Goal: Communication & Community: Answer question/provide support

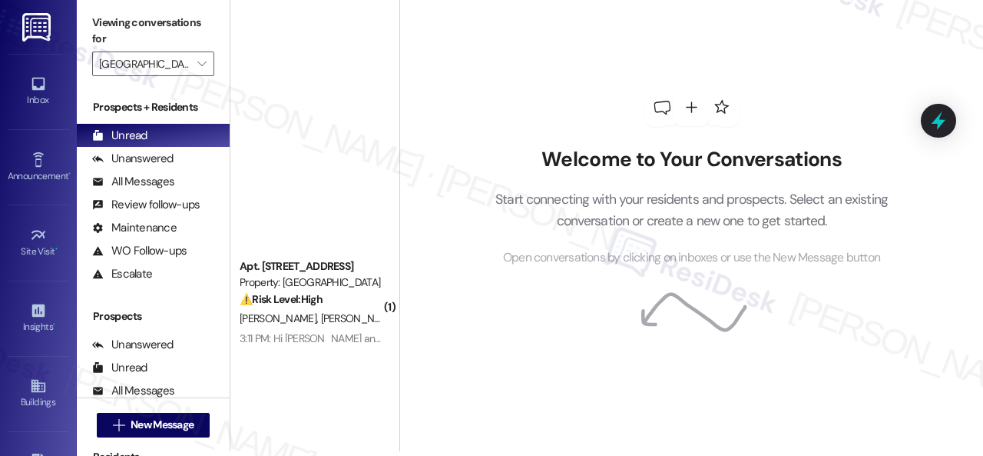
scroll to position [513, 0]
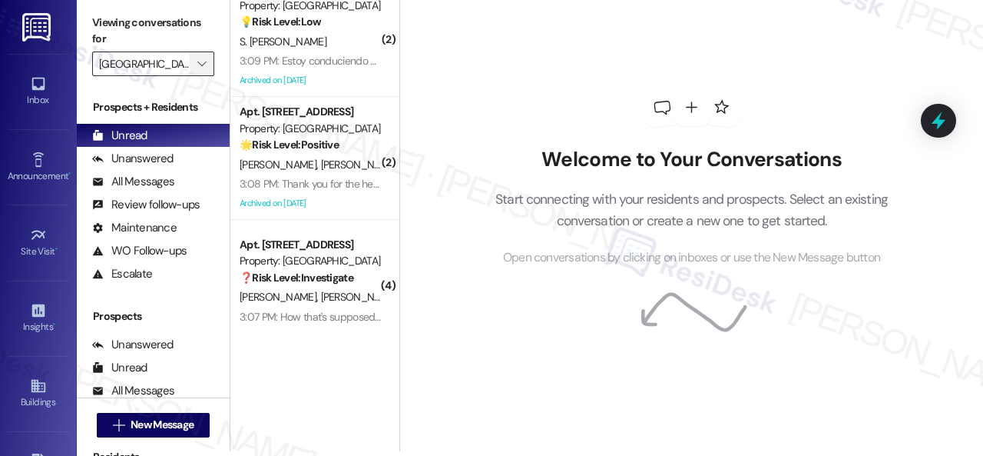
click at [207, 65] on span "" at bounding box center [201, 63] width 15 height 25
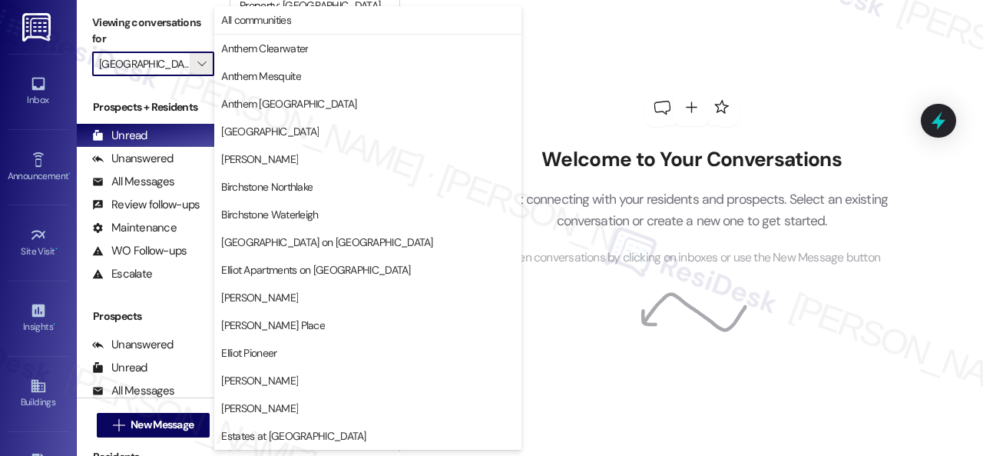
scroll to position [526, 0]
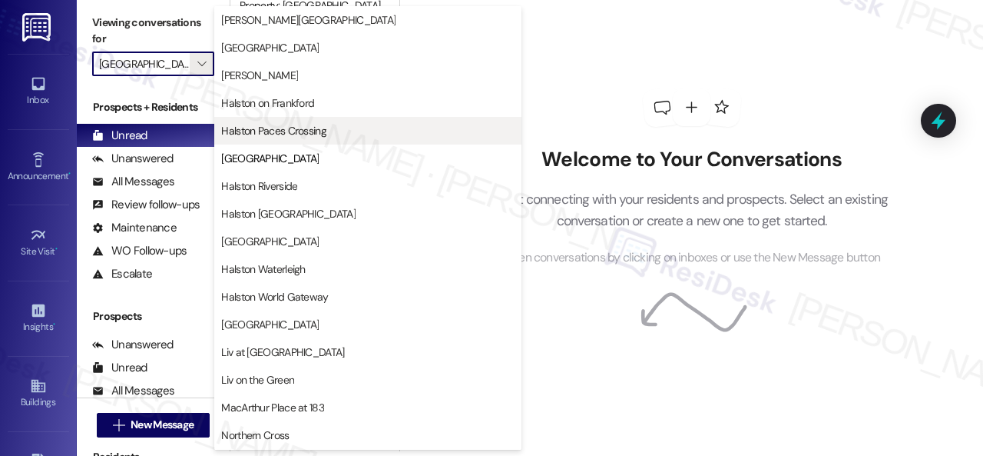
click at [264, 129] on span "Halston Paces Crossing" at bounding box center [273, 130] width 105 height 15
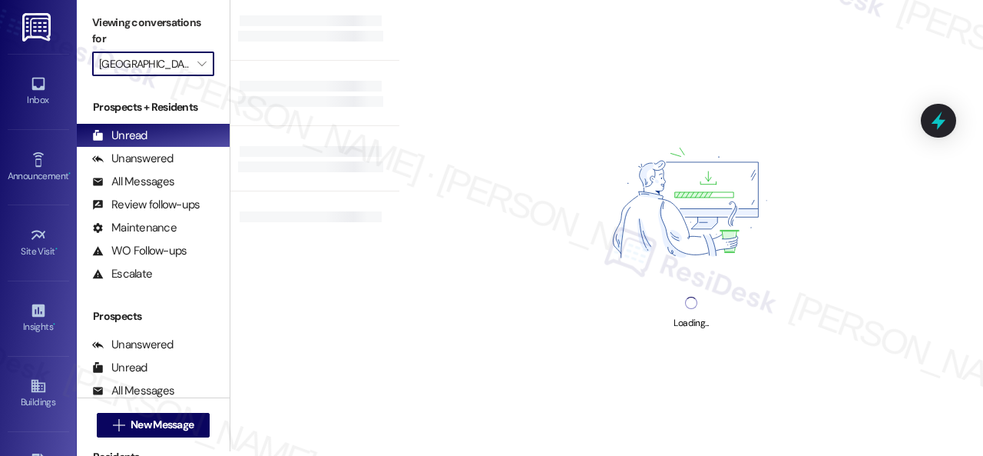
type input "Halston Paces Crossing"
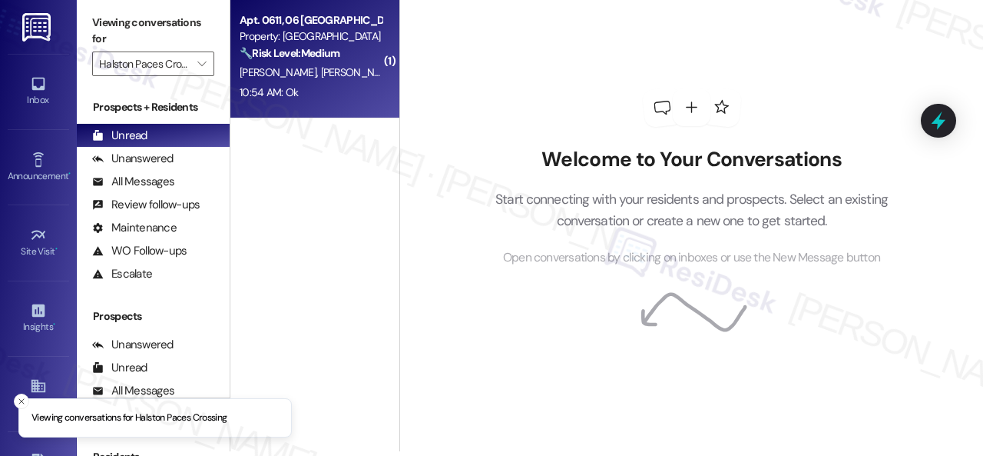
click at [370, 101] on div "10:54 AM: Ok 10:54 AM: Ok" at bounding box center [310, 92] width 145 height 19
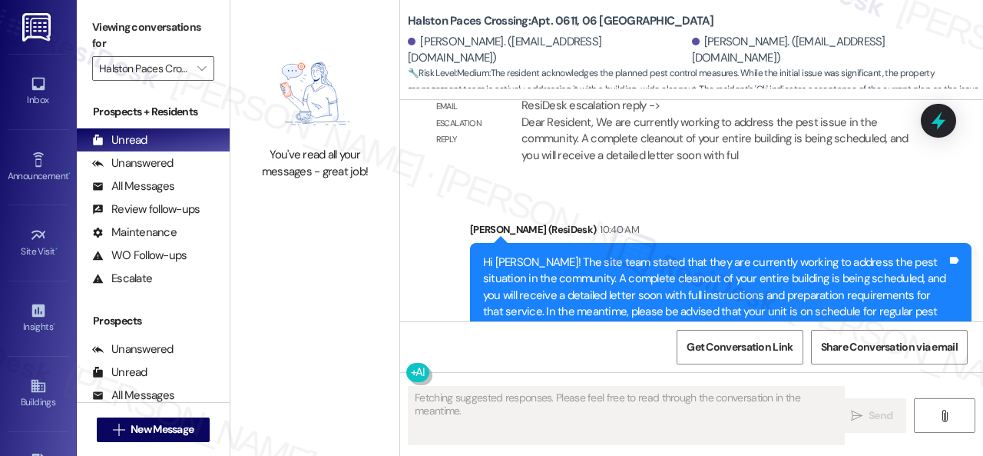
scroll to position [14517, 0]
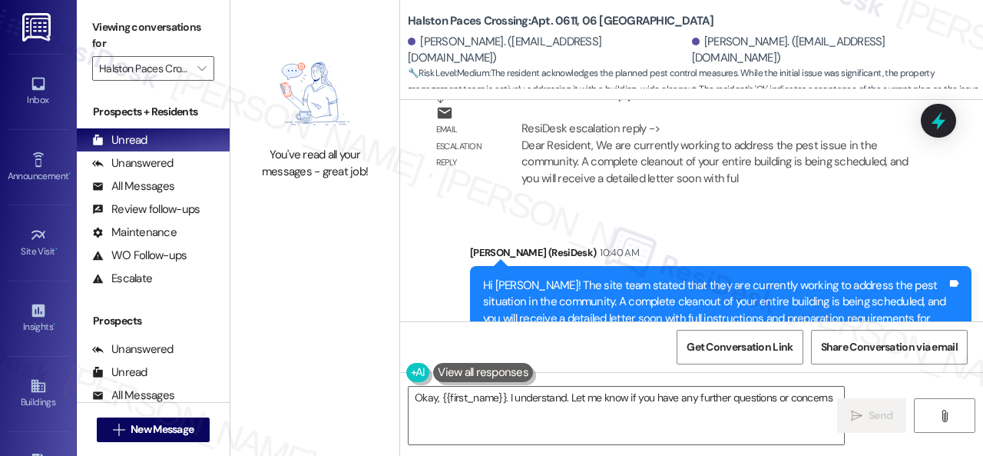
type textarea "Okay, {{first_name}}. I understand. Let me know if you have any further questio…"
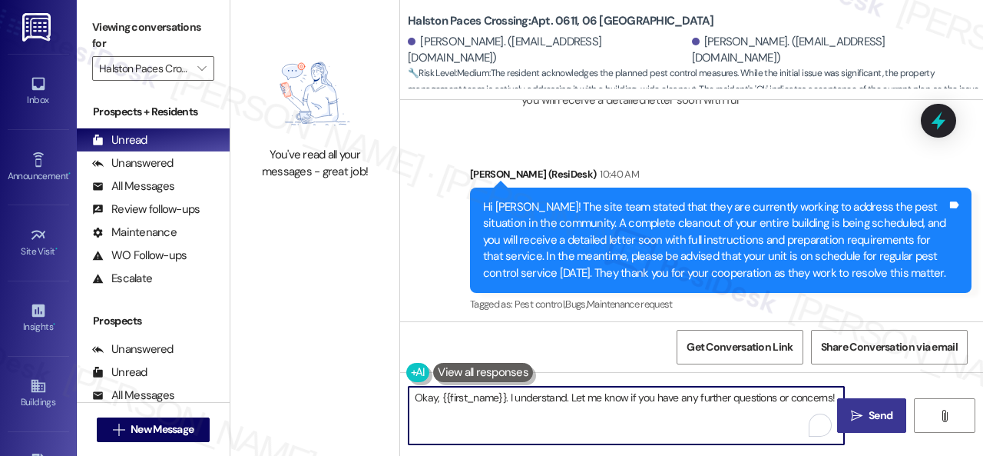
drag, startPoint x: 411, startPoint y: 399, endPoint x: 887, endPoint y: 420, distance: 476.8
click at [887, 420] on div "Okay, {{first_name}}. I understand. Let me know if you have any further questio…" at bounding box center [691, 429] width 583 height 115
type textarea "👍"
click at [866, 417] on span "Send" at bounding box center [881, 415] width 30 height 16
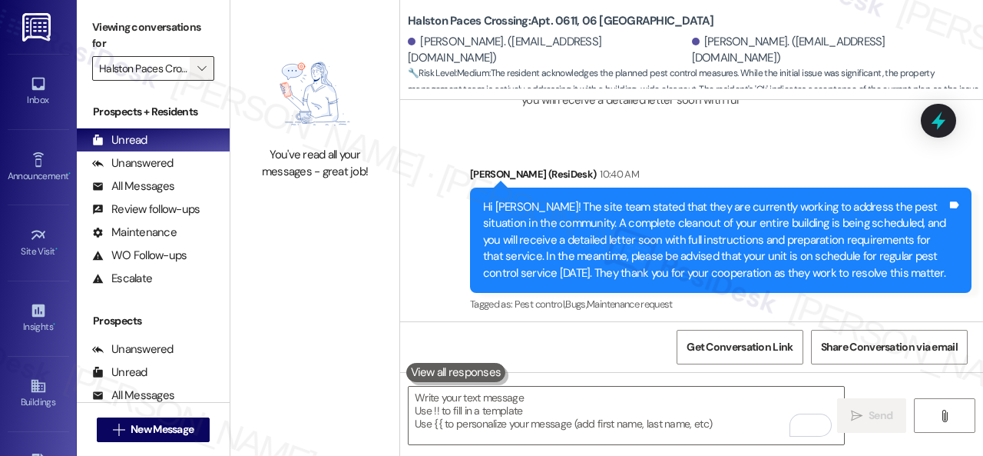
scroll to position [14594, 0]
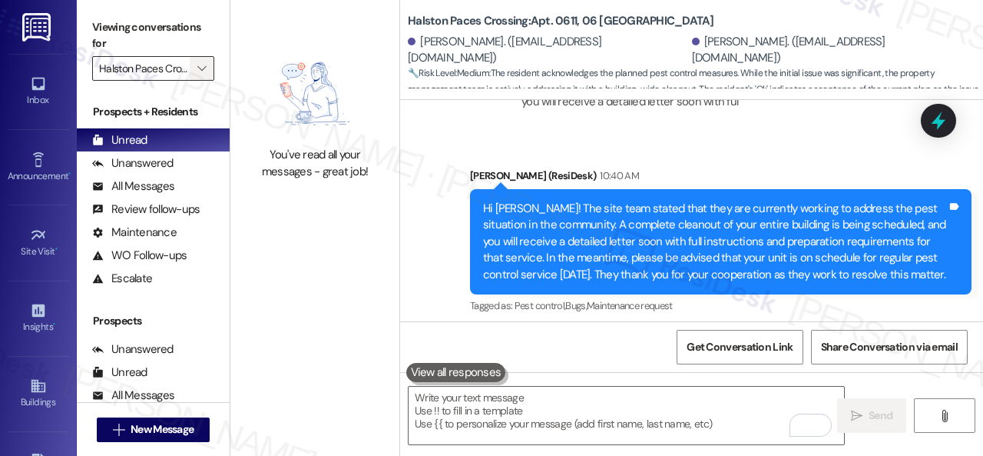
click at [197, 64] on icon "" at bounding box center [201, 68] width 8 height 12
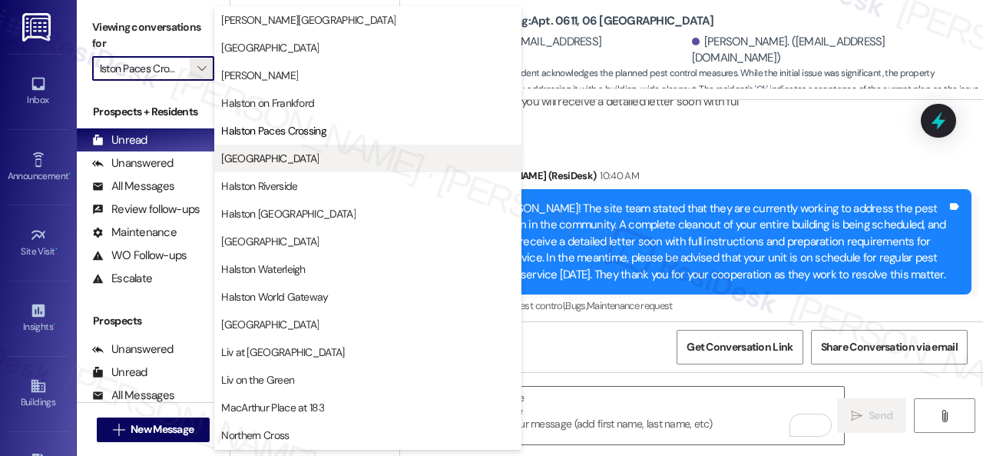
click at [264, 154] on span "[GEOGRAPHIC_DATA]" at bounding box center [270, 158] width 98 height 15
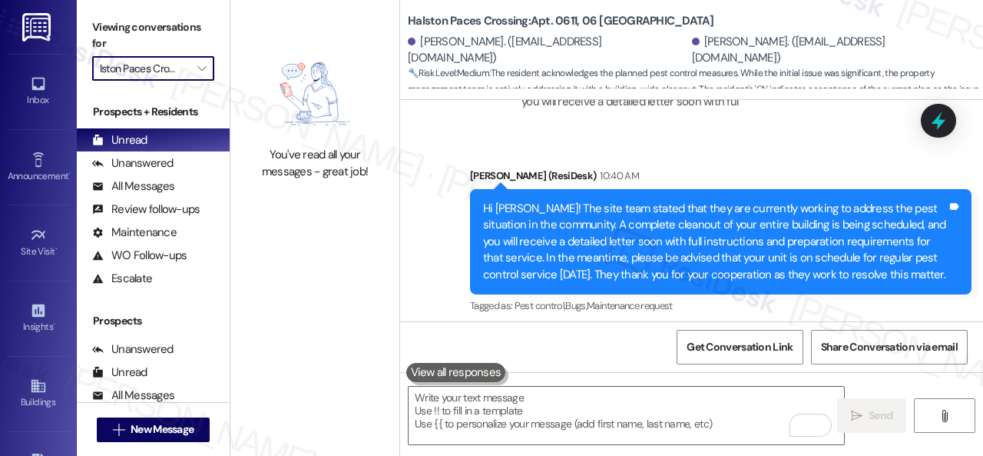
type input "[GEOGRAPHIC_DATA]"
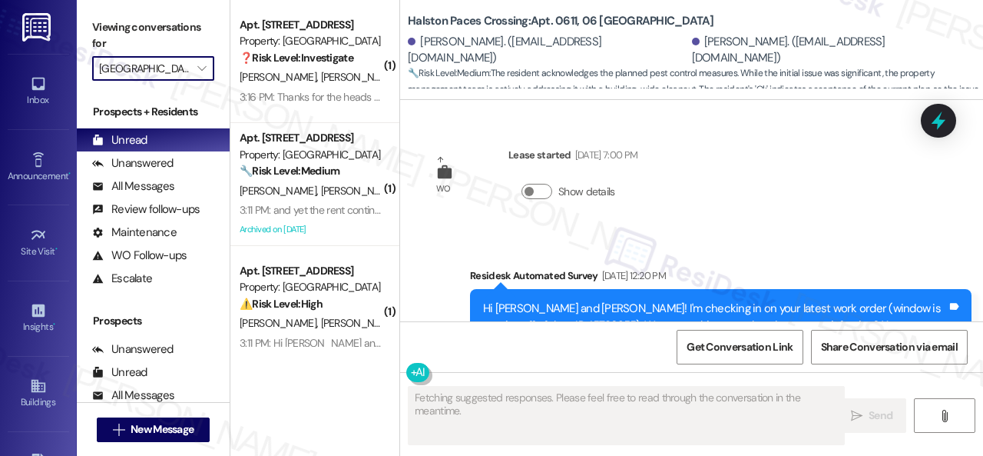
type textarea "Fetching suggested responses. Please feel free to read through the conversation…"
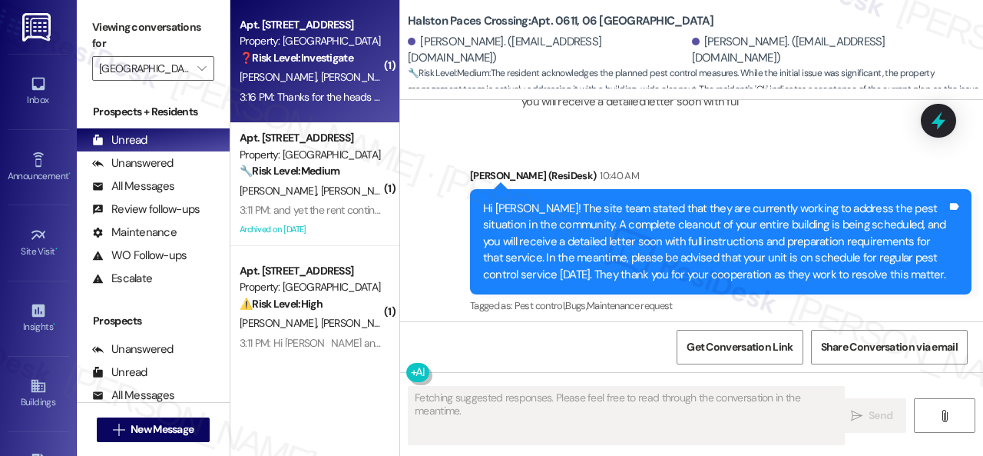
click at [335, 81] on span "D. Bohorquez" at bounding box center [359, 77] width 77 height 14
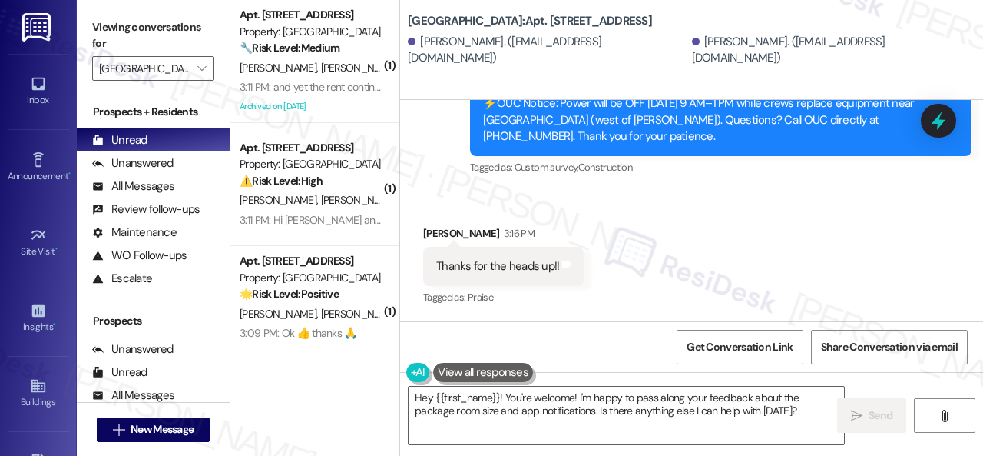
scroll to position [6031, 0]
click at [581, 414] on textarea "Hey {{first_name}}! You're welcome! I'm happy to pass along your feedback about…" at bounding box center [627, 415] width 436 height 58
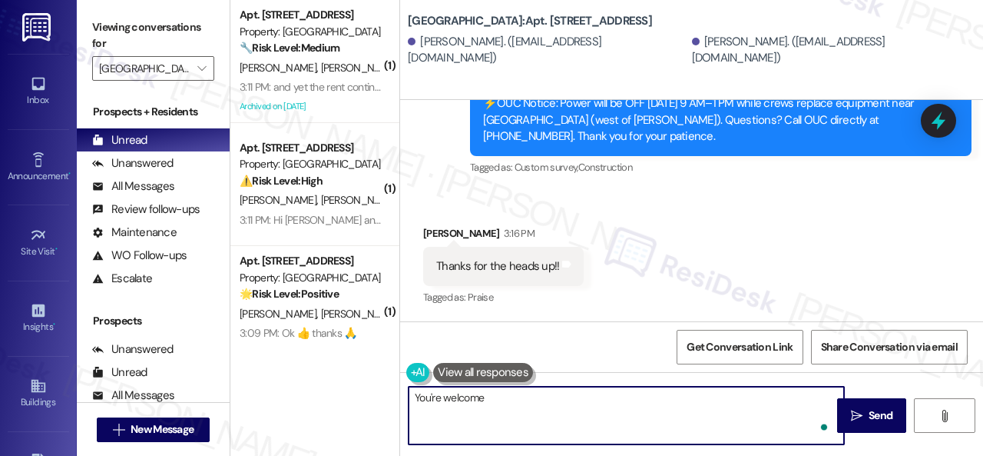
type textarea "You're welcome!"
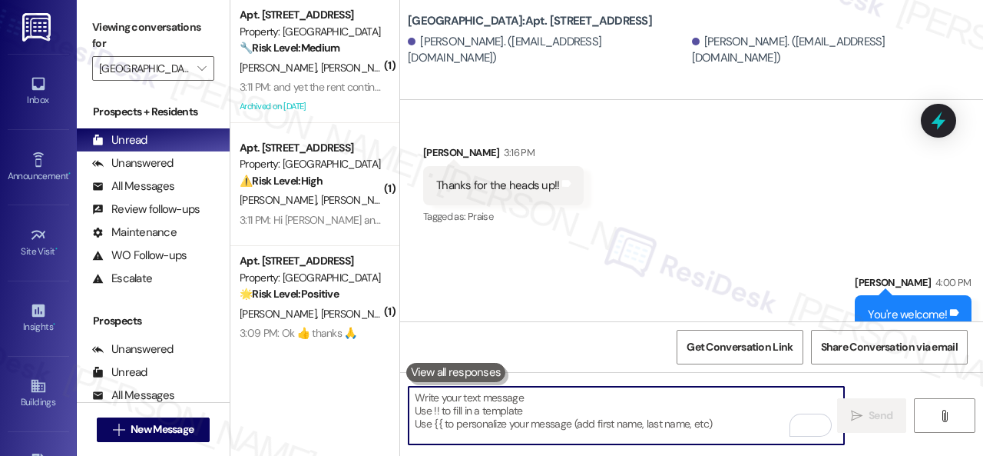
scroll to position [6138, 0]
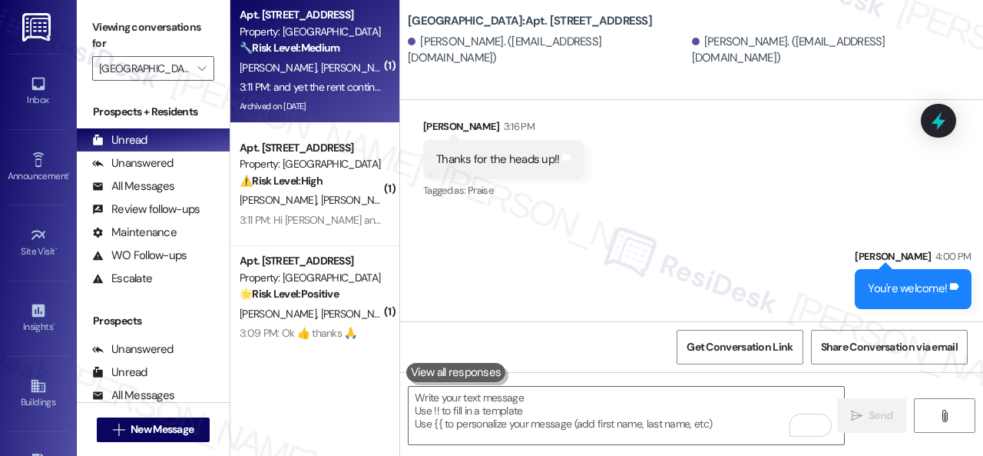
click at [402, 73] on span "A. Vinciguerra" at bounding box center [440, 68] width 77 height 14
type textarea "Fetching suggested responses. Please feel free to read through the conversation…"
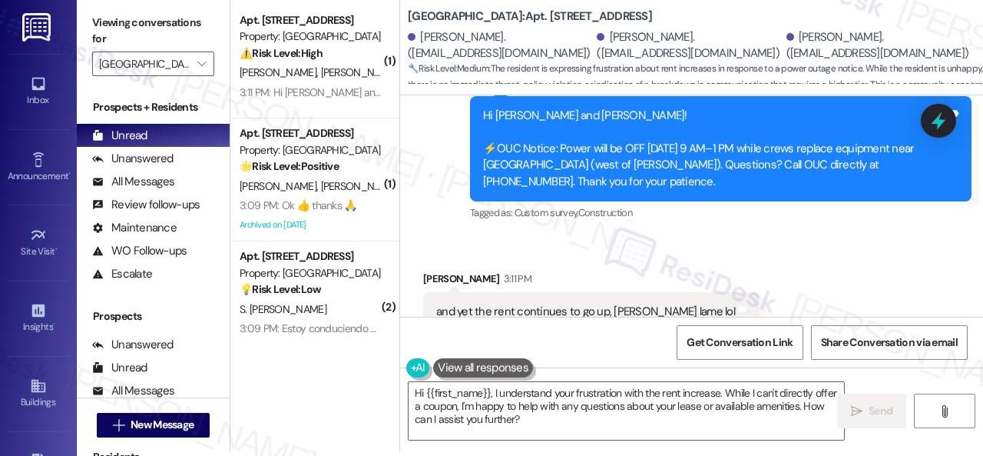
scroll to position [23505, 0]
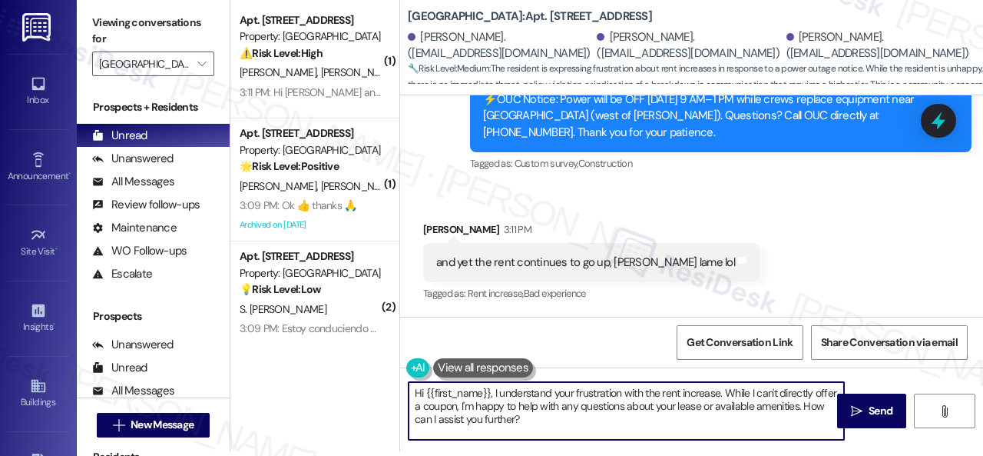
drag, startPoint x: 425, startPoint y: 390, endPoint x: 552, endPoint y: 422, distance: 131.4
click at [552, 422] on textarea "Hi {{first_name}}, I understand your frustration with the rent increase. While …" at bounding box center [627, 411] width 436 height 58
click at [743, 391] on textarea "Hi Anthony! Please know that it's OUC's project. If you have concerns, feel fre…" at bounding box center [627, 411] width 436 height 58
click at [632, 410] on textarea "Hi Anthony! Please know that it's OUC's project. If you have concerns, feel fre…" at bounding box center [627, 411] width 436 height 58
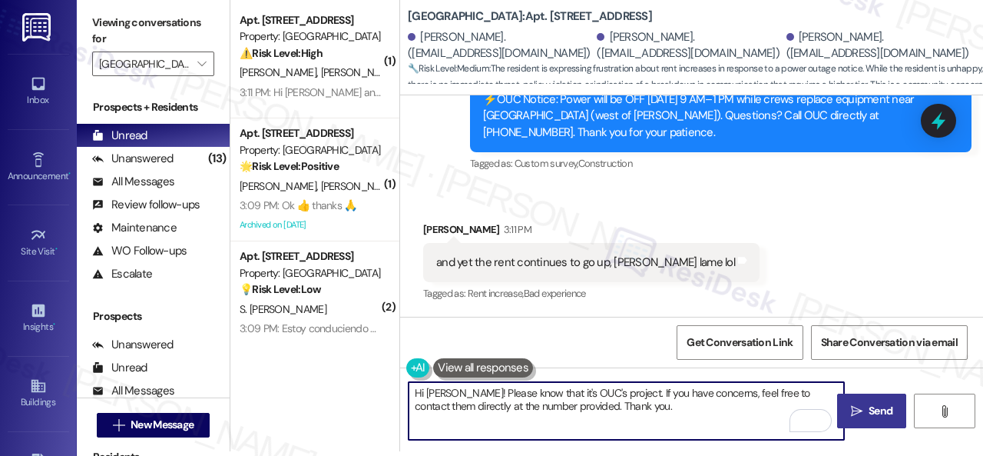
type textarea "Hi Anthony! Please know that it's OUC's project. If you have concerns, feel fre…"
click at [870, 413] on span "Send" at bounding box center [881, 411] width 24 height 16
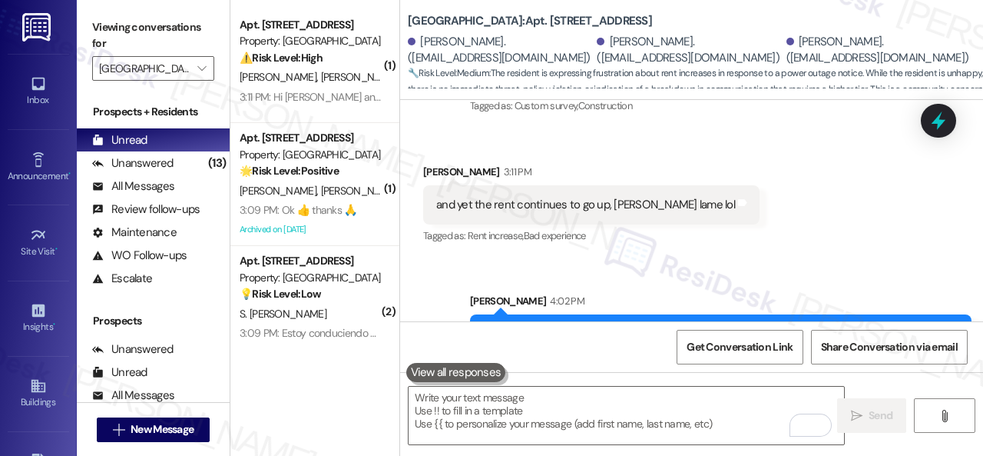
scroll to position [23628, 0]
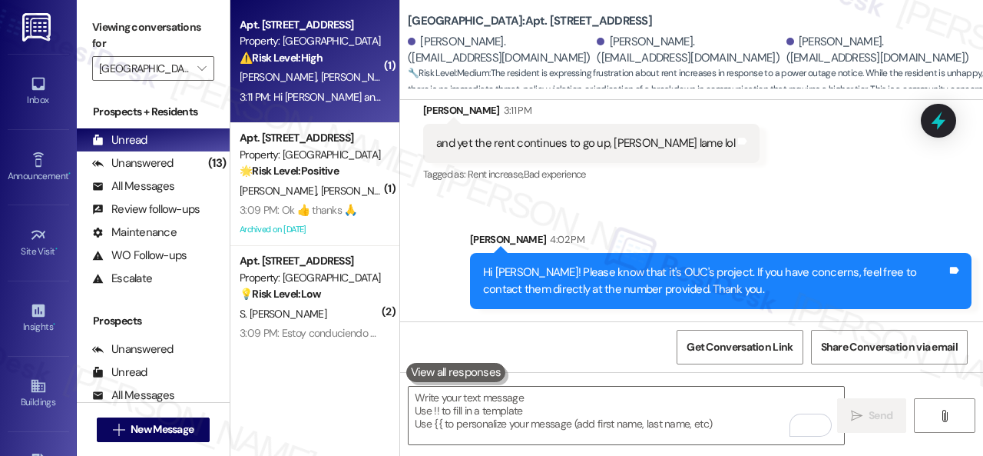
click at [362, 58] on div "⚠️ Risk Level: High The resident is reporting that a pest control work order wa…" at bounding box center [311, 58] width 142 height 16
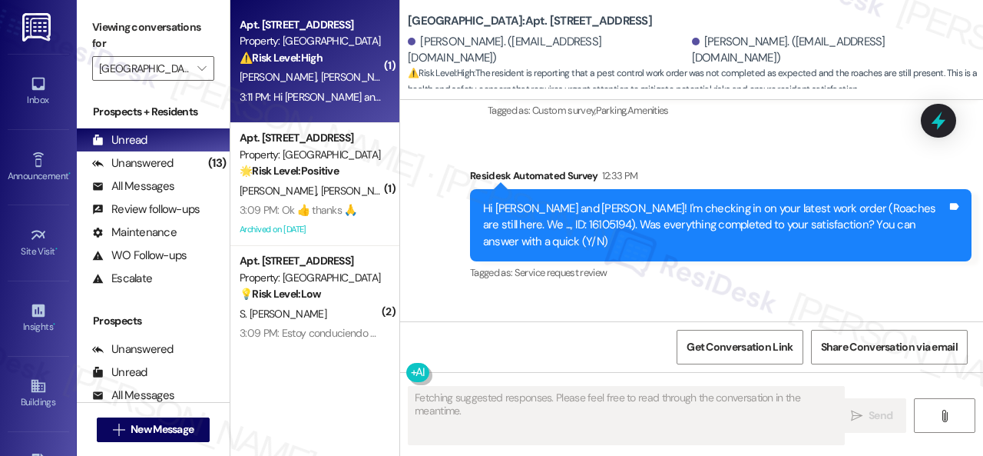
scroll to position [6585, 0]
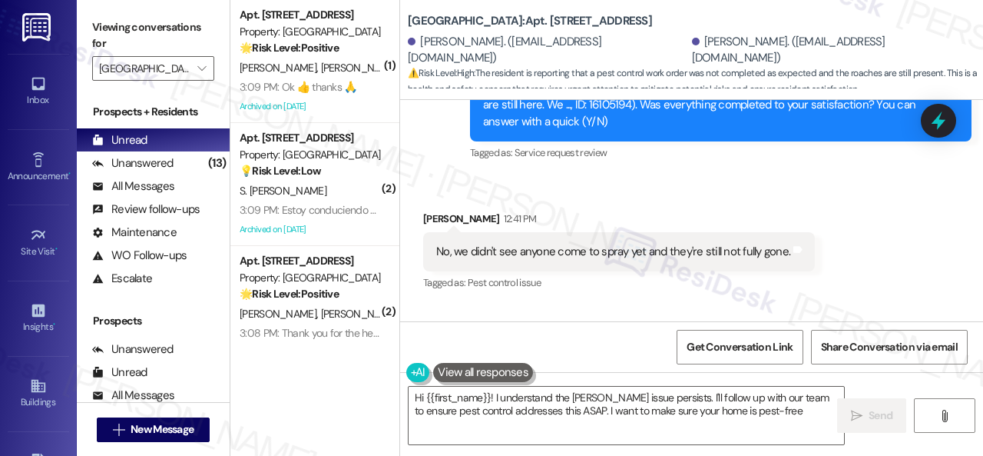
type textarea "Hi {{first_name}}! I understand the roach issue persists. I'll follow up with o…"
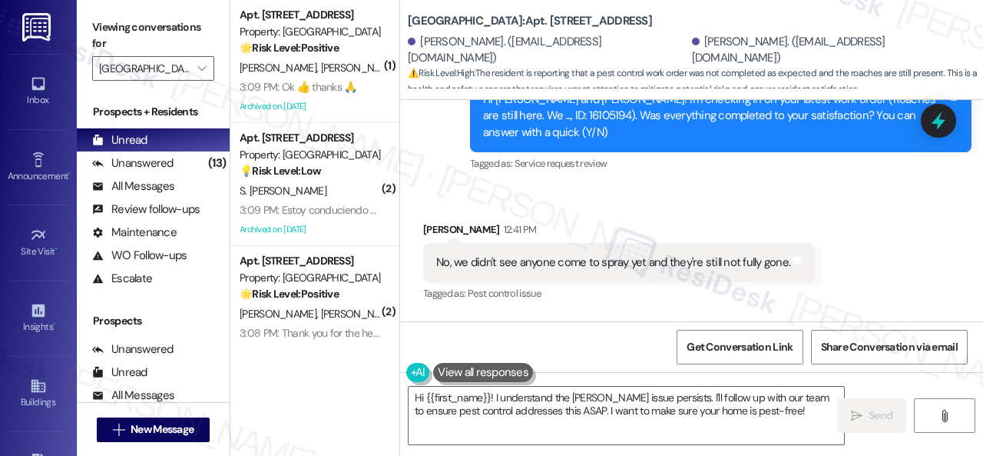
scroll to position [6551, 0]
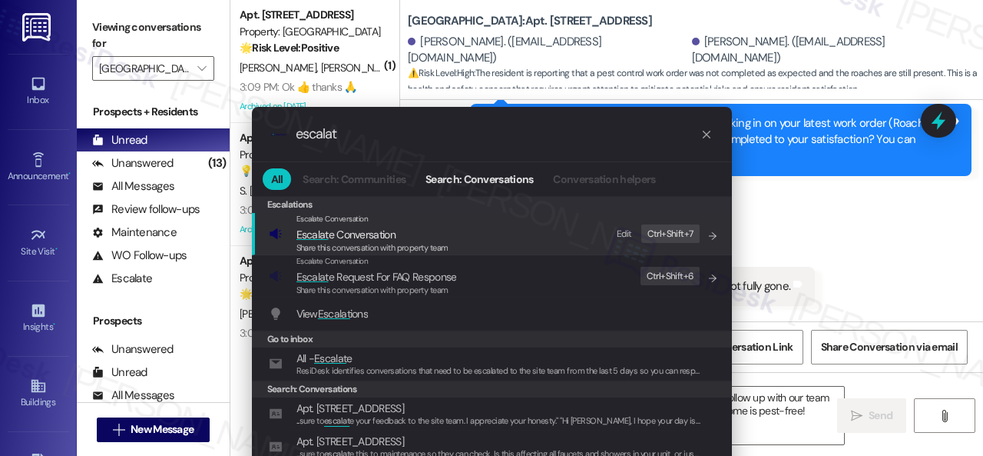
click at [627, 231] on div "Edit" at bounding box center [624, 234] width 15 height 16
drag, startPoint x: 302, startPoint y: 136, endPoint x: 176, endPoint y: 128, distance: 126.2
click at [260, 136] on div ".cls-1{fill:#0a055f;}.cls-2{fill:#0cc4c4;} resideskLogoBlueOrange escalat" at bounding box center [492, 134] width 480 height 55
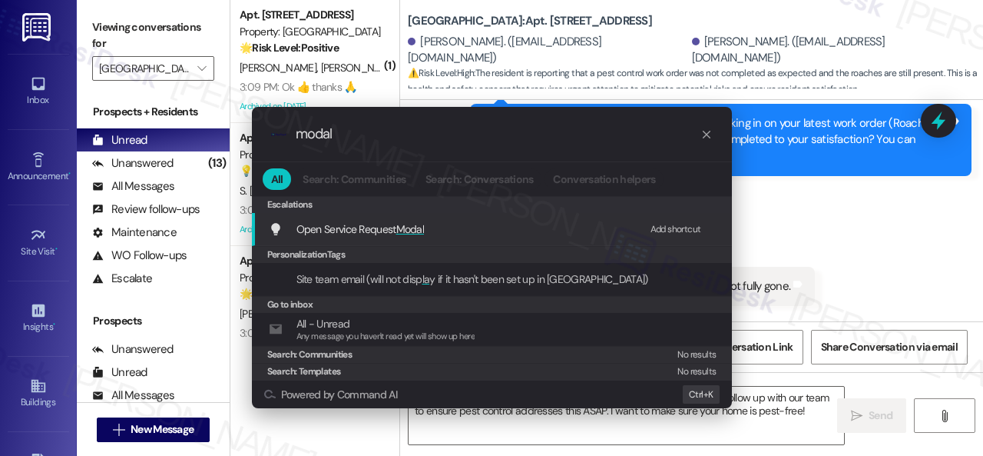
click at [665, 226] on div "Add shortcut" at bounding box center [676, 229] width 51 height 16
drag, startPoint x: 389, startPoint y: 133, endPoint x: 224, endPoint y: 122, distance: 165.5
click at [224, 122] on div ".cls-1{fill:#0a055f;}.cls-2{fill:#0cc4c4;} resideskLogoBlueOrange modal All Sea…" at bounding box center [491, 228] width 983 height 456
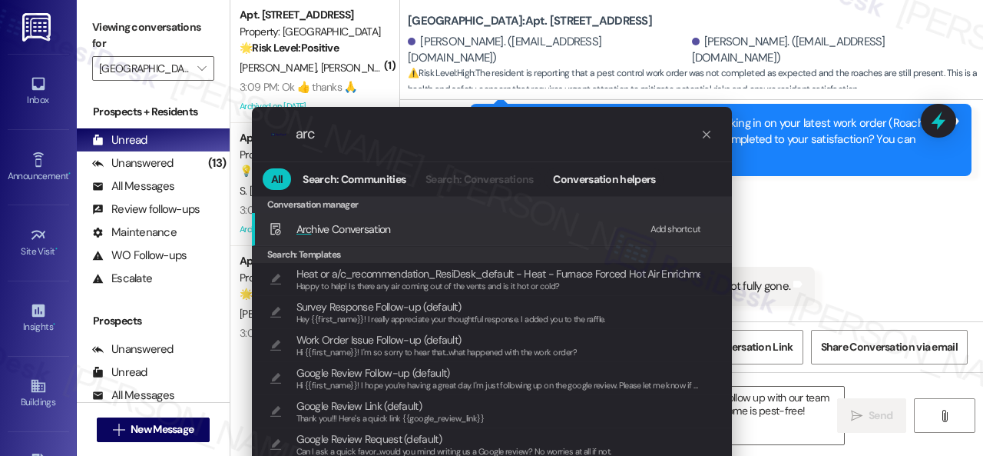
click at [666, 224] on div "Add shortcut" at bounding box center [676, 229] width 51 height 16
drag, startPoint x: 342, startPoint y: 142, endPoint x: 212, endPoint y: 139, distance: 129.9
click at [214, 139] on div ".cls-1{fill:#0a055f;}.cls-2{fill:#0cc4c4;} resideskLogoBlueOrange arc All Searc…" at bounding box center [491, 228] width 983 height 456
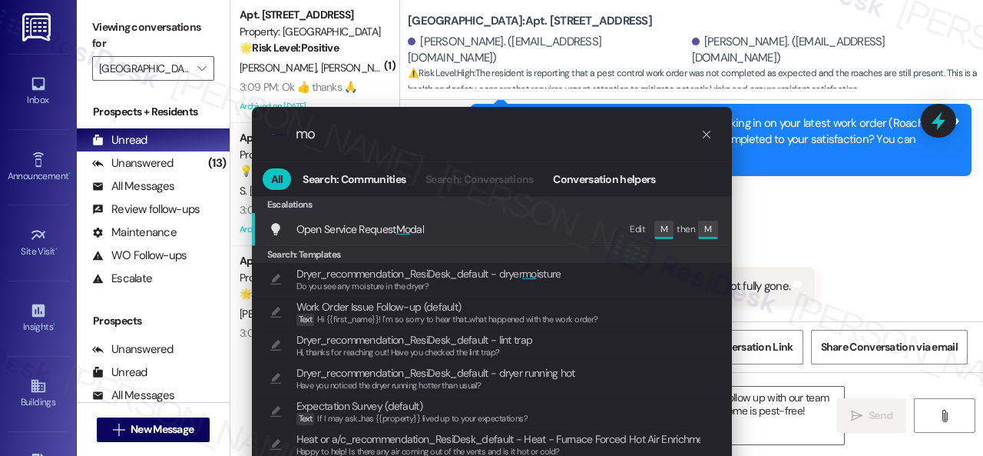
click at [381, 222] on span "Open Service Request Mo dal" at bounding box center [361, 229] width 128 height 14
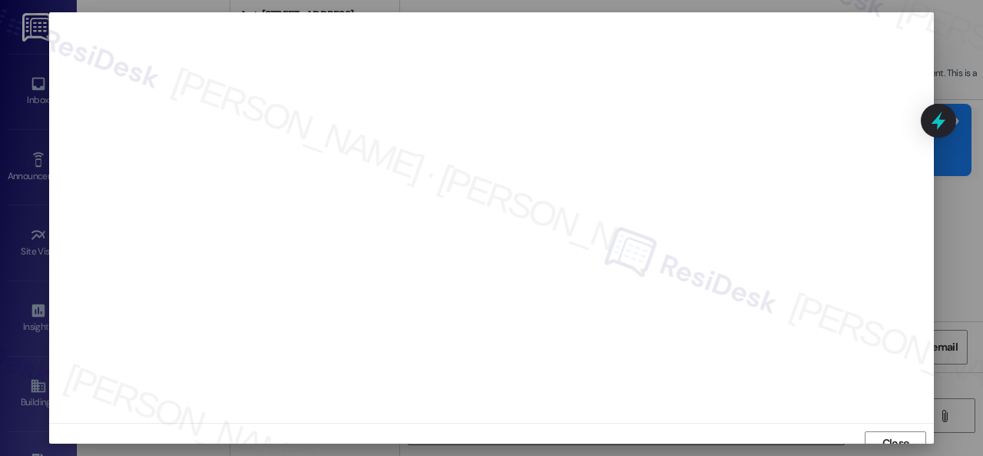
scroll to position [12, 0]
click at [890, 429] on span "Close" at bounding box center [896, 431] width 27 height 16
click at [885, 426] on span "Close" at bounding box center [896, 431] width 27 height 16
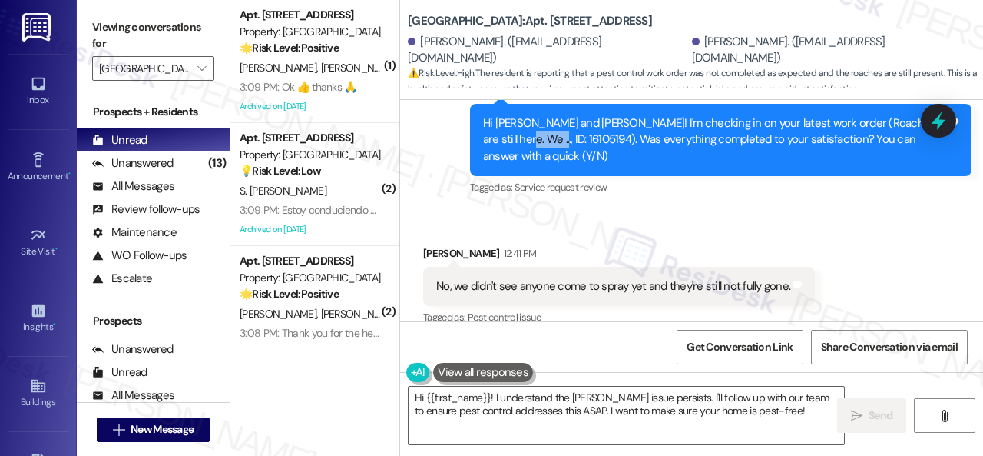
drag, startPoint x: 479, startPoint y: 174, endPoint x: 522, endPoint y: 173, distance: 43.0
click at [522, 173] on div "Hi Ariana and Erica! I'm checking in on your latest work order (Roaches are sti…" at bounding box center [721, 140] width 502 height 72
copy div "16105194"
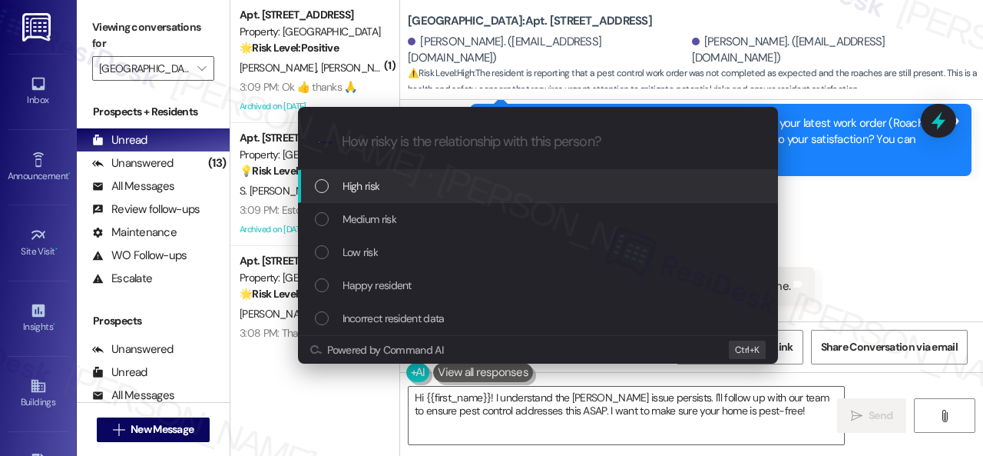
click at [358, 184] on span "High risk" at bounding box center [362, 185] width 38 height 17
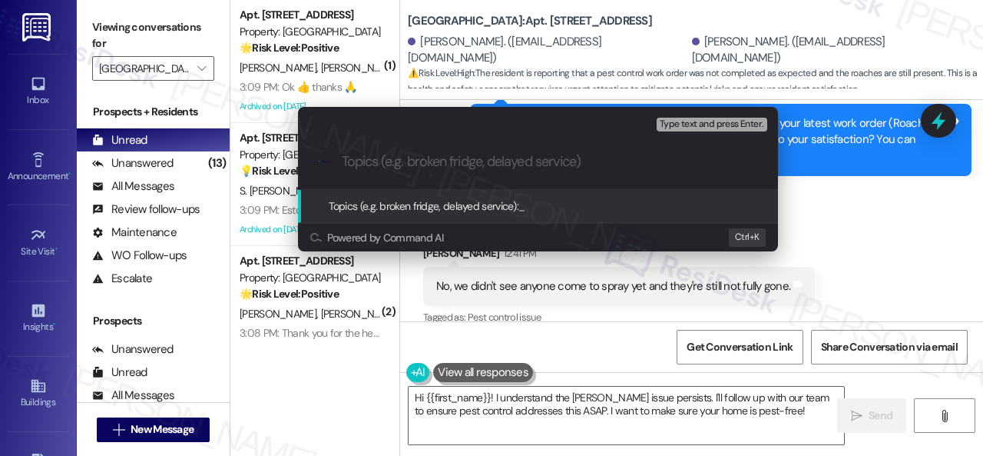
click at [386, 156] on input "Topics (e.g. broken fridge, delayed service)" at bounding box center [550, 162] width 417 height 16
paste input "Follow-up on the closed work order 16105194"
type input "Follow-up on the closed work order 16105194"
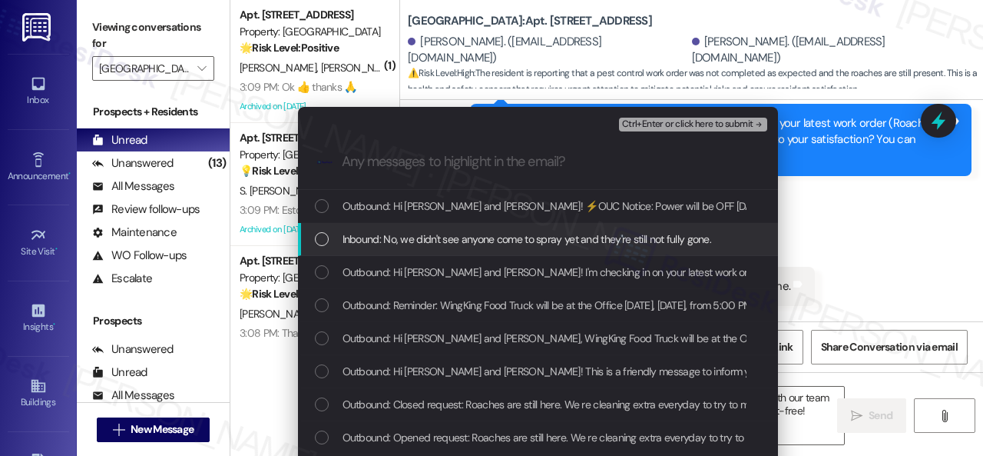
click at [392, 243] on span "Inbound: No, we didn't see anyone come to spray yet and they're still not fully…" at bounding box center [528, 238] width 370 height 17
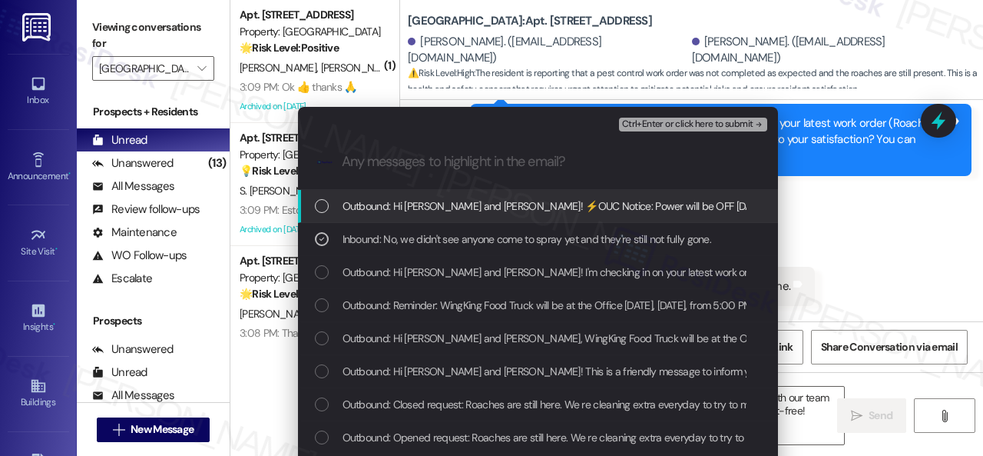
click at [638, 122] on span "Ctrl+Enter or click here to submit" at bounding box center [687, 124] width 131 height 11
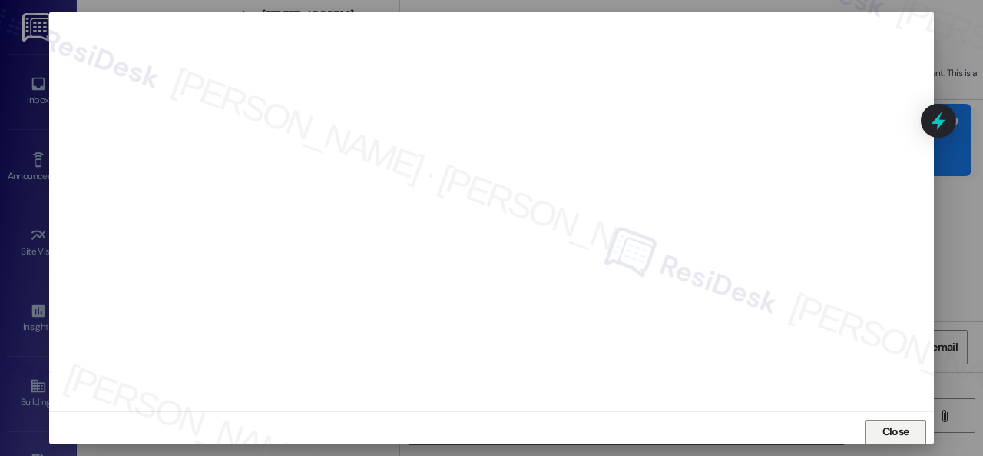
click at [880, 438] on span "Close" at bounding box center [896, 431] width 33 height 16
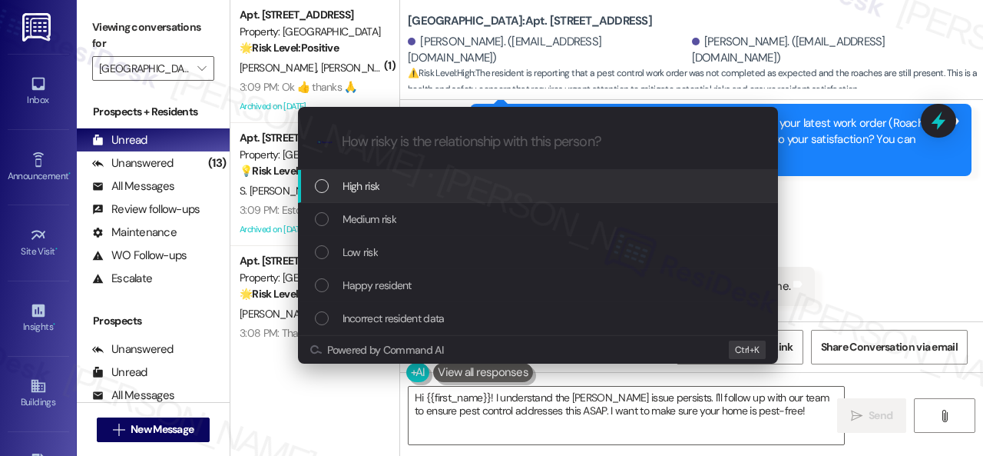
click at [363, 185] on span "High risk" at bounding box center [362, 185] width 38 height 17
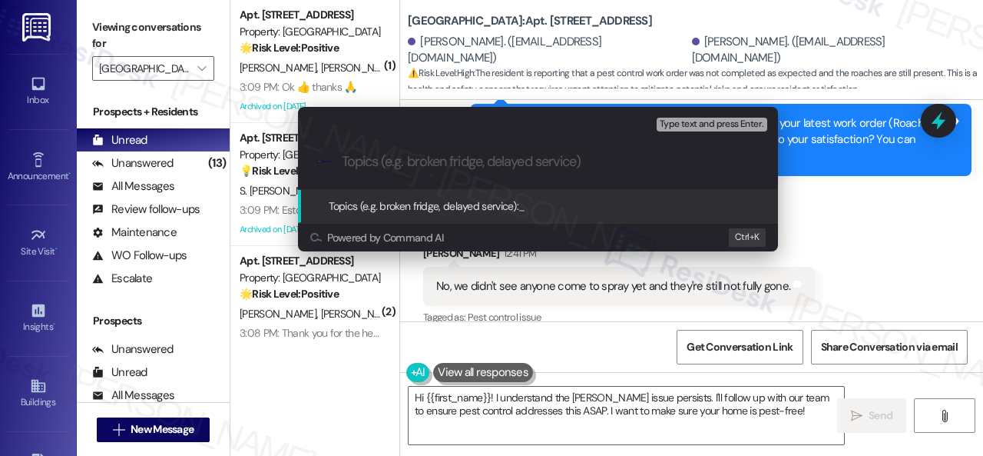
paste input "Follow-up on the closed work order 16105194"
type input "Follow-up on the closed work order 16105194"
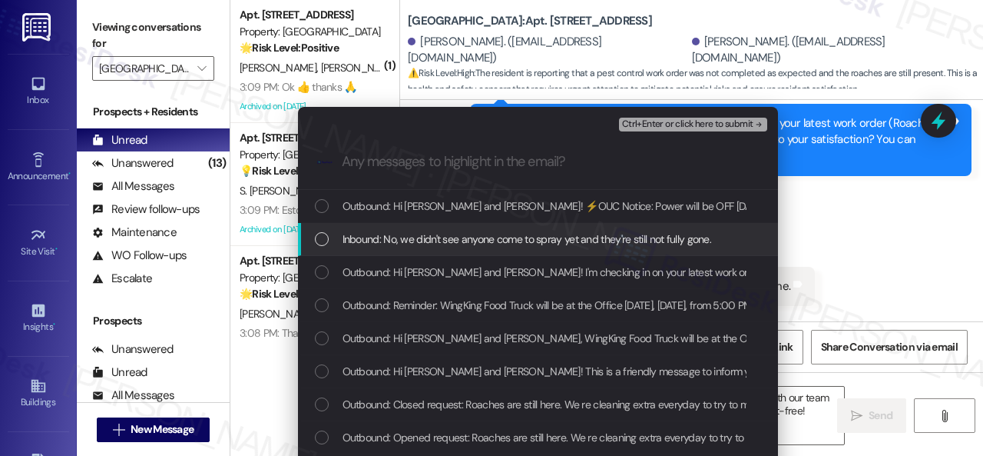
click at [420, 236] on span "Inbound: No, we didn't see anyone come to spray yet and they're still not fully…" at bounding box center [528, 238] width 370 height 17
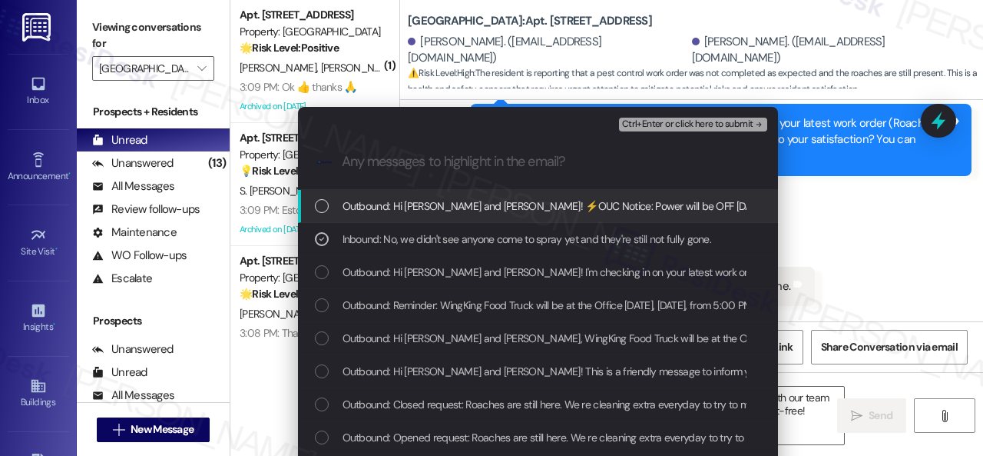
click at [650, 128] on span "Ctrl+Enter or click here to submit" at bounding box center [687, 124] width 131 height 11
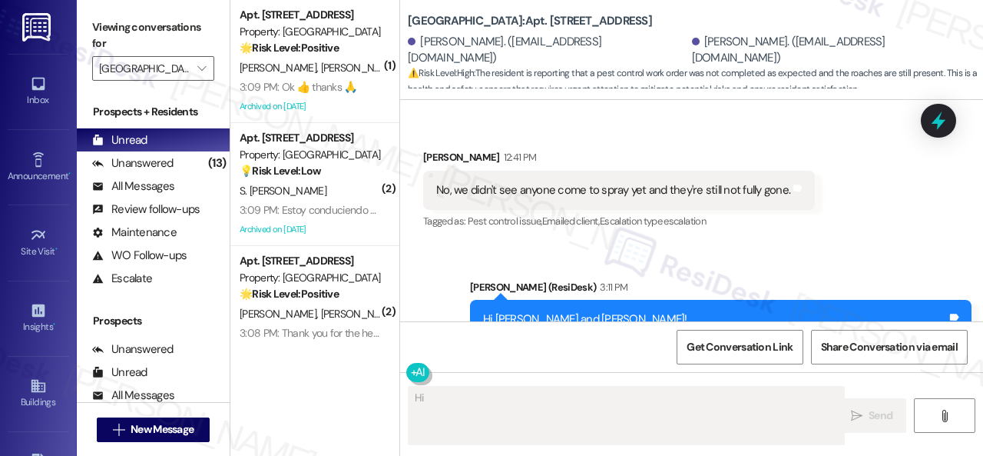
scroll to position [6628, 0]
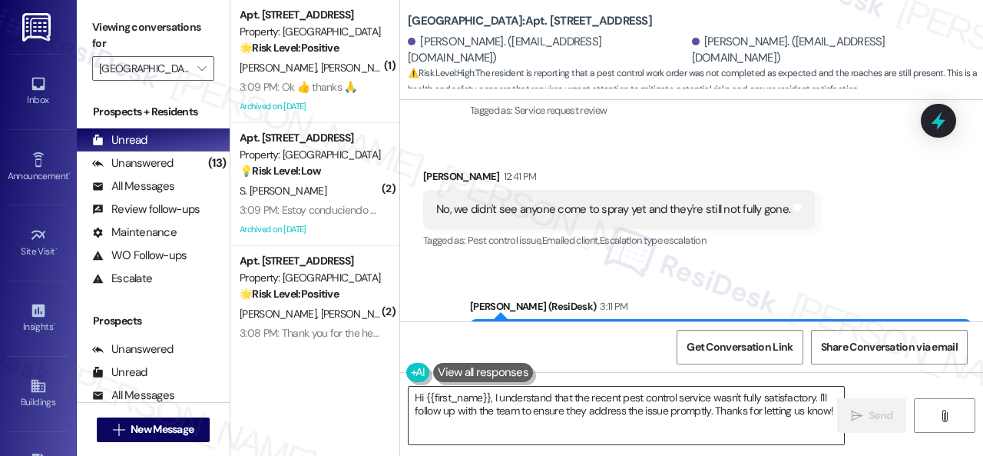
drag, startPoint x: 735, startPoint y: 423, endPoint x: 707, endPoint y: 424, distance: 28.4
click at [734, 423] on textarea "Hi {{first_name}}, I understand that the recent pest control service wasn't ful…" at bounding box center [627, 415] width 436 height 58
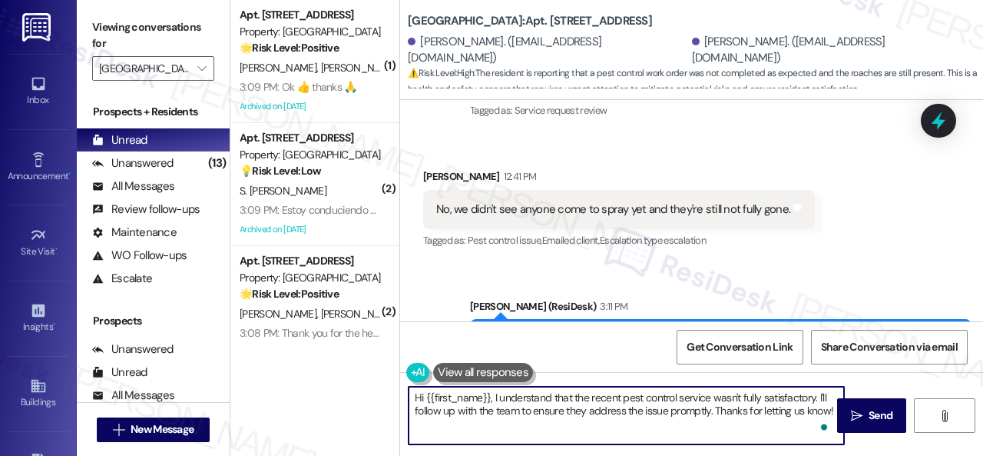
paste textarea "I'm sorry to hear the issue hasn't been resolved yet. We apologize for the dela…"
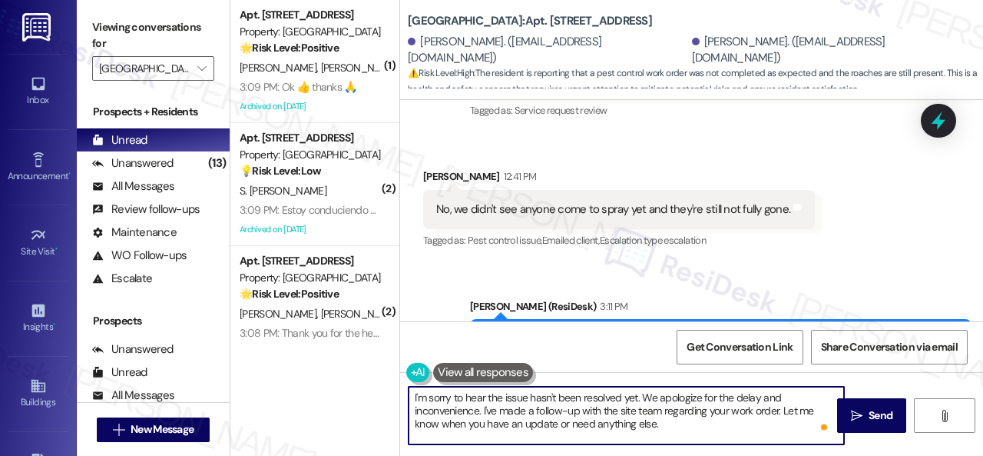
click at [413, 394] on textarea "I'm sorry to hear the issue hasn't been resolved yet. We apologize for the dela…" at bounding box center [627, 415] width 436 height 58
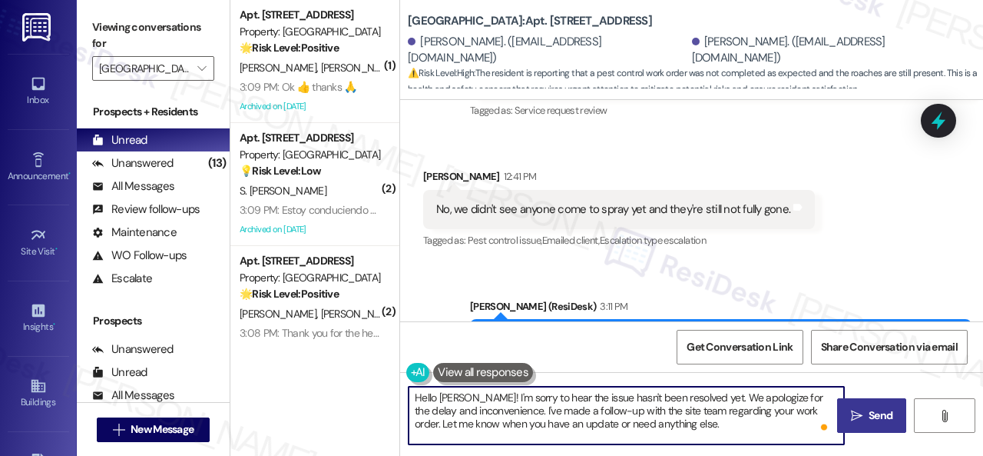
type textarea "Hello Ariana! I'm sorry to hear the issue hasn't been resolved yet. We apologiz…"
click at [857, 419] on icon "" at bounding box center [857, 415] width 12 height 12
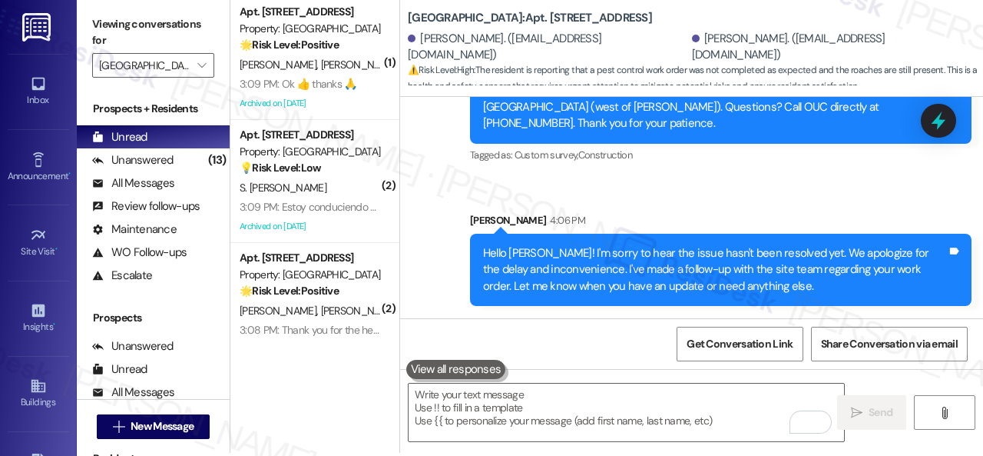
scroll to position [5, 0]
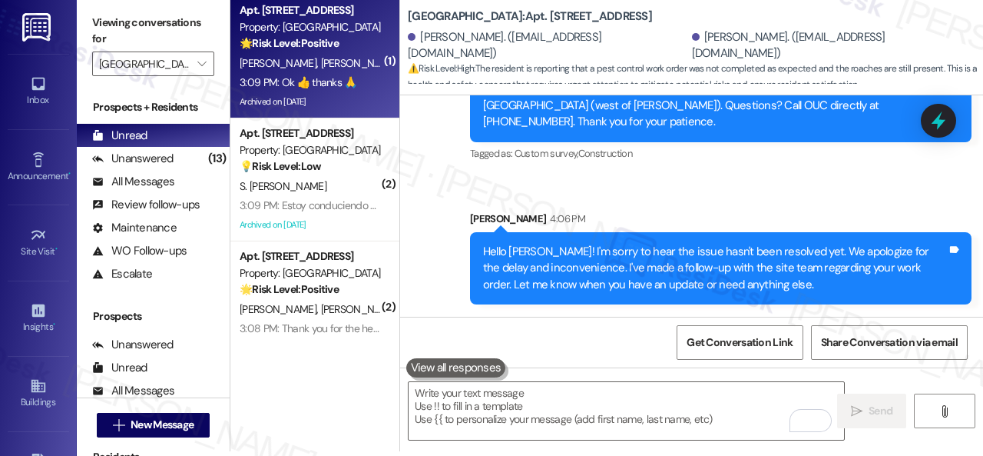
click at [339, 50] on strong "🌟 Risk Level: Positive" at bounding box center [289, 43] width 99 height 14
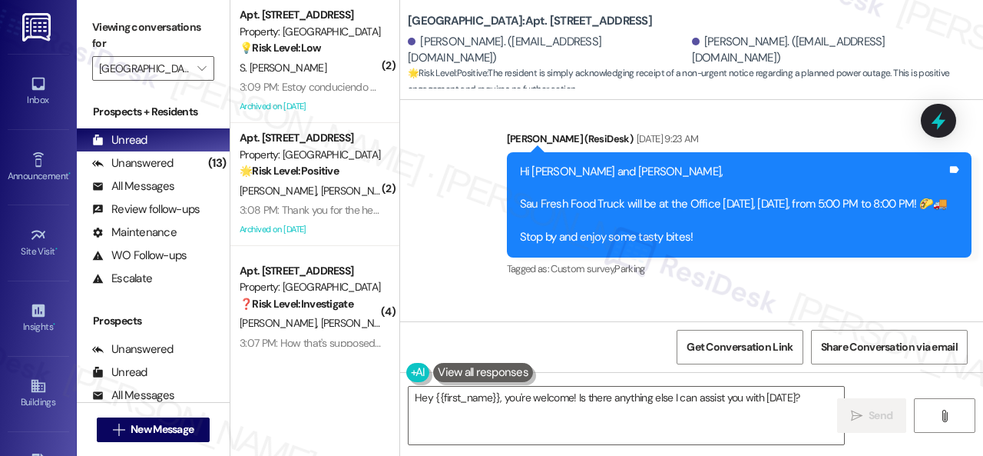
scroll to position [12864, 0]
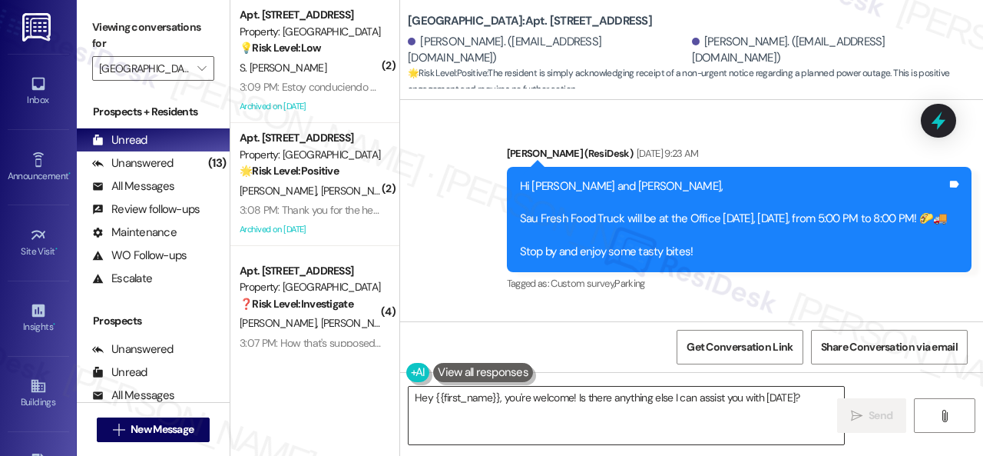
click at [528, 399] on textarea "Hey {{first_name}}, you're welcome! Is there anything else I can assist you wit…" at bounding box center [627, 415] width 436 height 58
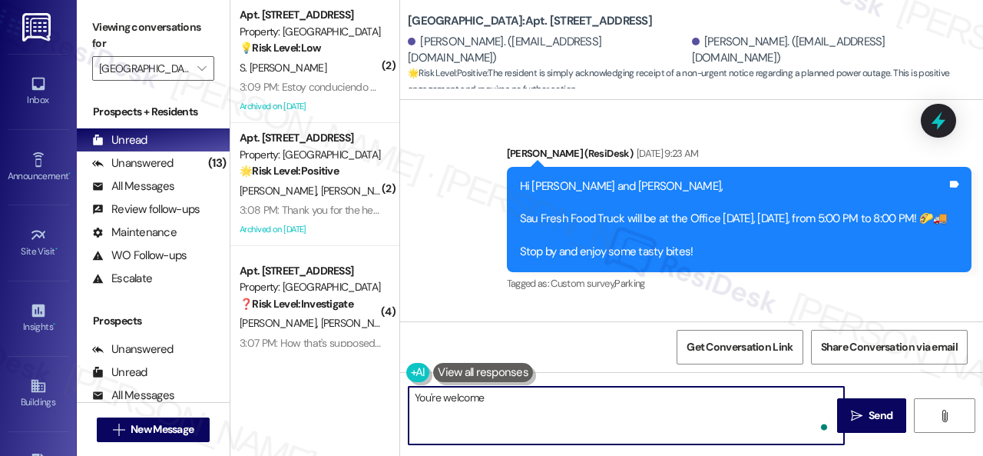
type textarea "You're welcome!"
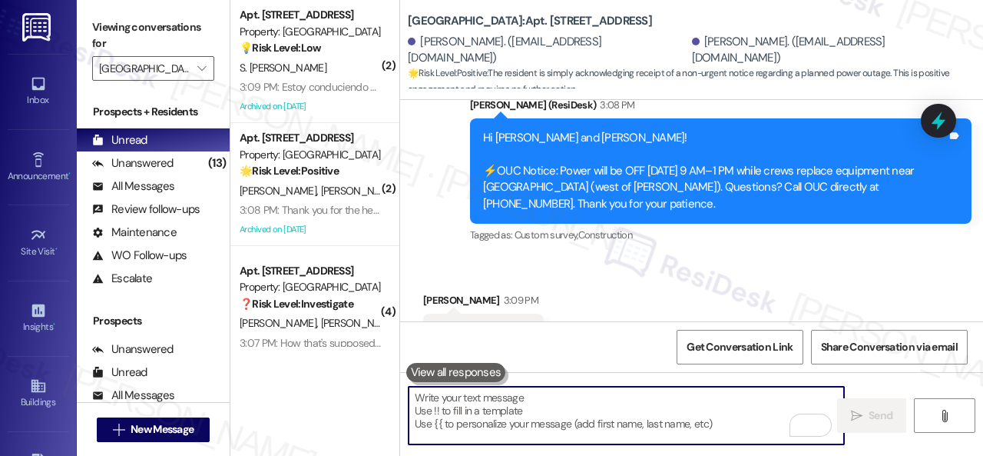
scroll to position [14093, 0]
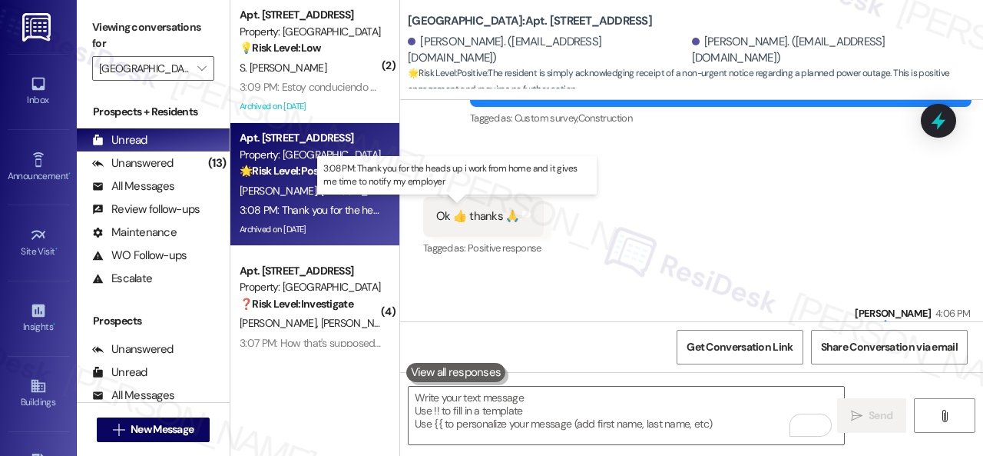
click at [347, 210] on div "3:08 PM: Thank you for the heads up i work from home and it gives me time to no…" at bounding box center [458, 210] width 436 height 14
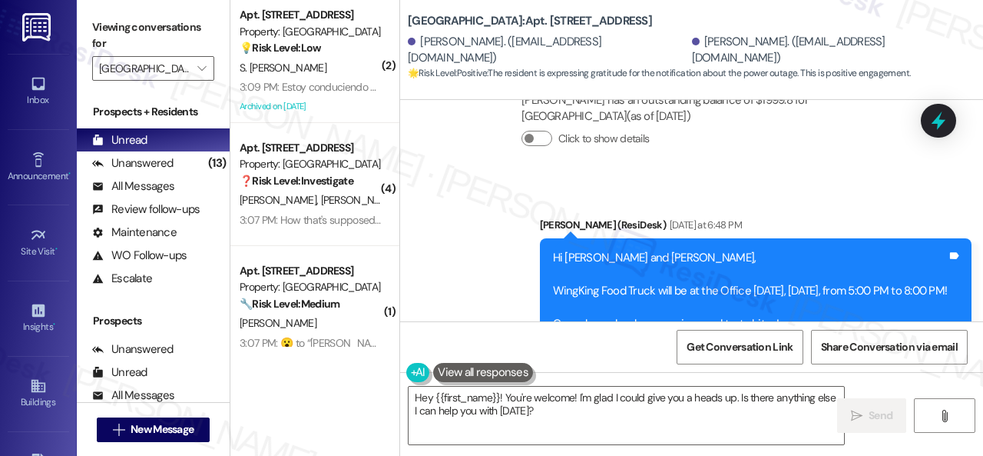
scroll to position [10799, 0]
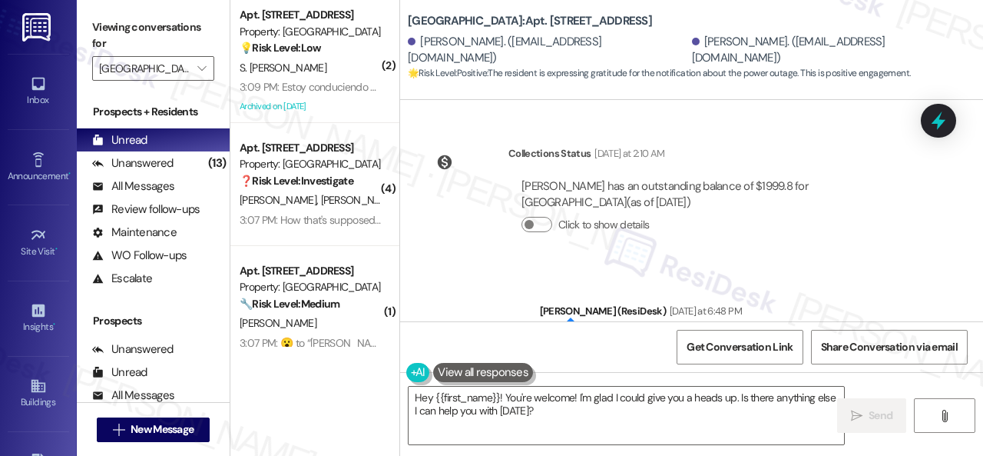
drag, startPoint x: 559, startPoint y: 413, endPoint x: 190, endPoint y: 325, distance: 379.9
click at [331, 360] on div "( 2 ) Apt. 105, 003 Halston Park Central Property: Halston Park Central 💡 Risk …" at bounding box center [606, 228] width 753 height 456
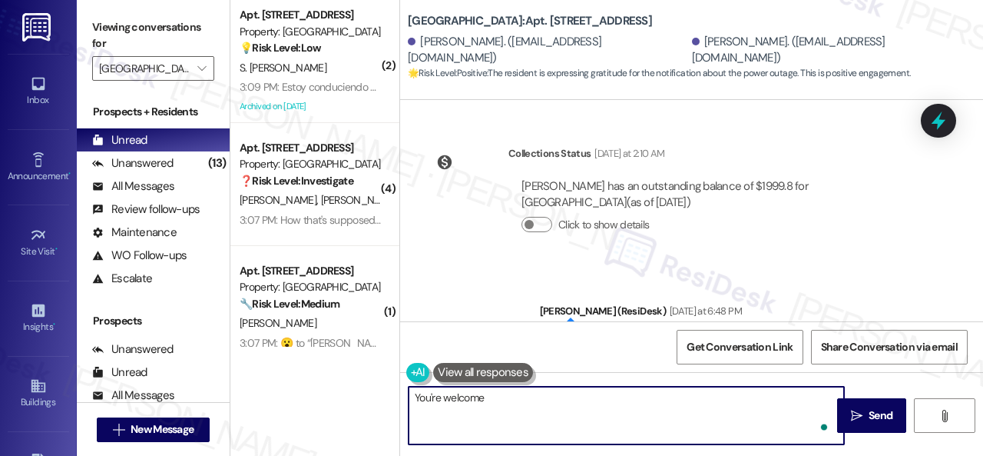
type textarea "You're welcome!"
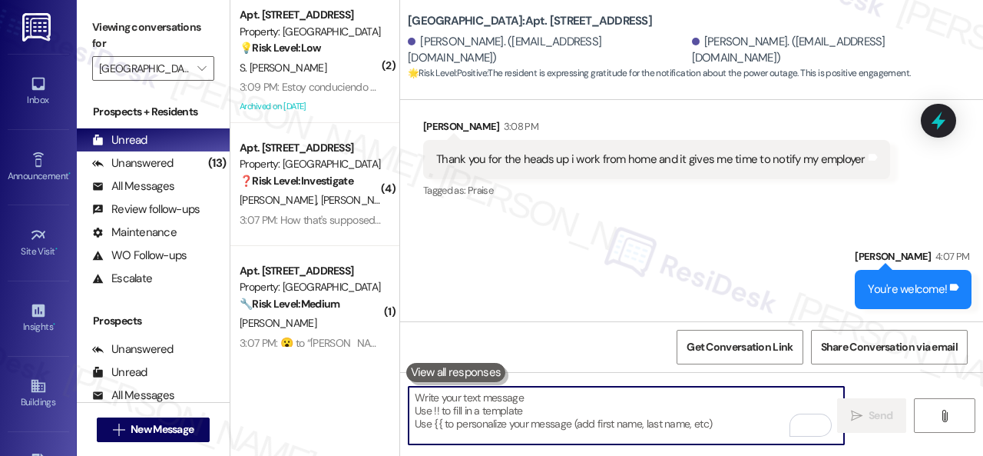
scroll to position [11983, 0]
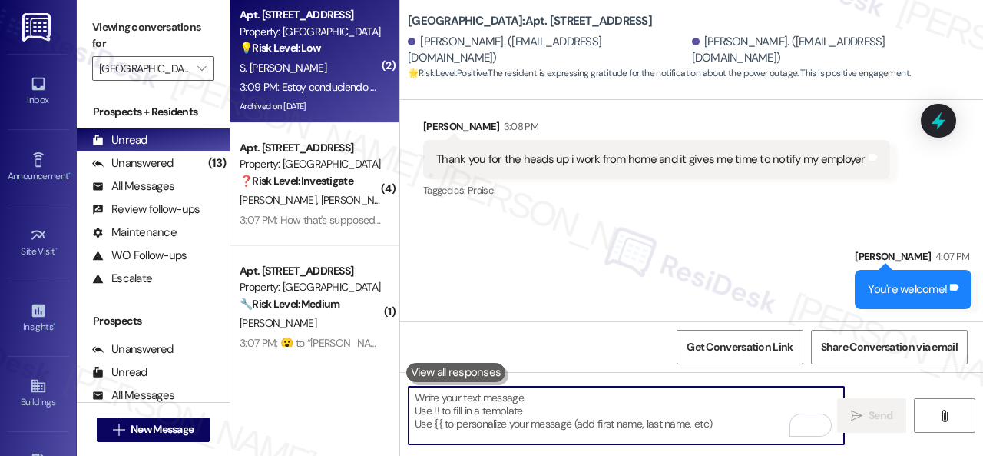
click at [338, 56] on div "Apt. 105, 003 Halston Park Central Property: Halston Park Central 💡 Risk Level:…" at bounding box center [310, 31] width 145 height 52
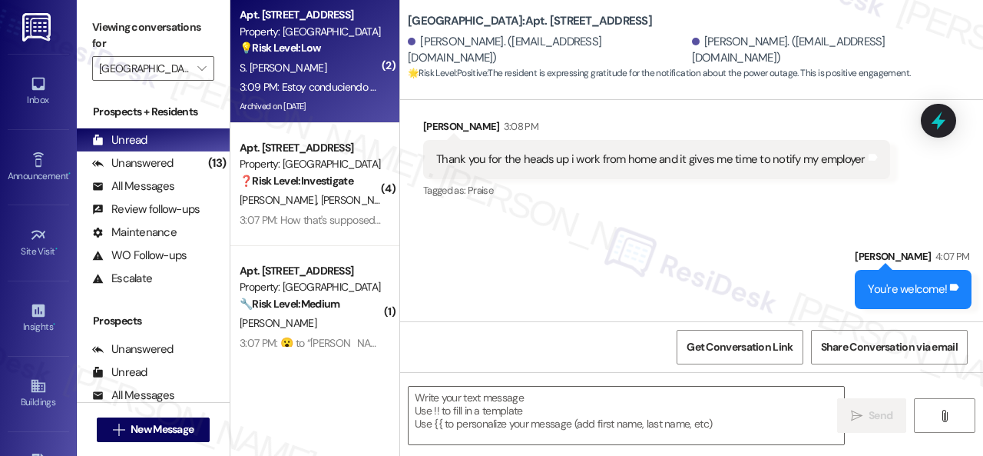
type textarea "Fetching suggested responses. Please feel free to read through the conversation…"
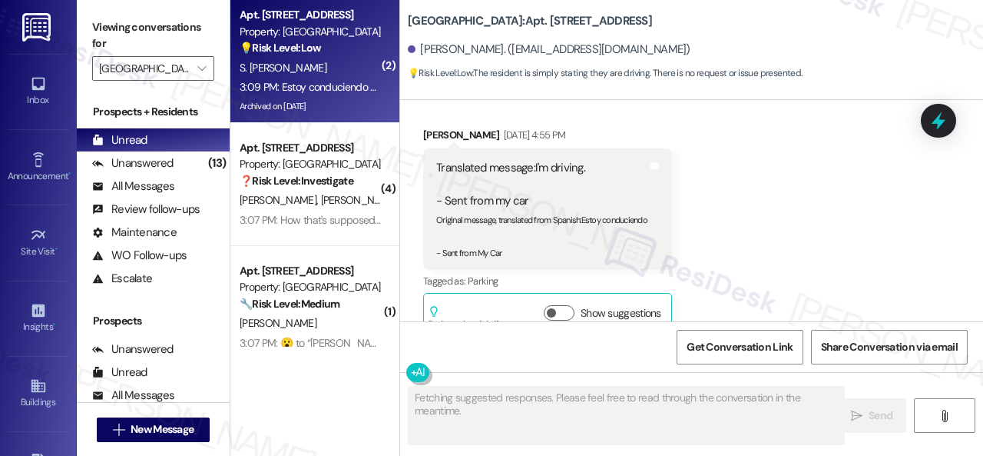
type textarea "Fetching suggested responses. Please feel free to read through the conversation…"
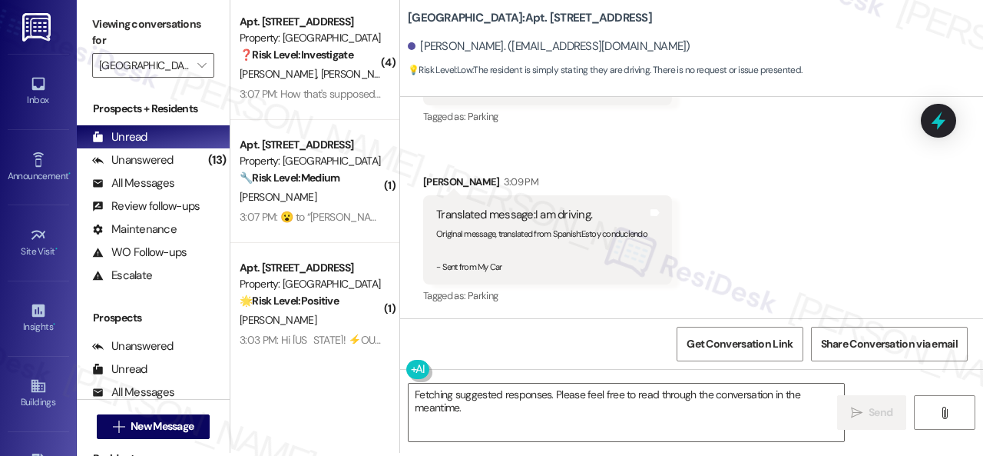
scroll to position [5, 0]
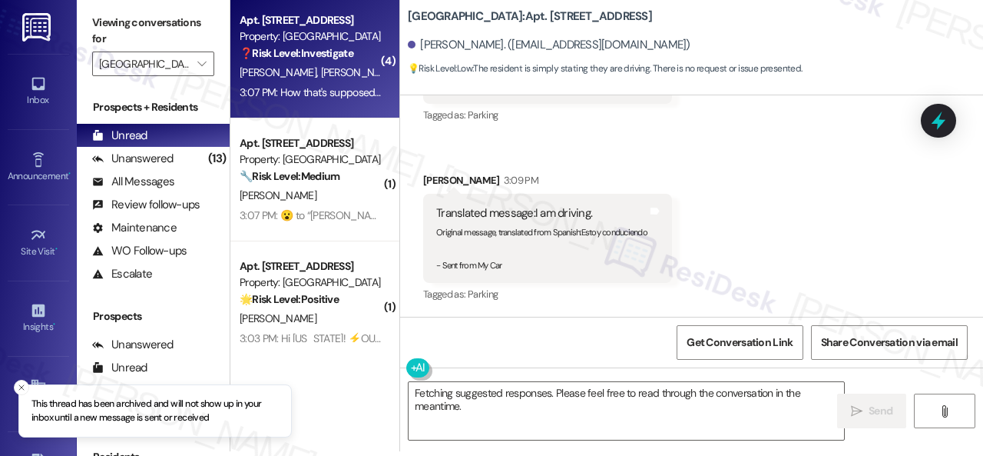
click at [346, 81] on div "T. Davis S. Davis" at bounding box center [310, 72] width 145 height 19
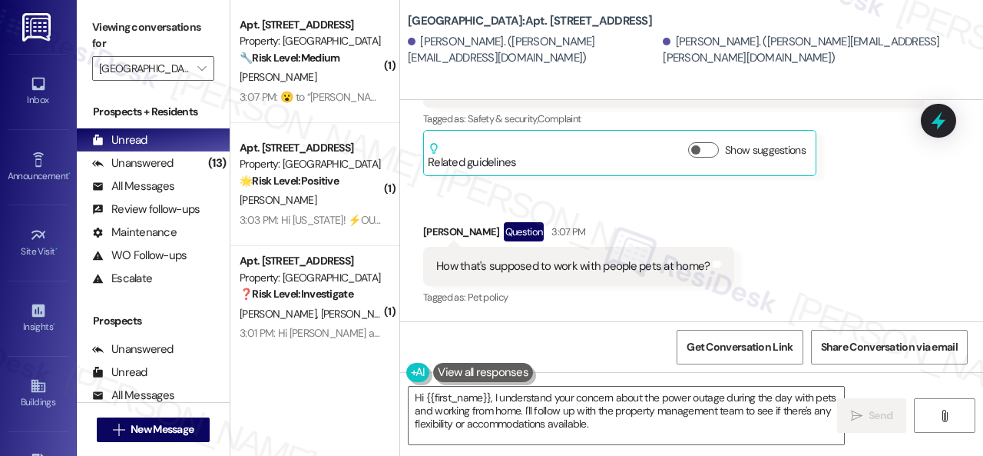
scroll to position [18337, 0]
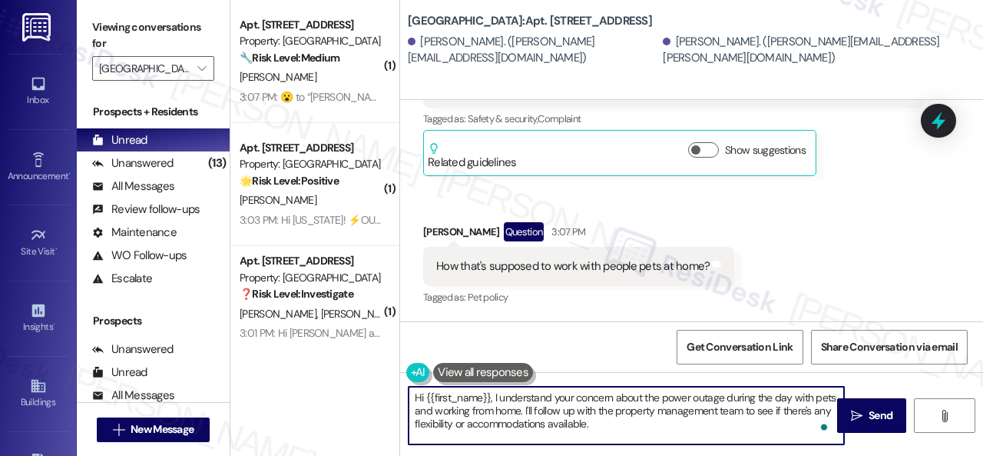
drag, startPoint x: 523, startPoint y: 408, endPoint x: 610, endPoint y: 427, distance: 88.9
click at [610, 427] on textarea "Hi {{first_name}}, I understand your concern about the power outage during the …" at bounding box center [627, 415] width 436 height 58
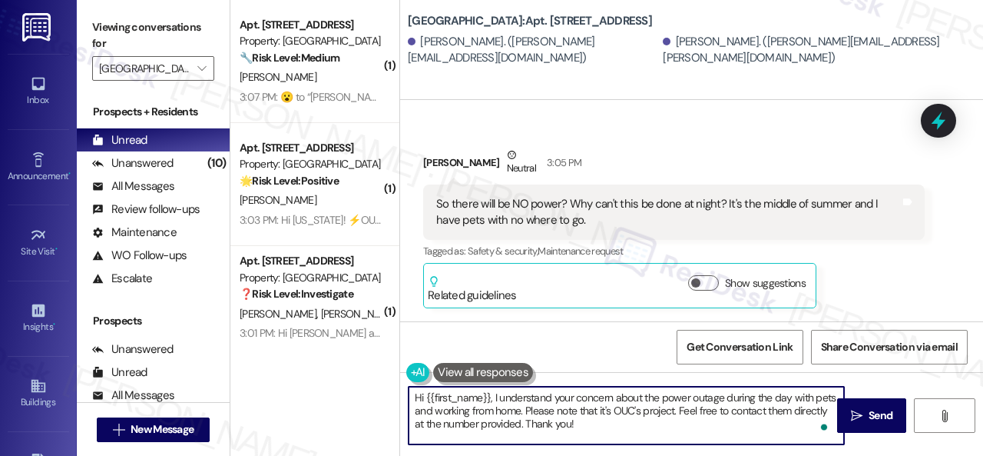
scroll to position [17953, 0]
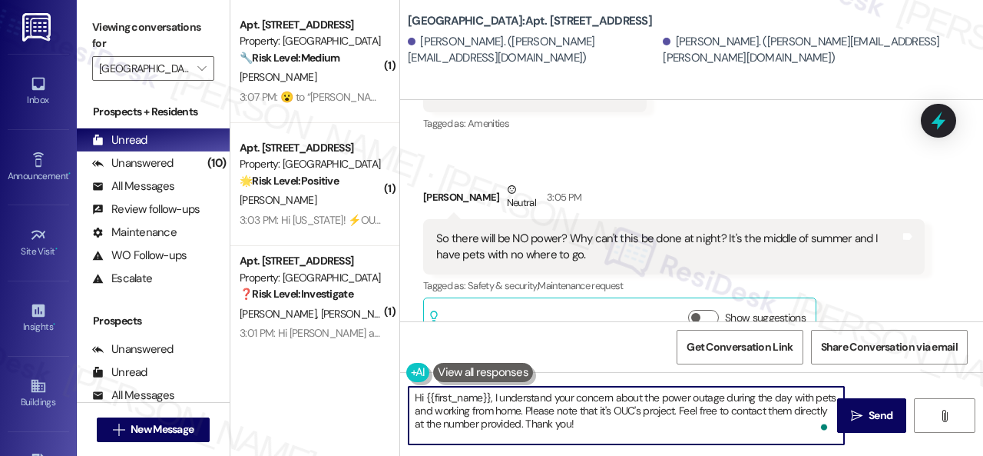
click at [612, 399] on textarea "Hi {{first_name}}, I understand your concern about the power outage during the …" at bounding box center [627, 415] width 436 height 58
click at [509, 400] on textarea "Hi {{first_name}}, I understand your concerns about the power outage during the…" at bounding box center [627, 415] width 436 height 58
drag, startPoint x: 726, startPoint y: 396, endPoint x: 543, endPoint y: 409, distance: 183.3
click at [543, 409] on textarea "Hi {{first_name}}, I understand your concerns about the power outage during the…" at bounding box center [627, 415] width 436 height 58
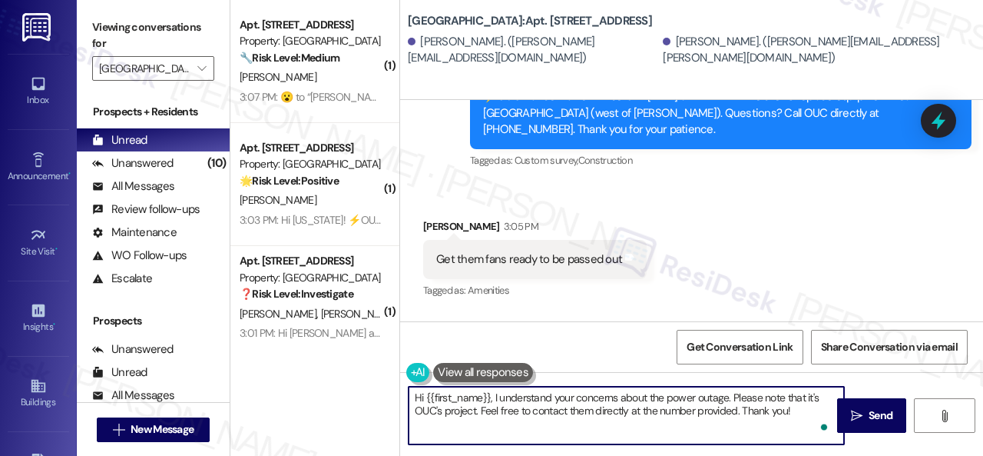
scroll to position [17723, 0]
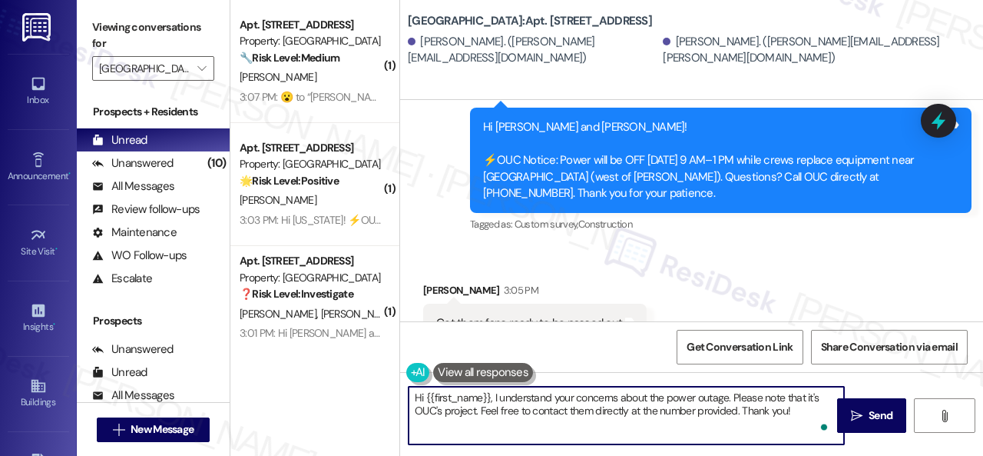
click at [807, 411] on textarea "Hi {{first_name}}, I understand your concerns about the power outage. Please no…" at bounding box center [627, 415] width 436 height 58
type textarea "Hi {{first_name}}, I understand your concerns about the power outage. Please no…"
click at [873, 421] on span "Send" at bounding box center [881, 415] width 24 height 16
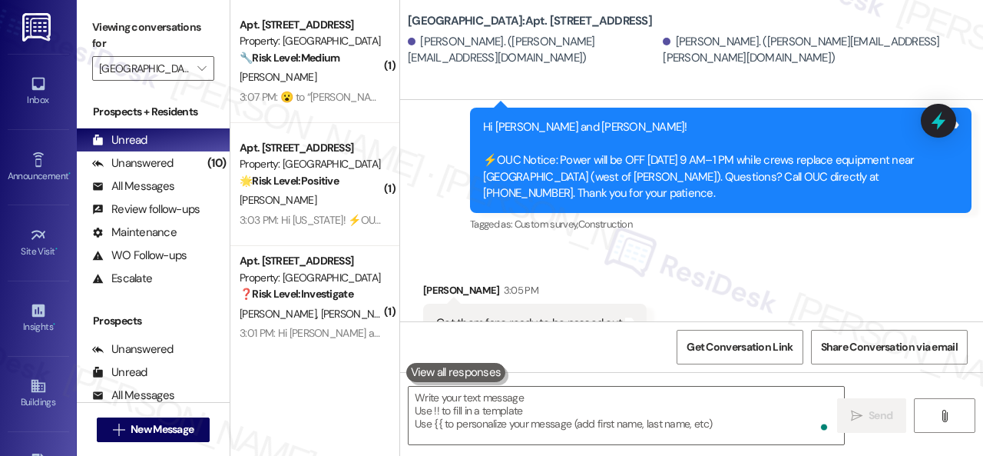
scroll to position [18336, 0]
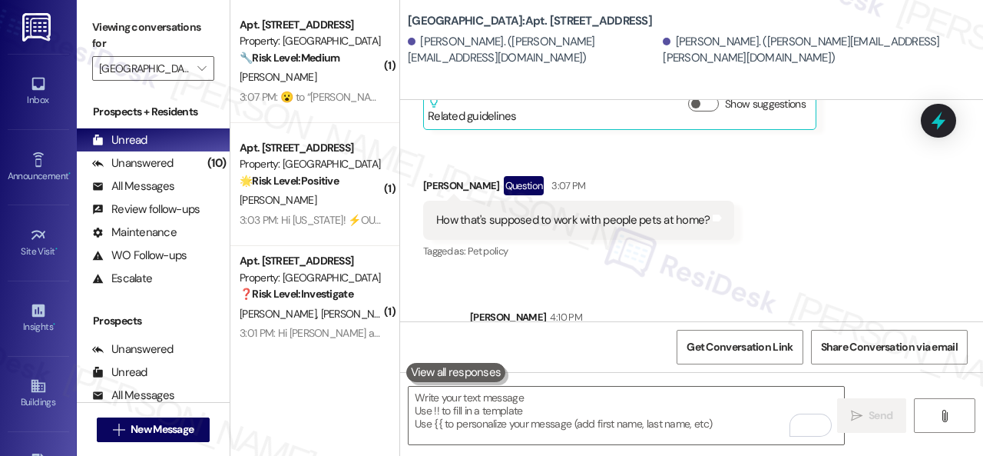
click at [338, 81] on div "G. Galan" at bounding box center [310, 77] width 145 height 19
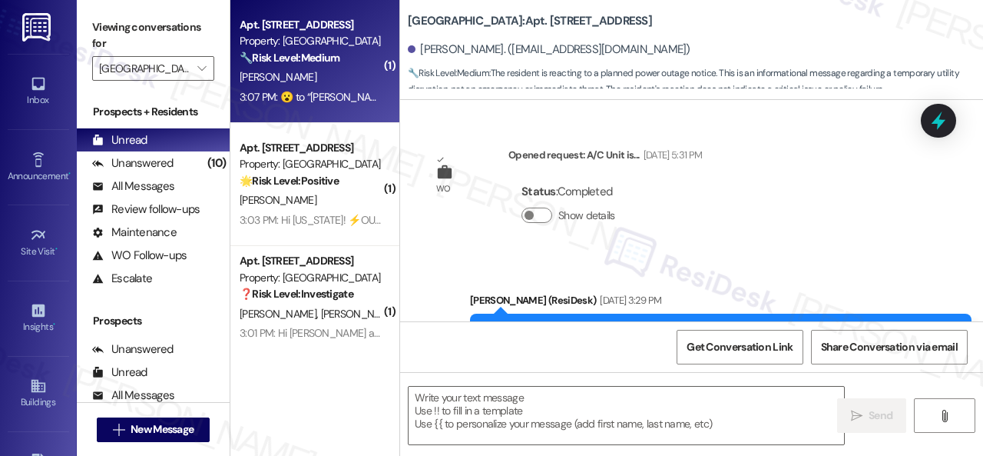
scroll to position [14348, 0]
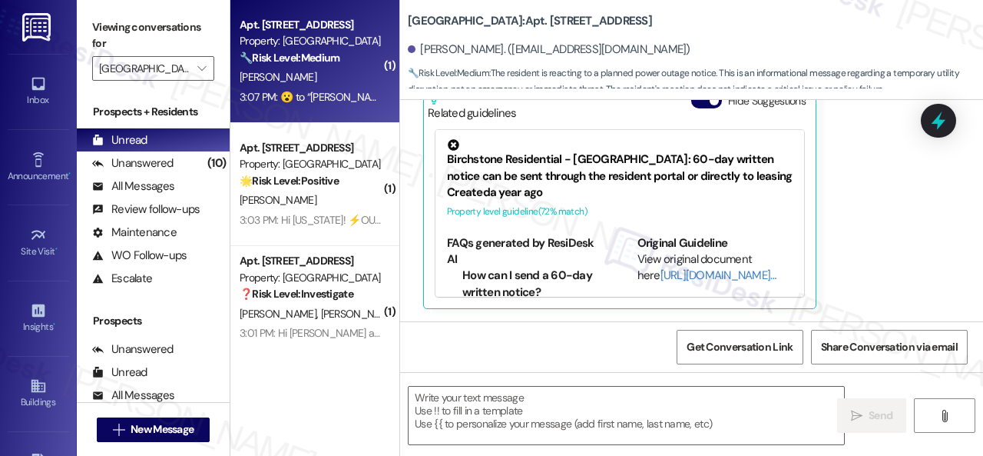
type textarea "Fetching suggested responses. Please feel free to read through the conversation…"
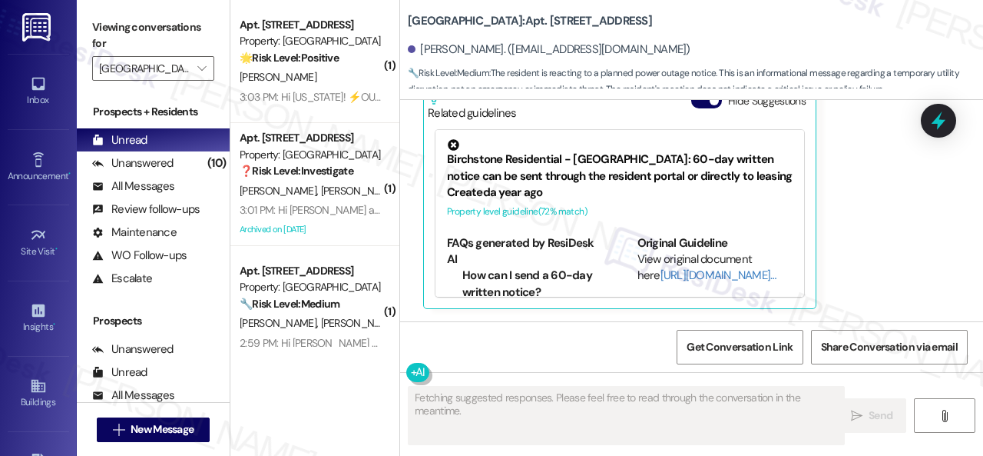
scroll to position [5, 0]
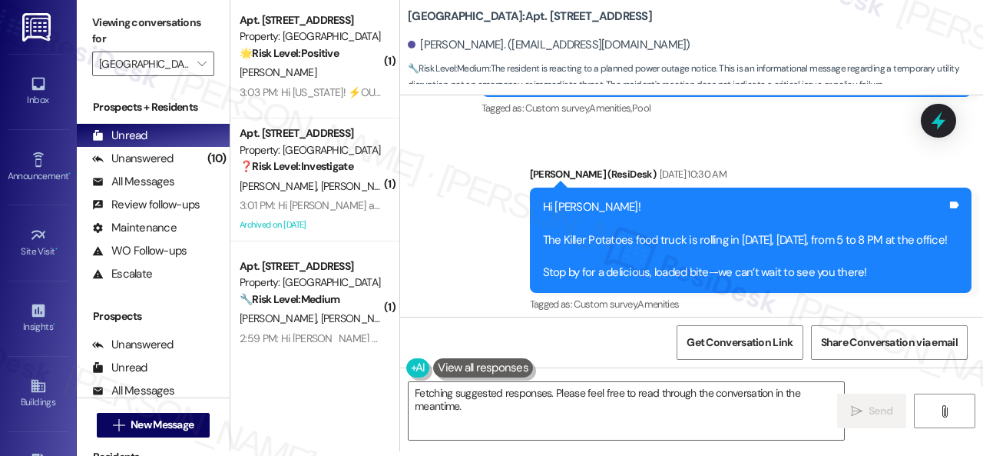
scroll to position [11813, 0]
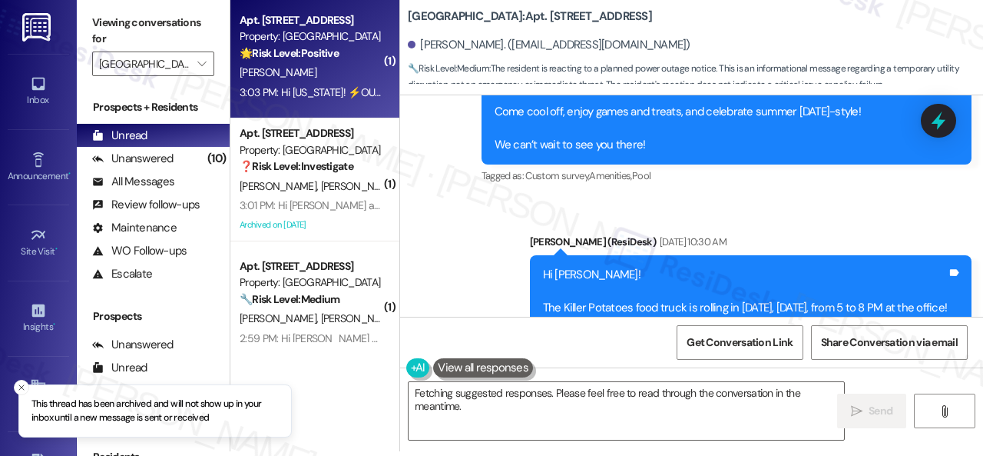
click at [329, 75] on div "[PERSON_NAME]" at bounding box center [310, 72] width 145 height 19
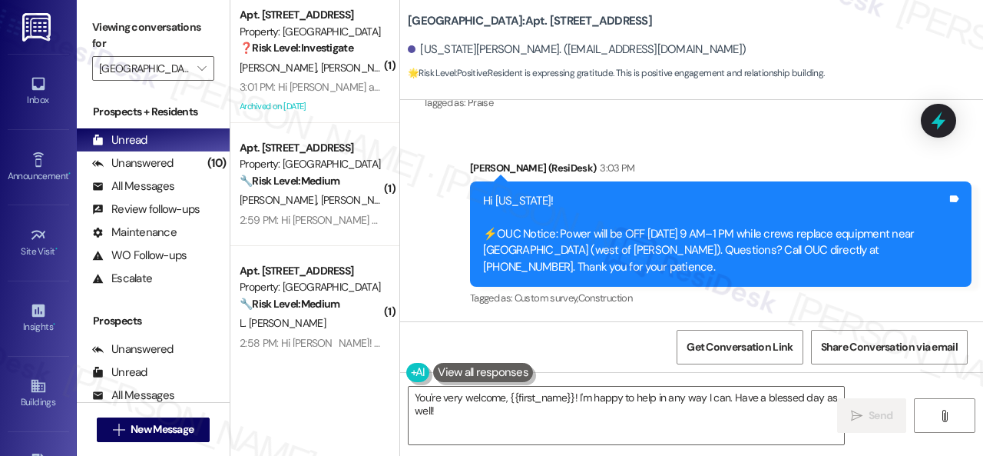
scroll to position [3589, 0]
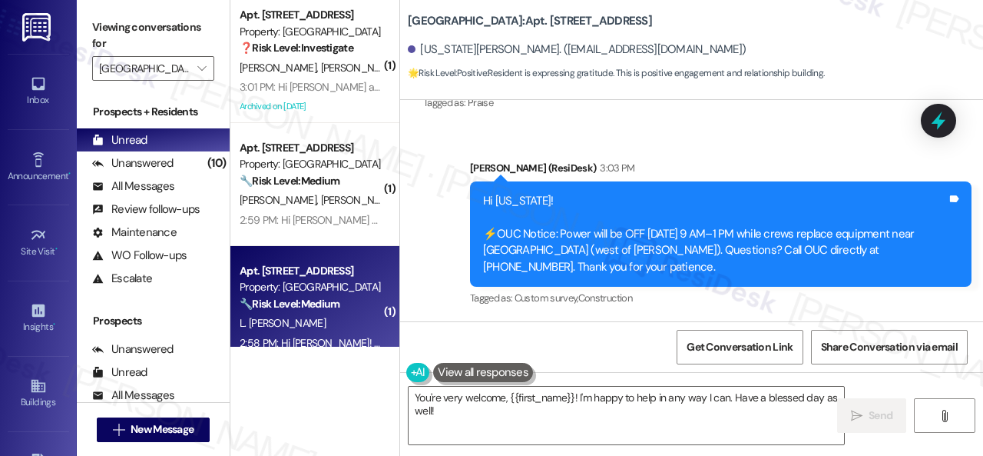
drag, startPoint x: 439, startPoint y: 409, endPoint x: 298, endPoint y: 340, distance: 156.7
click at [354, 365] on div "( 1 ) Apt. 202, 002 Halston Park Central Property: Halston Park Central ❓ Risk …" at bounding box center [606, 228] width 753 height 456
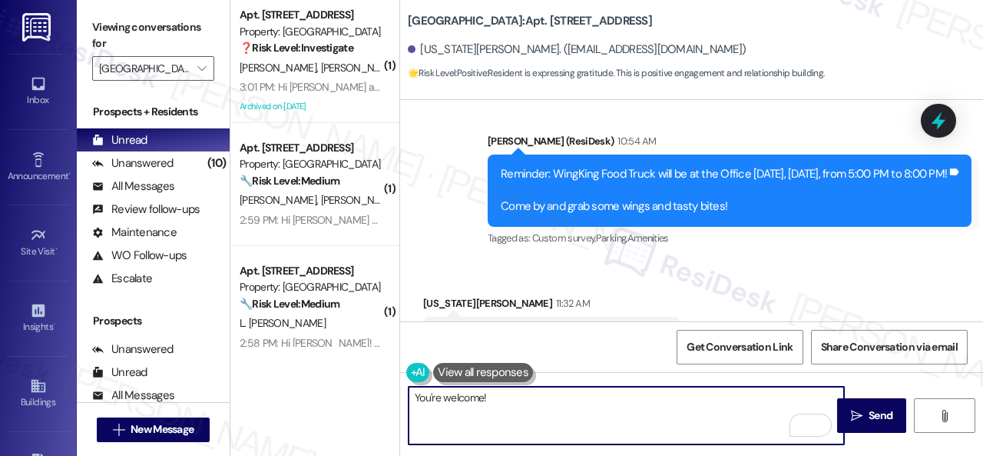
scroll to position [3282, 0]
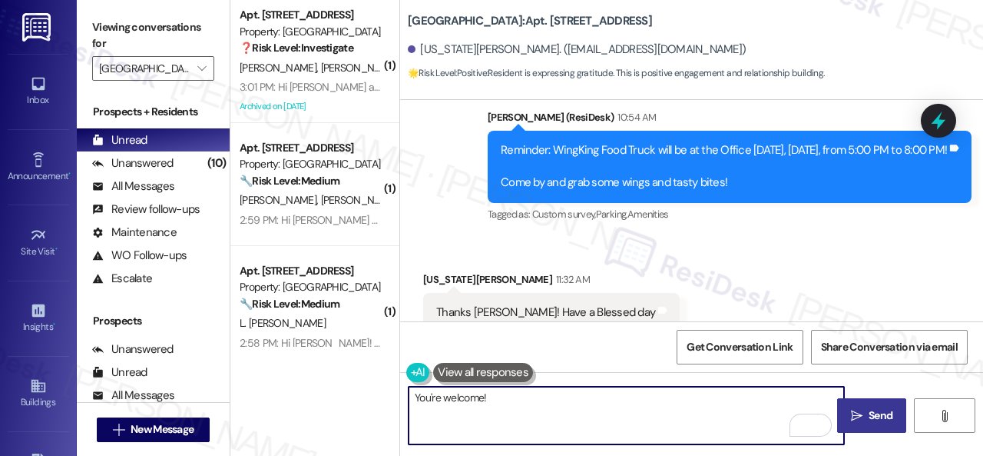
type textarea "You're welcome!"
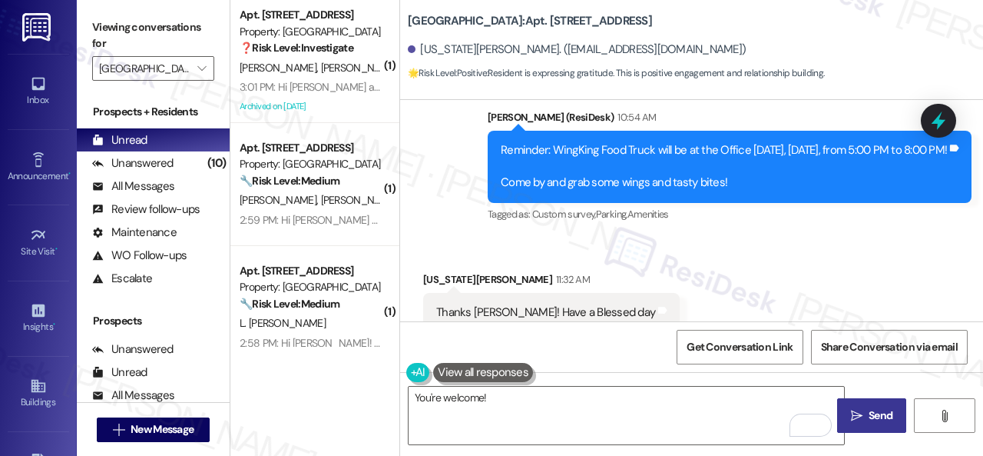
click at [860, 417] on span " Send" at bounding box center [872, 415] width 48 height 16
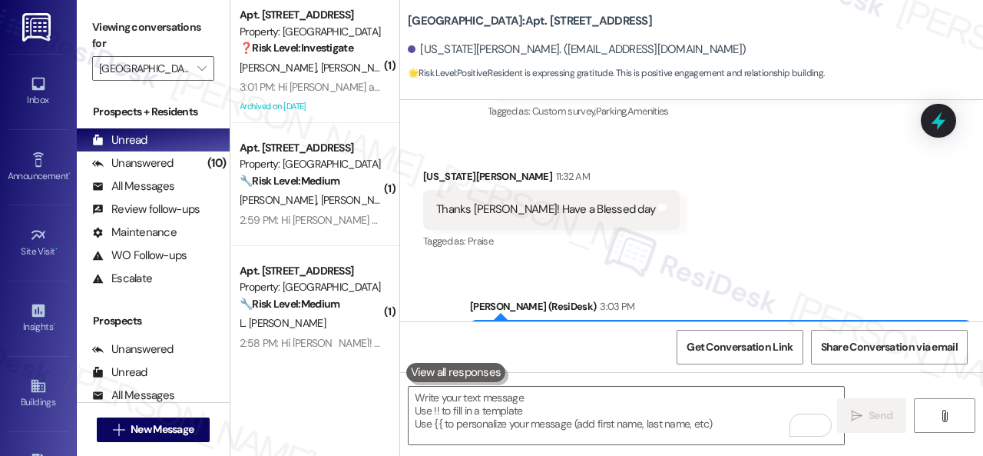
scroll to position [3393, 0]
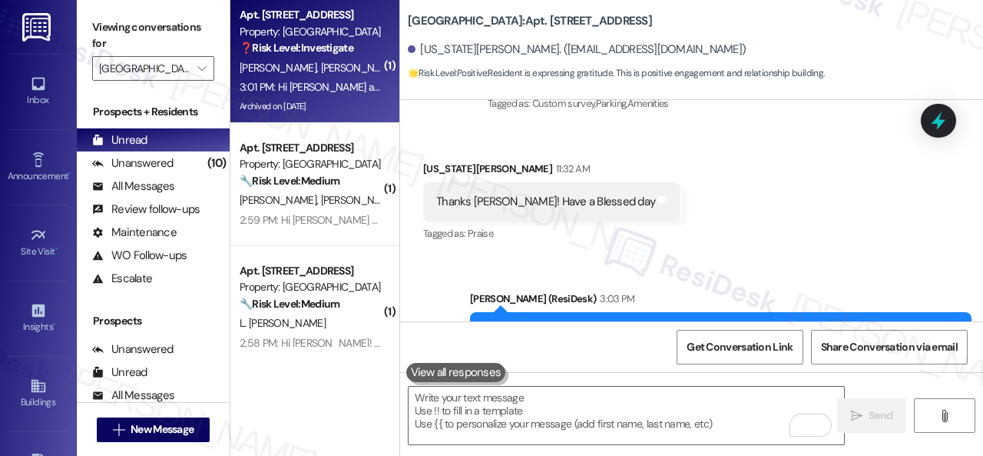
click at [359, 76] on div "D. Claudio W. Cordero" at bounding box center [310, 67] width 145 height 19
type textarea "Fetching suggested responses. Please feel free to read through the conversation…"
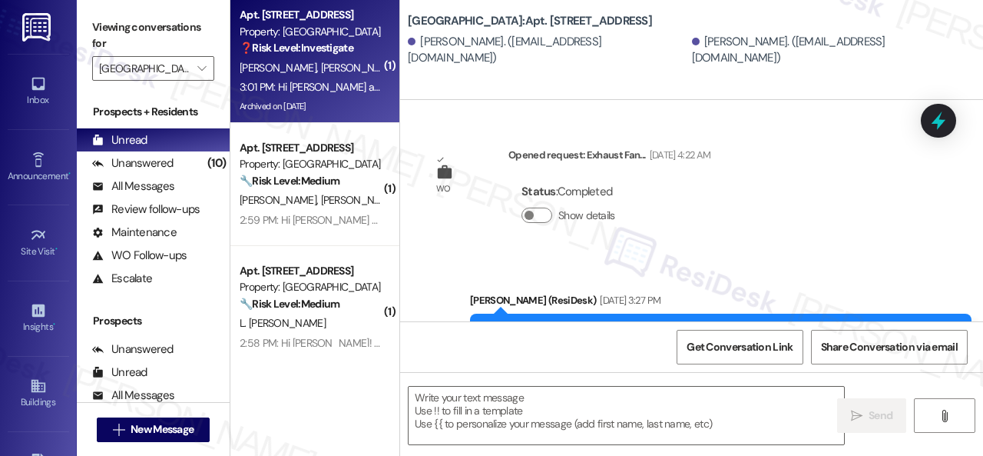
type textarea "Fetching suggested responses. Please feel free to read through the conversation…"
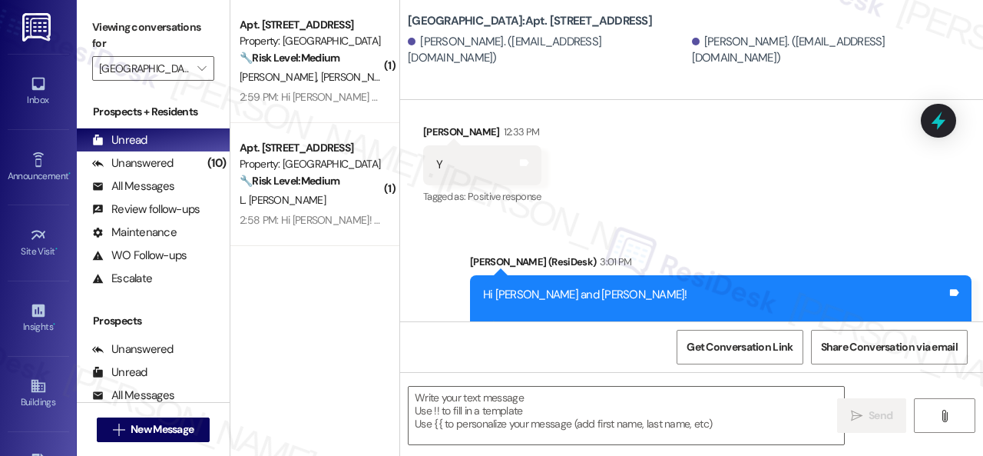
scroll to position [16960, 0]
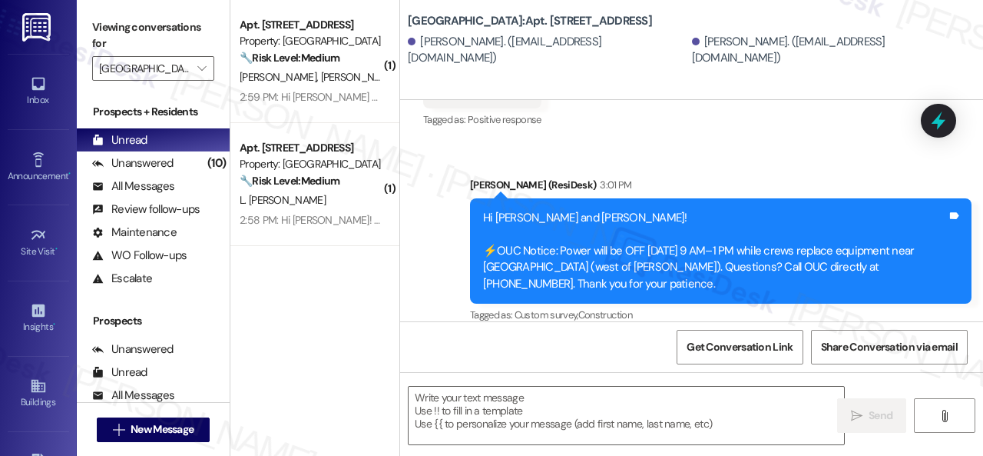
click at [434, 227] on div "Announcement, sent via SMS Sarah (ResiDesk) 3:01 PM Hi William and Denise! ⚡OUC…" at bounding box center [691, 239] width 583 height 195
click at [504, 405] on textarea at bounding box center [627, 415] width 436 height 58
paste textarea "We're glad to hear everything’s taken care of. If your experience at {{property…"
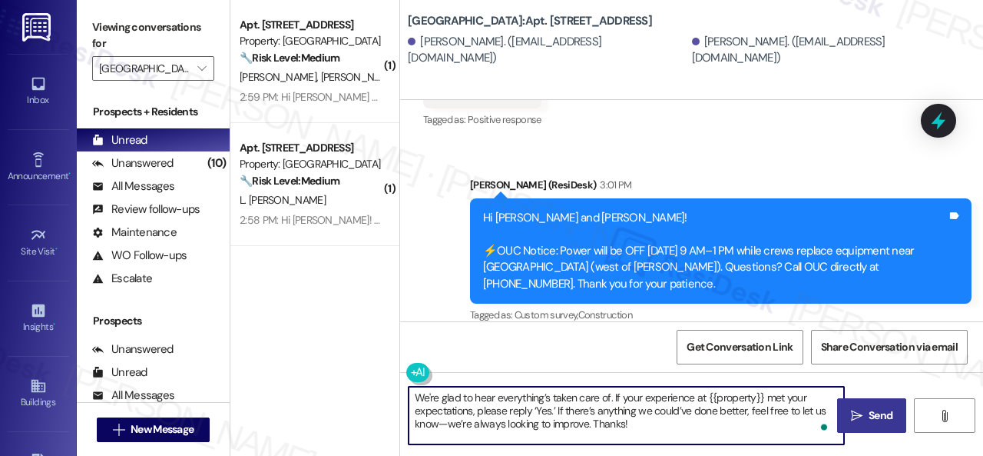
type textarea "We're glad to hear everything’s taken care of. If your experience at {{property…"
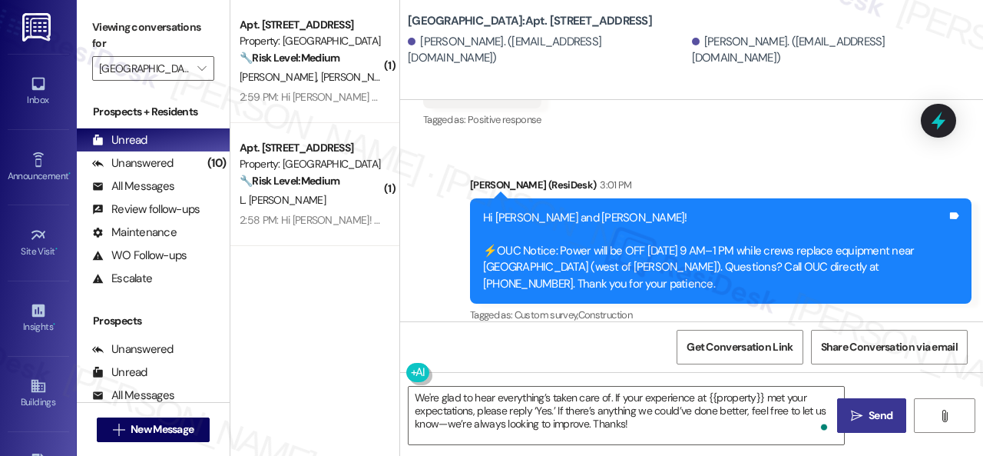
click at [874, 411] on span "Send" at bounding box center [881, 415] width 24 height 16
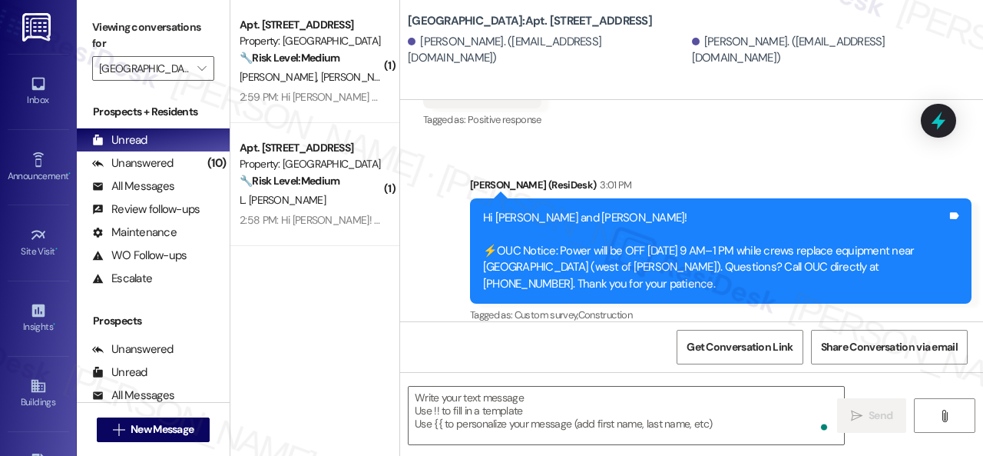
scroll to position [16763, 0]
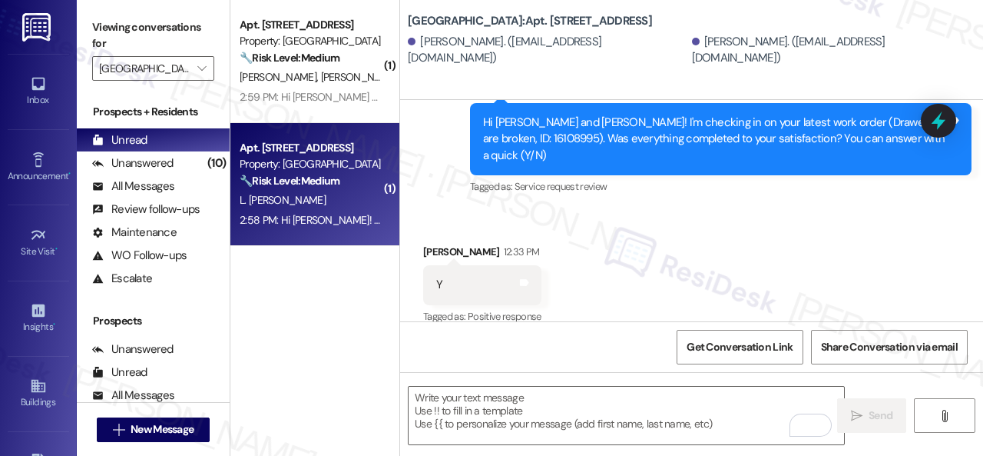
click at [315, 199] on div "L. Claude" at bounding box center [310, 200] width 145 height 19
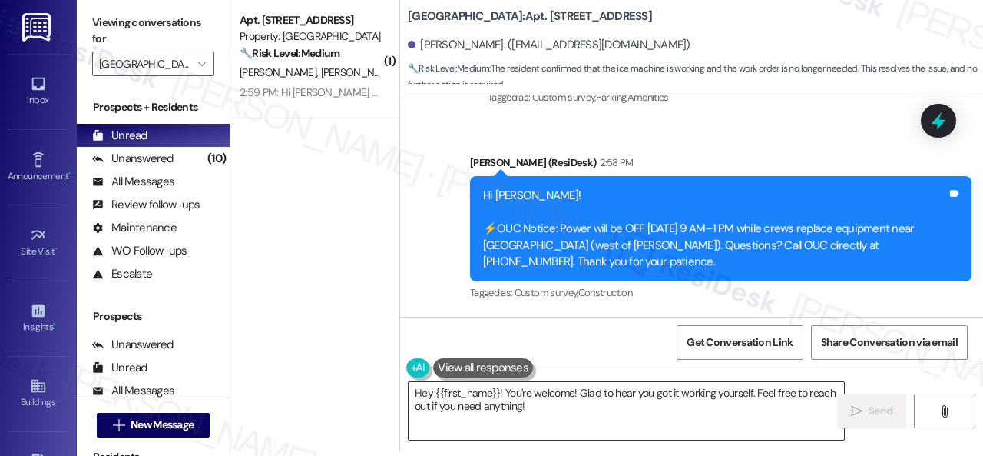
scroll to position [24630, 0]
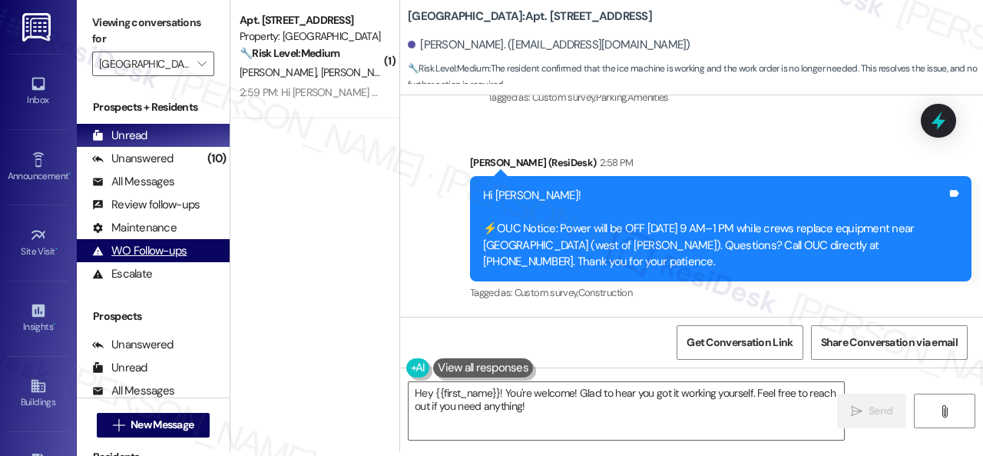
drag, startPoint x: 535, startPoint y: 411, endPoint x: 184, endPoint y: 261, distance: 381.7
click at [286, 340] on div "( 1 ) Apt. 220, 001 Halston Park Central Property: Halston Park Central 🔧 Risk …" at bounding box center [606, 223] width 753 height 456
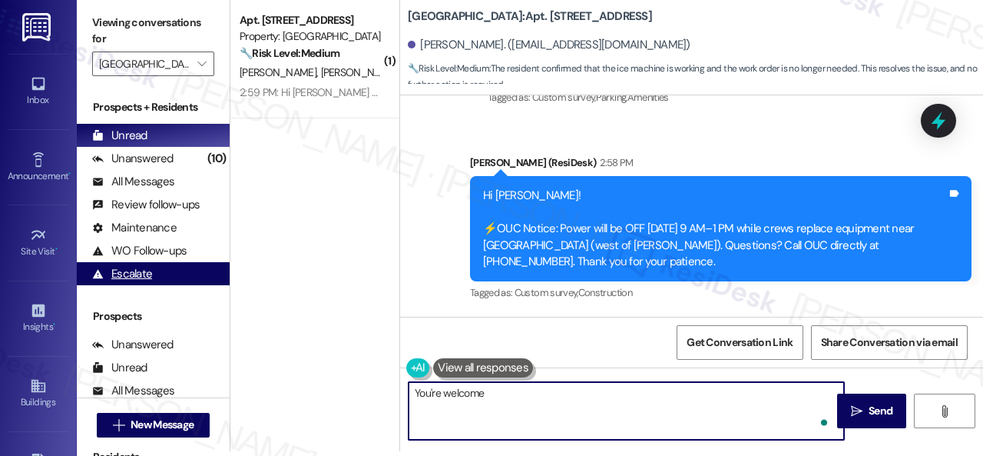
type textarea "You're welcome!"
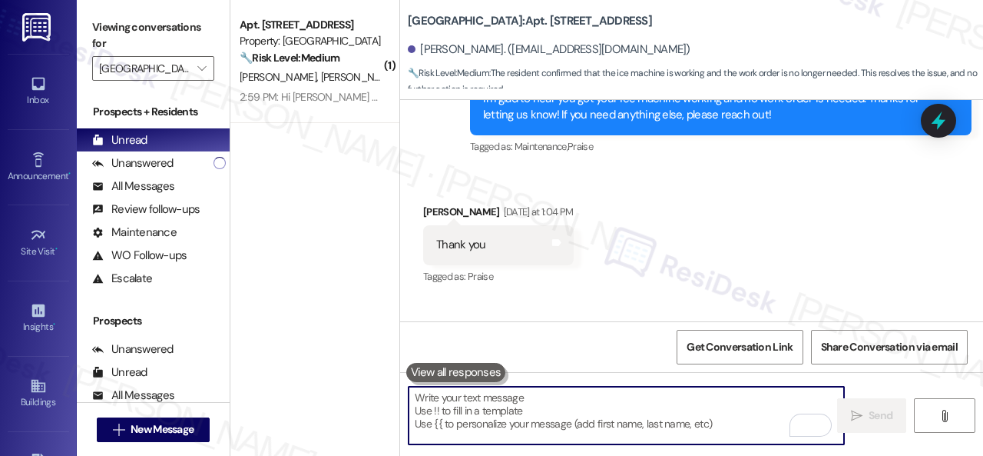
scroll to position [23885, 0]
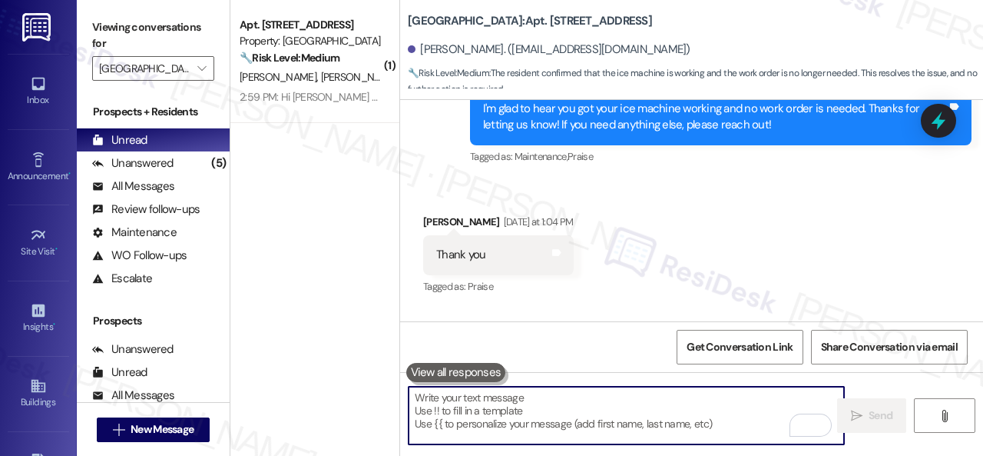
click at [361, 82] on div "S. Bacon C. Volence" at bounding box center [310, 77] width 145 height 19
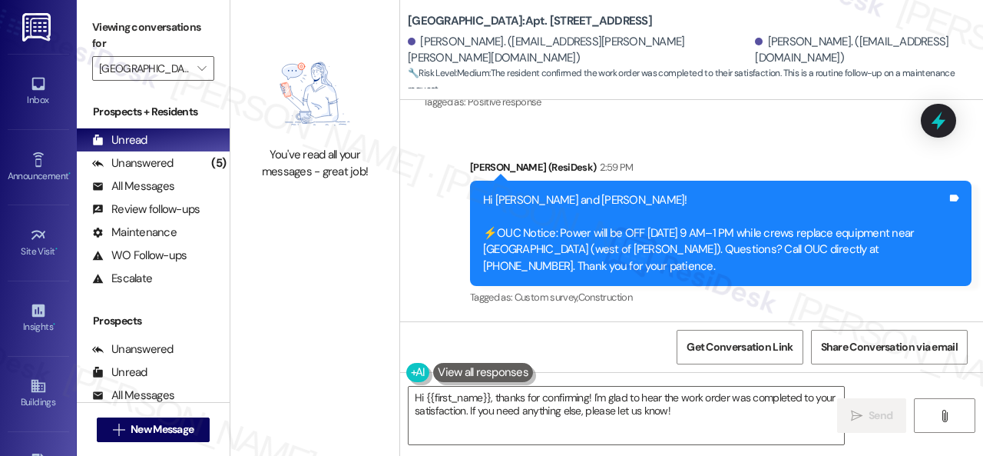
scroll to position [10520, 0]
click at [422, 210] on div "Announcement, sent via SMS Sarah (ResiDesk) 2:59 PM Hi Stephanie and Corey! ⚡OU…" at bounding box center [691, 221] width 583 height 195
click at [468, 414] on textarea "Hi {{first_name}}, thanks for confirming! I'm glad to hear the work order was c…" at bounding box center [627, 415] width 436 height 58
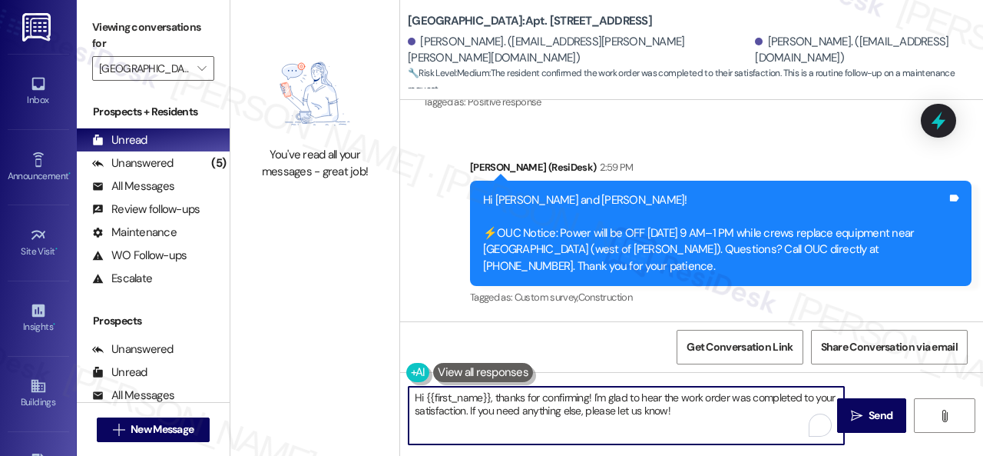
paste textarea "We're glad to hear everything’s taken care of. If your experience at {{property…"
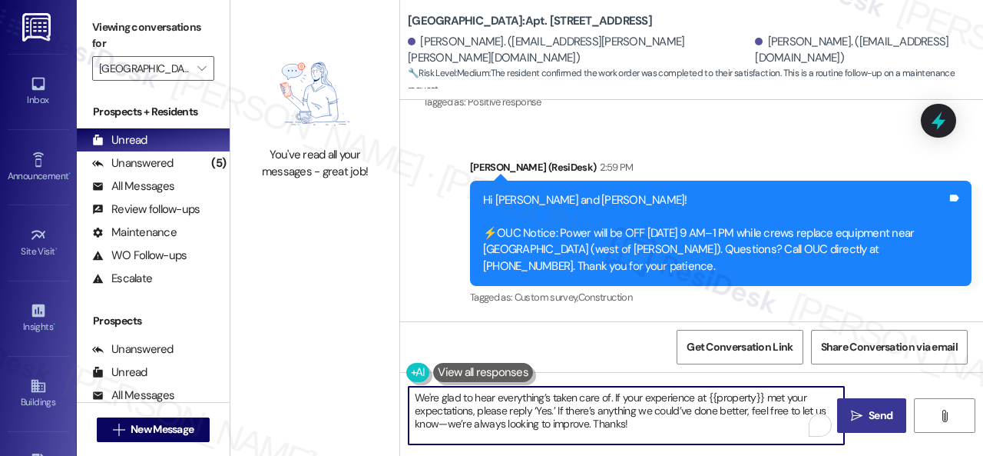
type textarea "We're glad to hear everything’s taken care of. If your experience at {{property…"
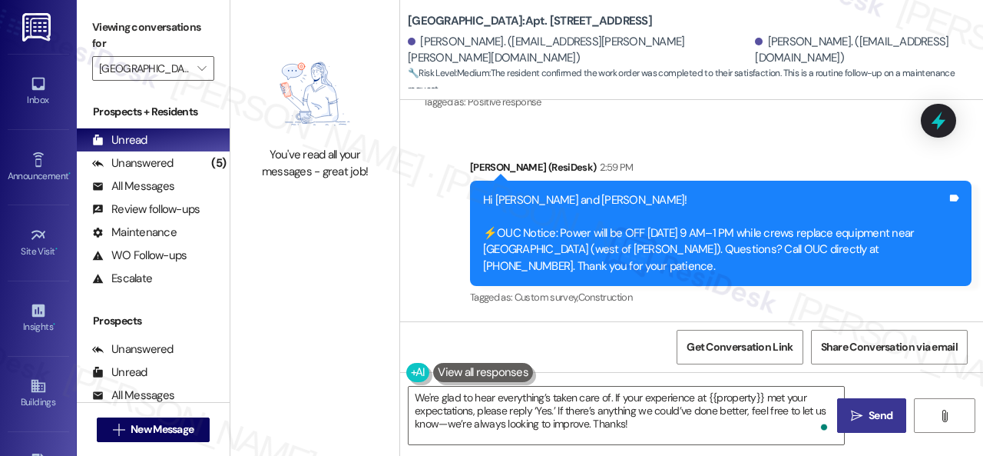
click at [877, 416] on span "Send" at bounding box center [881, 415] width 24 height 16
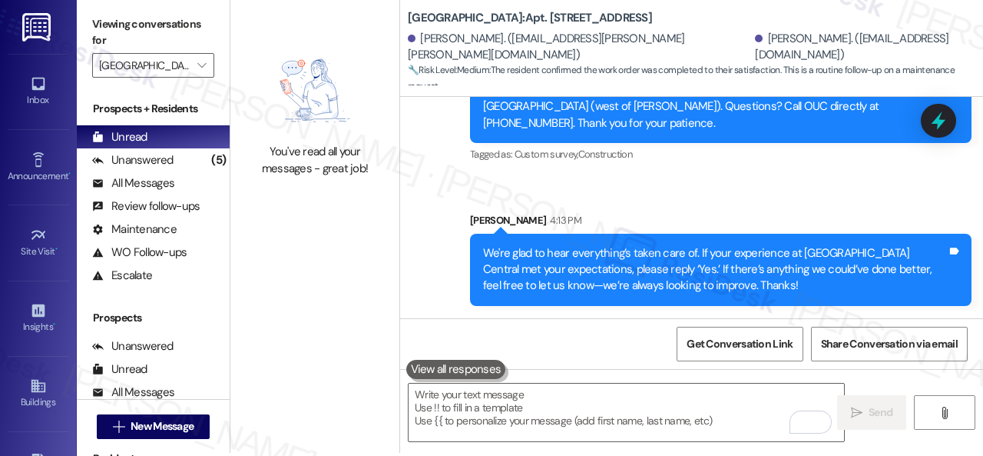
scroll to position [5, 0]
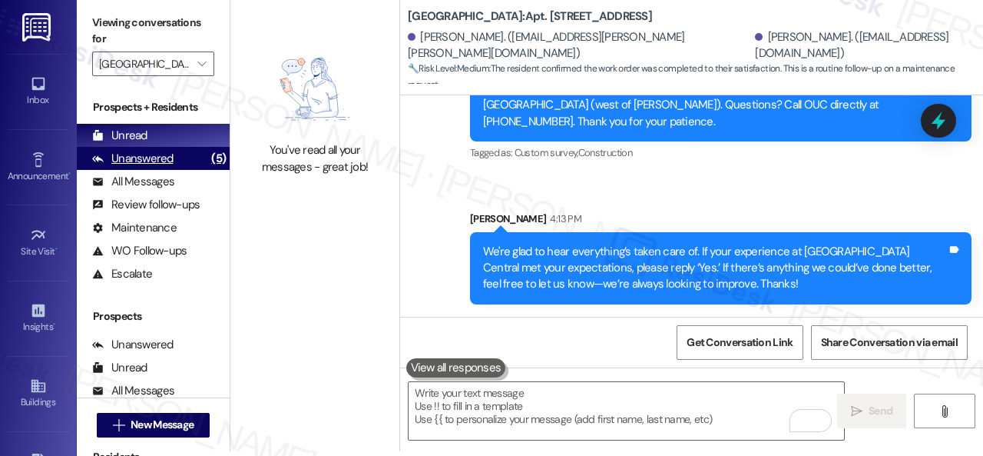
click at [151, 164] on div "Unanswered" at bounding box center [132, 159] width 81 height 16
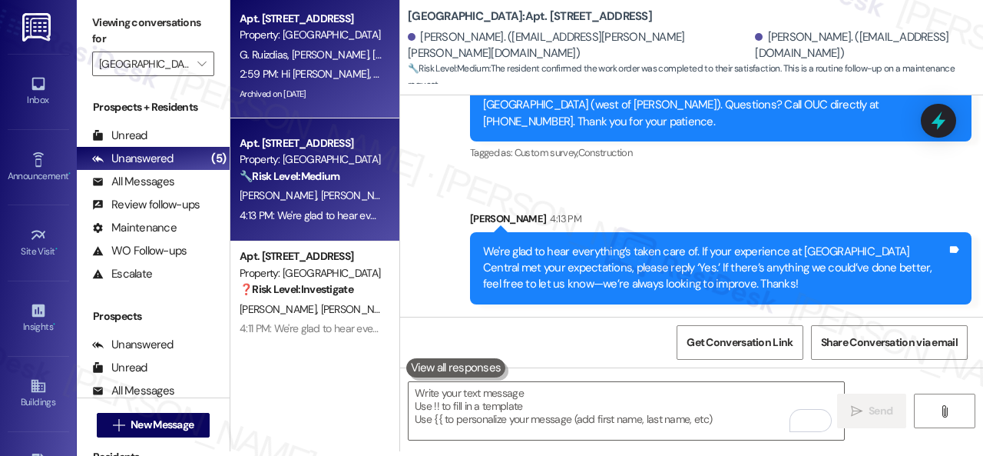
click at [356, 70] on div "2:59 PM: Hi Maximiliano, Genesis, Andres and Sebastian! ⚡OUC Notice: Power will…" at bounding box center [907, 74] width 1335 height 14
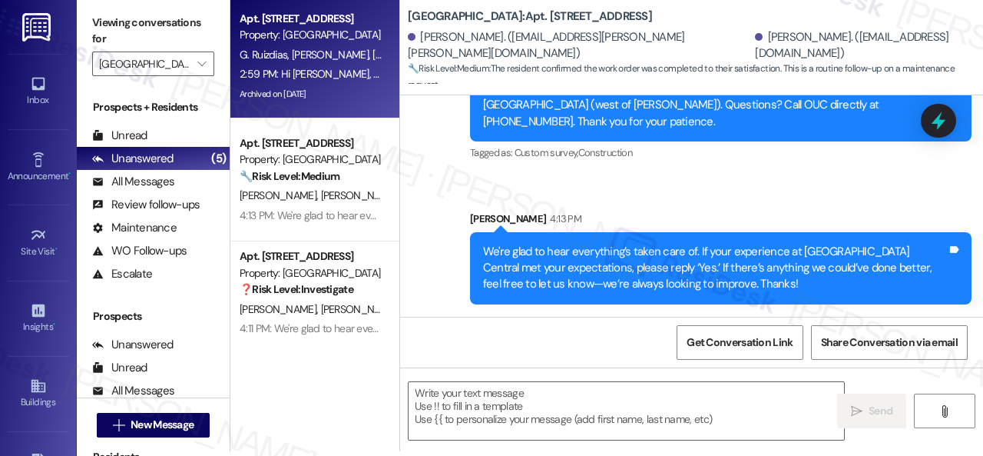
type textarea "Fetching suggested responses. Please feel free to read through the conversation…"
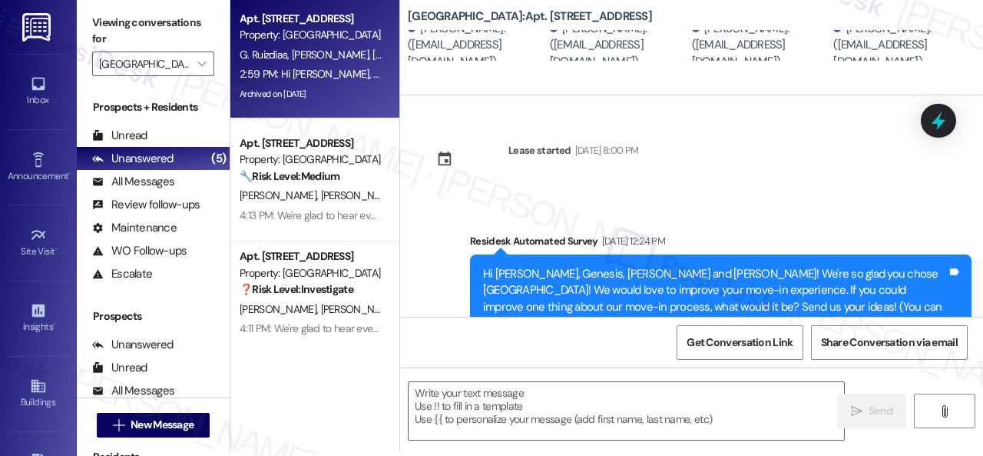
type textarea "Fetching suggested responses. Please feel free to read through the conversation…"
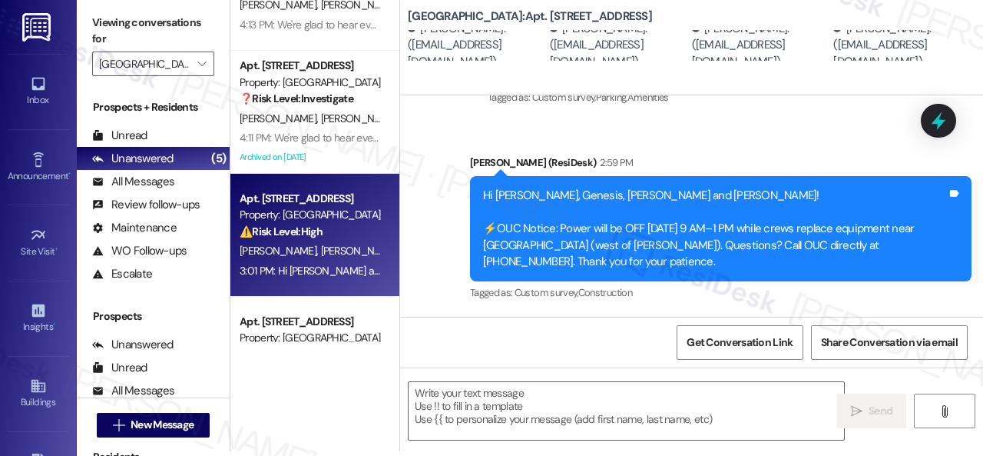
scroll to position [267, 0]
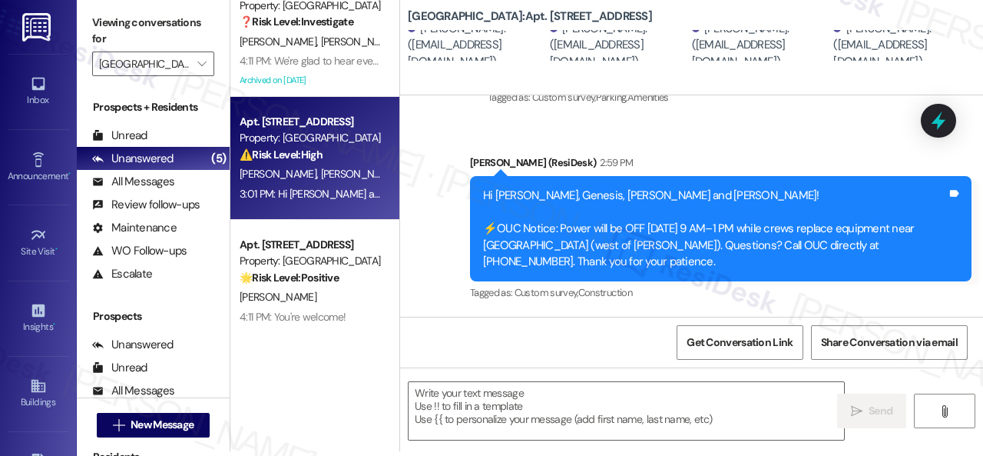
click at [362, 157] on div "⚠️ Risk Level: High The resident is reporting issues with the package room door…" at bounding box center [311, 155] width 142 height 16
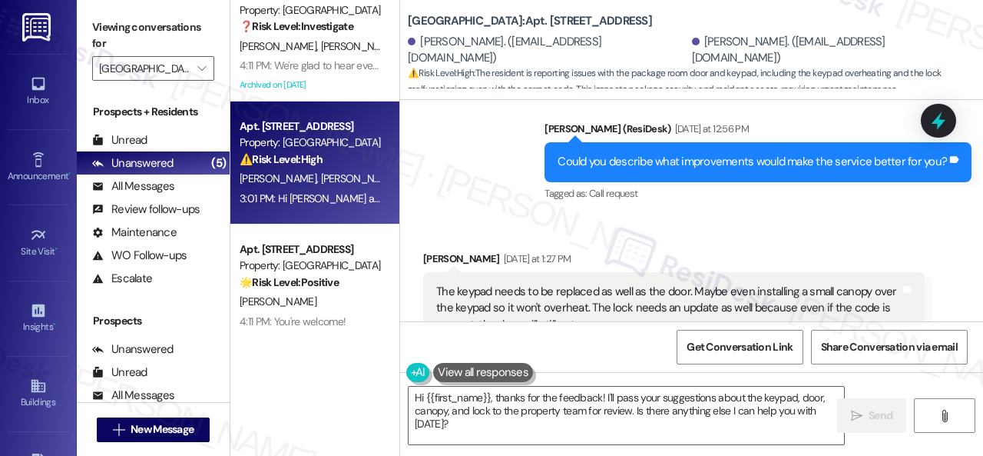
scroll to position [17906, 0]
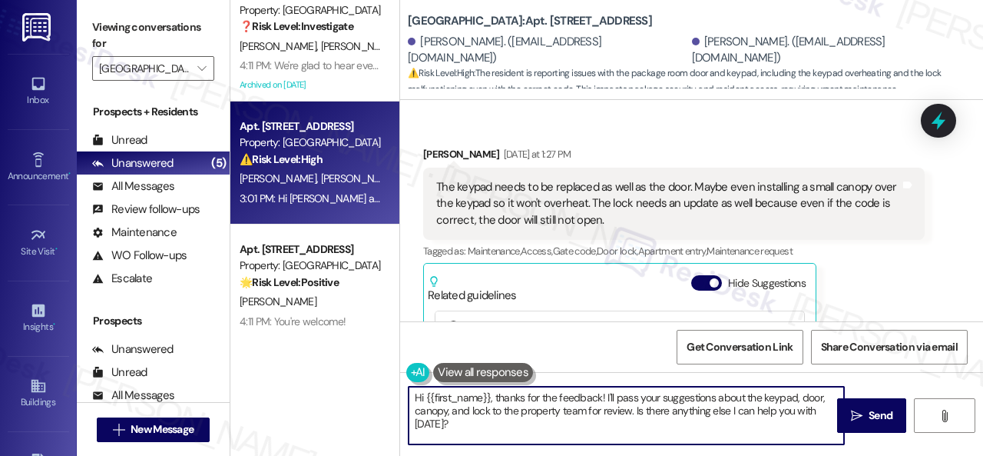
drag, startPoint x: 389, startPoint y: 400, endPoint x: 381, endPoint y: 396, distance: 9.0
click at [381, 396] on div "Apt. 220, 001 Halston Park Central Property: Halston Park Central 🔧 Risk Level:…" at bounding box center [606, 228] width 753 height 456
paste textarea "Thank you for sharing your suggestion. We appreciate it. Enjoy your day!"
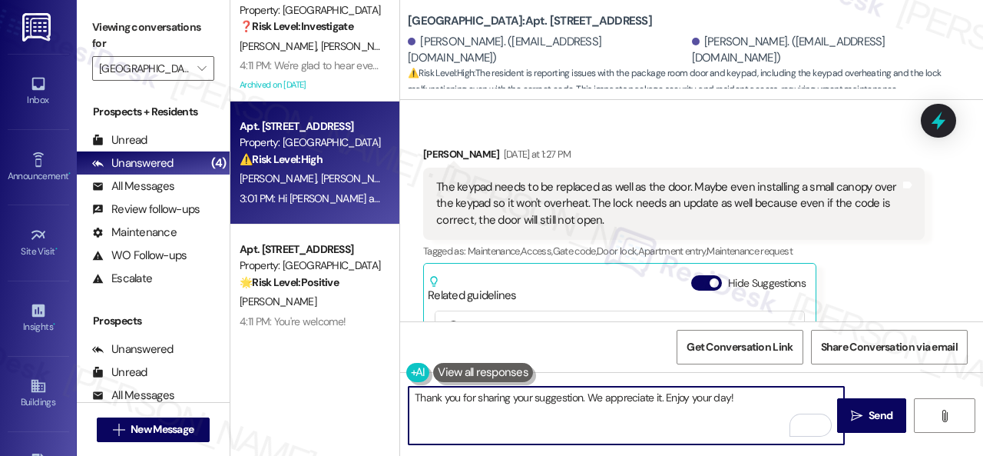
click at [582, 394] on textarea "Thank you for sharing your suggestion. We appreciate it. Enjoy your day!" at bounding box center [627, 415] width 436 height 58
type textarea "Thank you for sharing your suggestion, Nyssa. We appreciate it. Enjoy your day!"
click at [877, 419] on span "Send" at bounding box center [881, 415] width 24 height 16
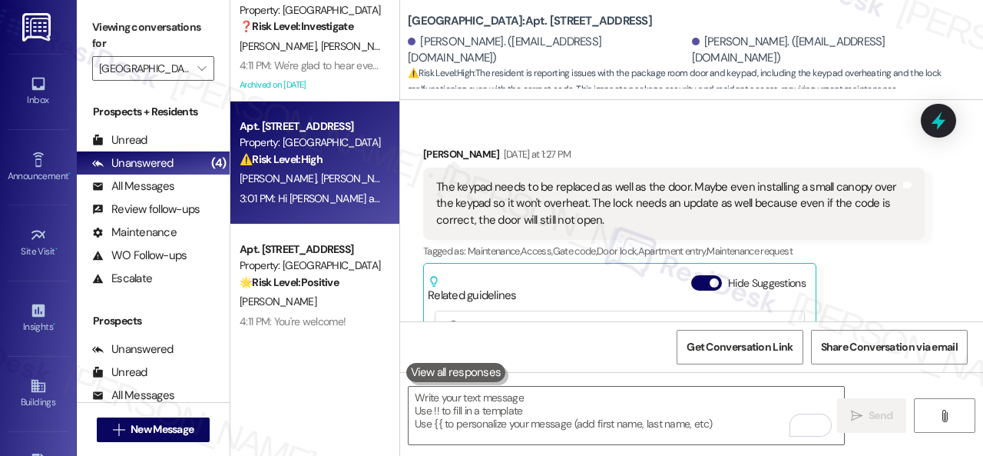
scroll to position [18083, 0]
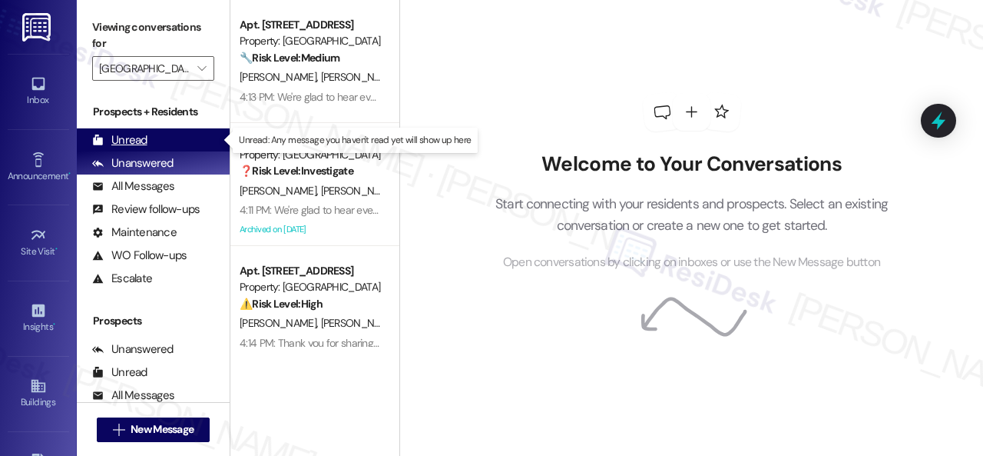
click at [127, 144] on div "Unread" at bounding box center [119, 140] width 55 height 16
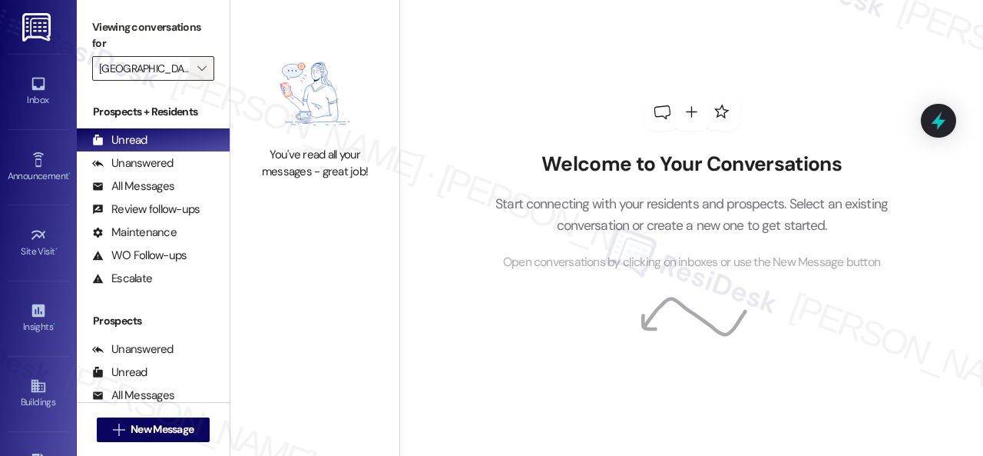
click at [198, 58] on span "" at bounding box center [201, 68] width 15 height 25
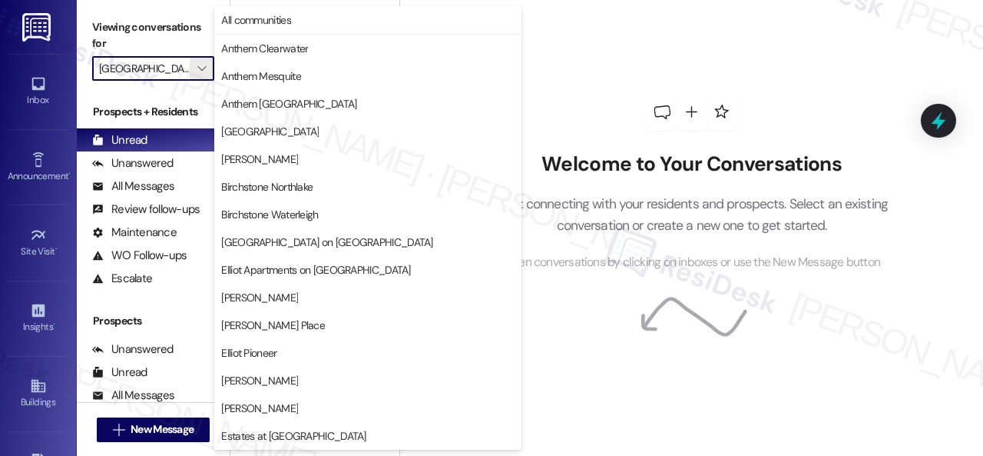
scroll to position [526, 0]
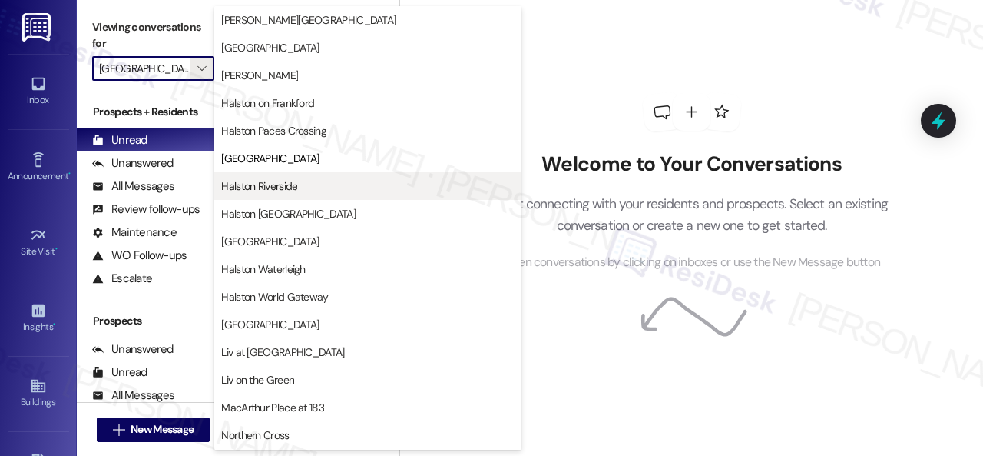
click at [265, 183] on span "Halston Riverside" at bounding box center [259, 185] width 76 height 15
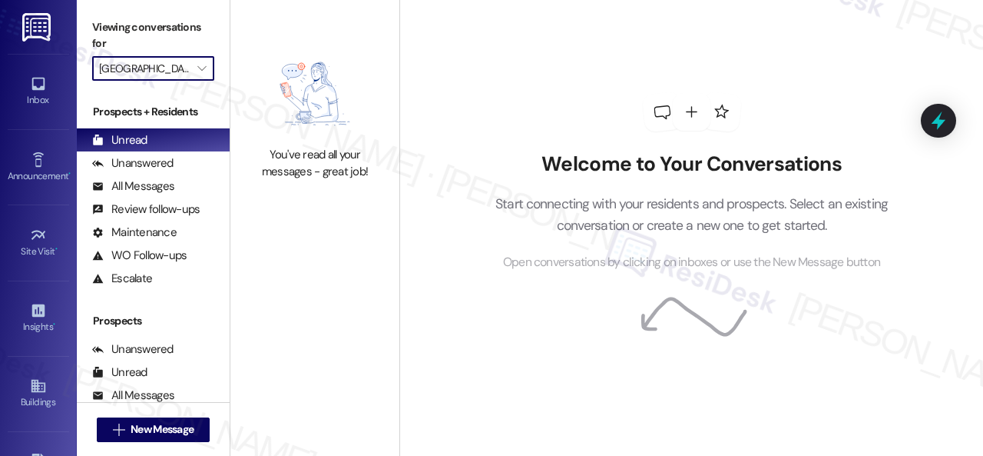
type input "Halston Riverside"
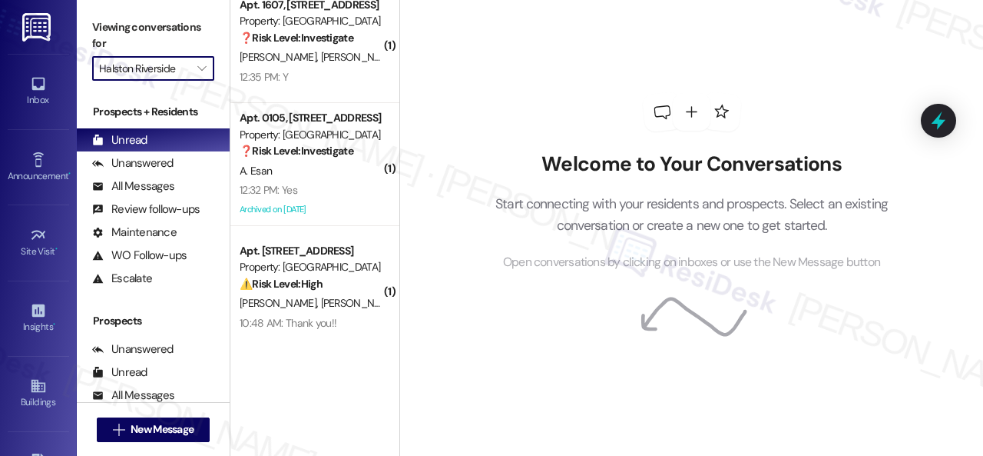
scroll to position [759, 0]
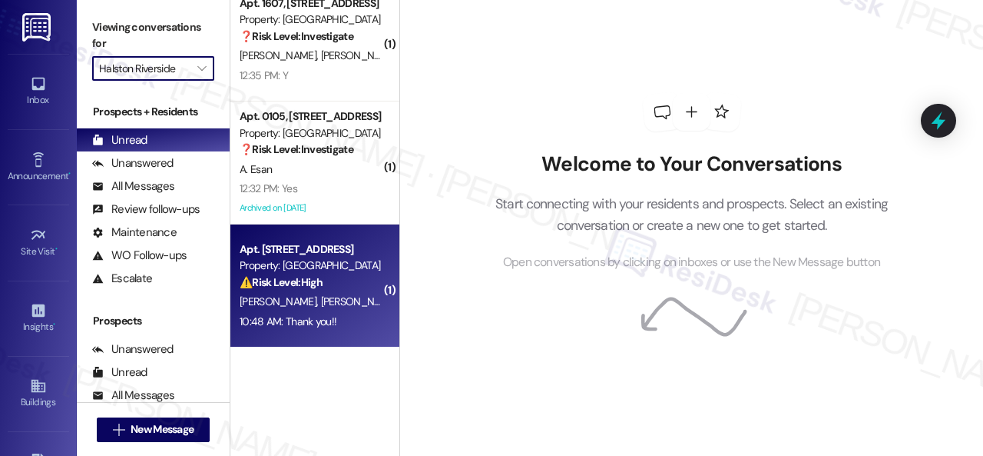
click at [362, 287] on div "⚠️ Risk Level: High The resident is following up on a maintenance request, spec…" at bounding box center [311, 282] width 142 height 16
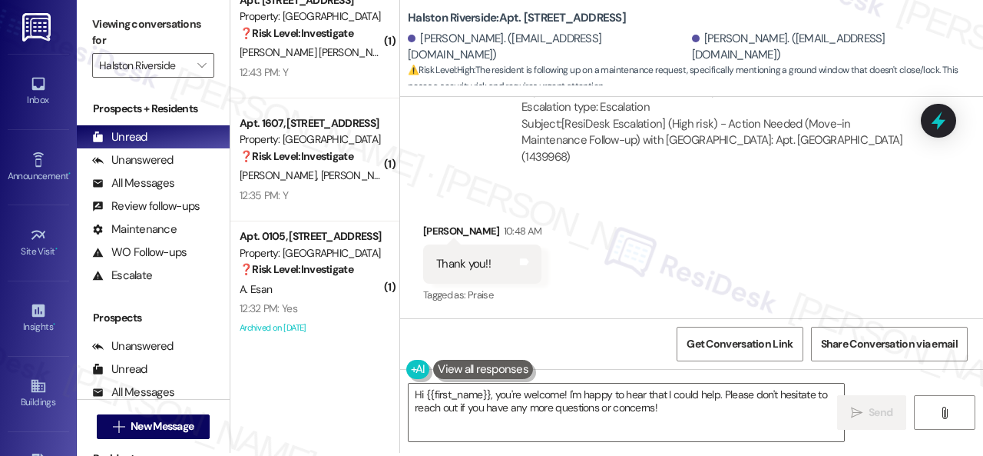
scroll to position [5, 0]
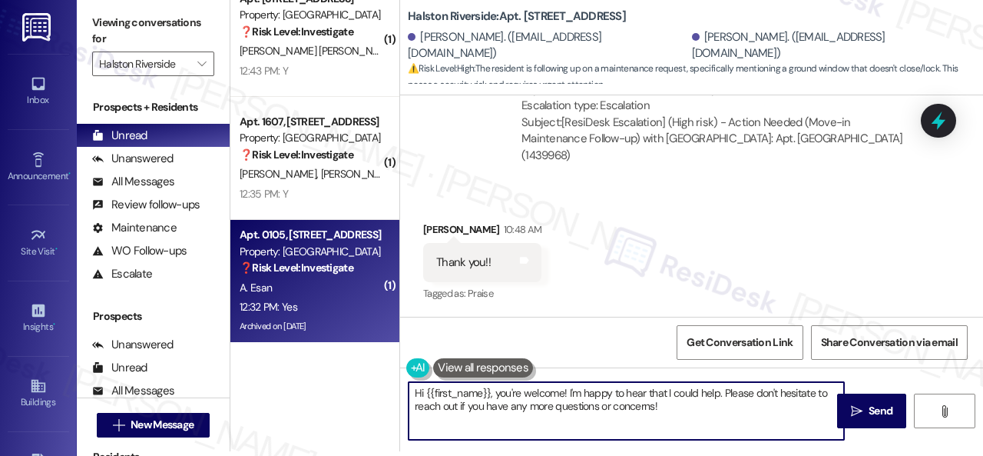
drag, startPoint x: 675, startPoint y: 405, endPoint x: 292, endPoint y: 310, distance: 394.3
click at [329, 307] on div "( 1 ) Apt. 0513, 1 Halston Riverside Property: Halston Riverside ❓ Risk Level: …" at bounding box center [606, 223] width 753 height 456
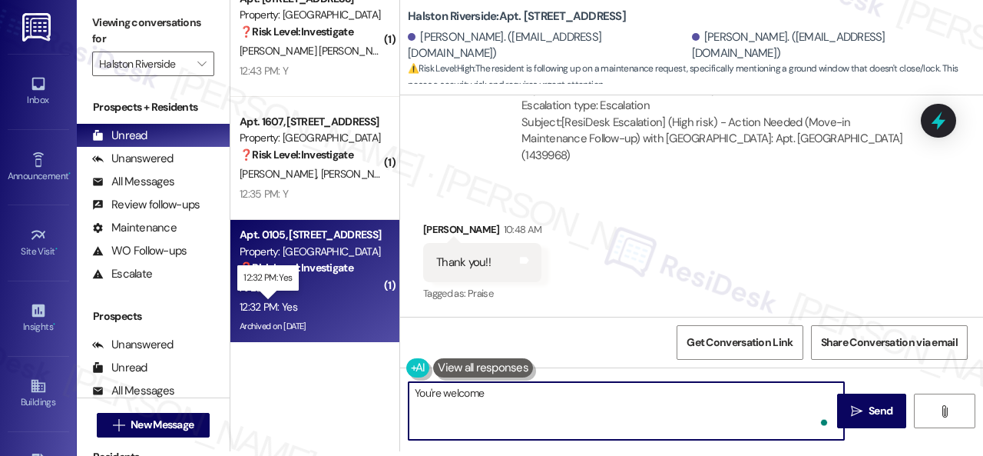
type textarea "You're welcome!"
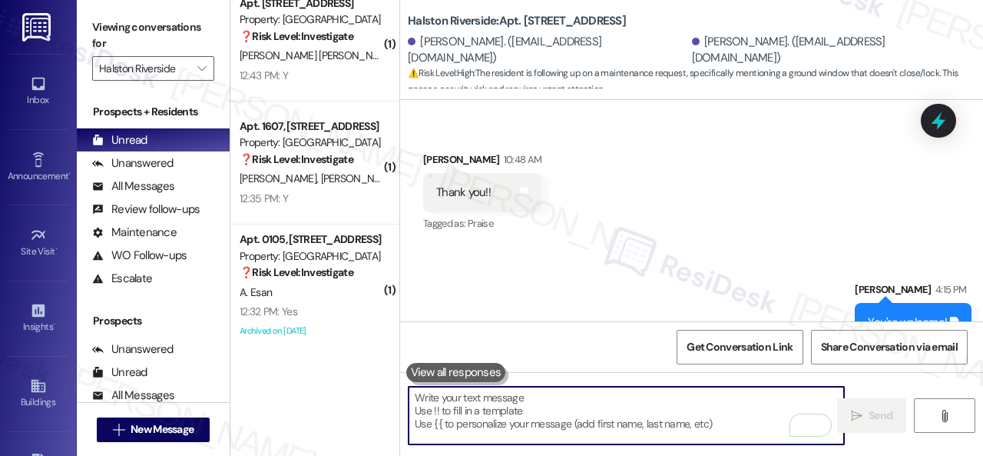
scroll to position [2002, 0]
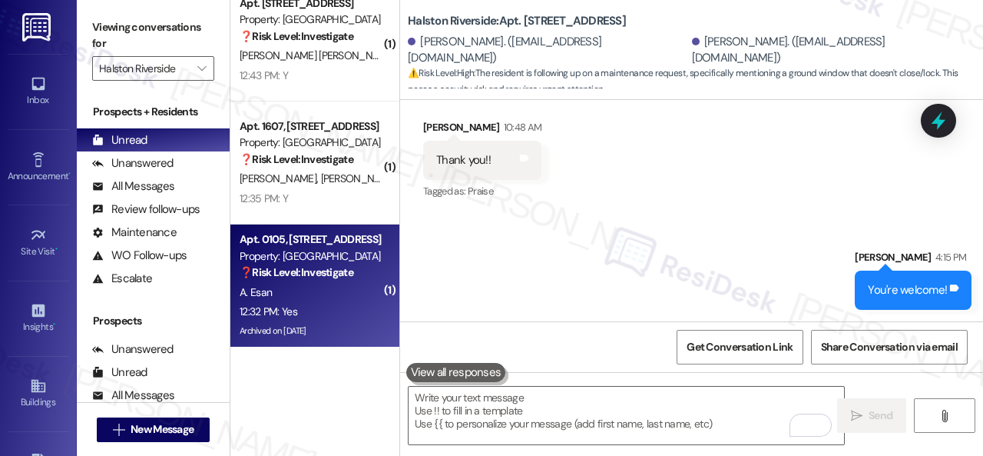
click at [322, 303] on div "12:32 PM: Yes 12:32 PM: Yes" at bounding box center [310, 311] width 145 height 19
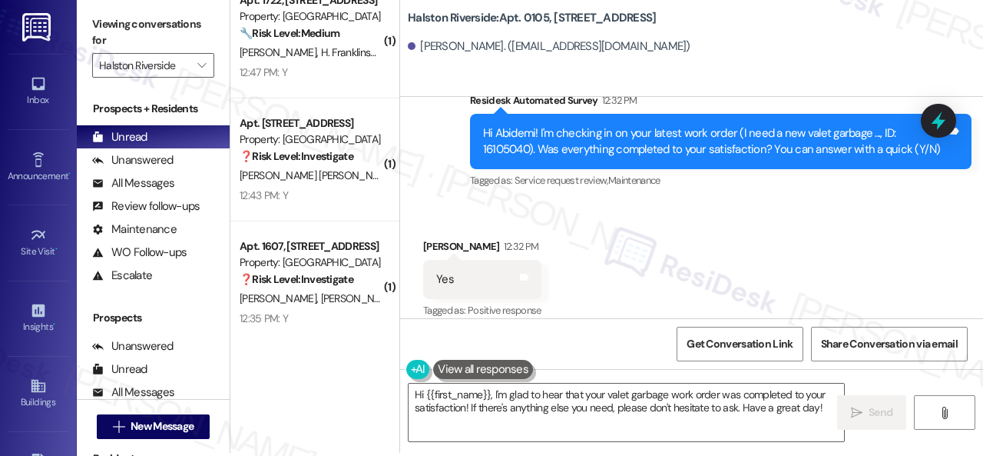
scroll to position [5, 0]
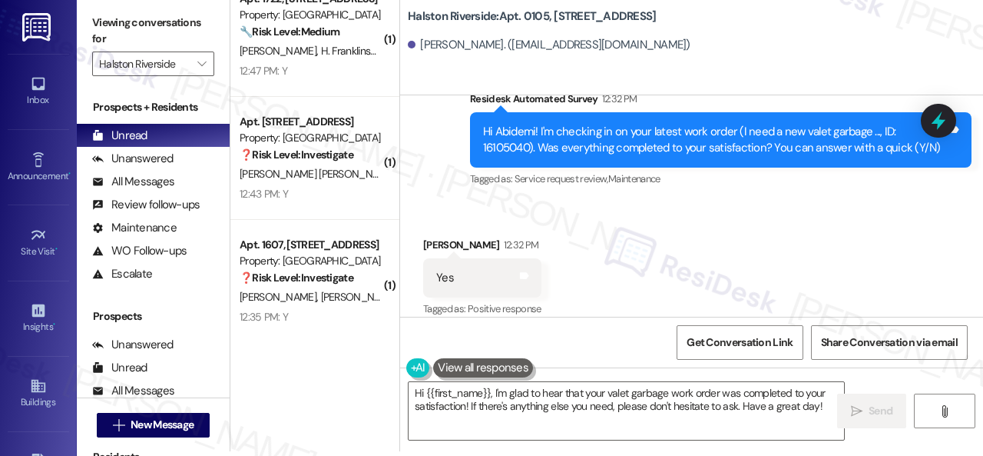
drag, startPoint x: 422, startPoint y: 158, endPoint x: 450, endPoint y: 246, distance: 92.1
click at [422, 158] on div "Announcement, sent via SMS Sarah (ResiDesk) Aug 26, 2025 at 1:10 PM Hi Abidemi!…" at bounding box center [691, 31] width 583 height 342
click at [458, 396] on textarea "Hi {{first_name}}, I'm glad to hear that your valet garbage work order was comp…" at bounding box center [627, 411] width 436 height 58
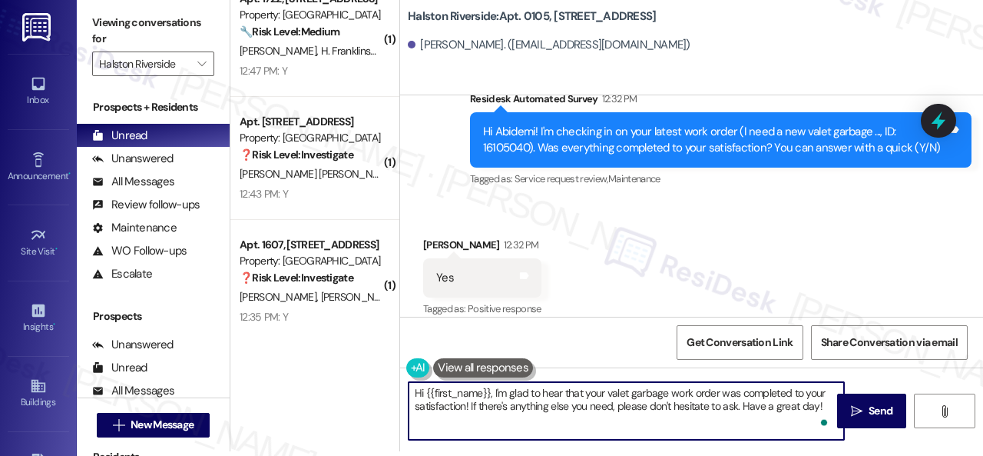
paste textarea "We're glad to hear everything’s taken care of. If your experience at {{property…"
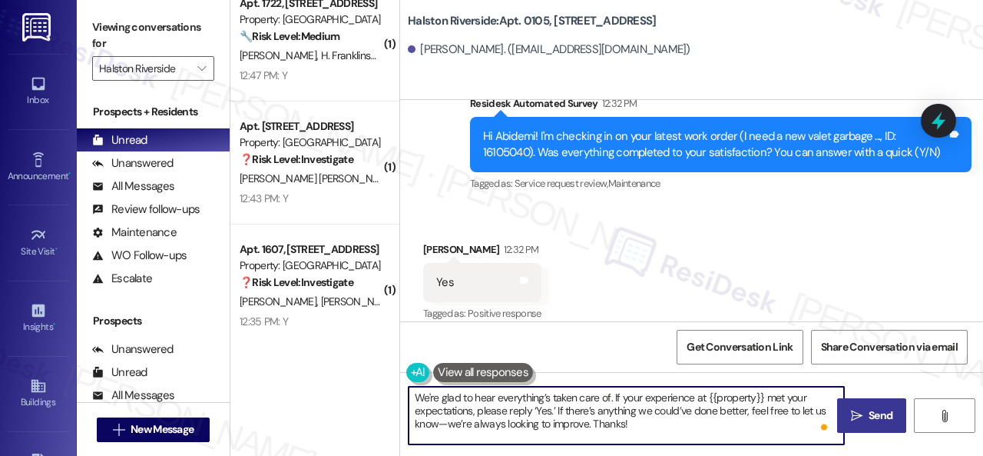
type textarea "We're glad to hear everything’s taken care of. If your experience at {{property…"
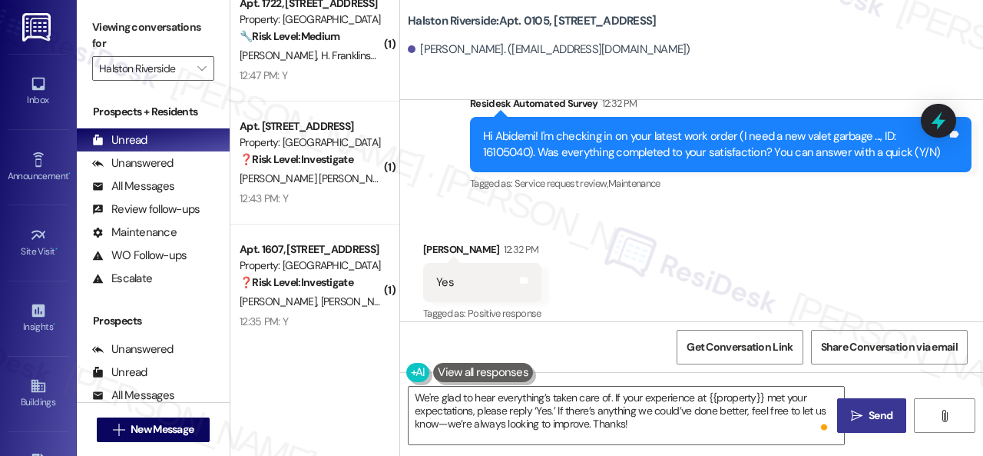
click at [852, 422] on span " Send" at bounding box center [872, 415] width 48 height 16
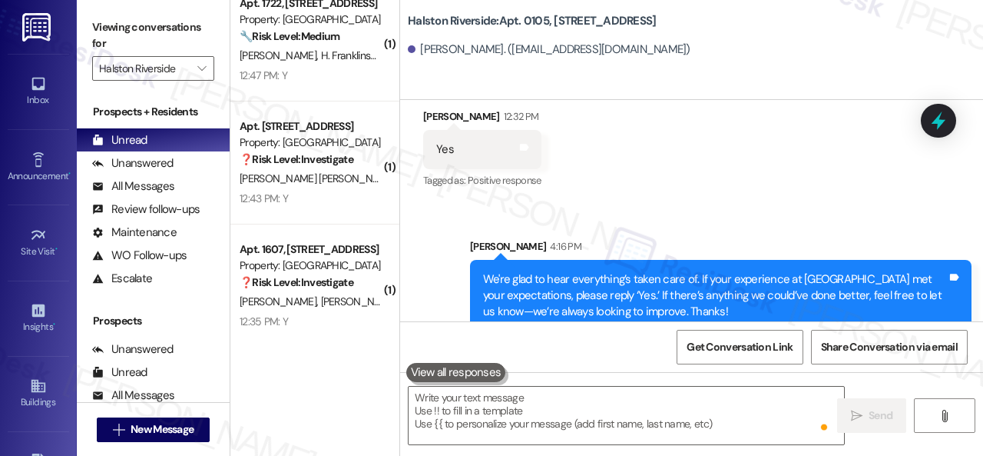
scroll to position [4677, 0]
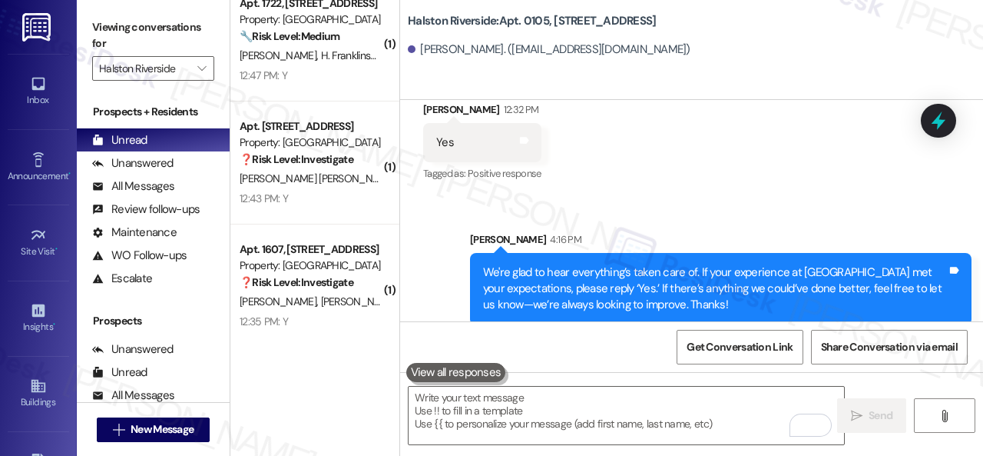
drag, startPoint x: 321, startPoint y: 323, endPoint x: 407, endPoint y: 307, distance: 87.7
click at [318, 323] on div "12:35 PM: Y 12:35 PM: Y" at bounding box center [310, 321] width 145 height 19
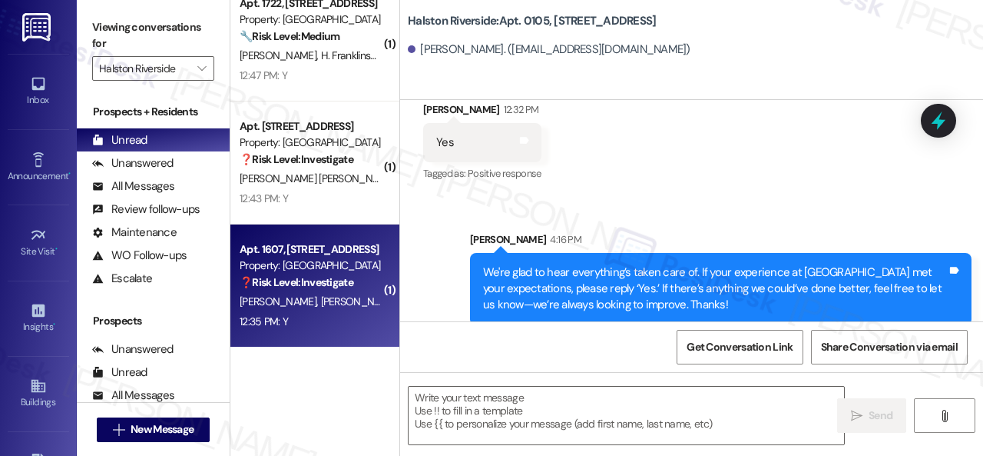
type textarea "Fetching suggested responses. Please feel free to read through the conversation…"
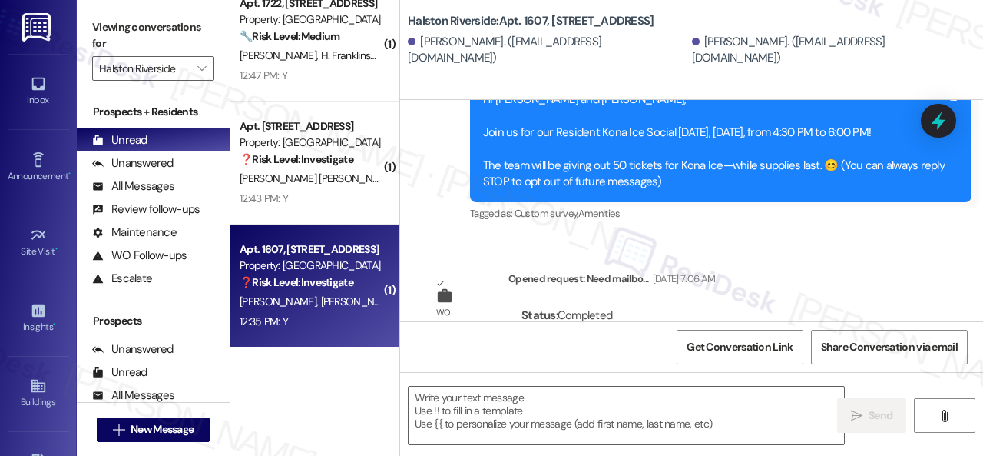
type textarea "Fetching suggested responses. Please feel free to read through the conversation…"
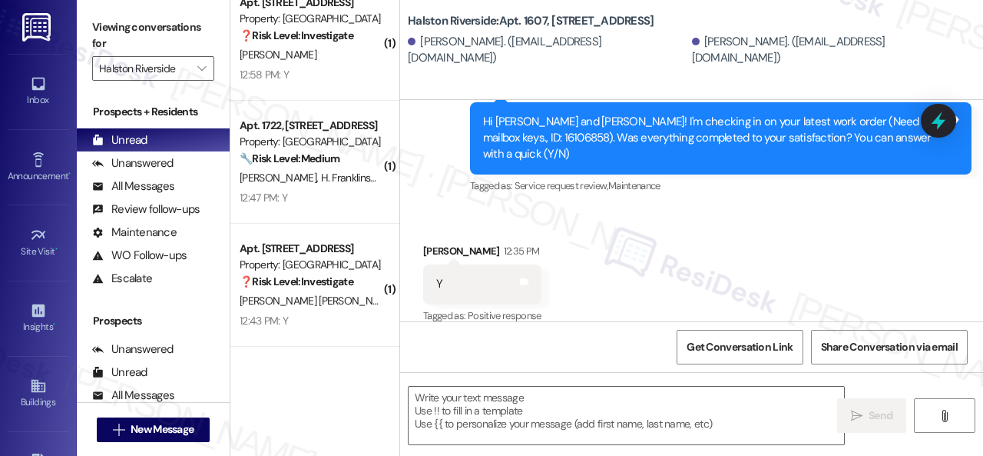
scroll to position [390, 0]
click at [498, 400] on textarea at bounding box center [627, 415] width 436 height 58
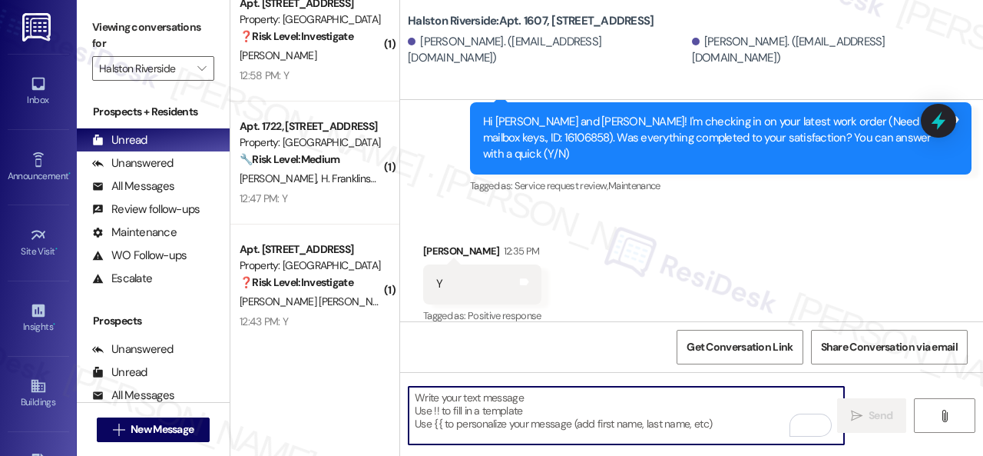
paste textarea "We're glad to hear everything’s taken care of. If your experience at {{property…"
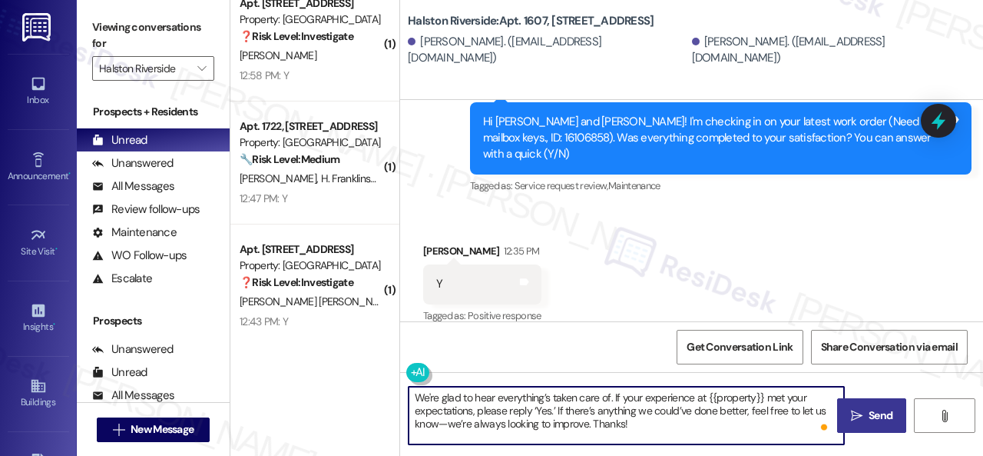
type textarea "We're glad to hear everything’s taken care of. If your experience at {{property…"
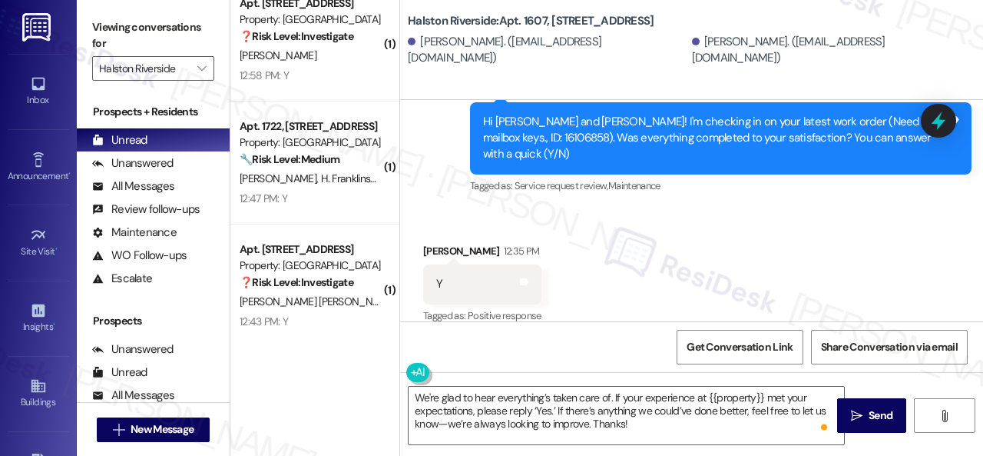
drag, startPoint x: 860, startPoint y: 410, endPoint x: 858, endPoint y: 385, distance: 25.5
click at [866, 410] on span "Send" at bounding box center [881, 415] width 30 height 16
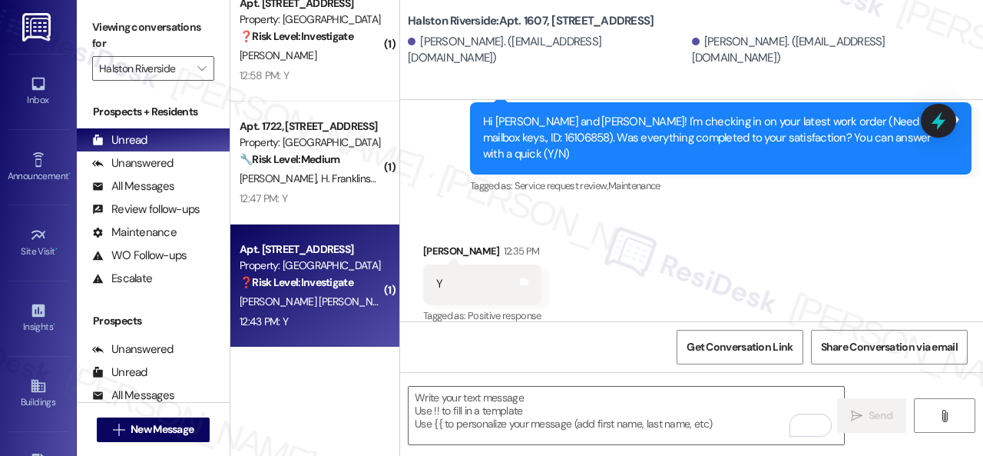
click at [400, 300] on span "D. Ovalles" at bounding box center [438, 301] width 77 height 14
type textarea "Fetching suggested responses. Please feel free to read through the conversation…"
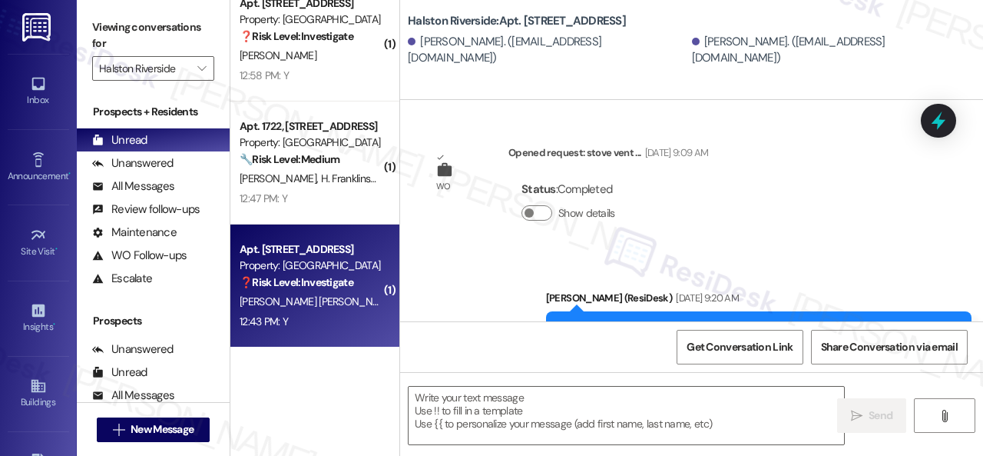
type textarea "Fetching suggested responses. Please feel free to read through the conversation…"
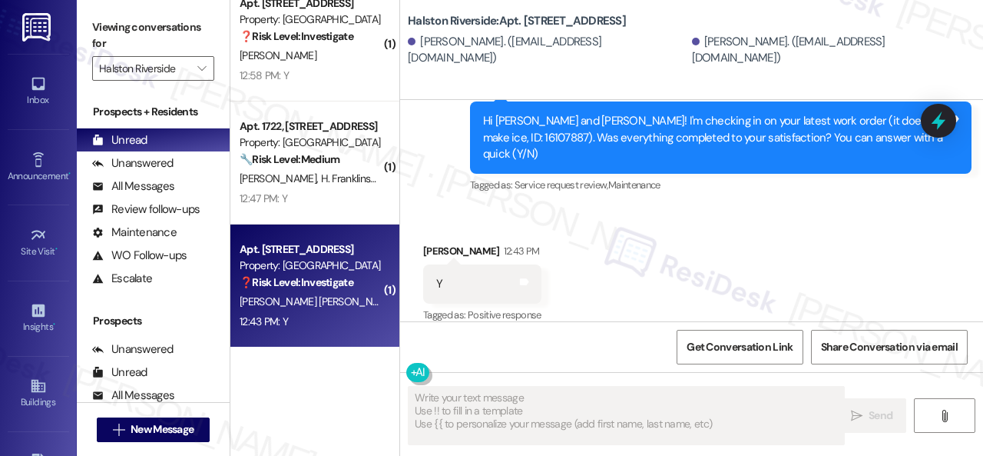
scroll to position [267, 0]
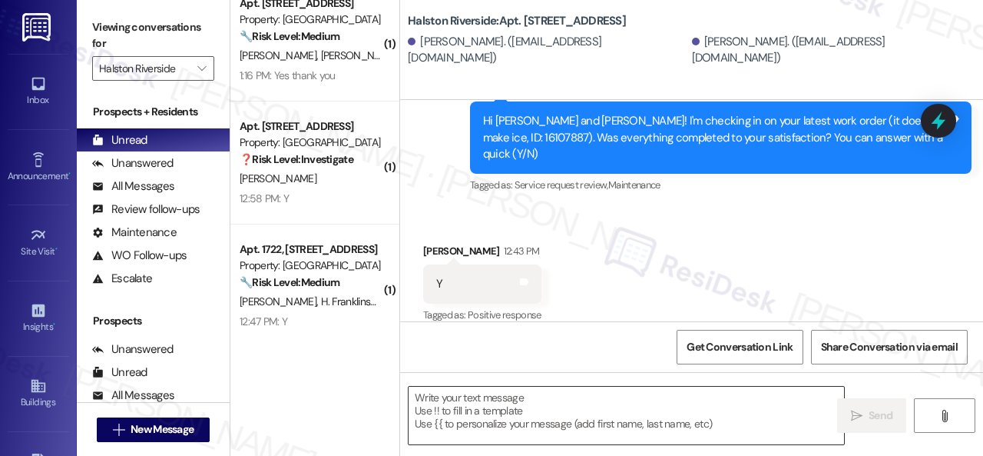
click at [542, 405] on textarea at bounding box center [627, 415] width 436 height 58
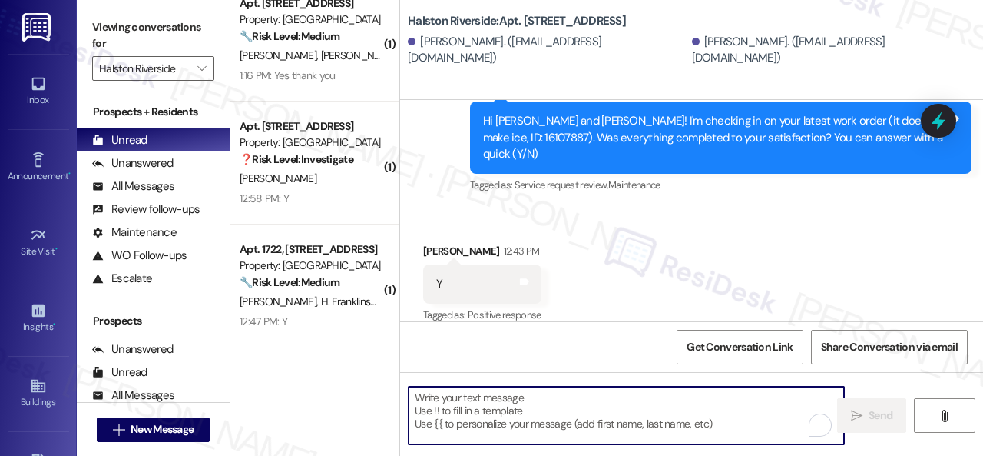
paste textarea "We're glad to hear everything’s taken care of. If your experience at {{property…"
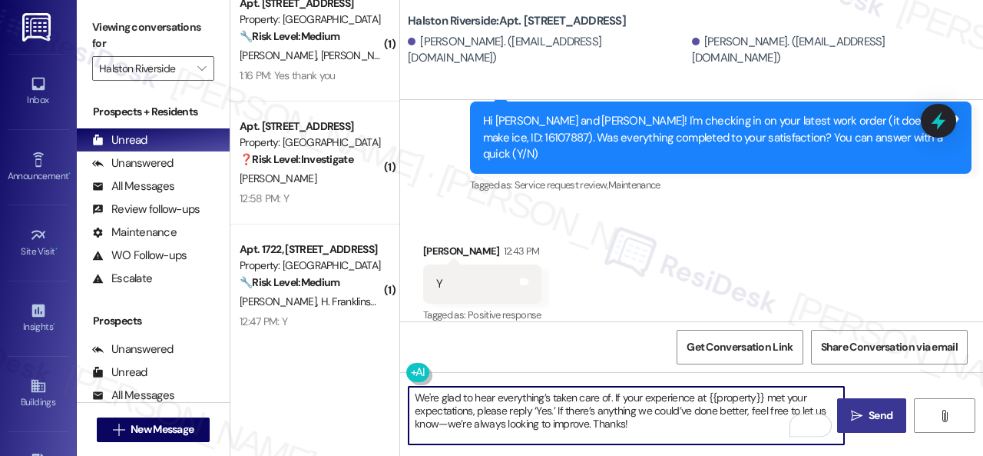
type textarea "We're glad to hear everything’s taken care of. If your experience at {{property…"
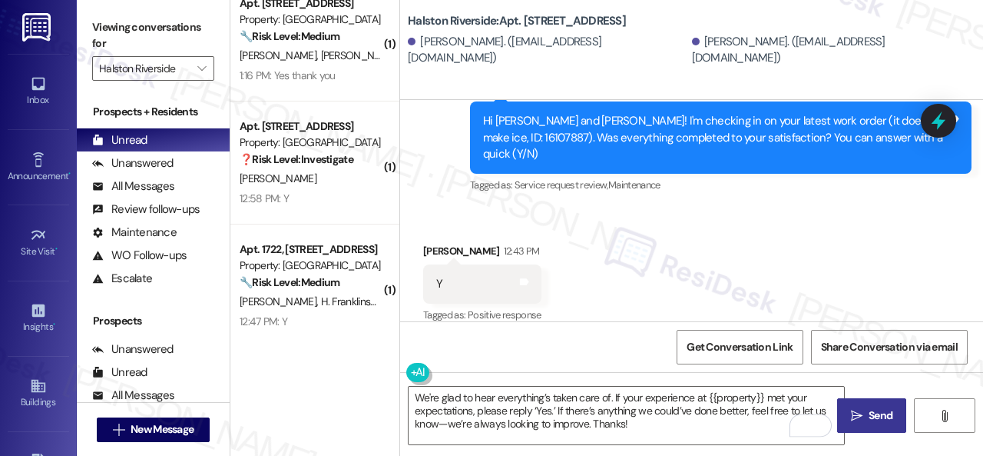
click at [859, 409] on span " Send" at bounding box center [872, 415] width 48 height 16
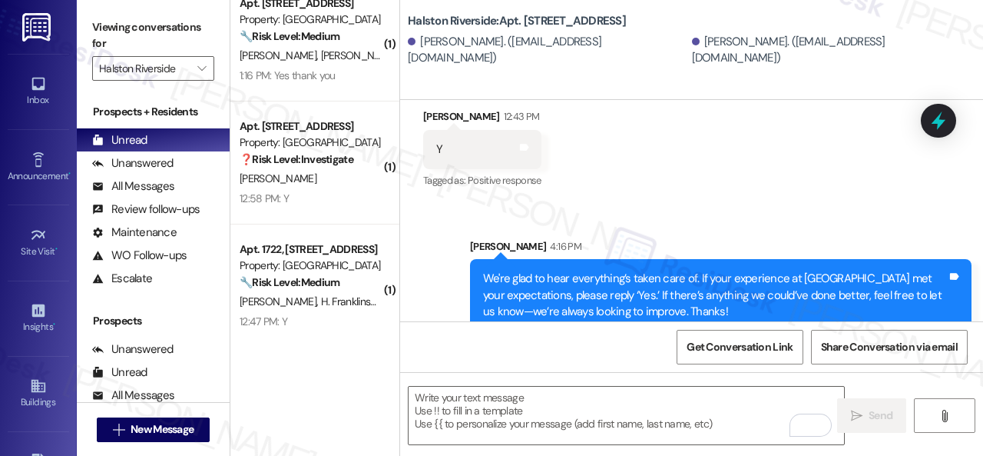
scroll to position [1305, 0]
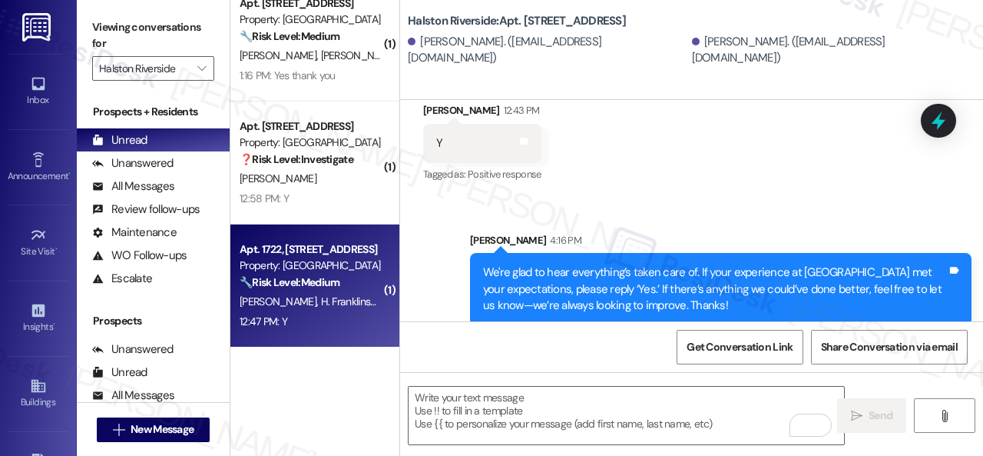
click at [332, 331] on div "Apt. 1722, 1 Halston Riverside Property: Halston Riverside 🔧 Risk Level: Medium…" at bounding box center [314, 285] width 169 height 123
type textarea "Fetching suggested responses. Please feel free to read through the conversation…"
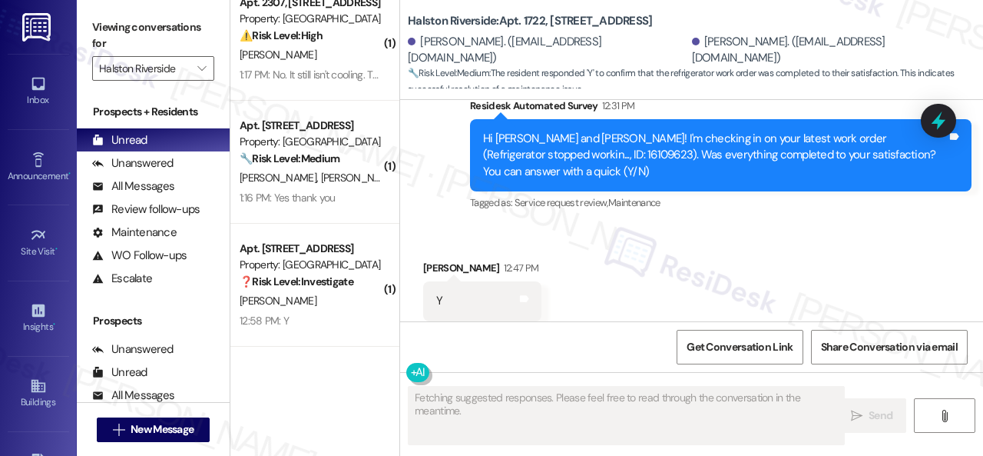
scroll to position [144, 0]
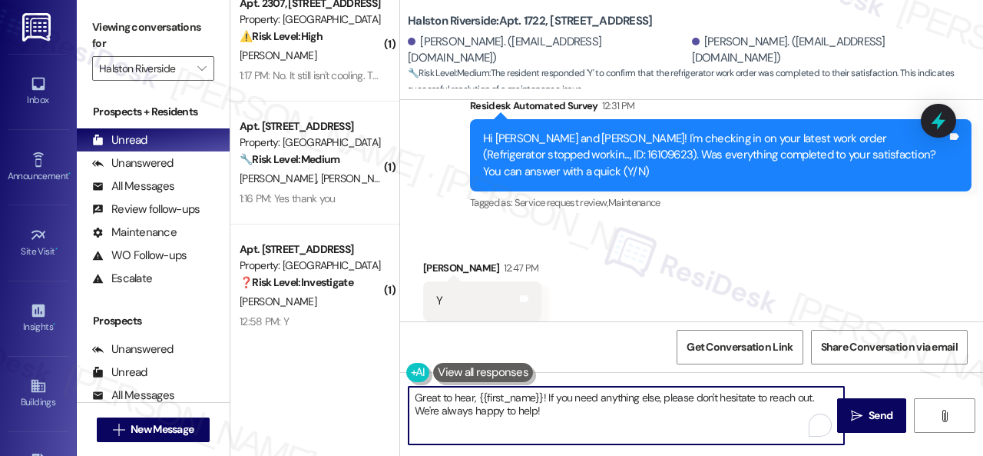
drag, startPoint x: 567, startPoint y: 411, endPoint x: 364, endPoint y: 394, distance: 203.5
click at [364, 394] on div "( 3 ) Apt. 2014, 1 Halston Riverside Property: Halston Riverside ⚠️ Risk Level:…" at bounding box center [606, 228] width 753 height 456
paste textarea "We're glad to hear everything’s taken care of. If your experience at {{property…"
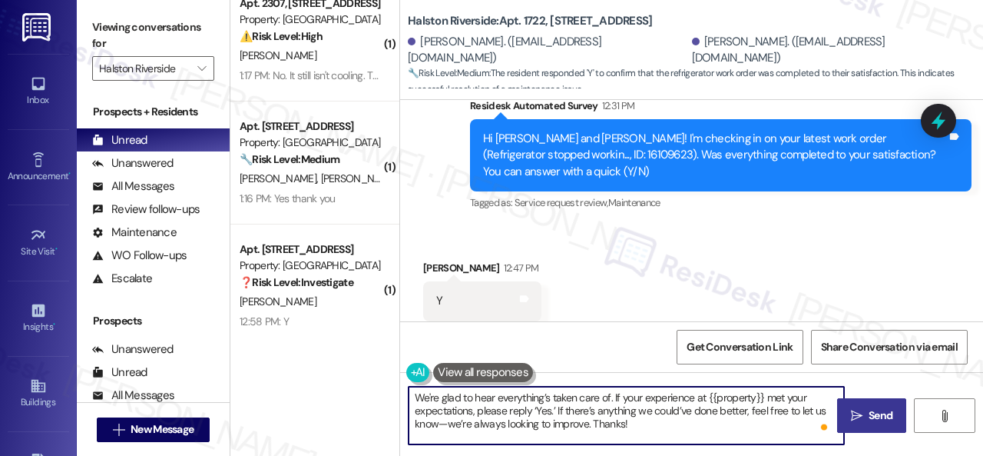
type textarea "We're glad to hear everything’s taken care of. If your experience at {{property…"
click at [869, 419] on span "Send" at bounding box center [881, 415] width 24 height 16
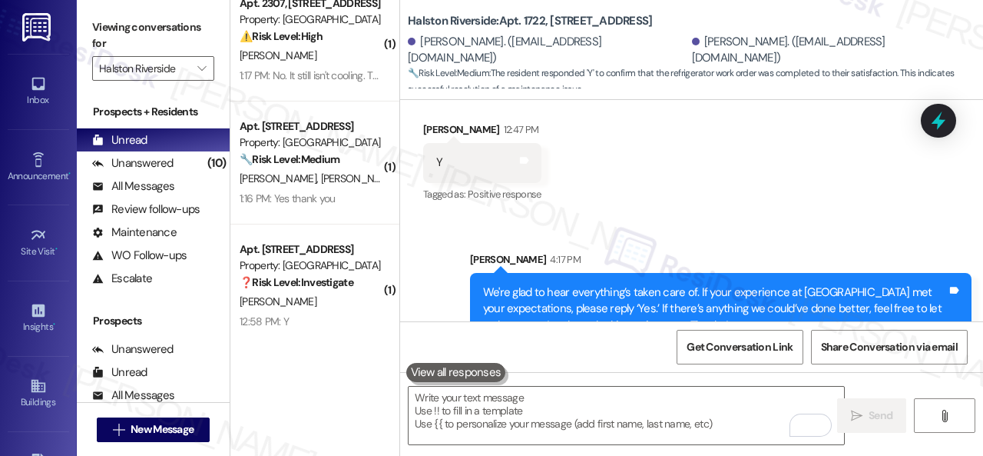
scroll to position [8294, 0]
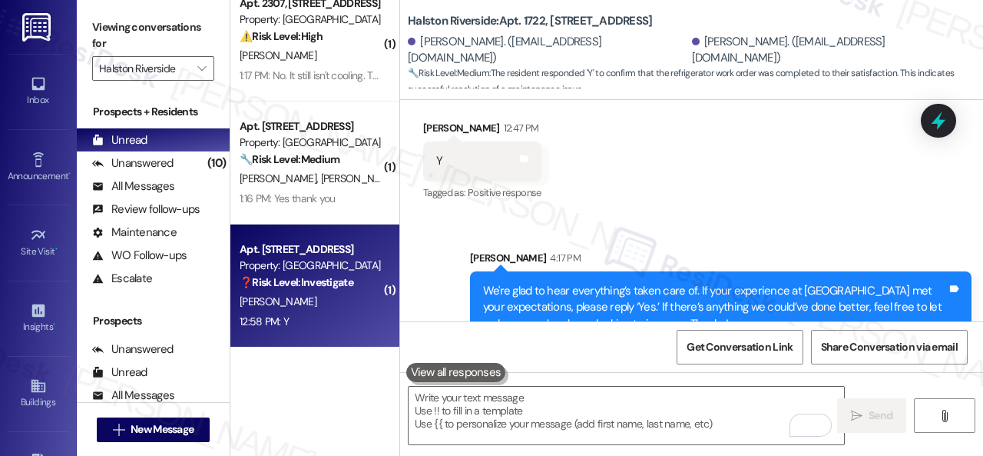
click at [319, 297] on div "[PERSON_NAME]" at bounding box center [310, 301] width 145 height 19
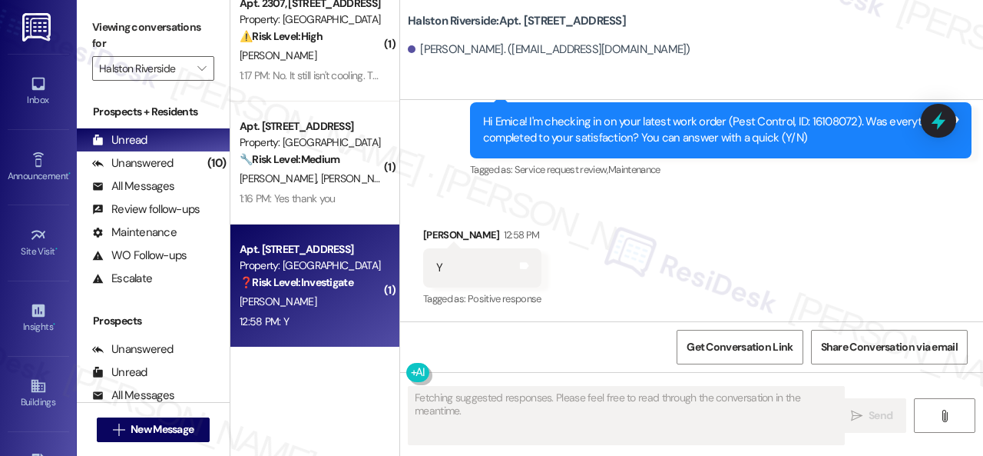
scroll to position [22, 0]
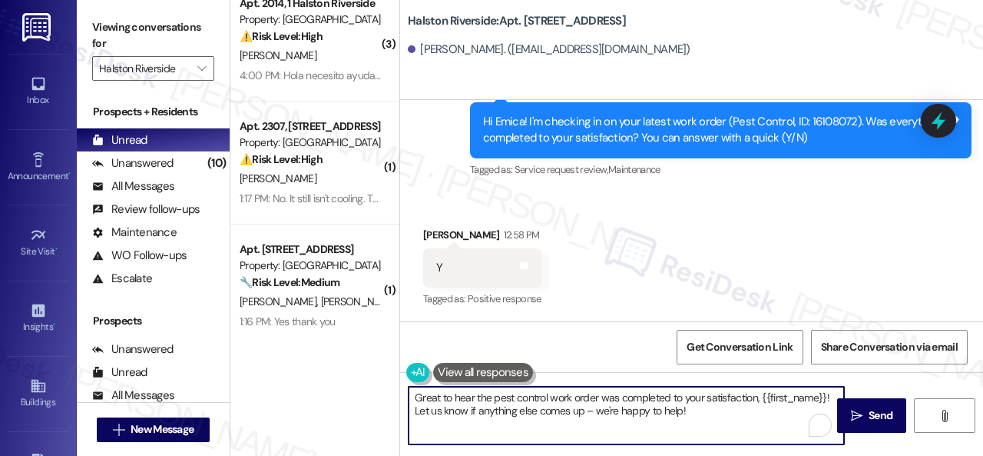
drag, startPoint x: 704, startPoint y: 413, endPoint x: 320, endPoint y: 376, distance: 385.0
click at [300, 376] on div "( 3 ) Apt. 2014, 1 Halston Riverside Property: Halston Riverside ⚠️ Risk Level:…" at bounding box center [606, 228] width 753 height 456
paste textarea "We're glad to hear everything’s taken care of. If your experience at {{property…"
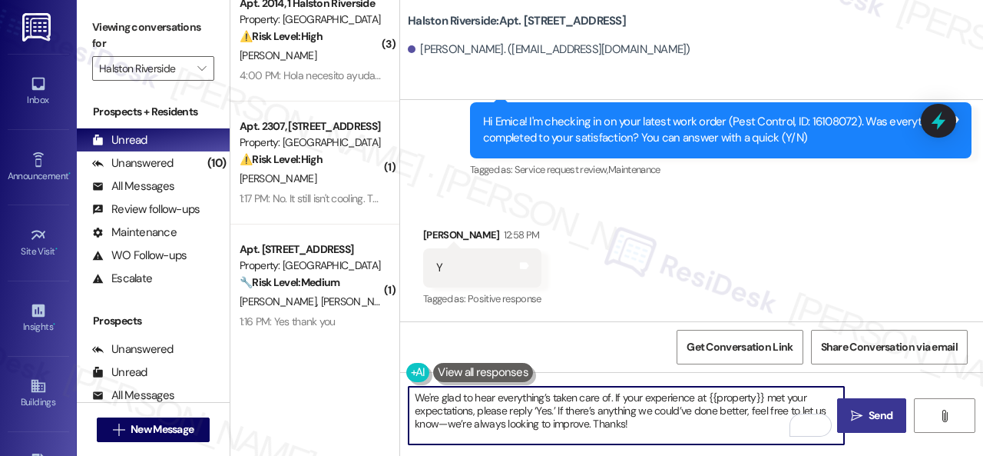
type textarea "We're glad to hear everything’s taken care of. If your experience at {{property…"
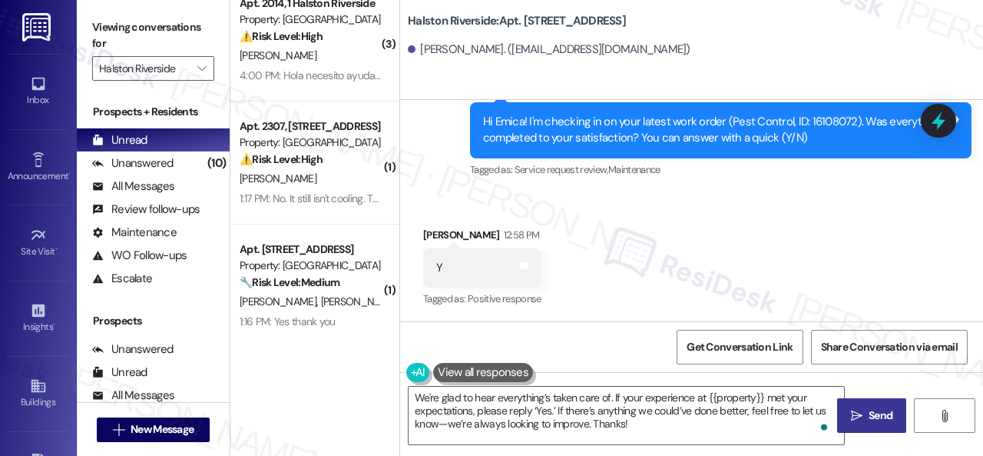
click at [866, 409] on span "Send" at bounding box center [881, 415] width 30 height 16
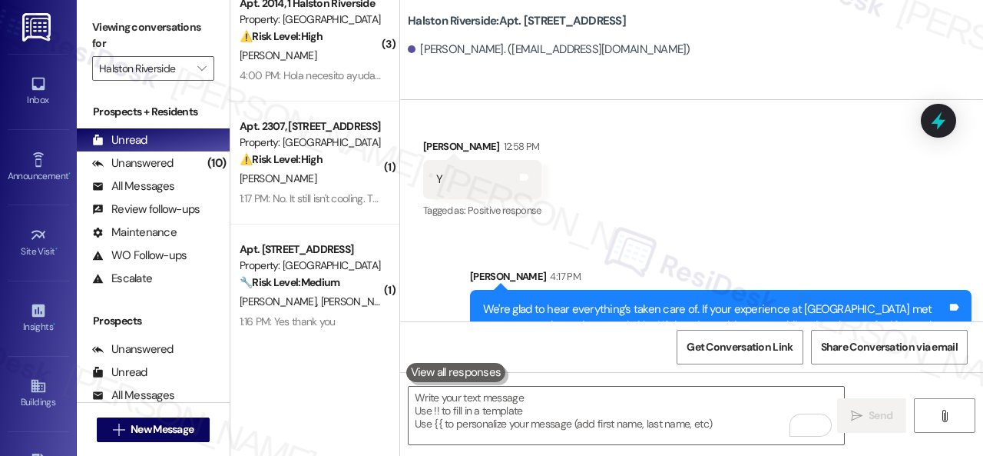
scroll to position [3439, 0]
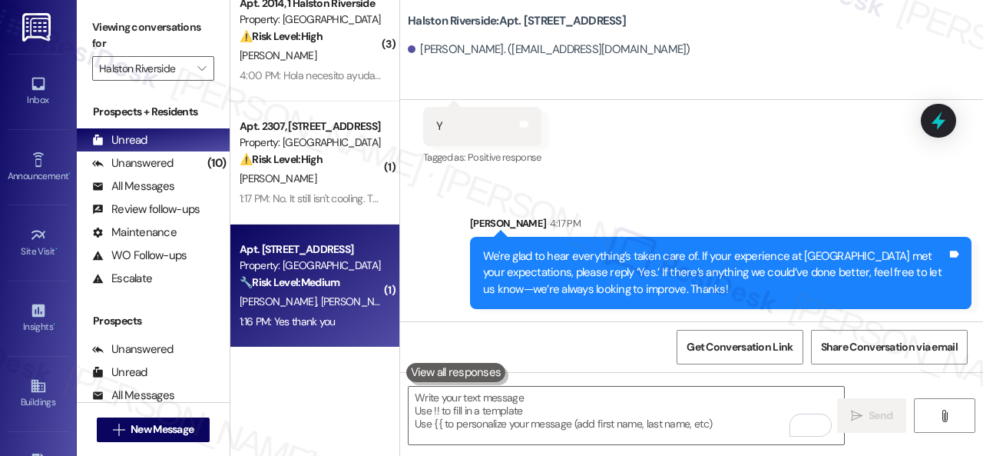
click at [350, 300] on div "L. Lane A. Lane" at bounding box center [310, 301] width 145 height 19
type textarea "Fetching suggested responses. Please feel free to read through the conversation…"
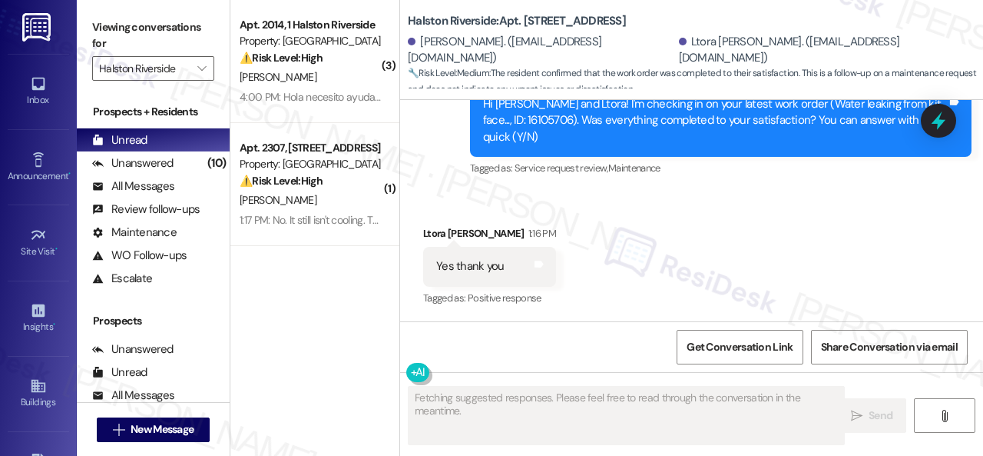
scroll to position [0, 0]
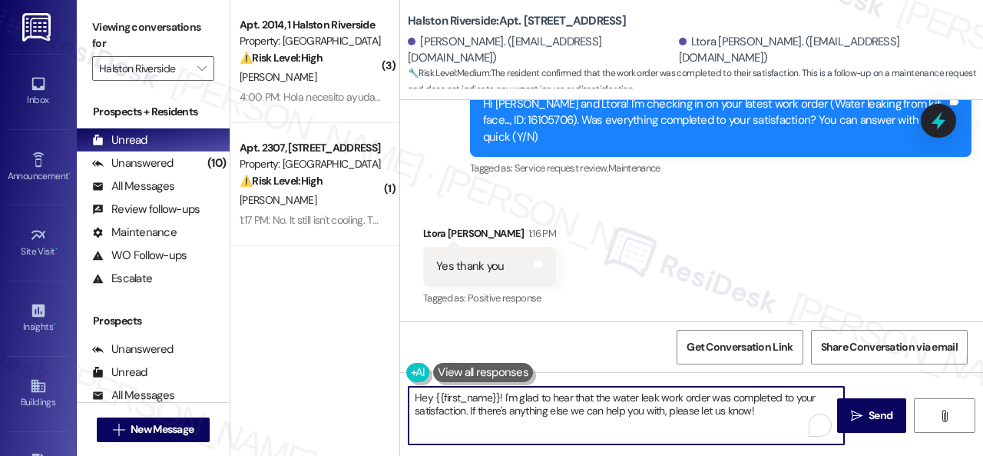
drag, startPoint x: 776, startPoint y: 409, endPoint x: 375, endPoint y: 380, distance: 402.1
click at [287, 382] on div "( 3 ) Apt. 2014, 1 Halston Riverside Property: Halston Riverside ⚠️ Risk Level:…" at bounding box center [606, 228] width 753 height 456
paste textarea "We're glad to hear everything’s taken care of. If your experience at {{property…"
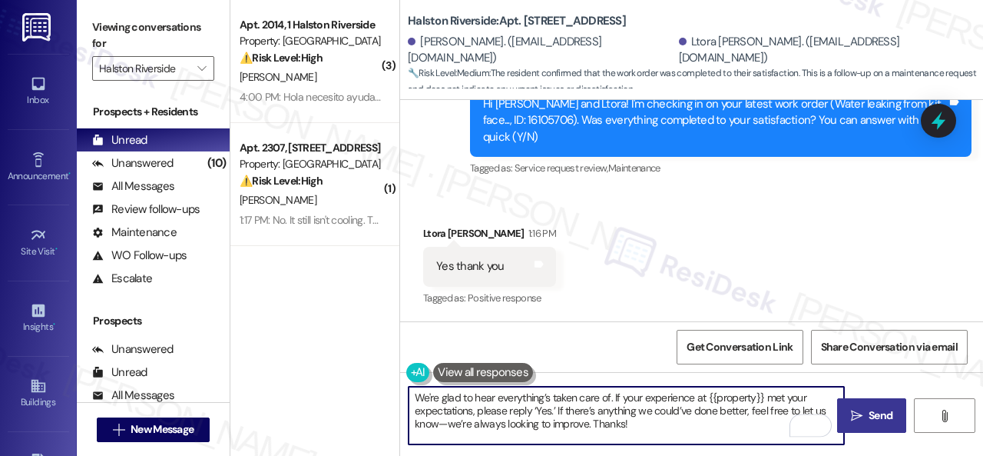
type textarea "We're glad to hear everything’s taken care of. If your experience at {{property…"
click at [853, 416] on icon "" at bounding box center [857, 415] width 12 height 12
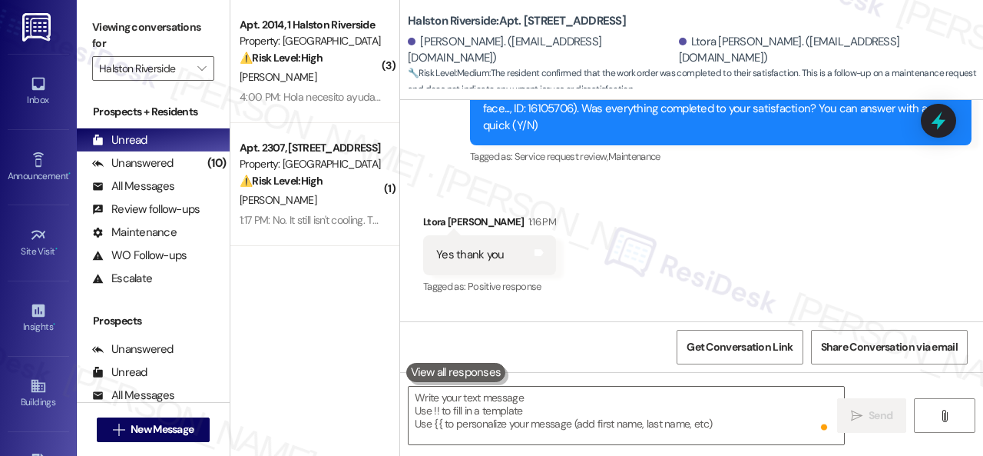
scroll to position [10136, 0]
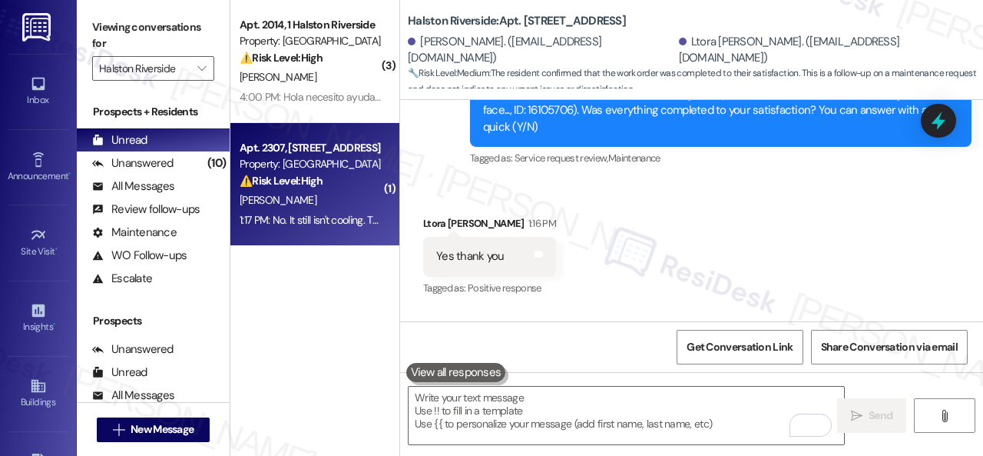
click at [360, 201] on div "A. Sloan" at bounding box center [310, 200] width 145 height 19
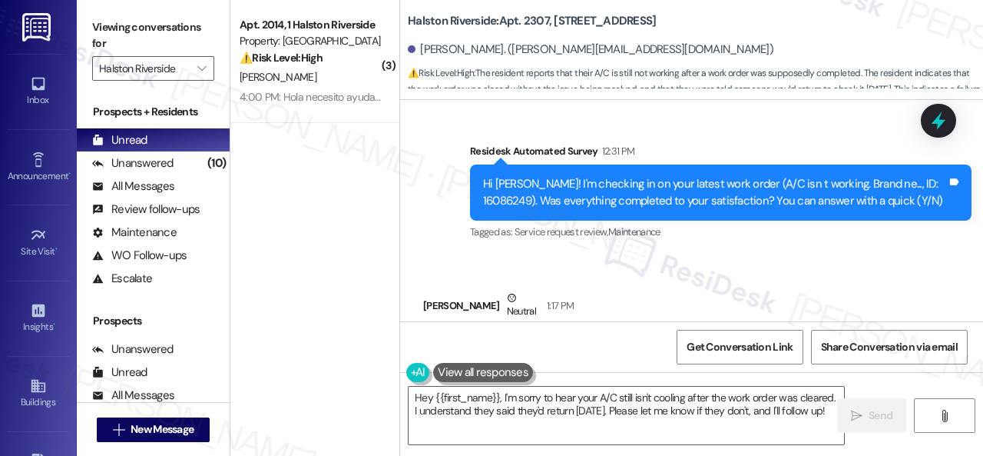
scroll to position [14148, 0]
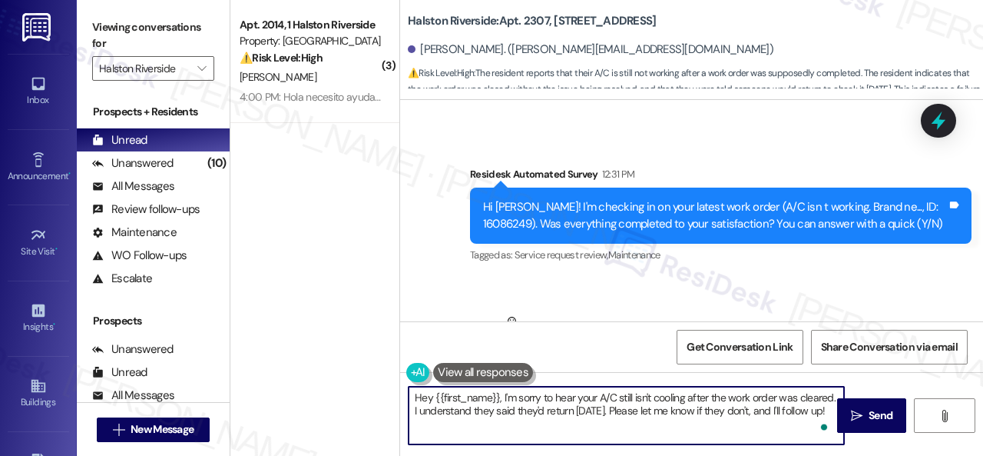
drag, startPoint x: 488, startPoint y: 393, endPoint x: 379, endPoint y: 393, distance: 109.1
click at [379, 393] on div "( 3 ) Apt. 2014, 1 Halston Riverside Property: Halston Riverside ⚠️ Risk Level:…" at bounding box center [606, 228] width 753 height 456
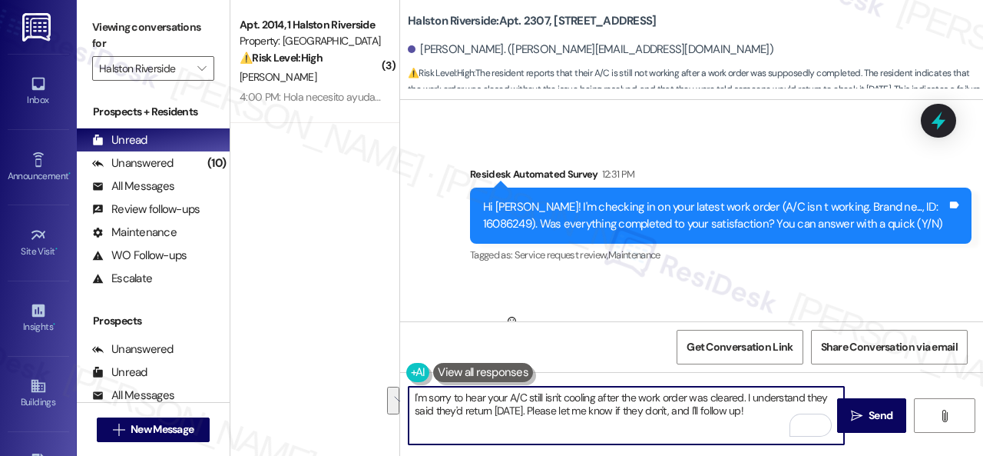
drag, startPoint x: 524, startPoint y: 408, endPoint x: 754, endPoint y: 406, distance: 230.5
click at [754, 406] on textarea "I'm sorry to hear your A/C still isn't cooling after the work order was cleared…" at bounding box center [627, 415] width 436 height 58
paste textarea "you have an update or need anything else."
drag, startPoint x: 744, startPoint y: 396, endPoint x: 804, endPoint y: 400, distance: 59.3
click at [804, 400] on textarea "I'm sorry to hear your A/C still isn't cooling after the work order was cleared…" at bounding box center [627, 415] width 436 height 58
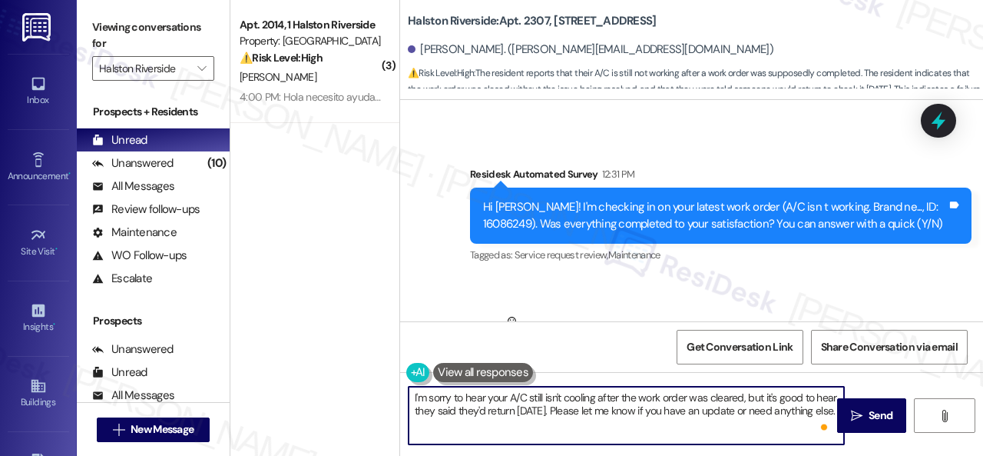
click at [578, 419] on textarea "I'm sorry to hear your A/C still isn't cooling after the work order was cleared…" at bounding box center [627, 415] width 436 height 58
type textarea "I'm sorry to hear your A/C still isn't cooling after the work order was cleared…"
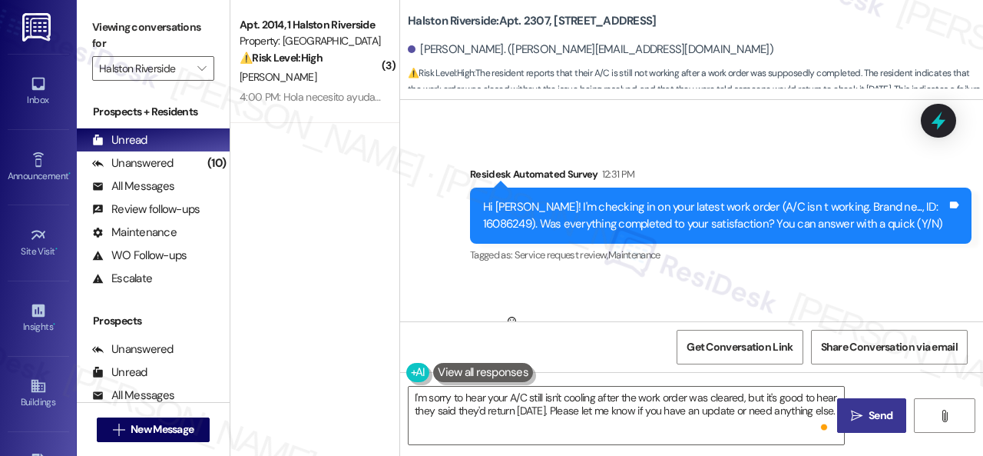
click at [874, 423] on span "Send" at bounding box center [881, 415] width 24 height 16
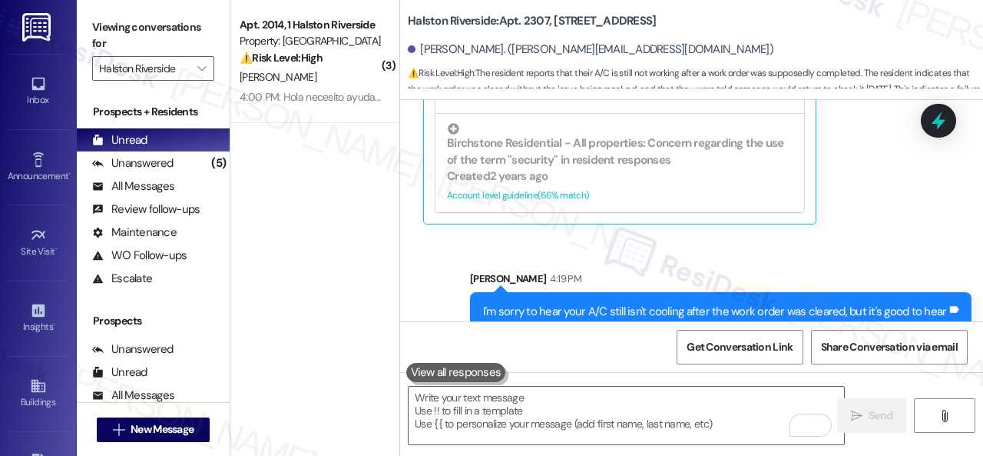
scroll to position [5, 0]
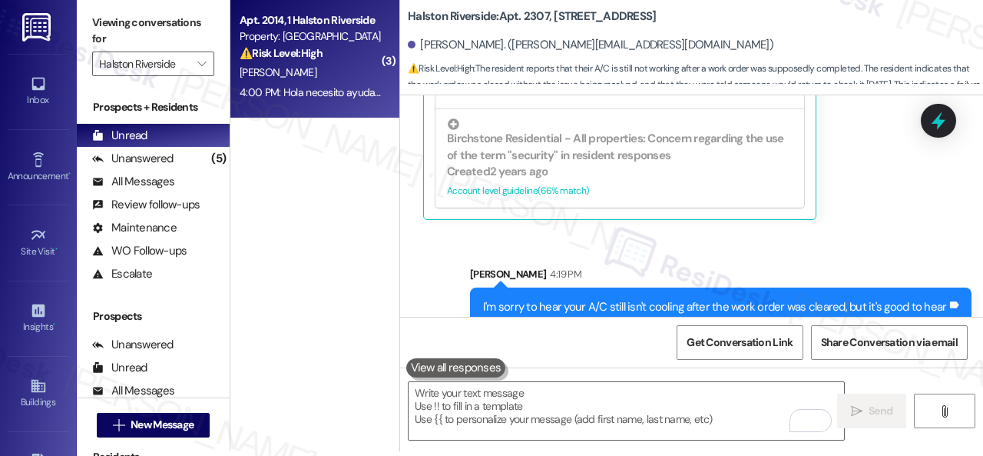
click at [343, 75] on div "[PERSON_NAME]" at bounding box center [310, 72] width 145 height 19
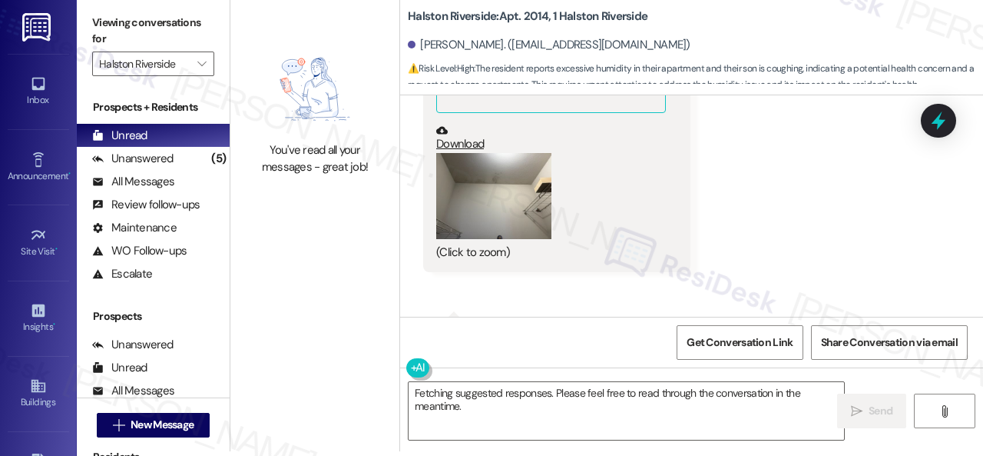
scroll to position [23447, 0]
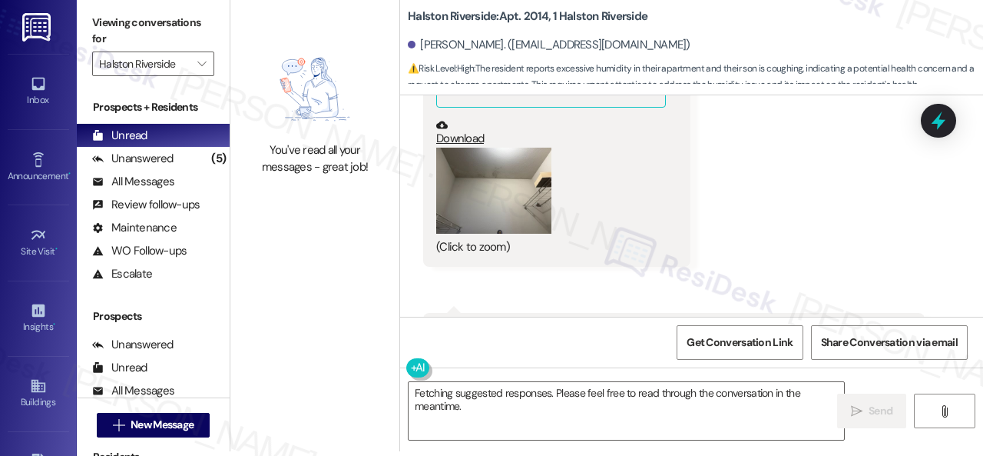
click at [485, 173] on button "Zoom image" at bounding box center [493, 191] width 115 height 87
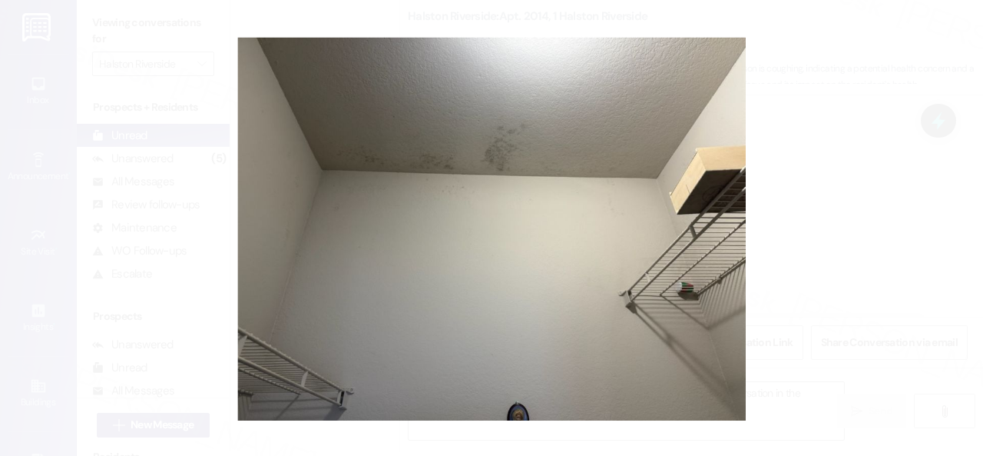
click at [581, 189] on button "Unzoom image" at bounding box center [491, 228] width 983 height 456
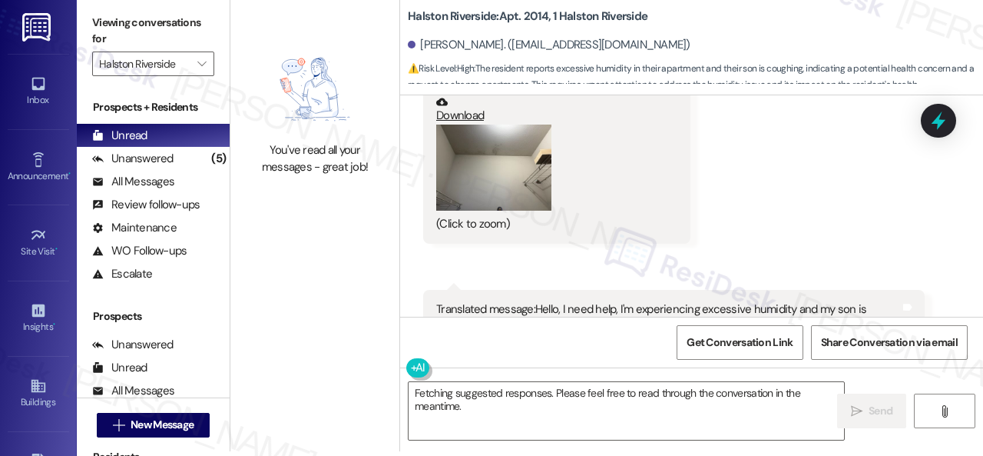
scroll to position [23371, 0]
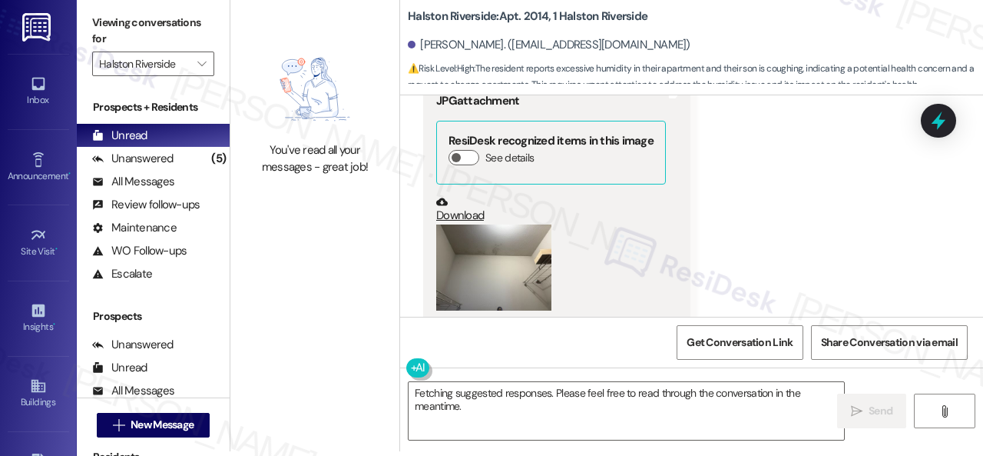
click at [502, 230] on button "Zoom image" at bounding box center [493, 267] width 115 height 87
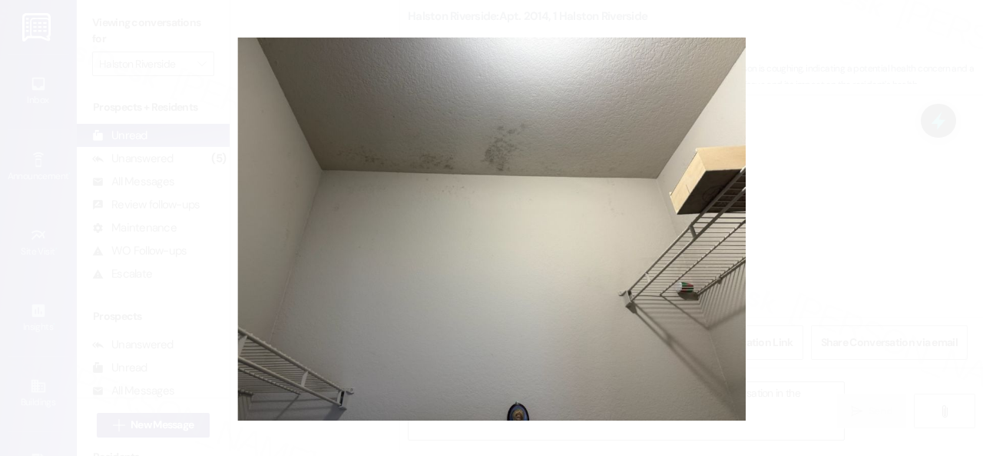
click at [554, 246] on button "Unzoom image" at bounding box center [491, 228] width 983 height 456
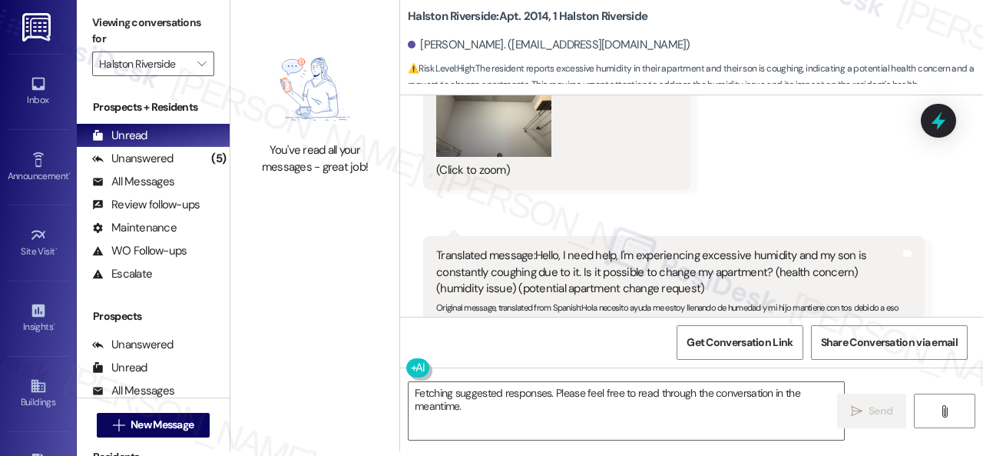
scroll to position [23601, 0]
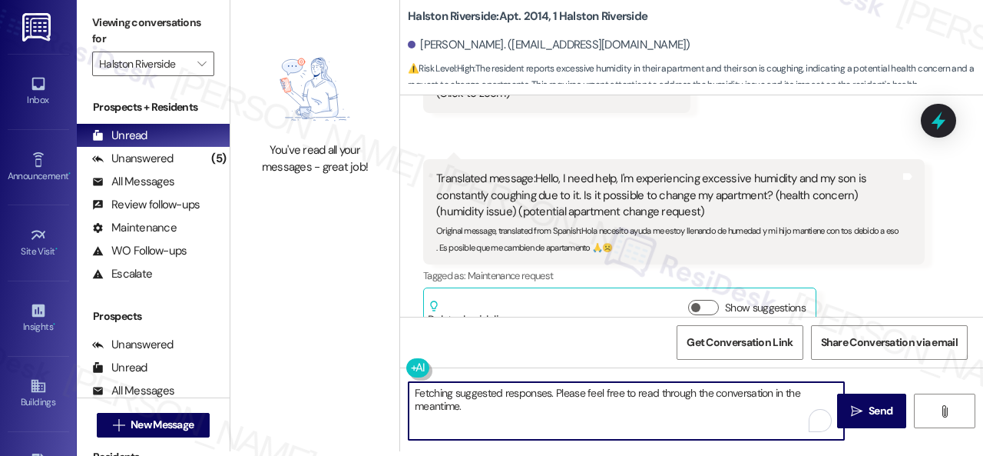
drag, startPoint x: 480, startPoint y: 407, endPoint x: 372, endPoint y: 379, distance: 112.0
click at [372, 379] on div "You've read all your messages - great job! Halston Riverside: Apt. 2014, 1 Hals…" at bounding box center [606, 223] width 753 height 456
type textarea "Hello Alba! I understand you are pointing out an issue i"
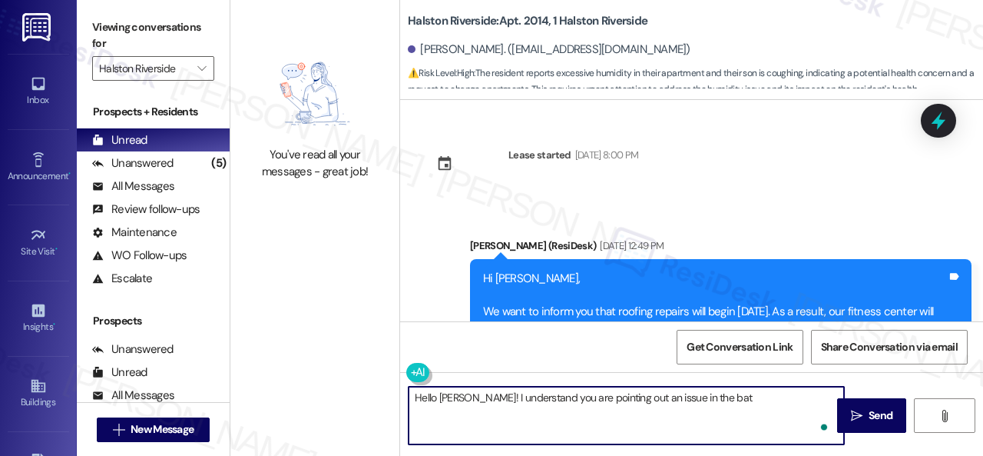
scroll to position [23601, 0]
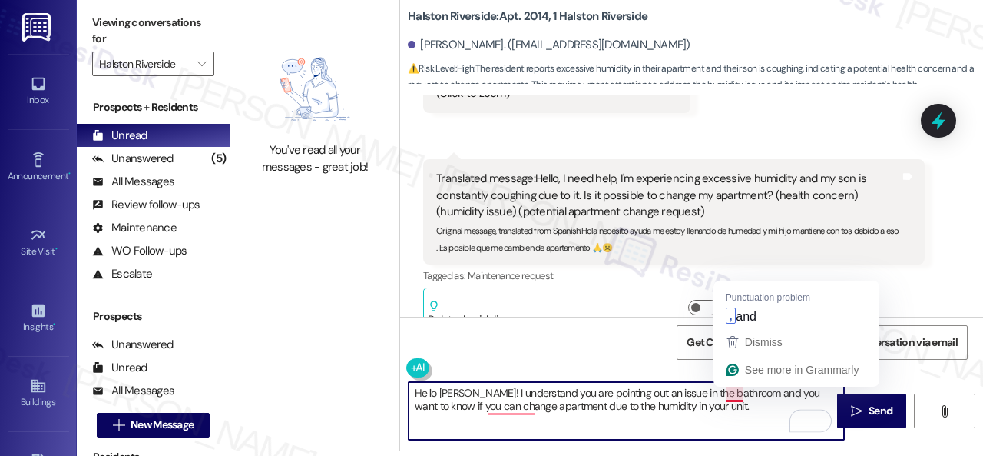
click at [734, 394] on textarea "Hello [PERSON_NAME]! I understand you are pointing out an issue in the bathroom…" at bounding box center [627, 411] width 436 height 58
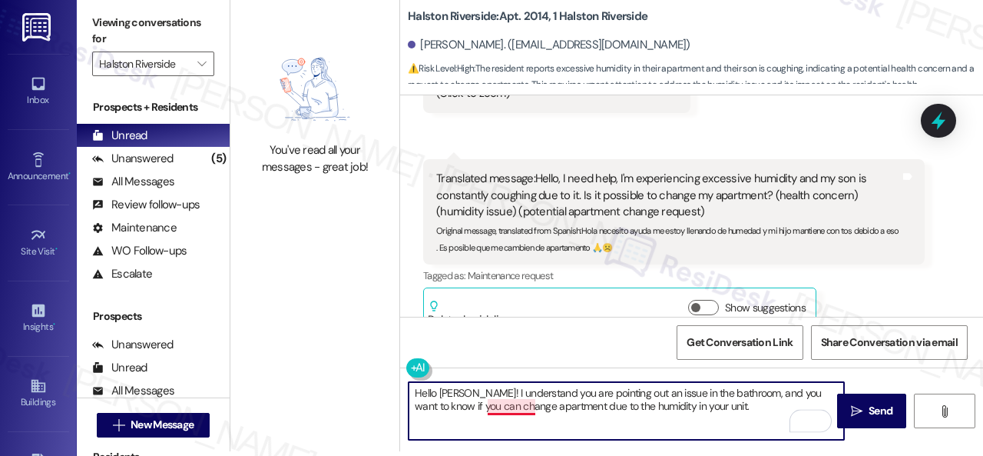
click at [494, 410] on textarea "Hello [PERSON_NAME]! I understand you are pointing out an issue in the bathroom…" at bounding box center [627, 411] width 436 height 58
click at [709, 408] on textarea "Hello [PERSON_NAME]! I understand you are pointing out an issue in the bathroom…" at bounding box center [627, 411] width 436 height 58
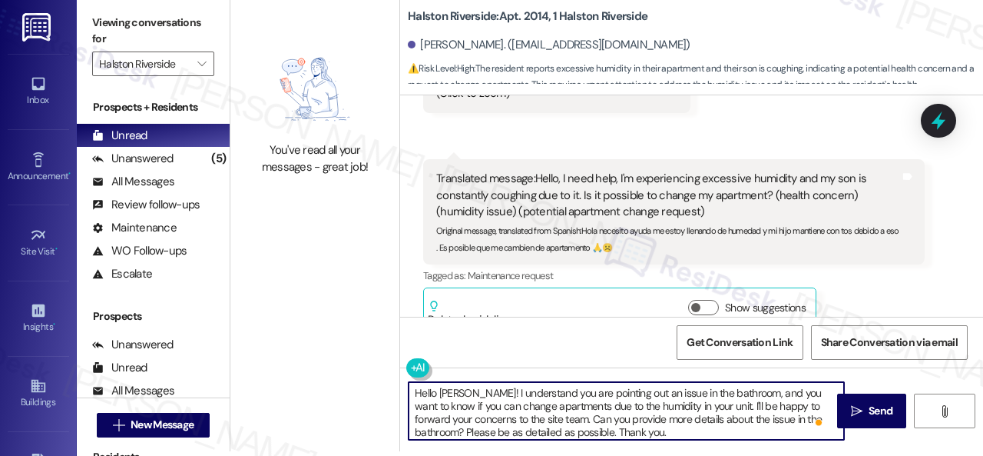
type textarea "Hello [PERSON_NAME]! I understand you are pointing out an issue in the bathroom…"
click at [616, 342] on div "Get Conversation Link Share Conversation via email" at bounding box center [691, 342] width 583 height 51
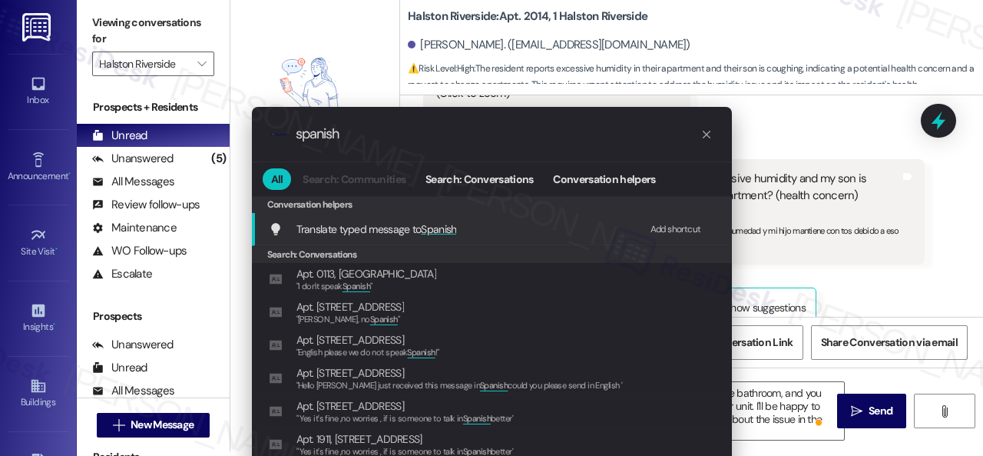
type input "spanish"
click at [662, 228] on div "Add shortcut" at bounding box center [676, 229] width 51 height 16
click at [383, 224] on span "Translate typed message to Spanish" at bounding box center [377, 229] width 161 height 14
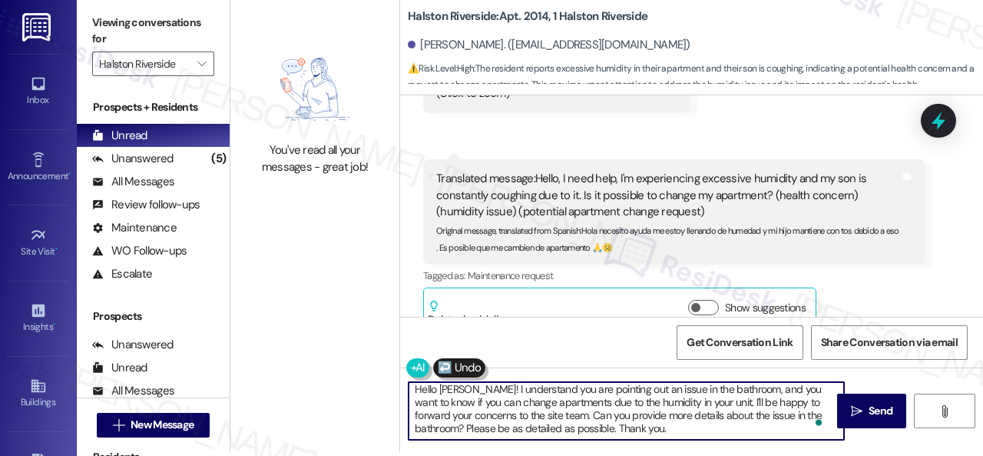
scroll to position [0, 0]
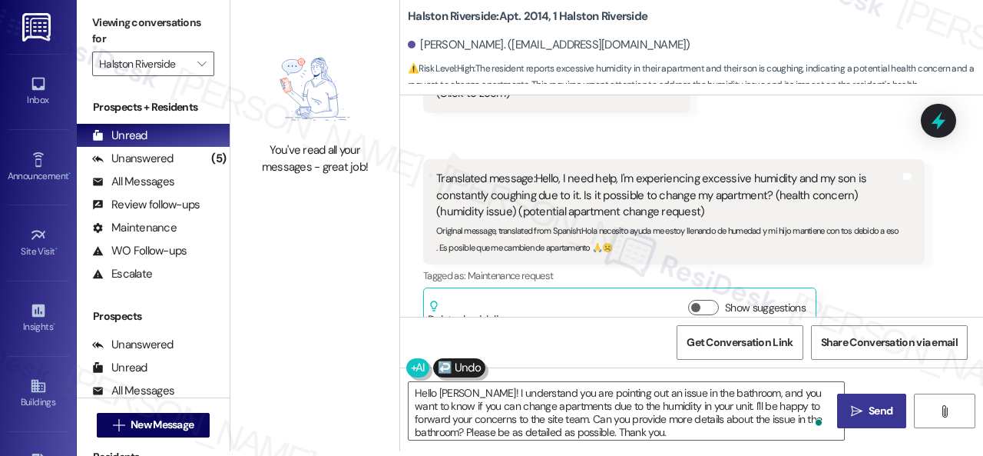
click at [866, 410] on span "Send" at bounding box center [881, 411] width 30 height 16
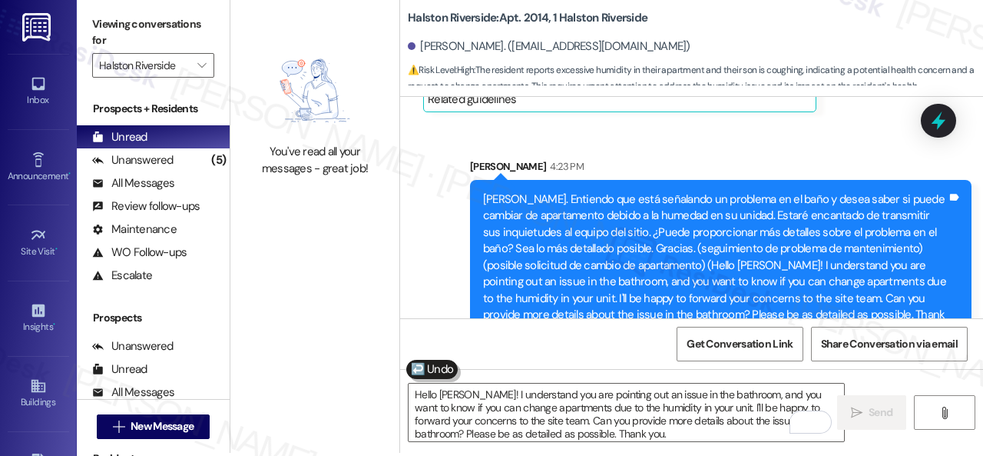
scroll to position [5, 0]
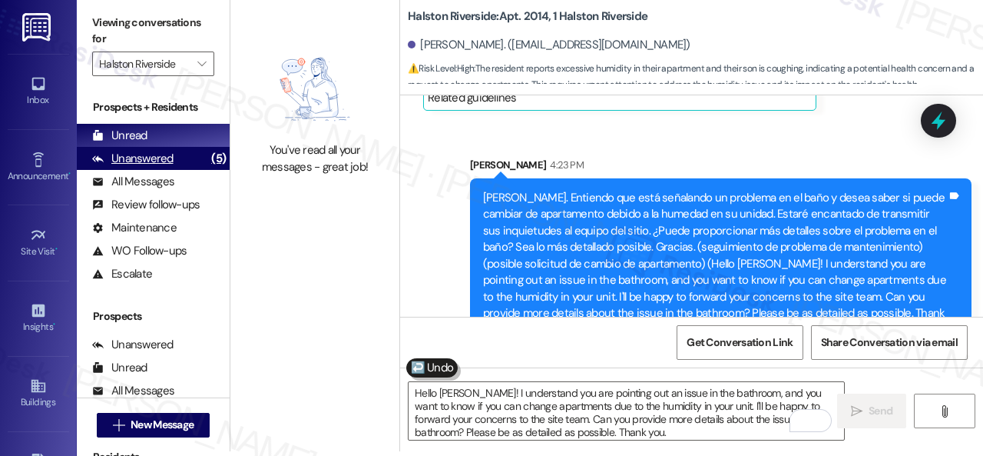
click at [143, 153] on div "Unanswered" at bounding box center [132, 159] width 81 height 16
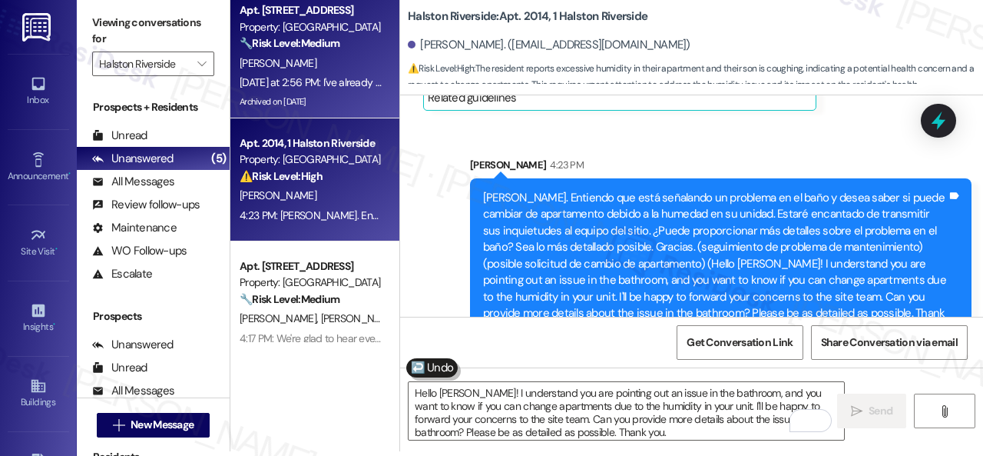
click at [333, 73] on div "Yesterday at 2:56 PM: I've already went to the leasing office to make a complai…" at bounding box center [310, 82] width 145 height 19
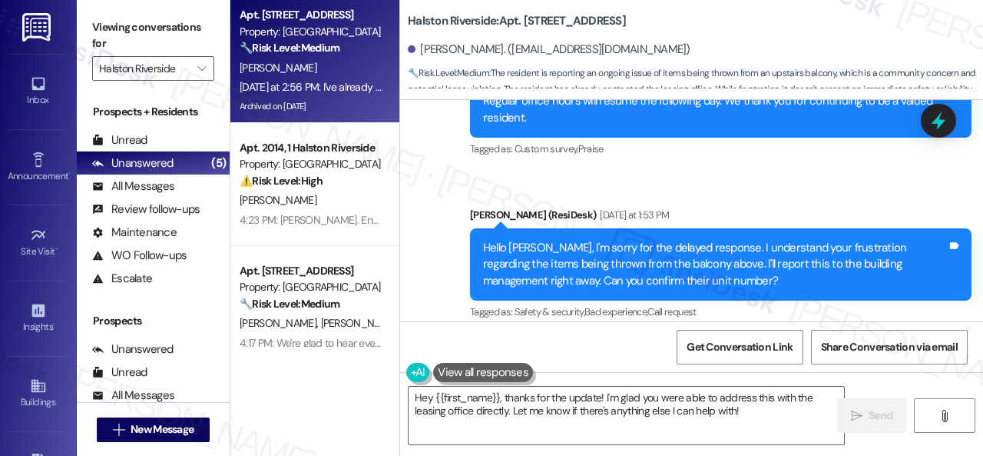
scroll to position [20769, 0]
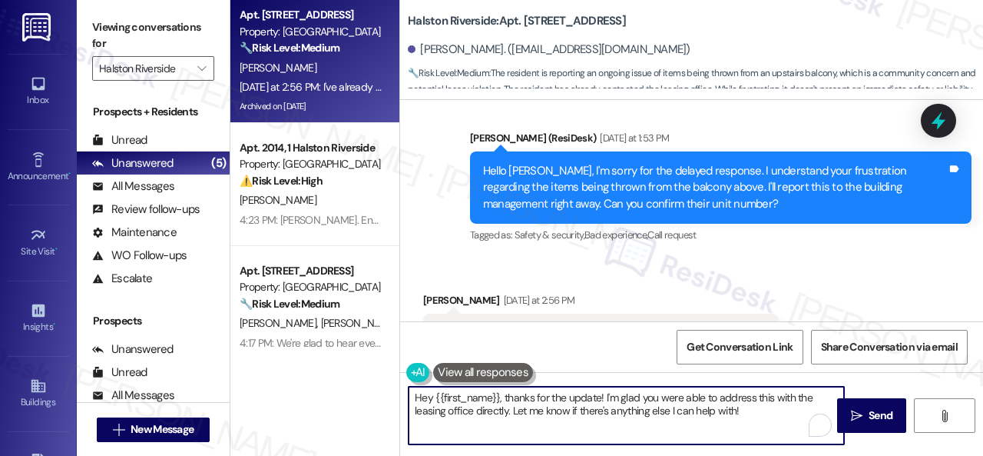
drag, startPoint x: 506, startPoint y: 397, endPoint x: 366, endPoint y: 397, distance: 139.1
click at [366, 397] on div "Apt. 1009, 1 Halston Riverside Property: Halston Riverside 🔧 Risk Level: Medium…" at bounding box center [606, 228] width 753 height 456
click at [670, 413] on textarea "Thanks for the update! I'm glad you were able to address this with the leasing …" at bounding box center [627, 415] width 436 height 58
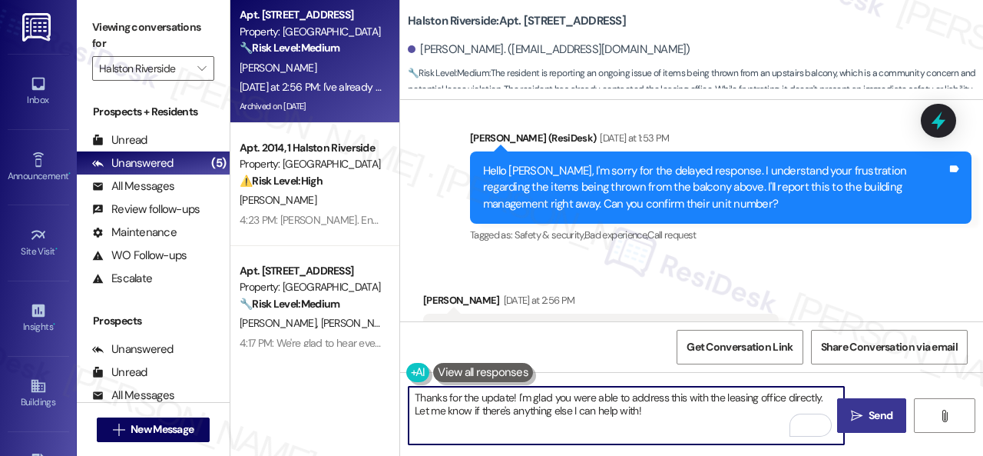
type textarea "Thanks for the update! I'm glad you were able to address this with the leasing …"
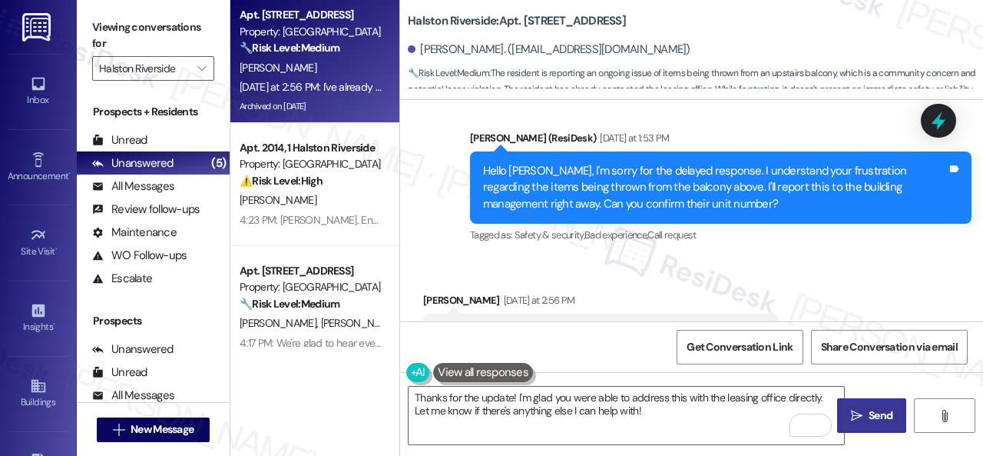
click at [860, 414] on span " Send" at bounding box center [872, 415] width 48 height 16
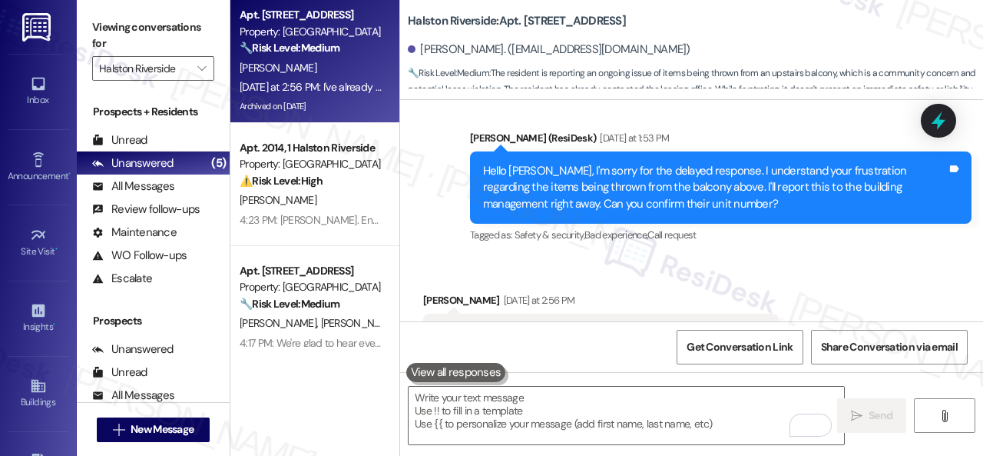
scroll to position [20764, 0]
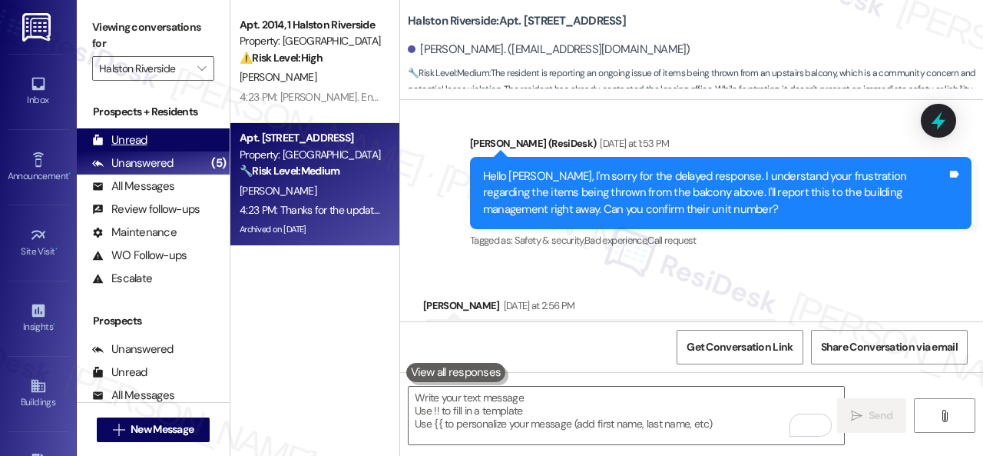
click at [122, 139] on div "Unread" at bounding box center [119, 140] width 55 height 16
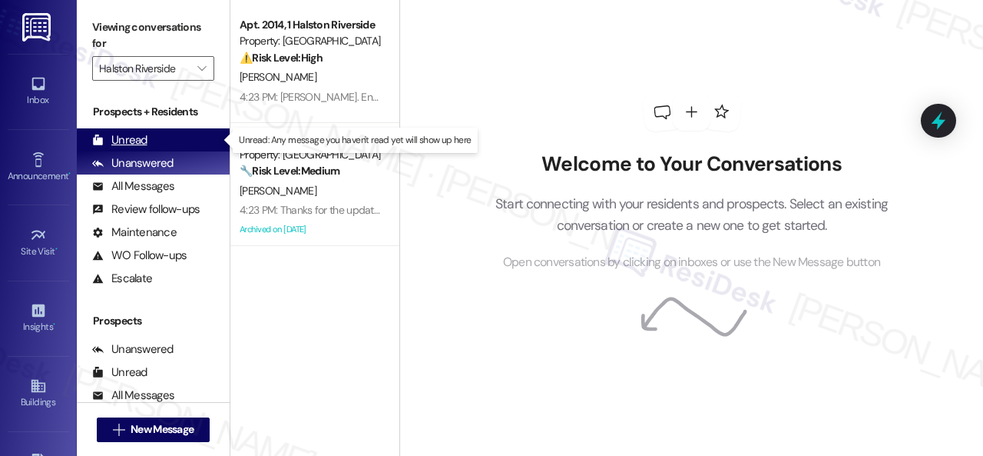
click at [138, 142] on div "Unread" at bounding box center [119, 140] width 55 height 16
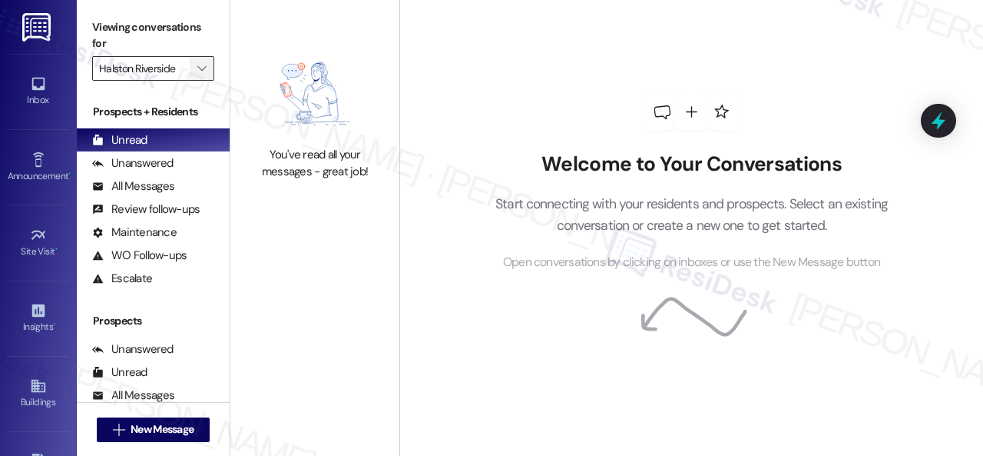
click at [201, 65] on icon "" at bounding box center [201, 68] width 8 height 12
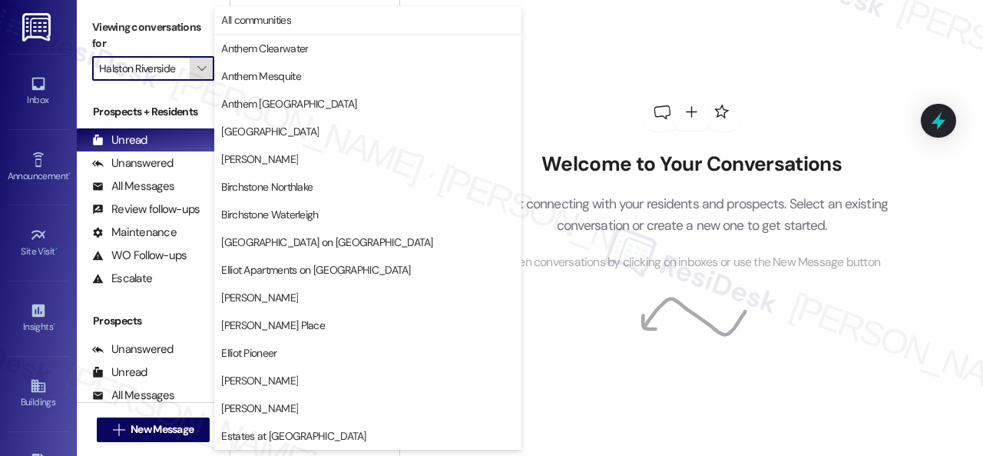
scroll to position [526, 0]
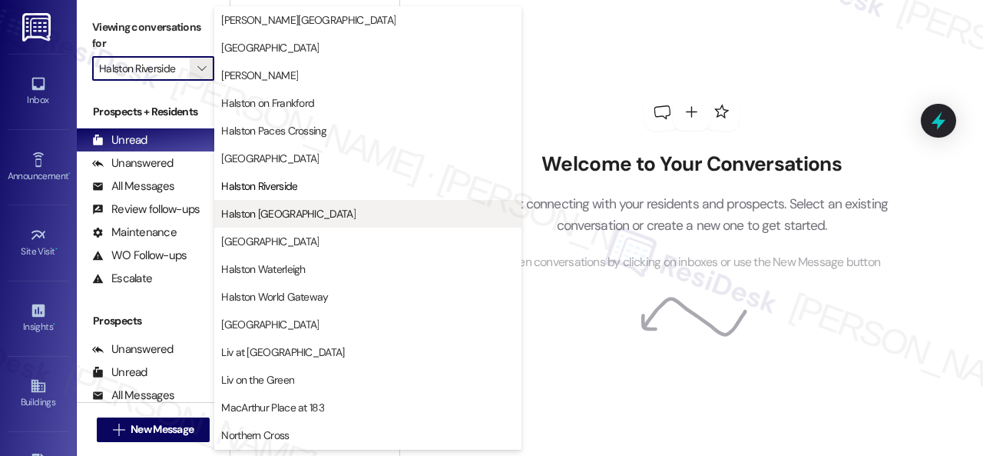
click at [266, 213] on span "Halston [GEOGRAPHIC_DATA]" at bounding box center [288, 213] width 134 height 15
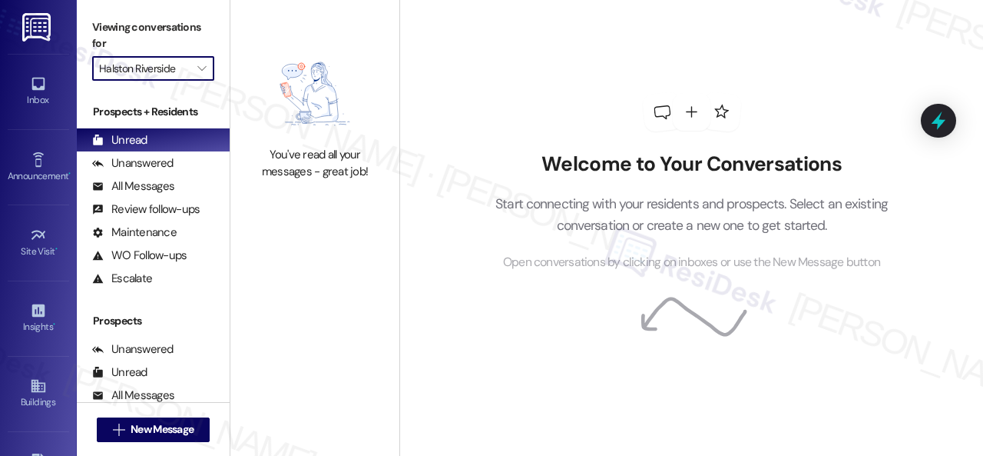
type input "Halston [GEOGRAPHIC_DATA]"
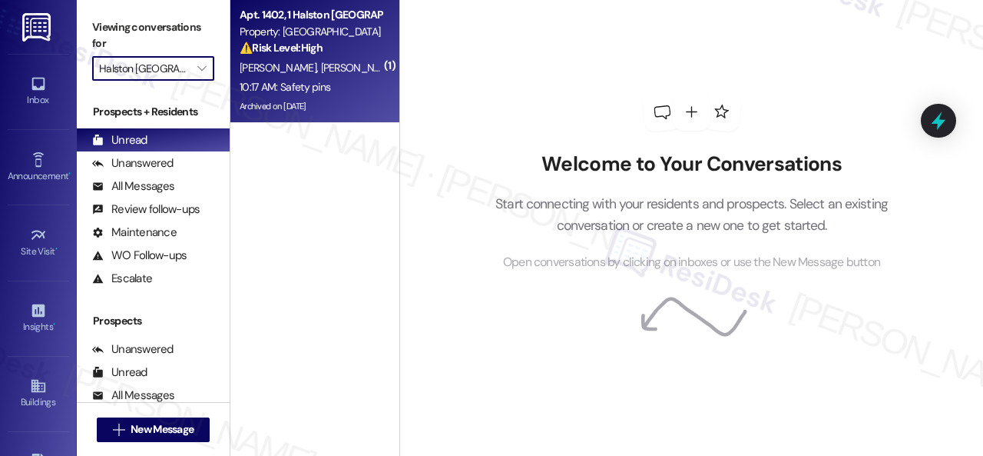
click at [360, 75] on div "[PERSON_NAME] [PERSON_NAME]" at bounding box center [310, 67] width 145 height 19
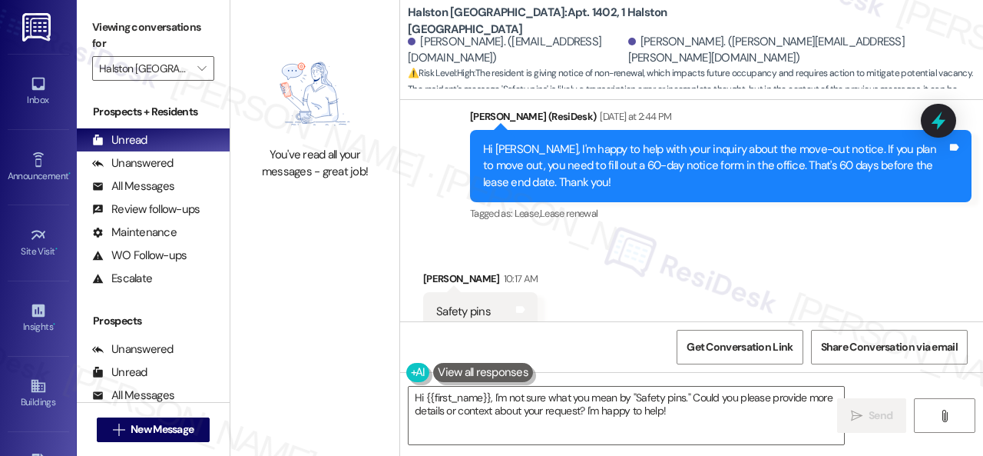
scroll to position [10351, 0]
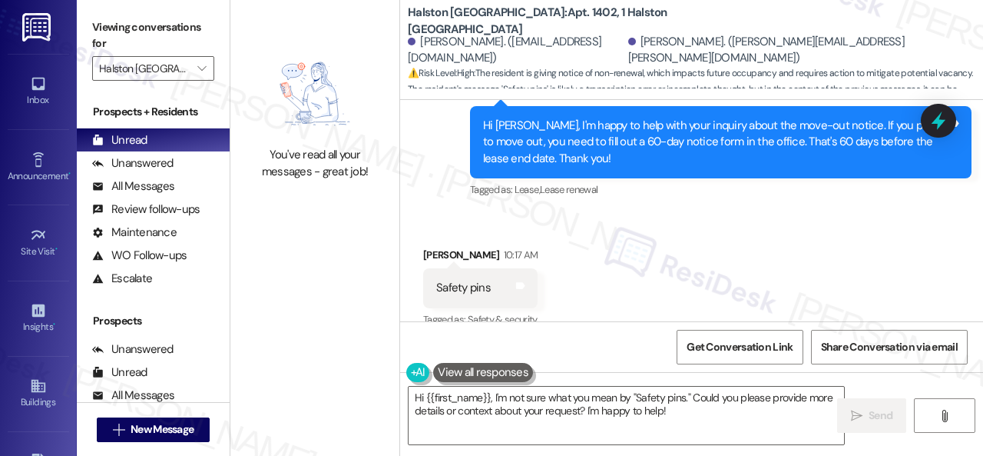
drag, startPoint x: 411, startPoint y: 397, endPoint x: 865, endPoint y: 481, distance: 461.7
click at [865, 455] on html "Inbox Go to Inbox Announcement • Send A Text Announcement Site Visit • Go to Si…" at bounding box center [491, 228] width 983 height 456
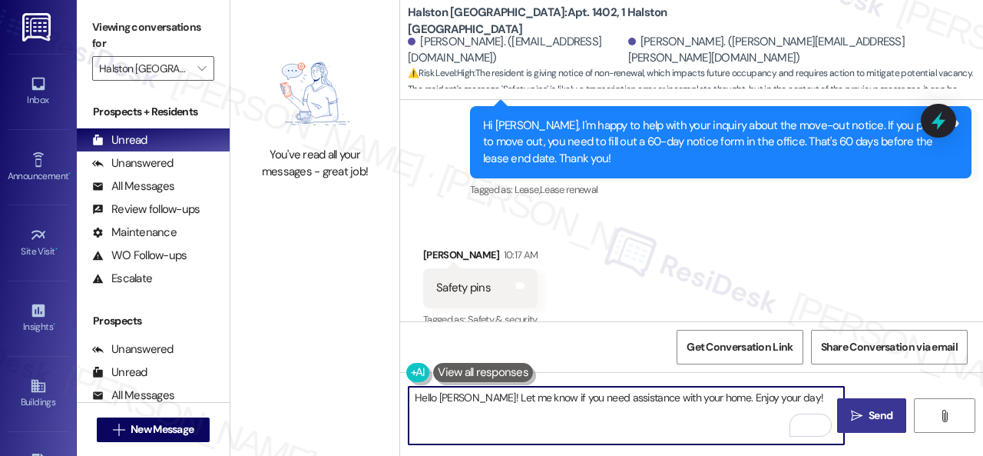
type textarea "Hello [PERSON_NAME]! Let me know if you need assistance with your home. Enjoy y…"
click at [874, 420] on span "Send" at bounding box center [881, 415] width 24 height 16
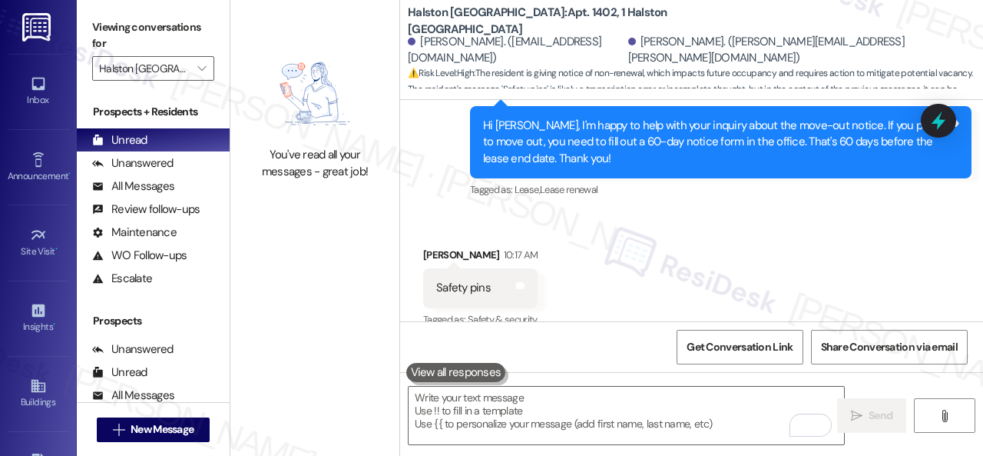
scroll to position [10351, 0]
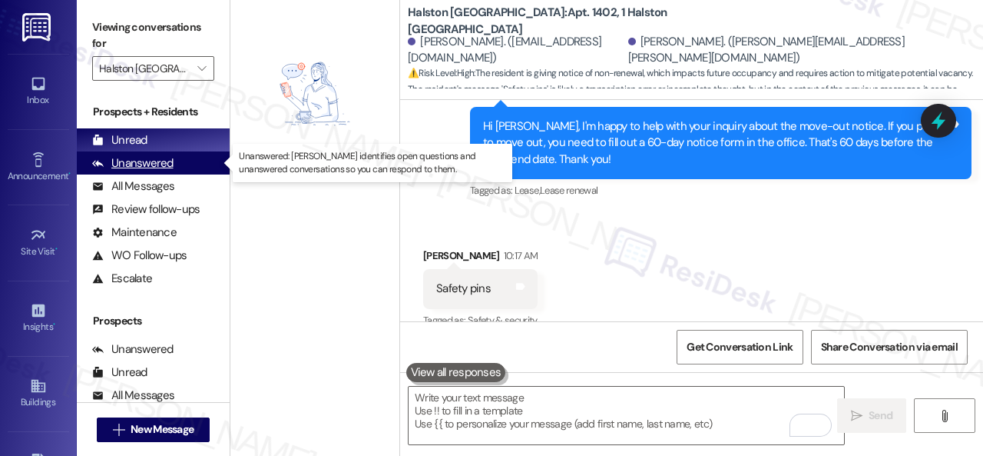
click at [159, 162] on div "Unanswered" at bounding box center [132, 163] width 81 height 16
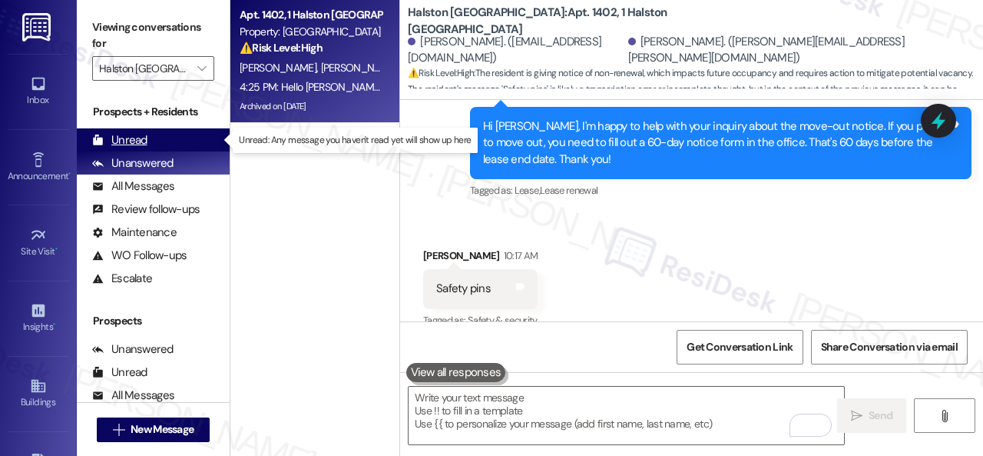
click at [137, 134] on div "Unread" at bounding box center [119, 140] width 55 height 16
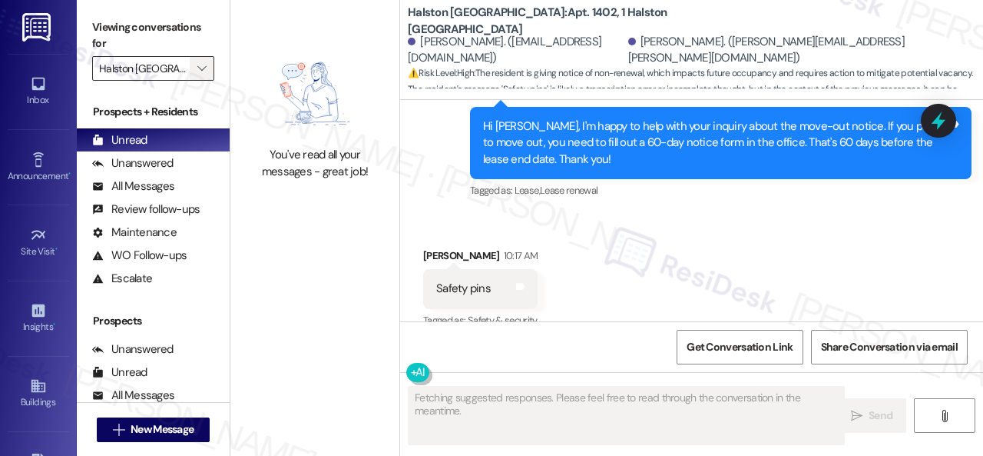
click at [207, 75] on span "" at bounding box center [201, 68] width 15 height 25
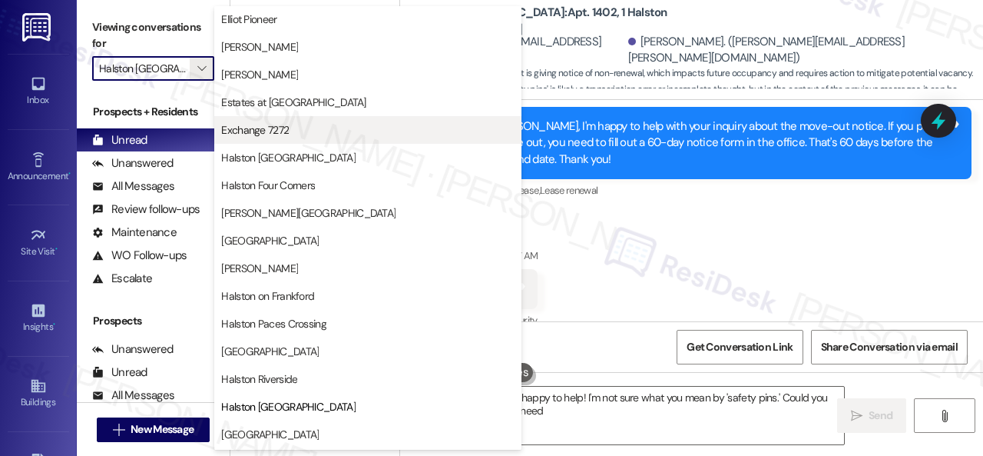
scroll to position [384, 0]
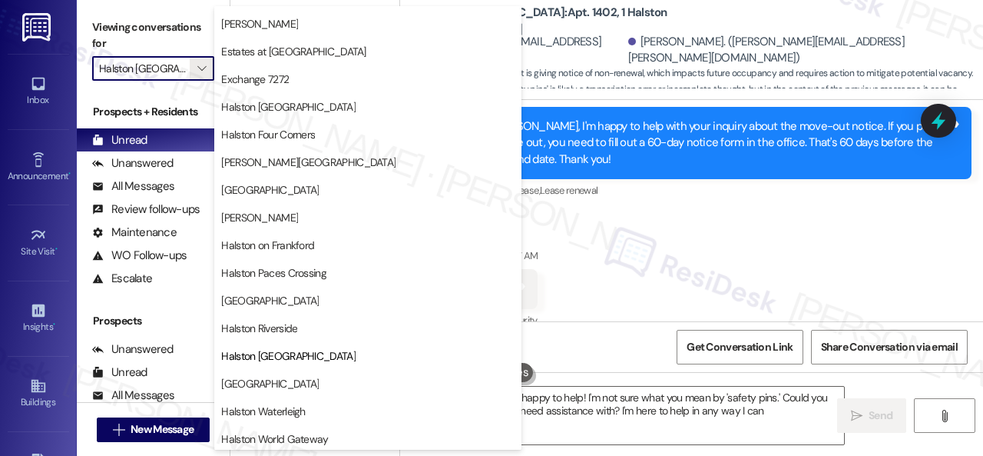
type textarea "Hi [PERSON_NAME], I'm happy to help! I'm not sure what you mean by 'safety pins…"
click at [281, 377] on span "[GEOGRAPHIC_DATA]" at bounding box center [270, 383] width 98 height 15
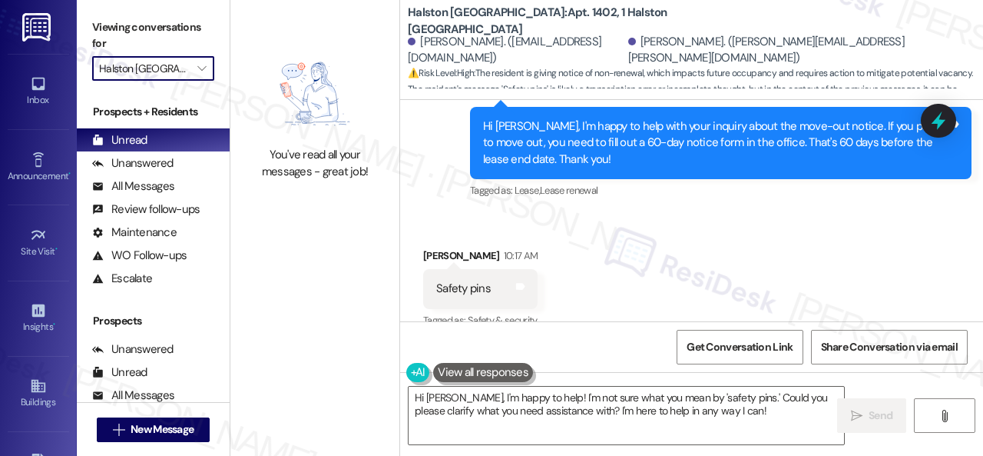
type input "[GEOGRAPHIC_DATA]"
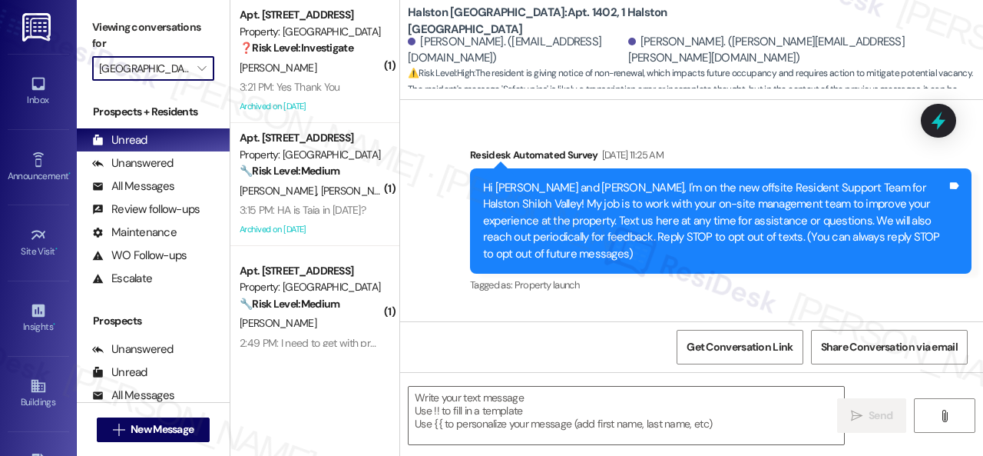
type textarea "Fetching suggested responses. Please feel free to read through the conversation…"
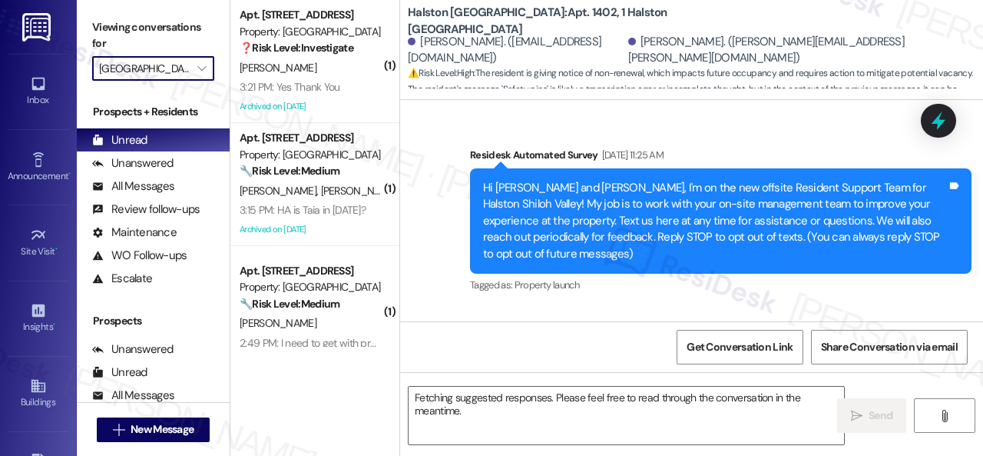
scroll to position [10351, 0]
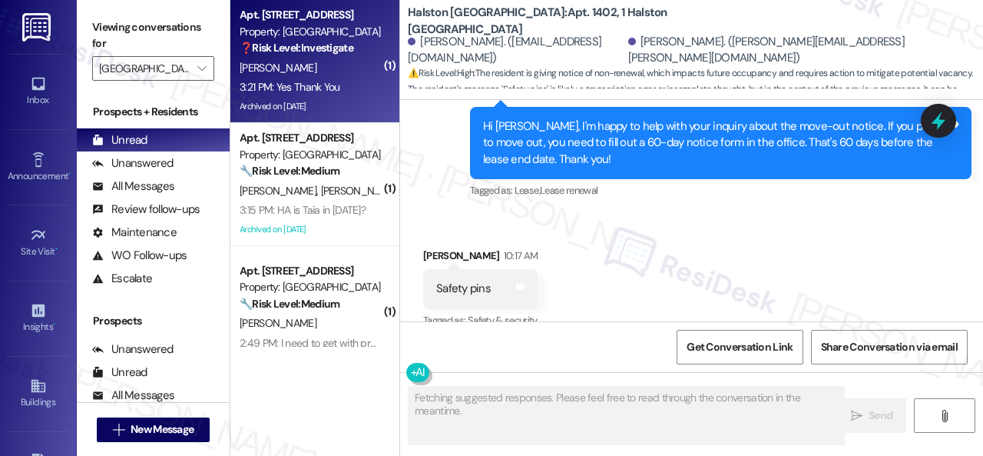
click at [334, 75] on div "S. Bookman" at bounding box center [310, 67] width 145 height 19
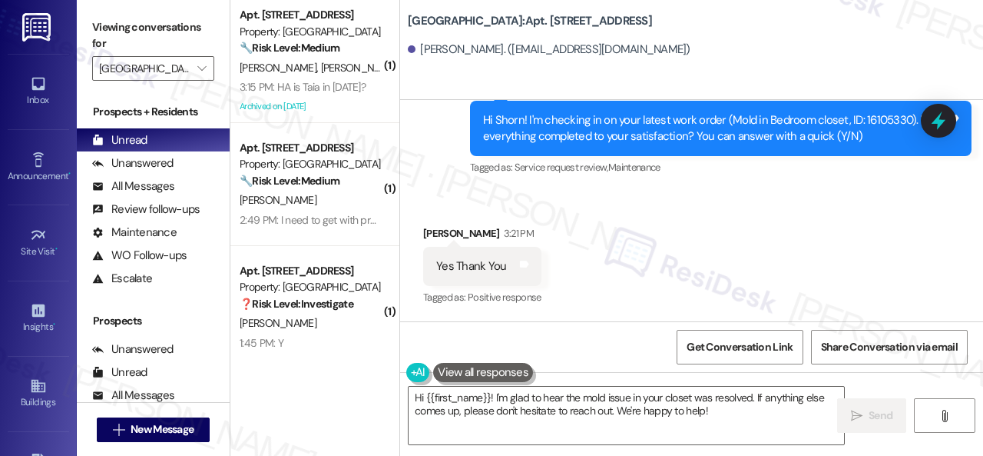
scroll to position [5, 0]
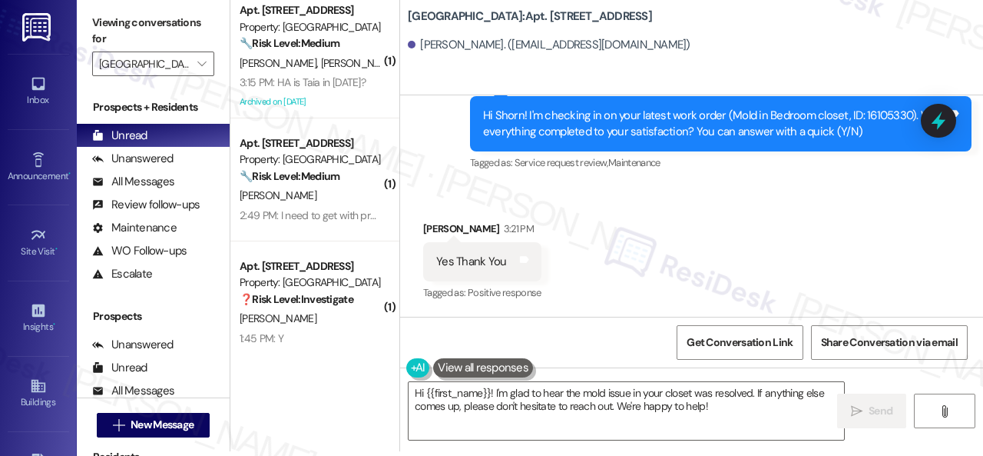
click at [426, 178] on div "Survey, sent via SMS Residesk Automated Survey 12:31 PM Hi Shorn! I'm checking …" at bounding box center [691, 113] width 583 height 146
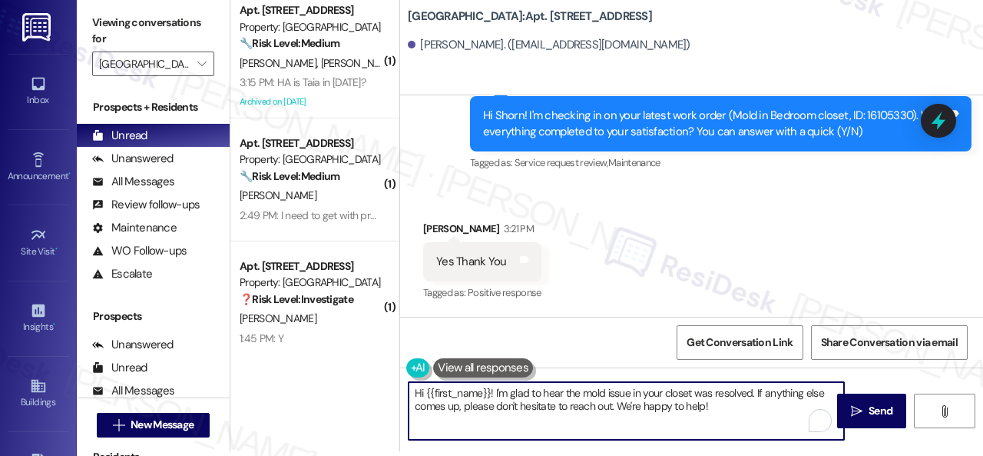
drag, startPoint x: 721, startPoint y: 408, endPoint x: 343, endPoint y: 356, distance: 381.6
click at [303, 357] on div "( 1 ) Apt. 2403, 1 Halston South Point Property: Halston South Point 🔧 Risk Lev…" at bounding box center [606, 223] width 753 height 456
paste textarea "We're glad to hear everything’s taken care of. If your experience at {{property…"
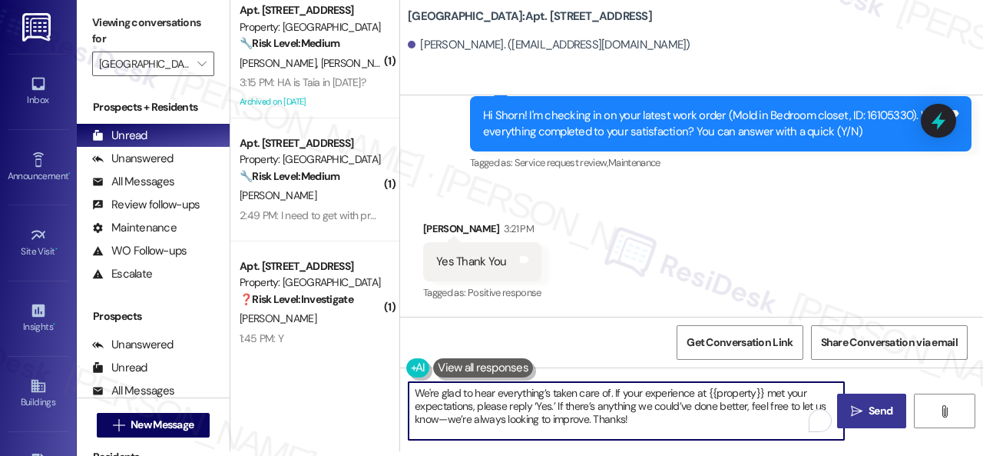
type textarea "We're glad to hear everything’s taken care of. If your experience at {{property…"
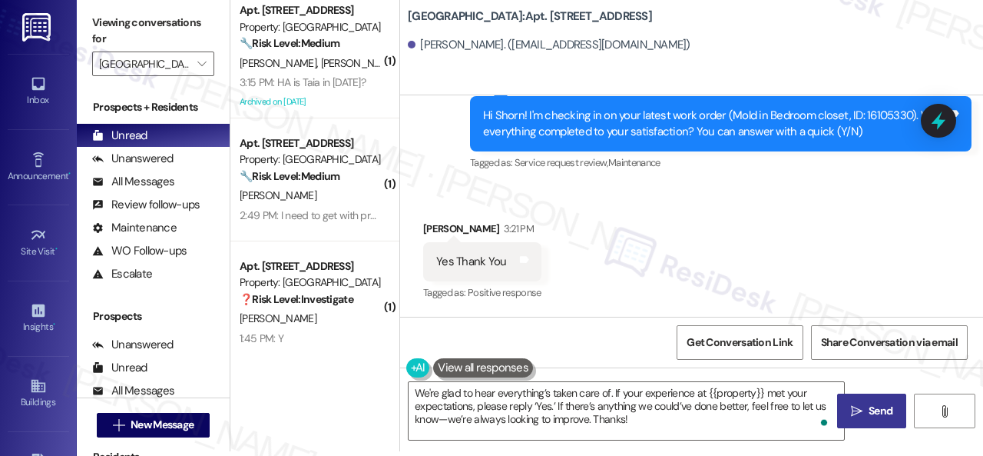
click at [876, 423] on button " Send" at bounding box center [871, 410] width 69 height 35
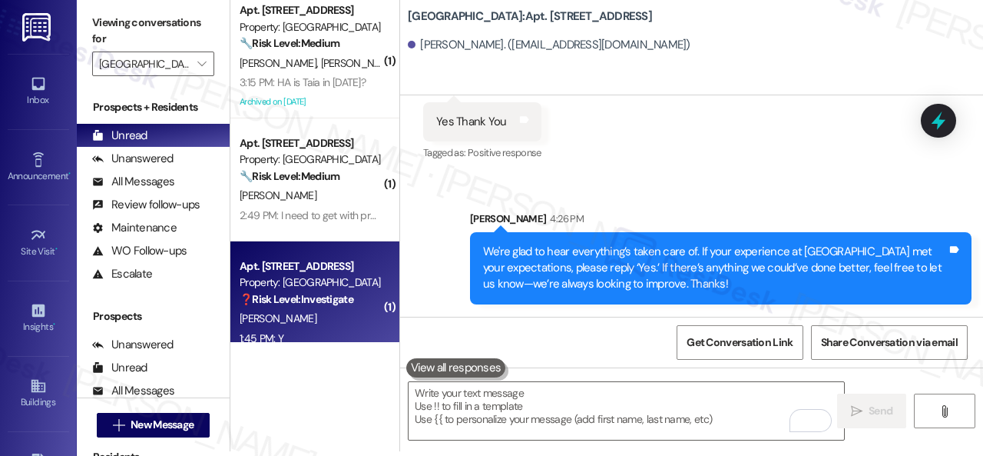
click at [334, 320] on div "J. Wood" at bounding box center [310, 318] width 145 height 19
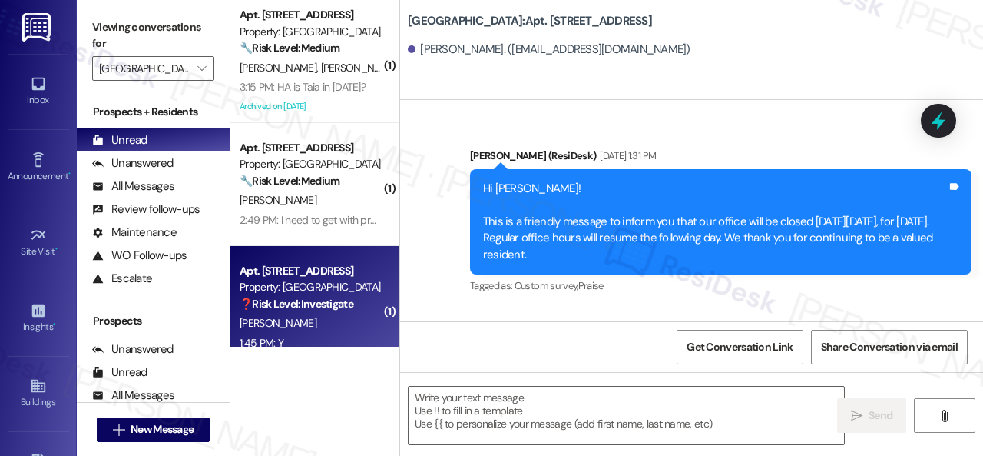
scroll to position [14737, 0]
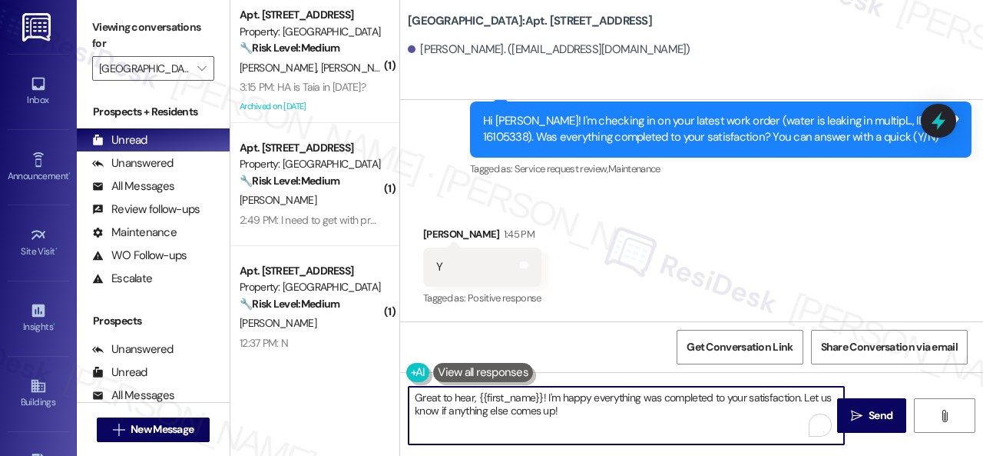
drag, startPoint x: 374, startPoint y: 390, endPoint x: 258, endPoint y: 371, distance: 117.6
click at [270, 371] on div "( 1 ) Apt. 2403, 1 Halston South Point Property: Halston South Point 🔧 Risk Lev…" at bounding box center [606, 228] width 753 height 456
paste textarea "We're glad to hear everything’s taken care of. If your experience at {{property…"
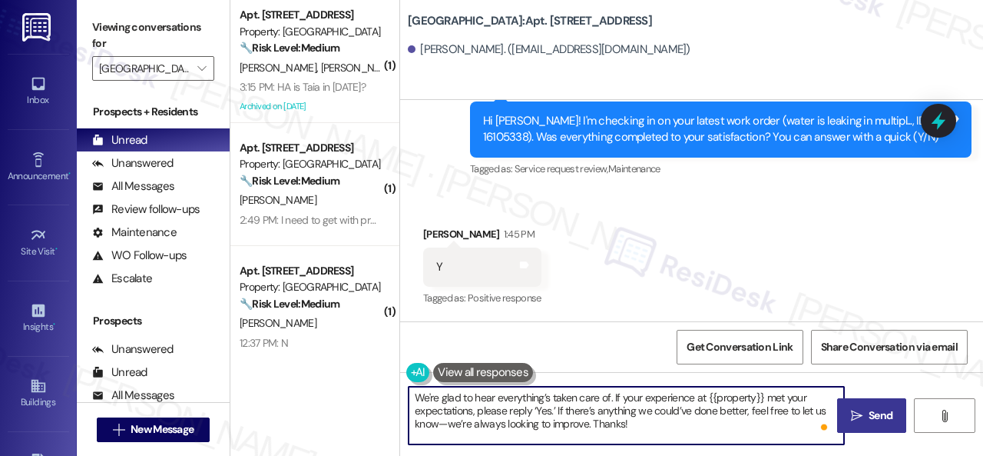
type textarea "We're glad to hear everything’s taken care of. If your experience at {{property…"
click at [875, 416] on span "Send" at bounding box center [881, 415] width 24 height 16
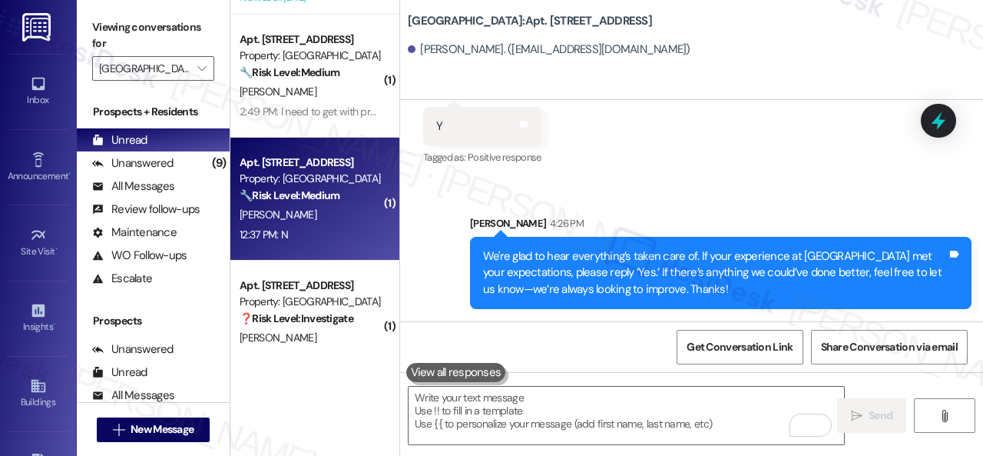
scroll to position [230, 0]
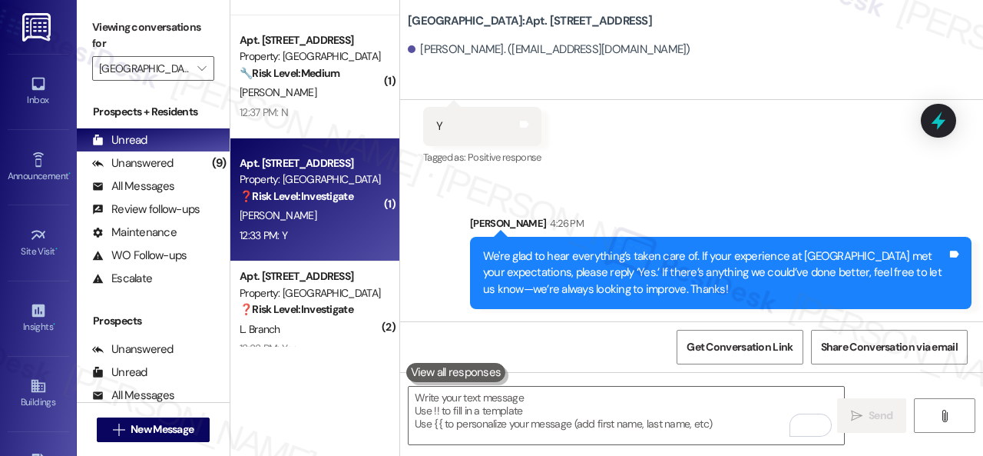
click at [337, 227] on div "12:33 PM: Y 12:33 PM: Y" at bounding box center [310, 235] width 145 height 19
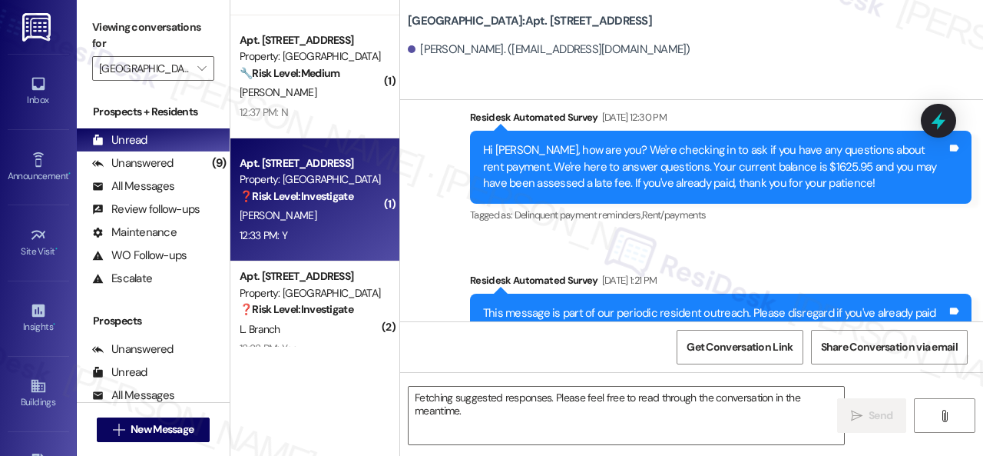
scroll to position [14668, 0]
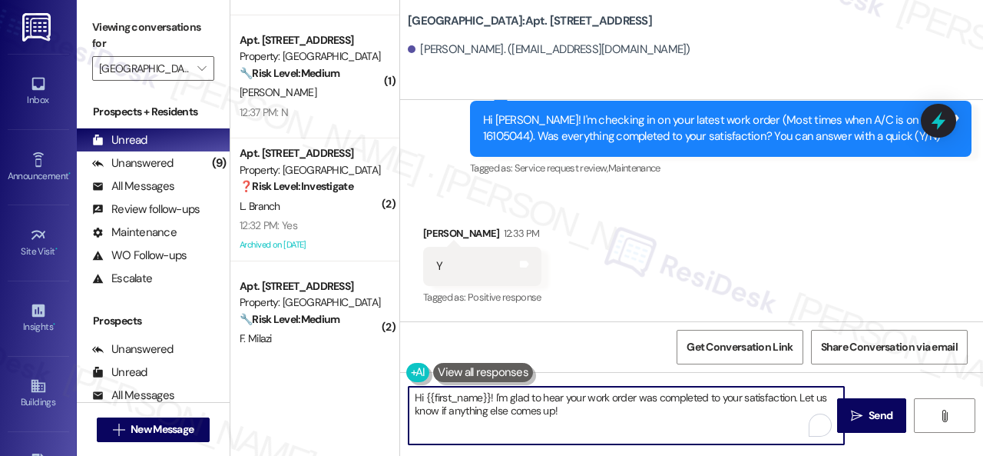
drag, startPoint x: 326, startPoint y: 360, endPoint x: 400, endPoint y: 367, distance: 74.9
click at [316, 357] on div "( 1 ) Apt. 2403, 1 Halston South Point Property: Halston South Point 🔧 Risk Lev…" at bounding box center [606, 228] width 753 height 456
paste textarea "We're glad to hear everything’s taken care of. If your experience at {{property…"
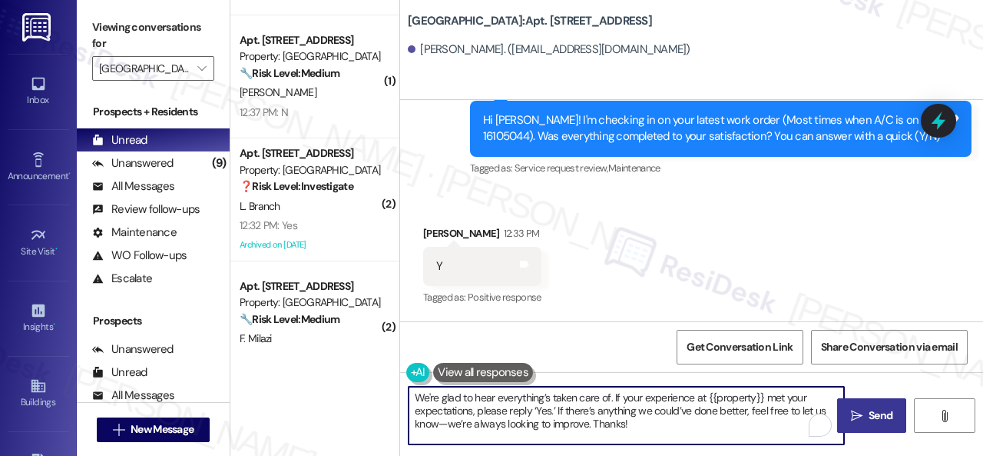
type textarea "We're glad to hear everything’s taken care of. If your experience at {{property…"
click at [872, 419] on span "Send" at bounding box center [881, 415] width 24 height 16
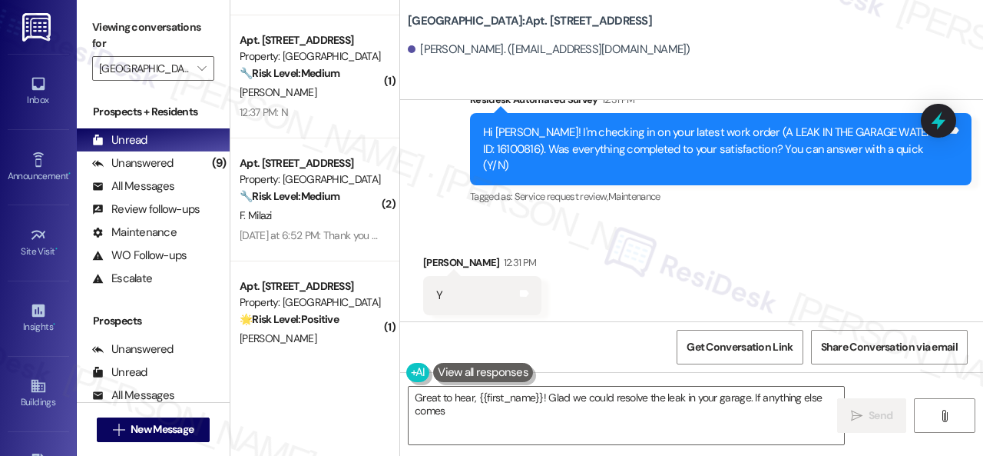
scroll to position [20395, 0]
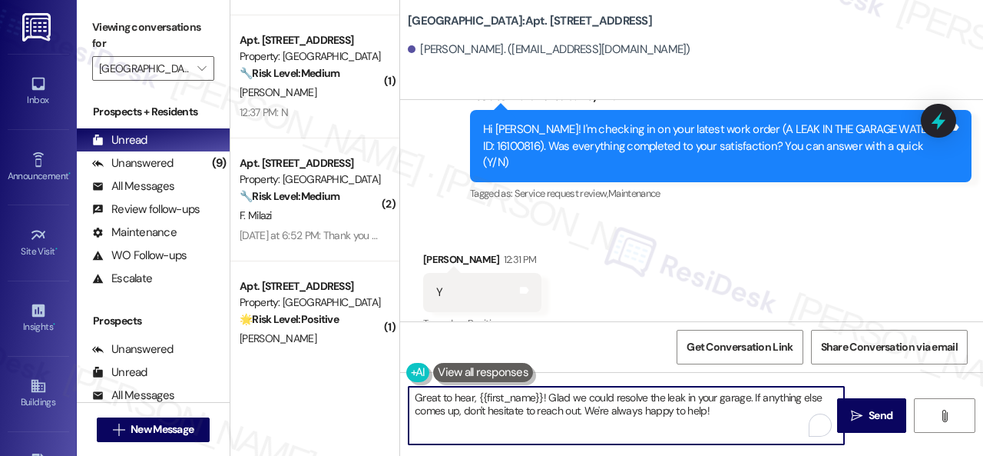
drag, startPoint x: 741, startPoint y: 412, endPoint x: 458, endPoint y: 358, distance: 287.8
click at [356, 341] on div "( 1 ) Apt. 2403, 1 Halston South Point Property: Halston South Point 🔧 Risk Lev…" at bounding box center [606, 228] width 753 height 456
paste textarea "We're glad to hear everything’s taken care of. If your experience at {{property…"
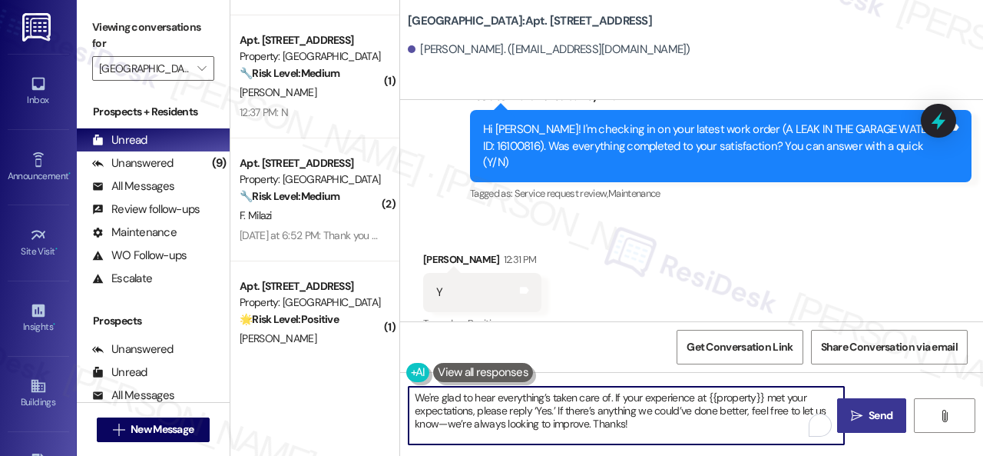
type textarea "We're glad to hear everything’s taken care of. If your experience at {{property…"
click at [870, 422] on span "Send" at bounding box center [881, 415] width 24 height 16
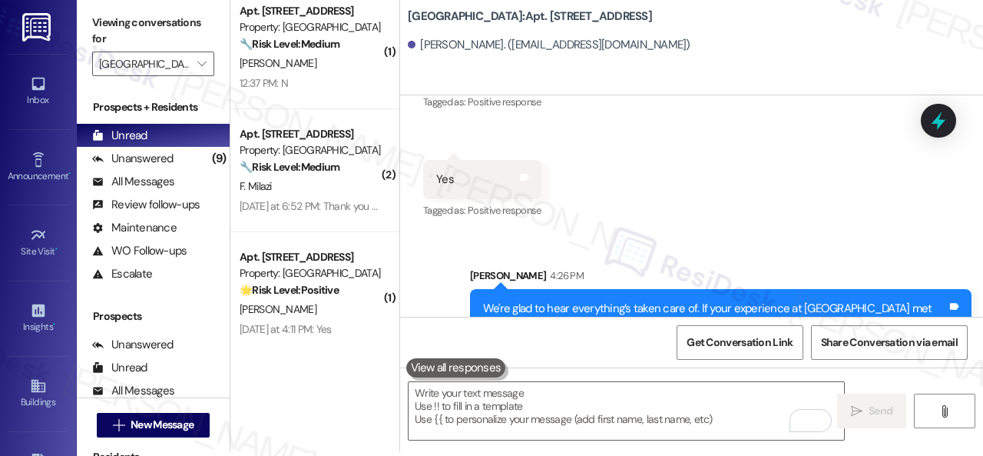
scroll to position [267, 0]
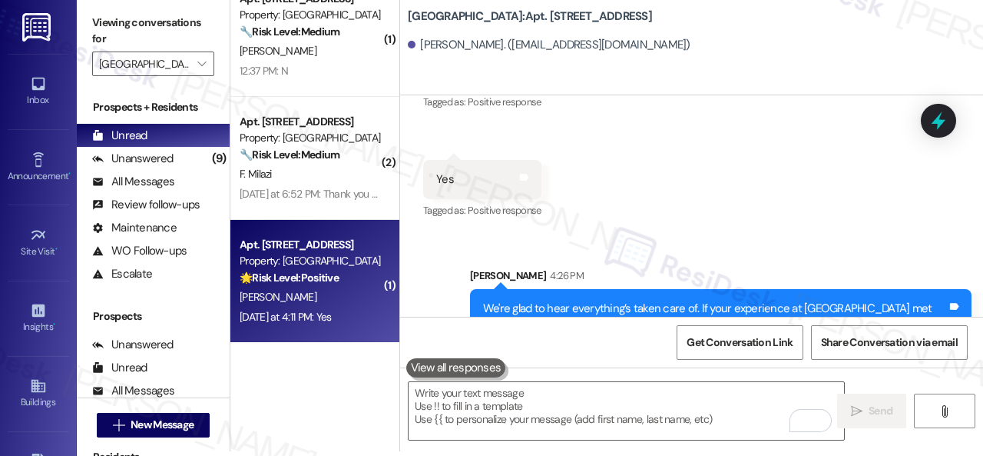
click at [327, 304] on div "D. Slack" at bounding box center [310, 296] width 145 height 19
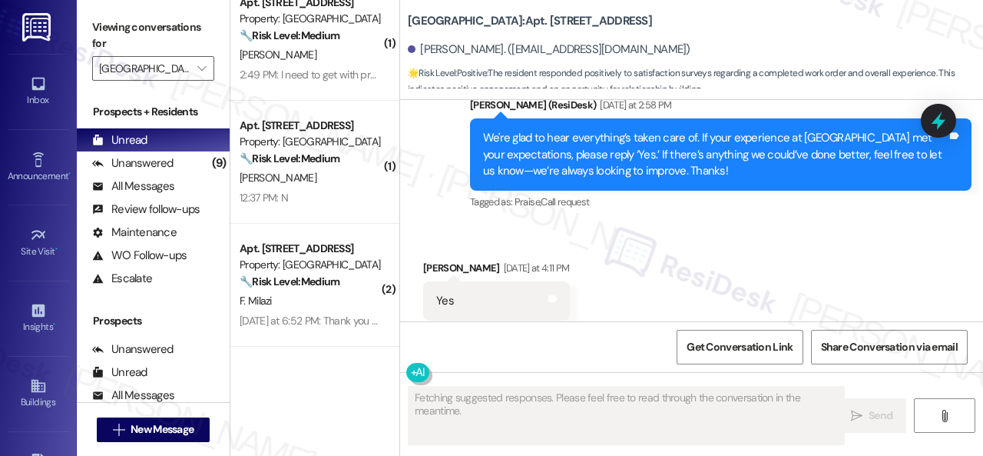
scroll to position [144, 0]
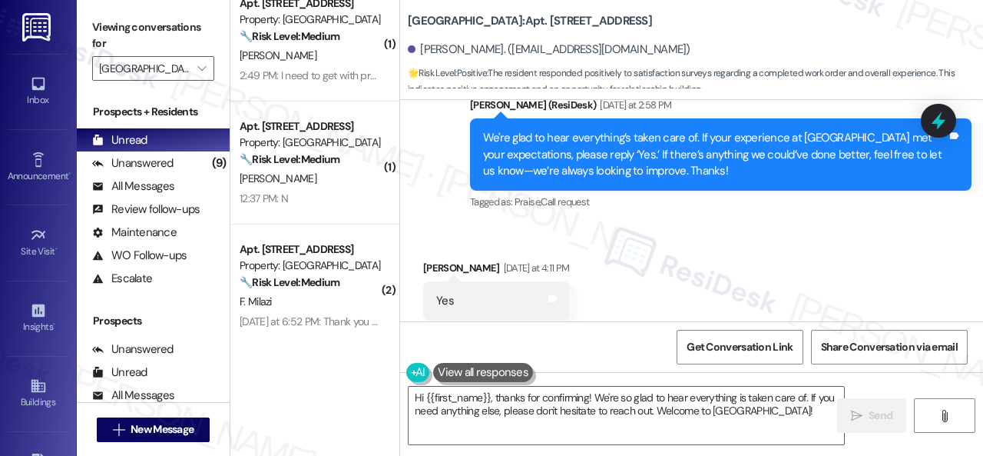
click at [520, 225] on div "Received via SMS Donavan Slack Yesterday at 4:11 PM Yes Tags and notes Tagged a…" at bounding box center [691, 290] width 583 height 130
click at [564, 408] on textarea "Hi {{first_name}}, thanks for confirming! We're so glad to hear everything is t…" at bounding box center [627, 415] width 436 height 58
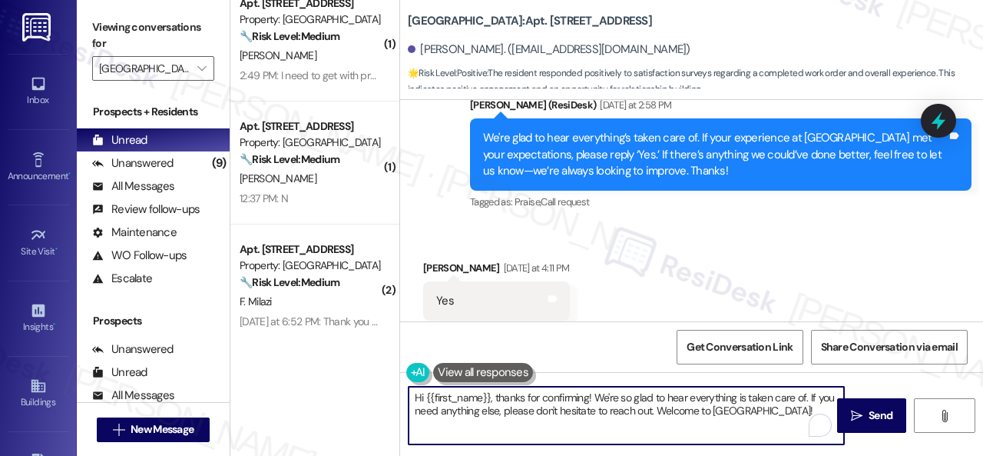
paste textarea "I'm glad you are satisfied with your home. Have you written a review for us bef…"
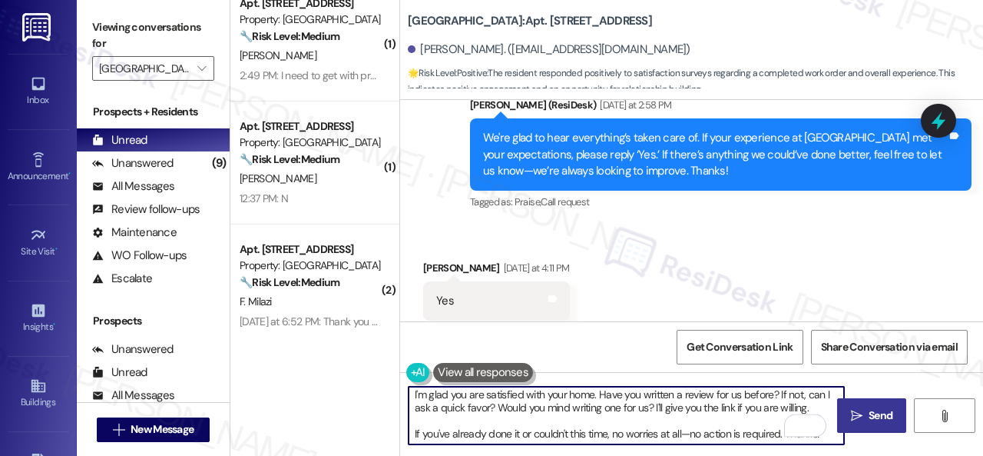
scroll to position [3, 0]
type textarea "I'm glad you are satisfied with your home. Have you written a review for us bef…"
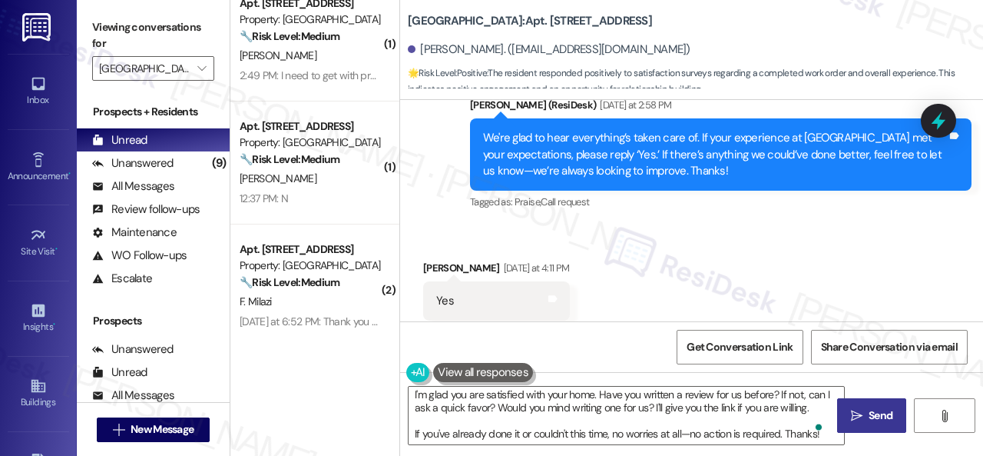
click at [870, 422] on span "Send" at bounding box center [881, 415] width 24 height 16
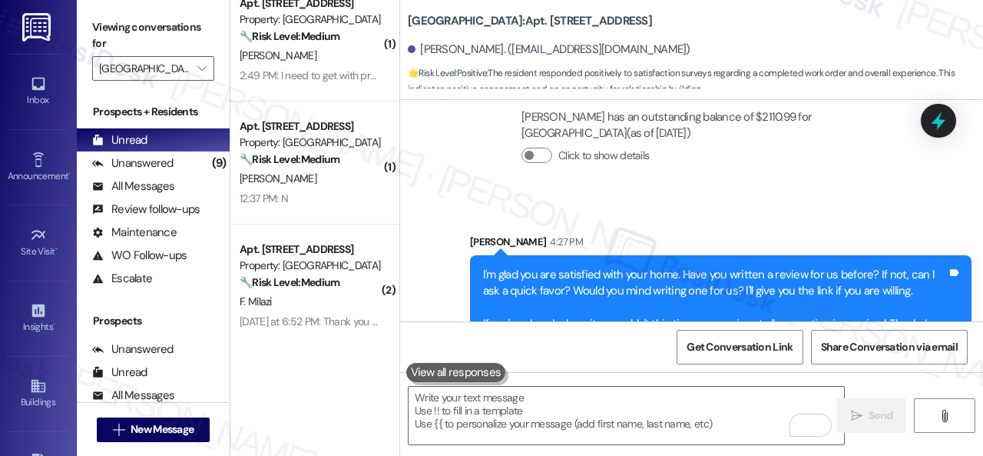
scroll to position [16082, 0]
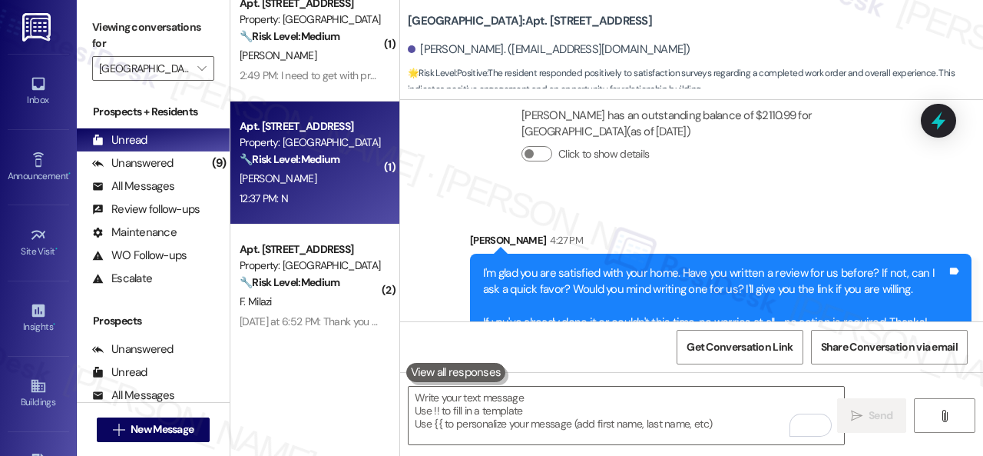
click at [295, 176] on div "J. Smith" at bounding box center [310, 178] width 145 height 19
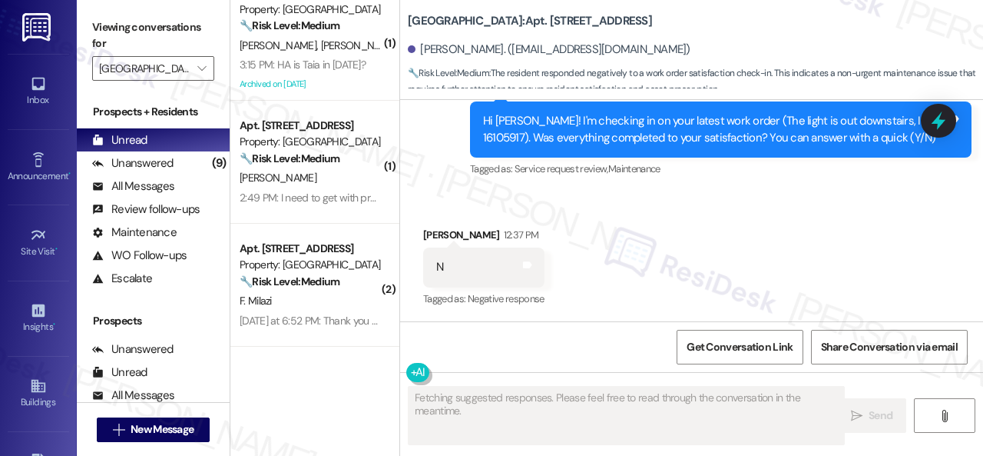
scroll to position [22, 0]
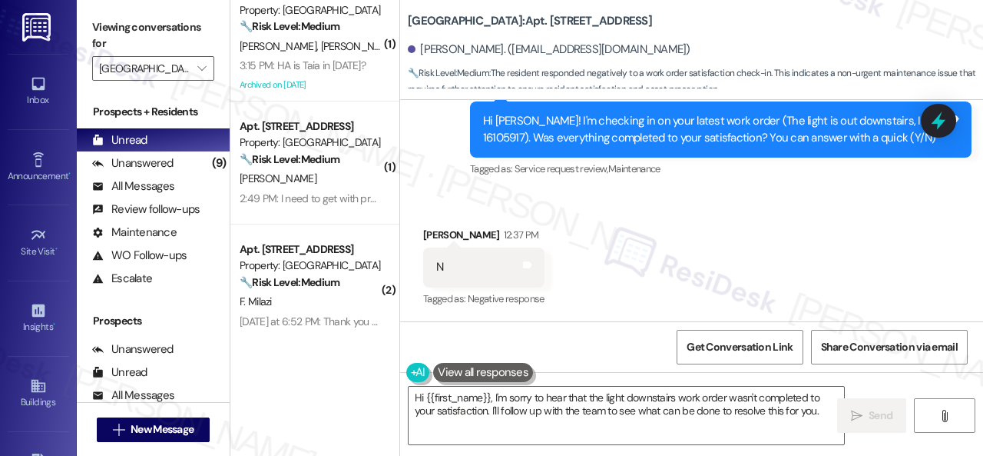
click at [505, 222] on div "Received via SMS Johnessa Smith 12:37 PM N Tags and notes Tagged as: Negative r…" at bounding box center [484, 268] width 144 height 107
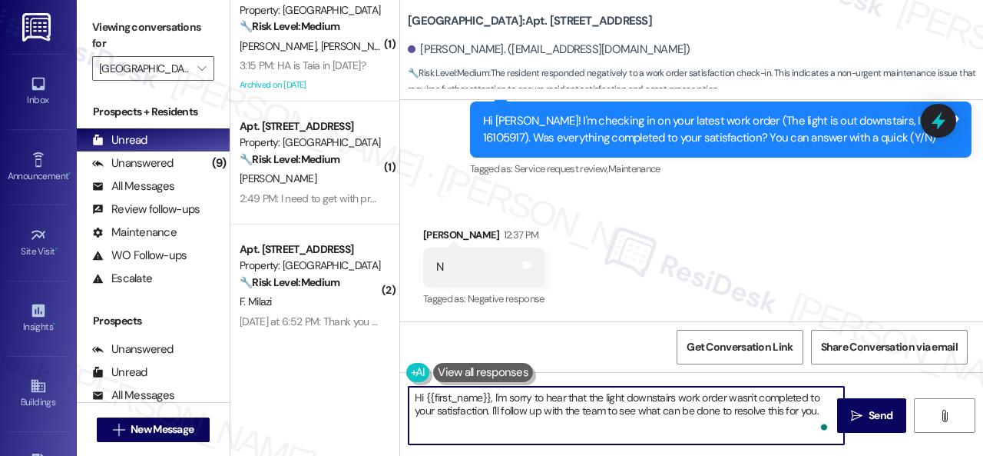
drag, startPoint x: 821, startPoint y: 413, endPoint x: 309, endPoint y: 361, distance: 515.0
click at [309, 361] on div "( 1 ) Apt. 2403, 1 Halston South Point Property: Halston South Point 🔧 Risk Lev…" at bounding box center [606, 228] width 753 height 456
paste textarea "I'm sorry that the work order wasn't completed to your satisfaction. Can you pl…"
type textarea "I'm sorry that the work order wasn't completed to your satisfaction. Can you pl…"
click at [880, 416] on span "Send" at bounding box center [881, 415] width 24 height 16
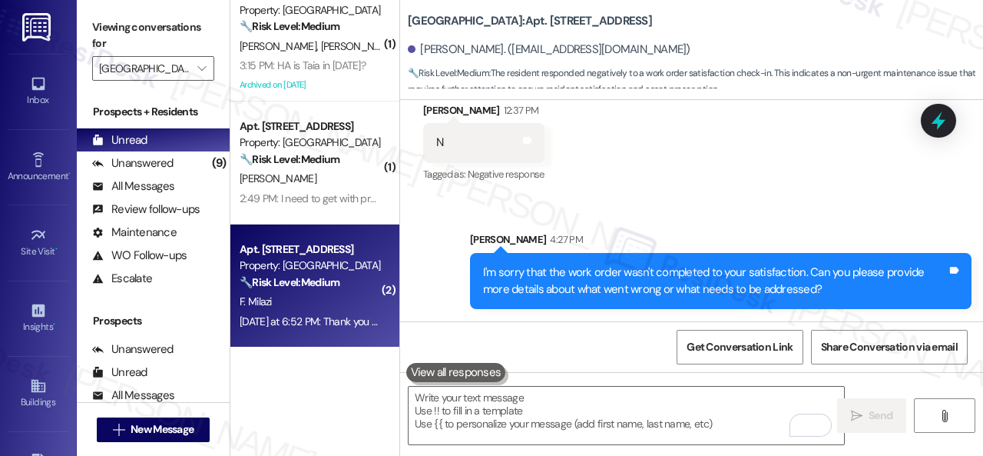
click at [333, 320] on div "Yesterday at 6:52 PM: Thank you very much for your help. The AC is fixed and wo…" at bounding box center [423, 321] width 367 height 14
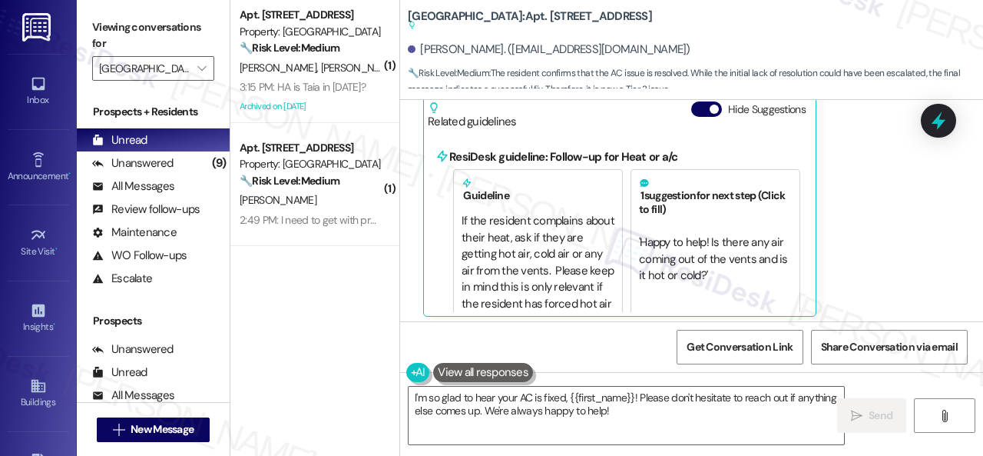
scroll to position [47, 0]
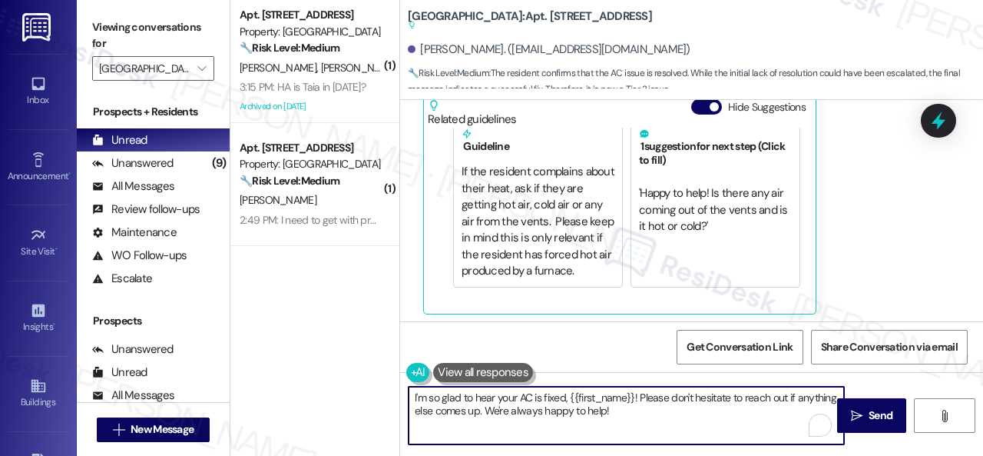
drag, startPoint x: 412, startPoint y: 397, endPoint x: 634, endPoint y: 394, distance: 222.0
click at [634, 394] on textarea "I'm so glad to hear your AC is fixed, {{first_name}}! Please don't hesitate to …" at bounding box center [627, 415] width 436 height 58
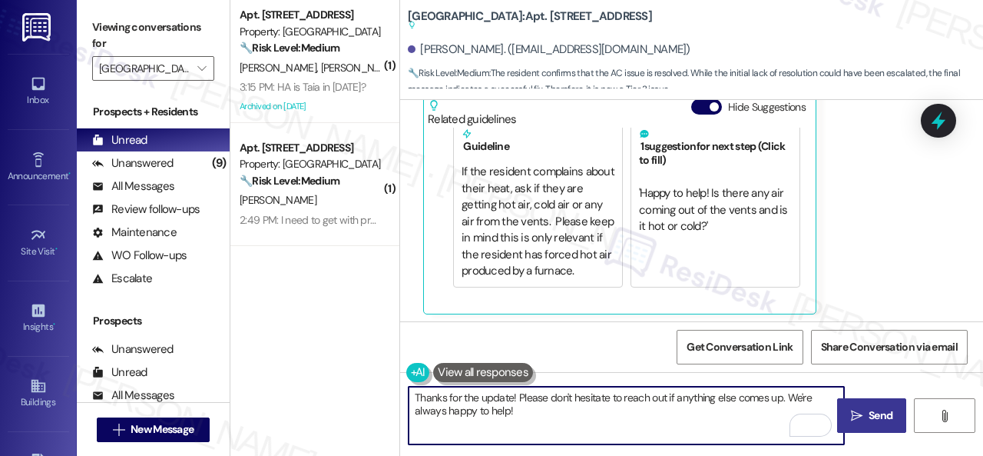
type textarea "Thanks for the update! Please don't hesitate to reach out if anything else come…"
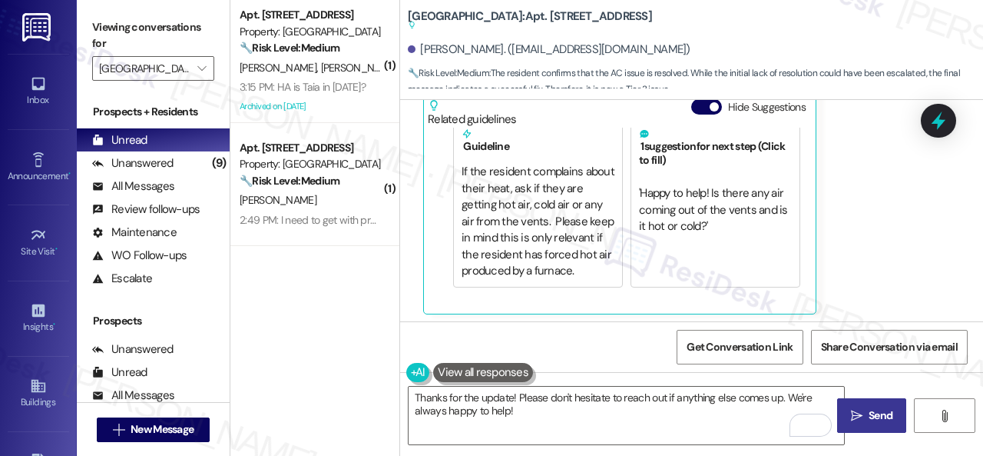
click at [872, 415] on span "Send" at bounding box center [881, 415] width 24 height 16
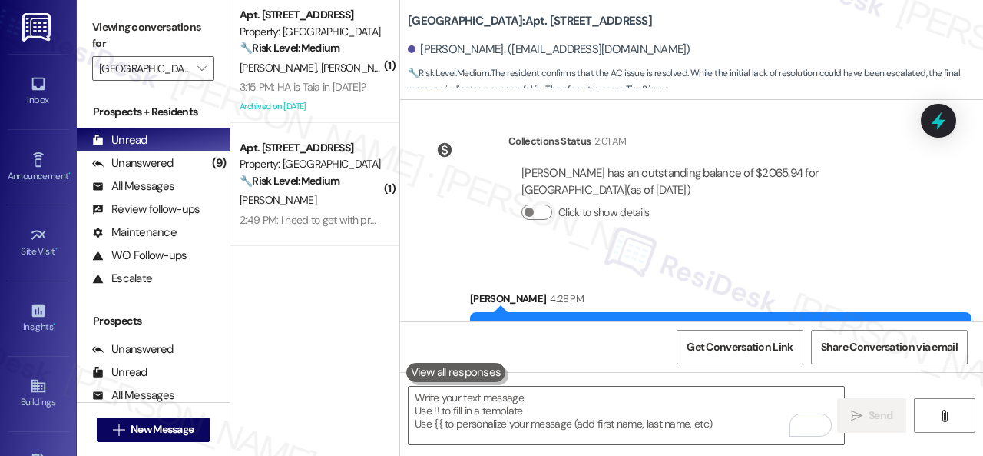
scroll to position [18157, 0]
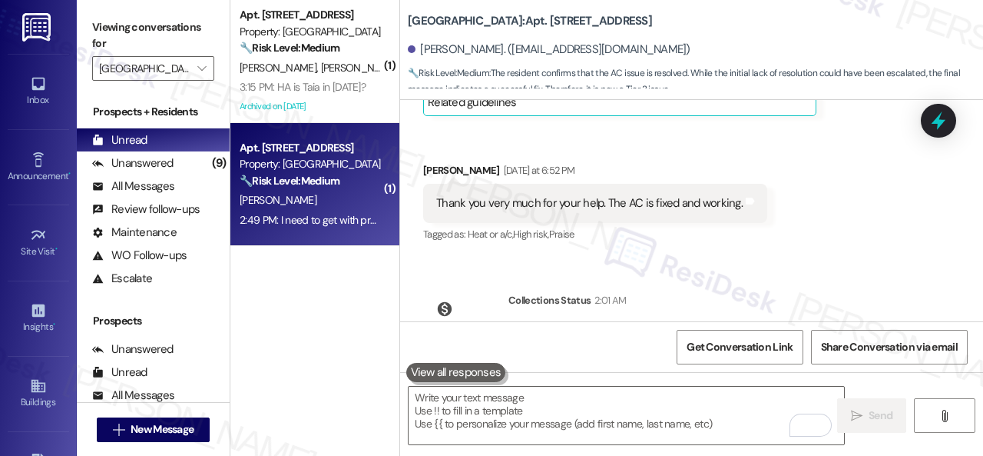
click at [345, 201] on div "B. Manson" at bounding box center [310, 200] width 145 height 19
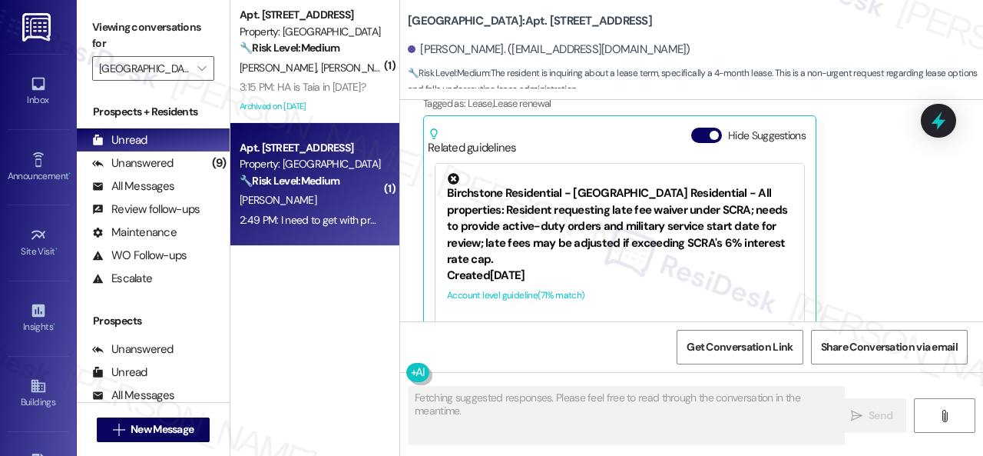
scroll to position [19607, 0]
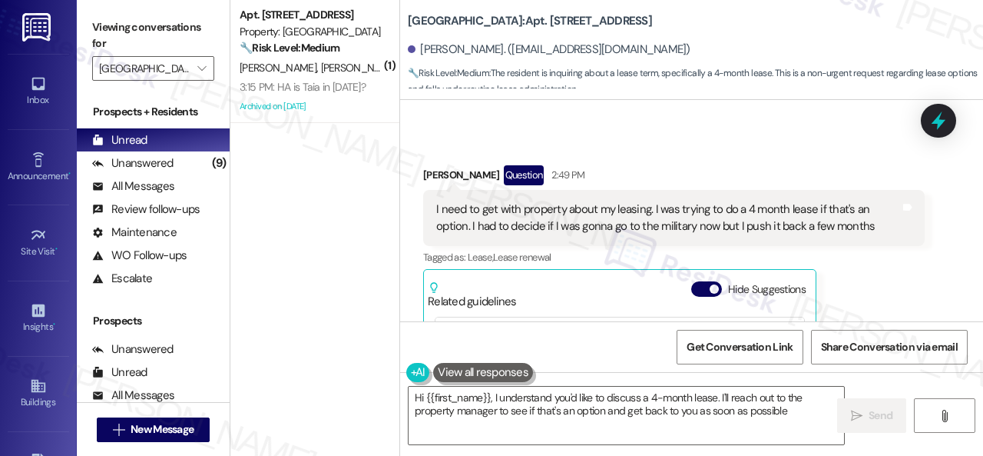
type textarea "Hi {{first_name}}, I understand you'd like to discuss a 4-month lease. I'll rea…"
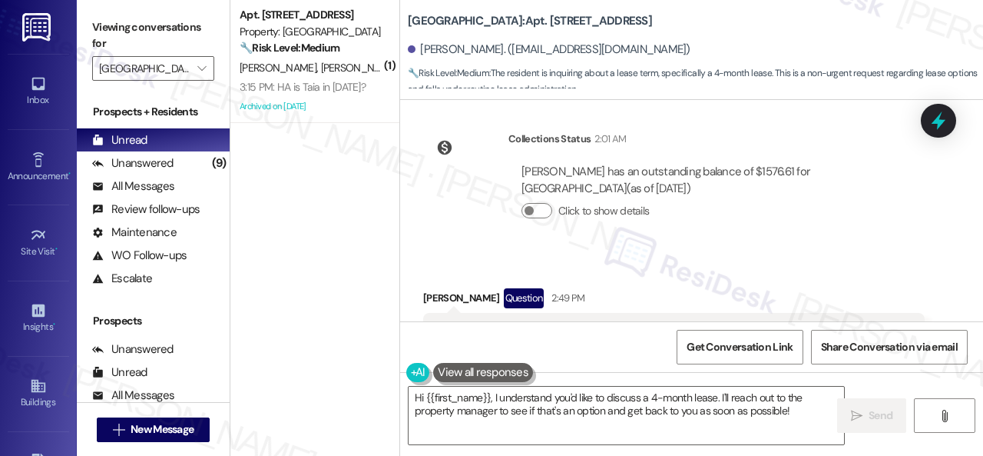
scroll to position [19608, 0]
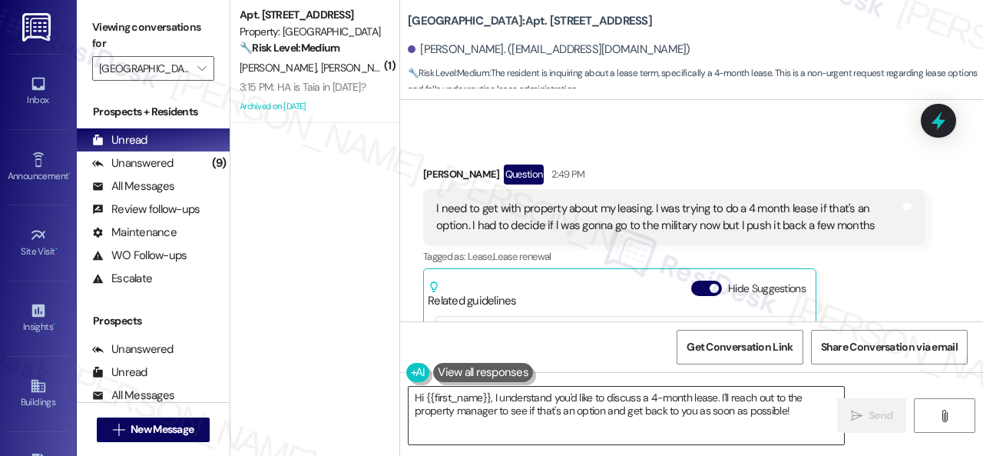
click at [805, 415] on textarea "Hi {{first_name}}, I understand you'd like to discuss a 4-month lease. I'll rea…" at bounding box center [627, 415] width 436 height 58
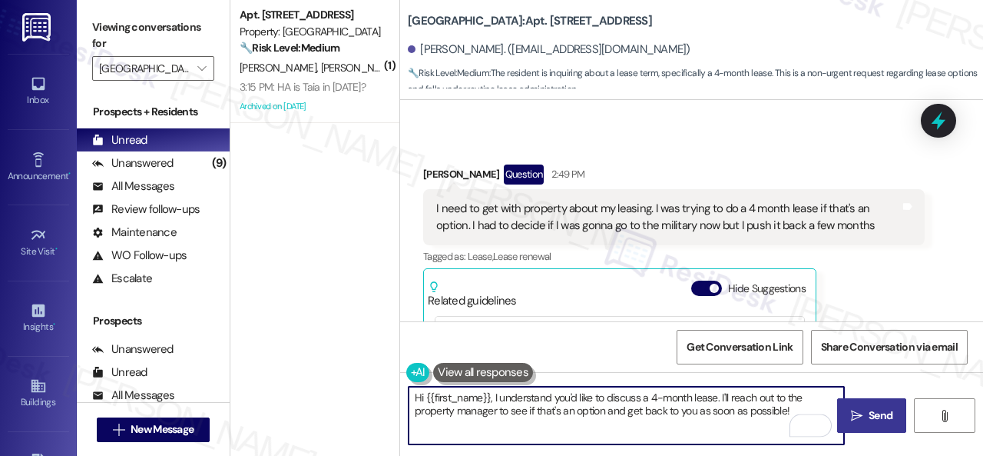
click at [871, 410] on span "Send" at bounding box center [881, 415] width 24 height 16
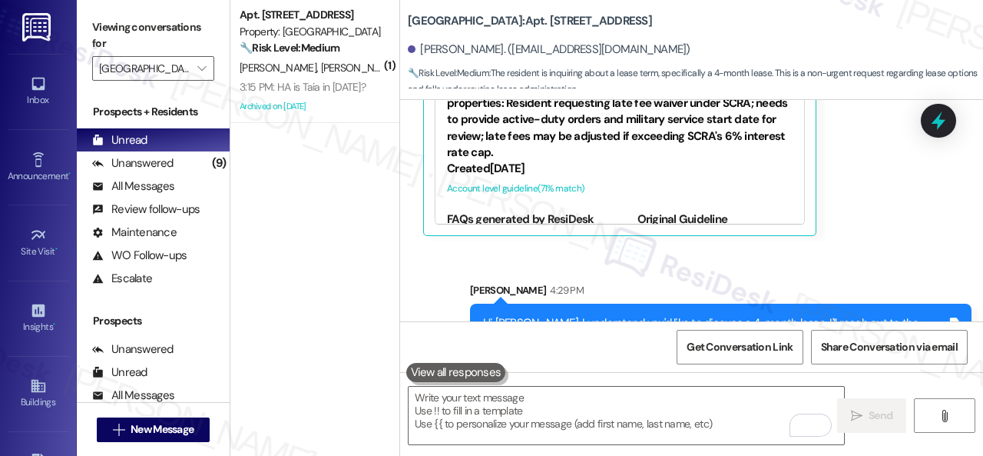
scroll to position [19885, 0]
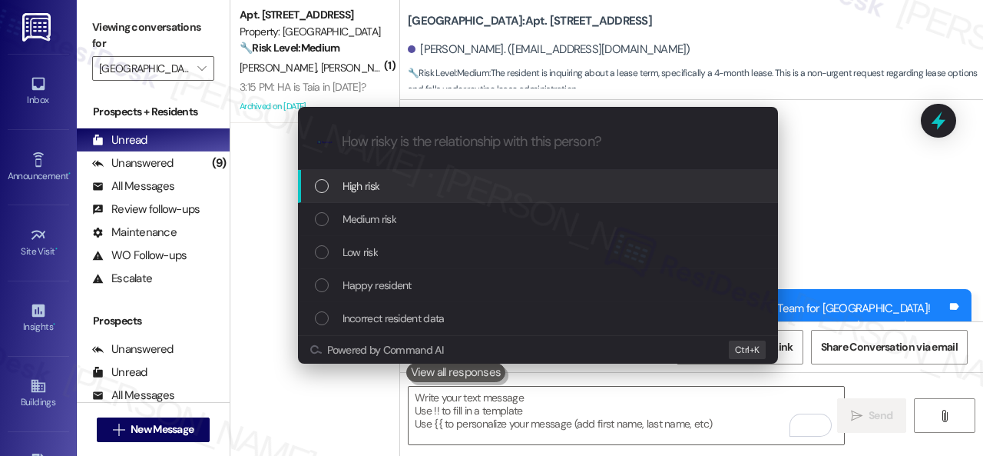
scroll to position [19885, 0]
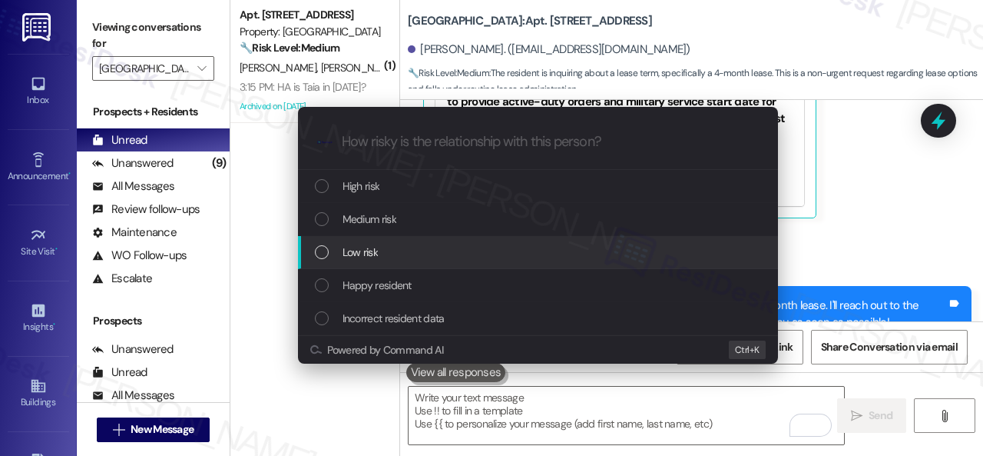
click at [345, 256] on span "Low risk" at bounding box center [360, 252] width 35 height 17
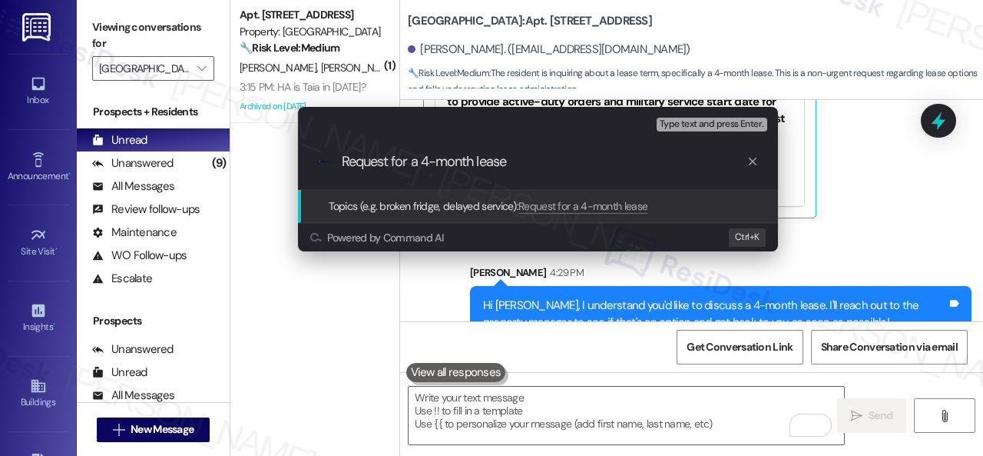
type input "Request for a 4-month lease."
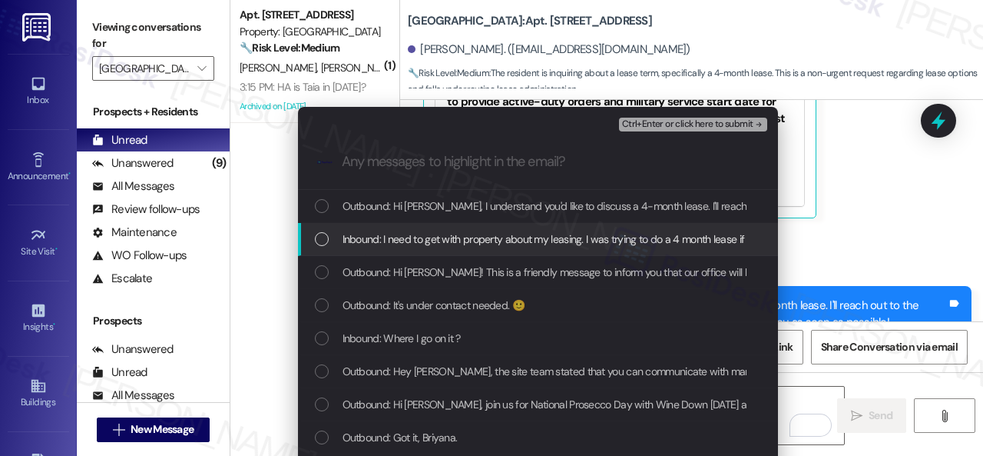
click at [487, 234] on span "Inbound: I need to get with property about my leasing. I was trying to do a 4 m…" at bounding box center [768, 238] width 850 height 17
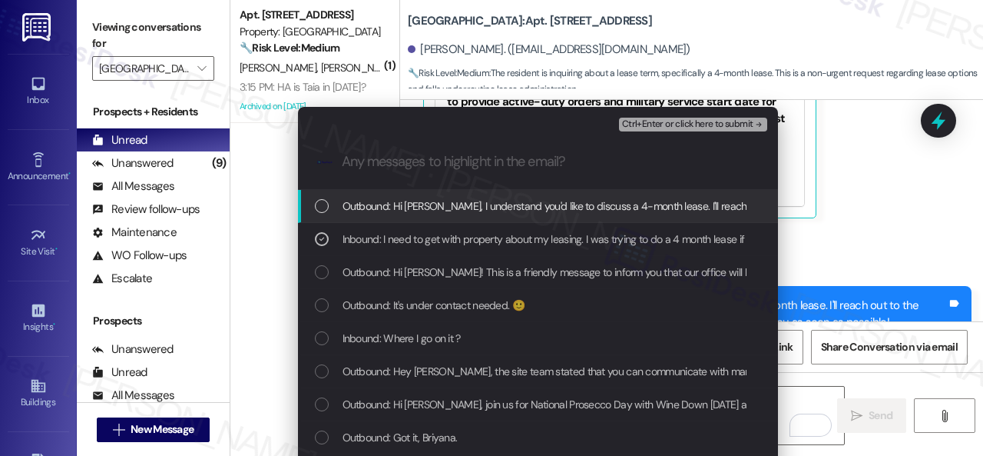
click at [656, 126] on span "Ctrl+Enter or click here to submit" at bounding box center [687, 124] width 131 height 11
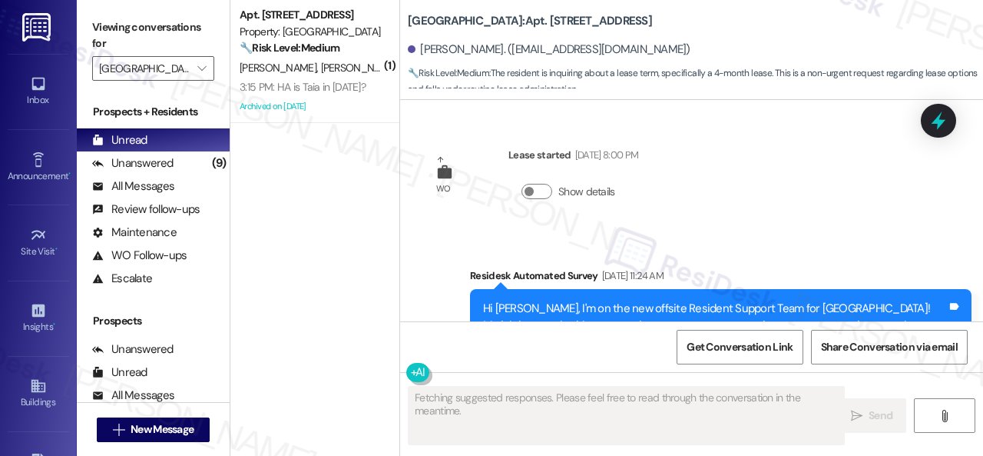
scroll to position [19761, 0]
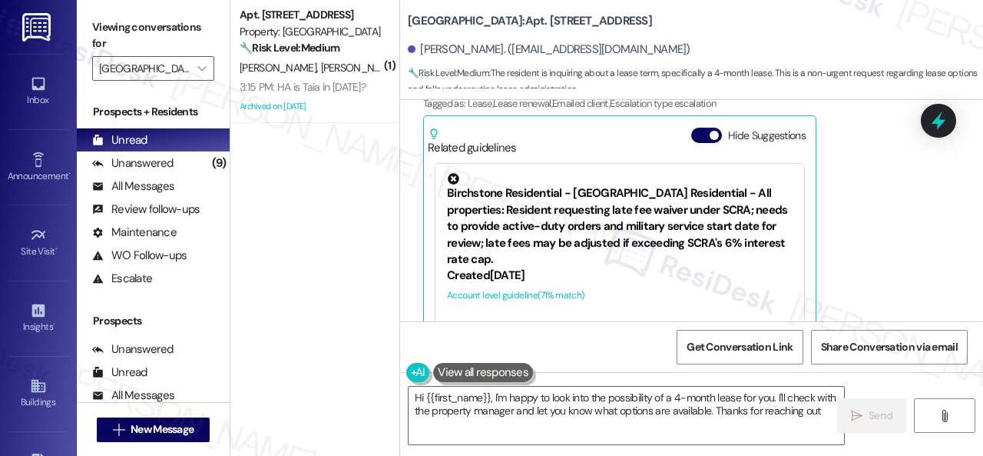
type textarea "Hi {{first_name}}, I'm happy to look into the possibility of a 4-month lease fo…"
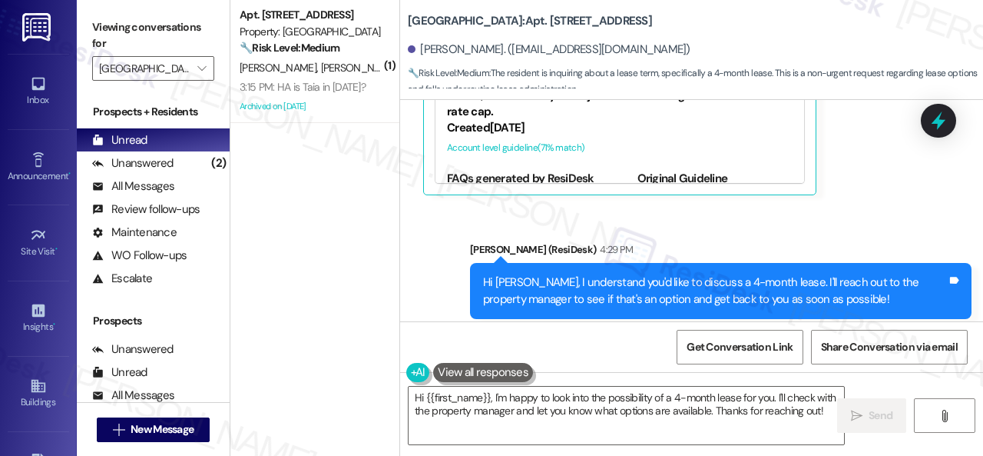
scroll to position [5, 0]
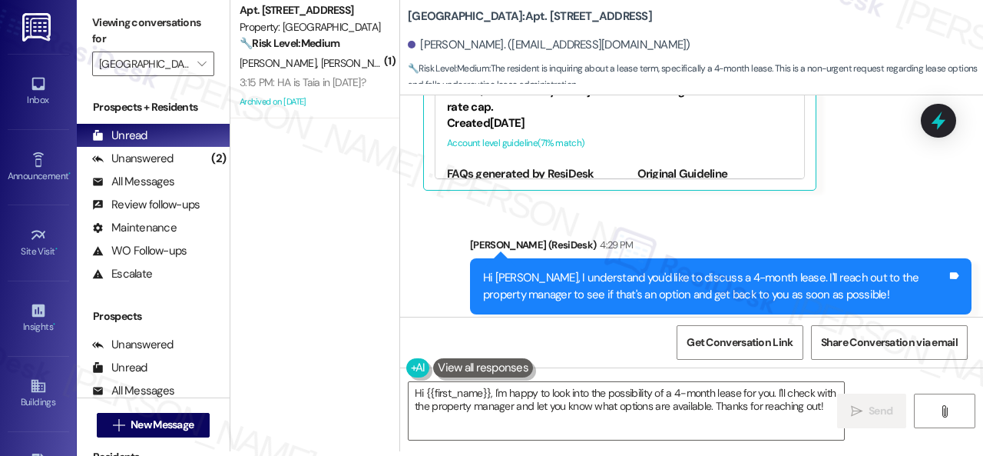
drag, startPoint x: 302, startPoint y: 57, endPoint x: 353, endPoint y: 109, distance: 72.8
click at [330, 77] on div "3:15 PM: HA is Taia in today? 3:15 PM: HA is Taia in today?" at bounding box center [303, 82] width 126 height 14
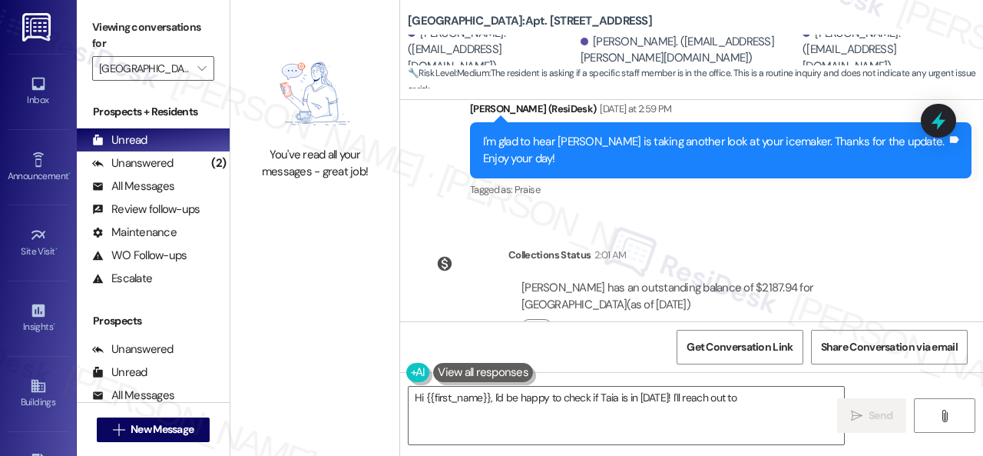
scroll to position [14117, 0]
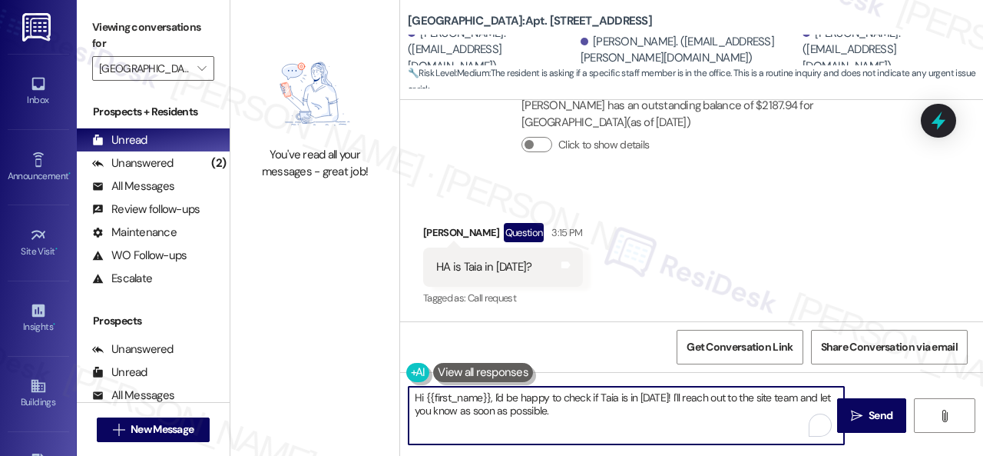
drag, startPoint x: 426, startPoint y: 398, endPoint x: 489, endPoint y: 396, distance: 63.0
click at [489, 396] on textarea "Hi {{first_name}}, I'd be happy to check if Taia is in today! I'll reach out to…" at bounding box center [627, 415] width 436 height 58
click at [547, 412] on textarea "Hi Chereise, I'd be happy to check if Taia is in today! I'll reach out to the s…" at bounding box center [627, 415] width 436 height 58
type textarea "Hi Chereise, I'd be happy to check if Taia is in today! I'll reach out to the s…"
click at [857, 419] on icon "" at bounding box center [857, 415] width 12 height 12
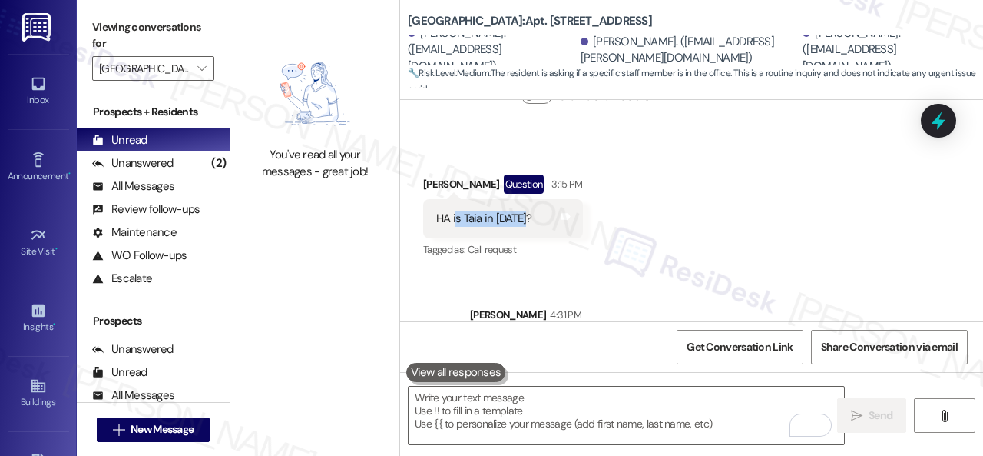
drag, startPoint x: 456, startPoint y: 267, endPoint x: 529, endPoint y: 264, distance: 73.0
click at [529, 227] on div "HA is Taia in today?" at bounding box center [484, 218] width 98 height 16
copy div "s Taia in today?"
click at [726, 139] on div "Collections Status 2:01 AM Chereise Martin has an outstanding balance of $2187.…" at bounding box center [674, 72] width 525 height 134
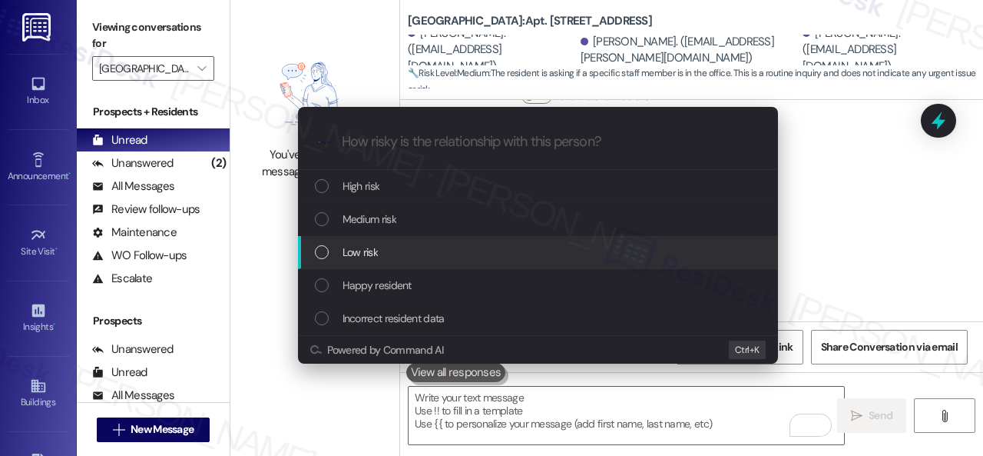
click at [356, 245] on span "Low risk" at bounding box center [360, 252] width 35 height 17
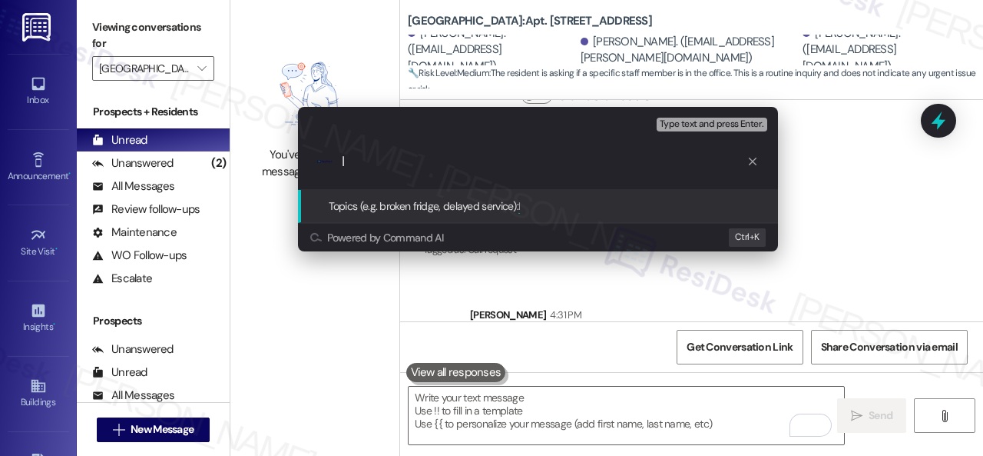
paste input "s Taia in today?"
type input "Is Taia in today?"
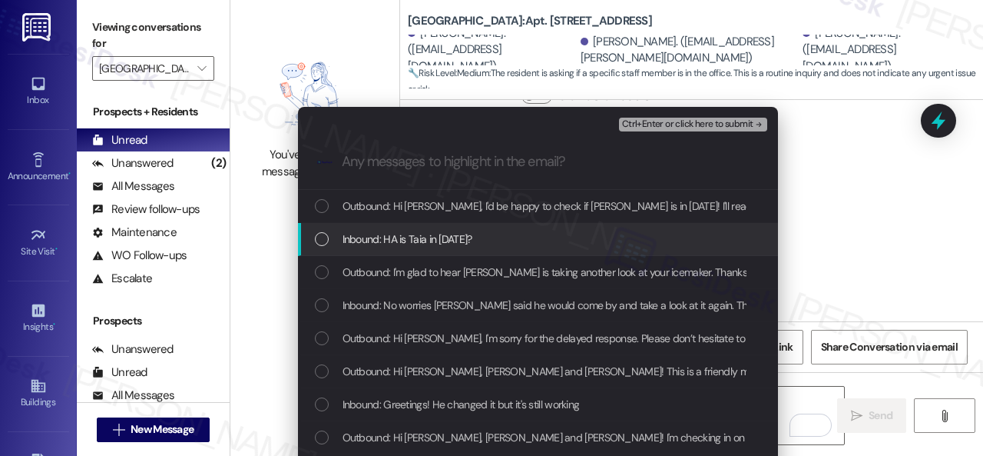
click at [410, 235] on span "Inbound: HA is Taia in today?" at bounding box center [408, 238] width 130 height 17
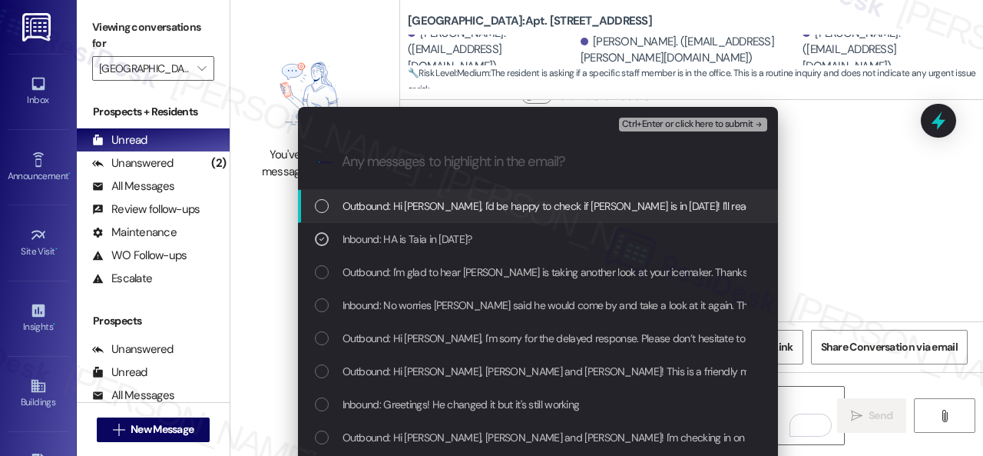
click at [668, 124] on span "Ctrl+Enter or click here to submit" at bounding box center [687, 124] width 131 height 11
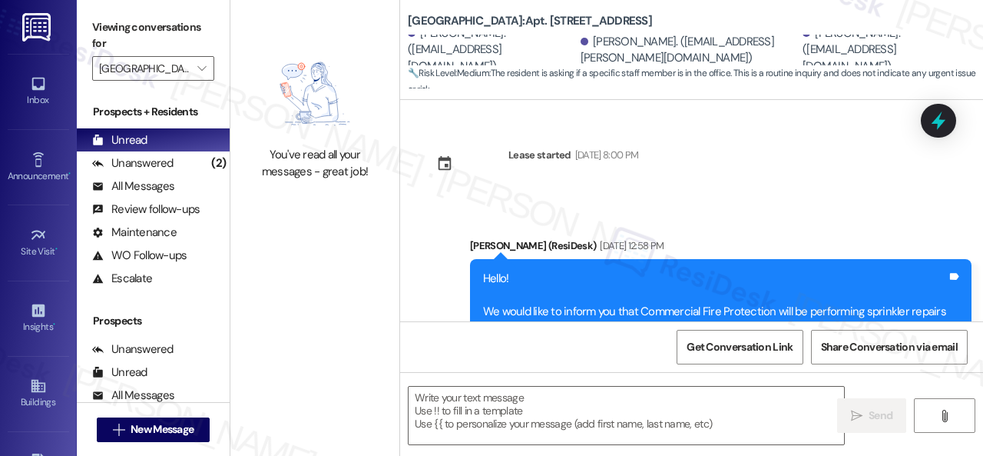
type textarea "Fetching suggested responses. Please feel free to read through the conversation…"
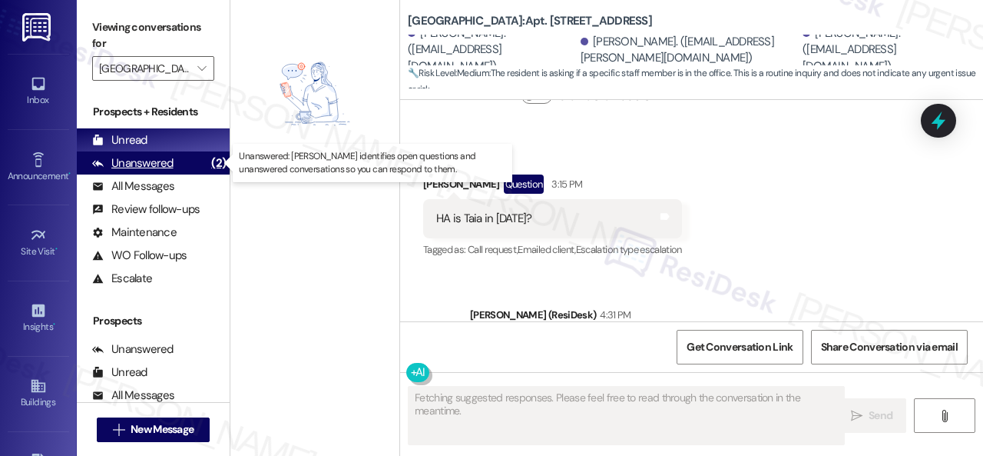
click at [157, 161] on div "Unanswered" at bounding box center [132, 163] width 81 height 16
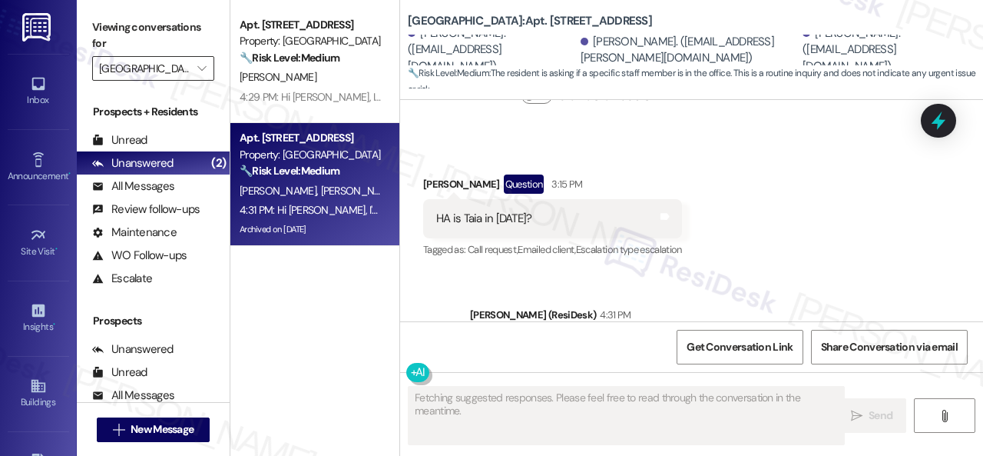
click at [163, 74] on input "Halston South Point" at bounding box center [144, 68] width 91 height 25
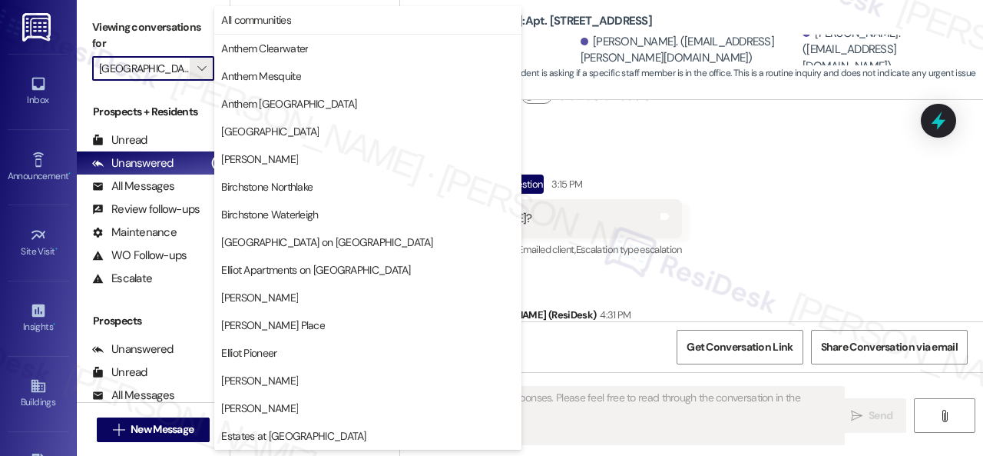
scroll to position [526, 0]
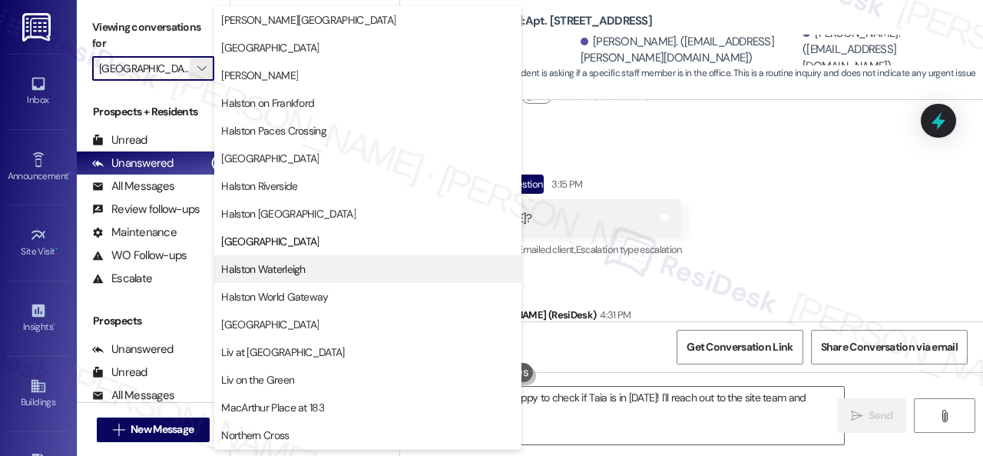
click at [263, 270] on span "Halston Waterleigh" at bounding box center [263, 268] width 84 height 15
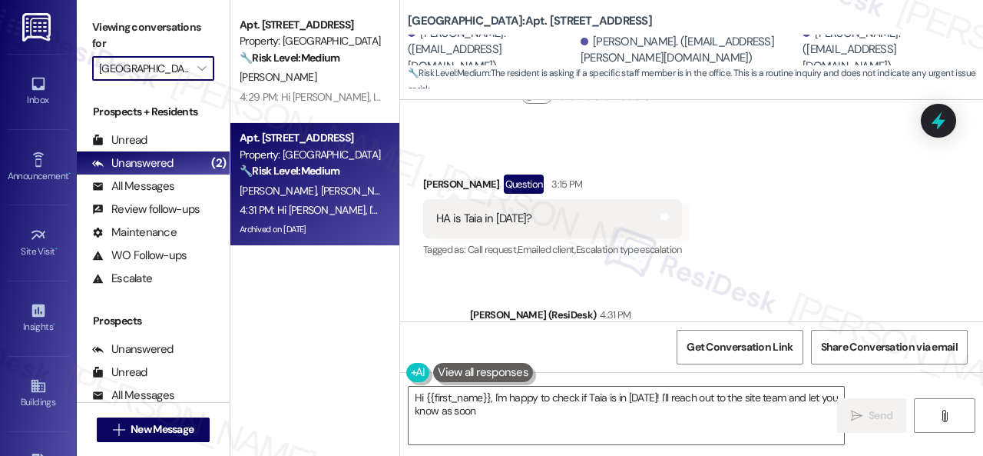
type textarea "Hi {{first_name}}, I'm happy to check if Taia is in today! I'll reach out to th…"
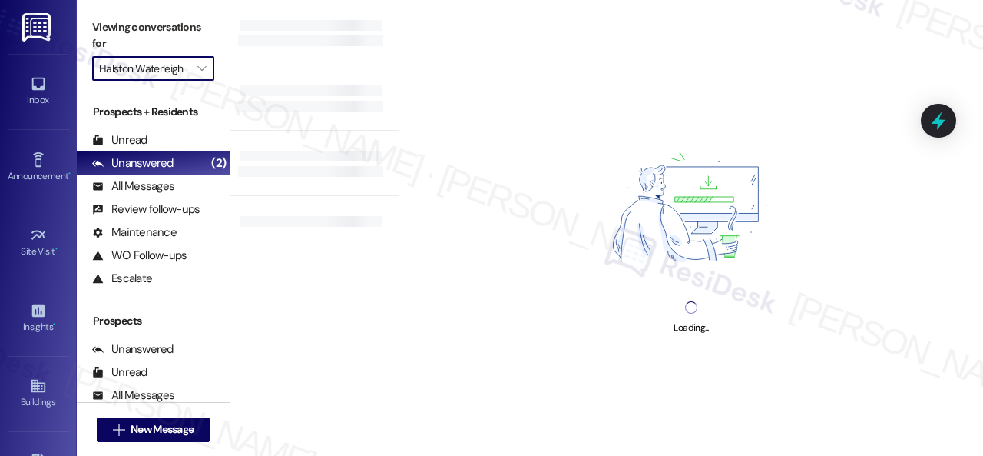
type input "Halston Waterleigh"
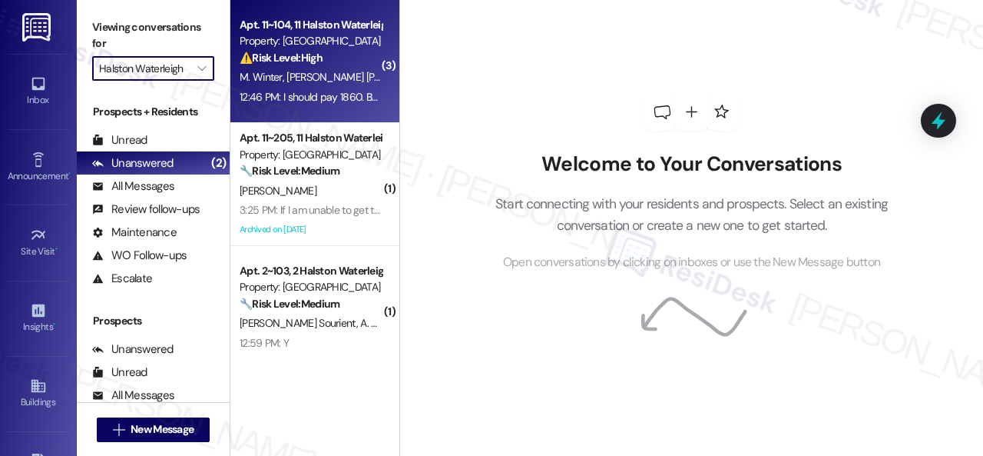
click at [356, 77] on span "P. Belletti Ribeiro" at bounding box center [365, 77] width 156 height 14
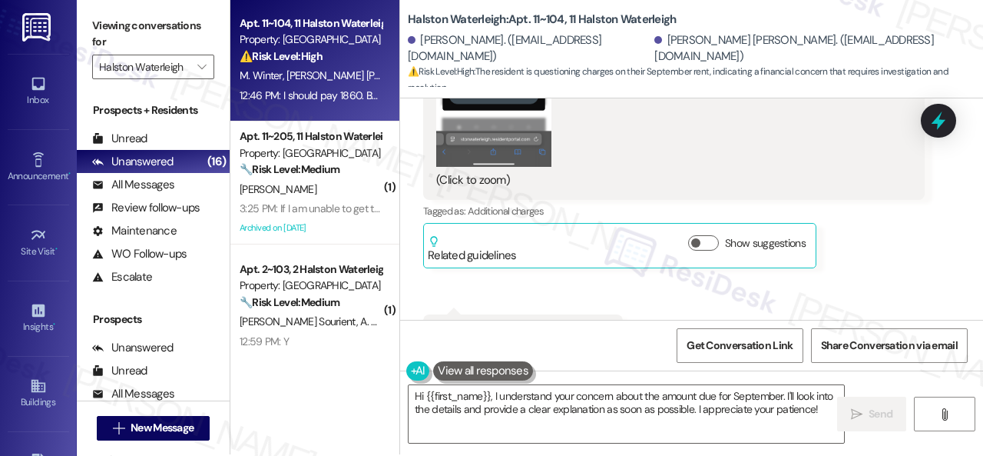
scroll to position [5, 0]
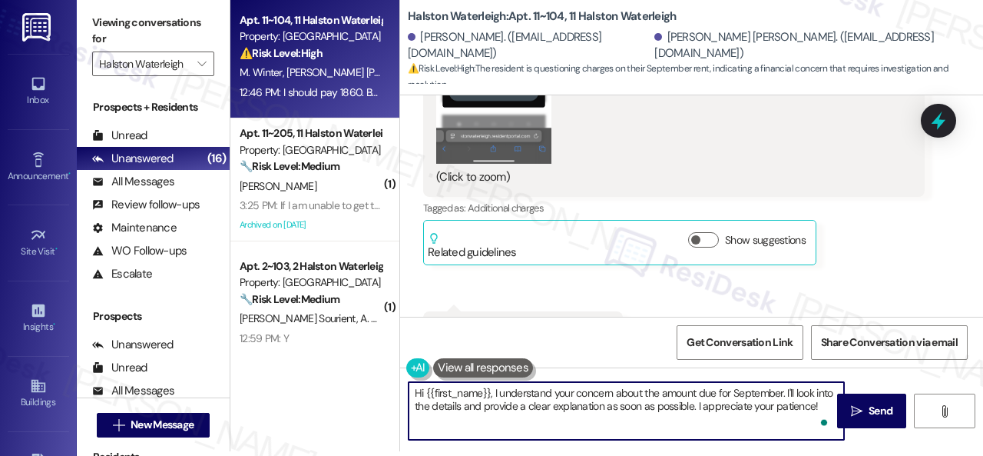
drag, startPoint x: 425, startPoint y: 393, endPoint x: 490, endPoint y: 389, distance: 65.5
click at [490, 389] on textarea "Hi {{first_name}}, I understand your concern about the amount due for September…" at bounding box center [627, 411] width 436 height 58
click at [807, 402] on textarea "Hi Matheus, I understand your concern about the amount due for September. I'll …" at bounding box center [627, 411] width 436 height 58
type textarea "Hi Matheus, I understand your concern about the amount due for September. I'll …"
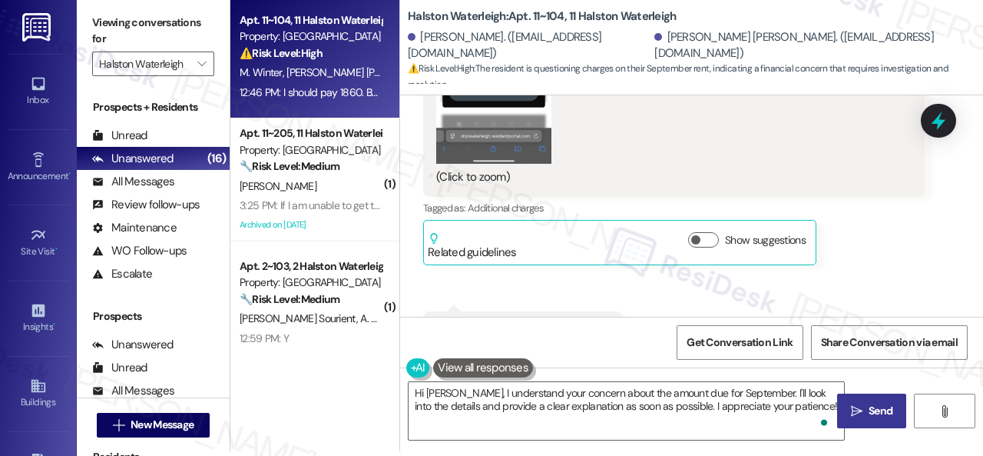
click at [860, 400] on button " Send" at bounding box center [871, 410] width 69 height 35
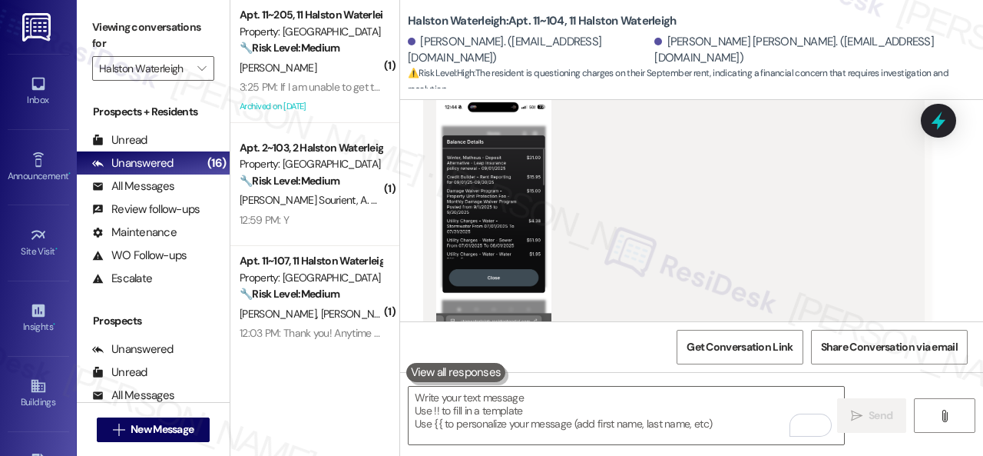
scroll to position [15938, 0]
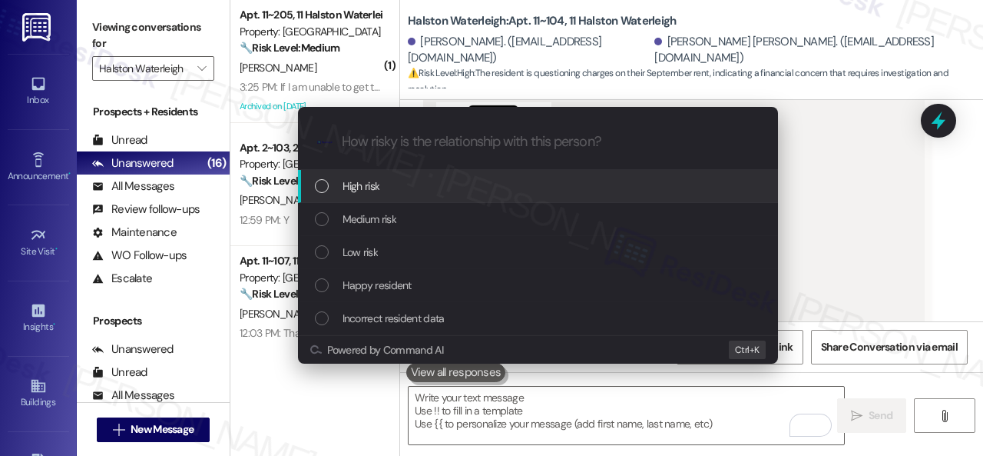
click at [359, 254] on span "Low risk" at bounding box center [360, 252] width 35 height 17
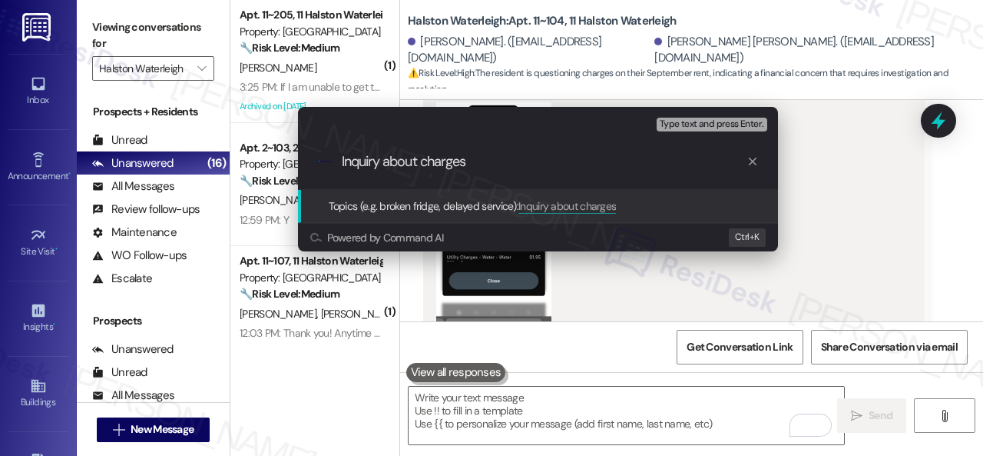
type input "Inquiry about charges."
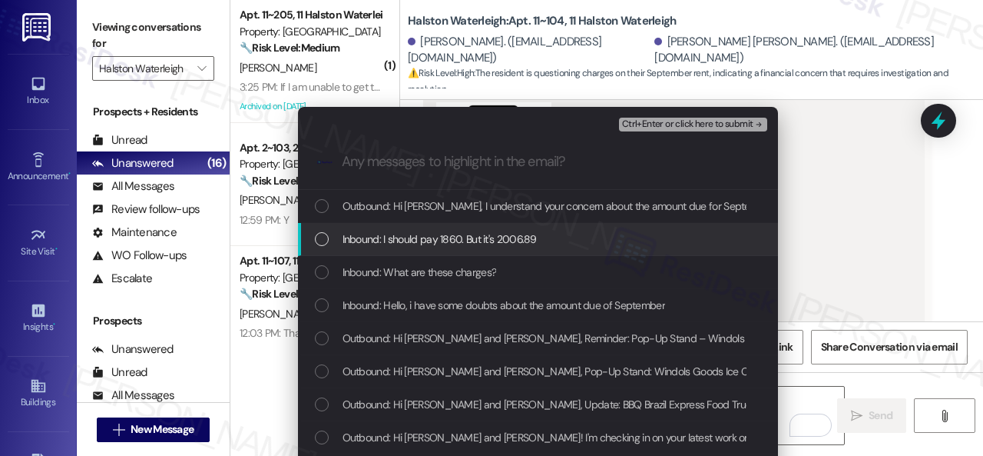
click at [395, 239] on span "Inbound: I should pay 1860. But it's 2006.89" at bounding box center [440, 238] width 194 height 17
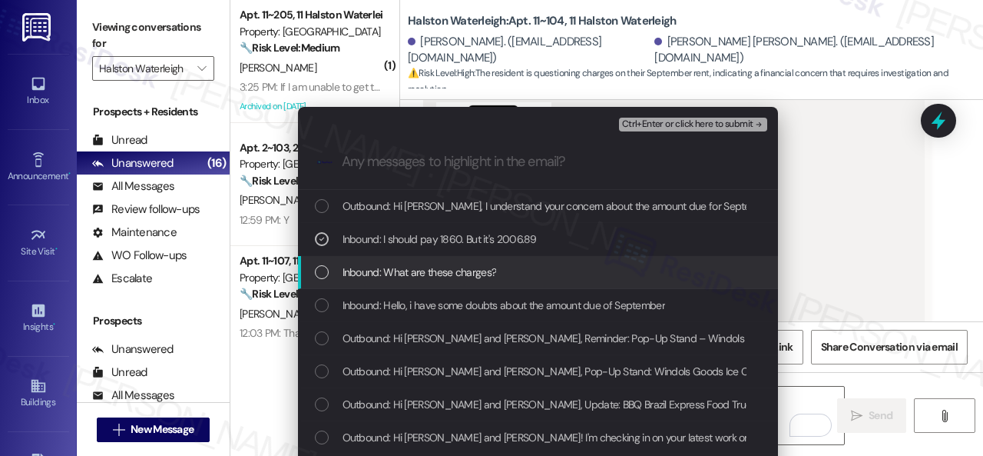
click at [392, 273] on span "Inbound: What are these charges?" at bounding box center [420, 272] width 154 height 17
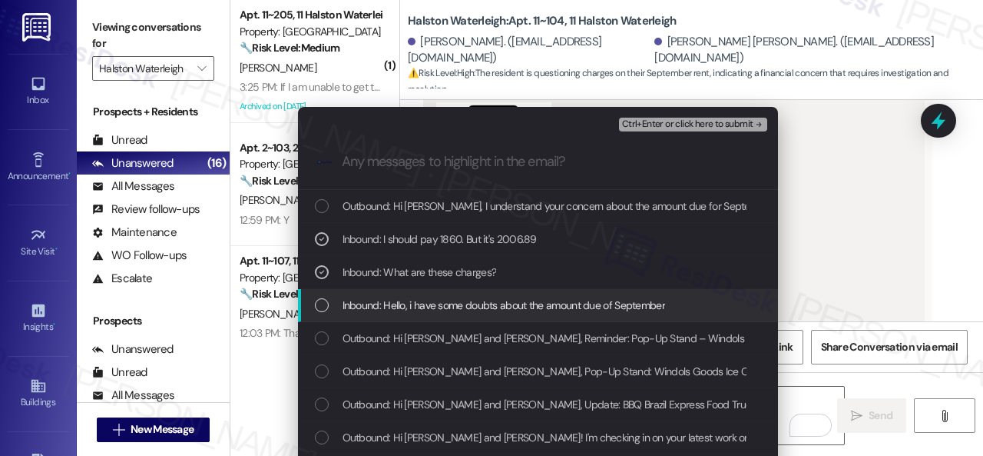
click at [469, 307] on span "Inbound: Hello, i have some doubts about the amount due of September" at bounding box center [504, 305] width 323 height 17
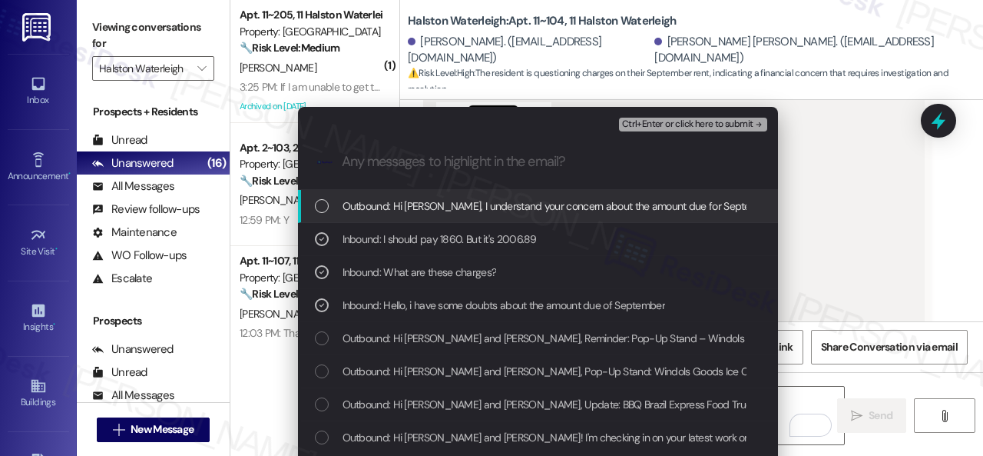
click at [664, 124] on span "Ctrl+Enter or click here to submit" at bounding box center [687, 124] width 131 height 11
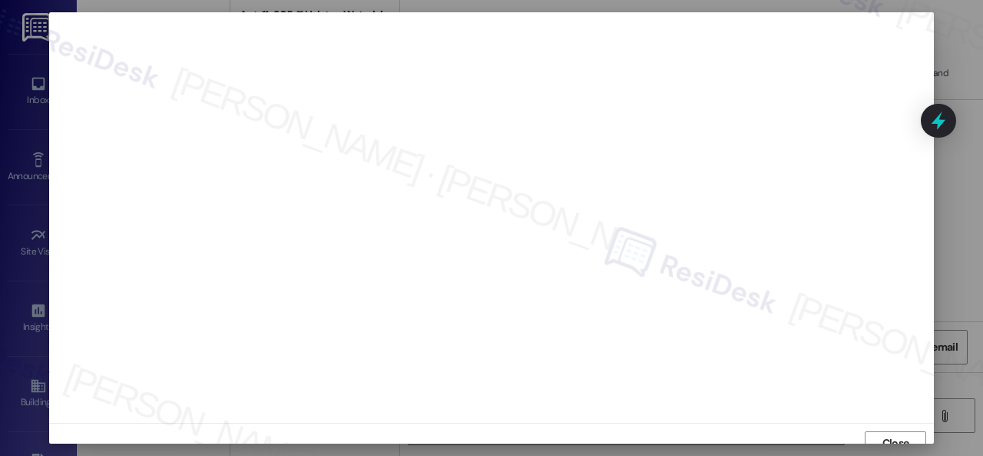
scroll to position [12, 0]
click at [897, 425] on span "Close" at bounding box center [896, 431] width 27 height 16
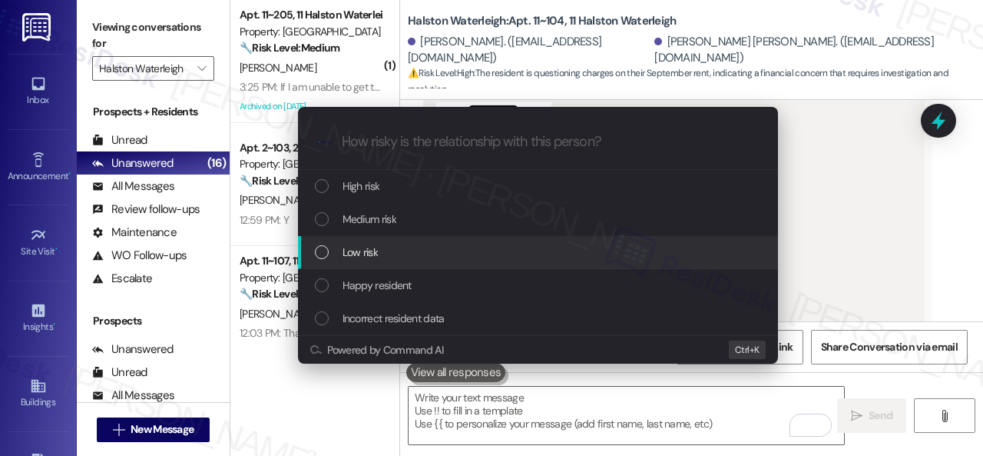
click at [343, 249] on span "Low risk" at bounding box center [360, 252] width 35 height 17
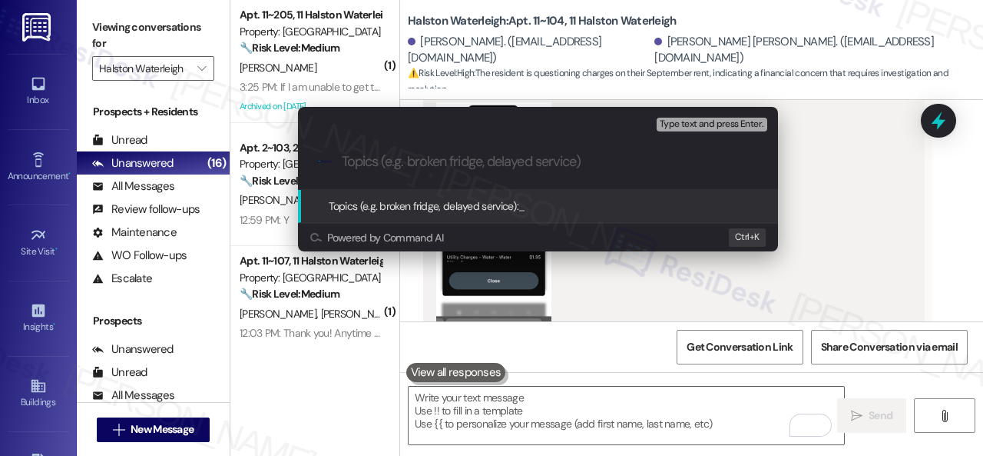
paste input "Inquiry about charges."
type input "Inquiry about charges."
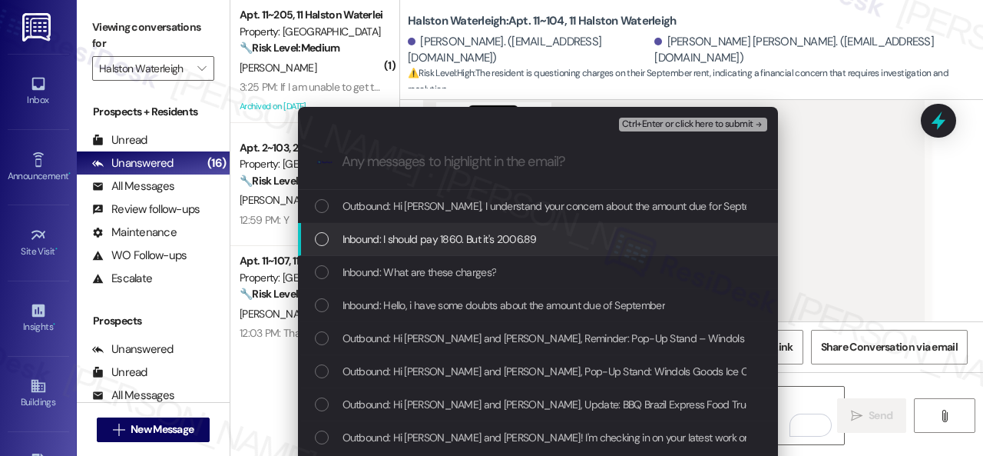
click at [373, 241] on span "Inbound: I should pay 1860. But it's 2006.89" at bounding box center [440, 238] width 194 height 17
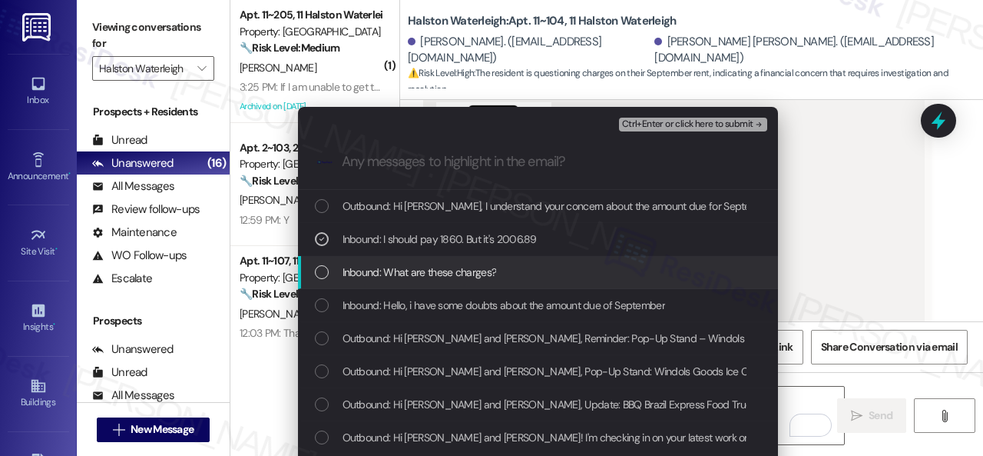
click at [366, 272] on span "Inbound: What are these charges?" at bounding box center [420, 272] width 154 height 17
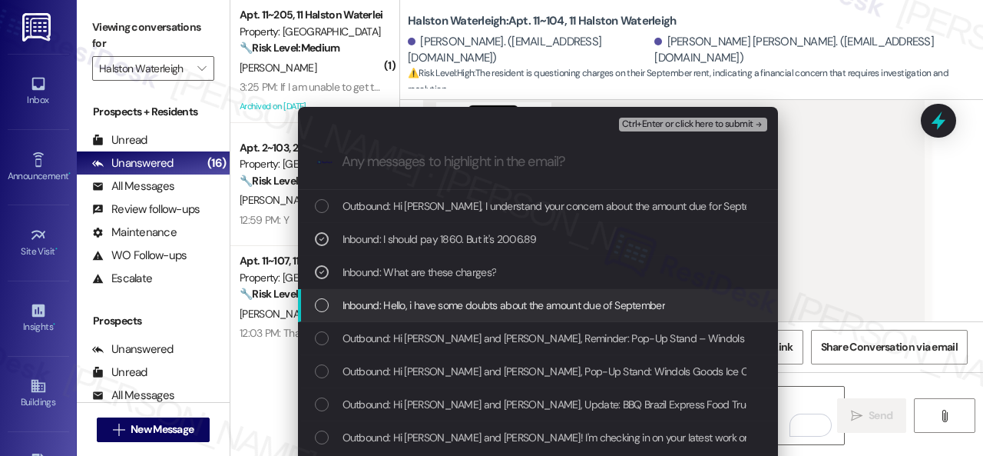
click at [369, 310] on span "Inbound: Hello, i have some doubts about the amount due of September" at bounding box center [504, 305] width 323 height 17
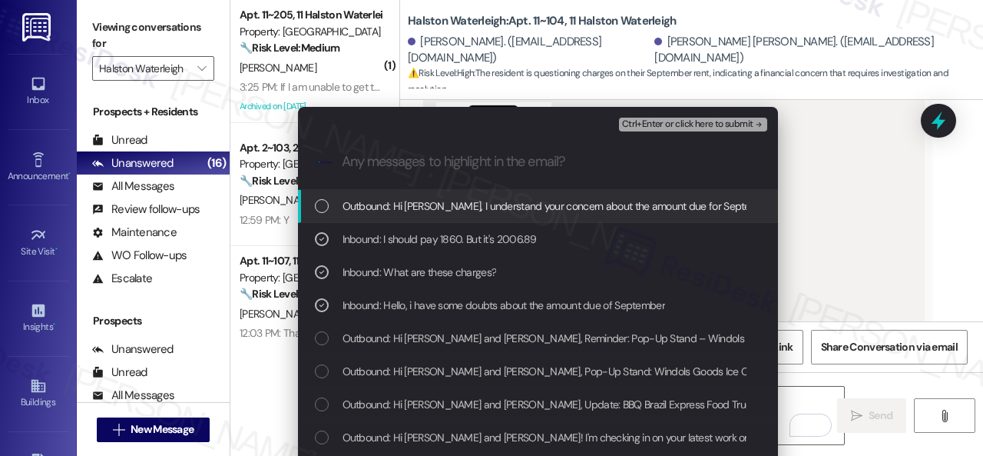
click at [669, 121] on span "Ctrl+Enter or click here to submit" at bounding box center [687, 124] width 131 height 11
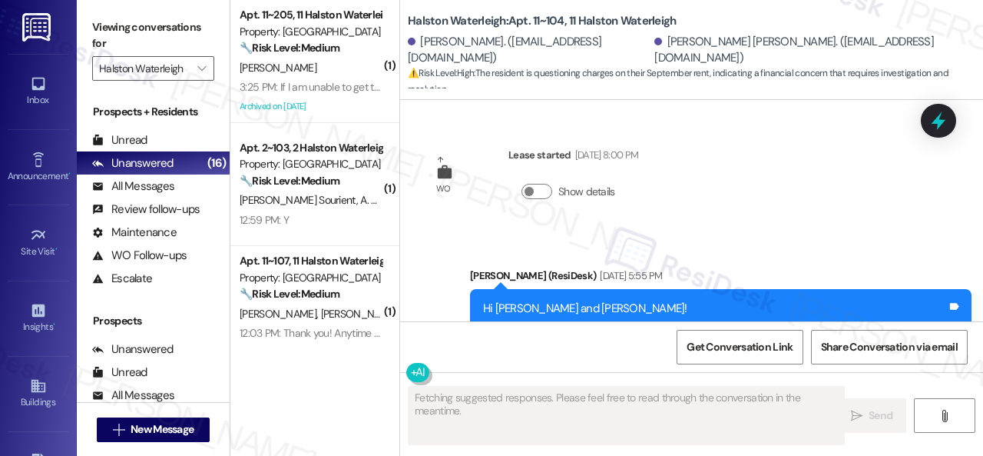
scroll to position [16121, 0]
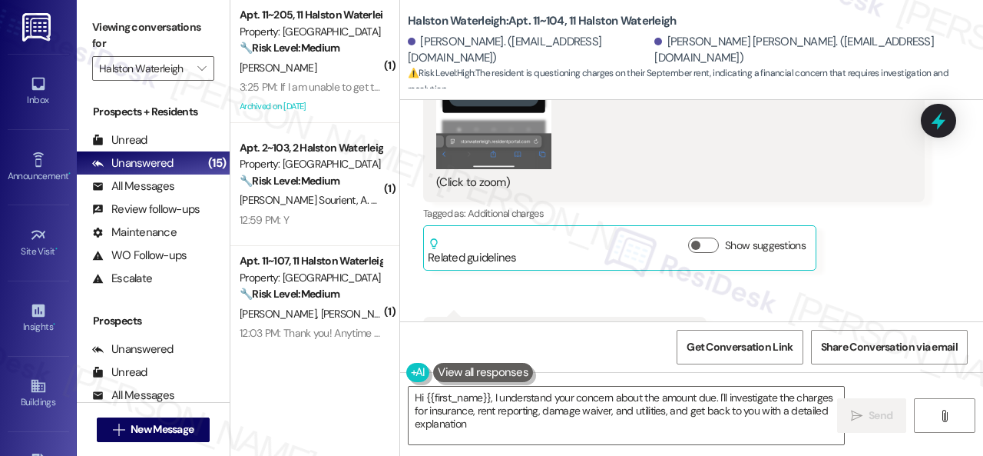
type textarea "Hi {{first_name}}, I understand your concern about the amount due. I'll investi…"
click at [32, 164] on icon at bounding box center [37, 159] width 11 height 15
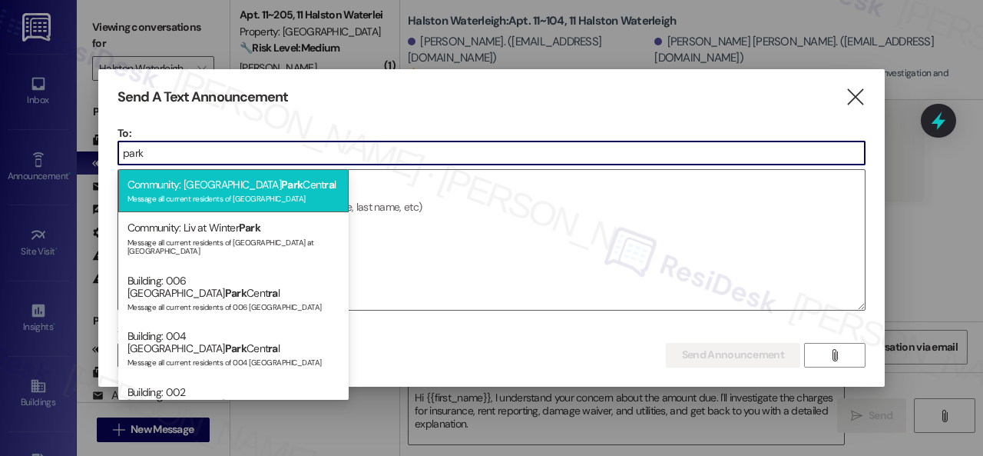
type input "park"
click at [219, 187] on div "Community: Halston Park Cent ra l Message all current residents of Halston Park…" at bounding box center [233, 191] width 230 height 44
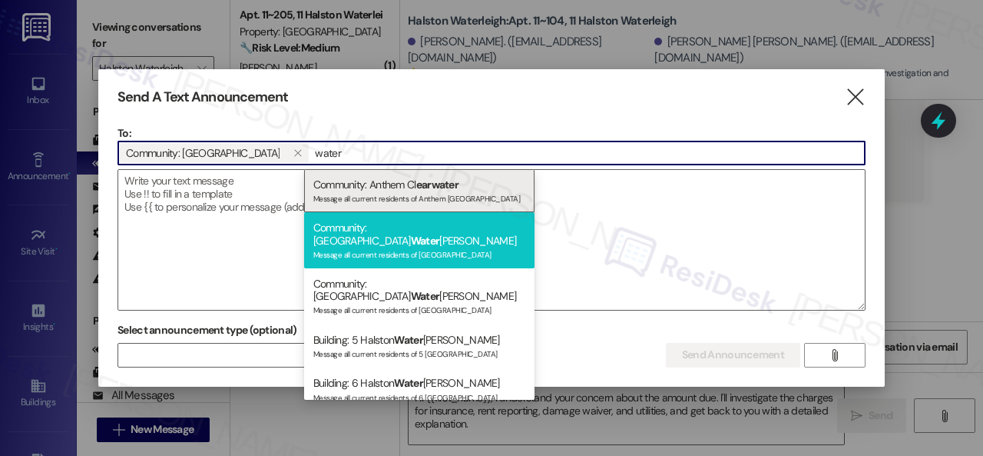
type input "water"
click at [393, 232] on div "Community: Halston Water leigh Message all current residents of Halston Waterle…" at bounding box center [419, 240] width 230 height 56
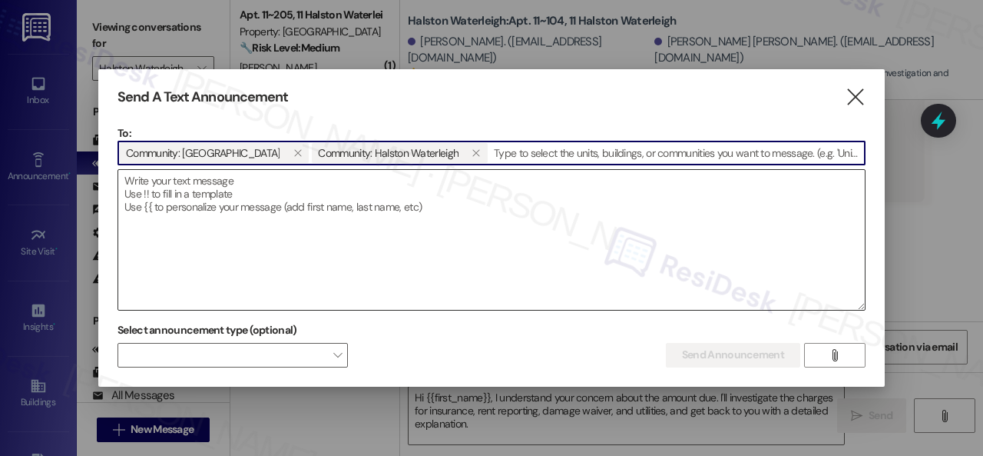
click at [251, 191] on textarea at bounding box center [491, 240] width 747 height 140
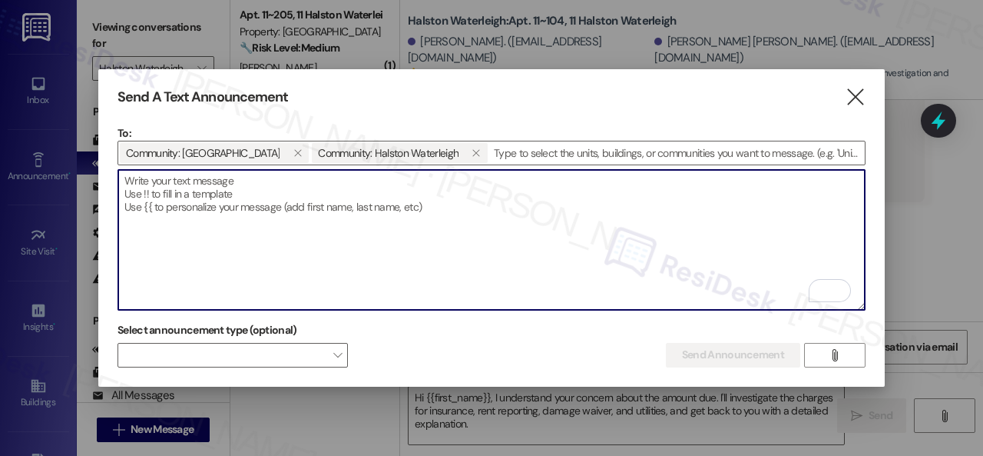
paste textarea "Congratulations to all the Pay Smart, Win Big winners! (Felicidades a los gando…"
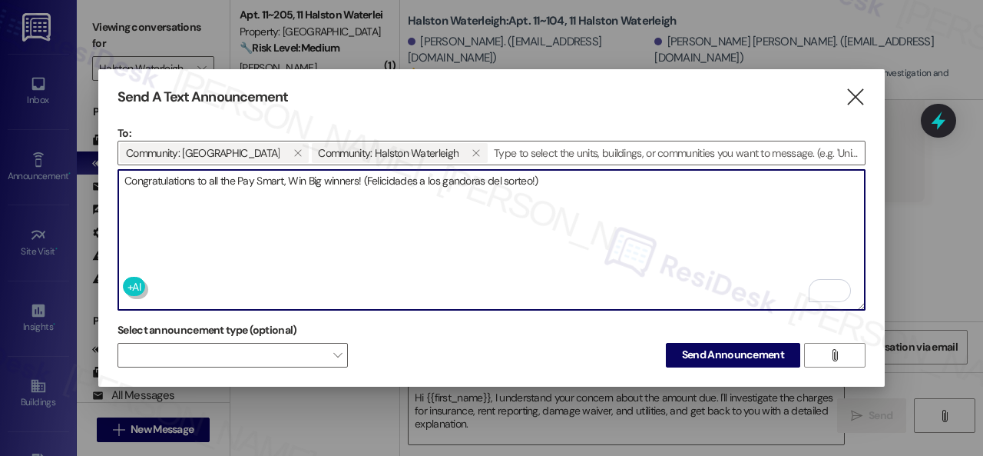
drag, startPoint x: 366, startPoint y: 171, endPoint x: 534, endPoint y: 171, distance: 167.5
click at [534, 171] on textarea "Congratulations to all the Pay Smart, Win Big winners! (Felicidades a los gando…" at bounding box center [491, 240] width 747 height 140
click at [297, 355] on span at bounding box center [233, 355] width 230 height 25
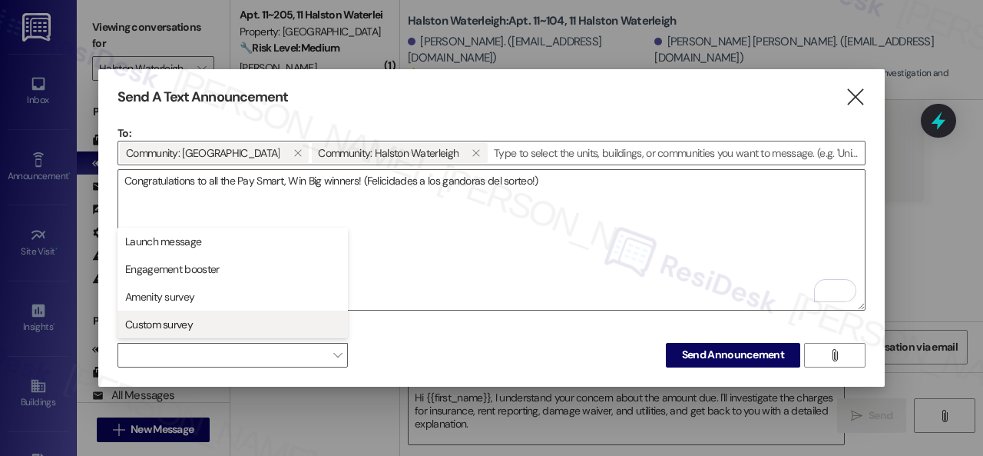
click at [158, 324] on span "Custom survey" at bounding box center [159, 324] width 68 height 15
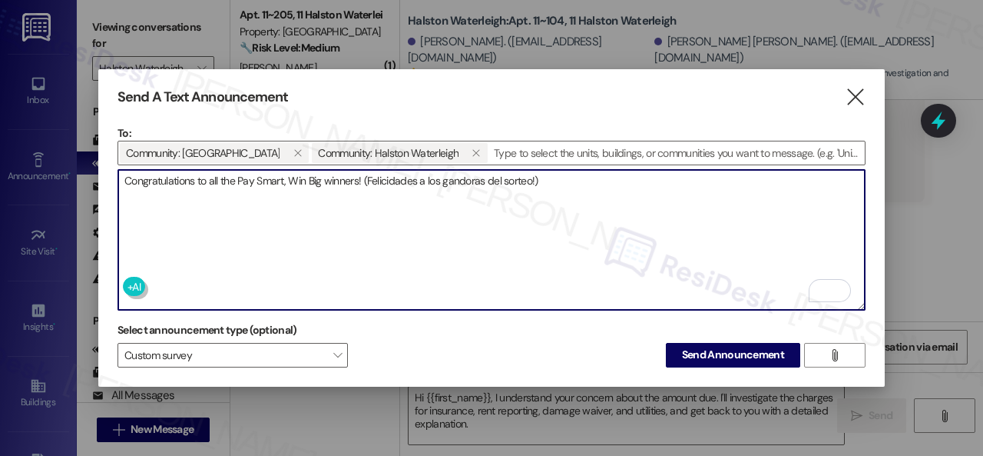
click at [571, 177] on textarea "Congratulations to all the Pay Smart, Win Big winners! (Felicidades a los gando…" at bounding box center [491, 240] width 747 height 140
click at [541, 173] on textarea "Congratulations to all the Pay Smart, Win Big winners! (Felicidades a los gando…" at bounding box center [491, 240] width 747 height 140
drag, startPoint x: 726, startPoint y: 168, endPoint x: 538, endPoint y: 176, distance: 188.4
click at [538, 176] on textarea "Congratulations to all the Pay Smart, Win Big winners! (Felicidades a los gando…" at bounding box center [491, 240] width 747 height 140
click at [747, 170] on textarea "Congratulations to all the Pay Smart, Win Big winners! (Felicidades a los gando…" at bounding box center [491, 240] width 747 height 140
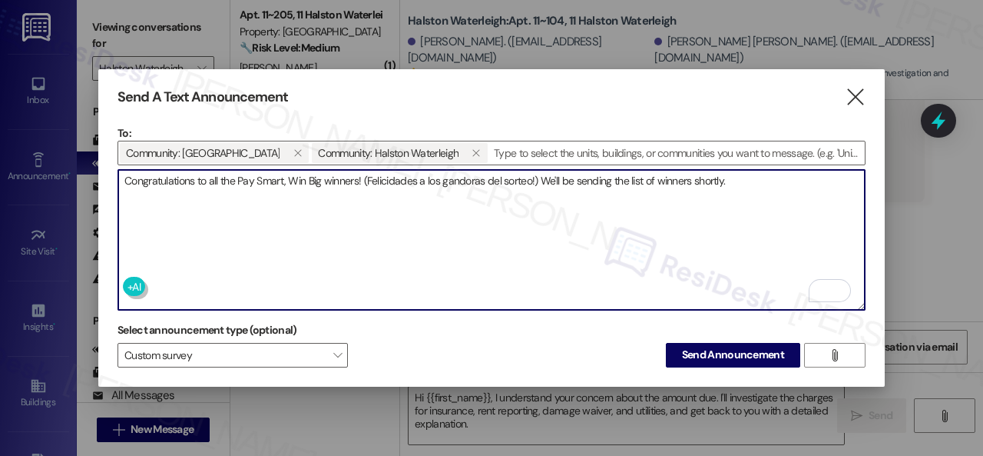
click at [750, 181] on textarea "Congratulations to all the Pay Smart, Win Big winners! (Felicidades a los gando…" at bounding box center [491, 240] width 747 height 140
paste textarea "Estaremos enviando la lista de ganadores en breve."
type textarea "Congratulations to all the Pay Smart, Win Big winners! (Felicidades a los gando…"
drag, startPoint x: 243, startPoint y: 187, endPoint x: 116, endPoint y: 169, distance: 128.0
click at [116, 169] on div "Send A Text Announcement  To: Community: Halston Park Central  Community: Hal…" at bounding box center [491, 227] width 787 height 317
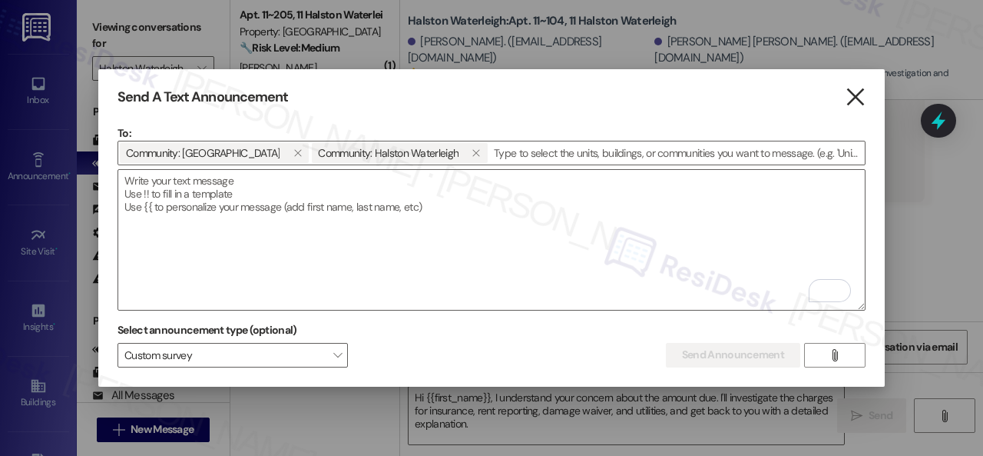
click at [855, 89] on icon "" at bounding box center [855, 97] width 21 height 16
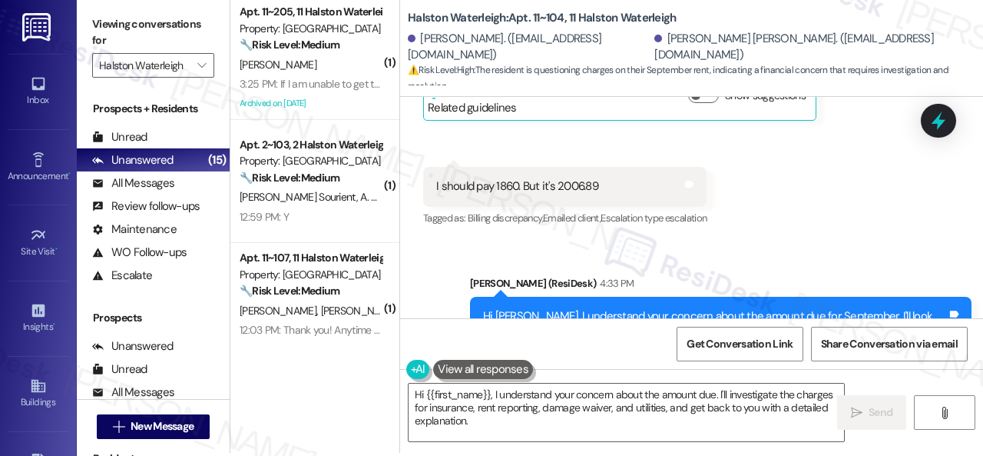
scroll to position [5, 0]
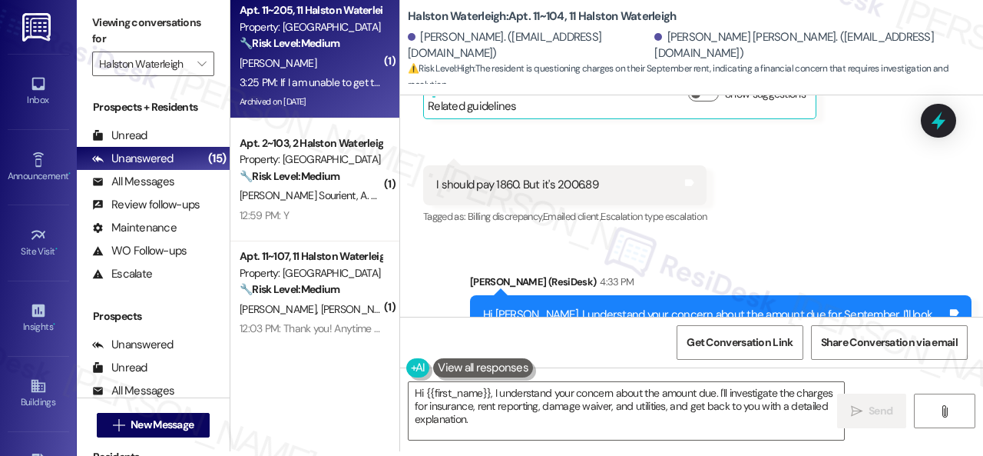
click at [343, 71] on div "S. Rivera" at bounding box center [310, 63] width 145 height 19
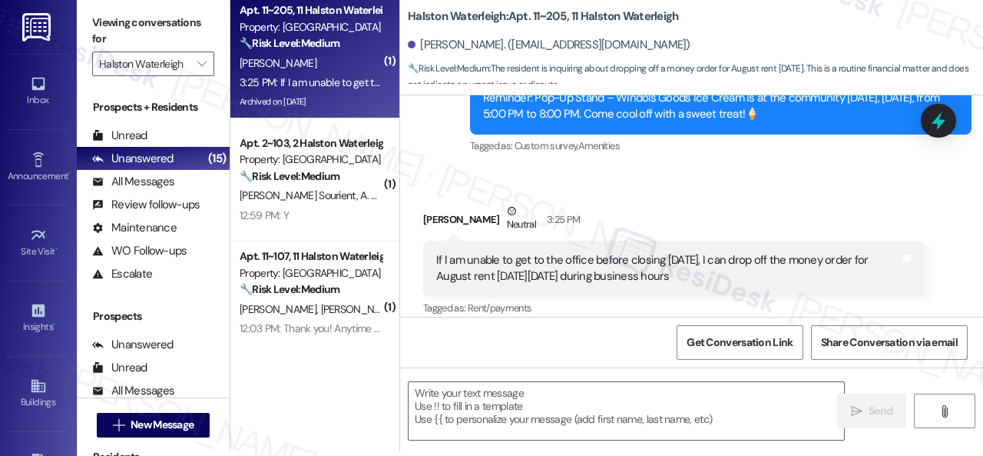
scroll to position [0, 0]
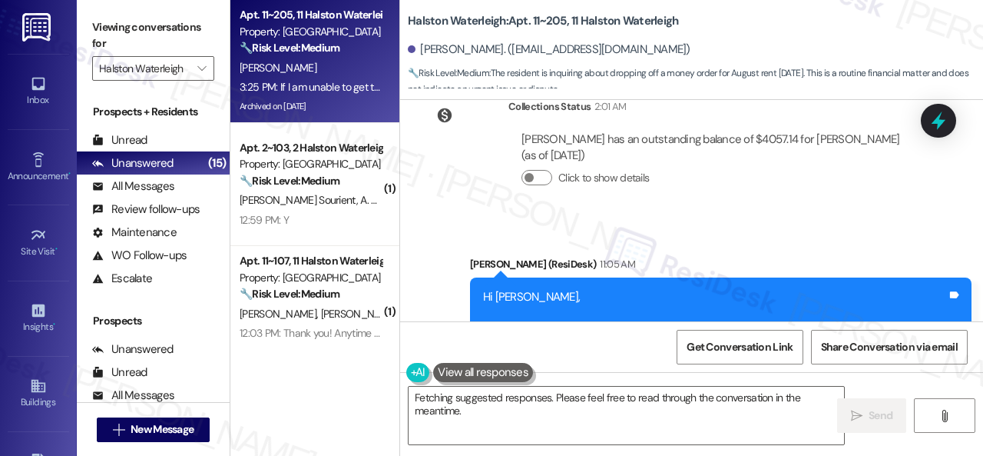
scroll to position [49819, 0]
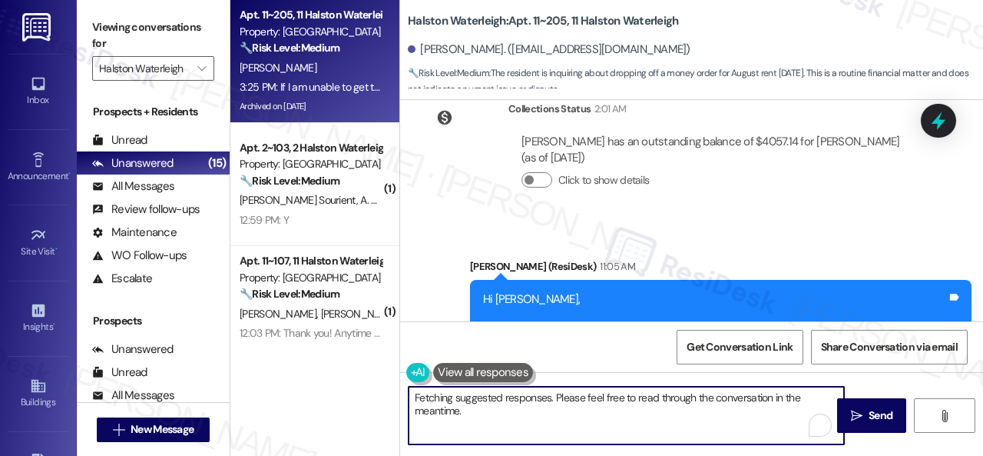
drag, startPoint x: 412, startPoint y: 394, endPoint x: 470, endPoint y: 400, distance: 58.7
click at [470, 400] on textarea "Hi {{first_name}}! Thanks for the update. Yes, you can drop off the money order…" at bounding box center [627, 415] width 436 height 58
click at [474, 400] on textarea "Hi {{first_name}}! Thanks for the update. Yes, you can drop off the money order…" at bounding box center [627, 415] width 436 height 58
drag, startPoint x: 561, startPoint y: 396, endPoint x: 744, endPoint y: 409, distance: 183.3
click at [744, 409] on textarea "Hi {{first_name}}! Thanks for the update. Yes, you can drop off the money order…" at bounding box center [627, 415] width 436 height 58
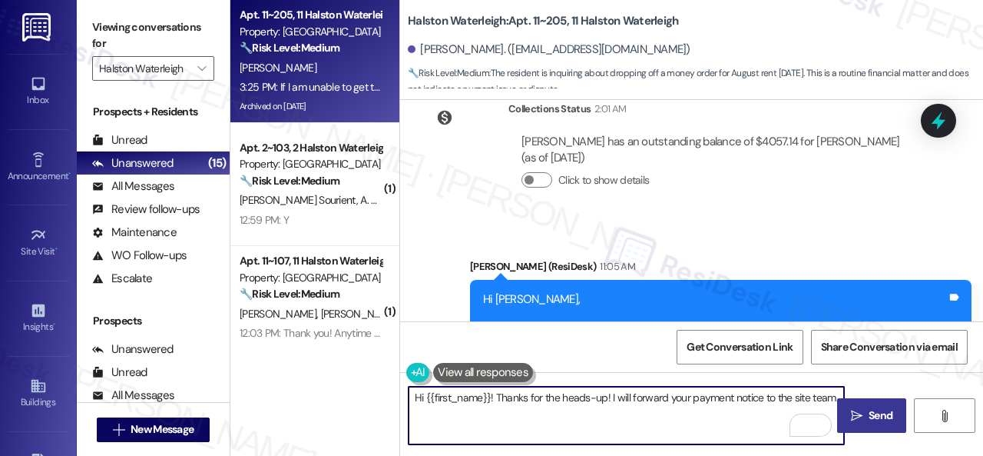
type textarea "Hi {{first_name}}! Thanks for the heads-up! I will forward your payment notice …"
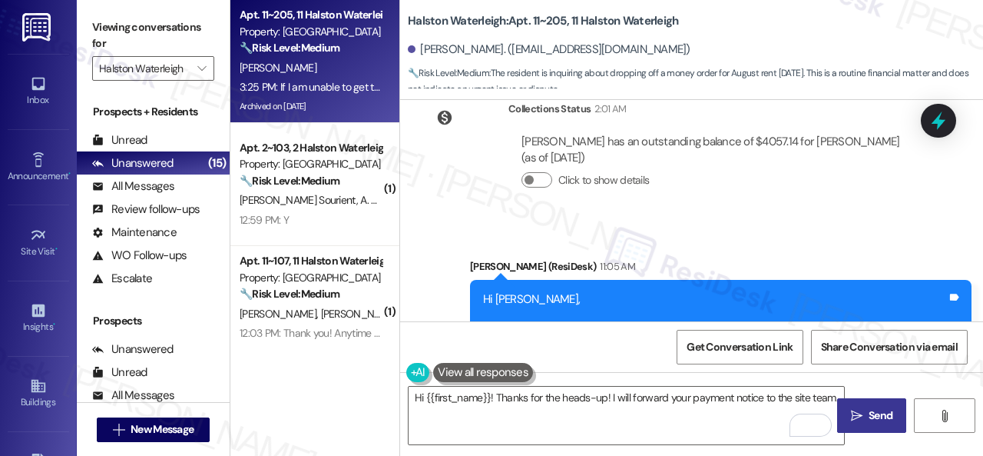
drag, startPoint x: 872, startPoint y: 423, endPoint x: 872, endPoint y: 409, distance: 13.8
click at [872, 423] on button " Send" at bounding box center [871, 415] width 69 height 35
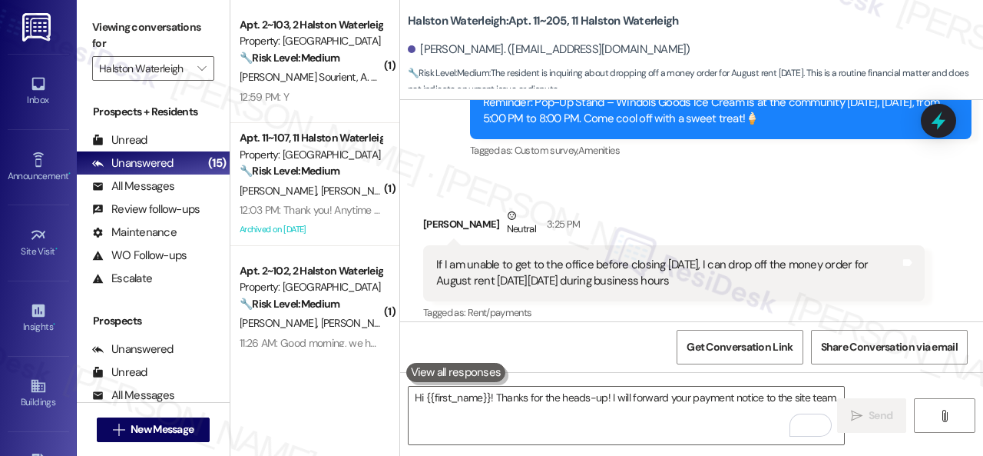
scroll to position [49926, 0]
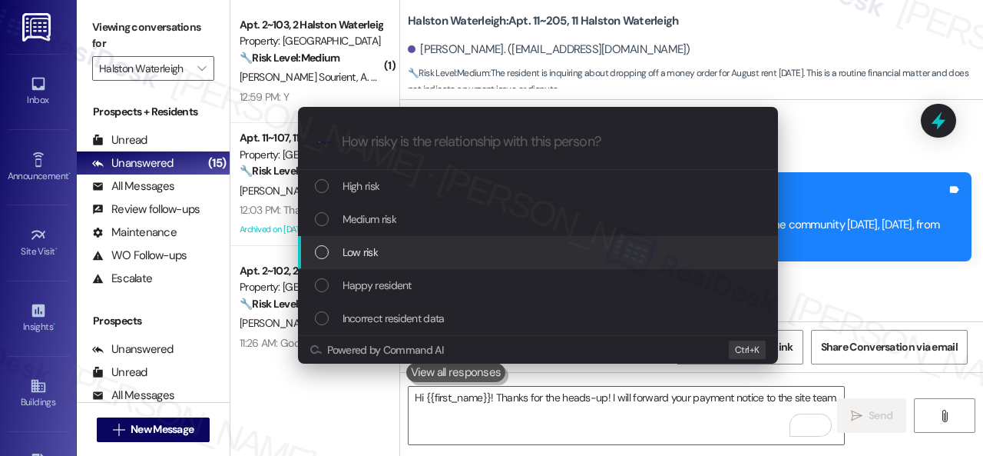
click at [354, 259] on span "Low risk" at bounding box center [360, 252] width 35 height 17
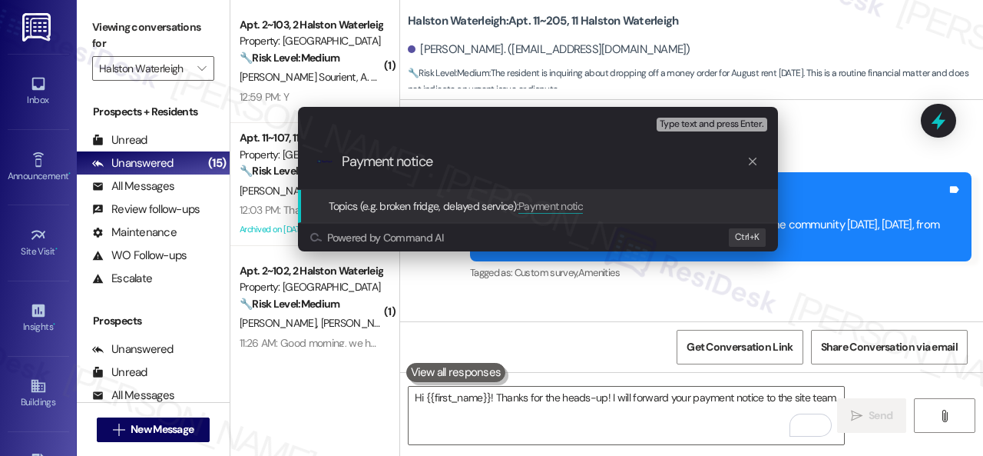
type input "Payment notice."
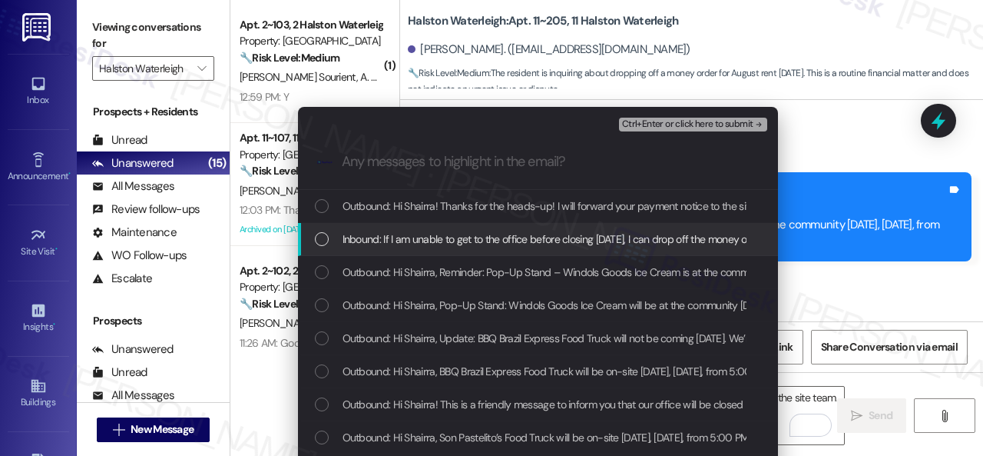
click at [416, 237] on span "Inbound: If I am unable to get to the office before closing [DATE], I can drop …" at bounding box center [669, 238] width 652 height 17
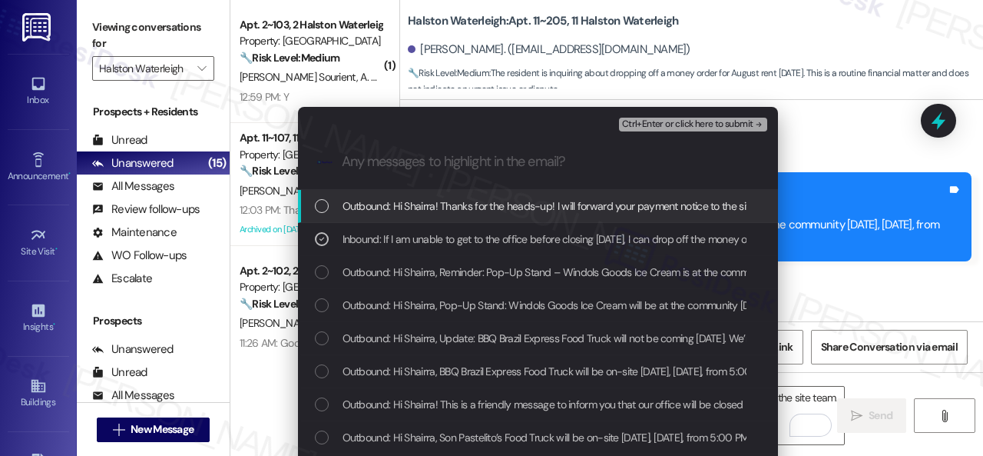
click at [651, 122] on span "Ctrl+Enter or click here to submit" at bounding box center [687, 124] width 131 height 11
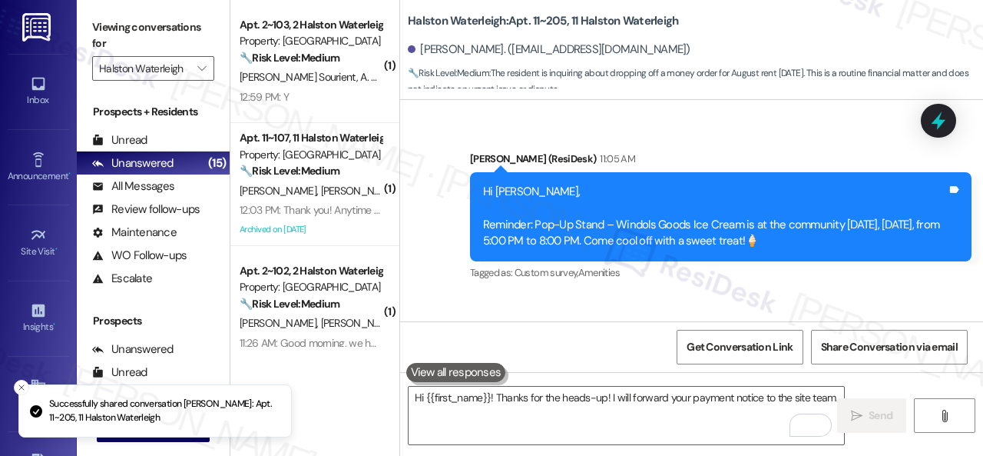
scroll to position [50157, 0]
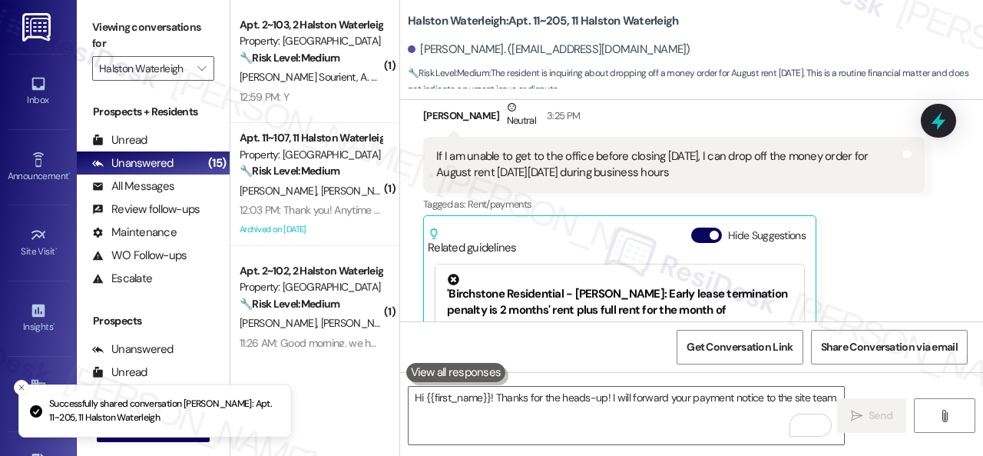
click at [412, 139] on div "Received via SMS [PERSON_NAME] Neutral 3:25 PM If I am unable to get to the off…" at bounding box center [674, 271] width 525 height 367
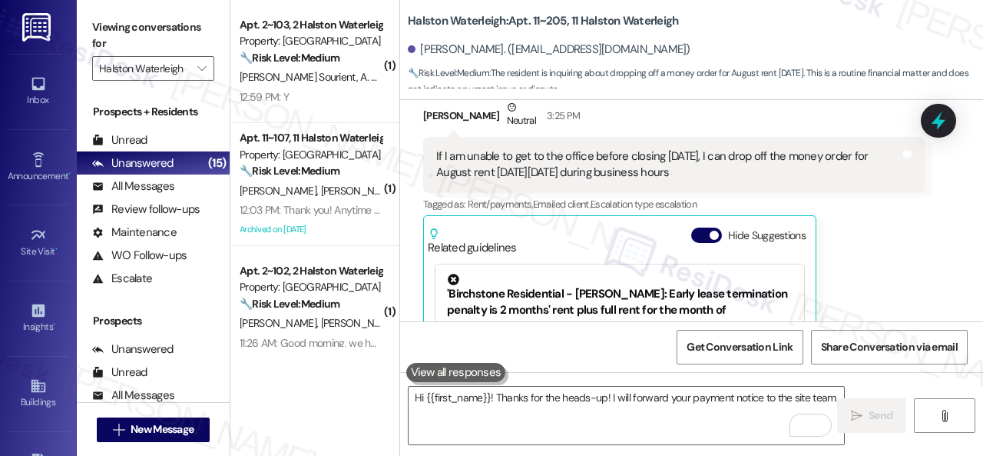
click at [360, 81] on span "A. Sourient Junior" at bounding box center [398, 77] width 76 height 14
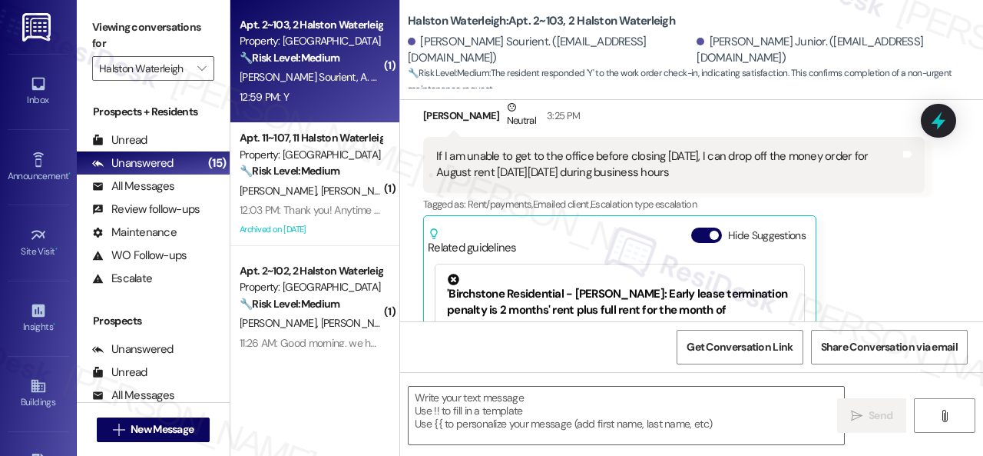
scroll to position [2721, 0]
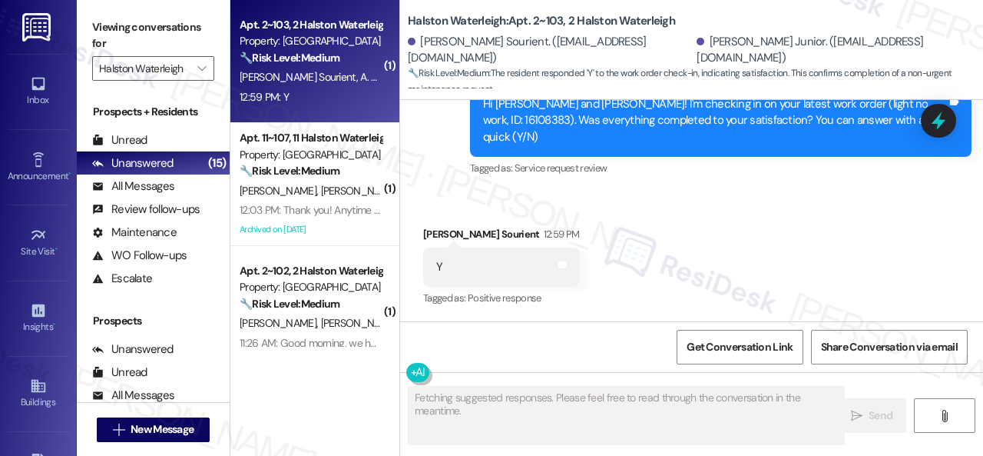
type textarea "Fetching suggested responses. Please feel free to read through the conversation…"
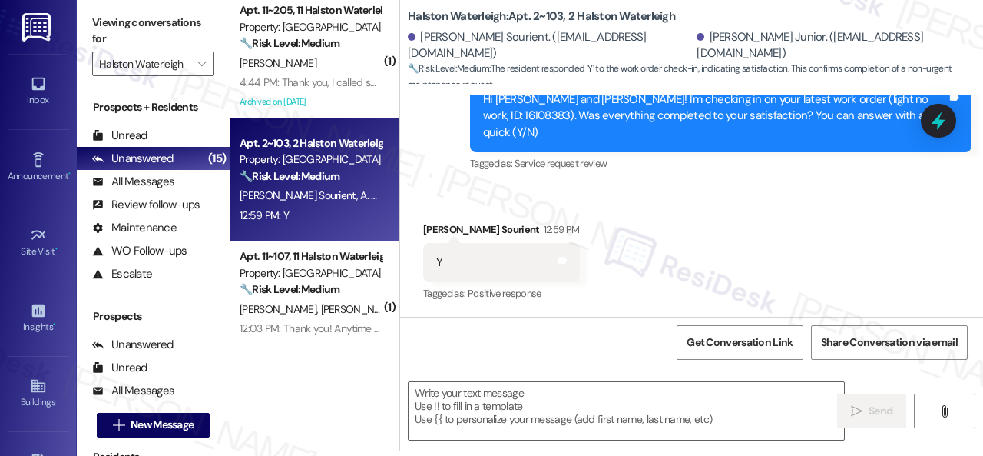
click at [427, 191] on div "Received via SMS [PERSON_NAME] Sourient 12:59 PM Y Tags and notes Tagged as: Po…" at bounding box center [691, 252] width 583 height 130
click at [484, 405] on textarea at bounding box center [627, 411] width 436 height 58
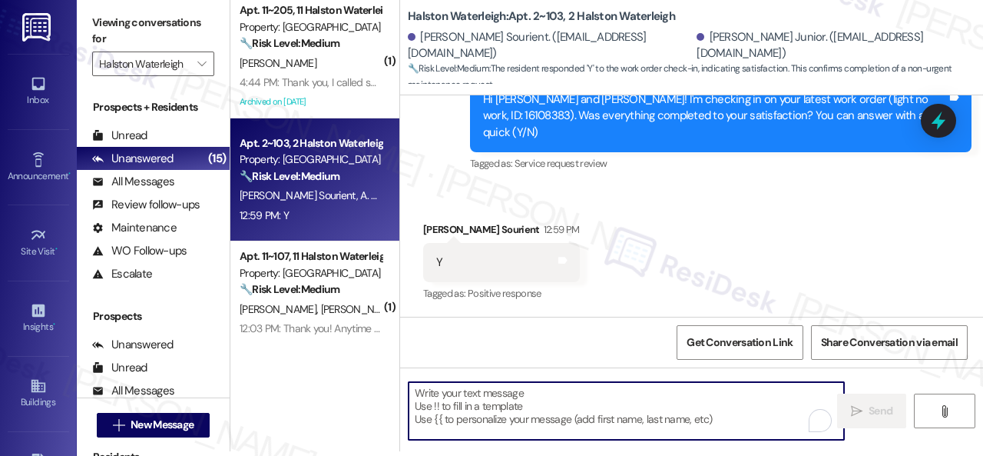
paste textarea "We're glad to hear everything’s taken care of. If your experience at {{property…"
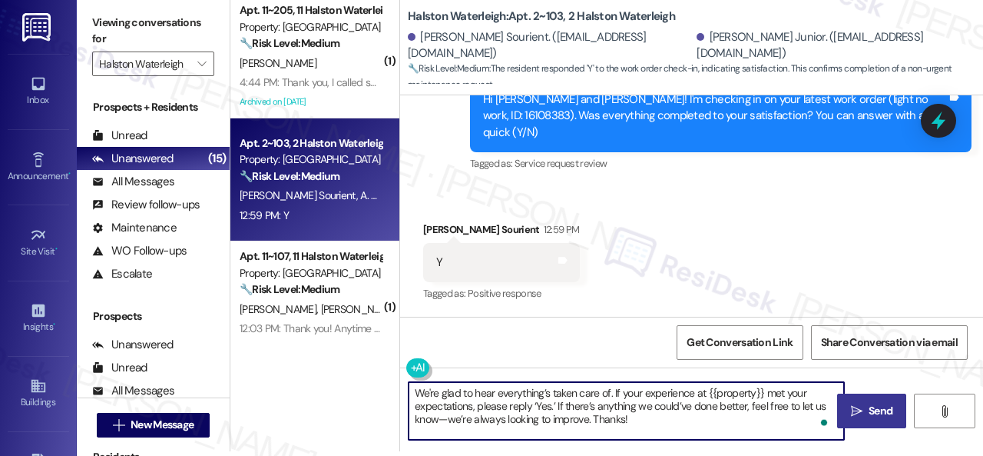
type textarea "We're glad to hear everything’s taken care of. If your experience at {{property…"
click at [869, 406] on span "Send" at bounding box center [881, 411] width 24 height 16
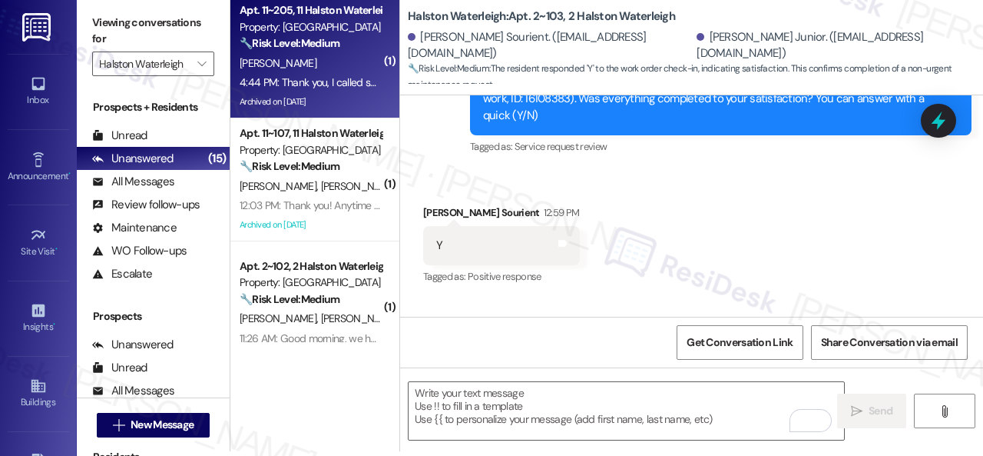
click at [324, 58] on div "S. Rivera" at bounding box center [310, 63] width 145 height 19
type textarea "Fetching suggested responses. Please feel free to read through the conversation…"
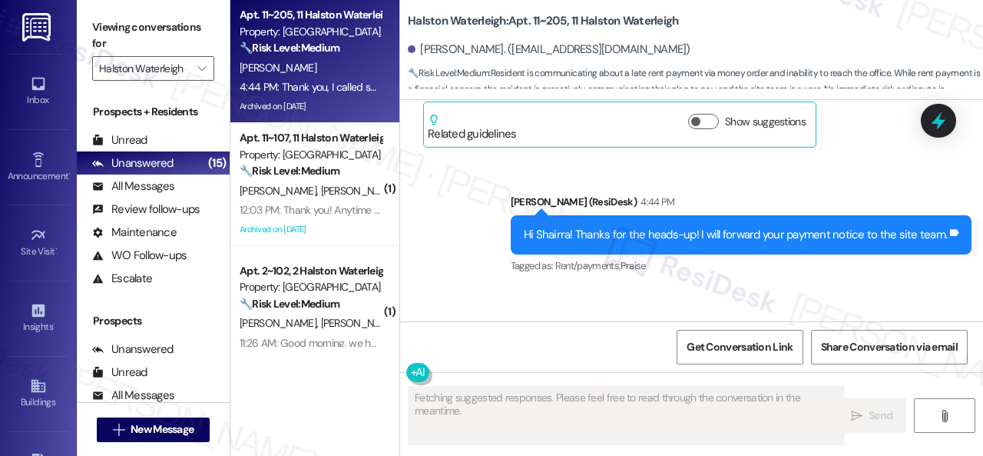
scroll to position [50316, 0]
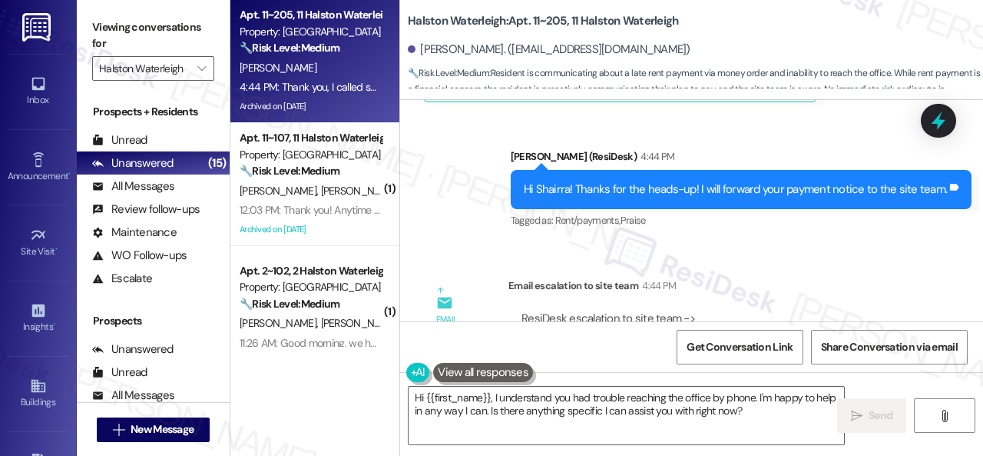
drag, startPoint x: 749, startPoint y: 411, endPoint x: 229, endPoint y: 423, distance: 520.2
click at [406, 393] on div "Hi {{first_name}}, I understand you had trouble reaching the office by phone. I…" at bounding box center [618, 415] width 437 height 59
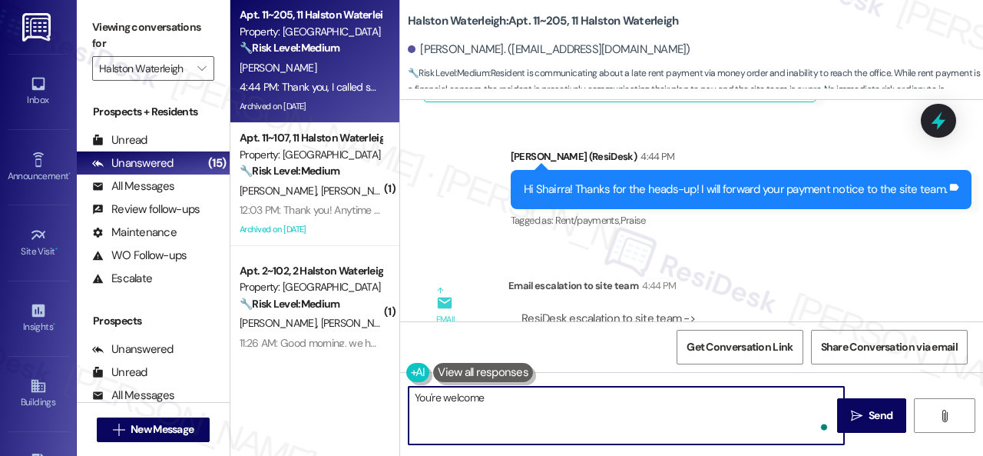
type textarea "You're welcome!"
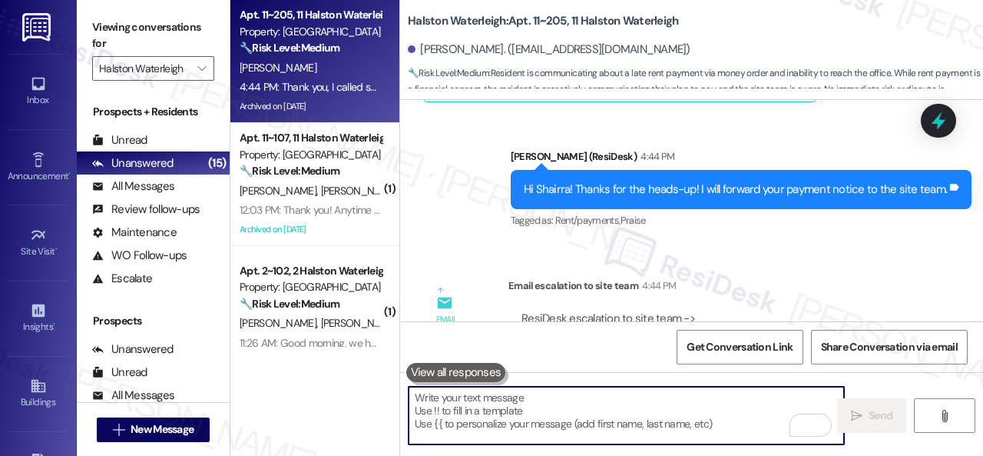
scroll to position [50315, 0]
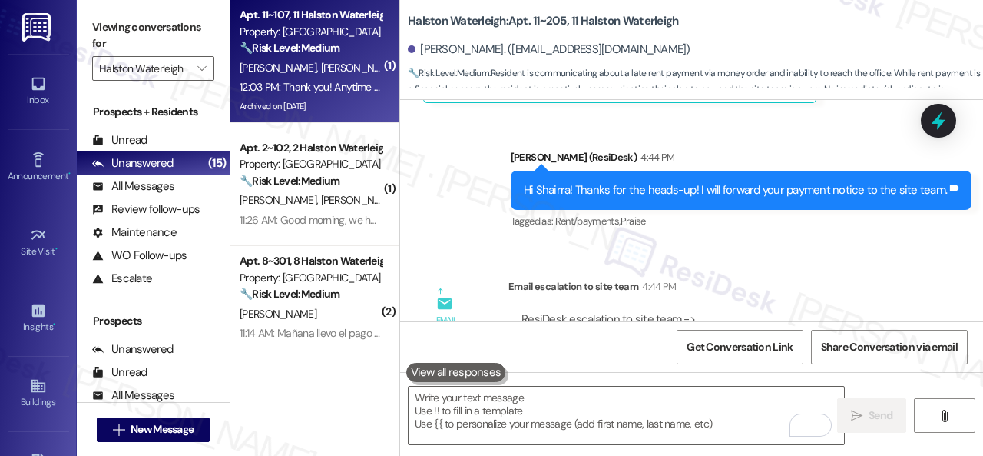
click at [350, 71] on div "K. Lewis E. Reffue" at bounding box center [310, 67] width 145 height 19
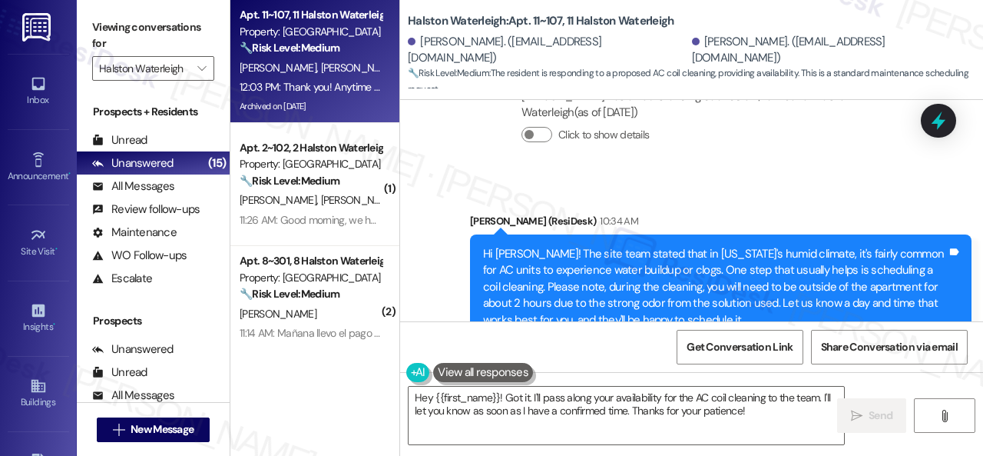
scroll to position [34998, 0]
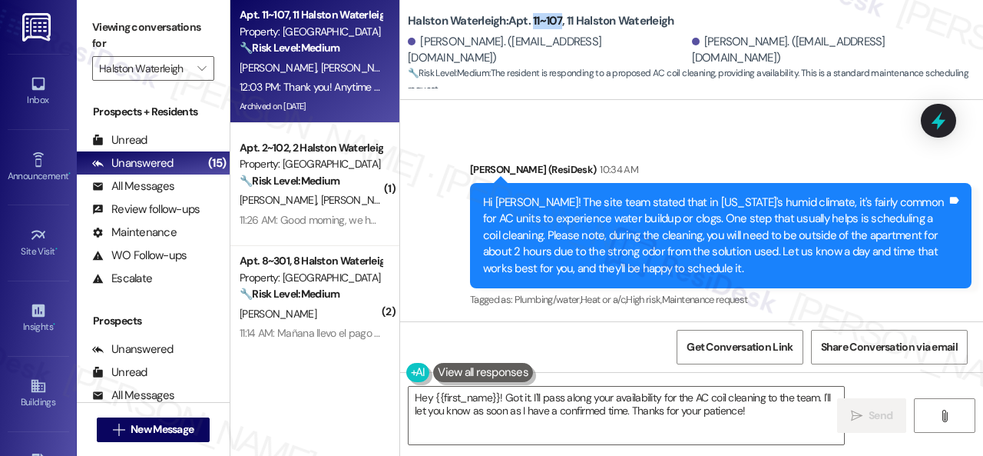
drag, startPoint x: 532, startPoint y: 18, endPoint x: 560, endPoint y: 25, distance: 29.3
click at [560, 25] on b "Halston Waterleigh: Apt. 11~107, 11 Halston Waterleigh" at bounding box center [541, 21] width 266 height 16
copy b "11~107"
drag, startPoint x: 489, startPoint y: 179, endPoint x: 626, endPoint y: 193, distance: 137.4
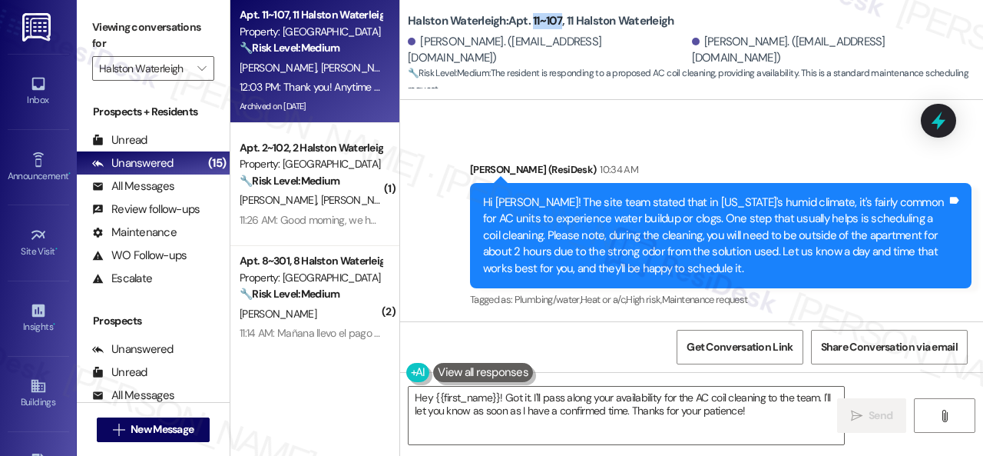
copy div "Anytime before 2pm on this upcoming tuesday or wednesday would work great! If n…"
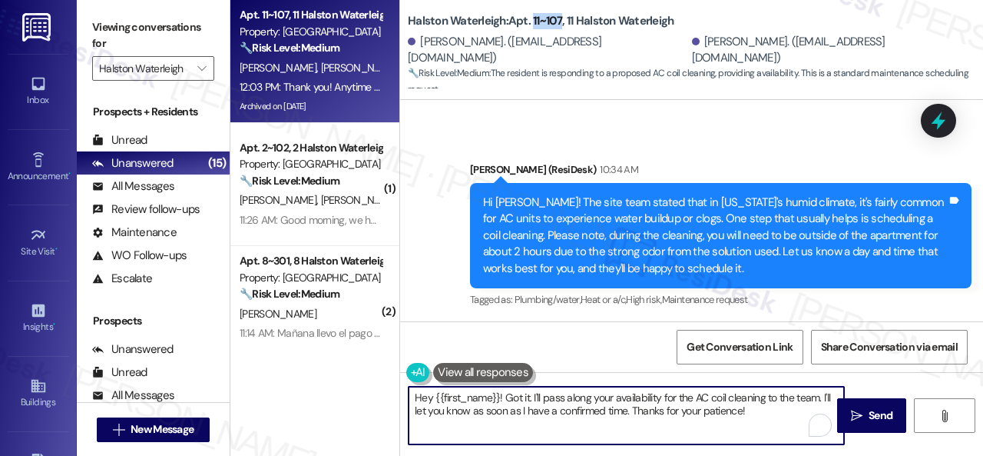
drag, startPoint x: 595, startPoint y: 408, endPoint x: 329, endPoint y: 371, distance: 269.1
click at [329, 371] on div "Apt. 11~107, 11 Halston Waterleigh Property: Halston Waterleigh 🔧 Risk Level: M…" at bounding box center [606, 228] width 753 height 456
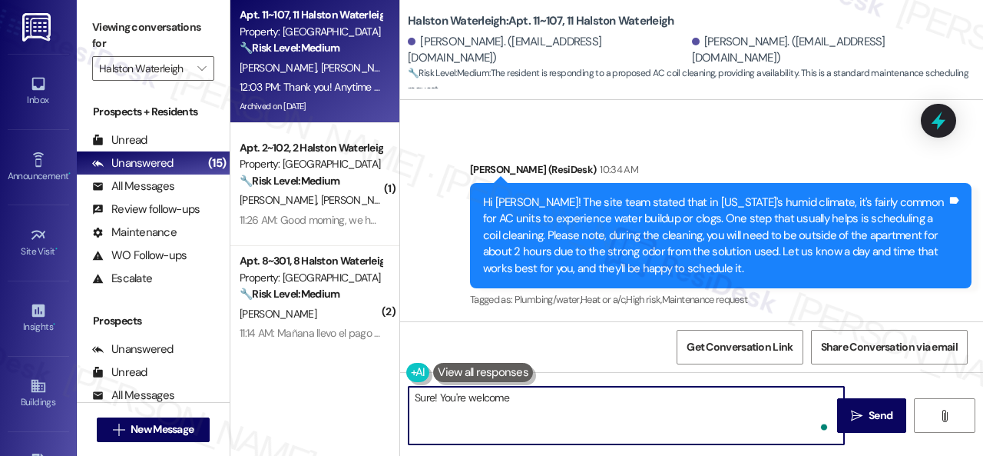
type textarea "Sure! You're welcome!"
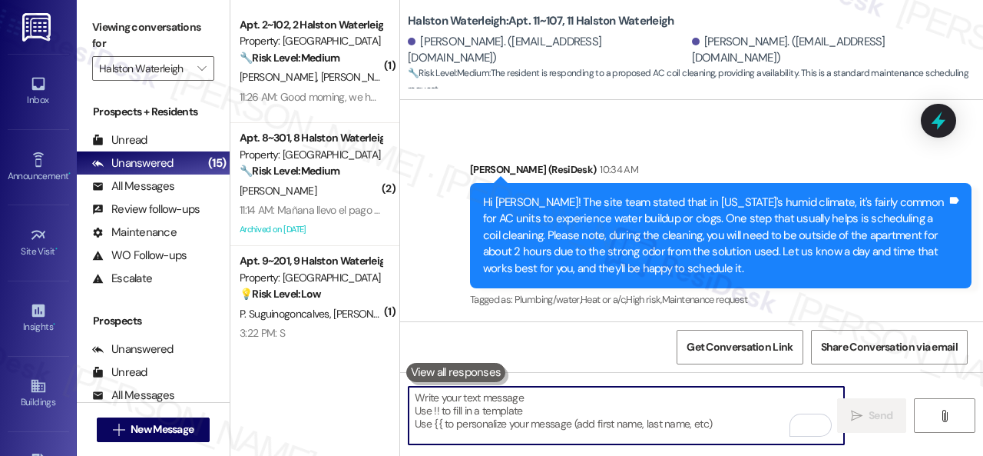
scroll to position [35152, 0]
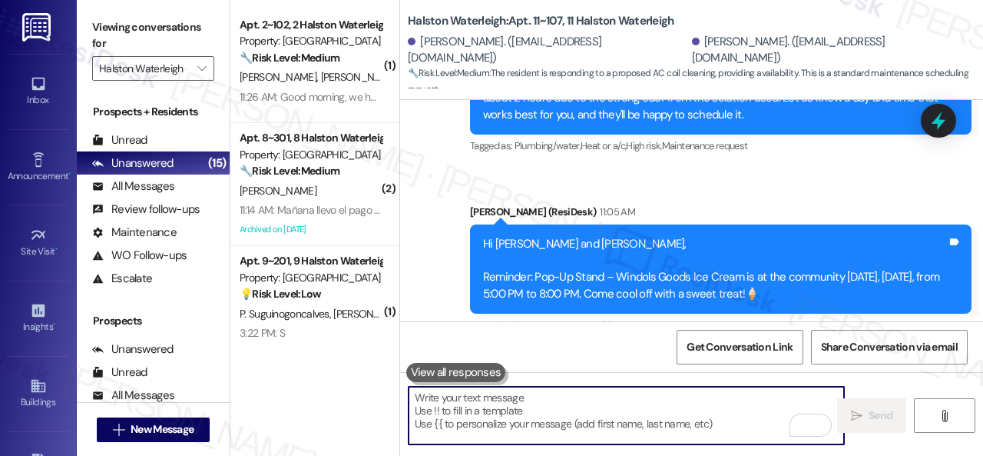
click at [346, 88] on div "11:26 AM: Good morning, we have one of the new double door refrigerators. The f…" at bounding box center [310, 97] width 145 height 19
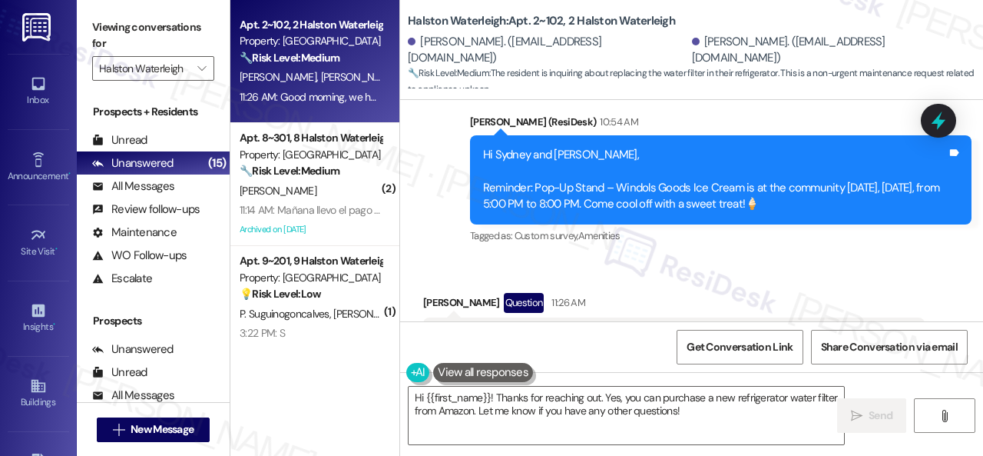
scroll to position [45886, 0]
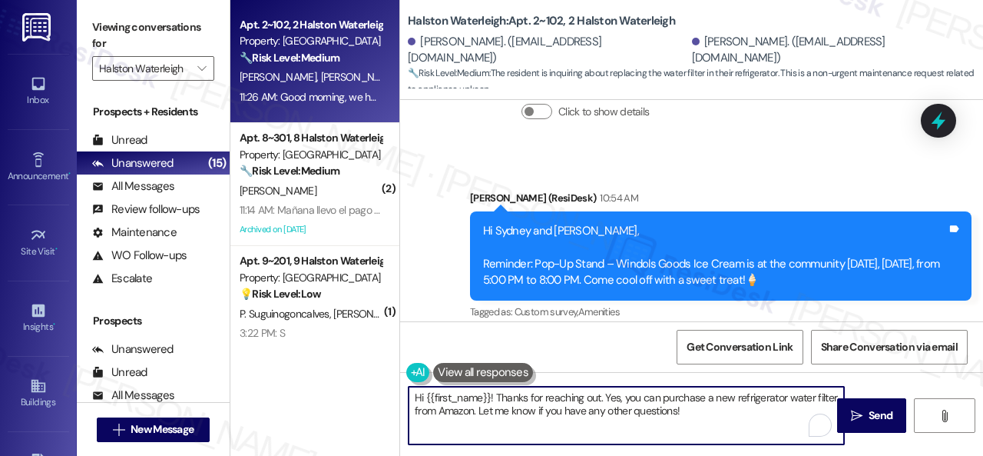
drag, startPoint x: 427, startPoint y: 396, endPoint x: 490, endPoint y: 393, distance: 63.1
click at [490, 393] on textarea "Hi {{first_name}}! Thanks for reaching out. Yes, you can purchase a new refrige…" at bounding box center [627, 415] width 436 height 58
drag, startPoint x: 572, startPoint y: 396, endPoint x: 665, endPoint y: 420, distance: 95.4
click at [668, 416] on textarea "Hi Shelton! Thanks for reaching out. Yes, you can purchase a new refrigerator w…" at bounding box center [627, 415] width 436 height 58
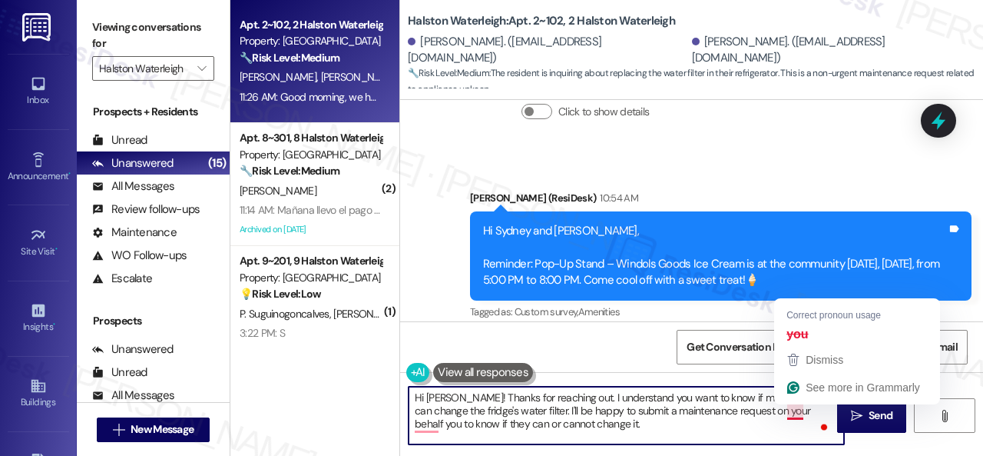
drag, startPoint x: 794, startPoint y: 416, endPoint x: 799, endPoint y: 396, distance: 21.4
click at [794, 416] on textarea "Hi Shelton! Thanks for reaching out. I understand you want to know if maintenan…" at bounding box center [627, 415] width 436 height 58
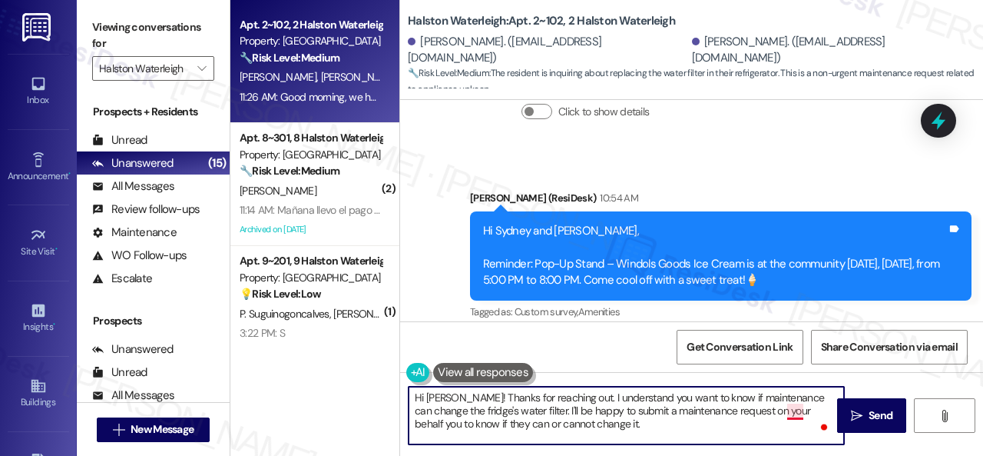
drag, startPoint x: 793, startPoint y: 414, endPoint x: 796, endPoint y: 405, distance: 9.7
click at [794, 414] on textarea "Hi Shelton! Thanks for reaching out. I understand you want to know if maintenan…" at bounding box center [627, 415] width 436 height 58
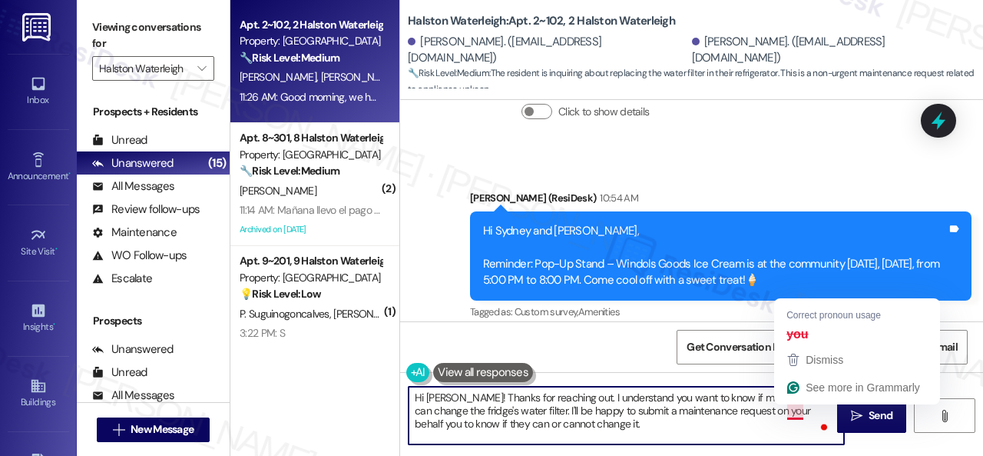
click at [798, 411] on textarea "Hi Shelton! Thanks for reaching out. I understand you want to know if maintenan…" at bounding box center [627, 415] width 436 height 58
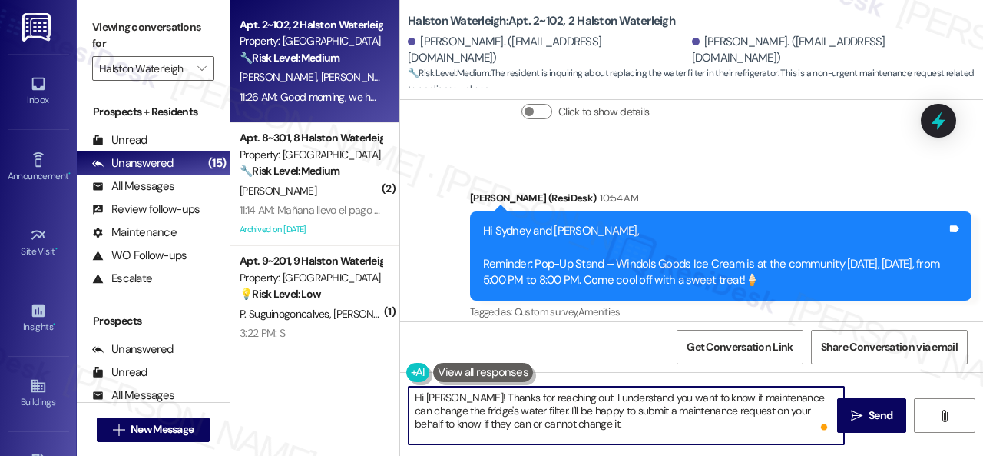
click at [562, 422] on textarea "Hi Shelton! Thanks for reaching out. I understand you want to know if maintenan…" at bounding box center [627, 415] width 436 height 58
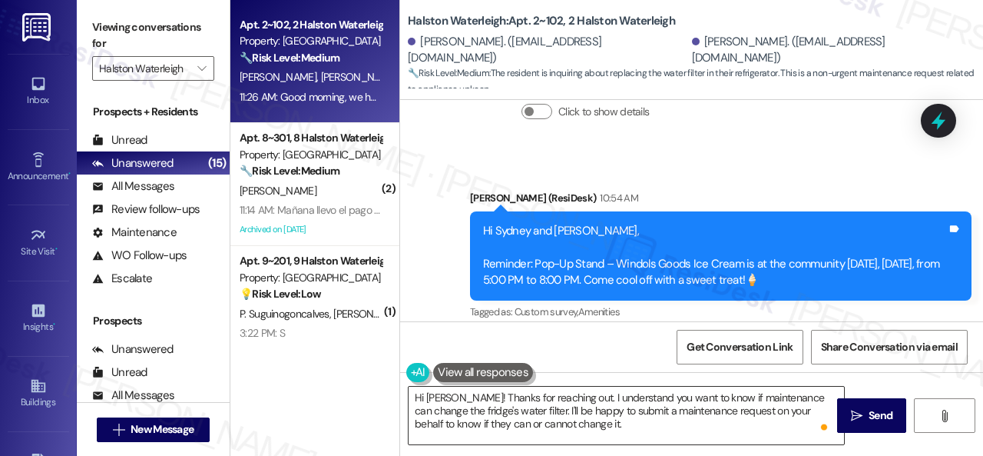
click at [738, 425] on textarea "Hi Shelton! Thanks for reaching out. I understand you want to know if maintenan…" at bounding box center [627, 415] width 436 height 58
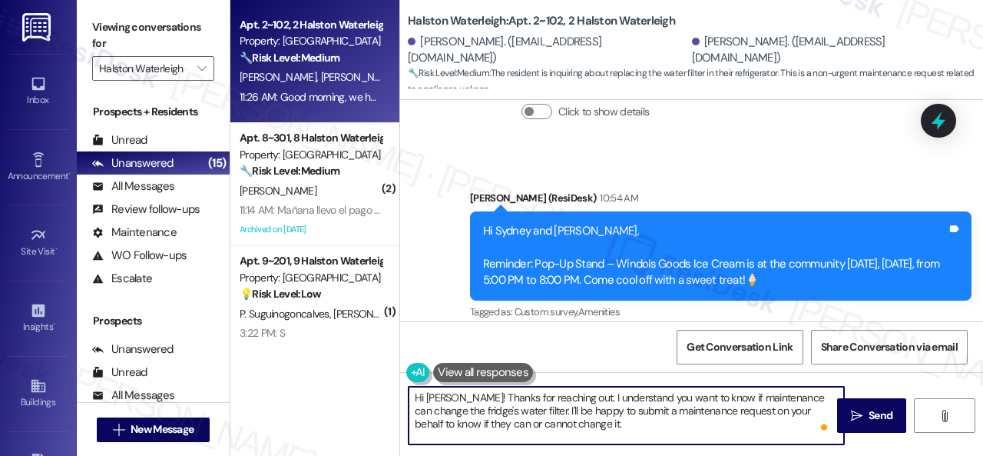
paste textarea "Can the maintenance team enter your apartment even if you are not home? Are the…"
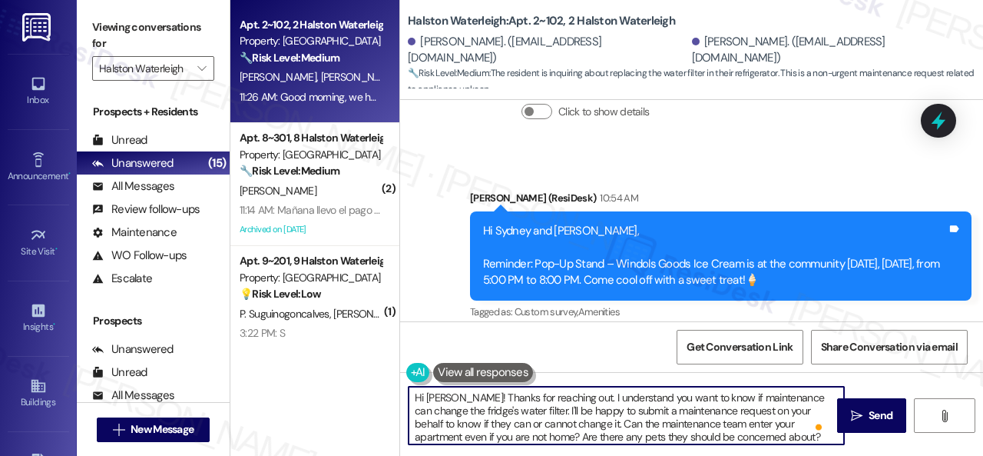
click at [416, 437] on textarea "Hi Shelton! Thanks for reaching out. I understand you want to know if maintenan…" at bounding box center [627, 415] width 436 height 58
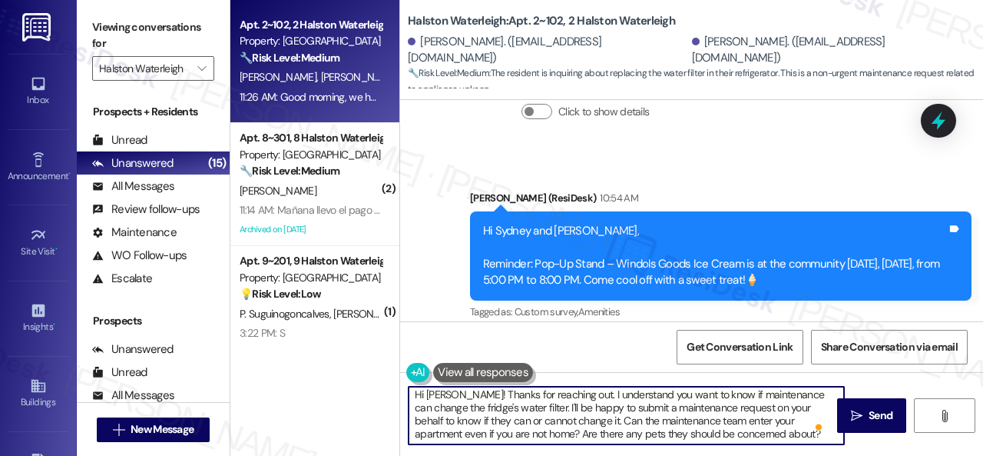
scroll to position [0, 0]
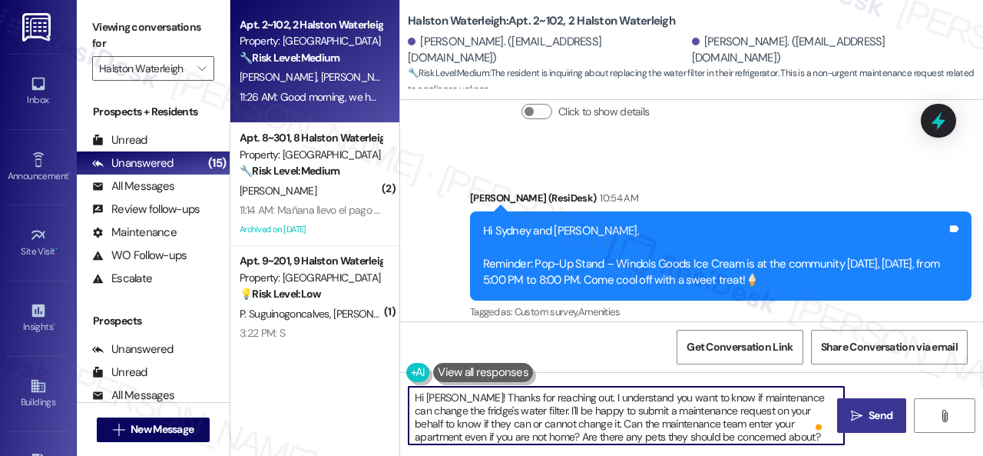
type textarea "Hi Shelton! Thanks for reaching out. I understand you want to know if maintenan…"
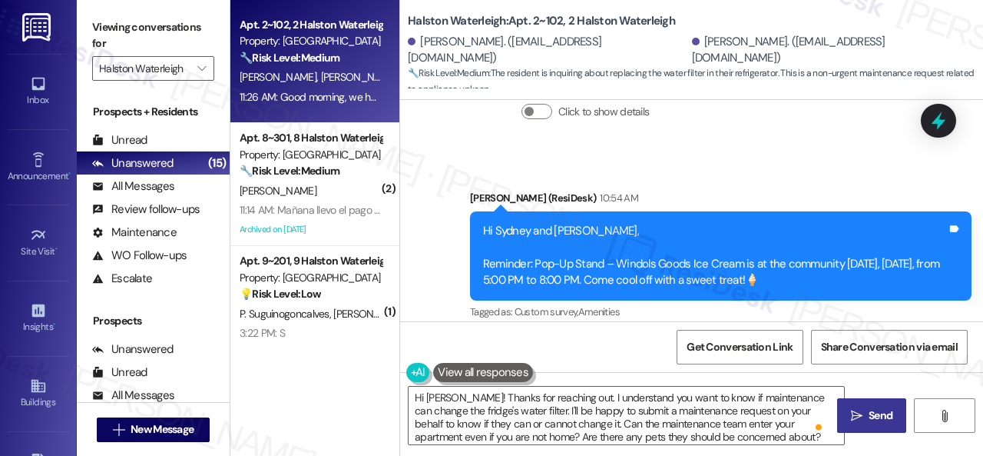
click at [869, 413] on span "Send" at bounding box center [881, 415] width 24 height 16
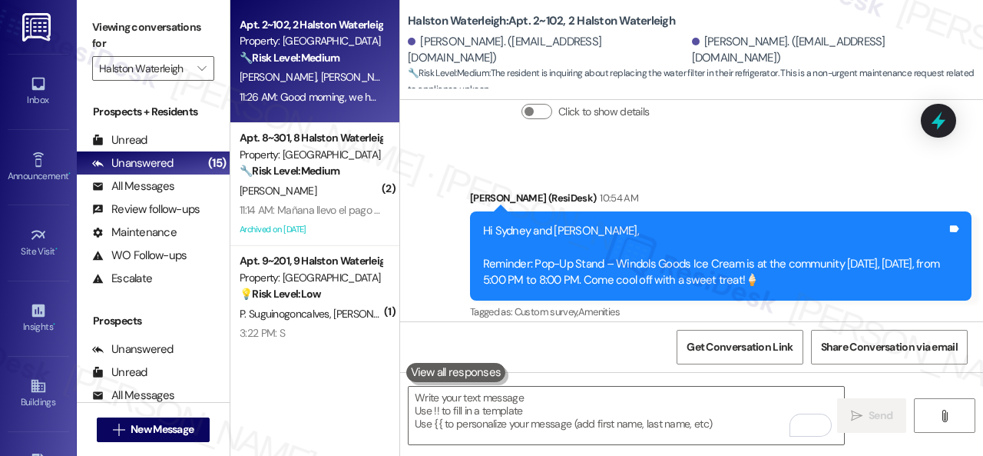
scroll to position [46039, 0]
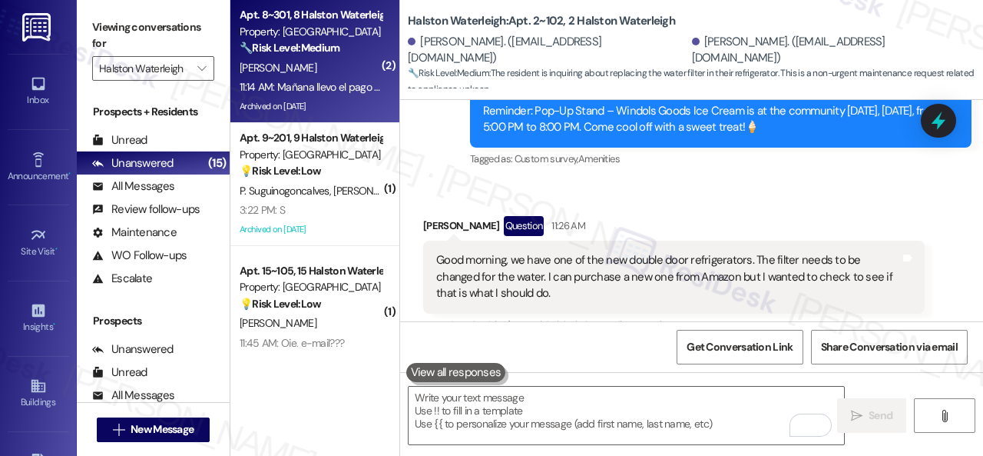
click at [326, 65] on div "J. Hernandez" at bounding box center [310, 67] width 145 height 19
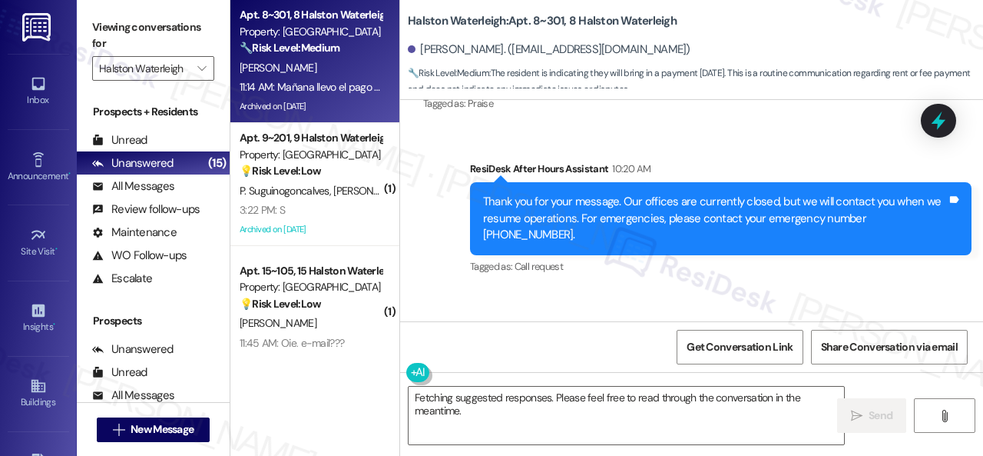
scroll to position [28597, 0]
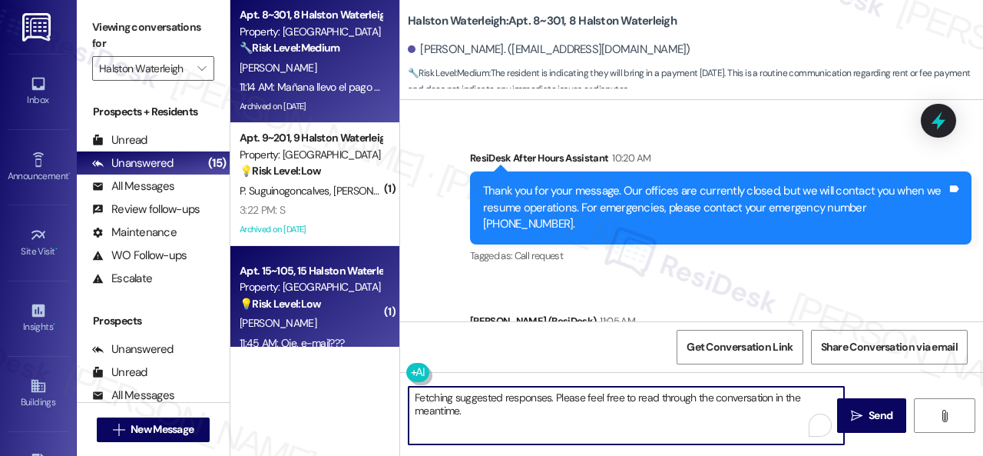
drag, startPoint x: 494, startPoint y: 412, endPoint x: 230, endPoint y: 302, distance: 285.5
click at [290, 354] on div "Apt. 8~301, 8 Halston Waterleigh Property: Halston Waterleigh 🔧 Risk Level: Med…" at bounding box center [606, 228] width 753 height 456
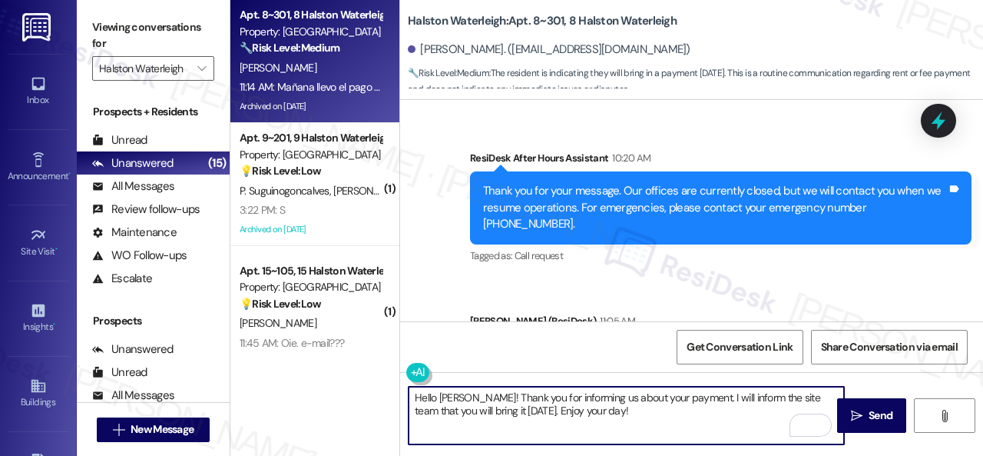
click at [612, 334] on div "Get Conversation Link Share Conversation via email" at bounding box center [691, 346] width 583 height 51
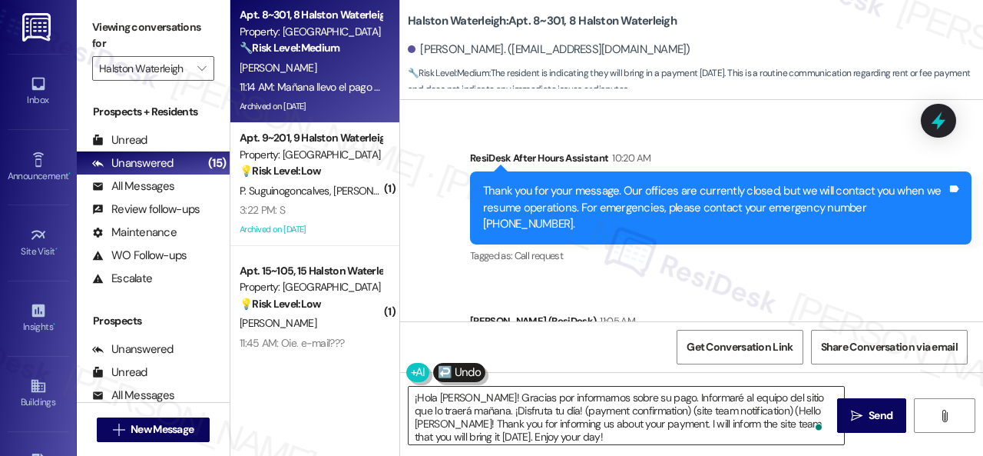
type textarea "¡Hola José! Gracias por informarnos sobre su pago. Informaré al equipo del siti…"
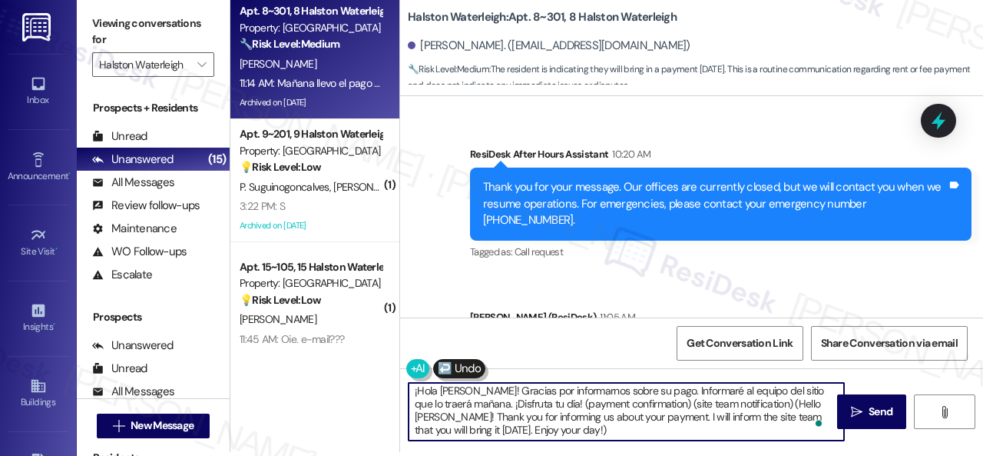
scroll to position [5, 0]
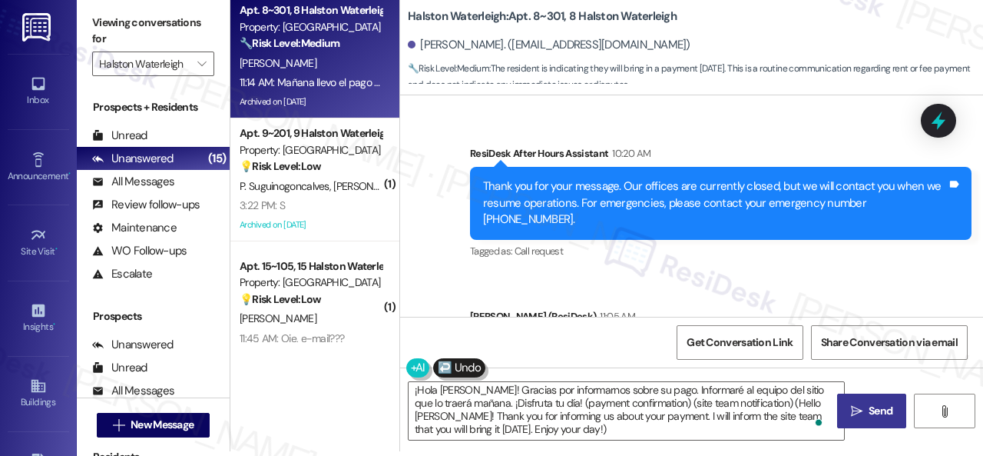
click at [866, 419] on span "Send" at bounding box center [881, 411] width 30 height 16
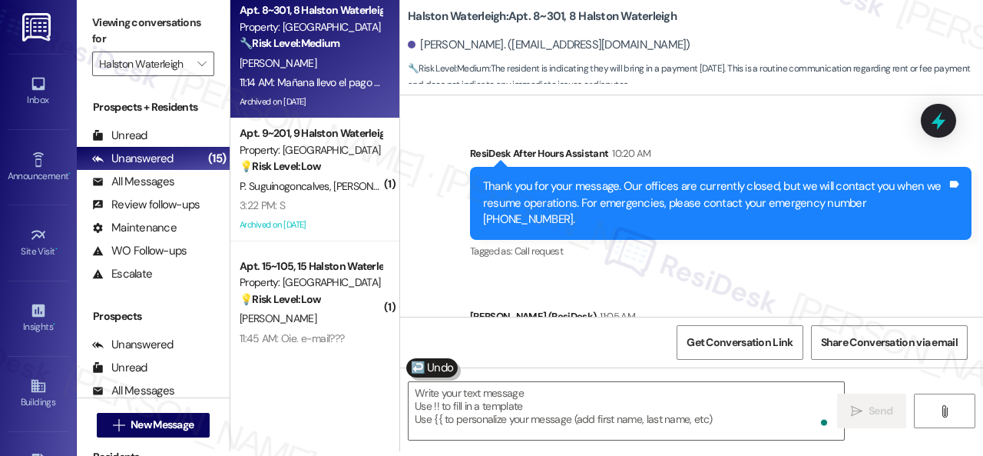
scroll to position [28596, 0]
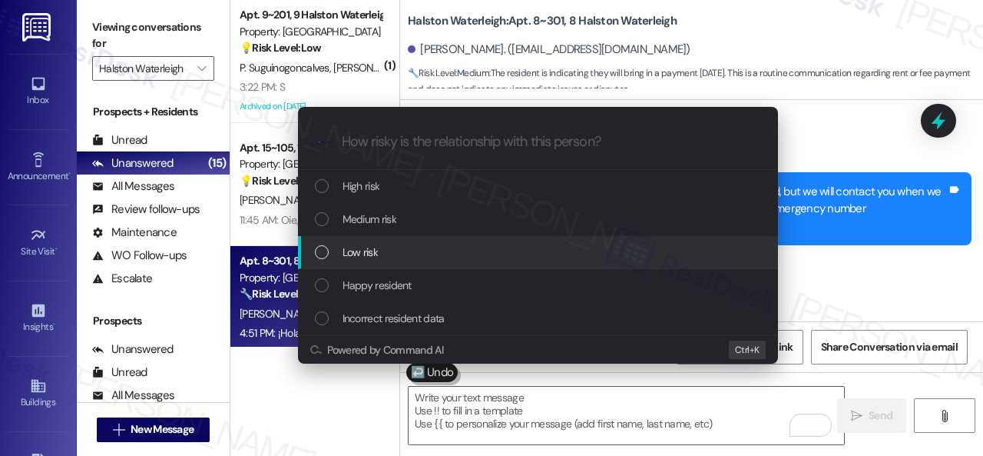
click at [371, 253] on span "Low risk" at bounding box center [360, 252] width 35 height 17
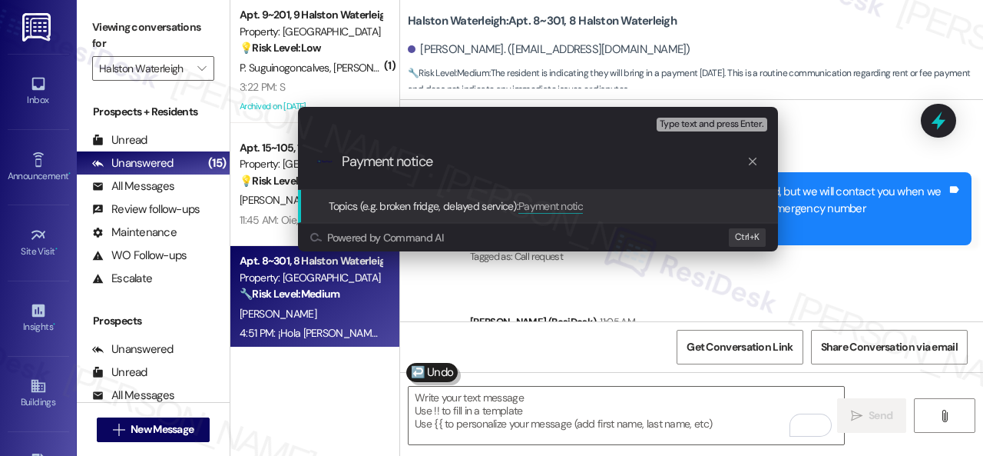
type input "Payment notice."
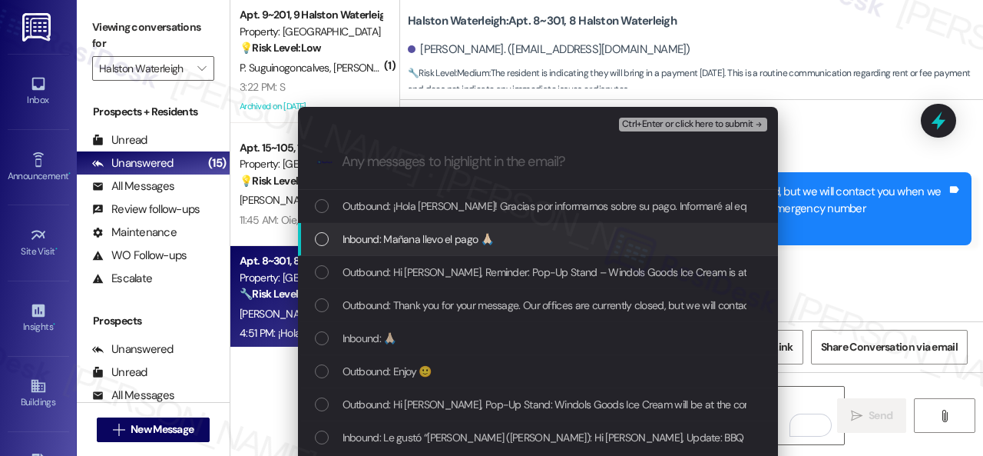
click at [963, 253] on div "Escalate Conversation Low risk Payment notice. Any messages to highlight in the…" at bounding box center [491, 228] width 983 height 456
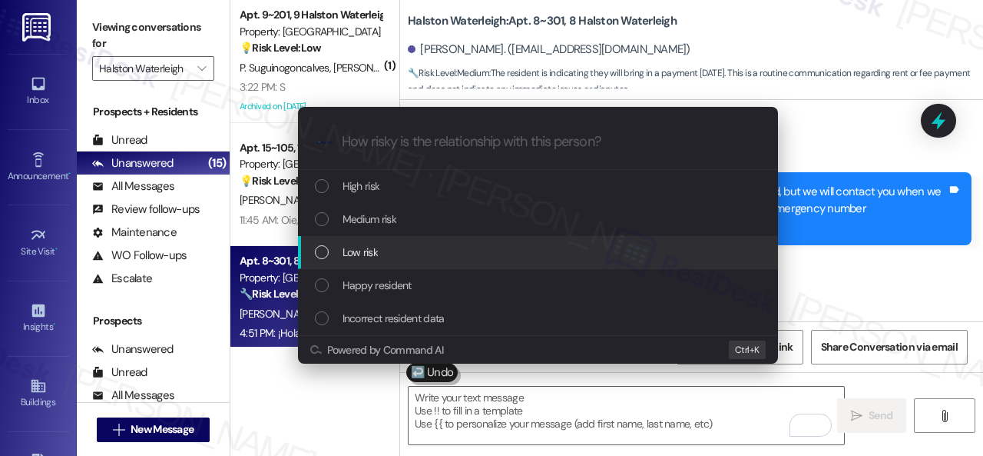
click at [360, 252] on span "Low risk" at bounding box center [360, 252] width 35 height 17
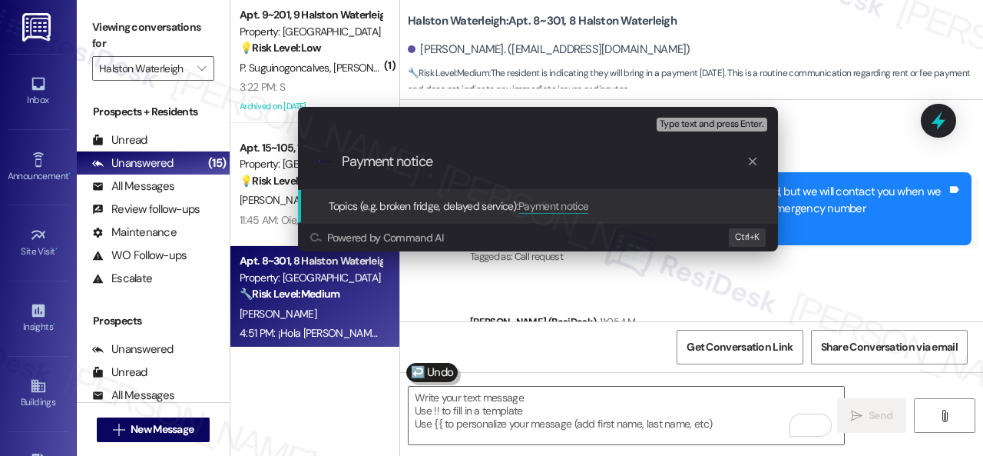
type input "Payment notice."
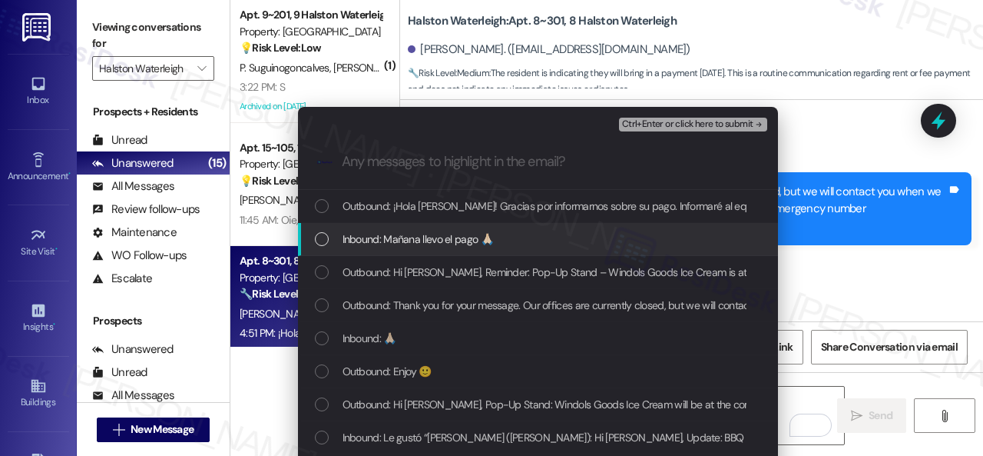
click at [390, 237] on span "Inbound: Mañana llevo el pago 🙏🏻" at bounding box center [418, 238] width 151 height 17
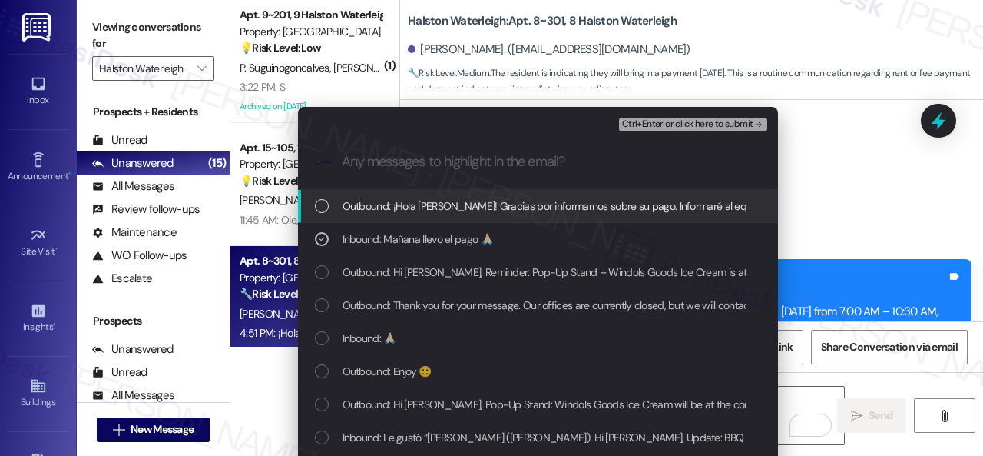
scroll to position [28596, 0]
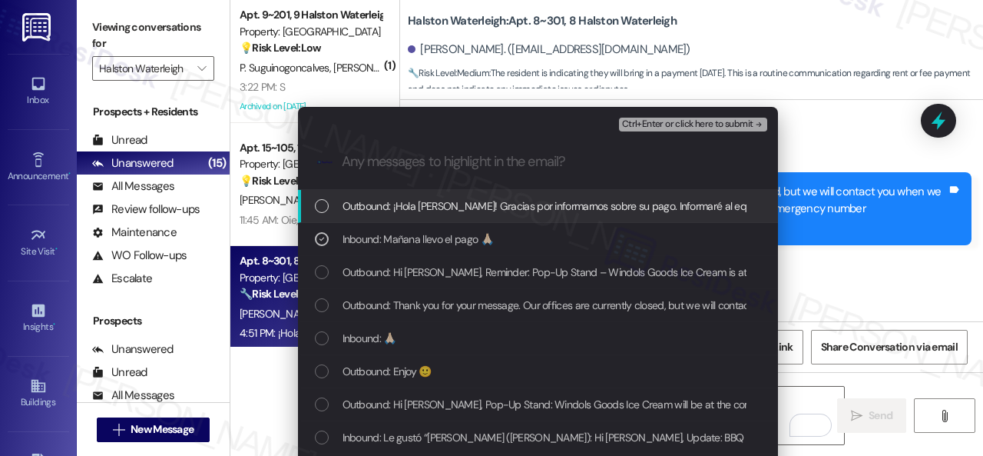
click at [676, 122] on span "Ctrl+Enter or click here to submit" at bounding box center [687, 124] width 131 height 11
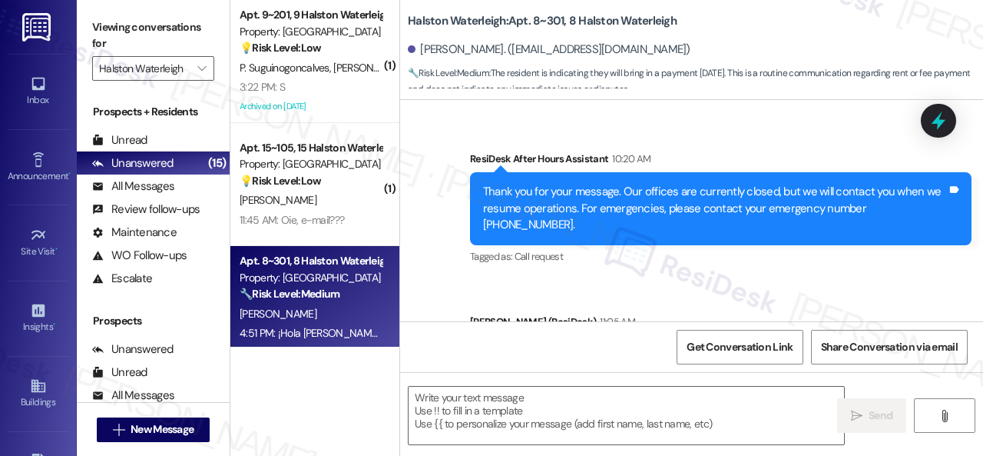
type textarea "Fetching suggested responses. Please feel free to read through the conversation…"
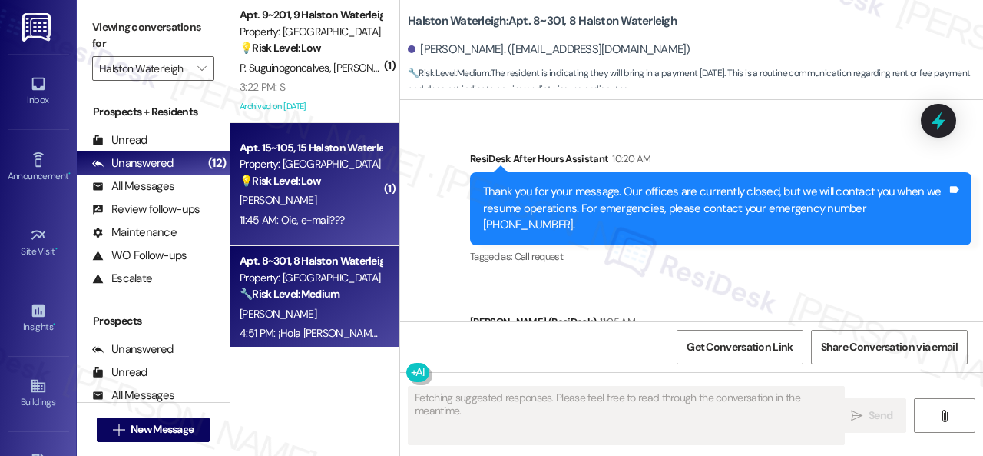
click at [333, 193] on div "[PERSON_NAME]" at bounding box center [310, 200] width 145 height 19
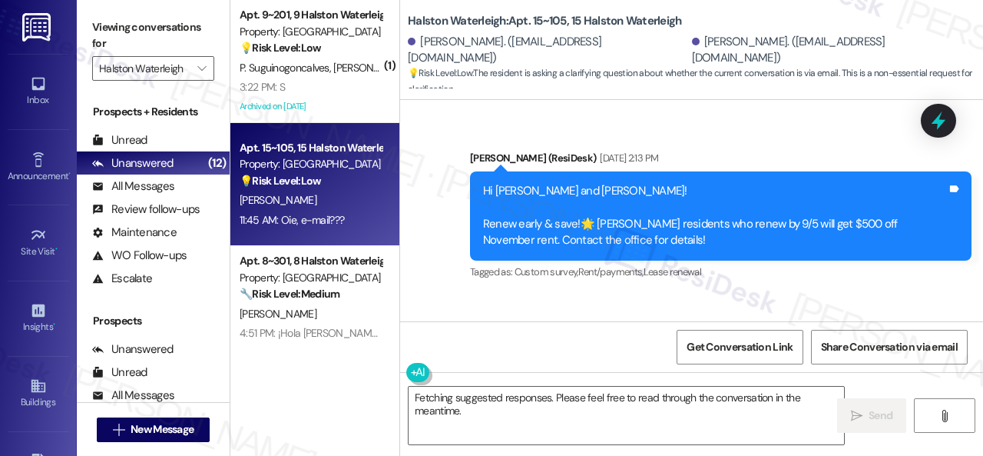
scroll to position [36820, 0]
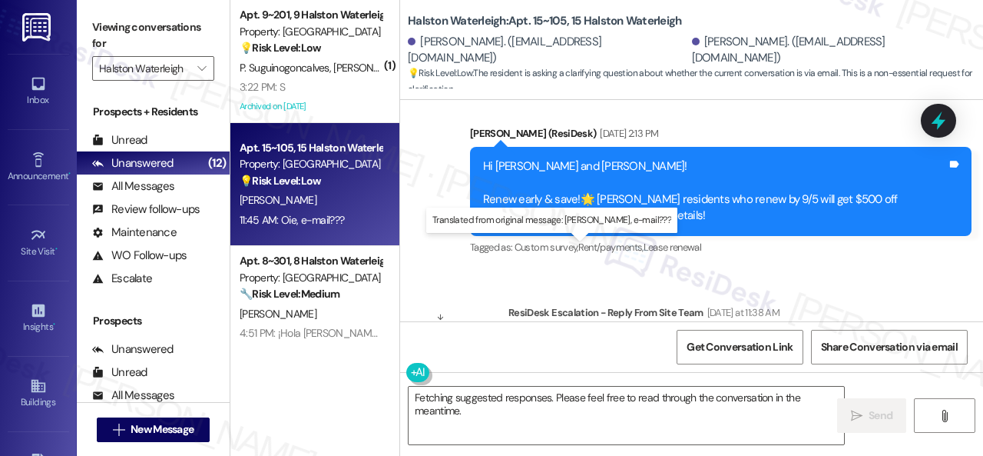
drag, startPoint x: 576, startPoint y: 269, endPoint x: 616, endPoint y: 273, distance: 40.1
copy sub "Oie, e-mail?"
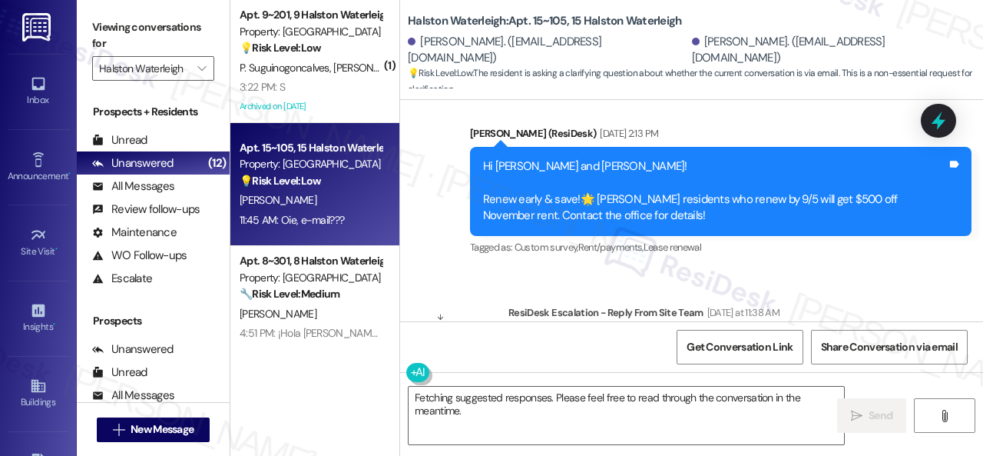
drag, startPoint x: 483, startPoint y: 413, endPoint x: 226, endPoint y: 313, distance: 276.1
click at [338, 363] on div "( 1 ) Apt. 9~201, 9 Halston Waterleigh Property: Halston Waterleigh 💡 Risk Leve…" at bounding box center [606, 228] width 753 height 456
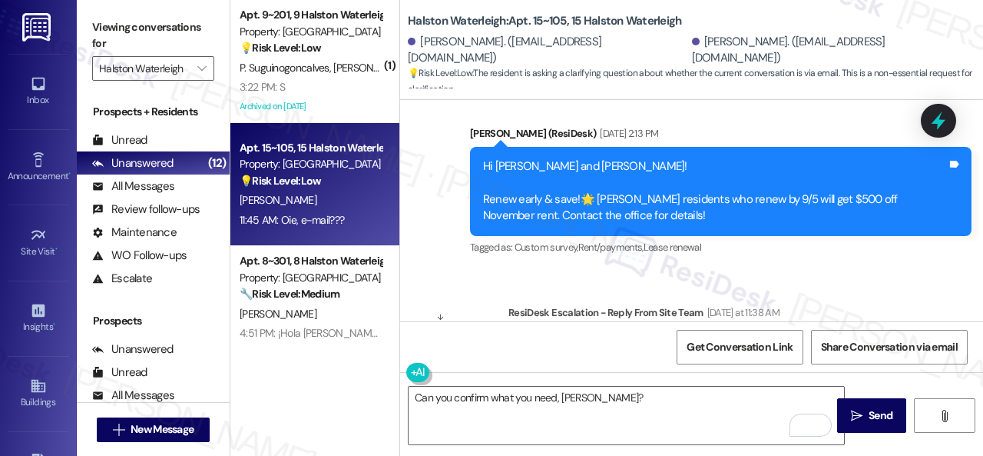
click at [593, 340] on div "Get Conversation Link Share Conversation via email" at bounding box center [691, 346] width 583 height 51
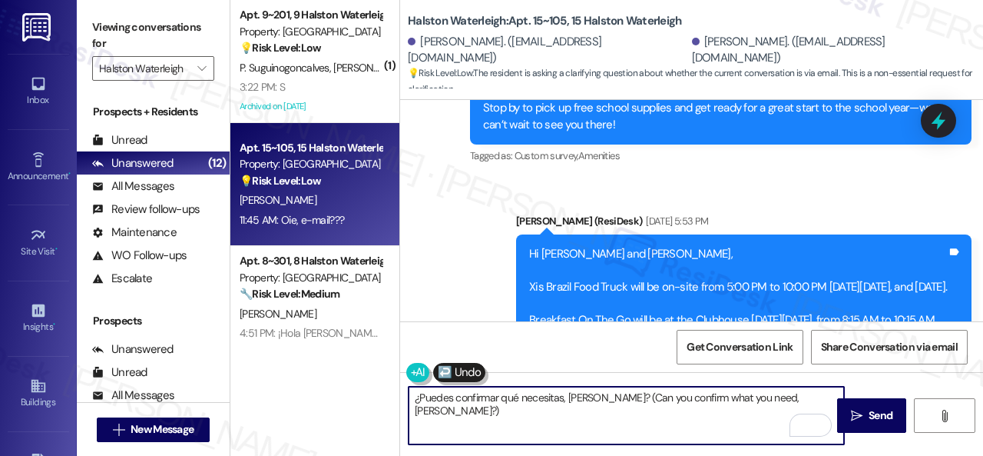
scroll to position [35130, 0]
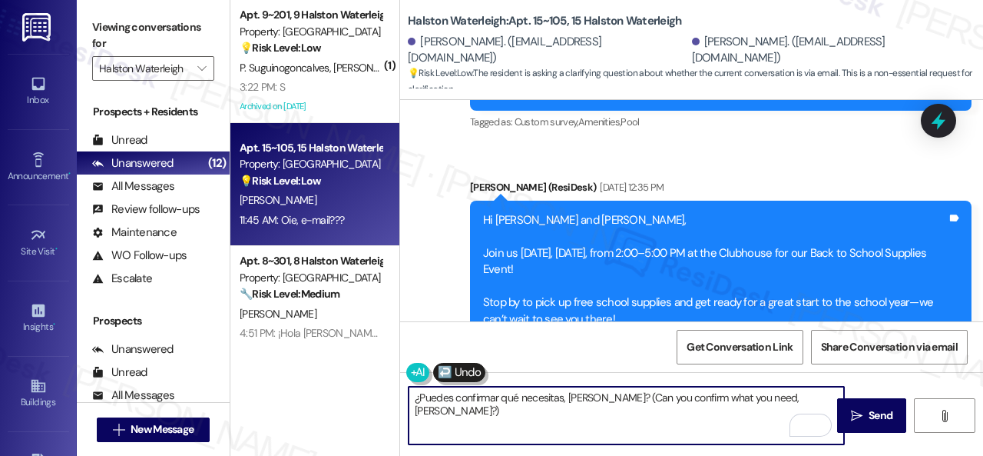
drag, startPoint x: 598, startPoint y: 398, endPoint x: 355, endPoint y: 391, distance: 242.9
click at [353, 398] on div "( 1 ) Apt. 9~201, 9 Halston Waterleigh Property: Halston Waterleigh 💡 Risk Leve…" at bounding box center [606, 228] width 753 height 456
click at [589, 396] on textarea "Can you confirm what you need, [PERSON_NAME]?)" at bounding box center [627, 415] width 436 height 58
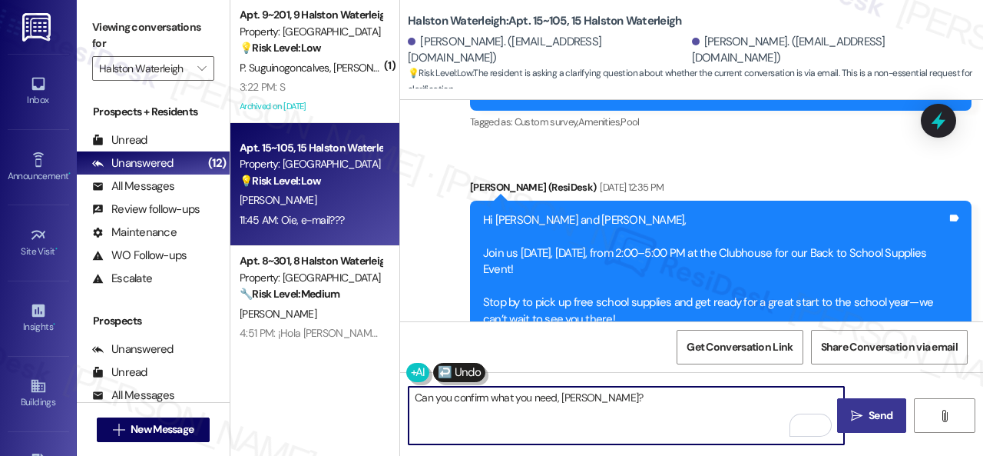
type textarea "Can you confirm what you need, [PERSON_NAME]?"
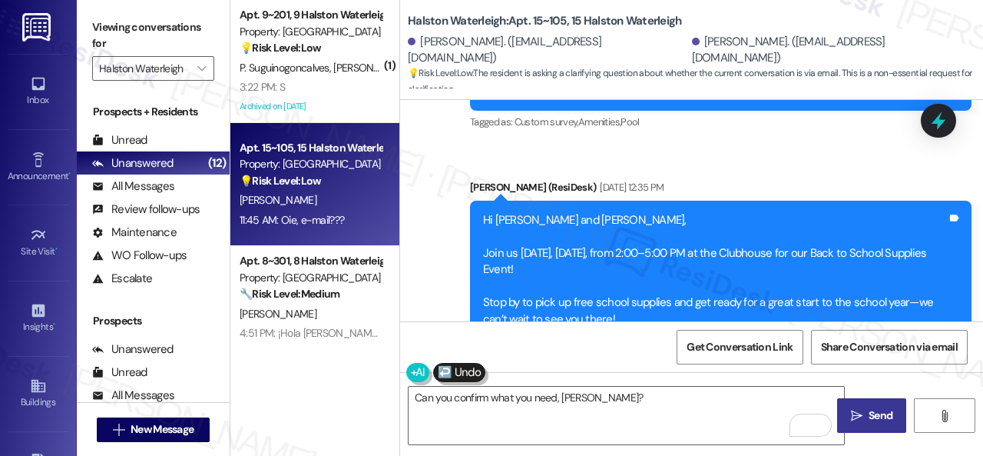
click at [866, 411] on span "Send" at bounding box center [881, 415] width 30 height 16
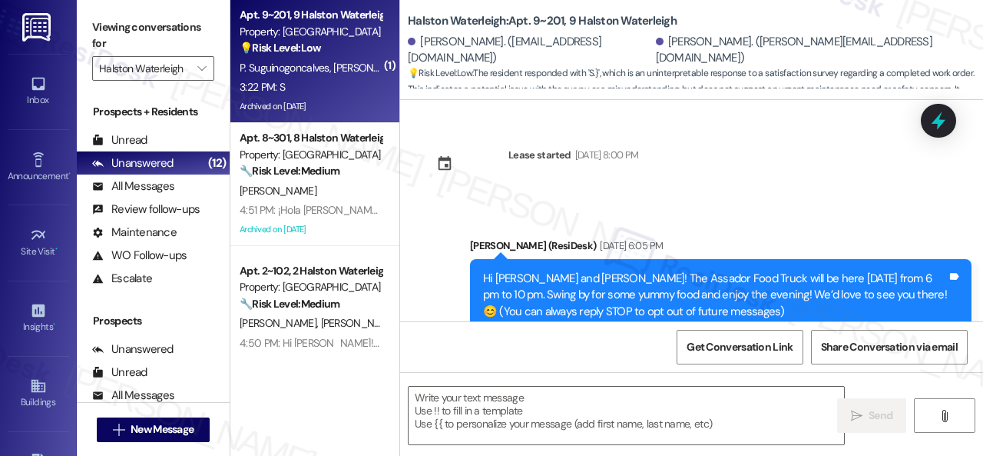
scroll to position [17624, 0]
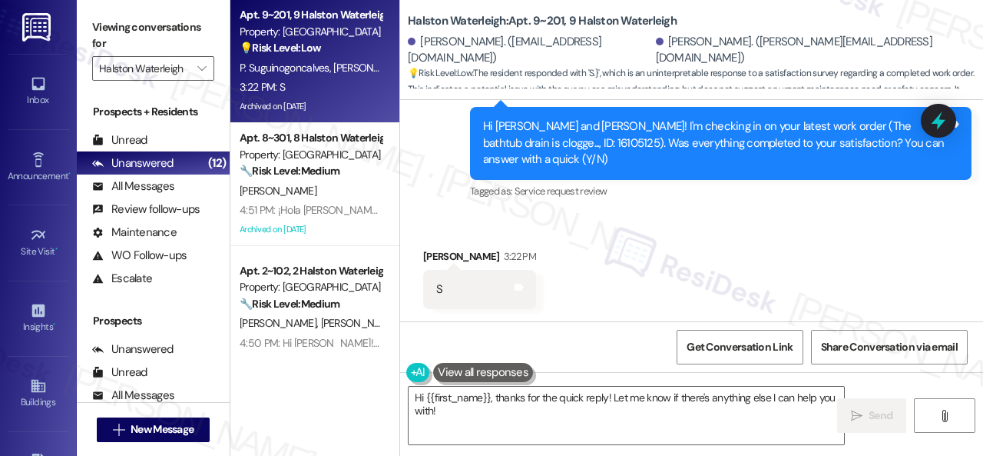
drag, startPoint x: 441, startPoint y: 206, endPoint x: 462, endPoint y: 282, distance: 79.0
click at [441, 206] on div "Announcement, sent via SMS [PERSON_NAME] (ResiDesk) 10:53 AM Hi [PERSON_NAME] a…" at bounding box center [691, 43] width 583 height 342
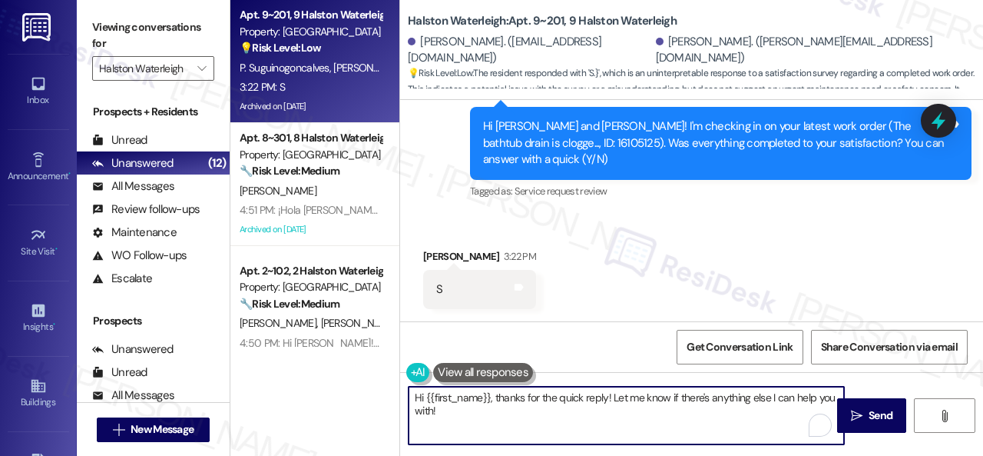
drag, startPoint x: 449, startPoint y: 416, endPoint x: 594, endPoint y: 402, distance: 145.1
click at [358, 365] on div "Apt. 9~201, 9 Halston Waterleigh Property: Halston Waterleigh 💡 Risk Level: Low…" at bounding box center [606, 228] width 753 height 456
paste textarea "Thanks for your feedback. We appreciate it. Enjoy your day"
type textarea "Thanks for your feedback. We appreciate it. Enjoy your day!"
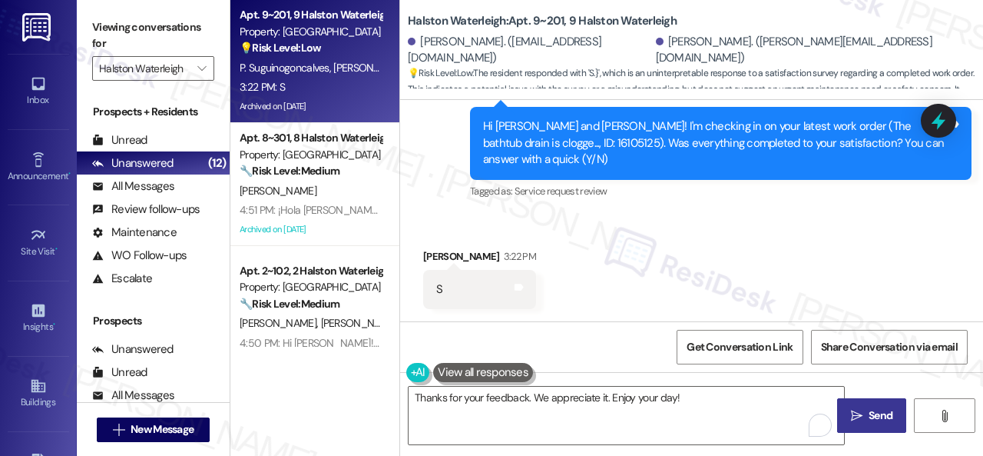
click at [873, 417] on span "Send" at bounding box center [881, 415] width 24 height 16
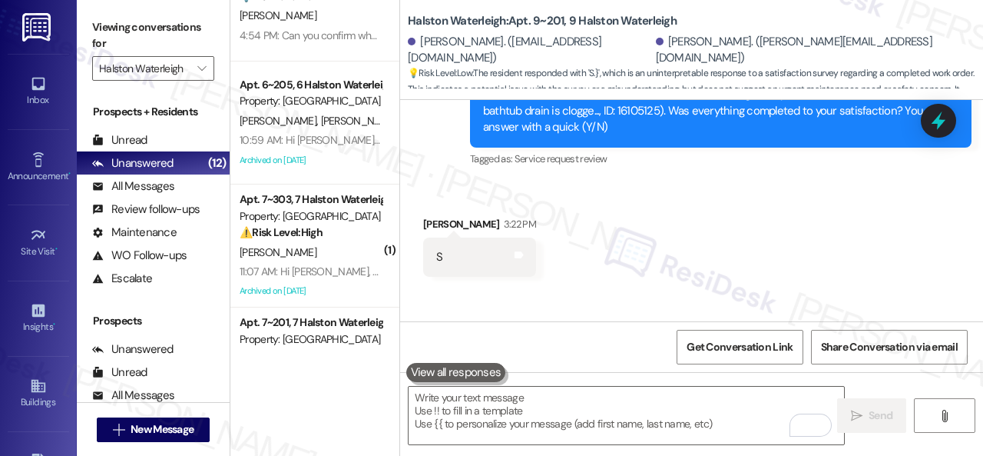
scroll to position [230, 0]
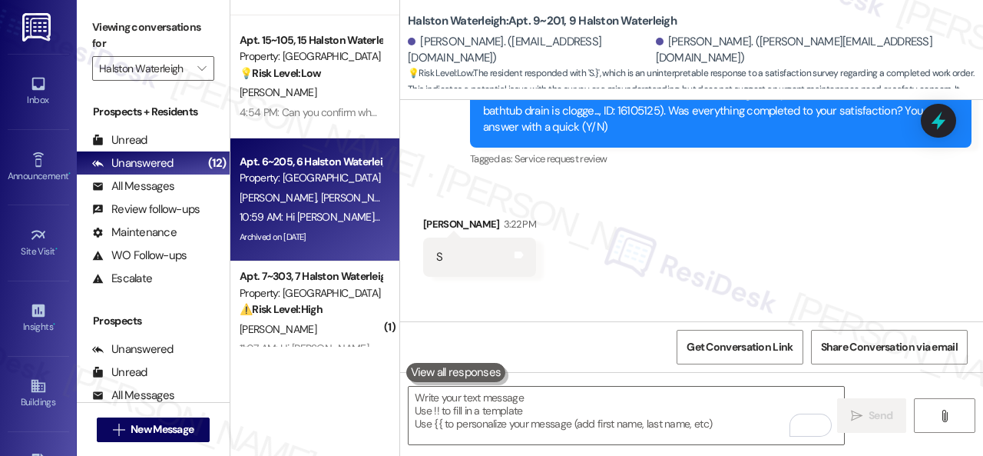
click at [327, 205] on div "P. [PERSON_NAME] [PERSON_NAME] Junior" at bounding box center [310, 197] width 145 height 19
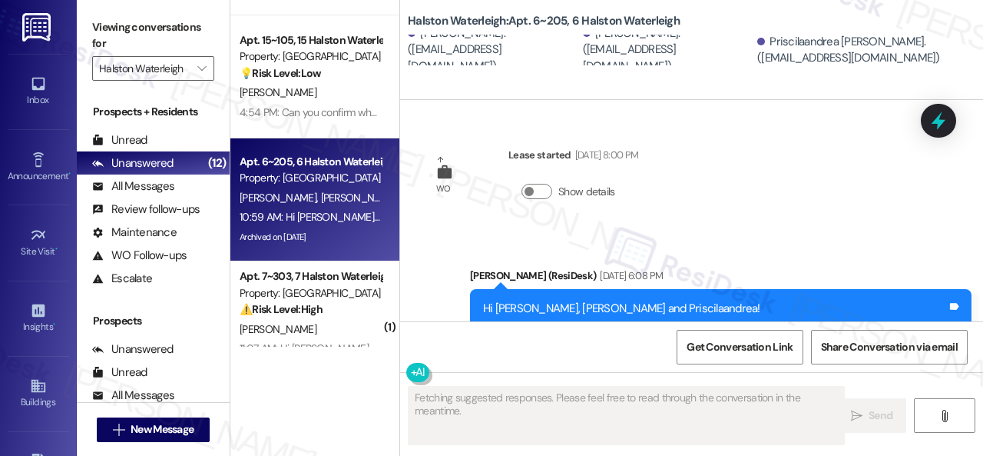
type textarea "Fetching suggested responses. Please feel free to read through the conversation…"
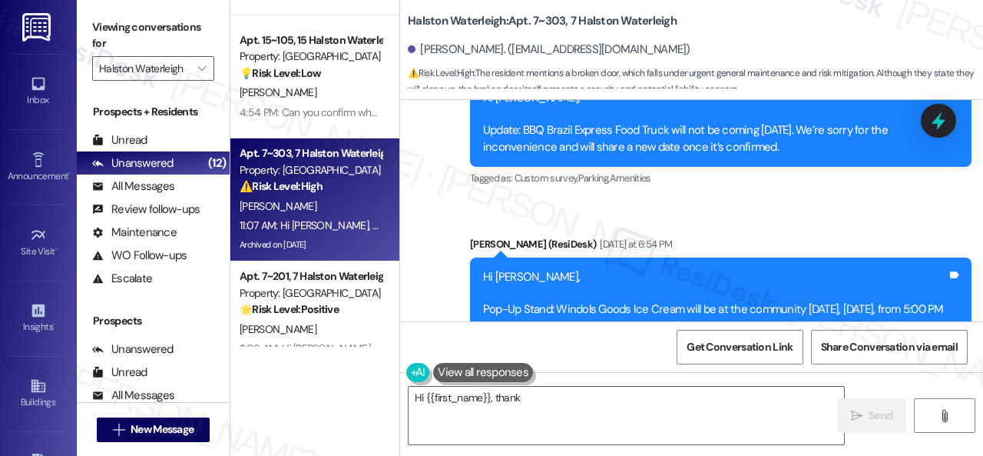
scroll to position [86816, 0]
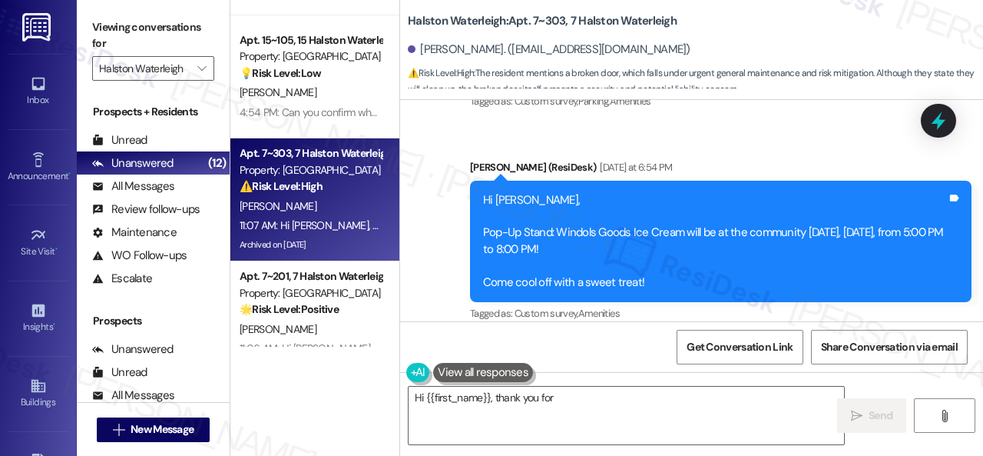
drag, startPoint x: 533, startPoint y: 15, endPoint x: 563, endPoint y: 21, distance: 30.4
click at [563, 21] on b "Halston Waterleigh: Apt. 7~303, 7 Halston Waterleigh" at bounding box center [542, 21] width 269 height 16
copy b "7~303"
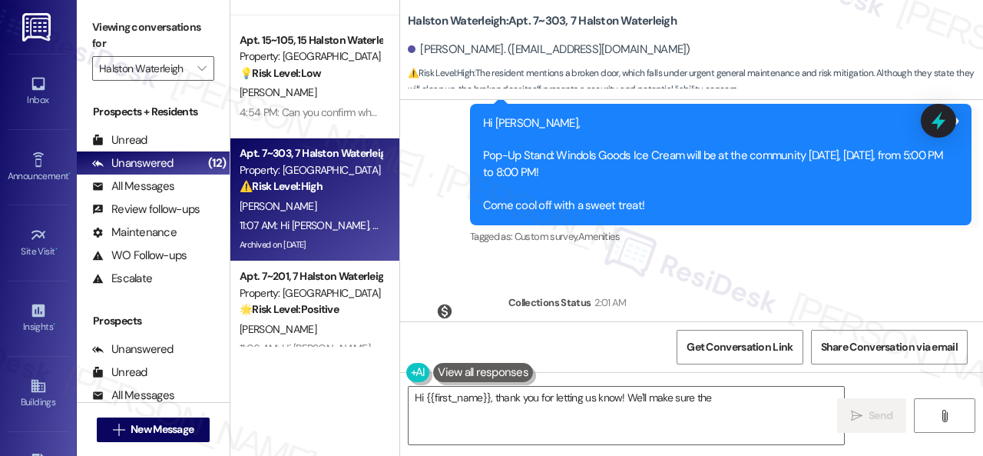
drag, startPoint x: 668, startPoint y: 250, endPoint x: 436, endPoint y: 150, distance: 253.3
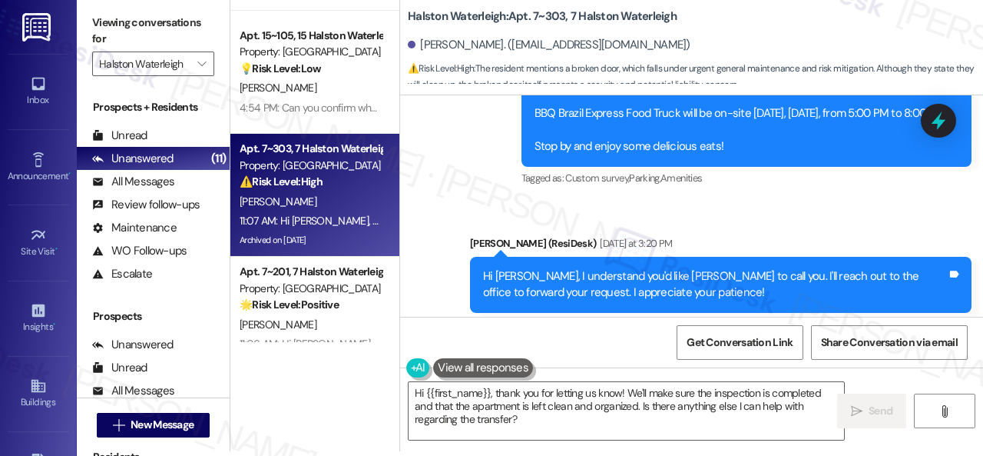
scroll to position [86969, 0]
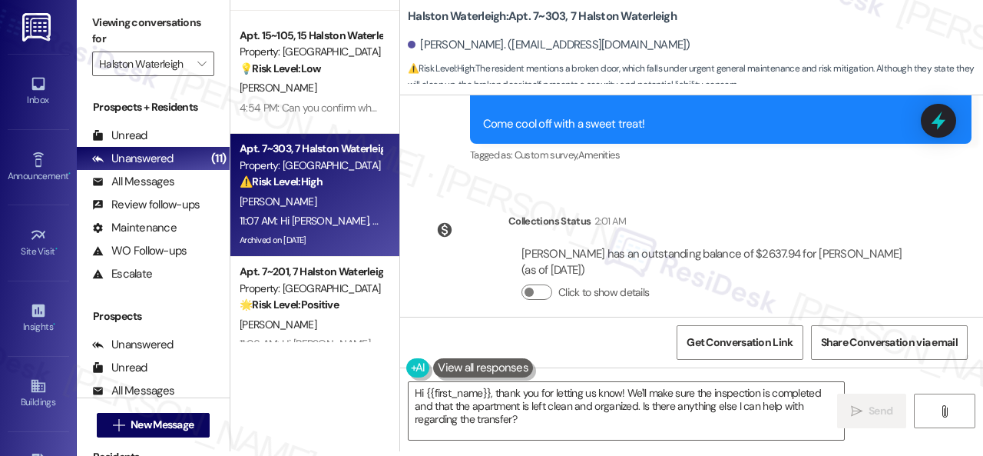
click at [371, 375] on div "Apt. 8~301, 8 Halston Waterleigh Property: Halston Waterleigh 🔧 Risk Level: Med…" at bounding box center [606, 223] width 753 height 456
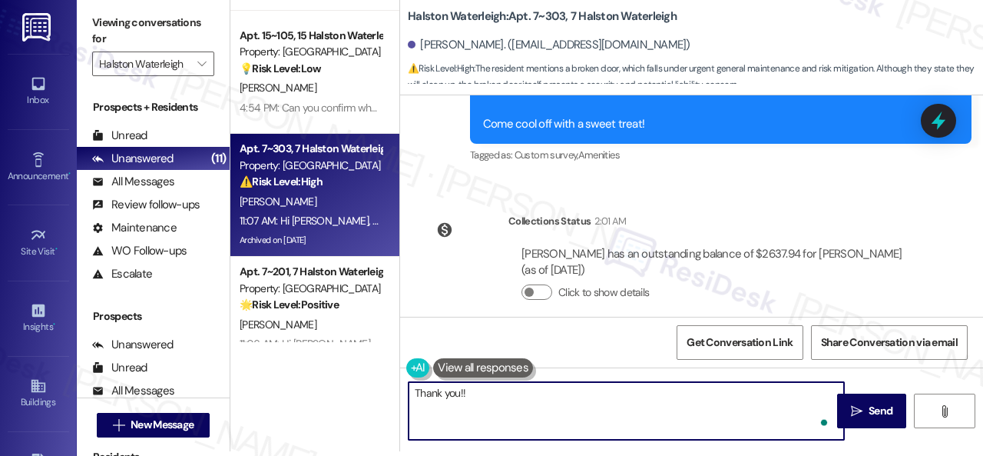
type textarea "Thank you!"
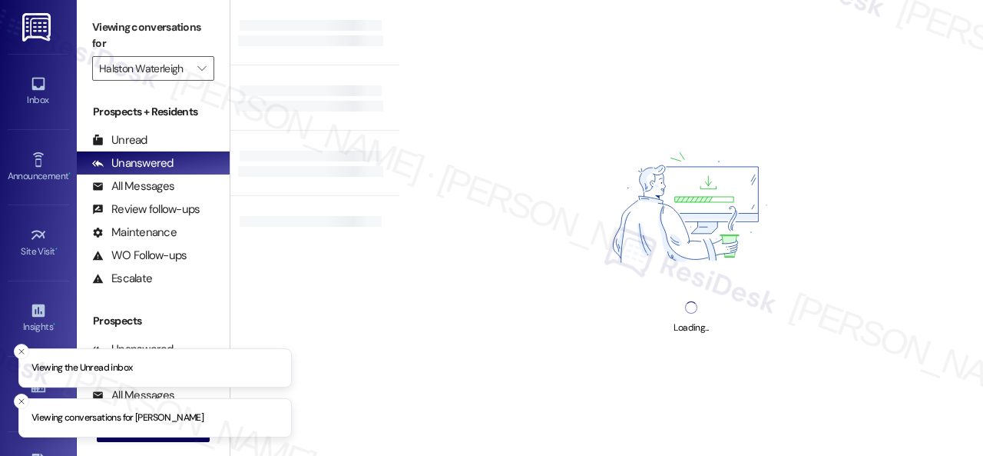
type input "Halston Waterleigh"
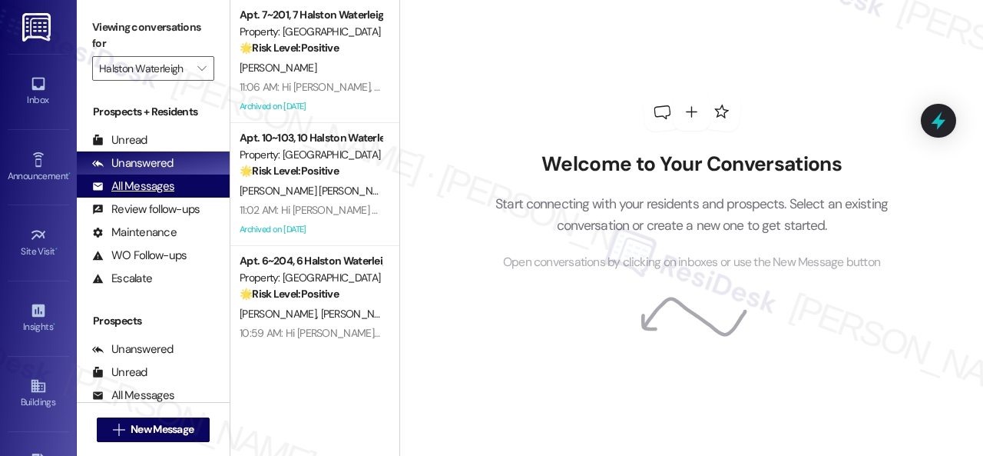
click at [124, 187] on div "All Messages" at bounding box center [133, 186] width 82 height 16
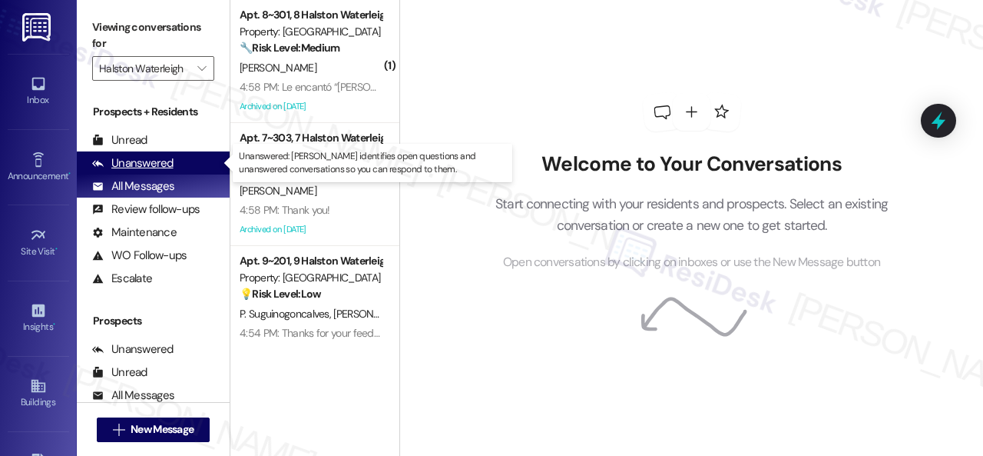
click at [150, 164] on div "Unanswered" at bounding box center [132, 163] width 81 height 16
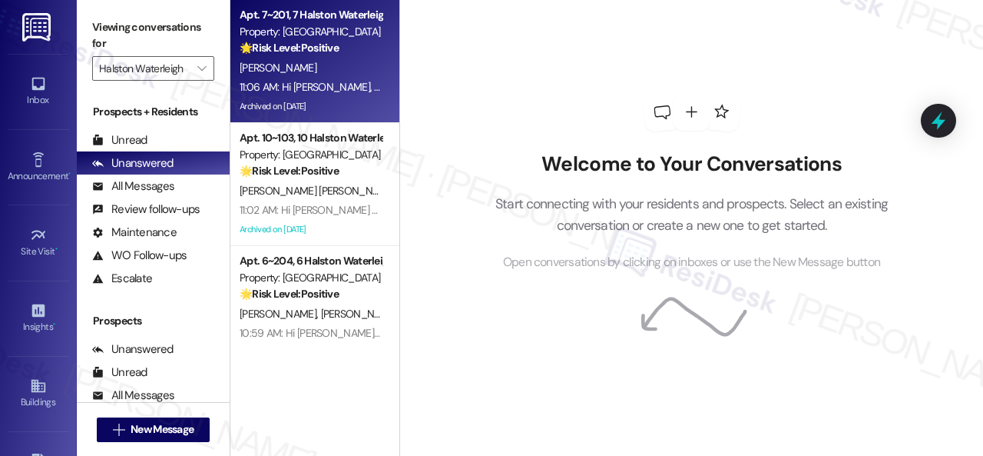
click at [343, 71] on div "[PERSON_NAME]" at bounding box center [310, 67] width 145 height 19
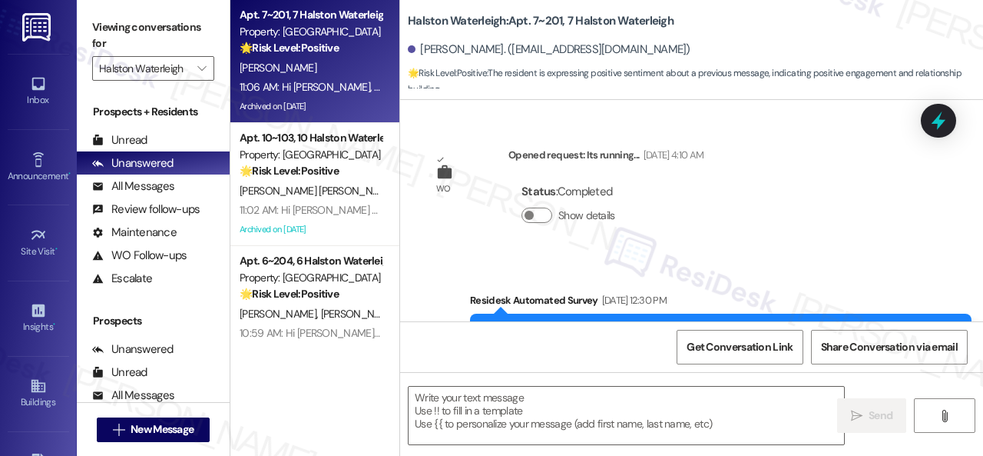
scroll to position [35757, 0]
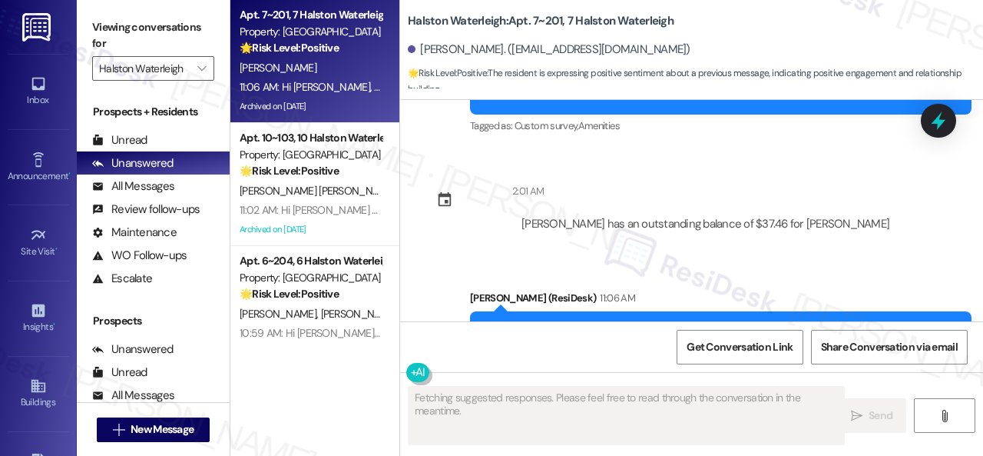
type textarea "Fetching suggested responses. Please feel free to read through the conversation…"
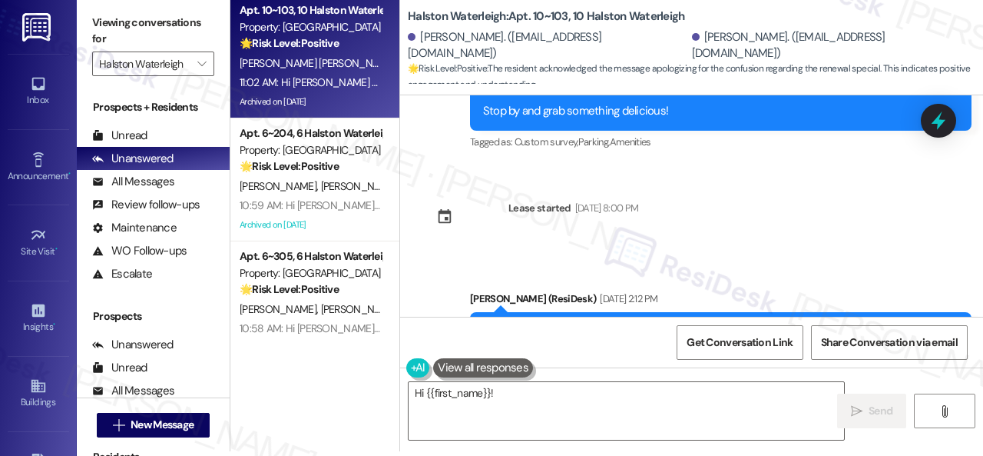
scroll to position [52041, 0]
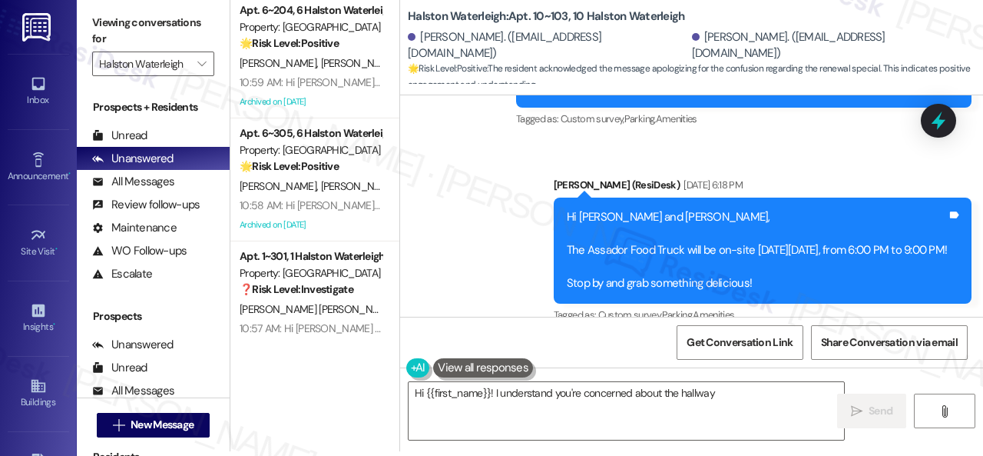
type textarea "Hi {{first_name}}! I understand you're concerned about the hallway"
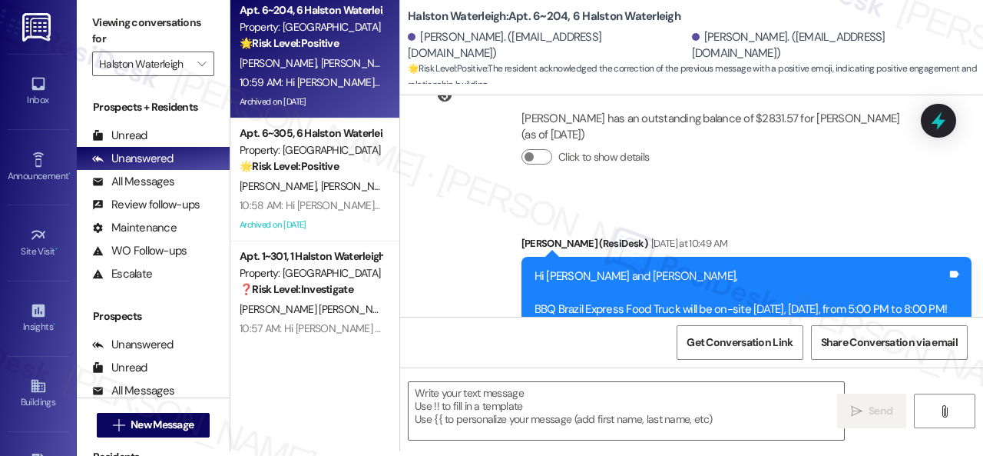
scroll to position [0, 0]
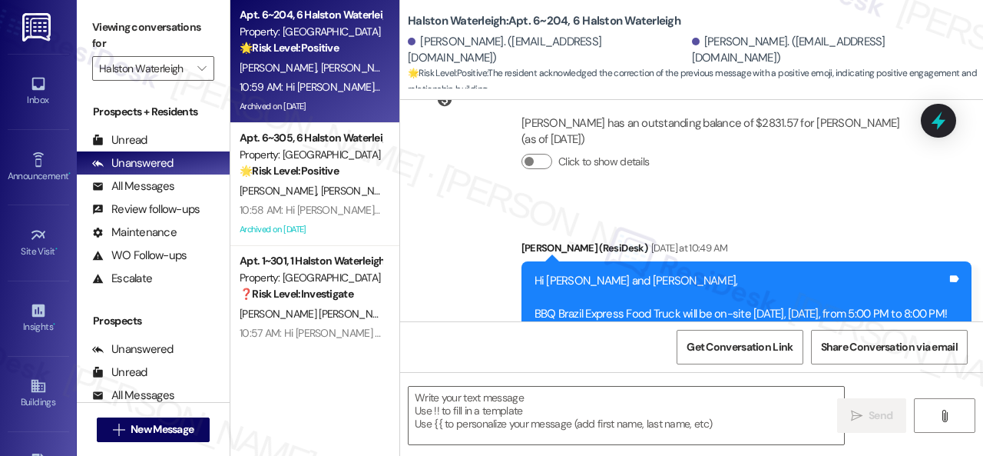
type textarea "Fetching suggested responses. Please feel free to read through the conversation…"
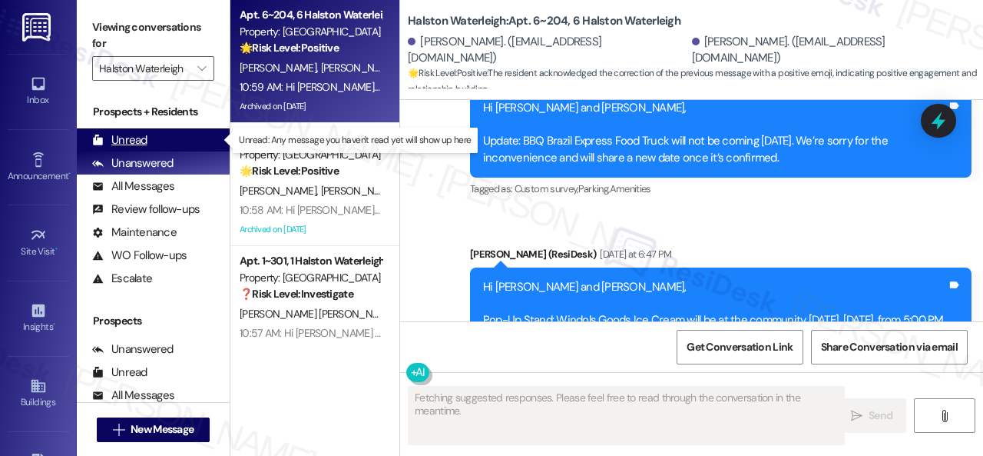
click at [138, 141] on div "Unread" at bounding box center [119, 140] width 55 height 16
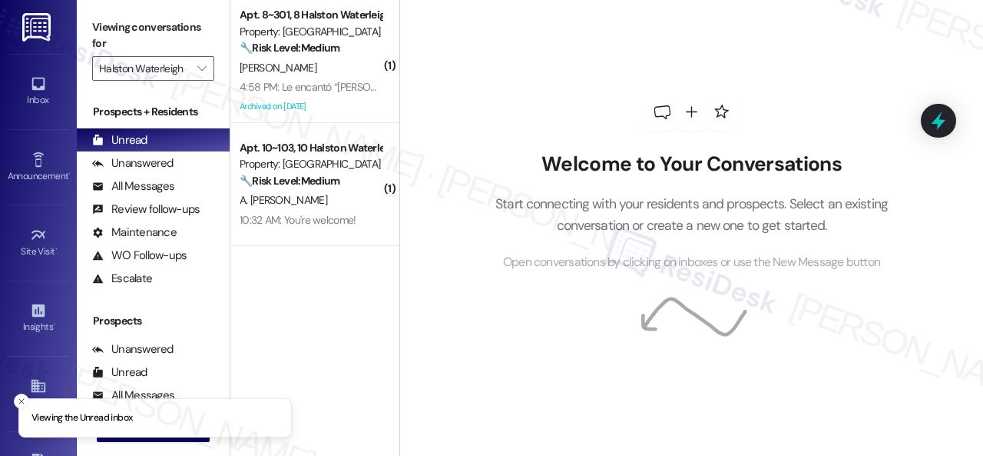
click at [352, 208] on div "A. [PERSON_NAME]" at bounding box center [310, 200] width 145 height 19
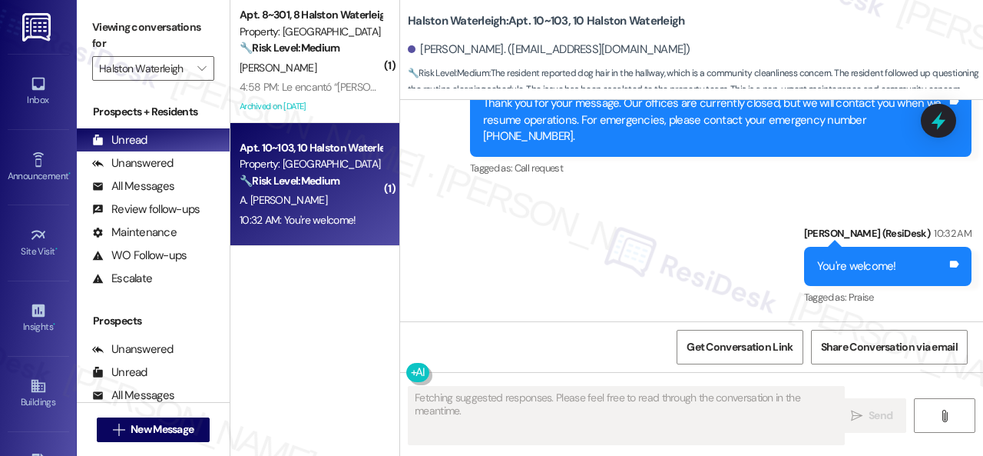
scroll to position [8533, 0]
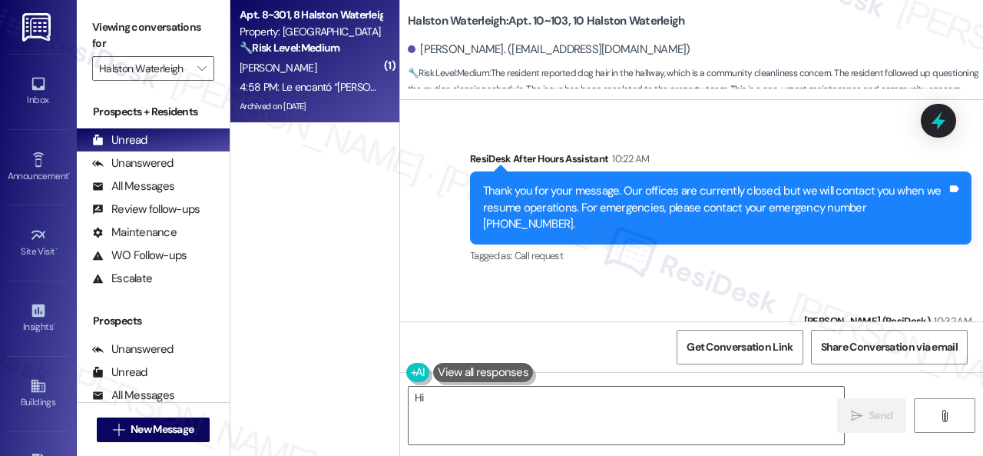
type textarea "Hi {{first_name}}"
click at [323, 77] on div "[PERSON_NAME]" at bounding box center [310, 67] width 145 height 19
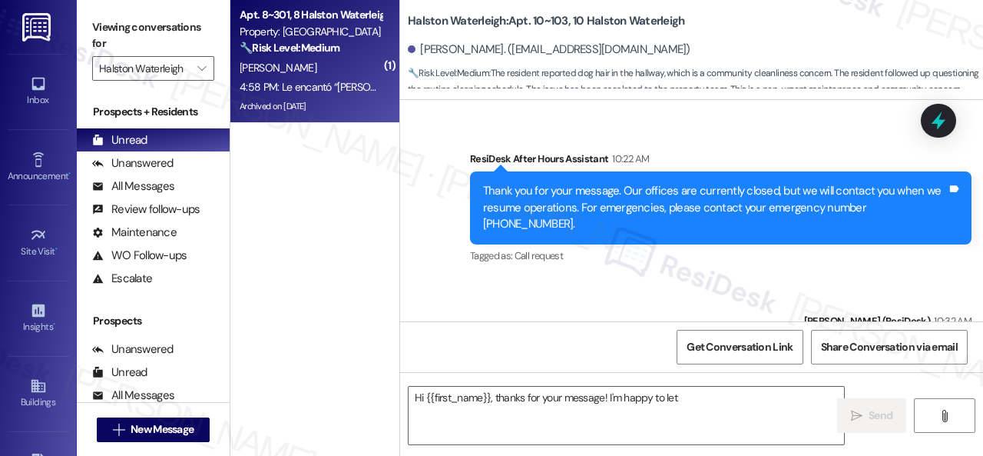
type textarea "Hi {{first_name}}, thanks for your message! I'm happy to let"
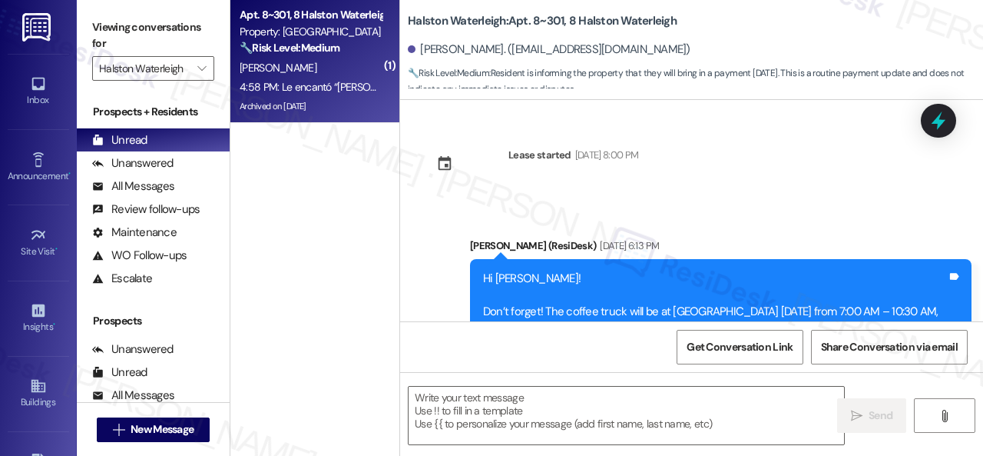
scroll to position [29111, 0]
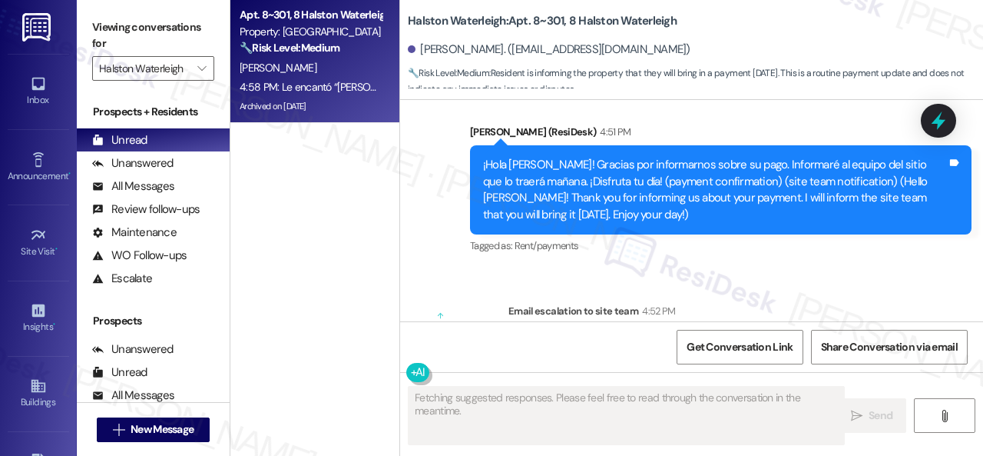
type textarea "Fetching suggested responses. Please feel free to read through the conversation…"
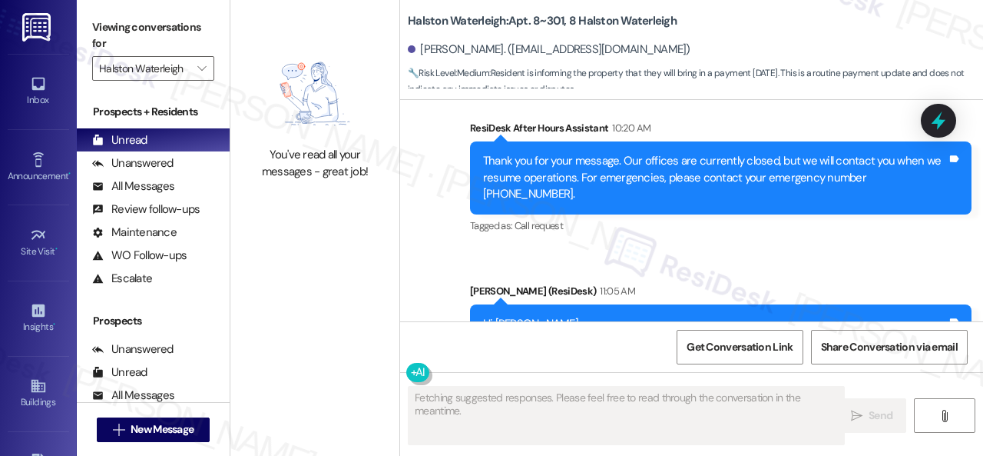
scroll to position [28574, 0]
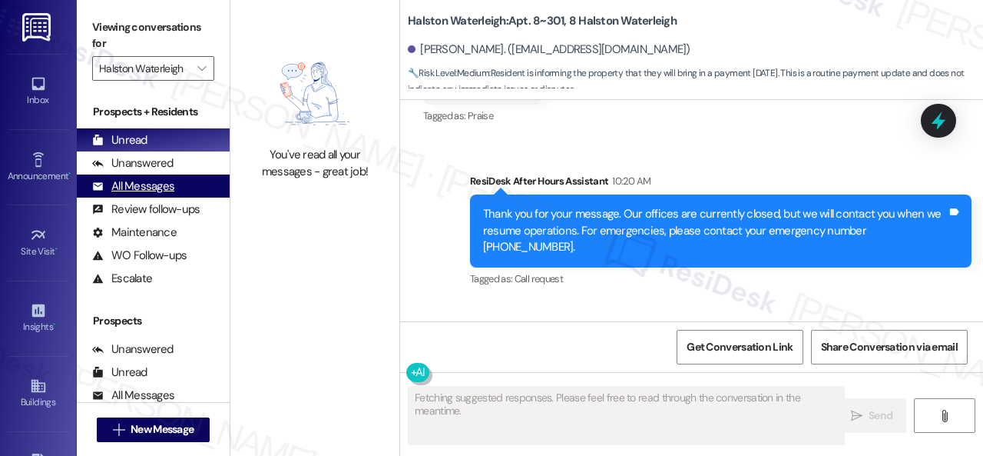
click at [131, 181] on div "All Messages" at bounding box center [133, 186] width 82 height 16
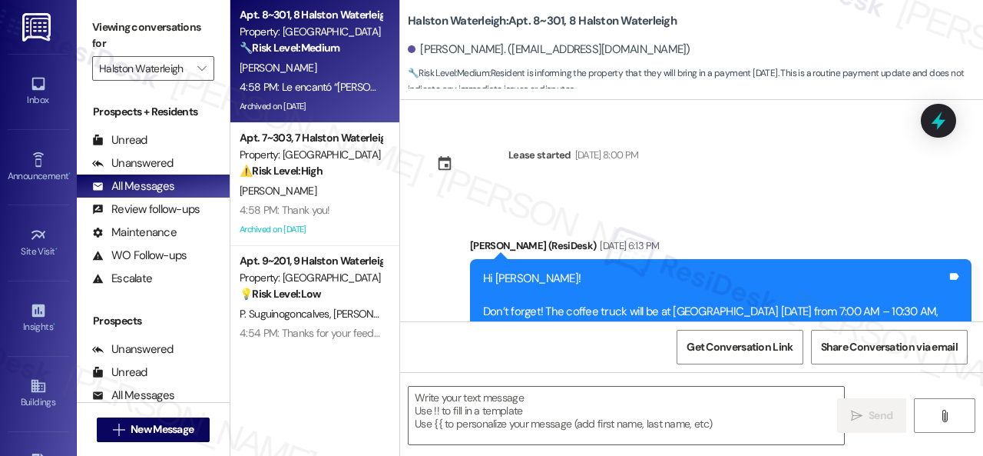
scroll to position [29111, 0]
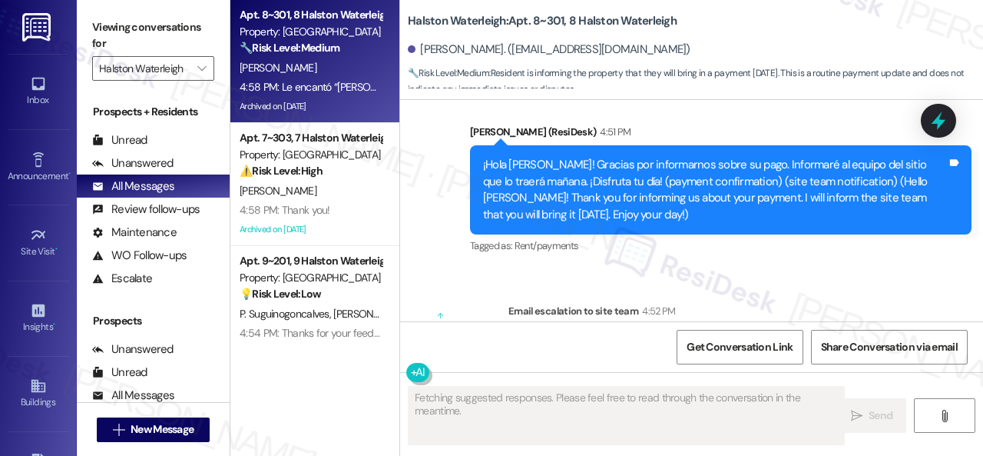
type textarea "Fetching suggested responses. Please feel free to read through the conversation…"
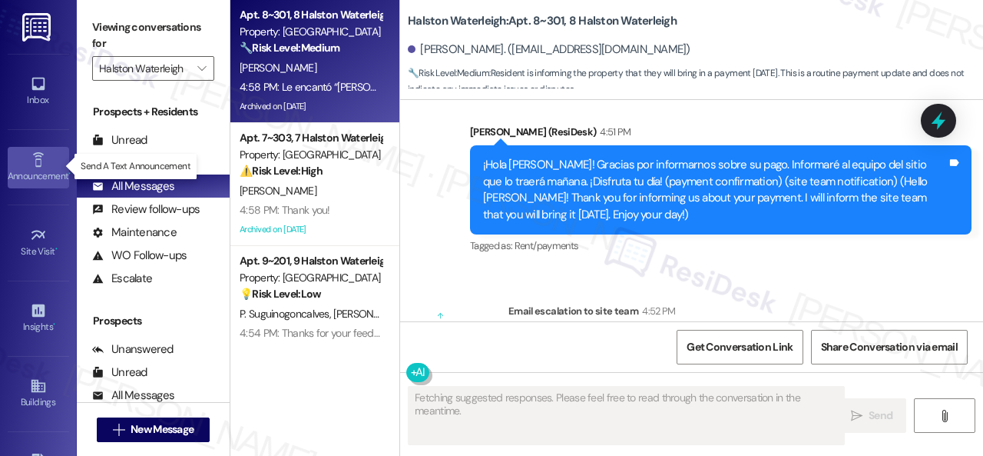
click at [30, 163] on icon at bounding box center [38, 159] width 17 height 17
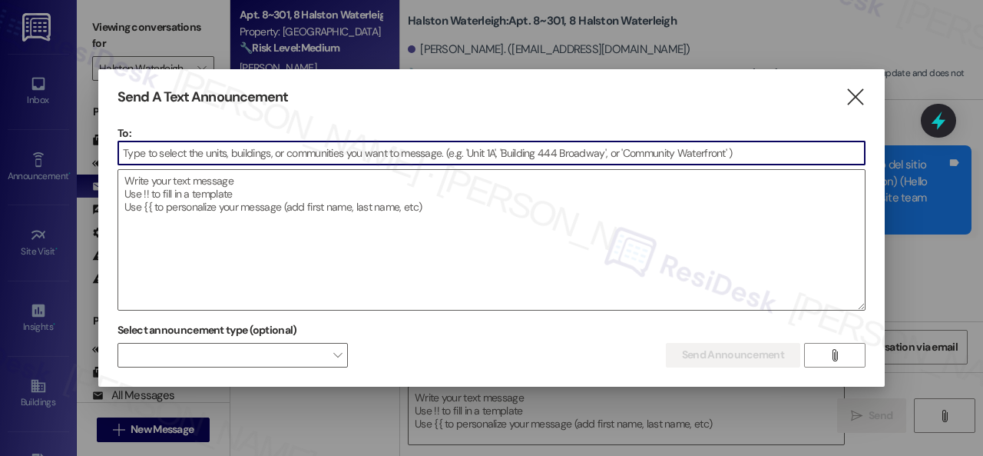
click at [217, 151] on input at bounding box center [491, 152] width 747 height 23
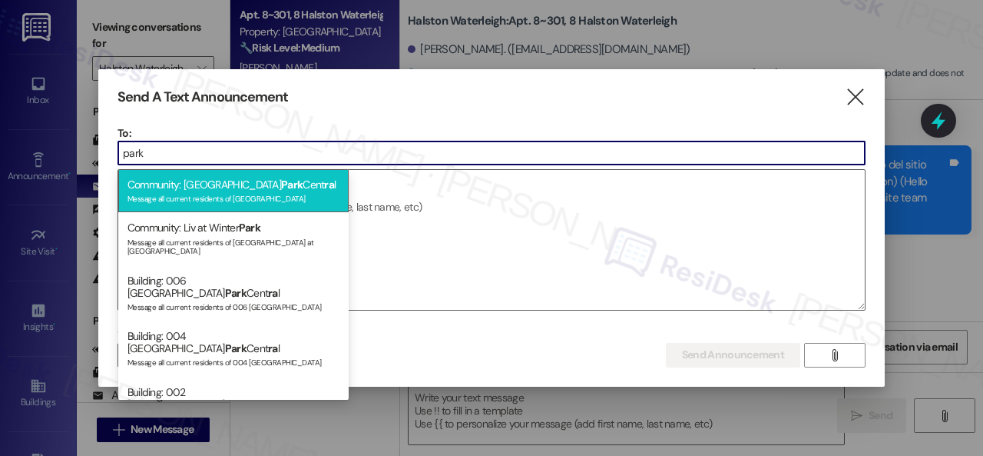
type input "park"
click at [197, 187] on div "Community: [GEOGRAPHIC_DATA] Cent ra l Message all current residents of [GEOGRA…" at bounding box center [233, 191] width 230 height 44
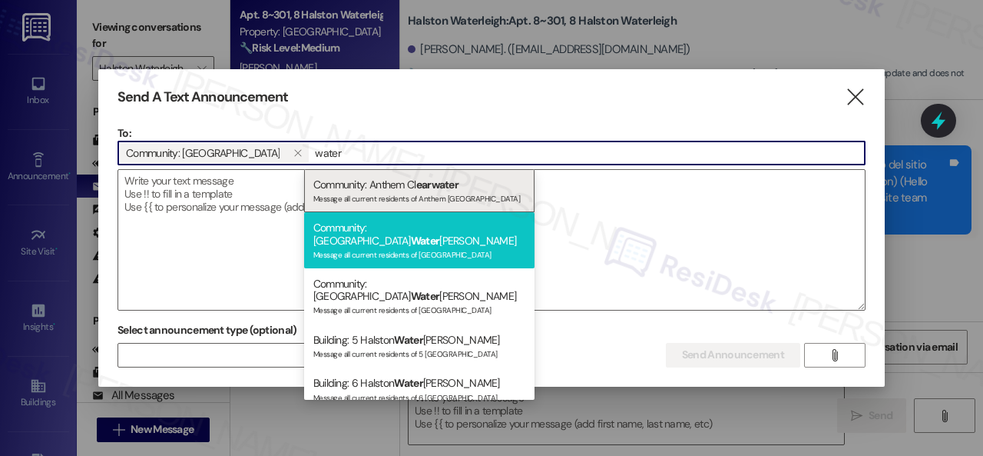
type input "water"
click at [371, 233] on div "Community: Halston Water leigh Message all current residents of Halston Waterle…" at bounding box center [419, 240] width 230 height 56
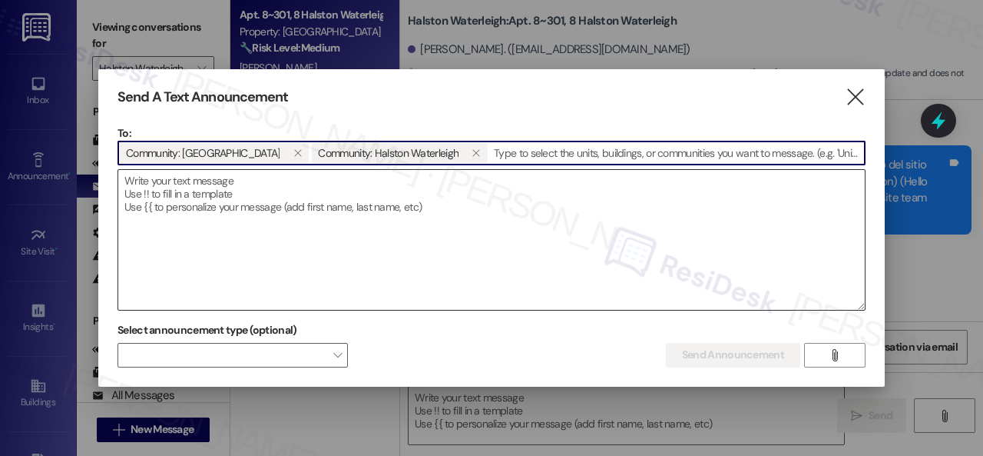
click at [285, 207] on textarea at bounding box center [491, 240] width 747 height 140
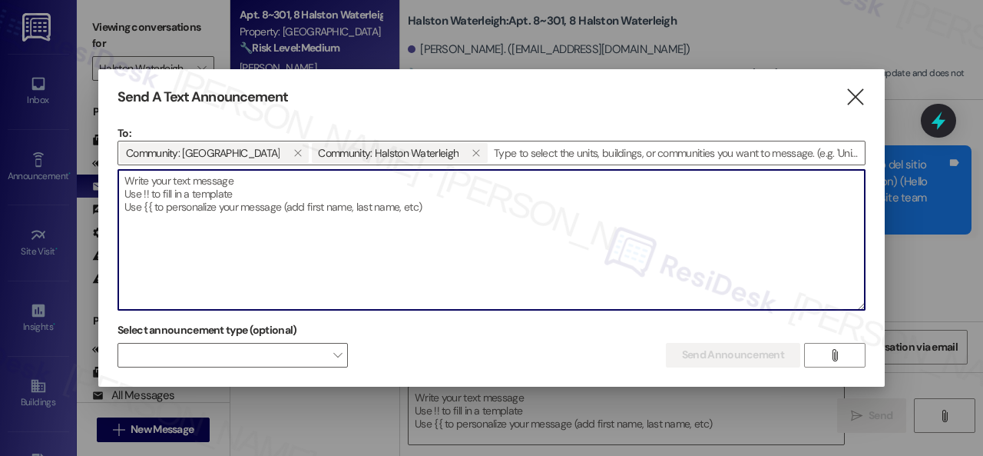
paste textarea "Congratulations to all the Pay Smart, Win Big winners! (Felicidades a los gando…"
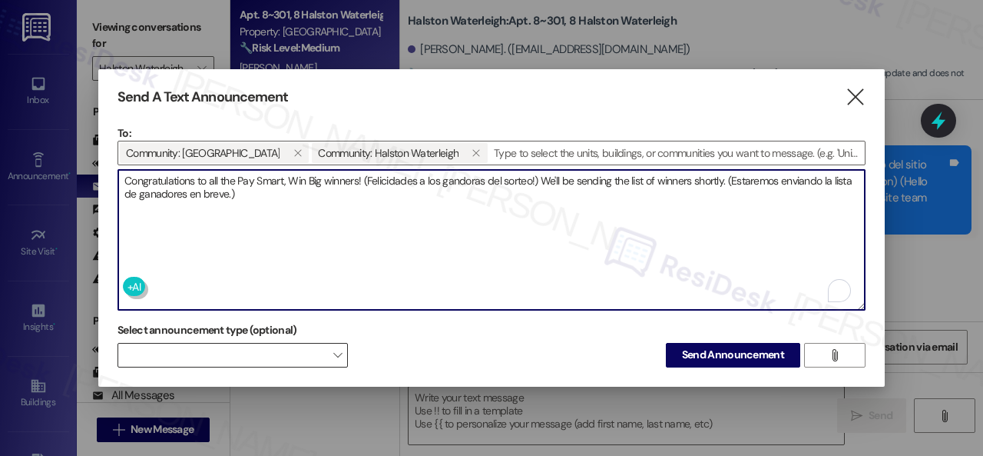
type textarea "Congratulations to all the Pay Smart, Win Big winners! (Felicidades a los gando…"
click at [219, 359] on span at bounding box center [233, 355] width 230 height 25
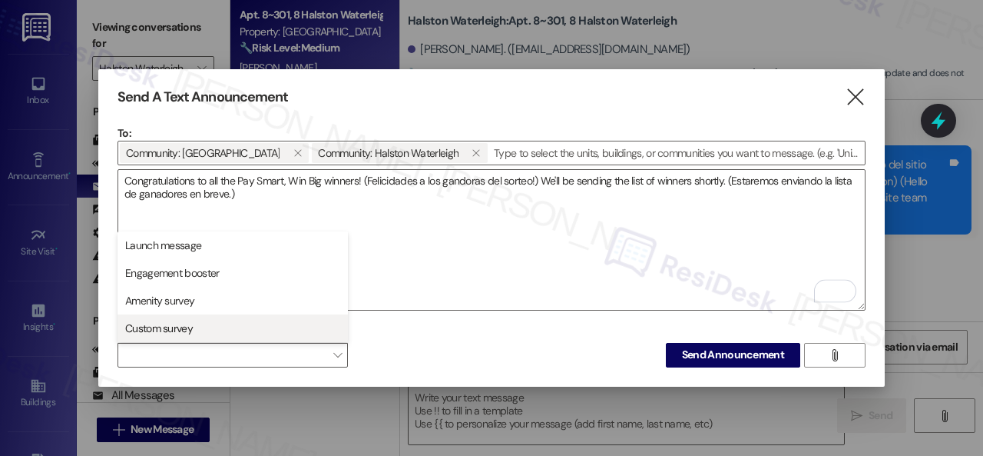
click at [166, 329] on span "Custom survey" at bounding box center [159, 327] width 68 height 15
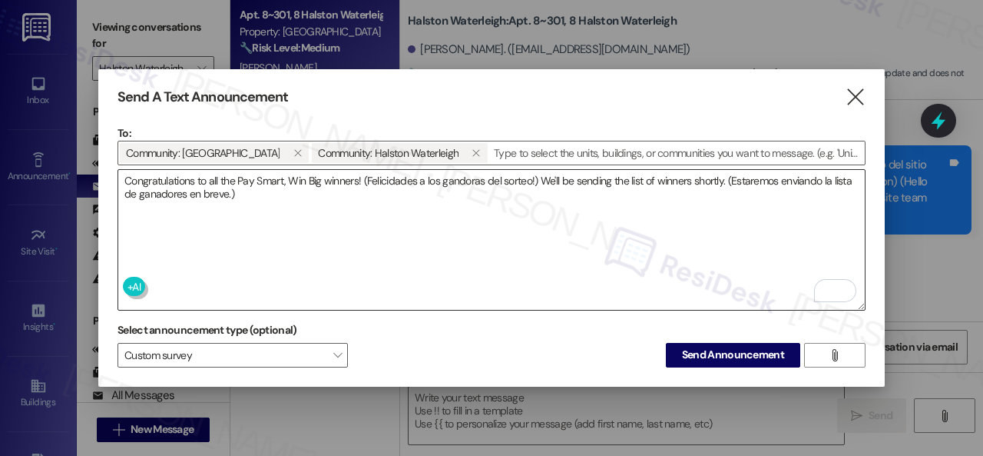
click at [413, 248] on textarea "Congratulations to all the Pay Smart, Win Big winners! (Felicidades a los gando…" at bounding box center [491, 240] width 747 height 140
click at [728, 348] on span "Send Announcement" at bounding box center [733, 354] width 102 height 16
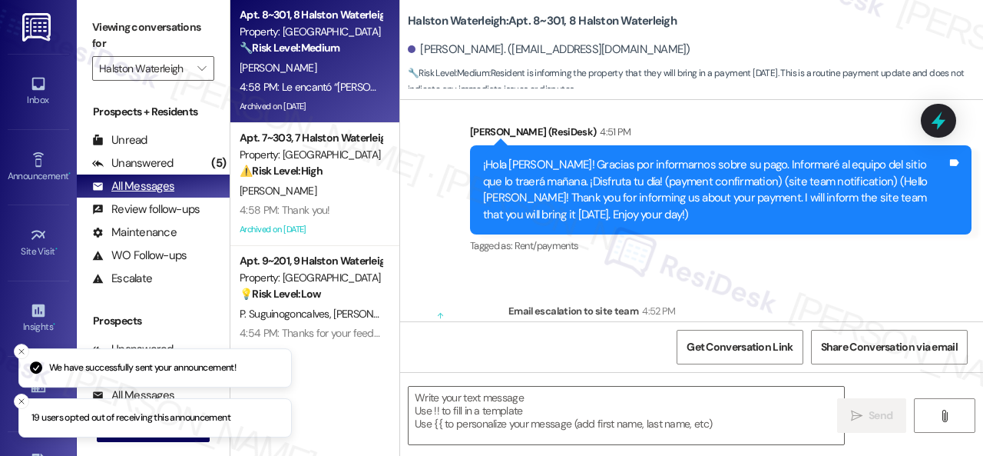
click at [132, 190] on div "All Messages" at bounding box center [133, 186] width 82 height 16
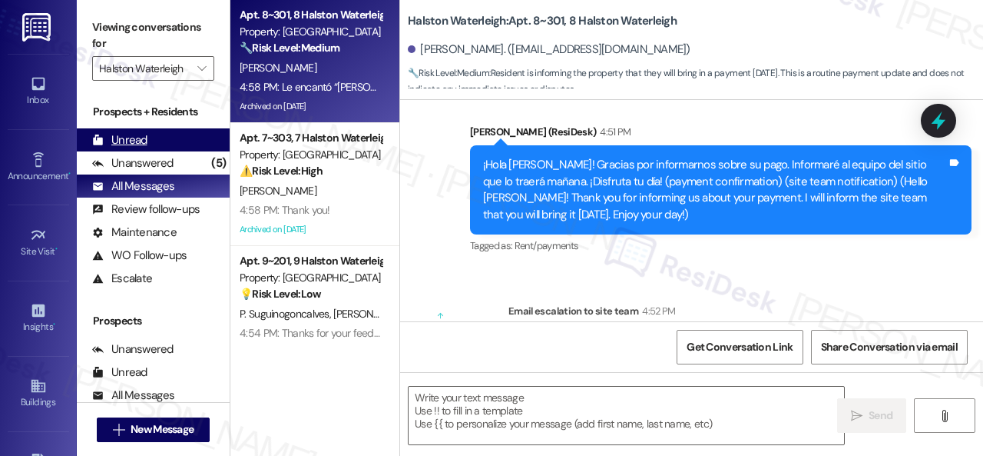
click at [121, 141] on div "Unread" at bounding box center [119, 140] width 55 height 16
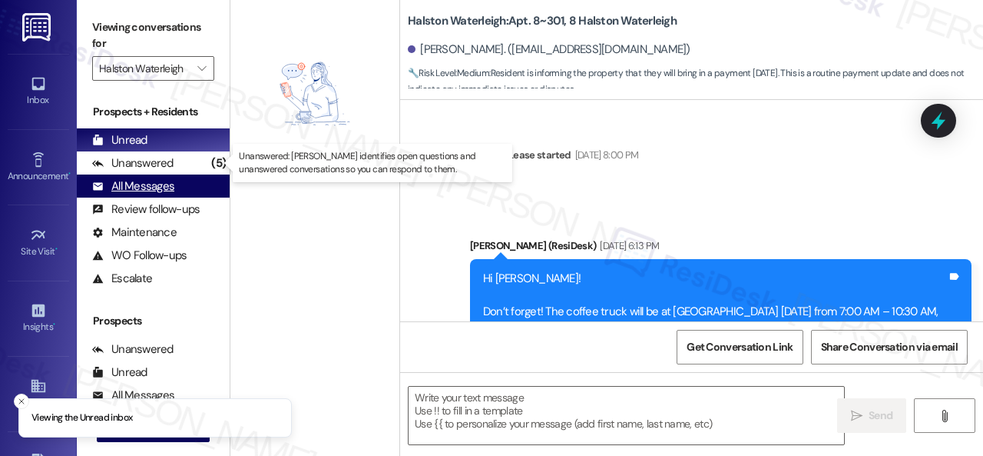
click at [140, 181] on div "All Messages" at bounding box center [133, 186] width 82 height 16
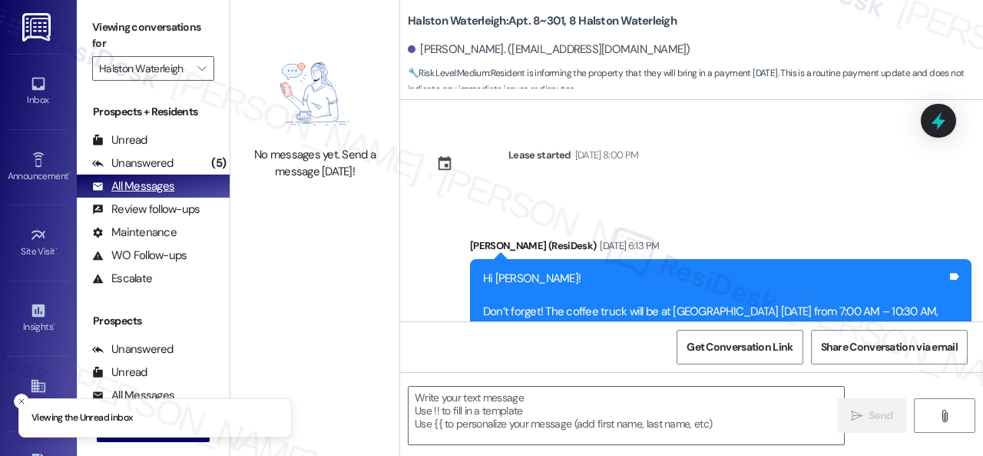
click at [140, 190] on div "All Messages" at bounding box center [133, 186] width 82 height 16
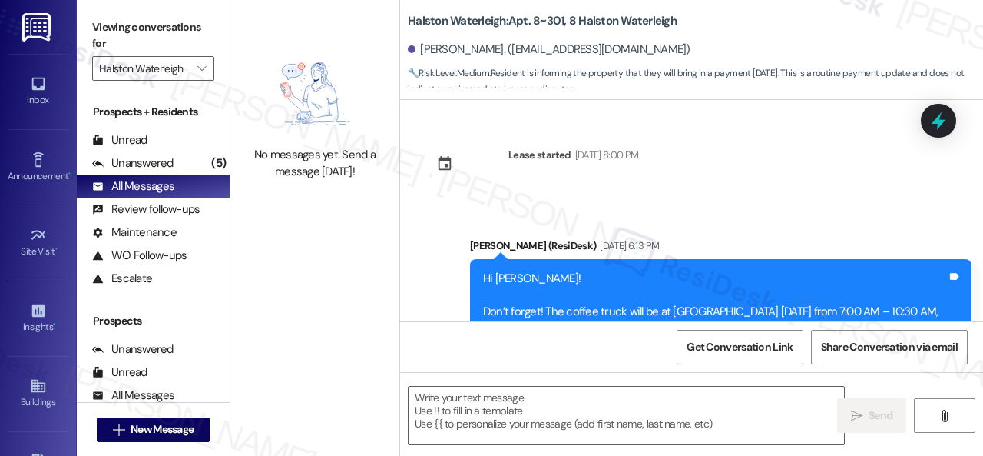
type textarea "Fetching suggested responses. Please feel free to read through the conversation…"
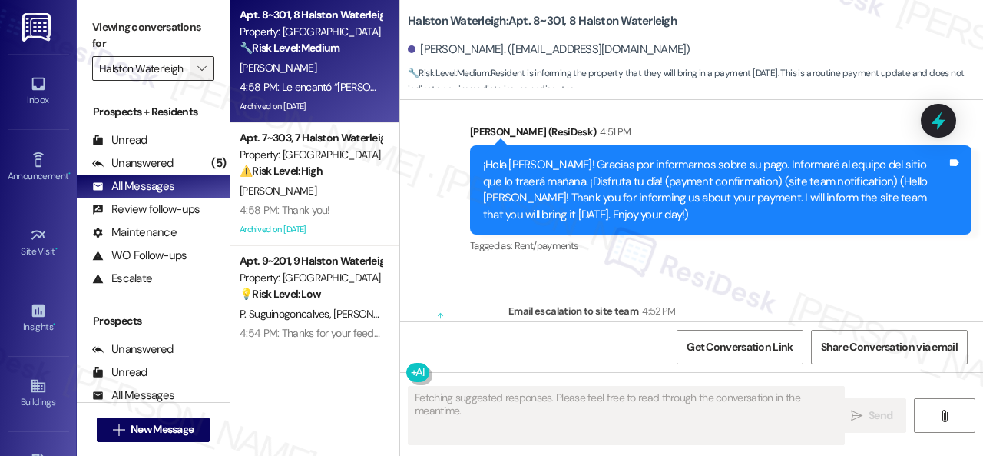
click at [200, 70] on icon "" at bounding box center [201, 68] width 8 height 12
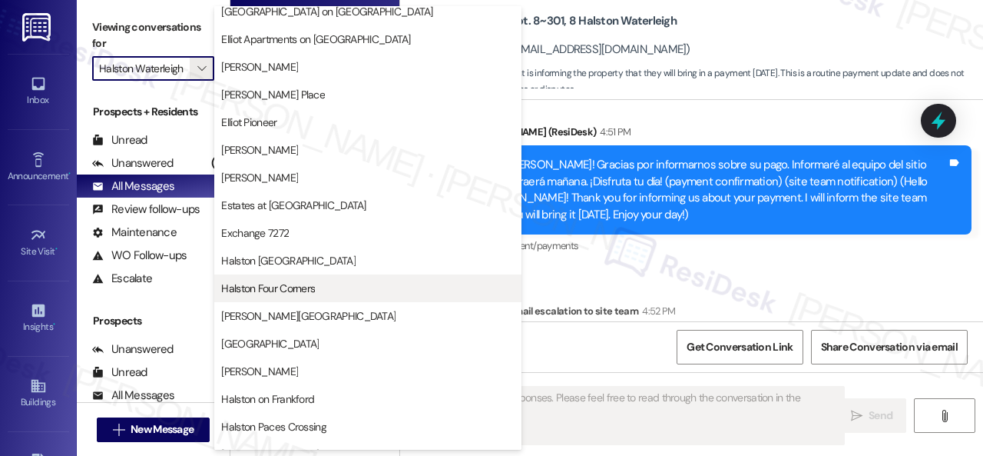
scroll to position [384, 0]
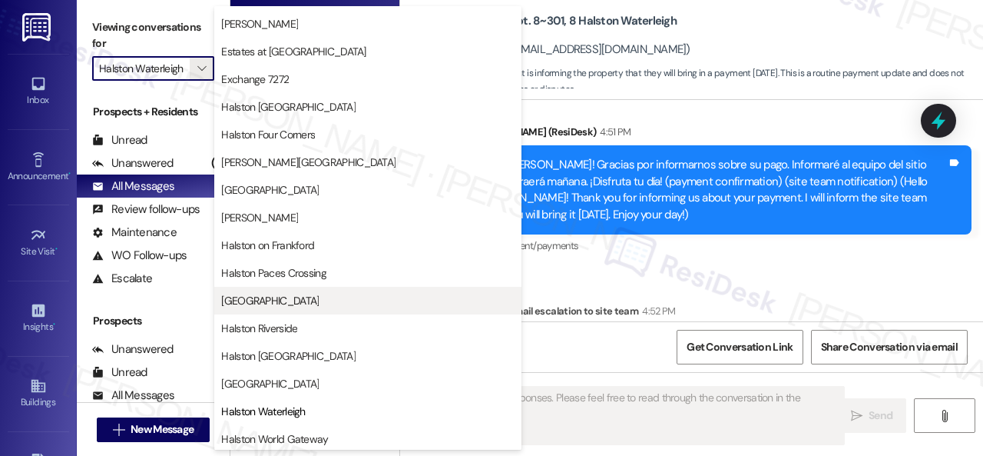
click at [285, 305] on span "[GEOGRAPHIC_DATA]" at bounding box center [270, 300] width 98 height 15
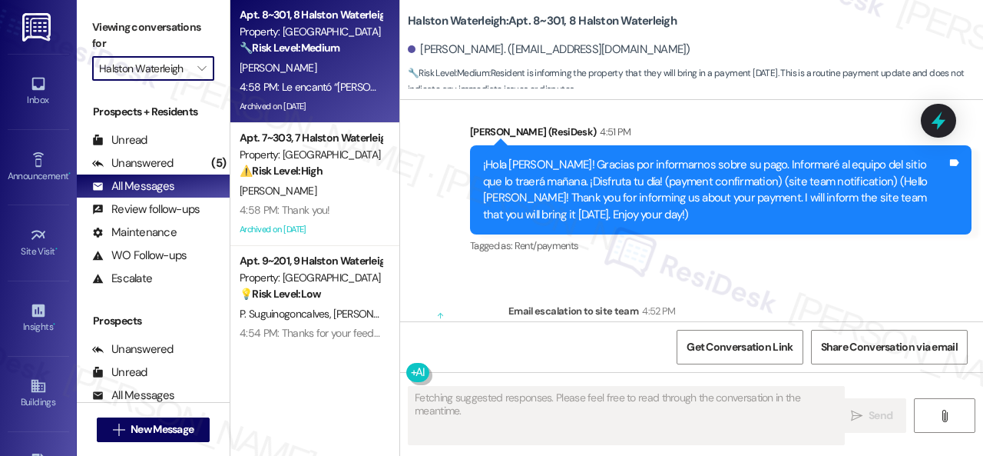
type input "[GEOGRAPHIC_DATA]"
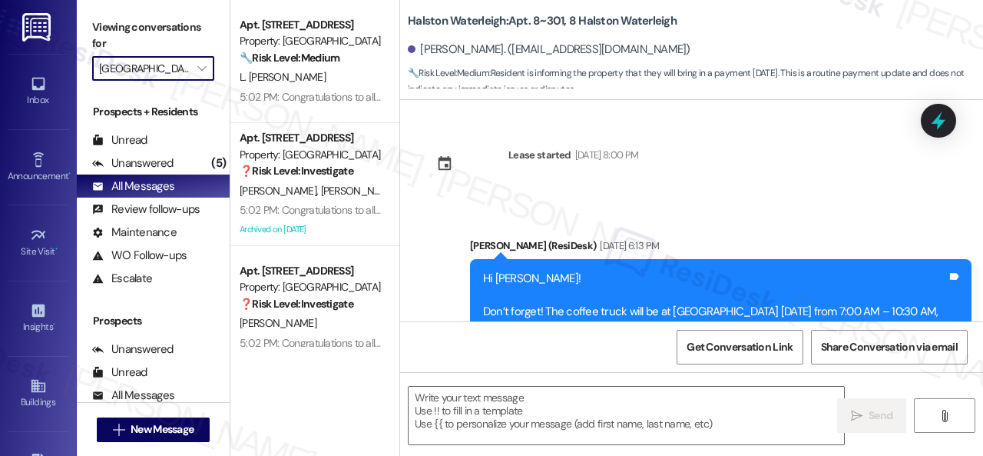
type textarea "Fetching suggested responses. Please feel free to read through the conversation…"
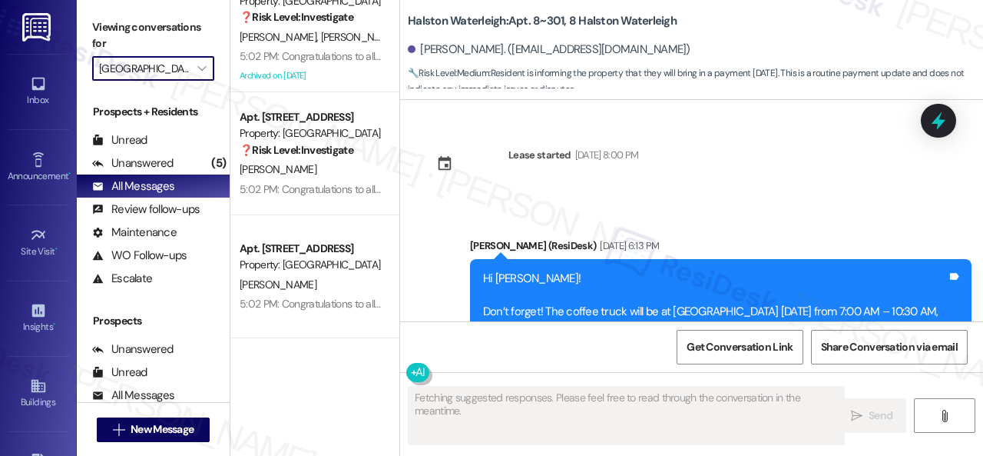
scroll to position [29111, 0]
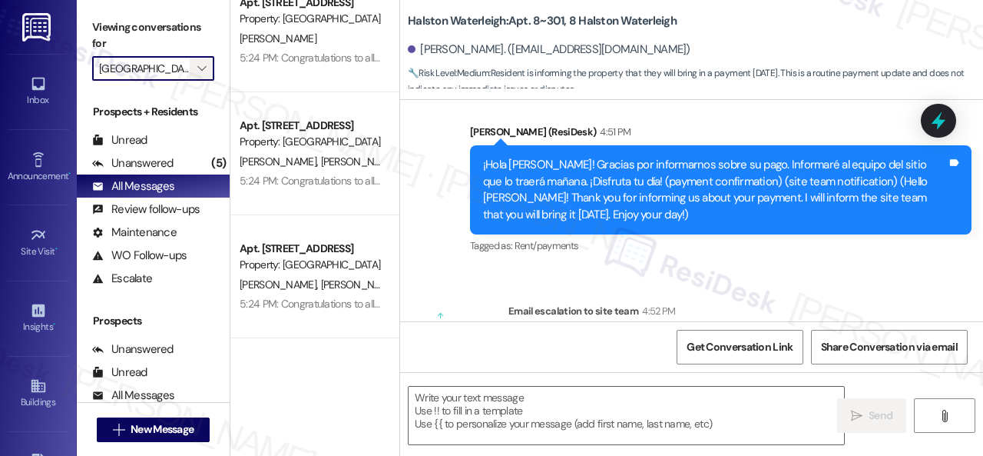
click at [197, 70] on icon "" at bounding box center [201, 68] width 8 height 12
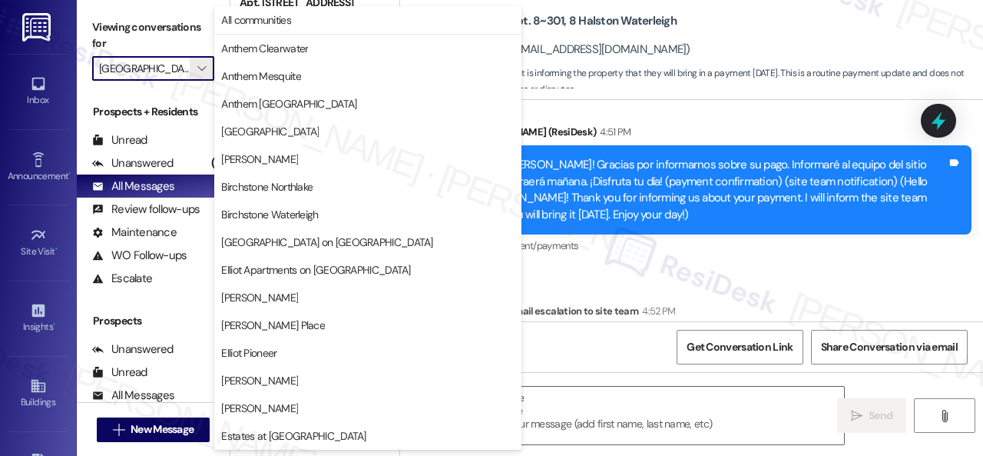
scroll to position [526, 0]
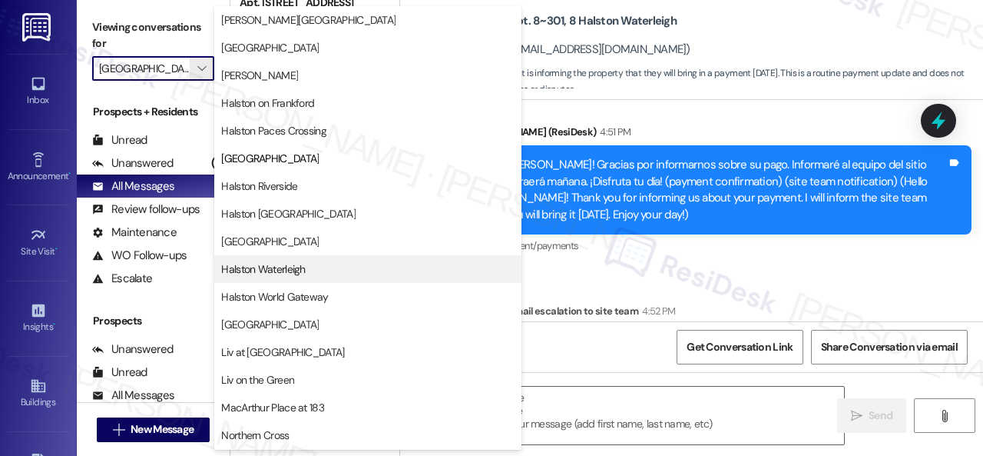
click at [283, 273] on span "Halston Waterleigh" at bounding box center [263, 268] width 84 height 15
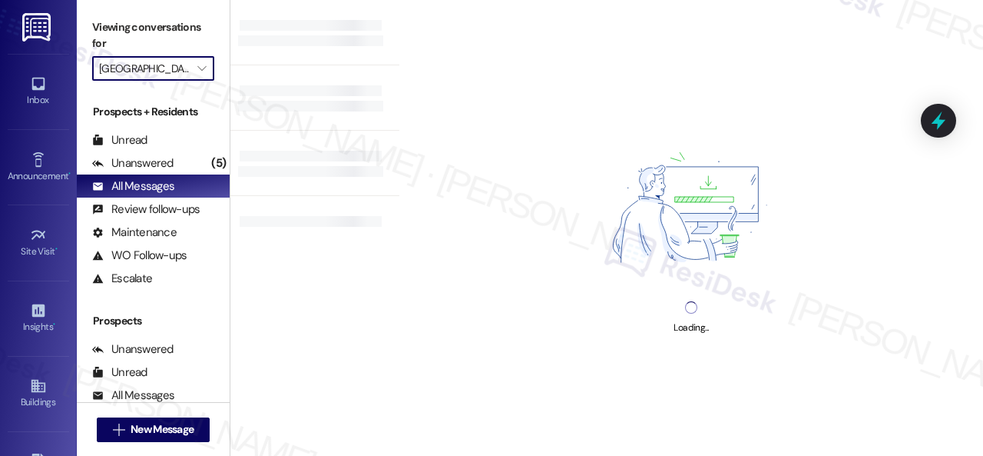
type input "Halston Waterleigh"
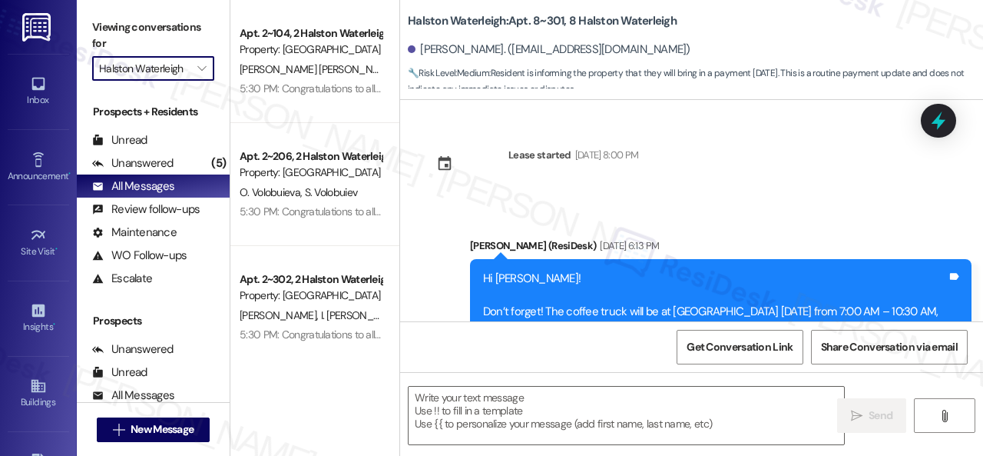
scroll to position [29111, 0]
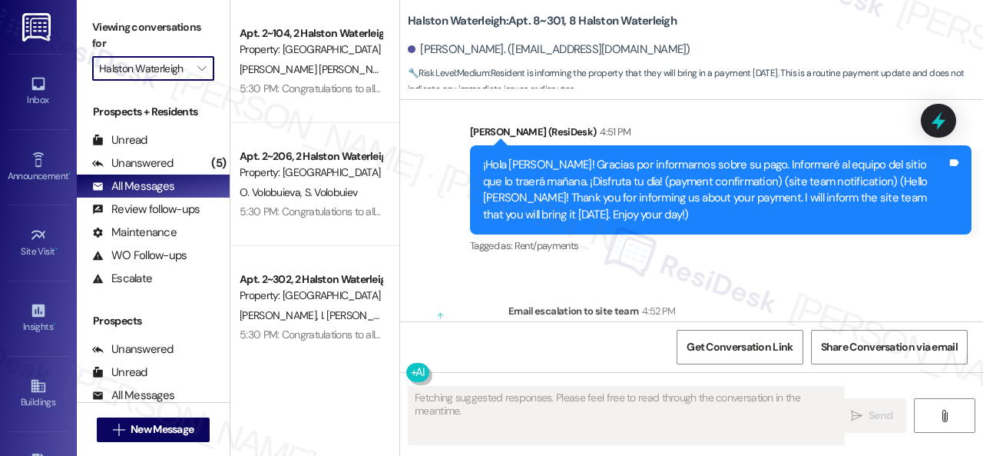
type textarea "Fetching suggested responses. Please feel free to read through the conversation…"
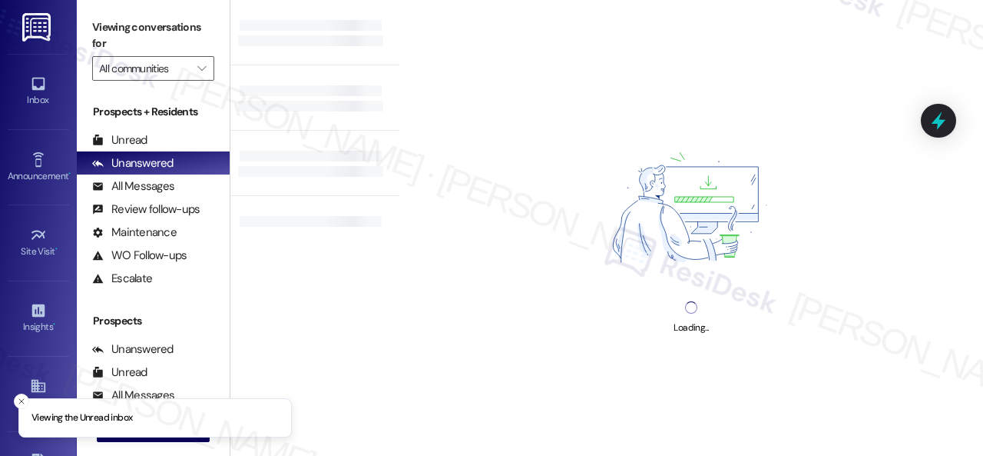
type input "Halston Waterleigh"
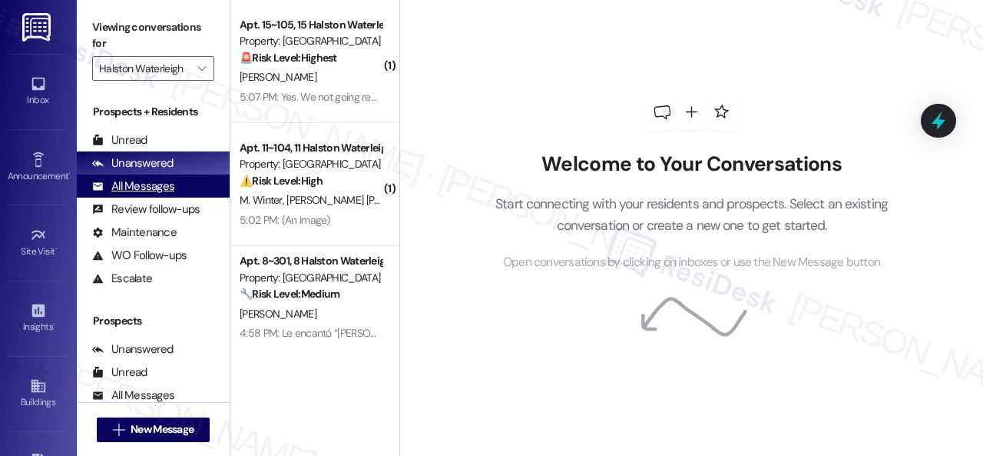
click at [136, 190] on div "All Messages" at bounding box center [133, 186] width 82 height 16
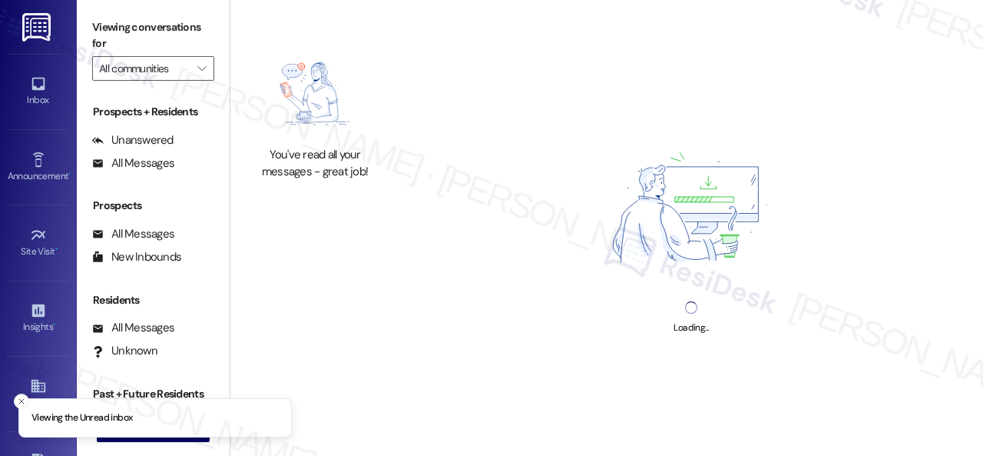
type input "Halston Waterleigh"
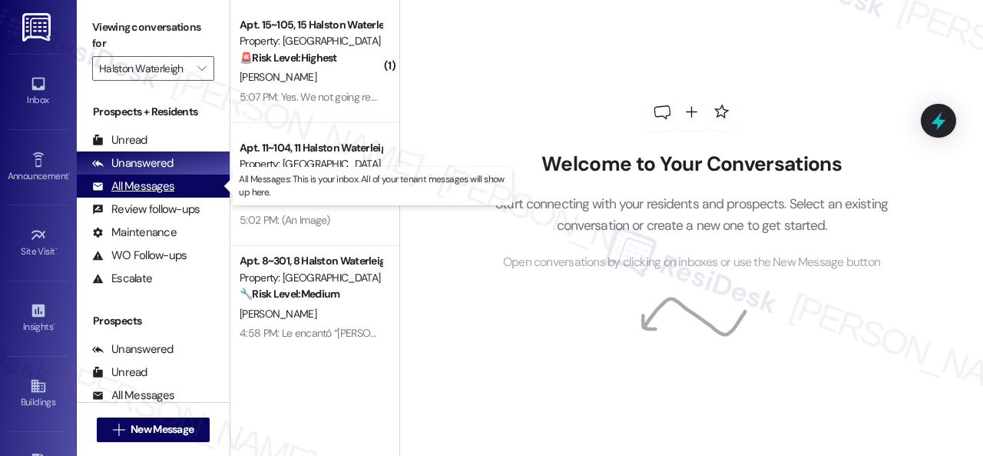
click at [136, 190] on div "All Messages" at bounding box center [133, 186] width 82 height 16
click at [165, 194] on div "All Messages (undefined)" at bounding box center [153, 185] width 153 height 23
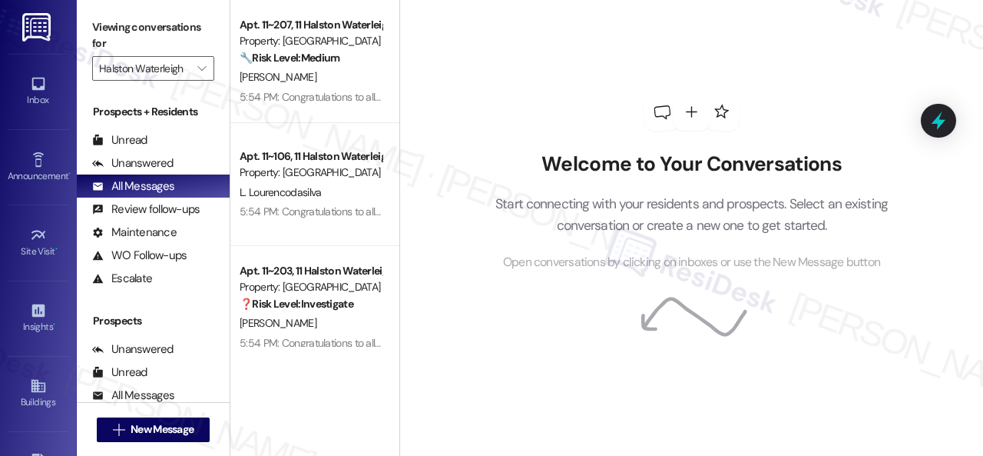
drag, startPoint x: 462, startPoint y: 70, endPoint x: 452, endPoint y: 58, distance: 15.8
click at [462, 65] on div "Welcome to Your Conversations Start connecting with your residents and prospect…" at bounding box center [692, 182] width 461 height 364
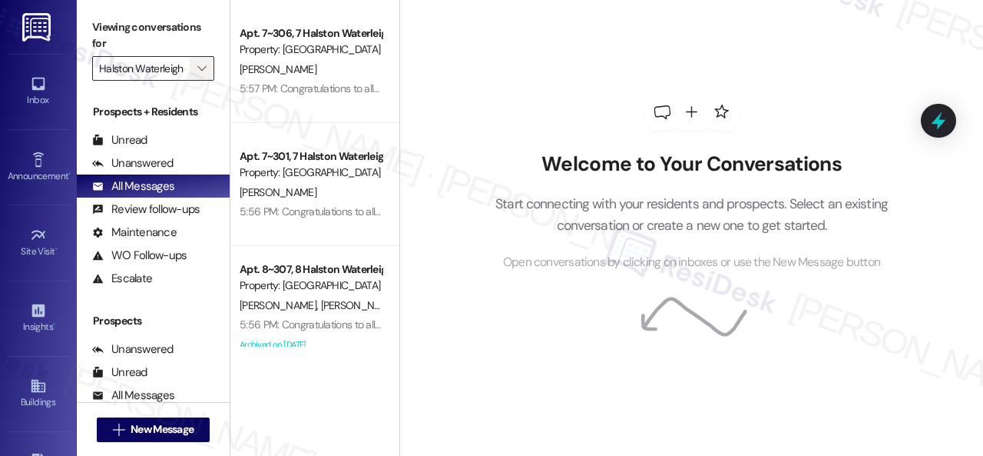
click at [204, 68] on icon "" at bounding box center [201, 68] width 8 height 12
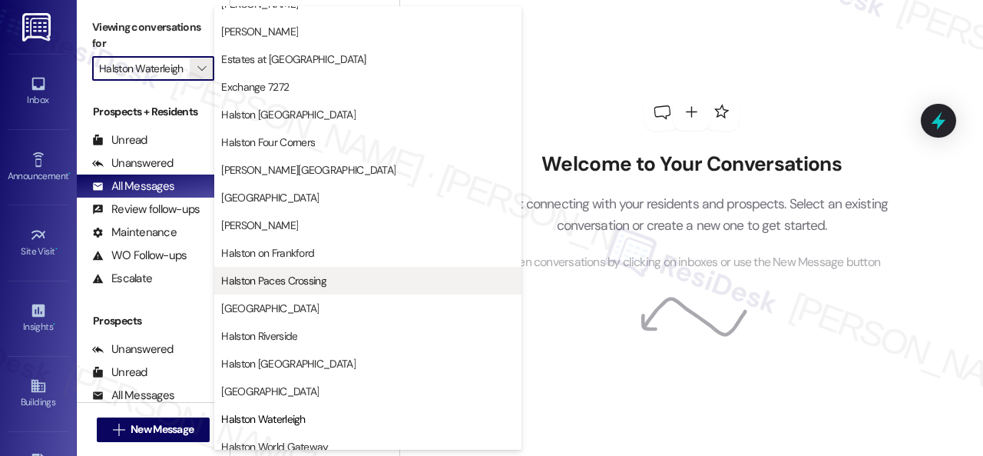
scroll to position [373, 0]
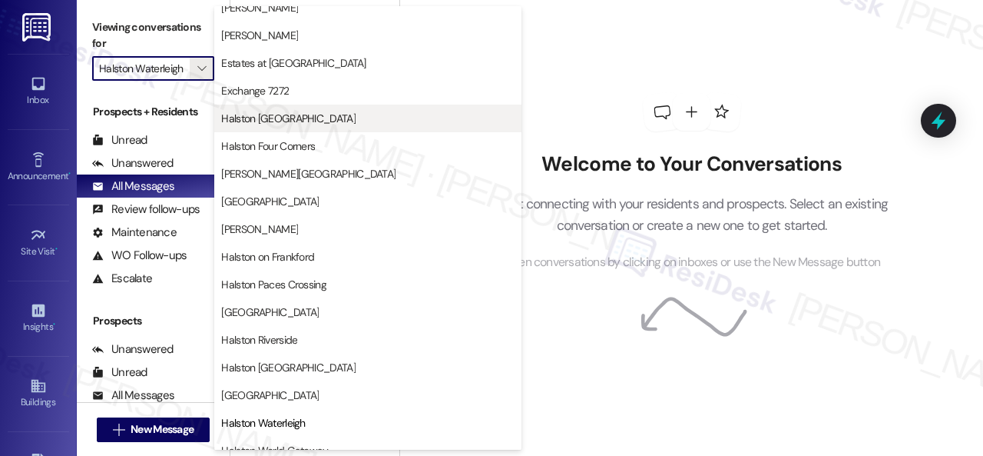
click at [284, 124] on span "Halston [GEOGRAPHIC_DATA]" at bounding box center [288, 118] width 134 height 15
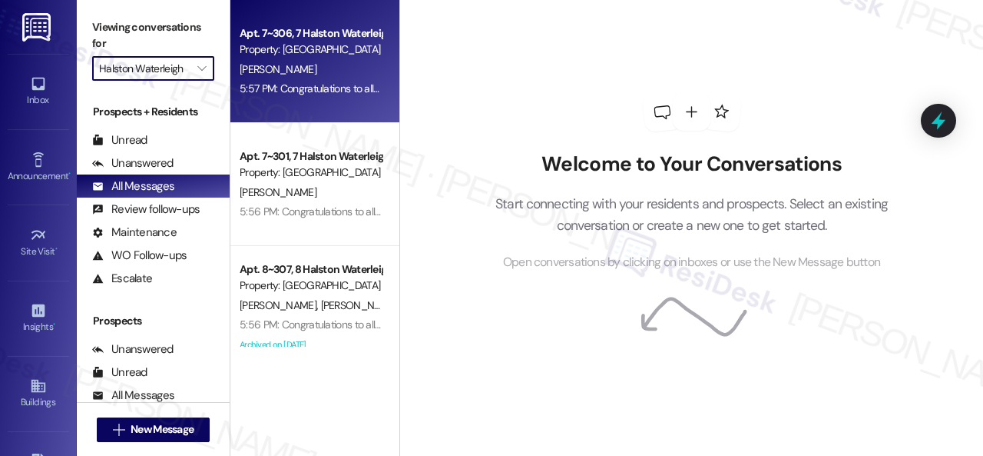
type input "Halston [GEOGRAPHIC_DATA]"
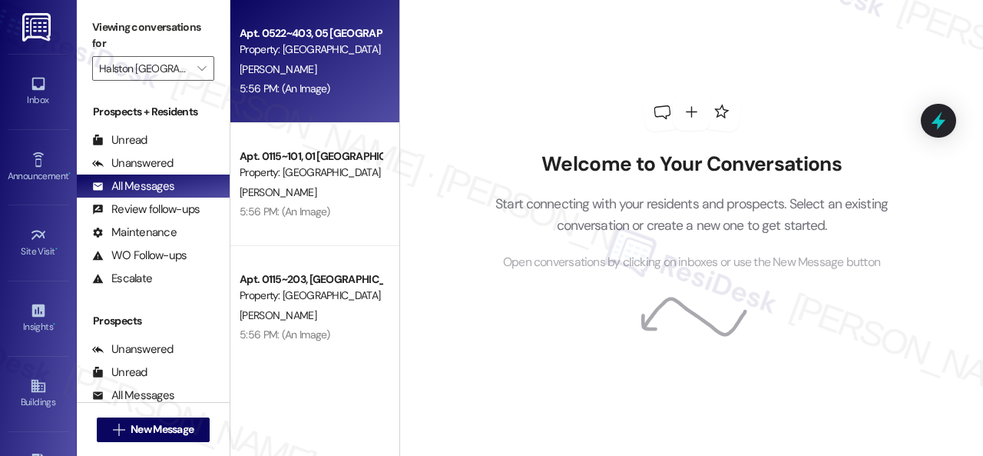
click at [346, 84] on div "5:56 PM: (An Image) 5:56 PM: (An Image)" at bounding box center [310, 88] width 145 height 19
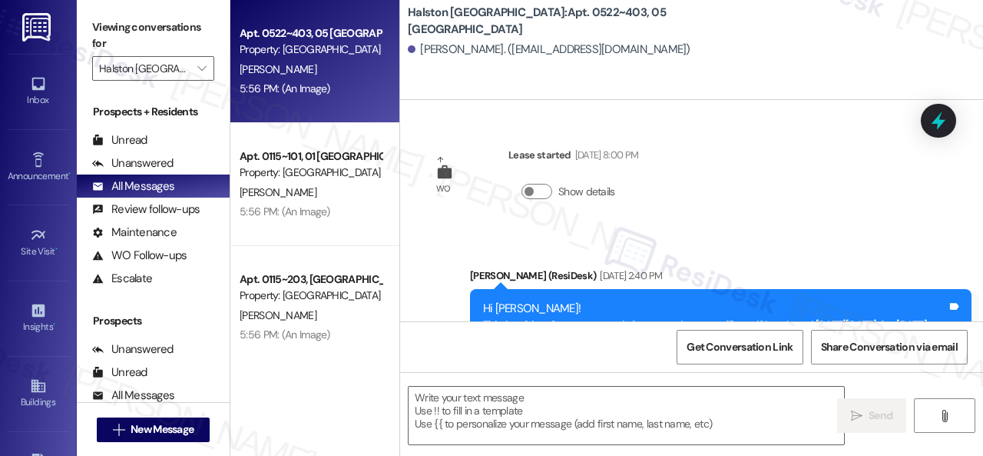
type textarea "Fetching suggested responses. Please feel free to read through the conversation…"
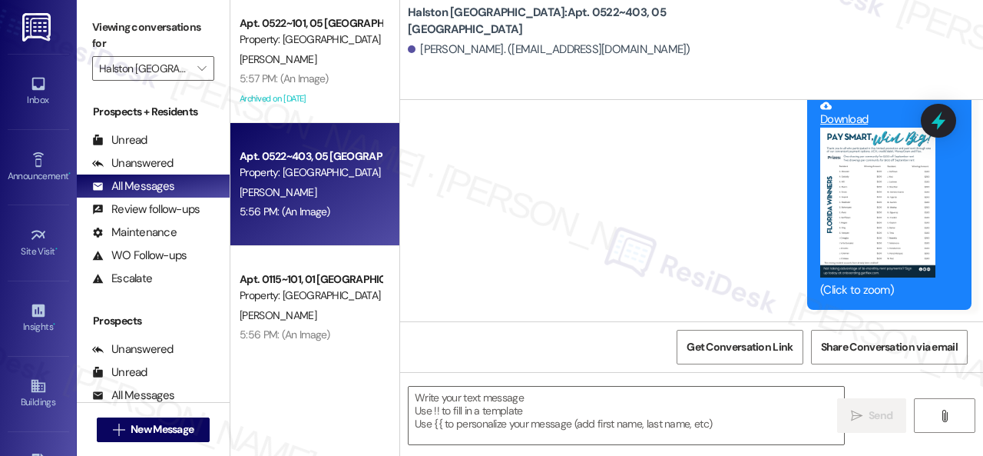
scroll to position [1116, 0]
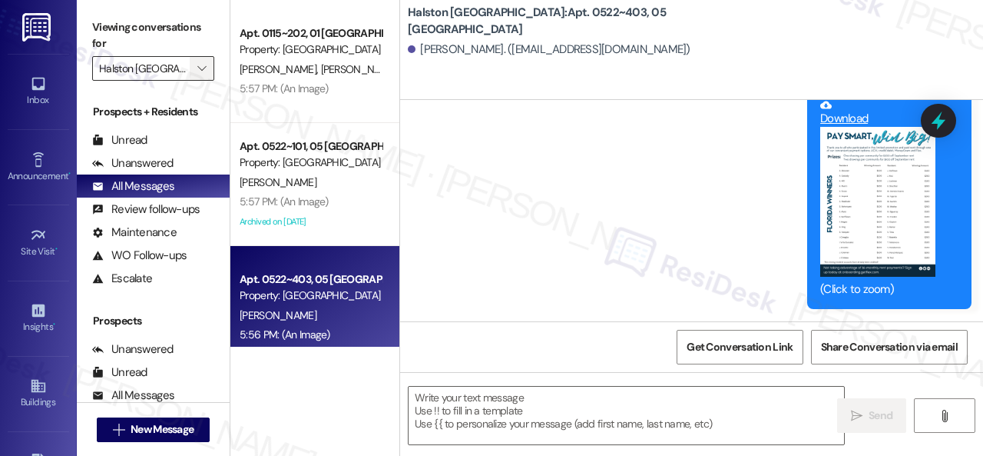
click at [195, 73] on span "" at bounding box center [201, 68] width 15 height 25
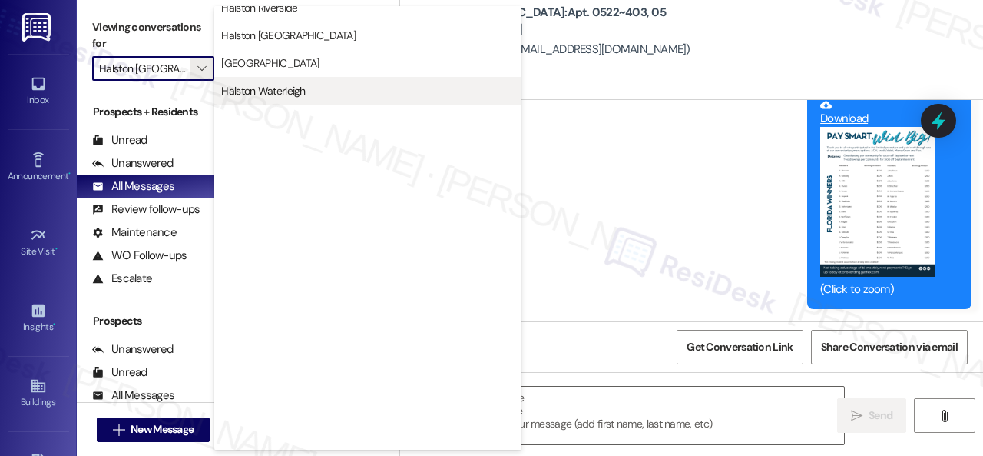
scroll to position [664, 0]
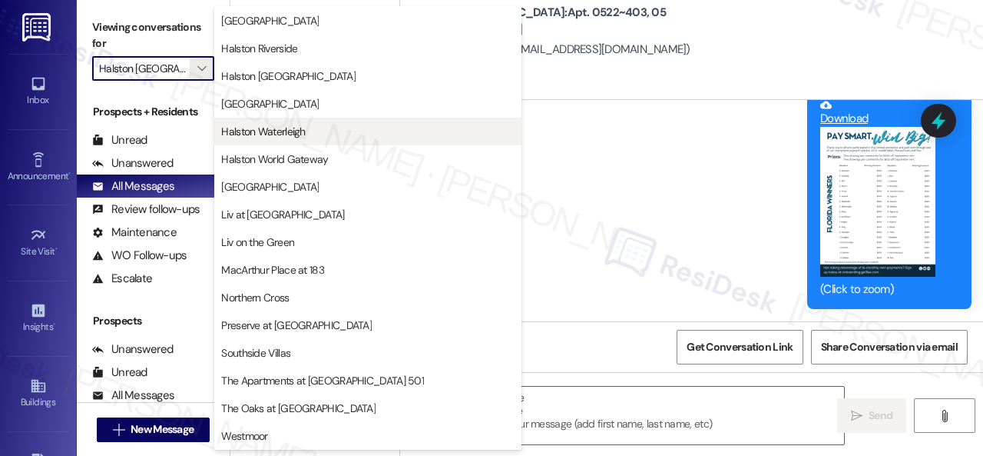
click at [289, 136] on span "Halston Waterleigh" at bounding box center [263, 131] width 84 height 15
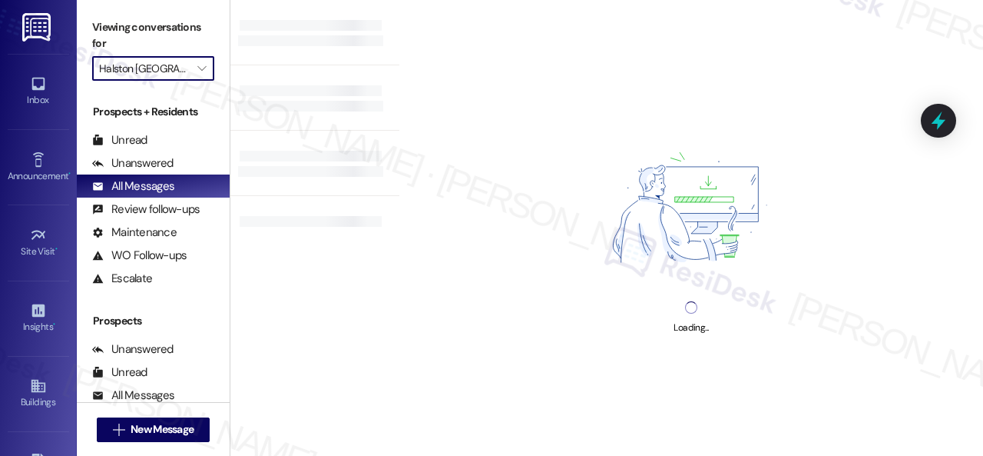
type input "Halston Waterleigh"
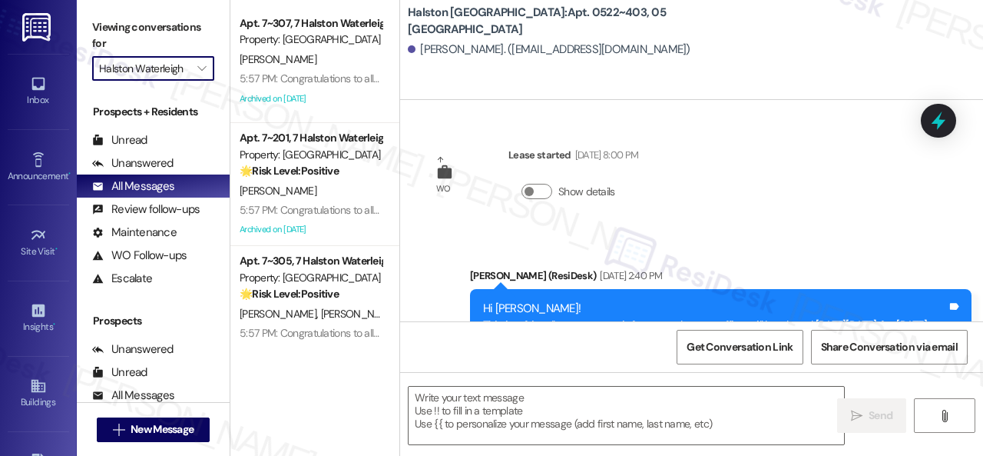
scroll to position [1116, 0]
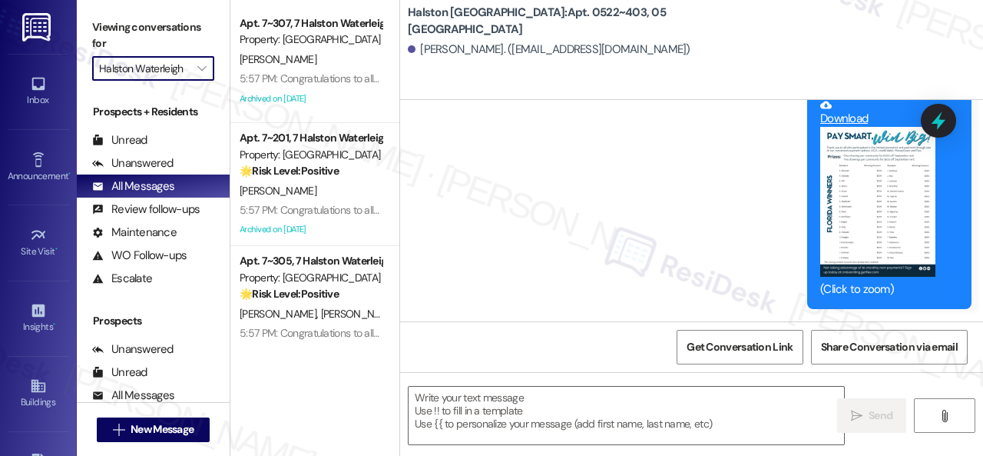
type textarea "Fetching suggested responses. Please feel free to read through the conversation…"
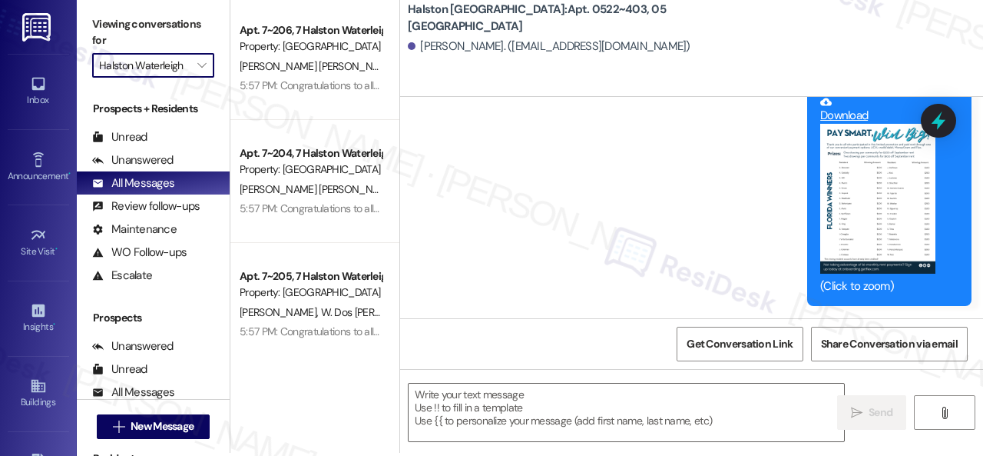
scroll to position [5, 0]
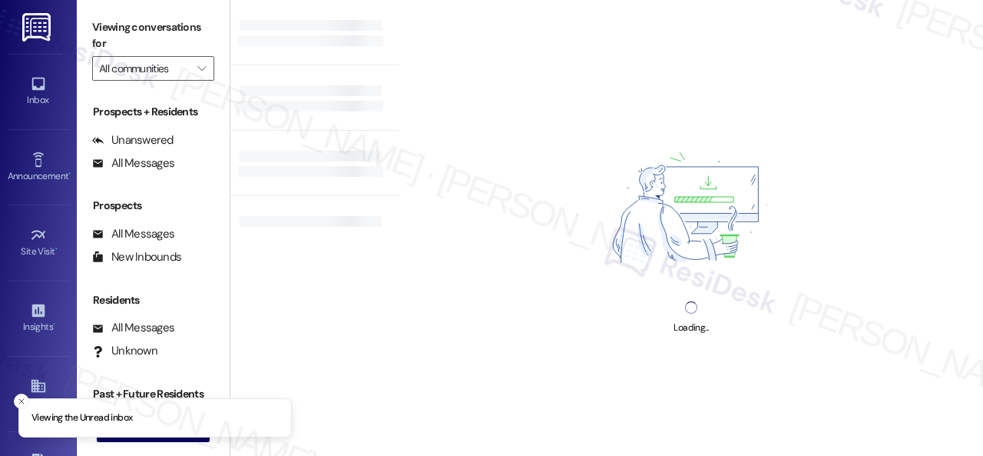
type input "Halston Waterleigh"
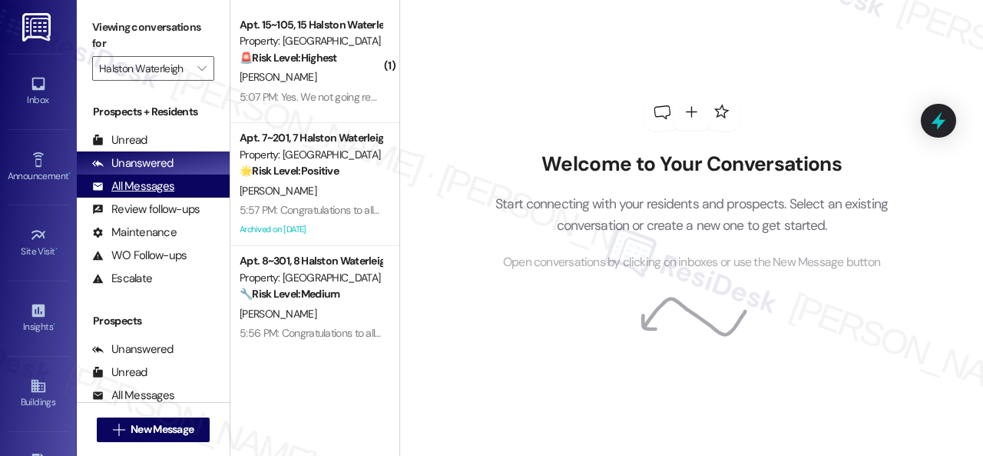
click at [137, 185] on div "All Messages" at bounding box center [133, 186] width 82 height 16
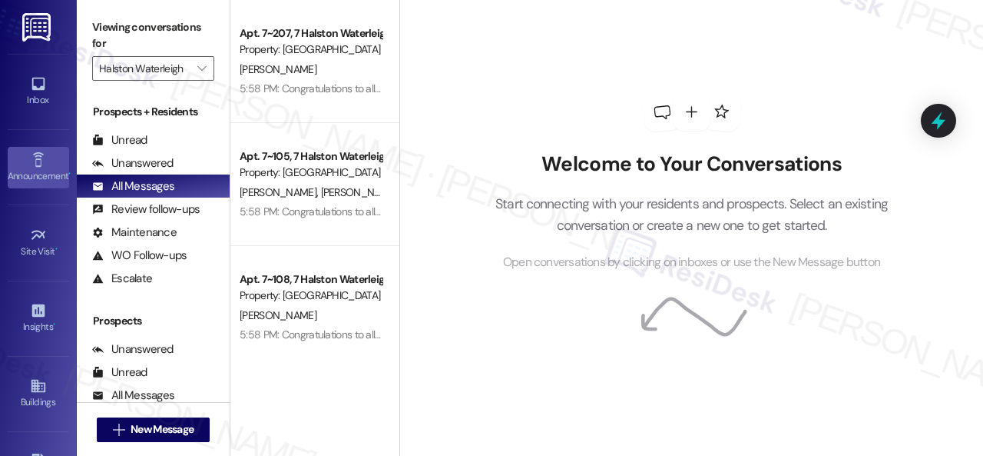
click at [38, 170] on div "Announcement •" at bounding box center [38, 175] width 77 height 15
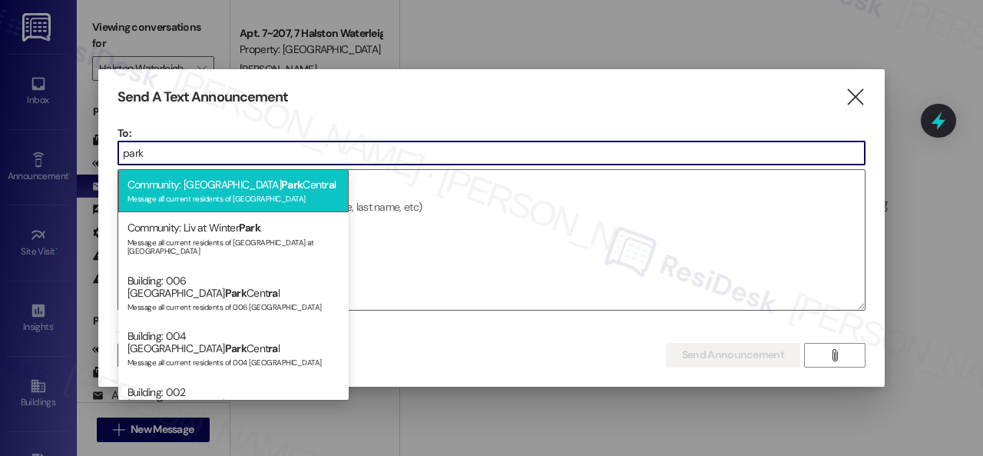
type input "park"
click at [213, 194] on div "Message all current residents of [GEOGRAPHIC_DATA]" at bounding box center [234, 197] width 212 height 13
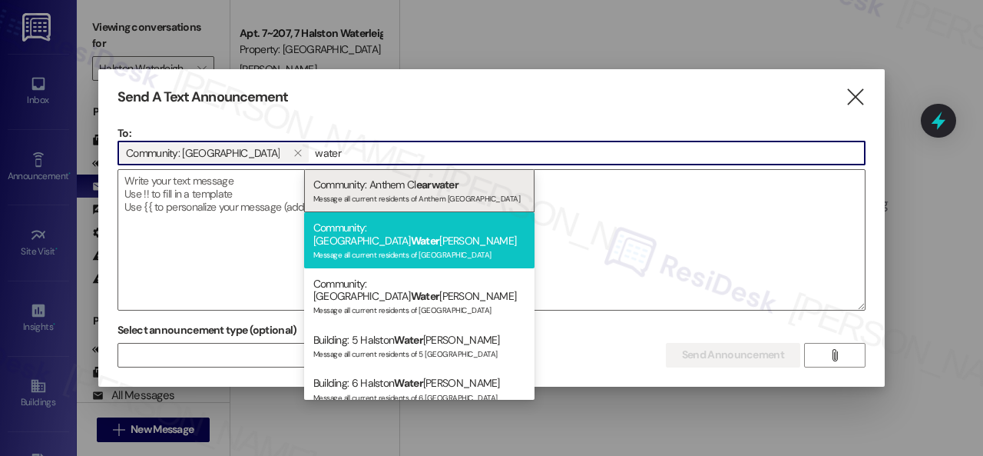
type input "water"
click at [369, 234] on div "Community: Halston Water leigh Message all current residents of [GEOGRAPHIC_DAT…" at bounding box center [419, 240] width 230 height 56
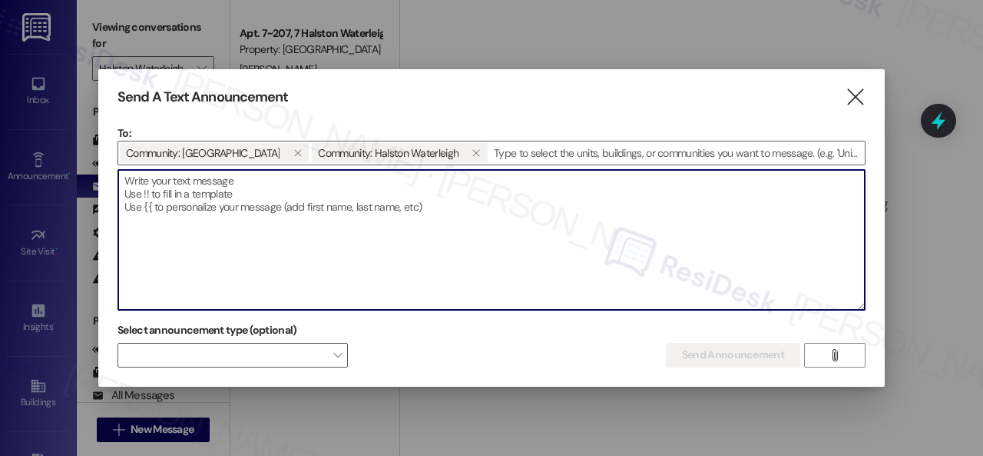
click at [237, 188] on textarea at bounding box center [491, 240] width 747 height 140
click at [270, 356] on span at bounding box center [233, 355] width 230 height 25
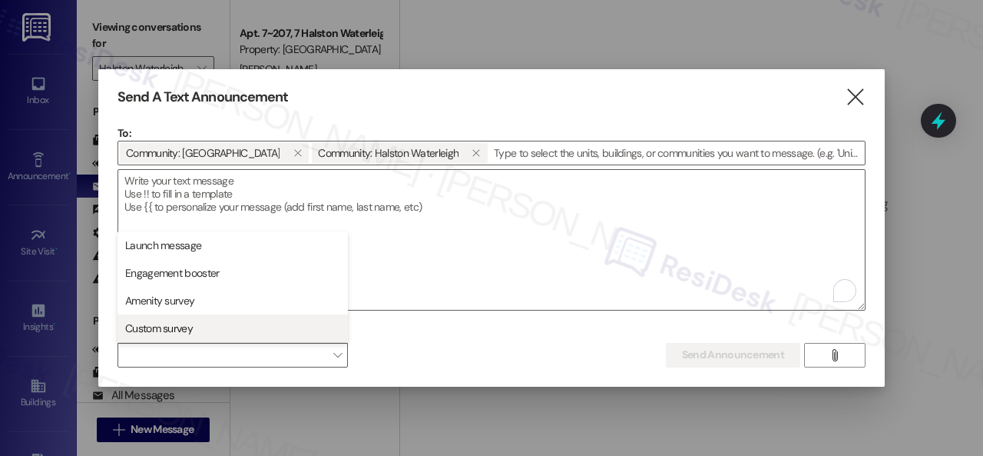
click at [175, 330] on span "Custom survey" at bounding box center [159, 327] width 68 height 15
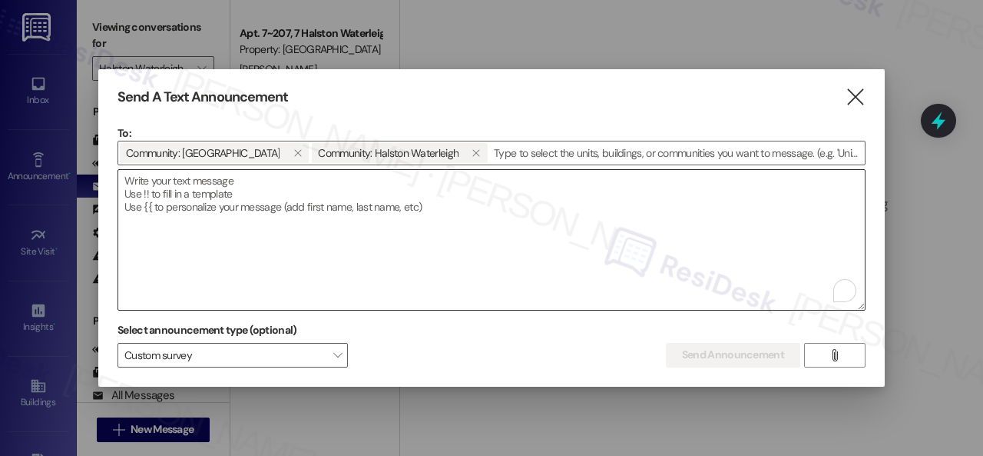
click at [417, 257] on textarea "To enrich screen reader interactions, please activate Accessibility in Grammarl…" at bounding box center [491, 240] width 747 height 140
click at [849, 347] on button "" at bounding box center [834, 355] width 61 height 25
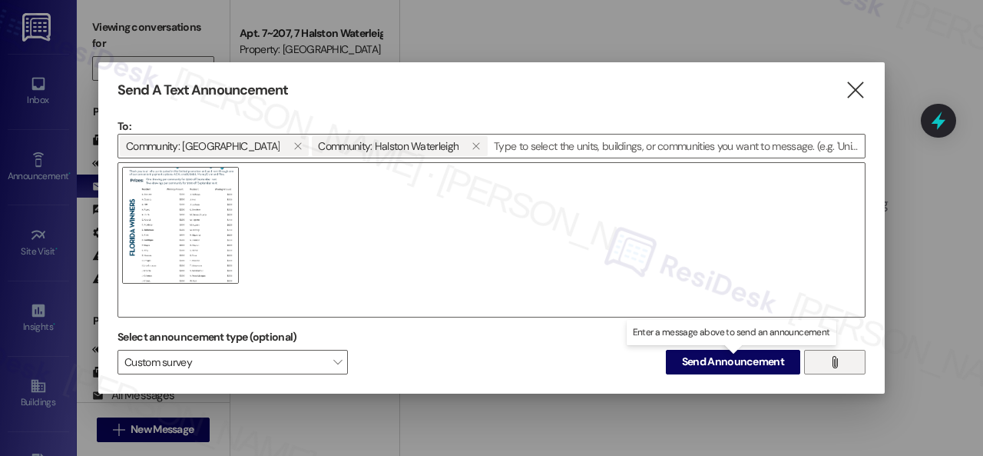
click at [853, 360] on button "" at bounding box center [834, 362] width 61 height 25
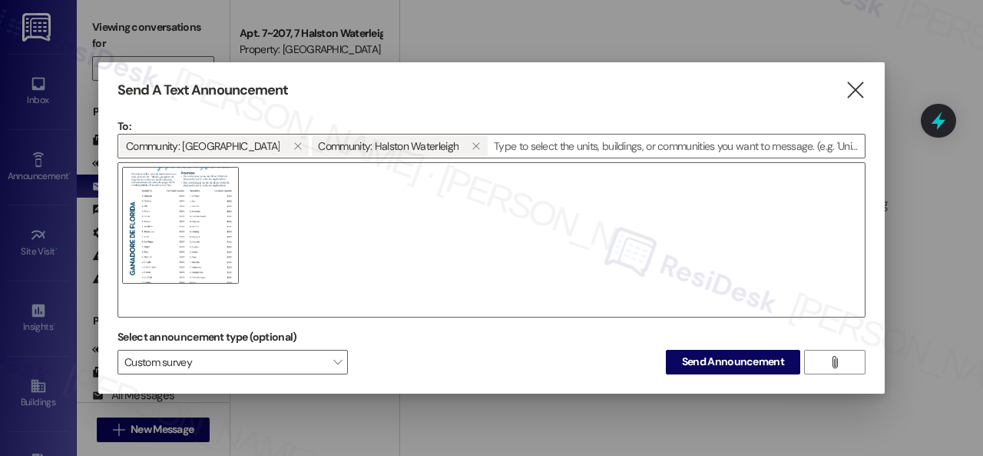
click at [860, 91] on icon "" at bounding box center [855, 90] width 21 height 16
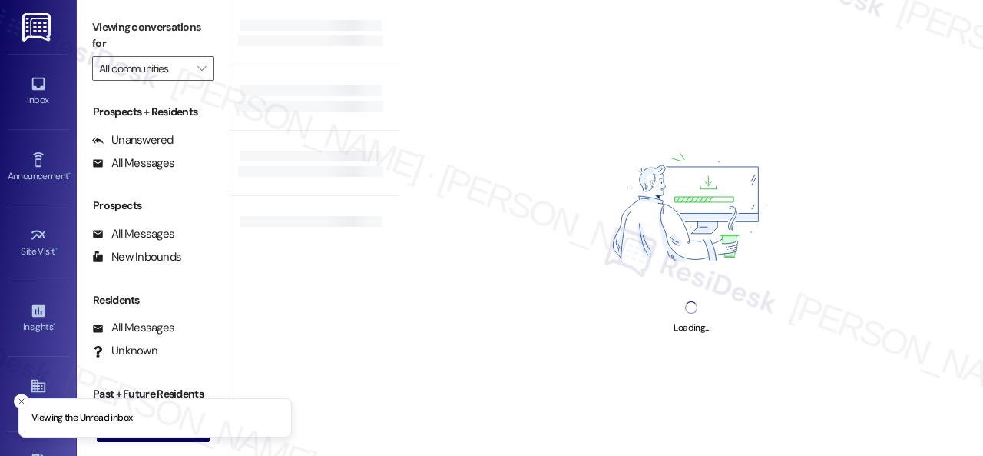
type input "Halston Waterleigh"
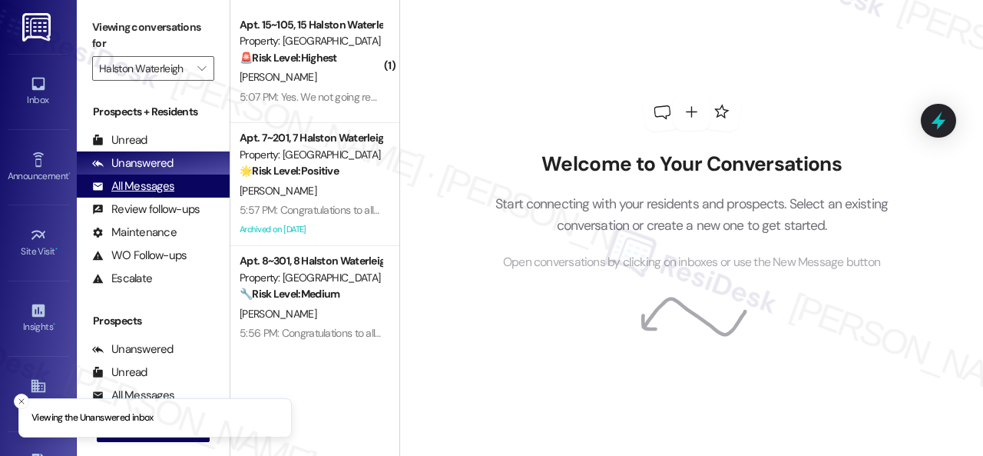
click at [134, 179] on div "All Messages" at bounding box center [133, 186] width 82 height 16
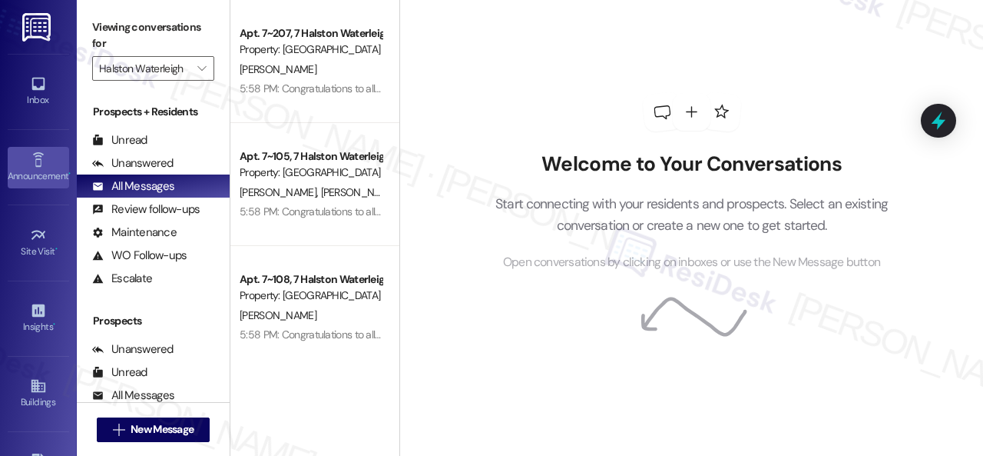
click at [38, 160] on icon at bounding box center [38, 159] width 17 height 17
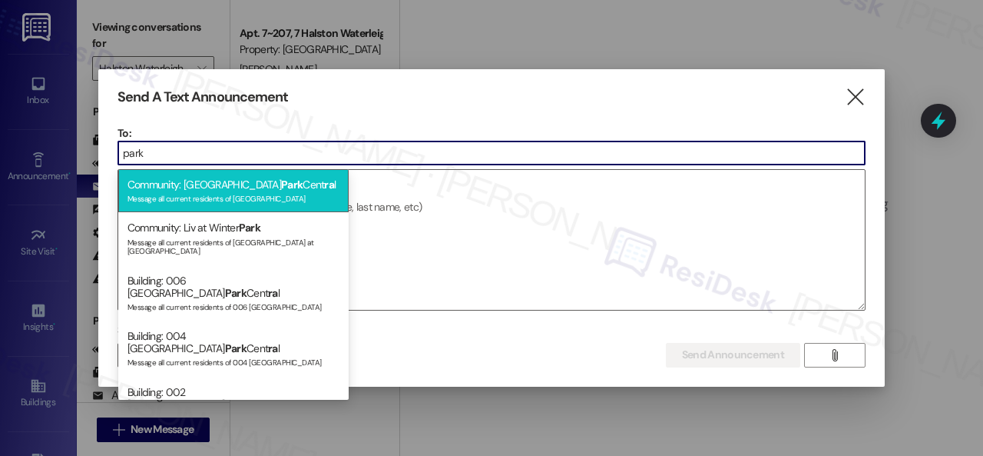
type input "park"
click at [202, 188] on div "Community: Halston Park Cent ra l Message all current residents of Halston Park…" at bounding box center [233, 191] width 230 height 44
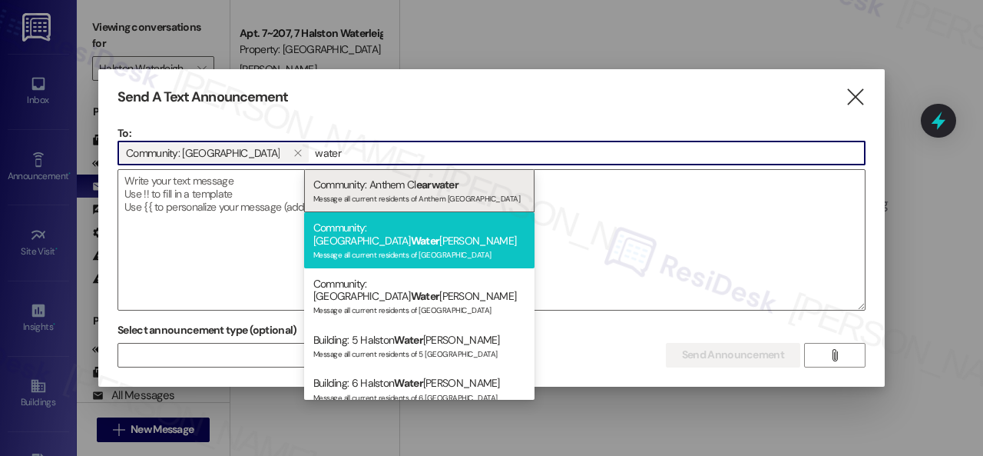
type input "water"
click at [376, 234] on div "Community: Halston Water leigh Message all current residents of Halston Waterle…" at bounding box center [419, 240] width 230 height 56
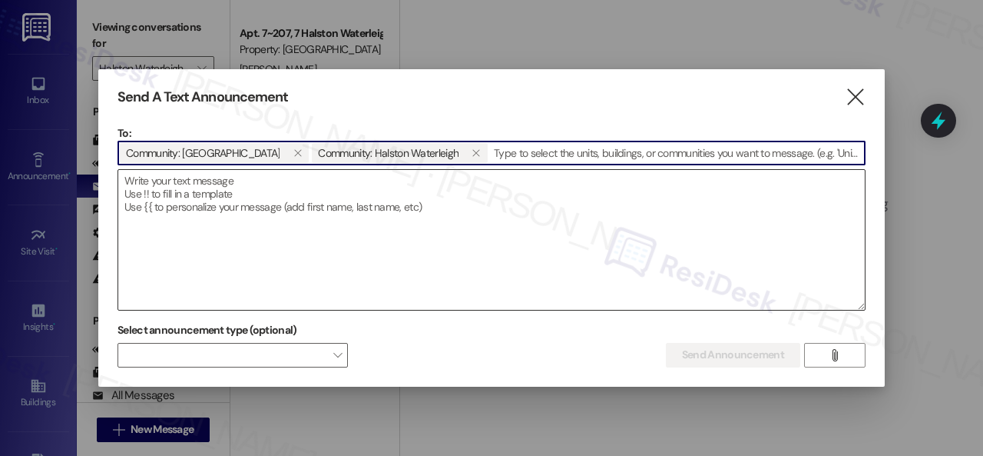
click at [361, 193] on textarea at bounding box center [491, 240] width 747 height 140
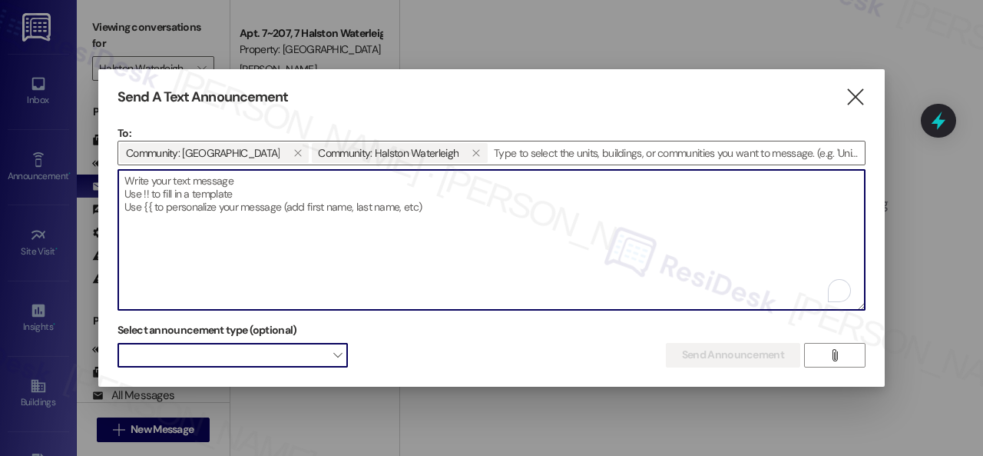
click at [298, 359] on span at bounding box center [233, 355] width 230 height 25
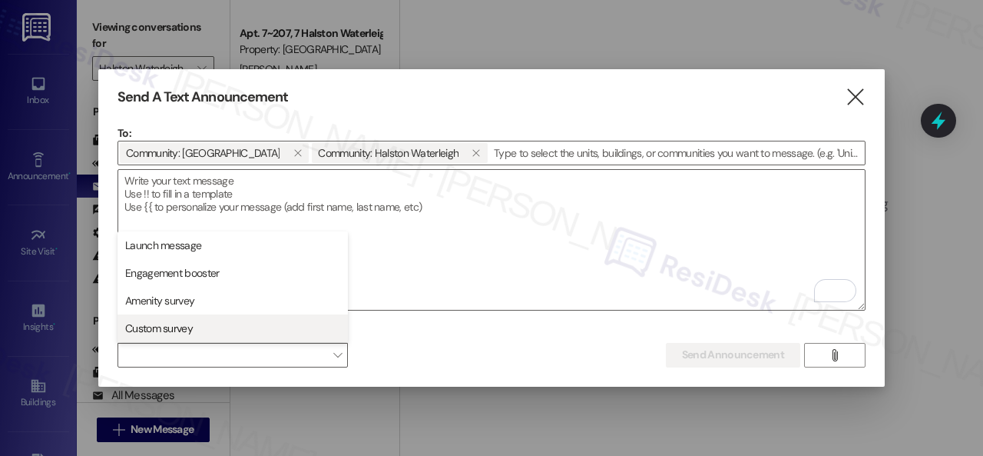
click at [148, 323] on span "Custom survey" at bounding box center [159, 327] width 68 height 15
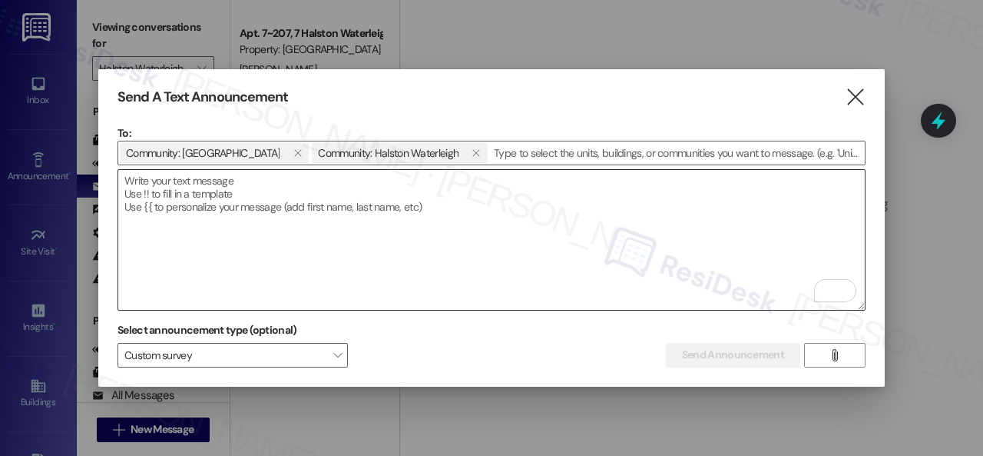
click at [425, 259] on textarea "To enrich screen reader interactions, please activate Accessibility in Grammarl…" at bounding box center [491, 240] width 747 height 140
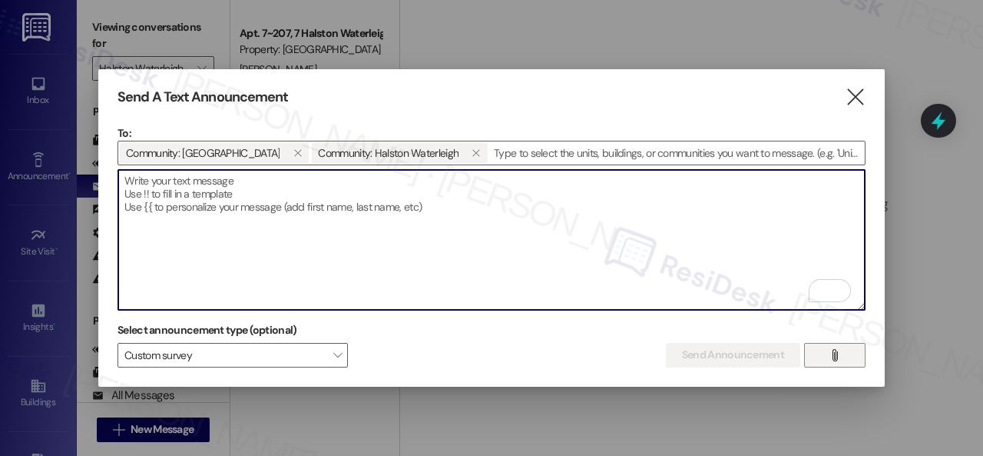
click at [835, 360] on span "" at bounding box center [835, 354] width 18 height 23
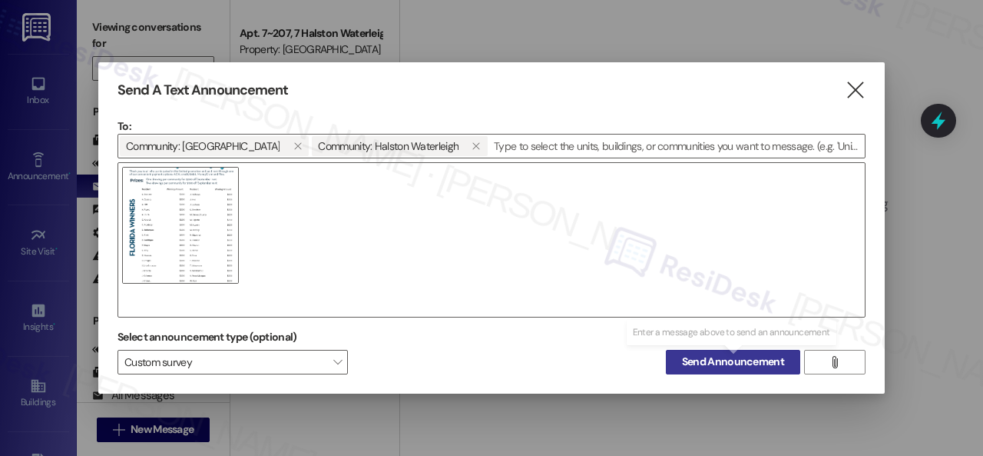
click at [727, 358] on span "Send Announcement" at bounding box center [733, 361] width 102 height 16
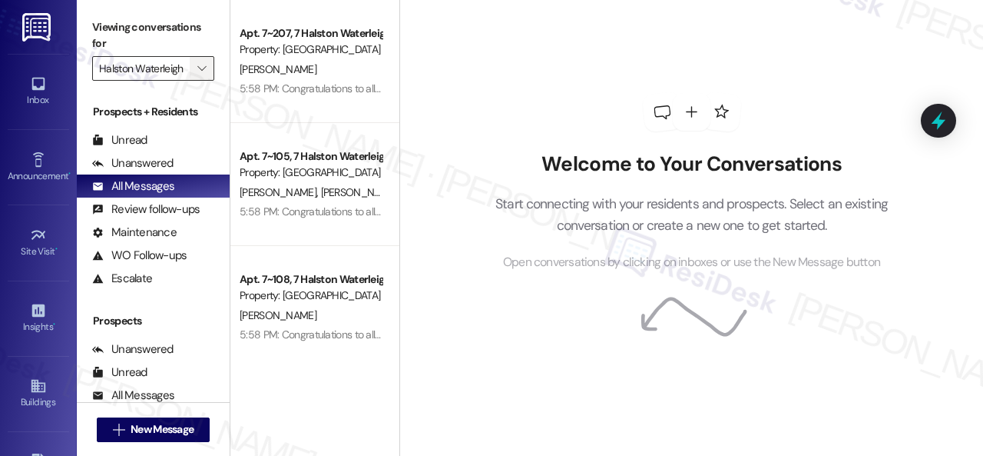
click at [202, 72] on icon "" at bounding box center [201, 68] width 8 height 12
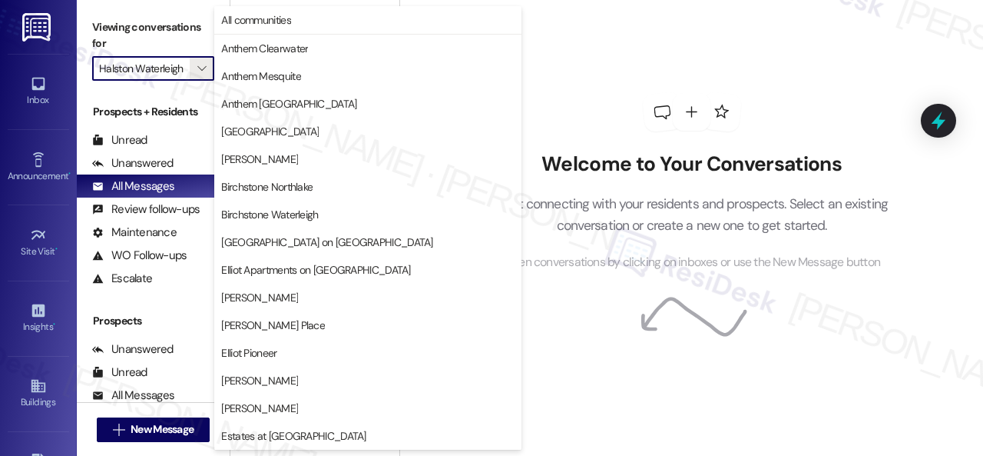
scroll to position [526, 0]
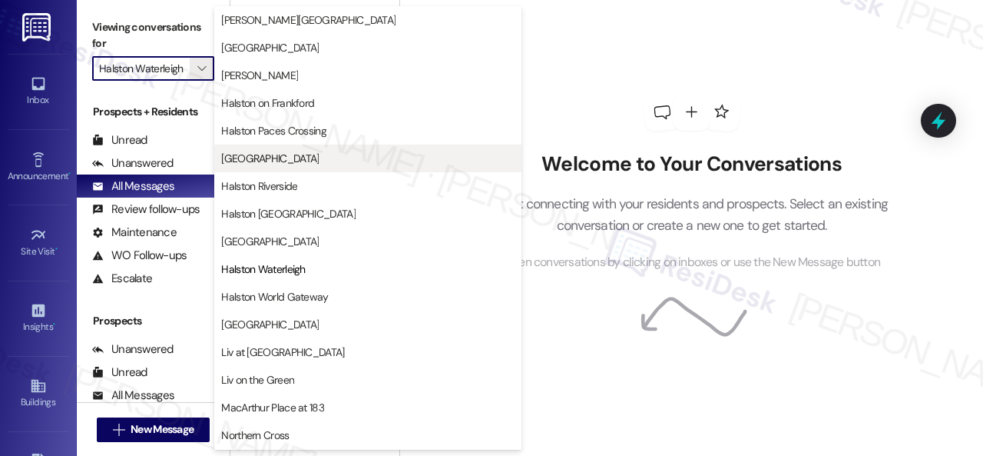
click at [275, 163] on span "[GEOGRAPHIC_DATA]" at bounding box center [270, 158] width 98 height 15
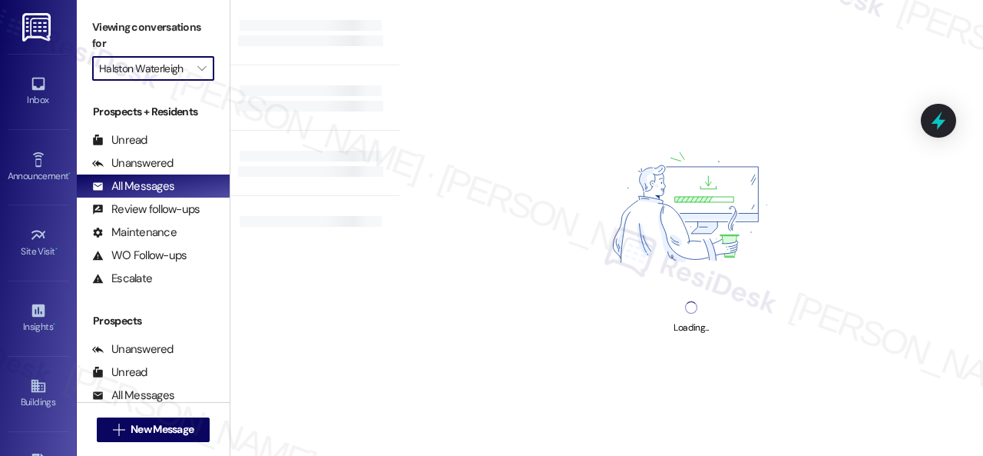
type input "[GEOGRAPHIC_DATA]"
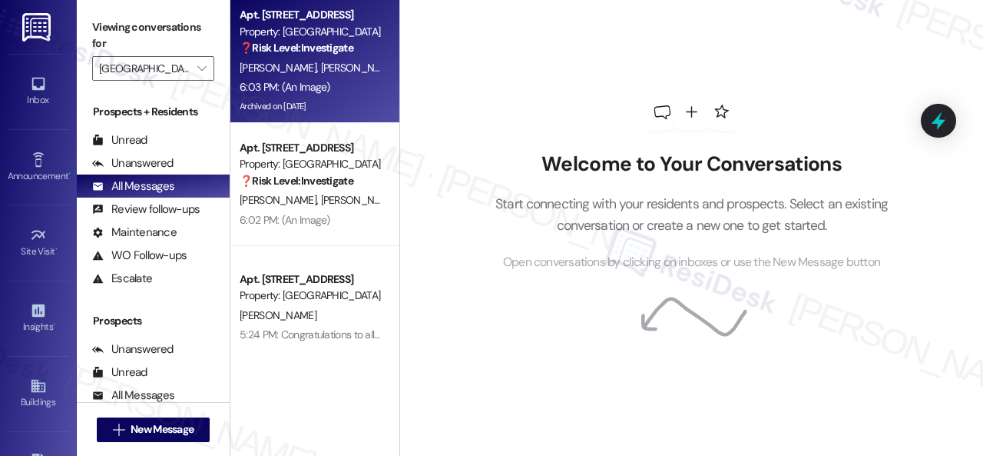
click at [321, 68] on span "M. Richards" at bounding box center [361, 68] width 81 height 14
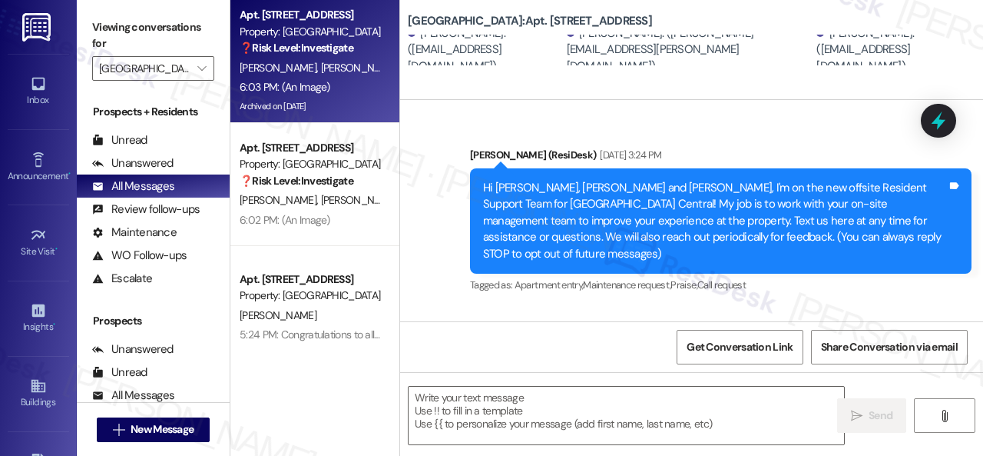
scroll to position [21531, 0]
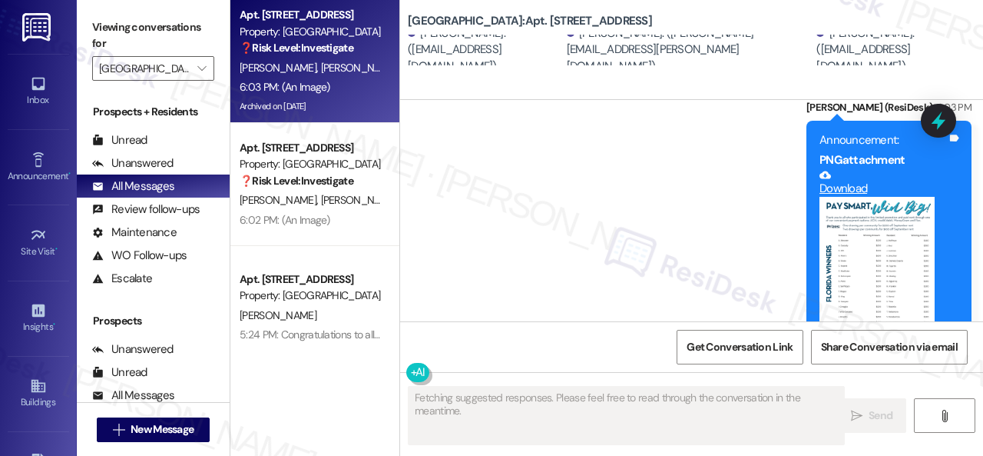
type textarea "Fetching suggested responses. Please feel free to read through the conversation…"
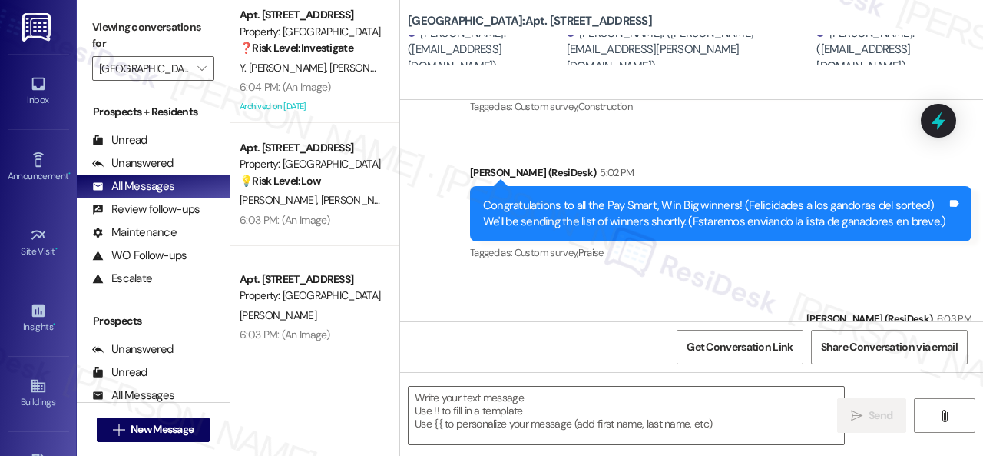
scroll to position [21300, 0]
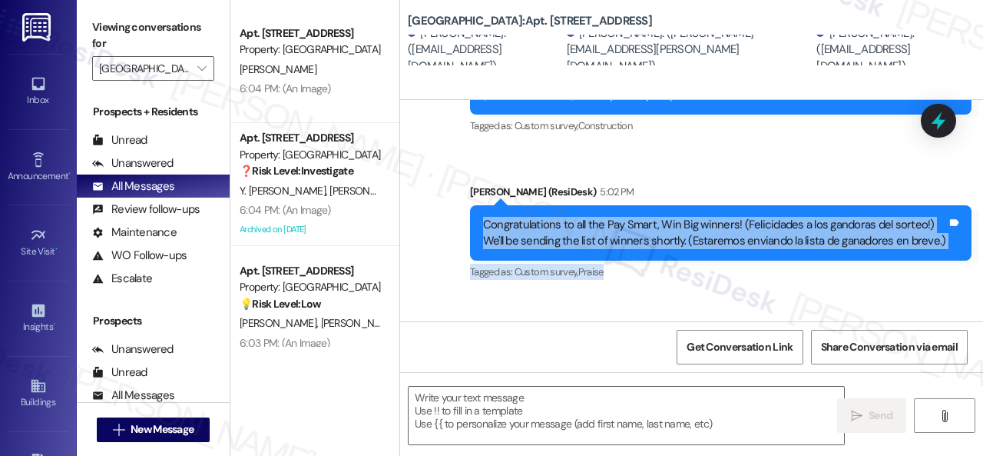
drag, startPoint x: 473, startPoint y: 161, endPoint x: 924, endPoint y: 191, distance: 452.0
click at [924, 191] on div "Sarah (ResiDesk) 5:02 PM Congratulations to all the Pay Smart, Win Big winners!…" at bounding box center [721, 234] width 502 height 100
click at [929, 205] on div "Congratulations to all the Pay Smart, Win Big winners! (Felicidades a los gando…" at bounding box center [721, 233] width 502 height 56
drag, startPoint x: 940, startPoint y: 177, endPoint x: 484, endPoint y: 156, distance: 456.8
click at [484, 205] on div "Congratulations to all the Pay Smart, Win Big winners! (Felicidades a los gando…" at bounding box center [721, 233] width 502 height 56
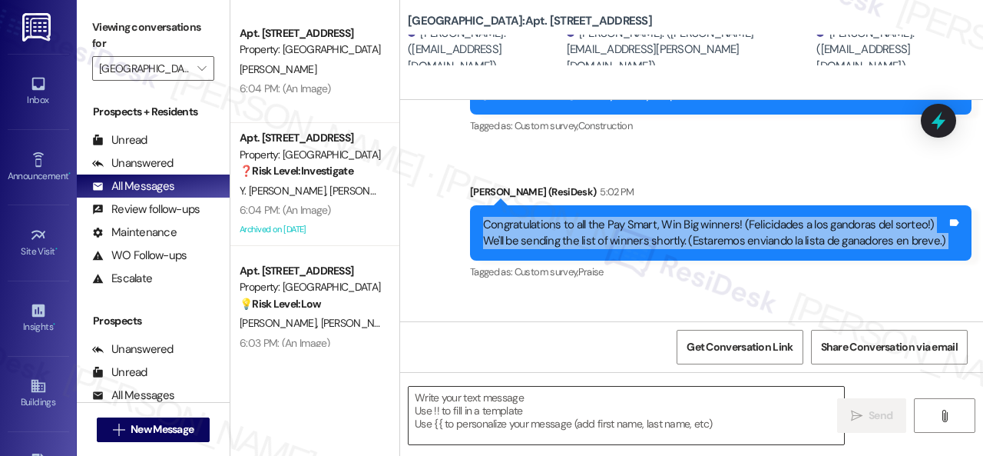
copy div "Congratulations to all the Pay Smart, Win Big winners! (Felicidades a los gando…"
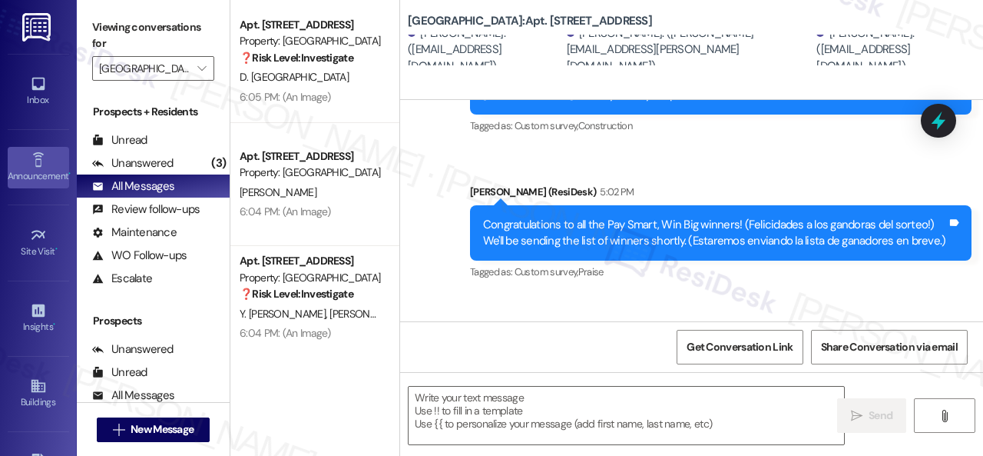
click at [28, 168] on div "Announcement •" at bounding box center [38, 175] width 77 height 15
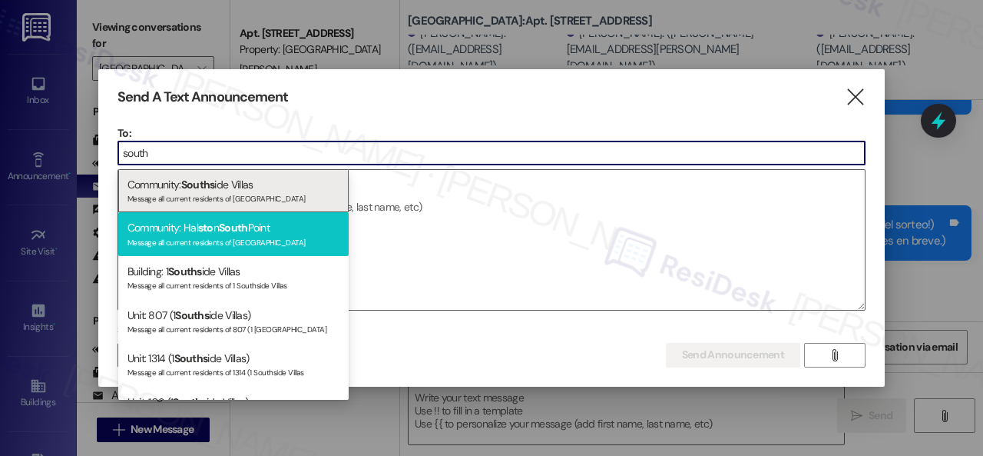
type input "south"
click at [205, 233] on span "sto" at bounding box center [205, 227] width 15 height 14
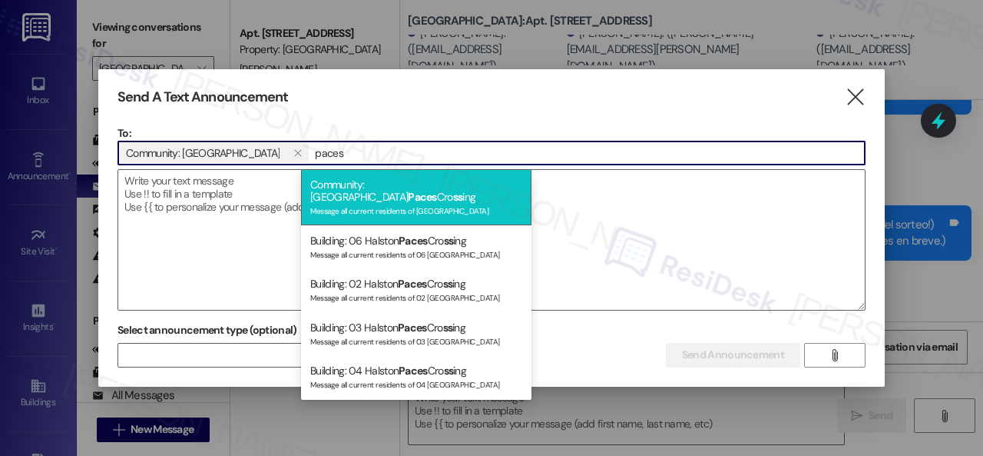
type input "paces"
click at [385, 187] on div "Community: Halston Paces Cro ss ing Message all current residents of [GEOGRAPHI…" at bounding box center [416, 197] width 230 height 56
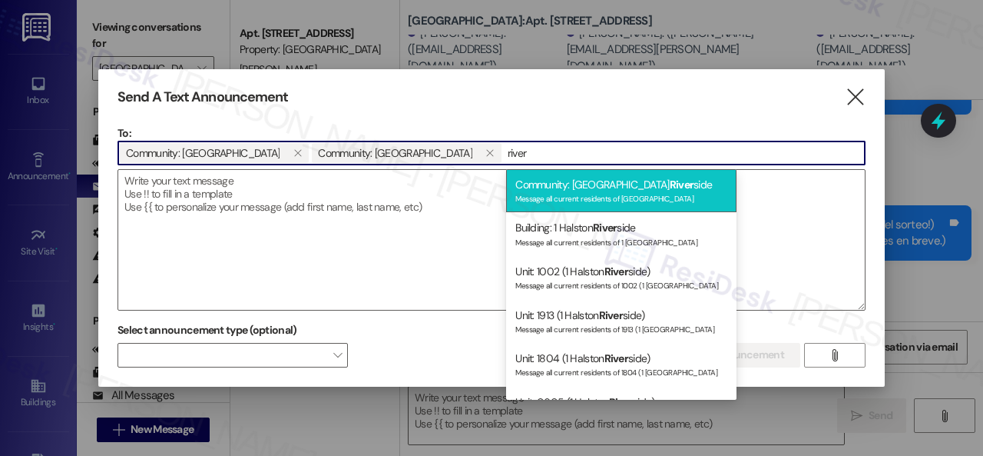
type input "river"
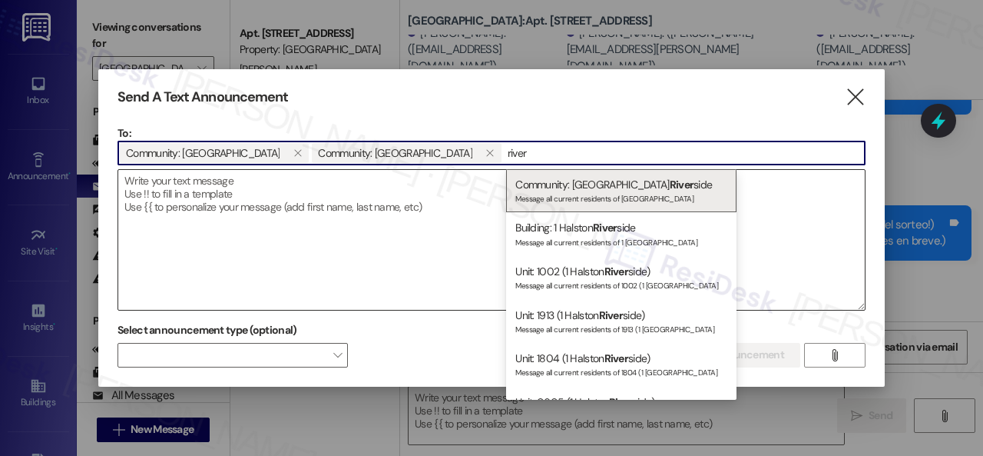
click at [594, 191] on div "Community: Halston River side Message all current residents of [GEOGRAPHIC_DATA]" at bounding box center [621, 191] width 230 height 44
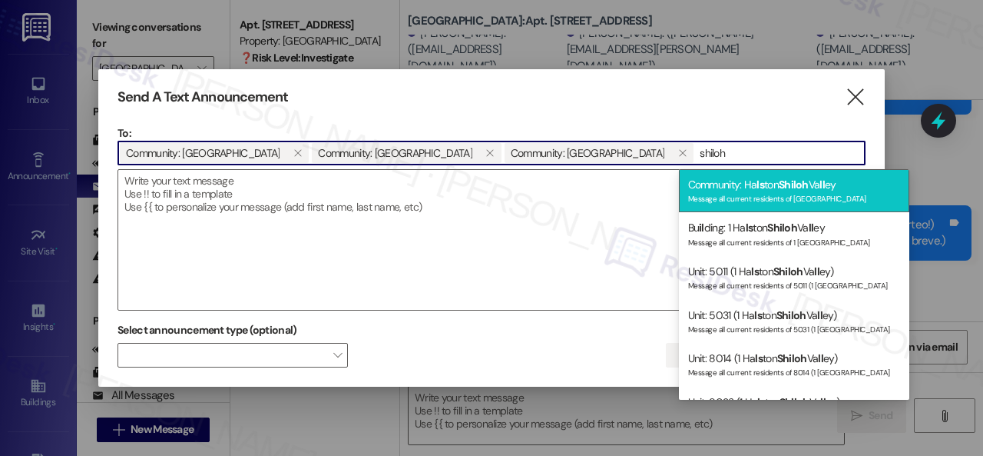
type input "shiloh"
click at [759, 189] on span "ls" at bounding box center [761, 184] width 8 height 14
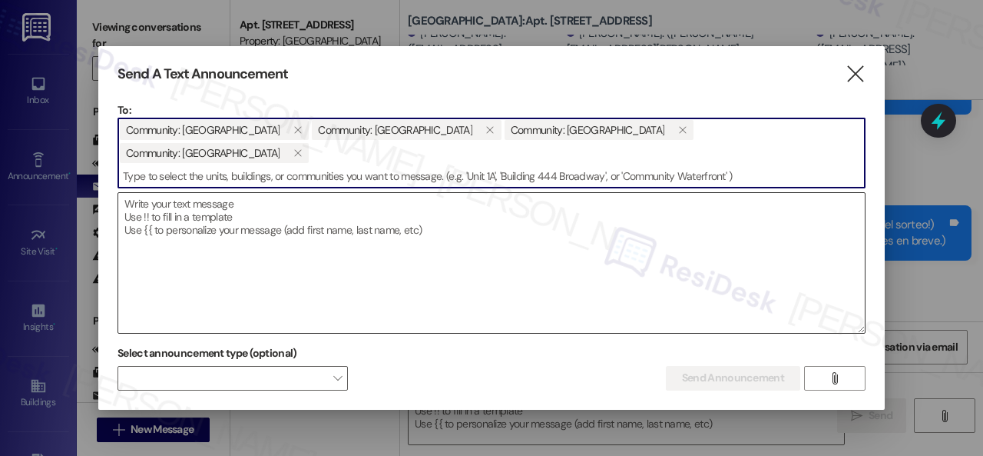
click at [193, 202] on textarea at bounding box center [491, 263] width 747 height 140
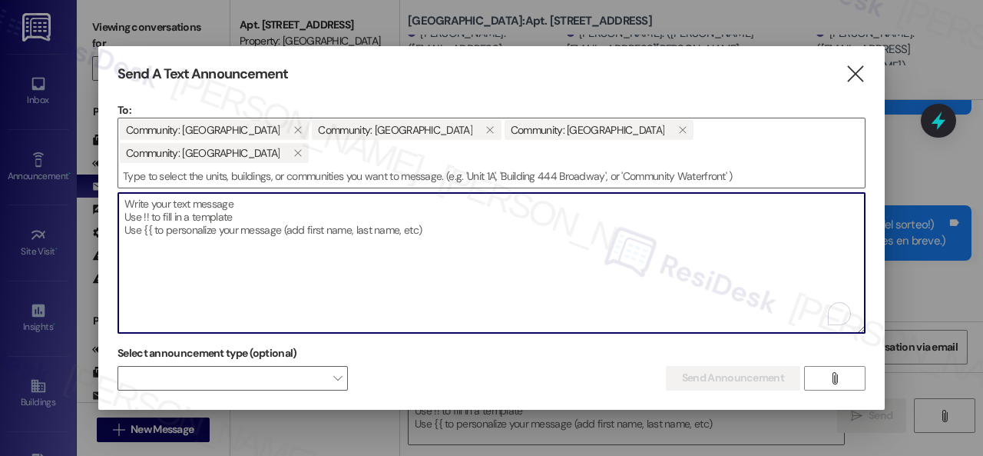
paste textarea "Congratulations to all the Pay Smart, Win Big winners! (Felicidades a los gando…"
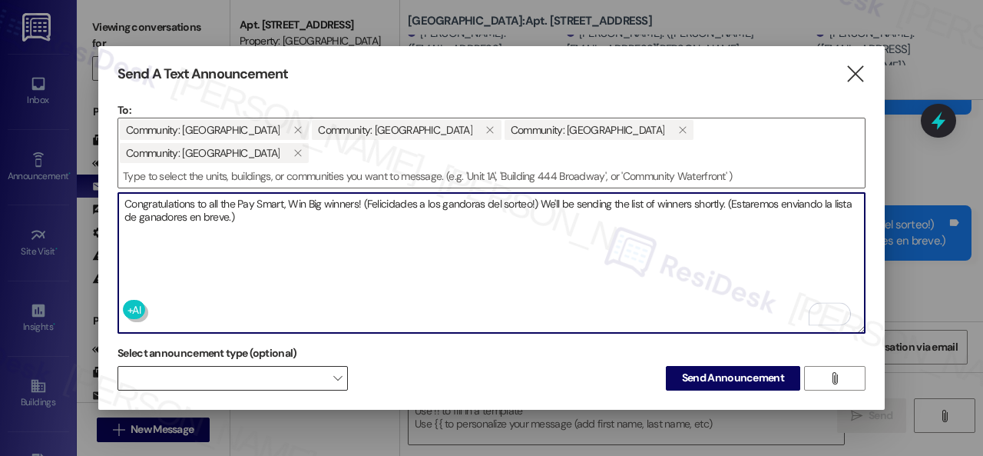
type textarea "Congratulations to all the Pay Smart, Win Big winners! (Felicidades a los gando…"
click at [246, 371] on span at bounding box center [233, 378] width 230 height 25
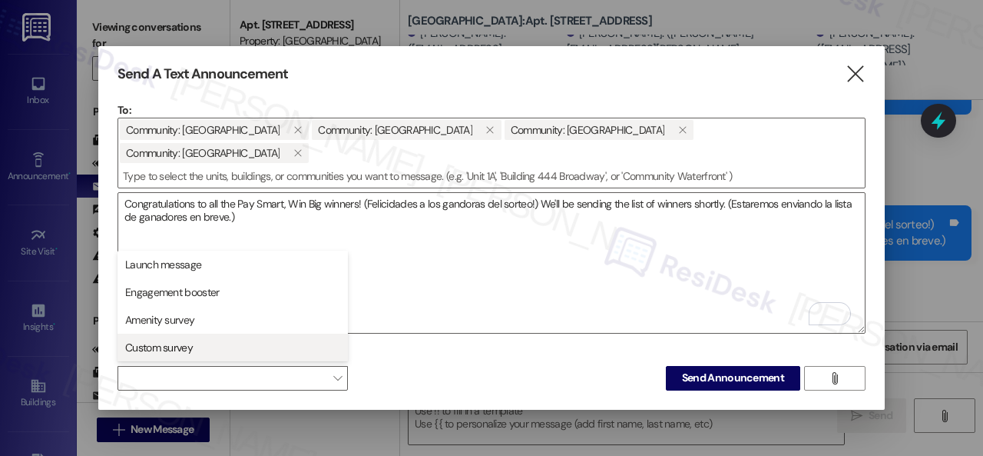
click at [166, 348] on span "Custom survey" at bounding box center [159, 347] width 68 height 15
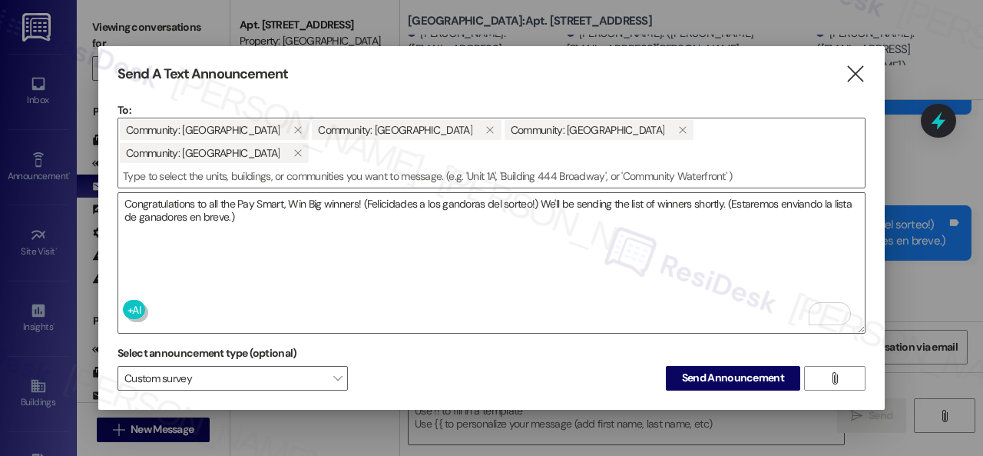
click at [472, 349] on div "Select announcement type (optional) Custom survey  Send Announcement " at bounding box center [492, 365] width 748 height 48
click at [739, 370] on span "Send Announcement" at bounding box center [733, 378] width 102 height 16
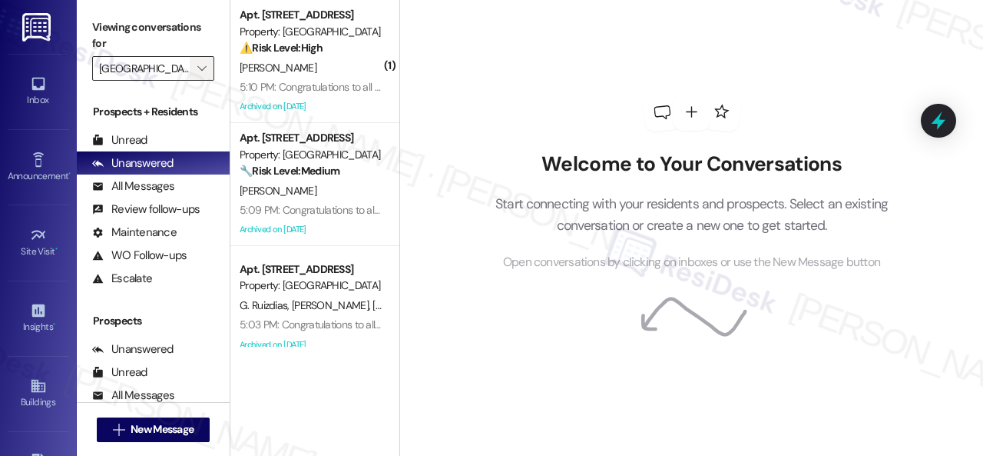
click at [204, 67] on icon "" at bounding box center [201, 68] width 8 height 12
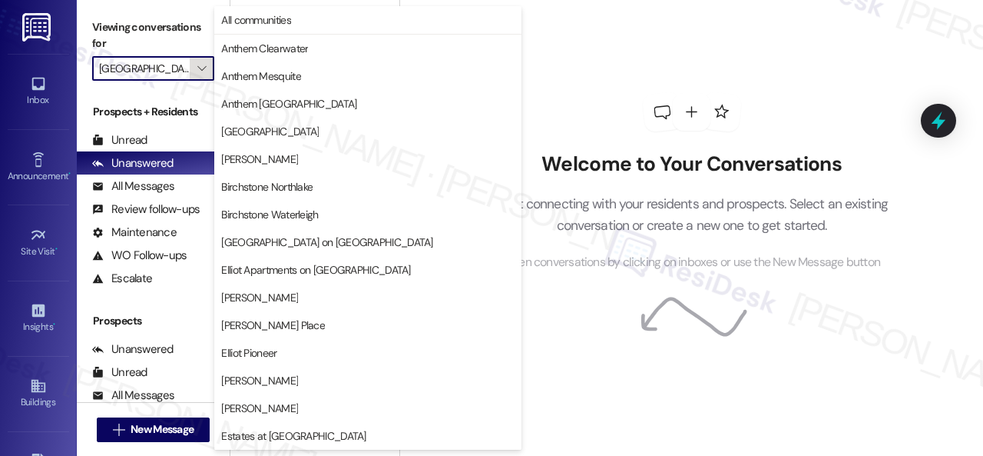
scroll to position [526, 0]
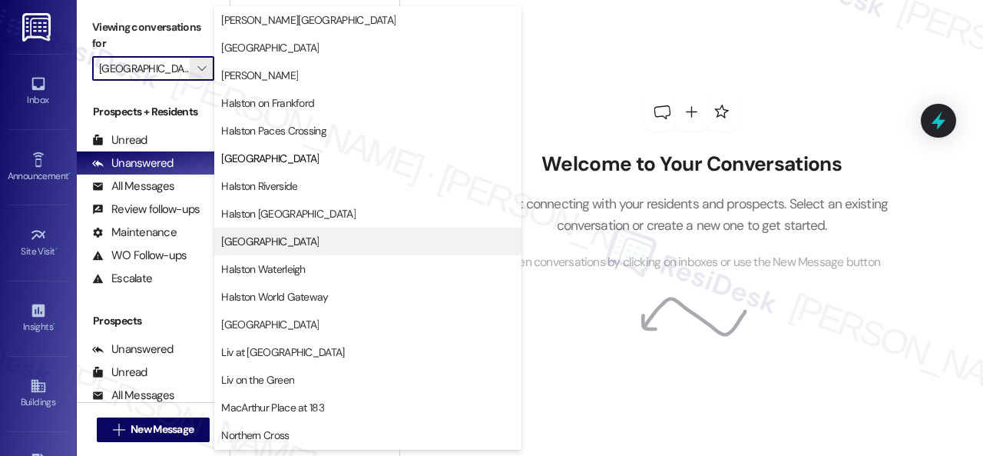
click at [287, 241] on span "[GEOGRAPHIC_DATA]" at bounding box center [270, 241] width 98 height 15
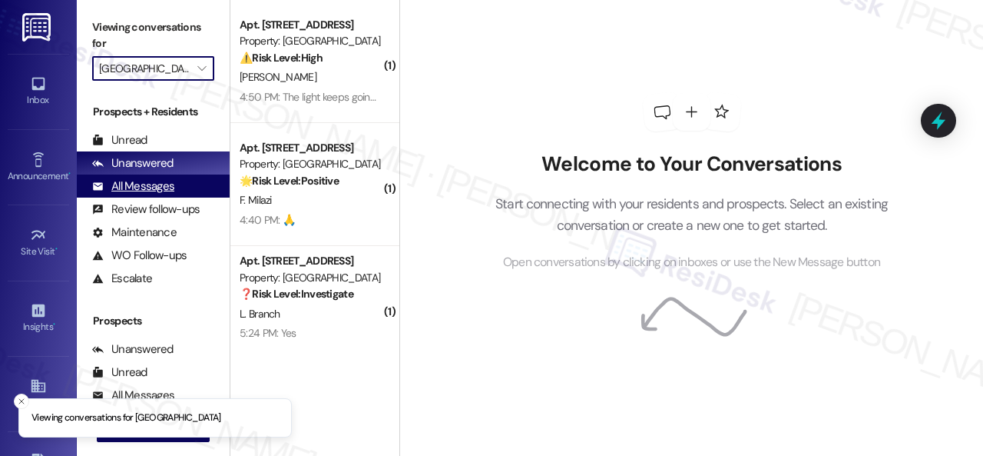
click at [161, 187] on div "All Messages" at bounding box center [133, 186] width 82 height 16
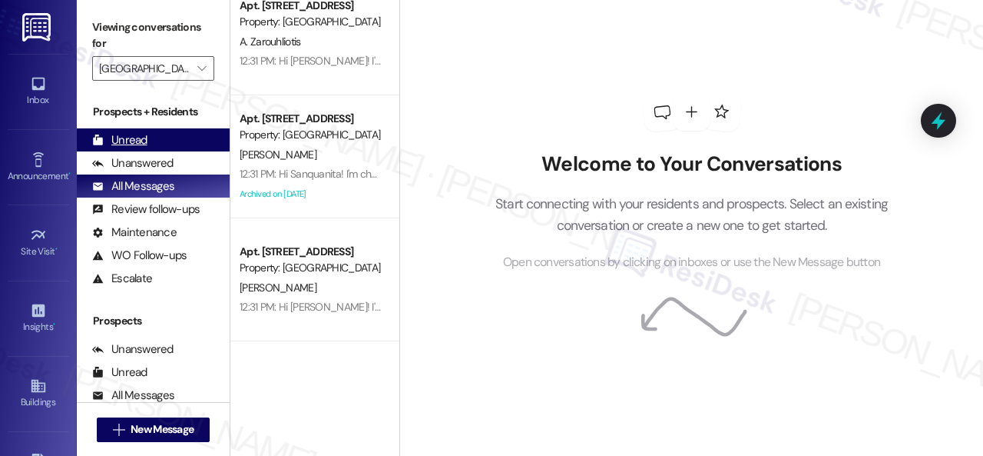
scroll to position [999, 0]
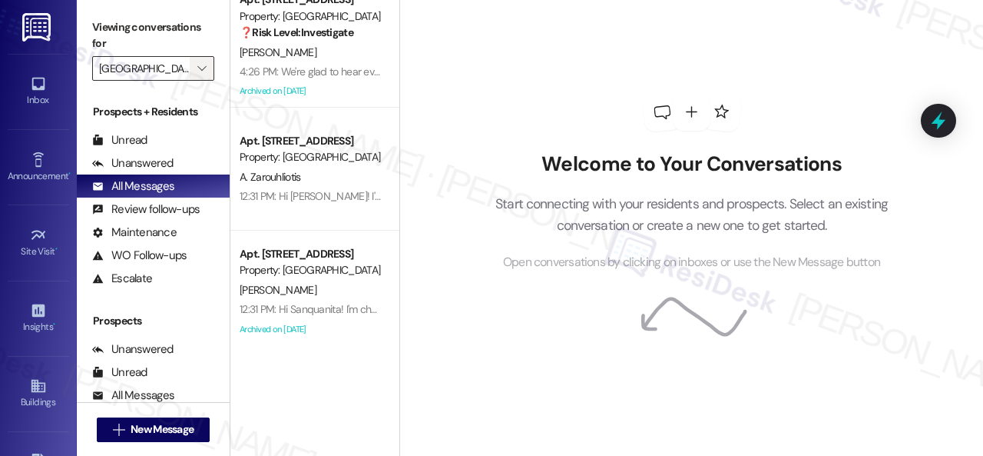
click at [204, 65] on icon "" at bounding box center [201, 68] width 8 height 12
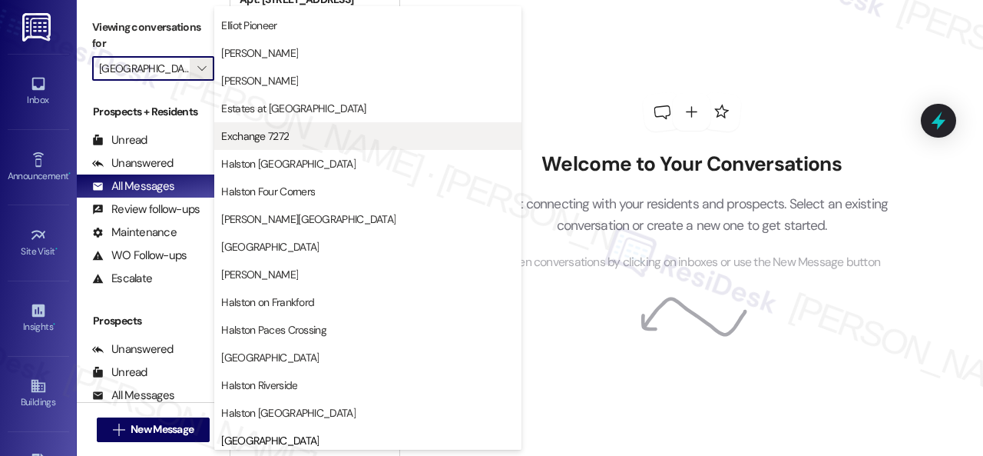
scroll to position [461, 0]
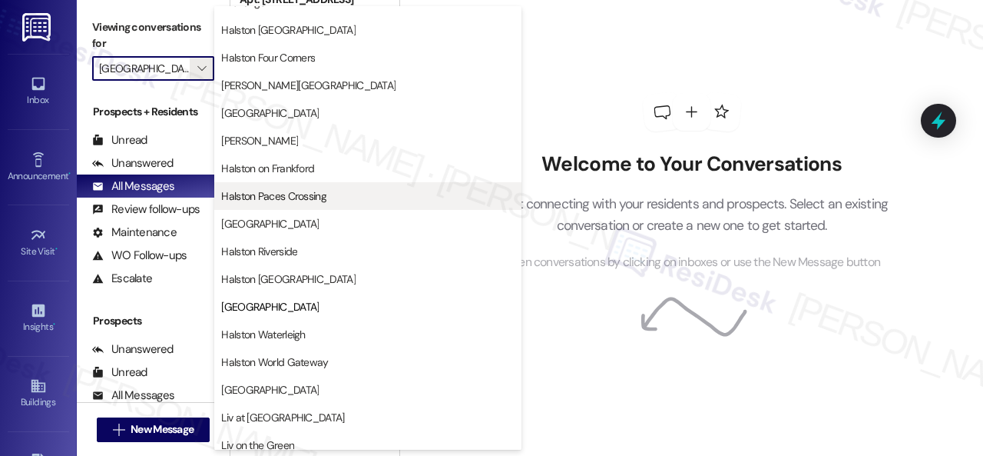
click at [275, 196] on span "Halston Paces Crossing" at bounding box center [273, 195] width 105 height 15
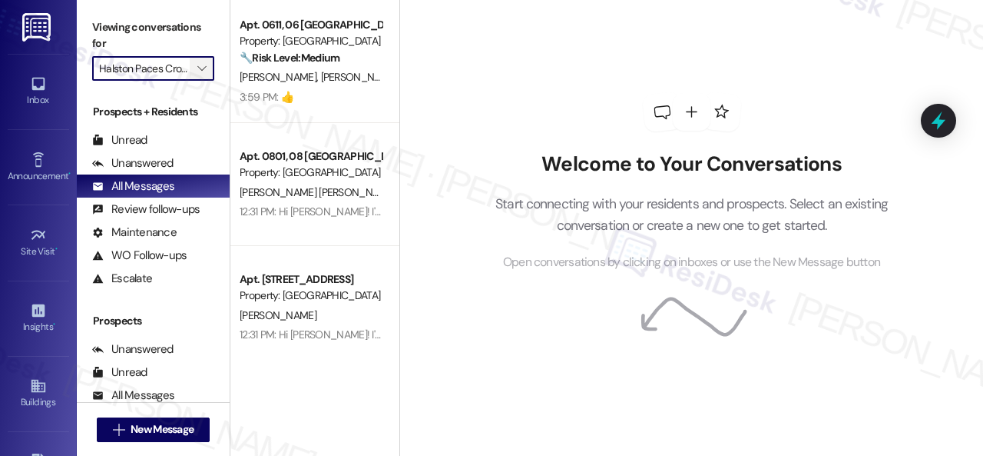
click at [204, 73] on icon "" at bounding box center [201, 68] width 8 height 12
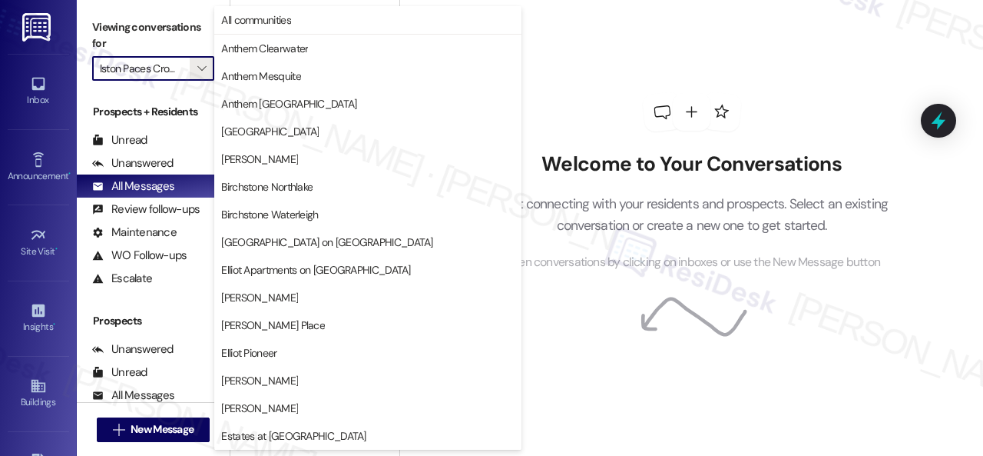
scroll to position [526, 0]
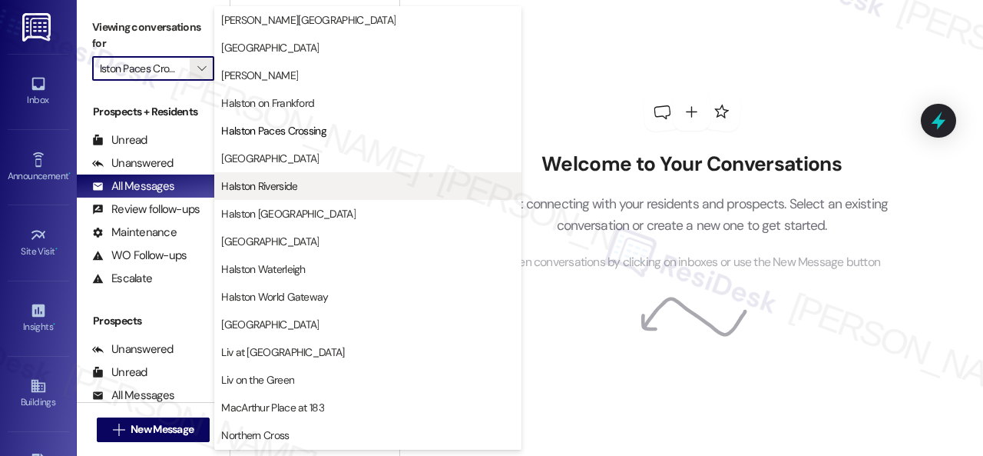
click at [260, 185] on span "Halston Riverside" at bounding box center [259, 185] width 76 height 15
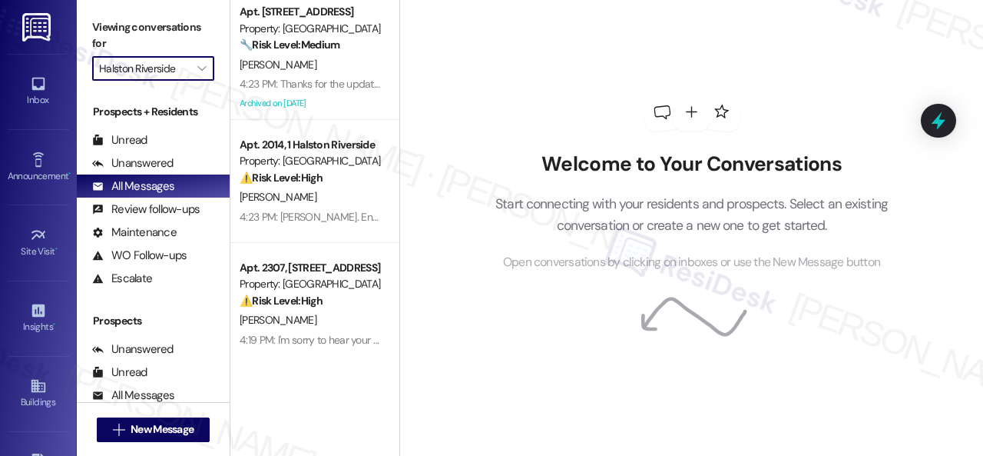
scroll to position [230, 0]
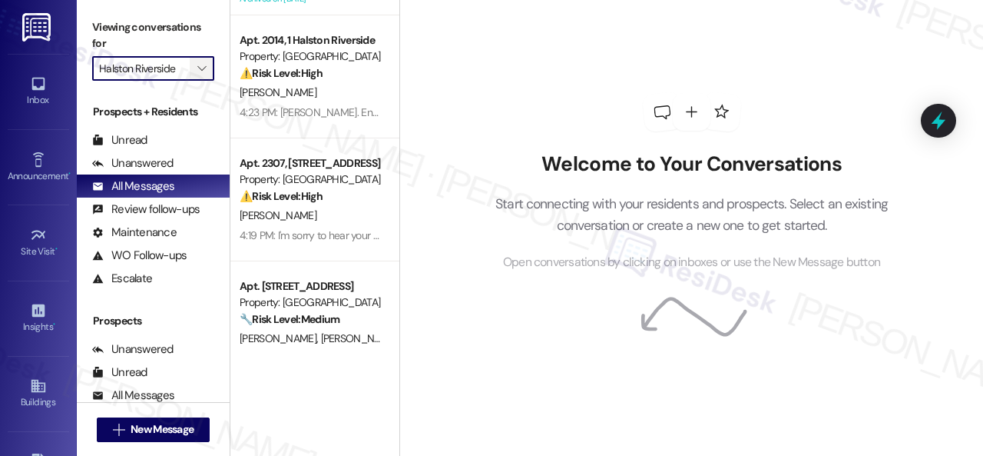
click at [200, 70] on icon "" at bounding box center [201, 68] width 8 height 12
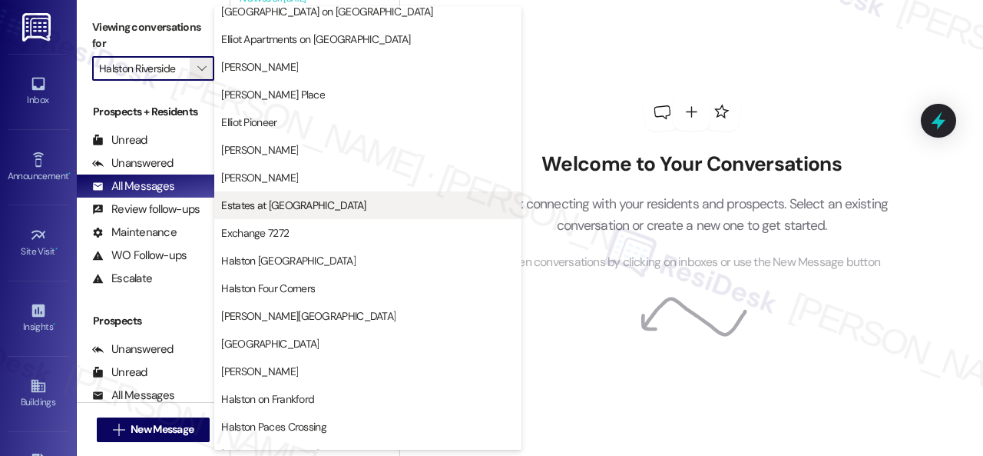
scroll to position [384, 0]
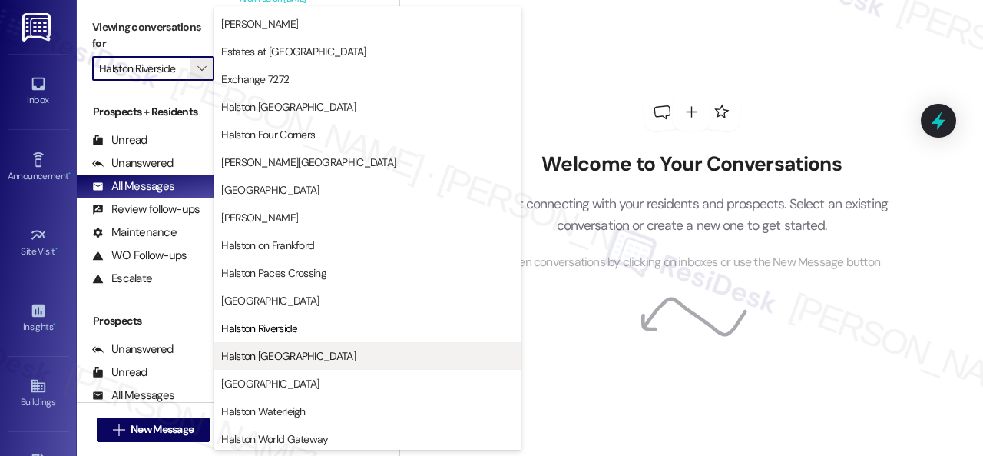
click at [284, 356] on span "Halston [GEOGRAPHIC_DATA]" at bounding box center [288, 355] width 134 height 15
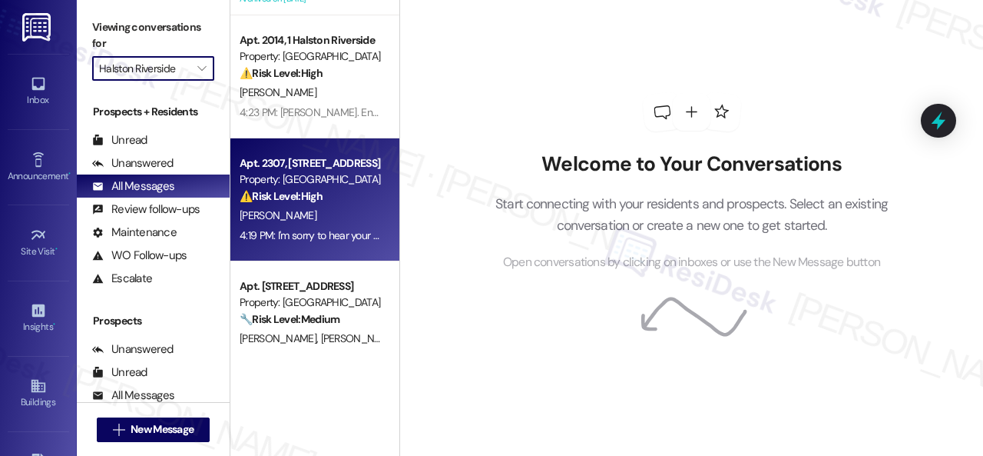
type input "Halston [GEOGRAPHIC_DATA]"
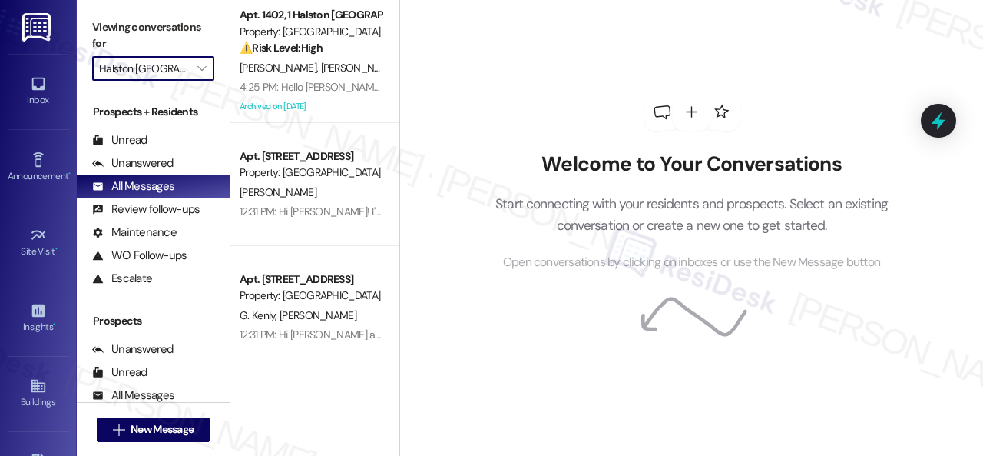
scroll to position [307, 0]
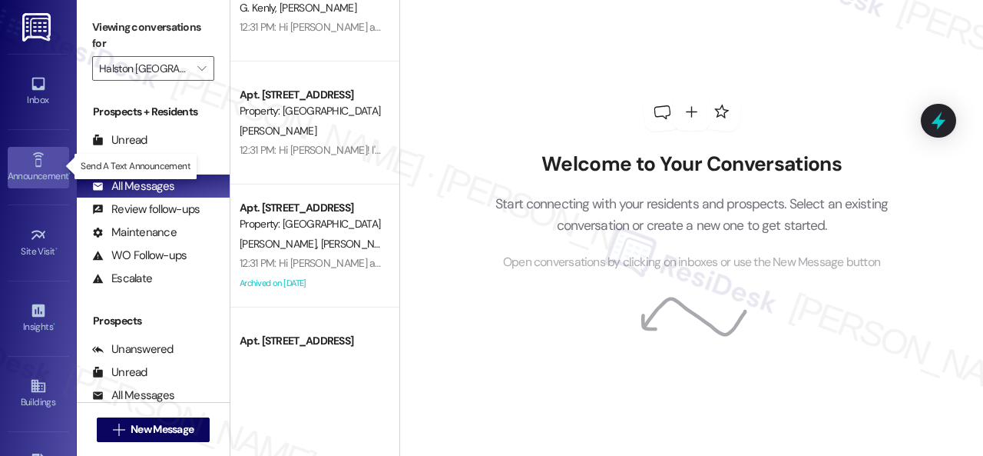
click at [38, 158] on icon at bounding box center [38, 159] width 17 height 17
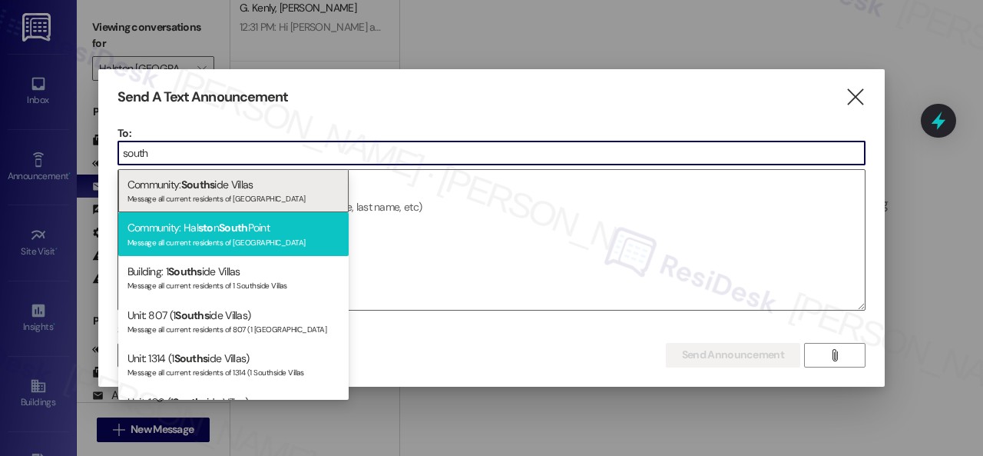
type input "south"
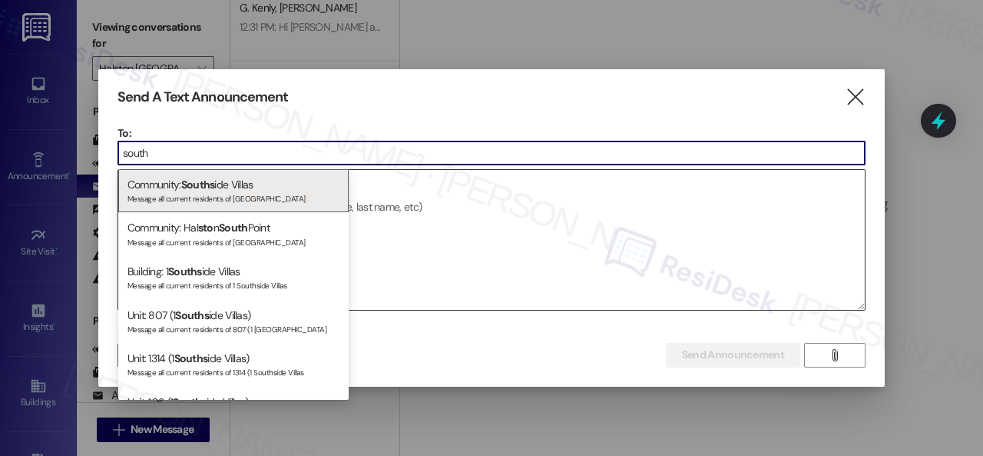
click at [215, 237] on div "Message all current residents of [GEOGRAPHIC_DATA]" at bounding box center [234, 240] width 212 height 13
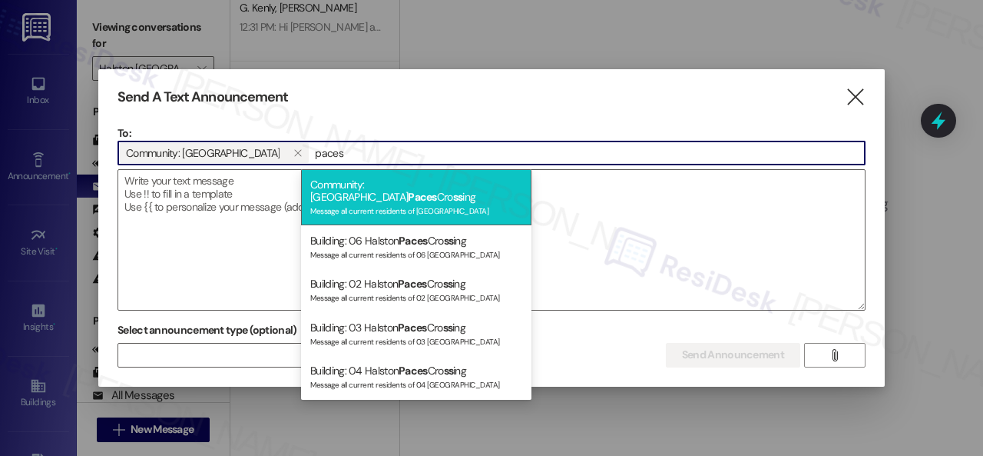
type input "paces"
click at [396, 187] on div "Community: Halston Paces Cro ss ing Message all current residents of [GEOGRAPHI…" at bounding box center [416, 197] width 230 height 56
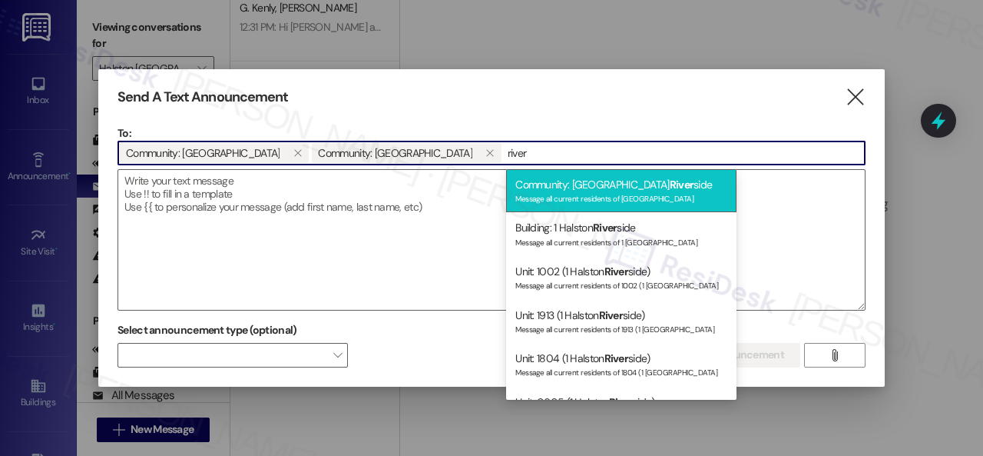
type input "river"
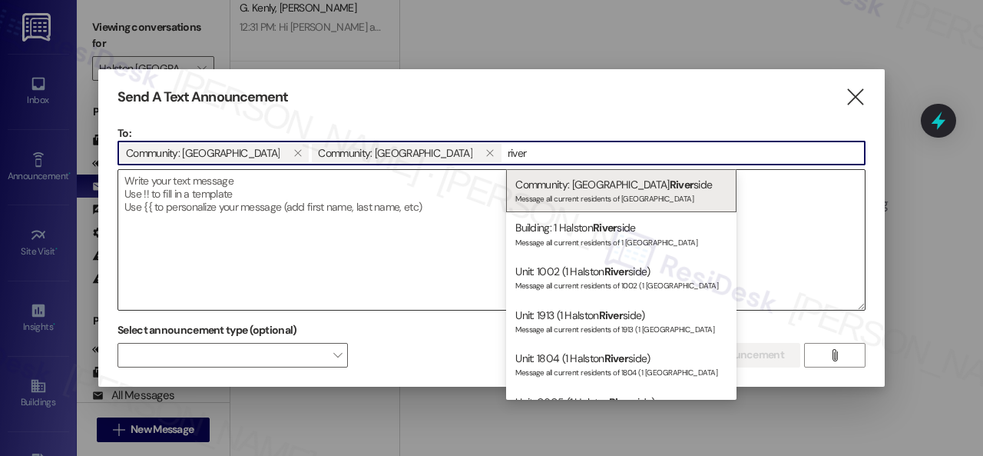
click at [585, 191] on div "Community: Halston River side Message all current residents of [GEOGRAPHIC_DATA]" at bounding box center [621, 191] width 230 height 44
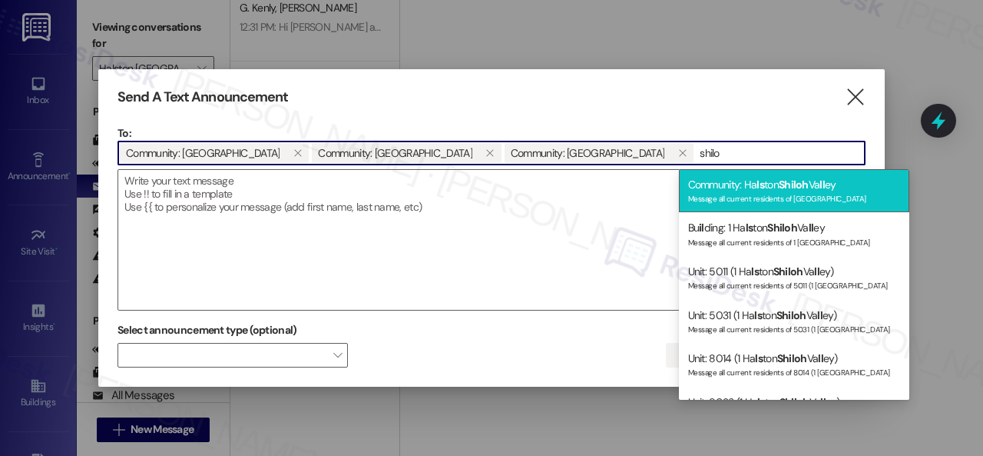
type input "shilo"
click at [746, 184] on div "Community: Ha ls ton Shiloh Va ll ey Message all current residents of [GEOGRAPH…" at bounding box center [794, 191] width 230 height 44
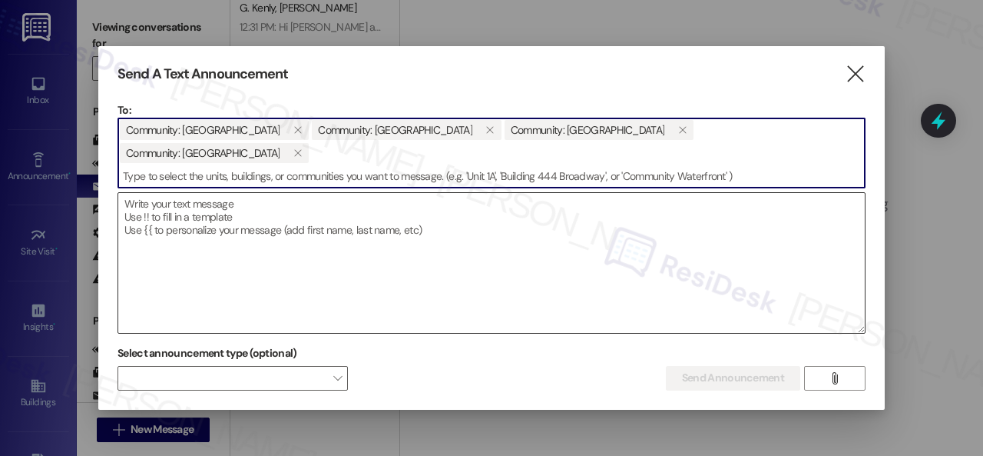
click at [217, 210] on textarea at bounding box center [491, 263] width 747 height 140
paste textarea "Congratulations to all the Pay Smart, Win Big winners! (Felicidades a los gando…"
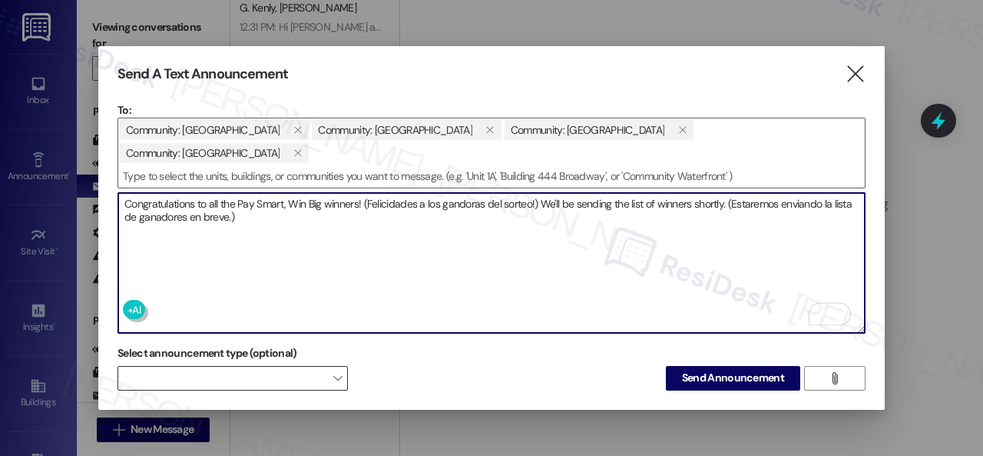
type textarea "Congratulations to all the Pay Smart, Win Big winners! (Felicidades a los gando…"
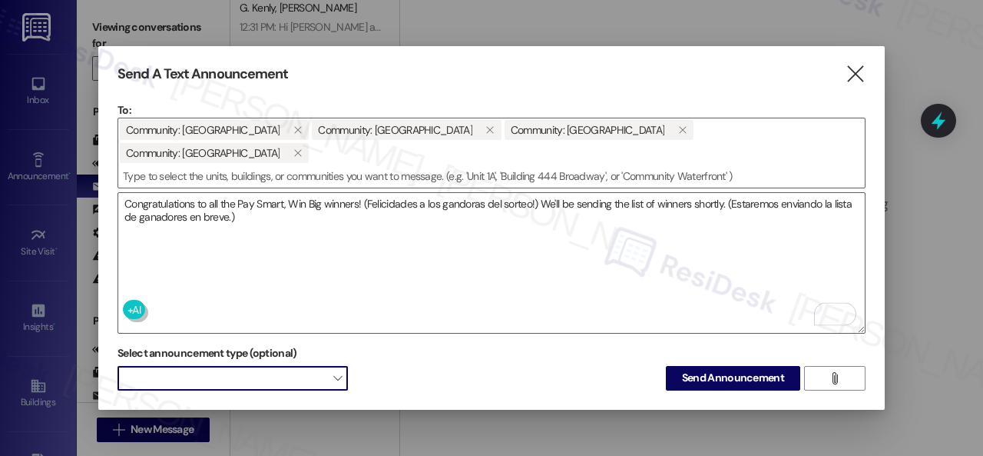
click at [301, 374] on span at bounding box center [233, 378] width 230 height 25
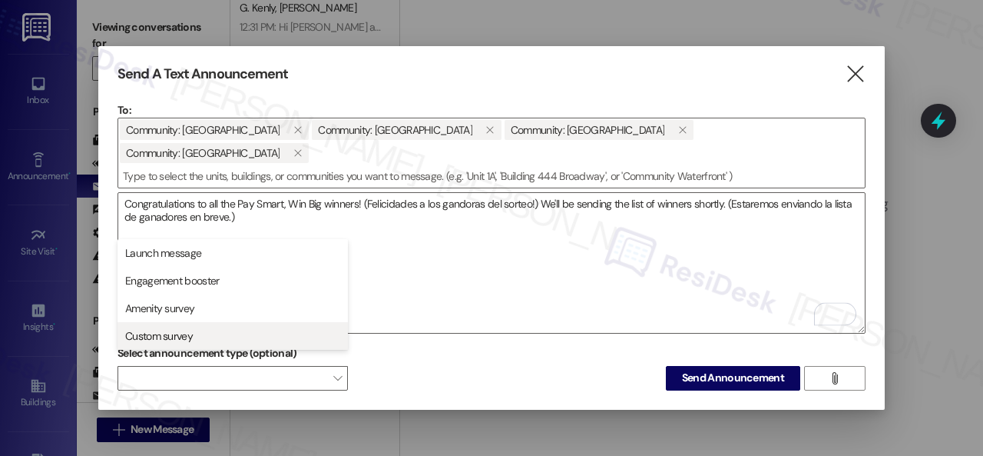
click at [179, 342] on span "Custom survey" at bounding box center [159, 335] width 68 height 15
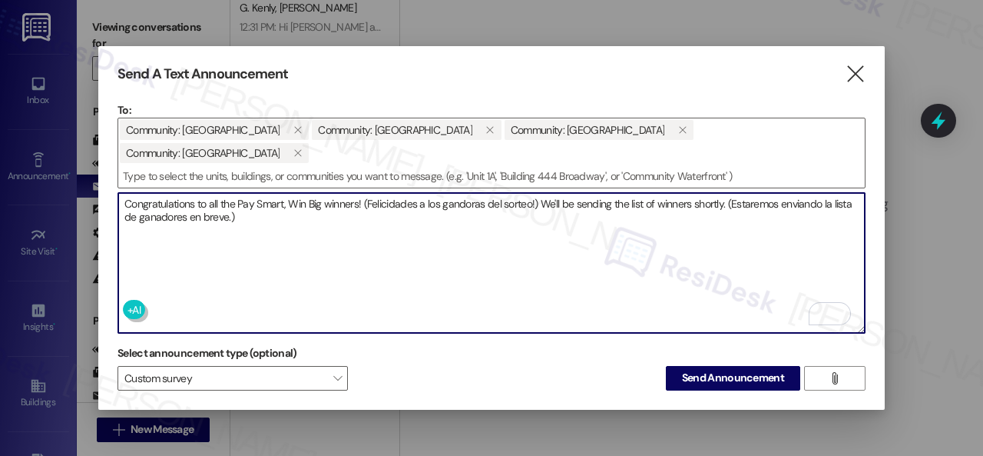
click at [311, 254] on textarea "Congratulations to all the Pay Smart, Win Big winners! (Felicidades a los gando…" at bounding box center [491, 263] width 747 height 140
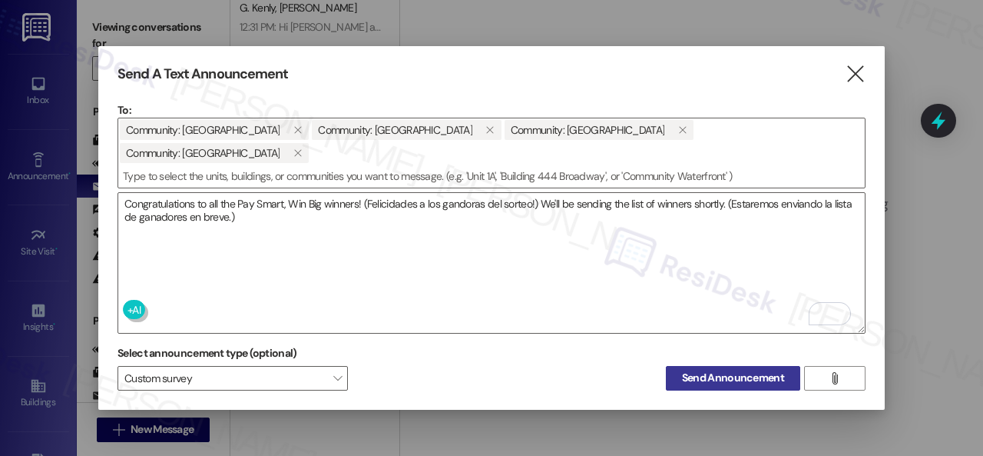
click at [702, 376] on span "Send Announcement" at bounding box center [733, 378] width 102 height 16
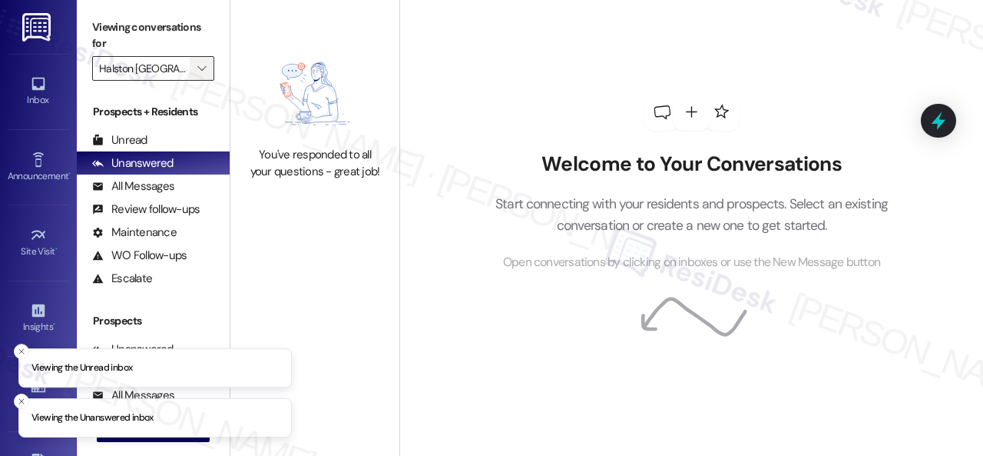
click at [204, 70] on icon "" at bounding box center [201, 68] width 8 height 12
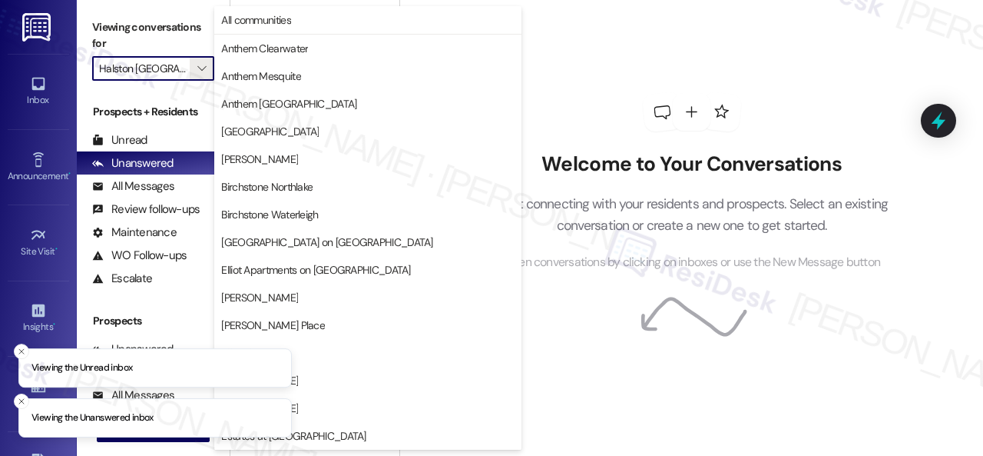
scroll to position [526, 0]
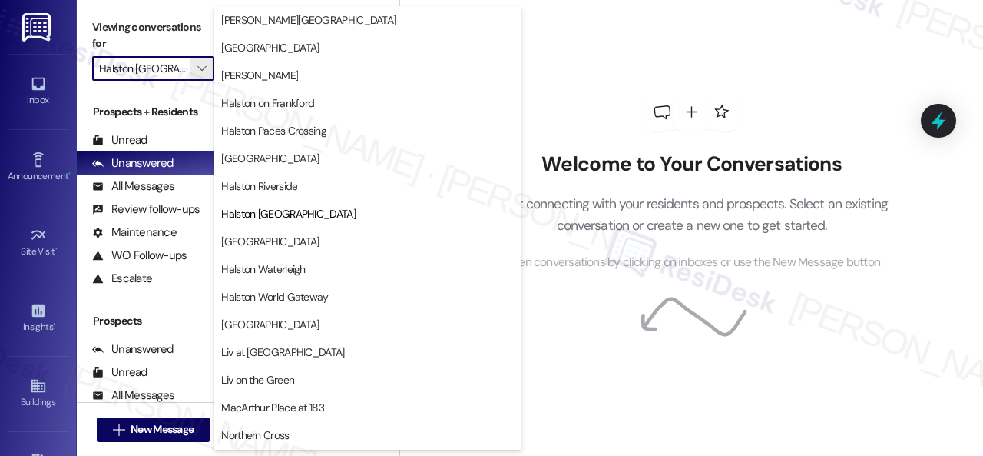
click at [282, 230] on button "[GEOGRAPHIC_DATA]" at bounding box center [367, 241] width 307 height 28
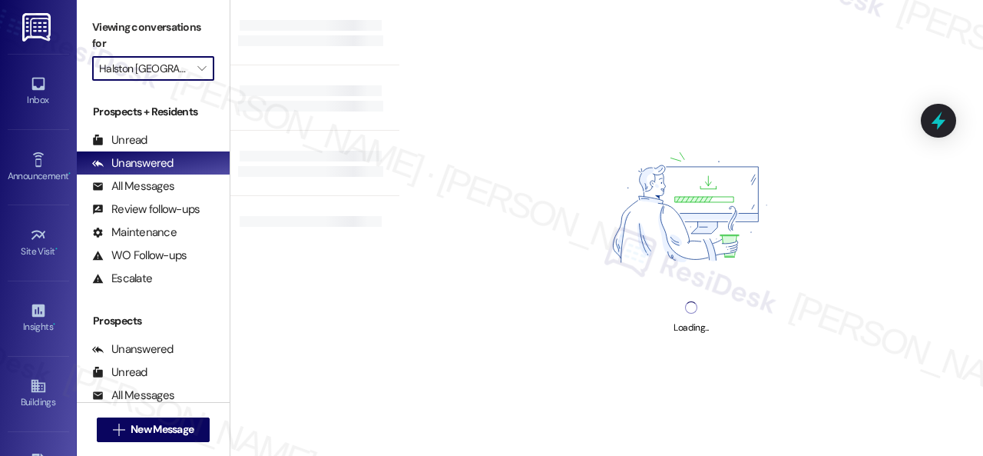
type input "[GEOGRAPHIC_DATA]"
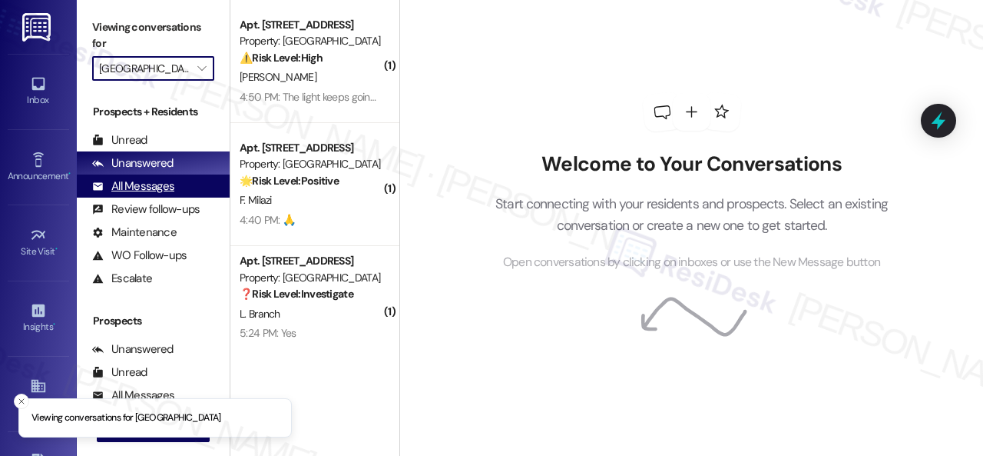
drag, startPoint x: 154, startPoint y: 182, endPoint x: 171, endPoint y: 182, distance: 17.7
click at [153, 182] on div "All Messages" at bounding box center [133, 186] width 82 height 16
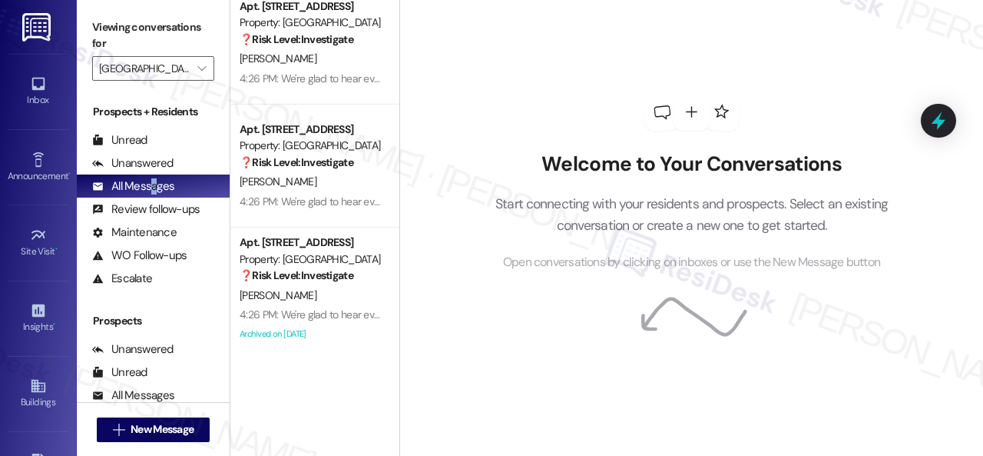
scroll to position [845, 0]
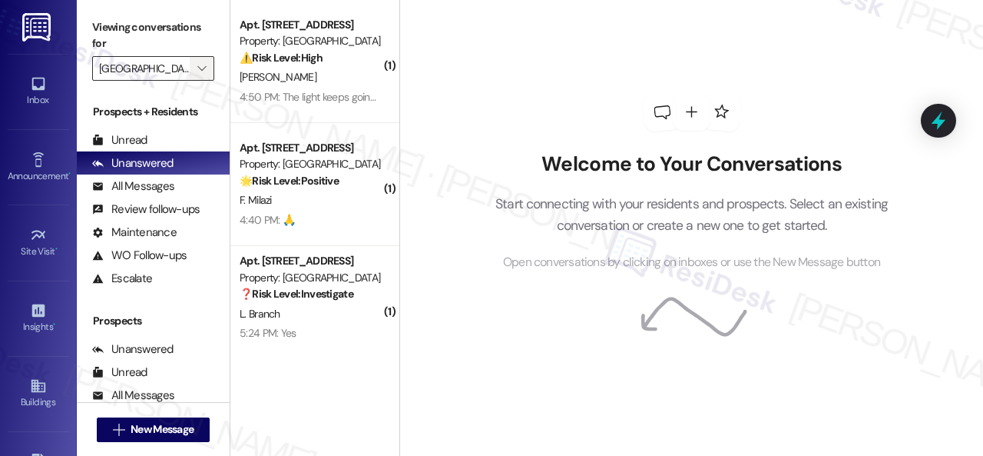
click at [205, 65] on icon "" at bounding box center [201, 68] width 8 height 12
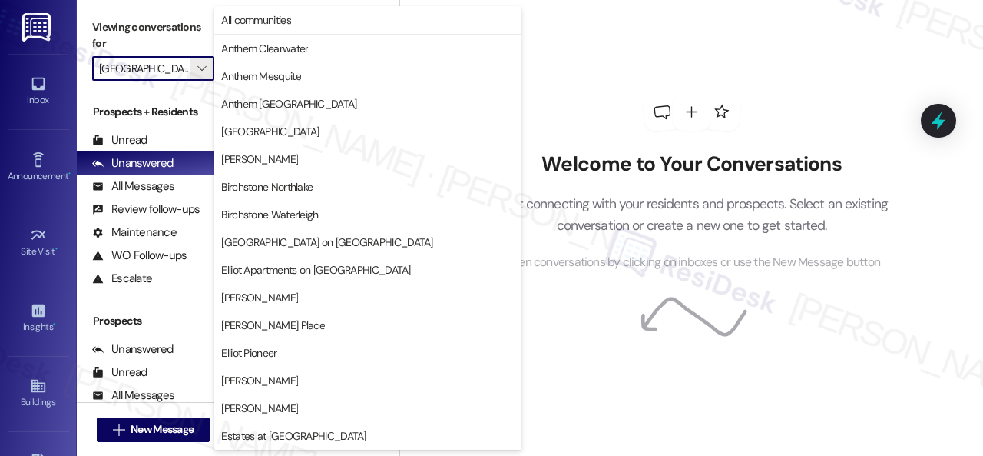
scroll to position [526, 0]
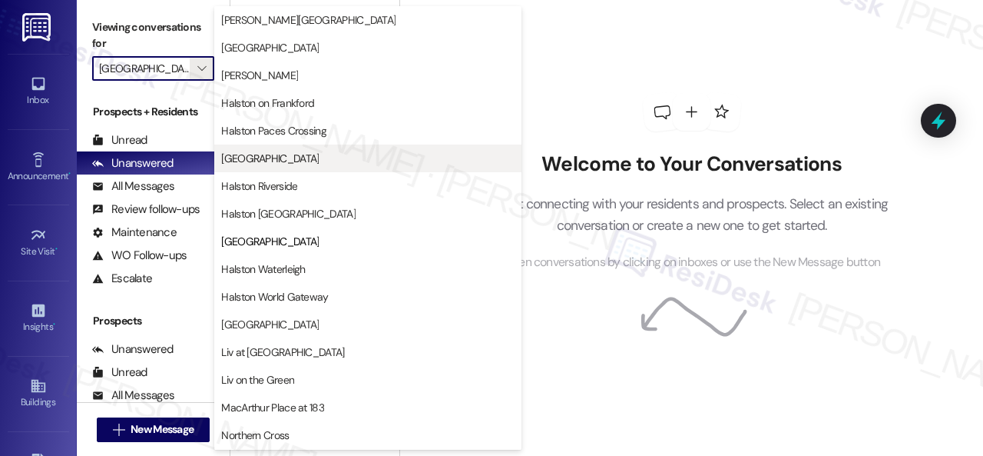
click at [275, 157] on span "[GEOGRAPHIC_DATA]" at bounding box center [270, 158] width 98 height 15
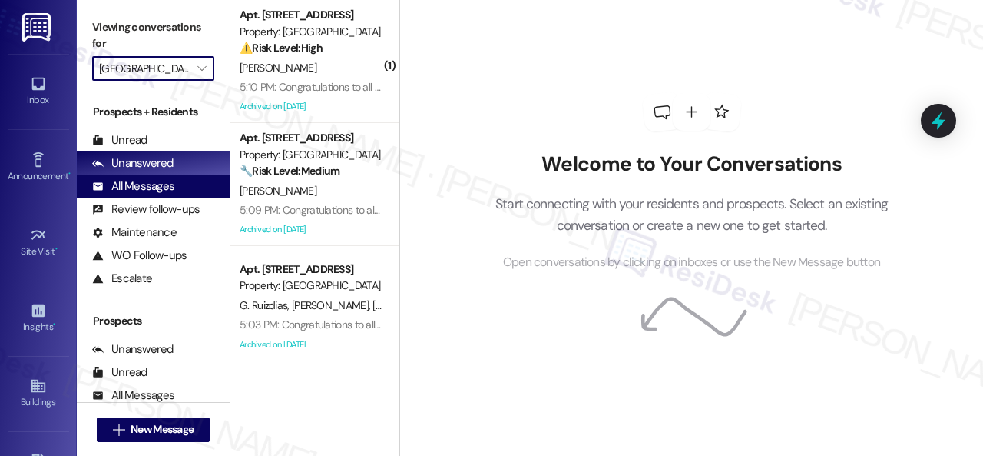
click at [163, 184] on div "All Messages" at bounding box center [133, 186] width 82 height 16
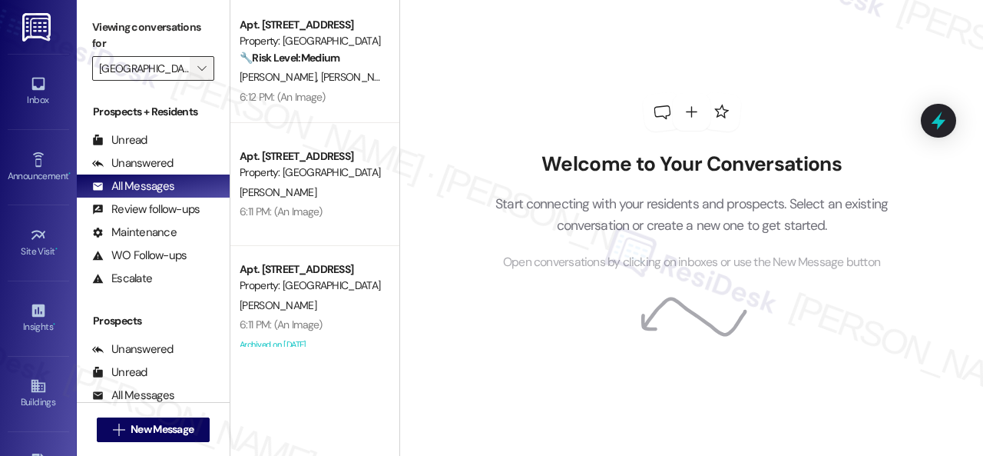
click at [204, 67] on icon "" at bounding box center [201, 68] width 8 height 12
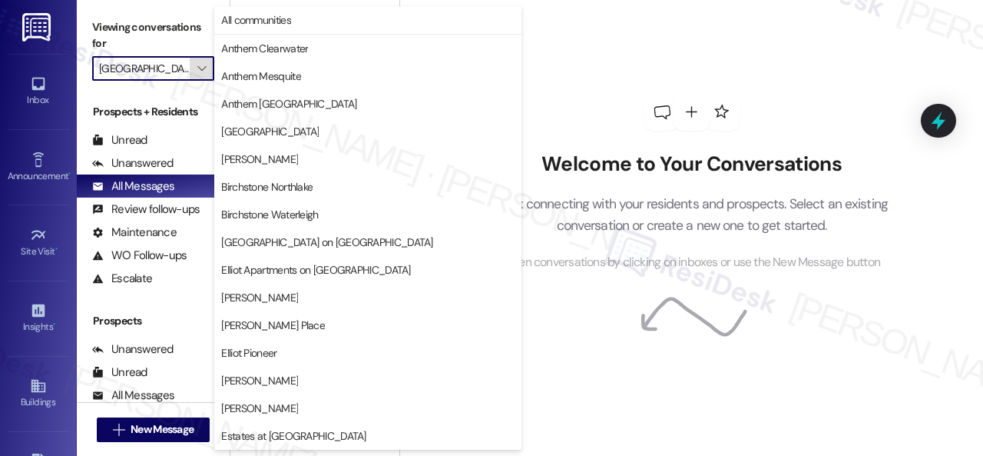
scroll to position [526, 0]
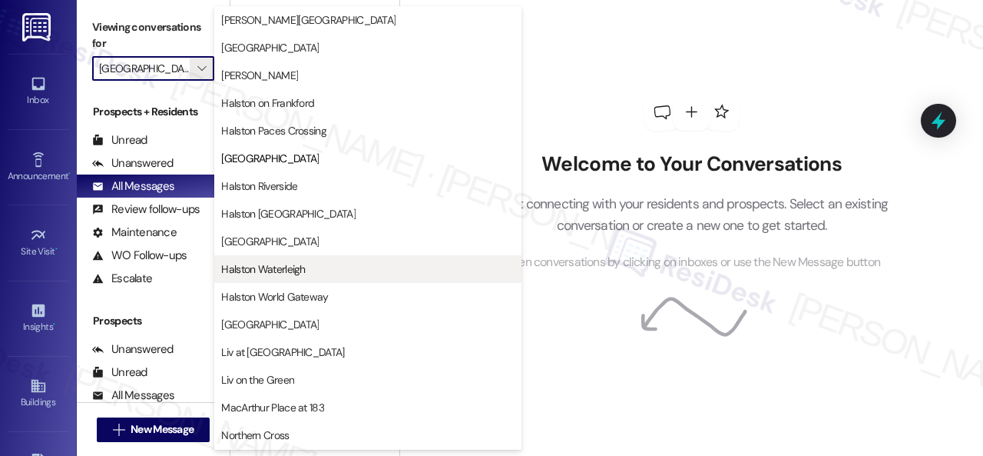
click at [266, 263] on span "Halston Waterleigh" at bounding box center [263, 268] width 84 height 15
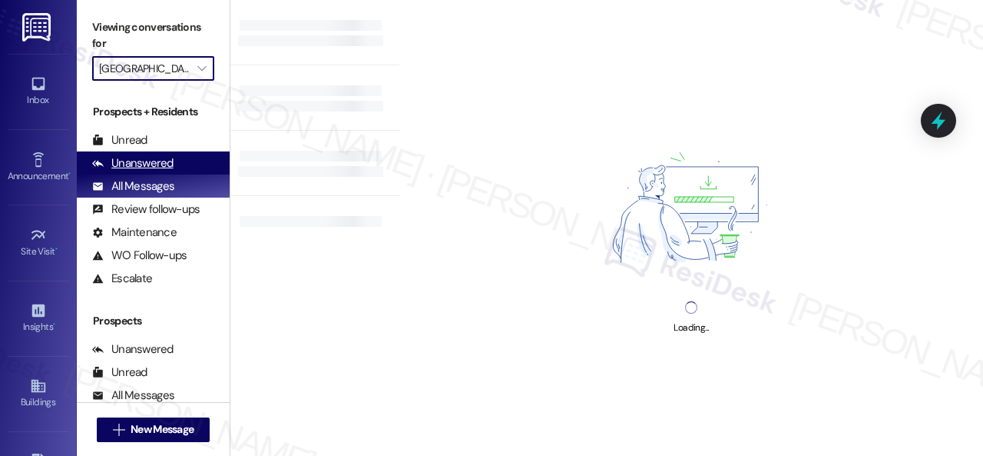
type input "Halston Waterleigh"
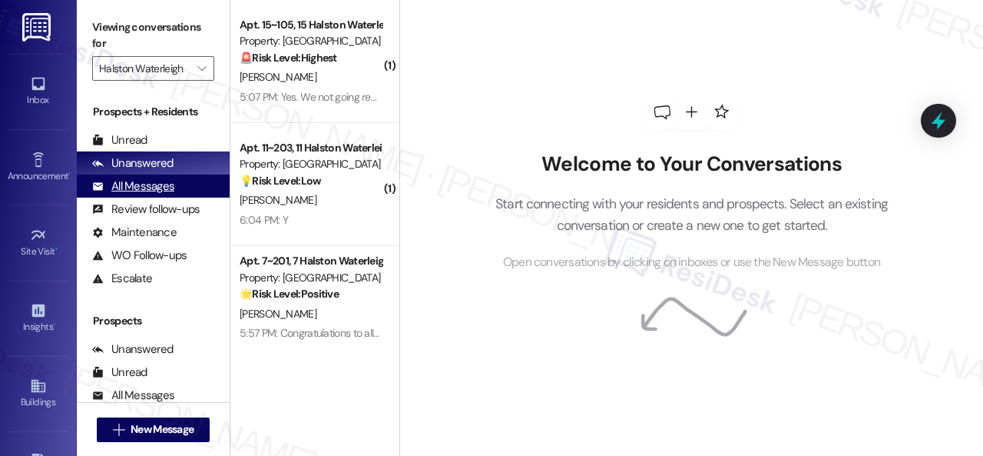
click at [129, 188] on div "All Messages" at bounding box center [133, 186] width 82 height 16
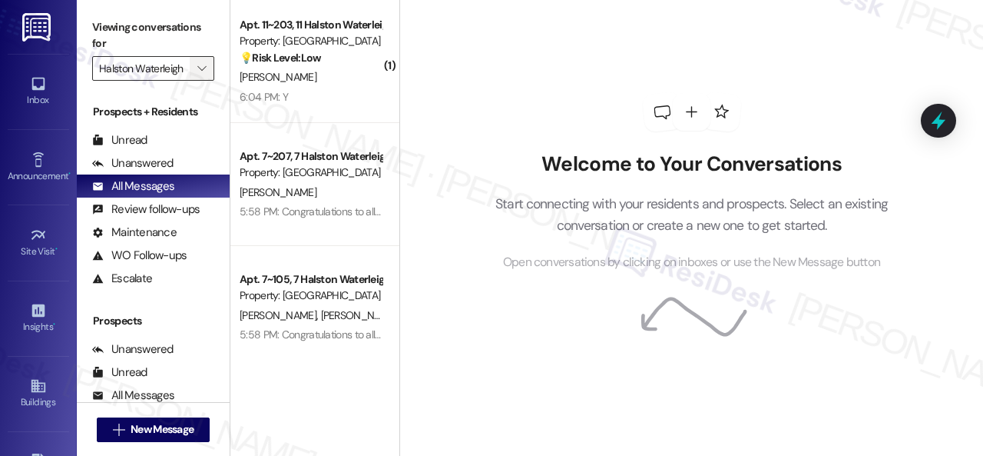
click at [201, 64] on icon "" at bounding box center [201, 68] width 8 height 12
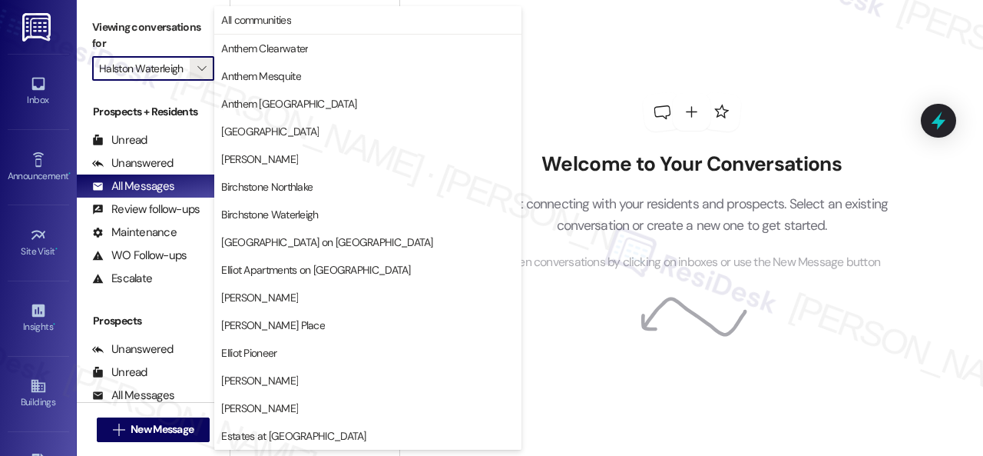
scroll to position [526, 0]
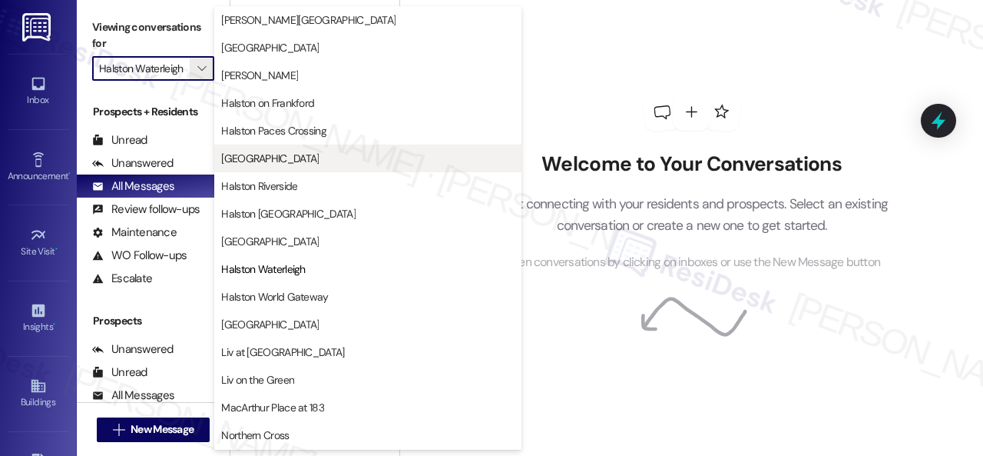
click at [279, 160] on span "[GEOGRAPHIC_DATA]" at bounding box center [270, 158] width 98 height 15
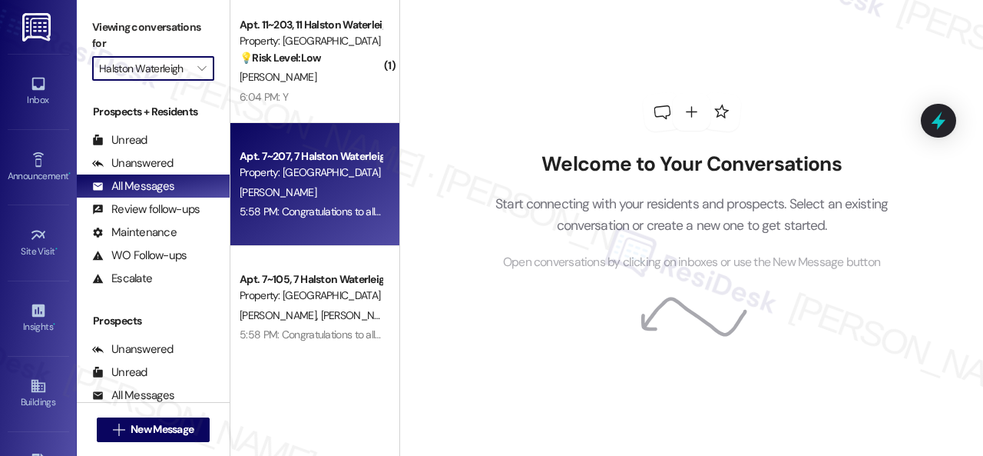
type input "[GEOGRAPHIC_DATA]"
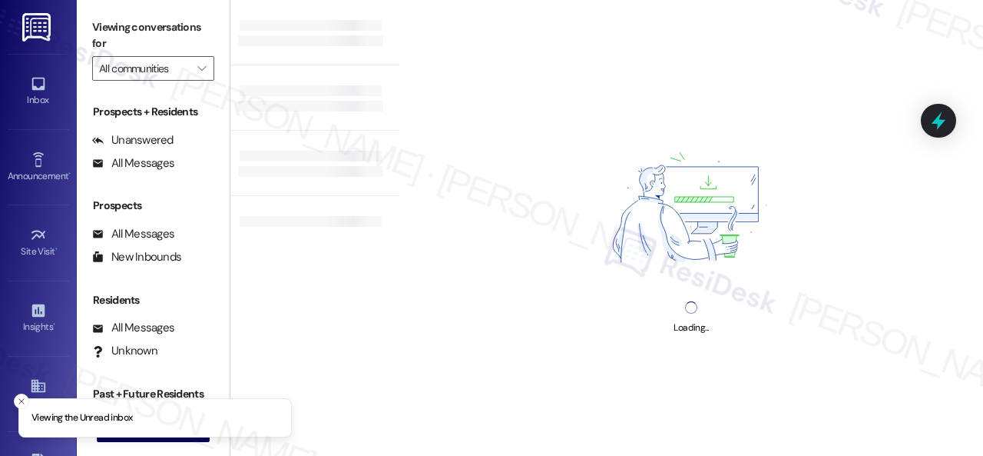
type input "[GEOGRAPHIC_DATA]"
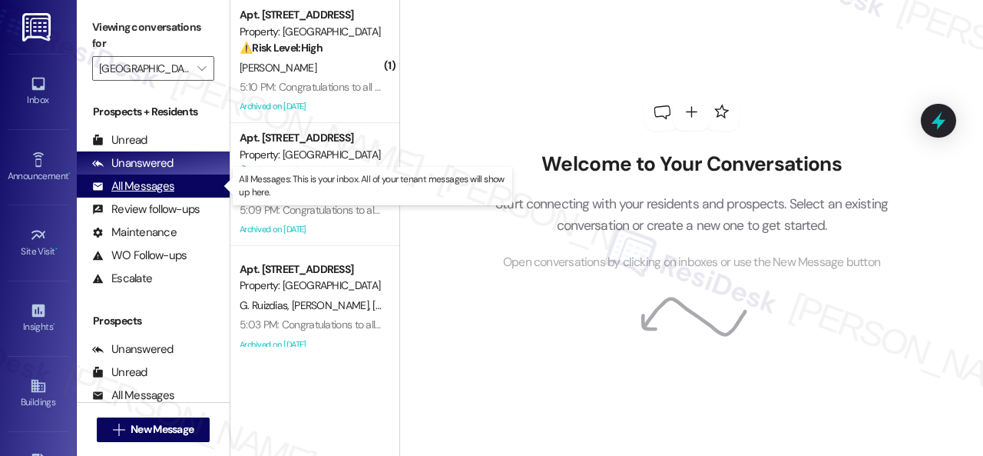
click at [138, 188] on div "All Messages" at bounding box center [133, 186] width 82 height 16
click at [165, 187] on div "All Messages" at bounding box center [133, 186] width 82 height 16
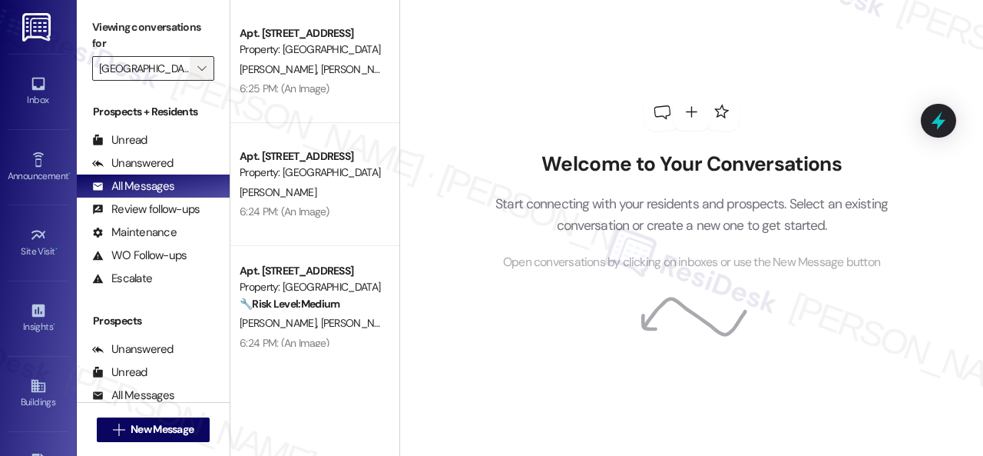
click at [202, 68] on icon "" at bounding box center [201, 68] width 8 height 12
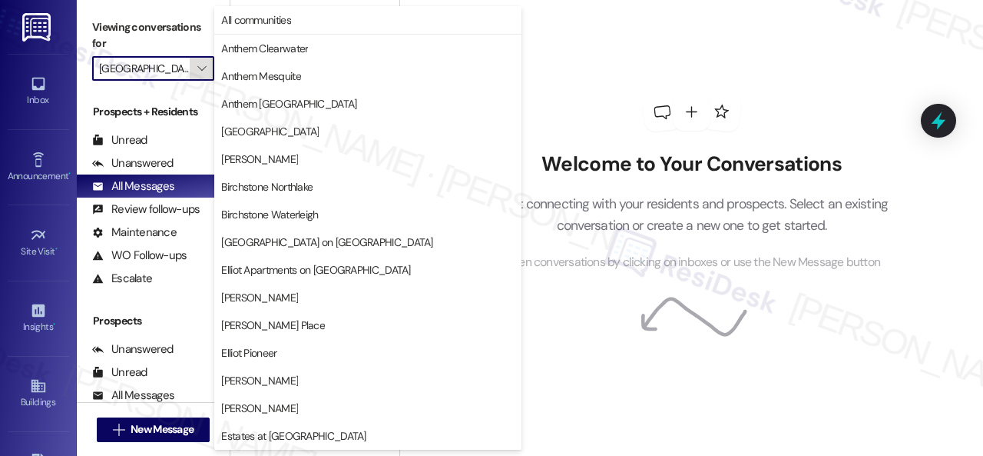
scroll to position [526, 0]
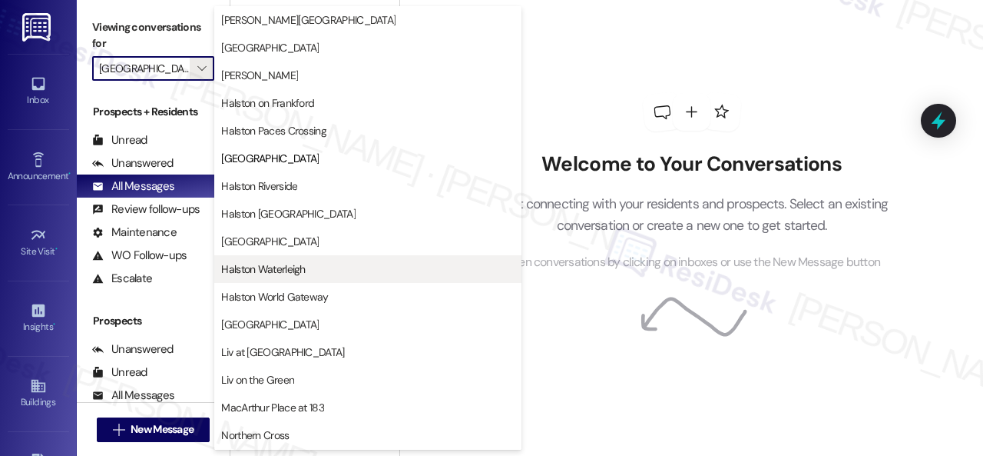
click at [259, 265] on span "Halston Waterleigh" at bounding box center [263, 268] width 84 height 15
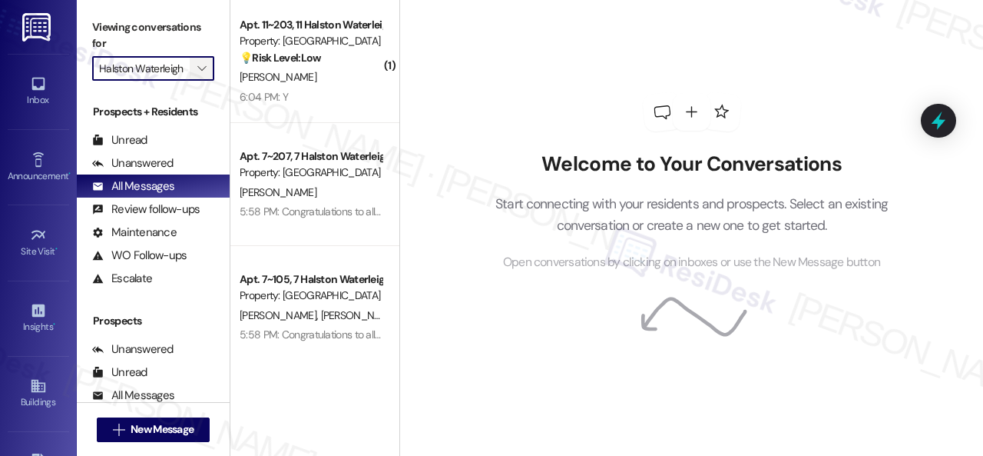
click at [204, 68] on icon "" at bounding box center [201, 68] width 8 height 12
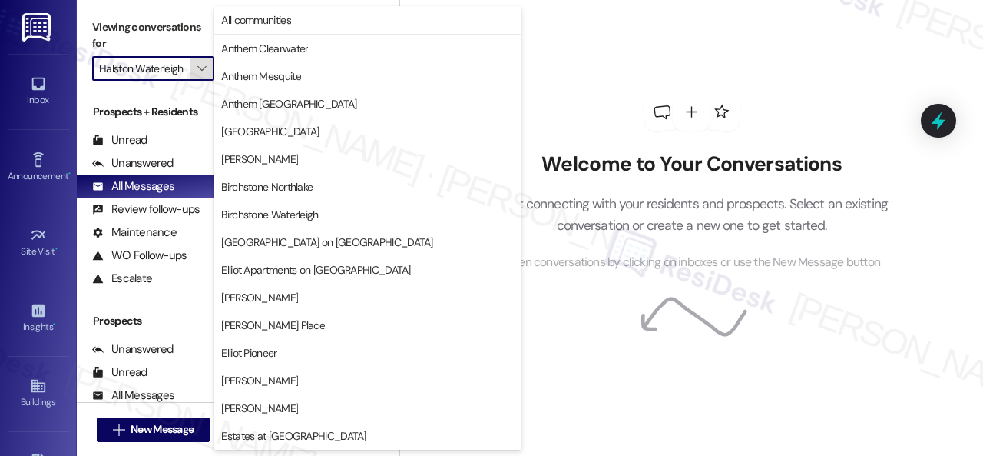
scroll to position [526, 0]
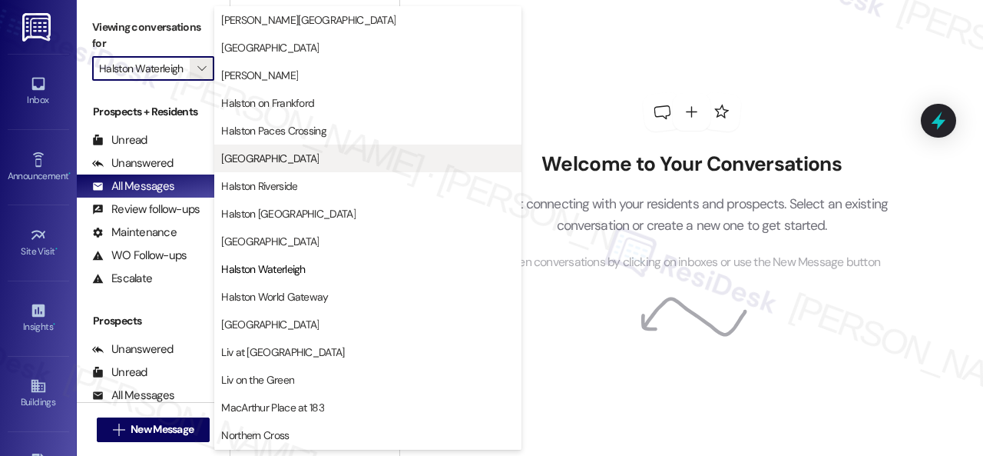
click at [261, 158] on span "[GEOGRAPHIC_DATA]" at bounding box center [270, 158] width 98 height 15
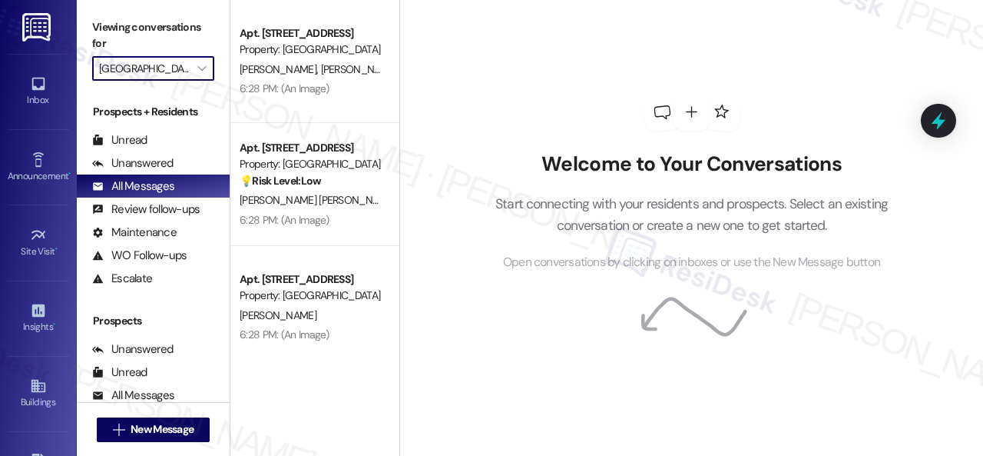
click at [447, 111] on div "Welcome to Your Conversations Start connecting with your residents and prospect…" at bounding box center [691, 228] width 584 height 456
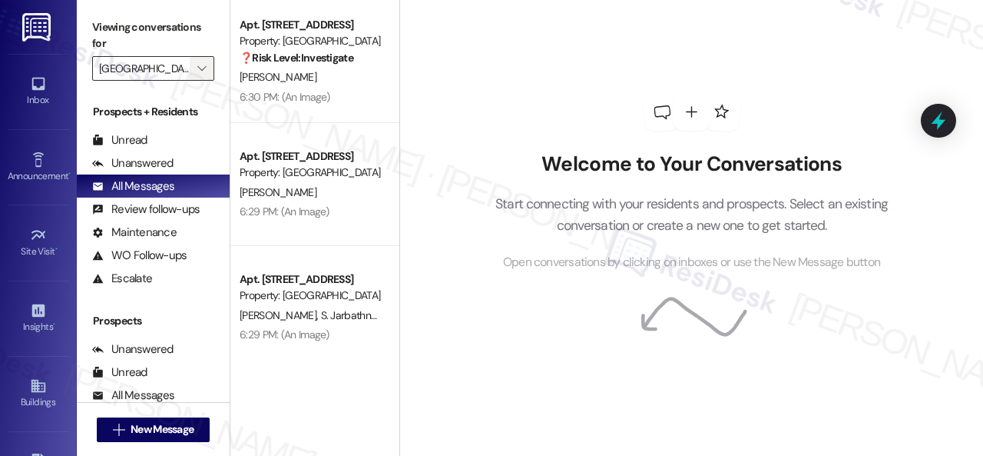
click at [211, 72] on button "" at bounding box center [202, 68] width 25 height 25
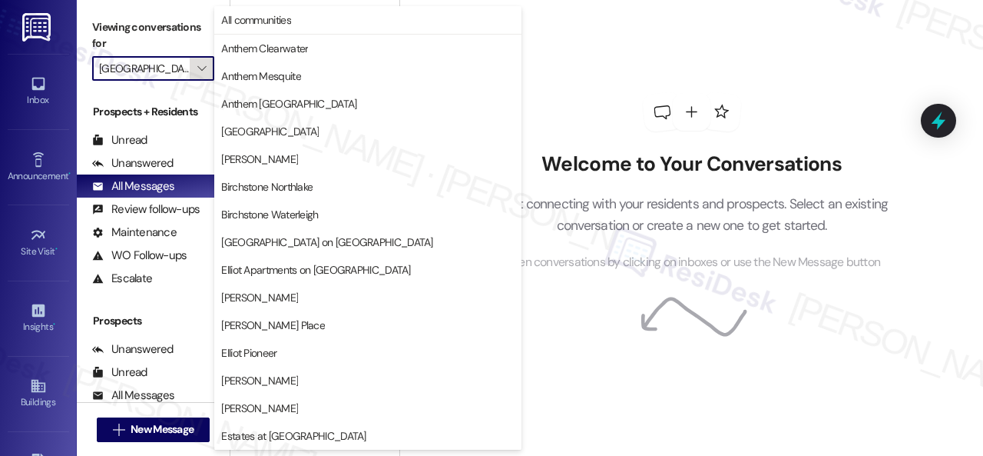
scroll to position [526, 0]
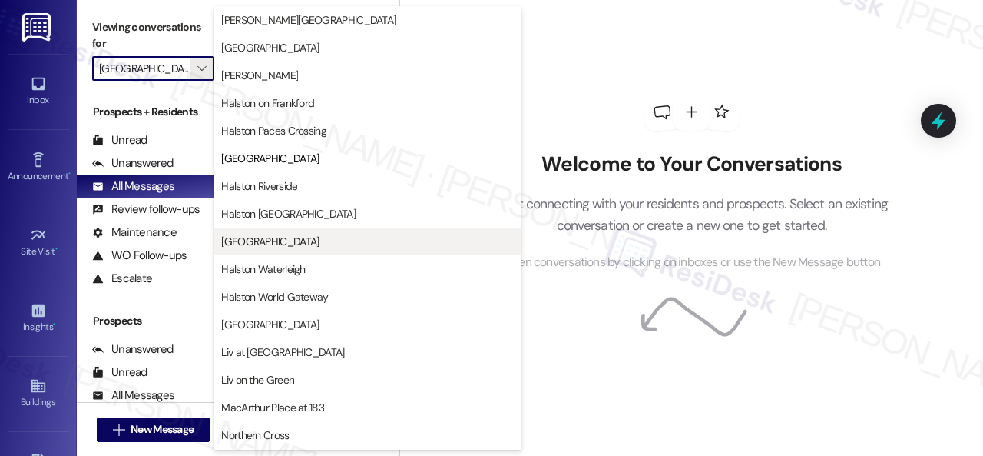
click at [280, 237] on span "[GEOGRAPHIC_DATA]" at bounding box center [270, 241] width 98 height 15
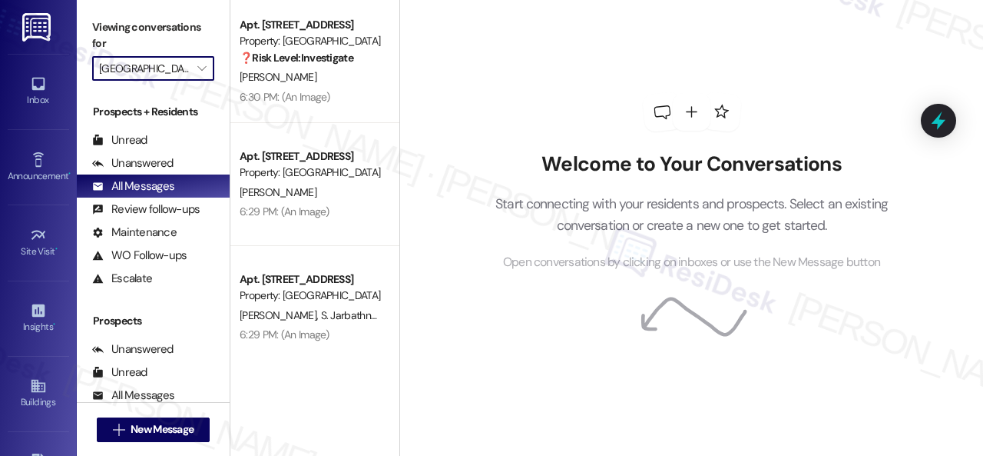
type input "[GEOGRAPHIC_DATA]"
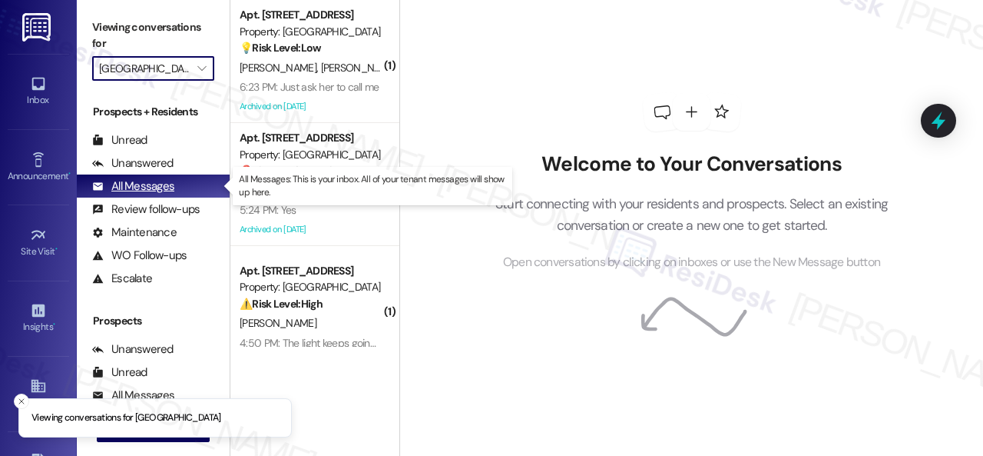
click at [137, 190] on div "All Messages" at bounding box center [133, 186] width 82 height 16
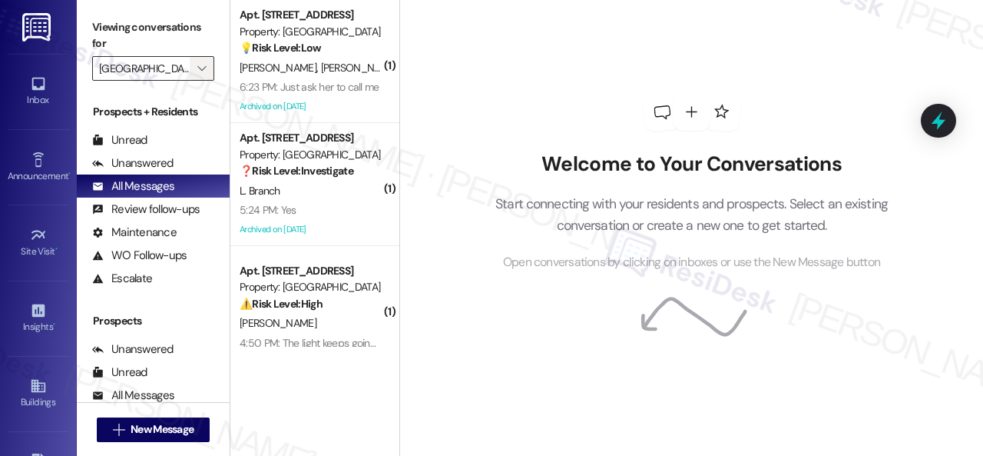
click at [199, 73] on icon "" at bounding box center [201, 68] width 8 height 12
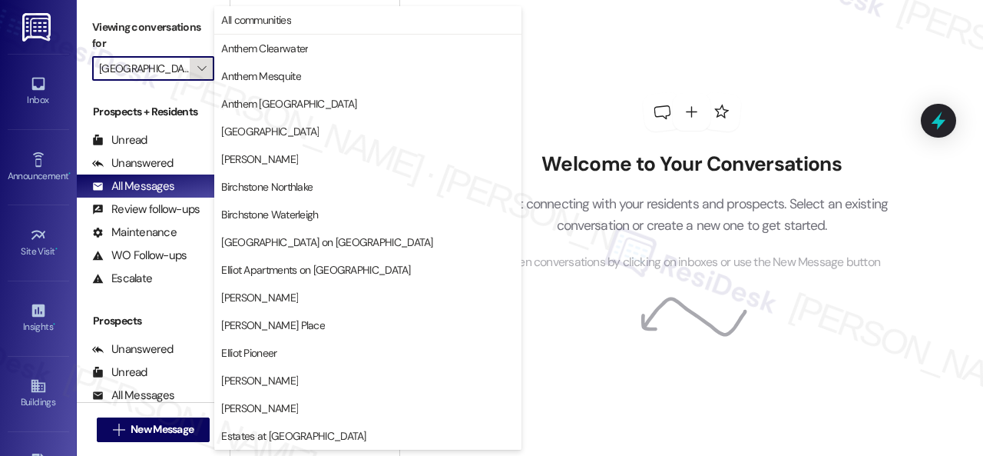
scroll to position [526, 0]
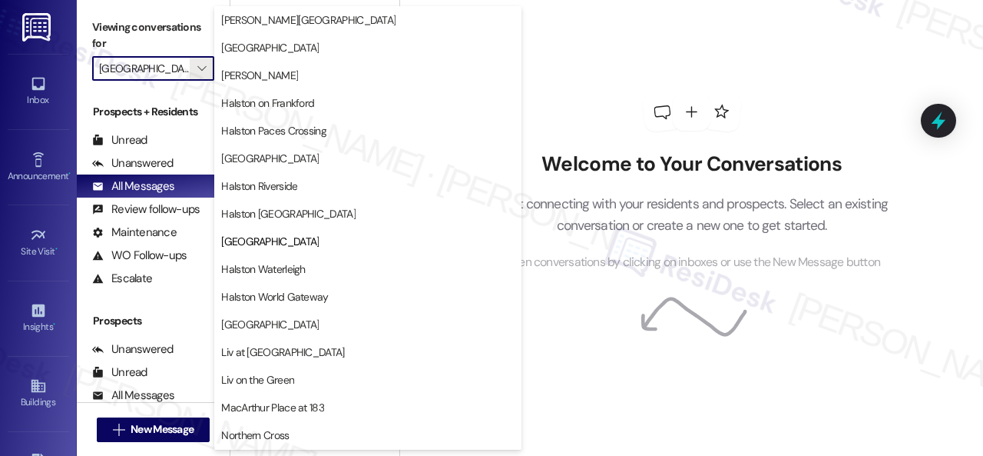
click at [592, 78] on div "Welcome to Your Conversations Start connecting with your residents and prospect…" at bounding box center [692, 182] width 461 height 364
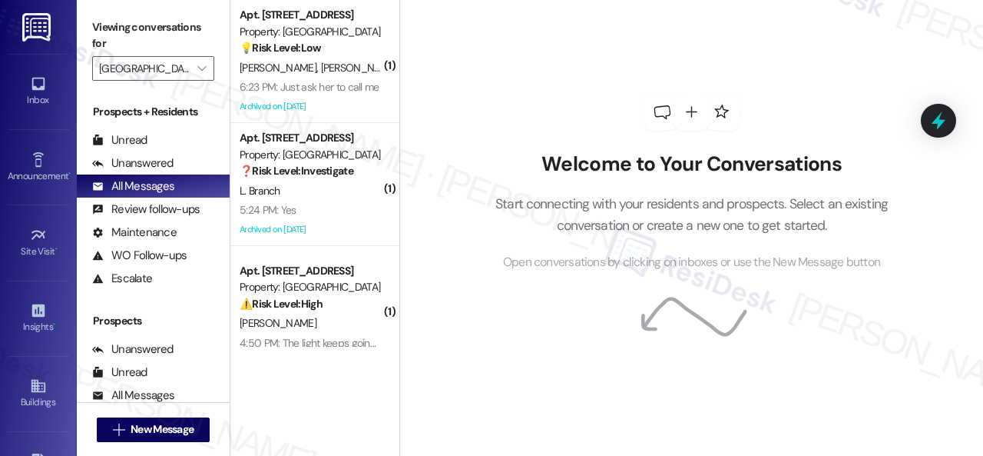
click at [340, 44] on div "💡 Risk Level: Low The resident is requesting a call from a specific staff membe…" at bounding box center [311, 48] width 142 height 16
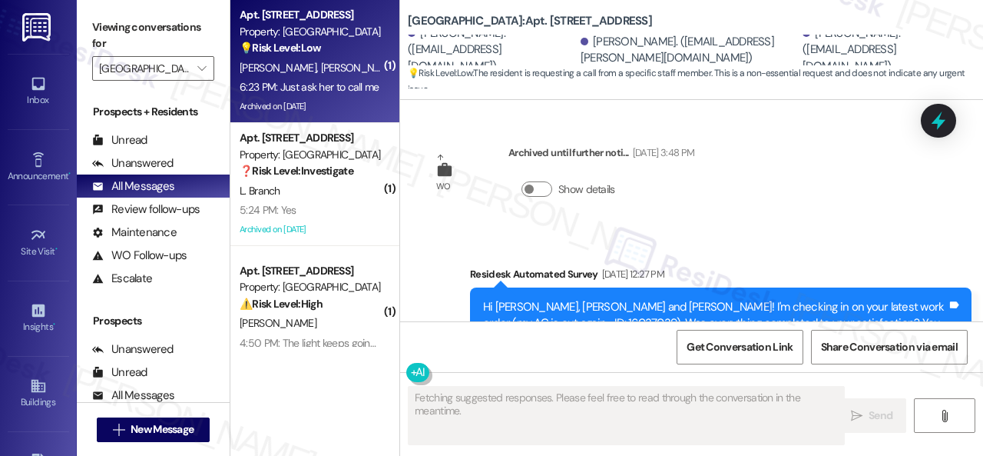
scroll to position [14862, 0]
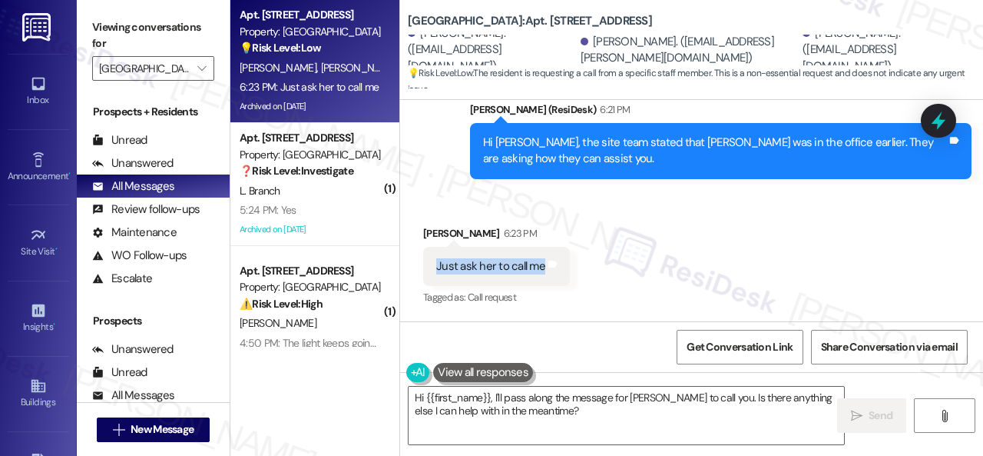
drag, startPoint x: 435, startPoint y: 270, endPoint x: 541, endPoint y: 267, distance: 106.1
click at [541, 267] on div "Just ask her to call me" at bounding box center [491, 266] width 112 height 16
copy div "Just ask her to call me"
click at [633, 273] on div "Received via SMS Chereise Martin 6:23 PM Just ask her to call me Tags and notes…" at bounding box center [691, 256] width 583 height 130
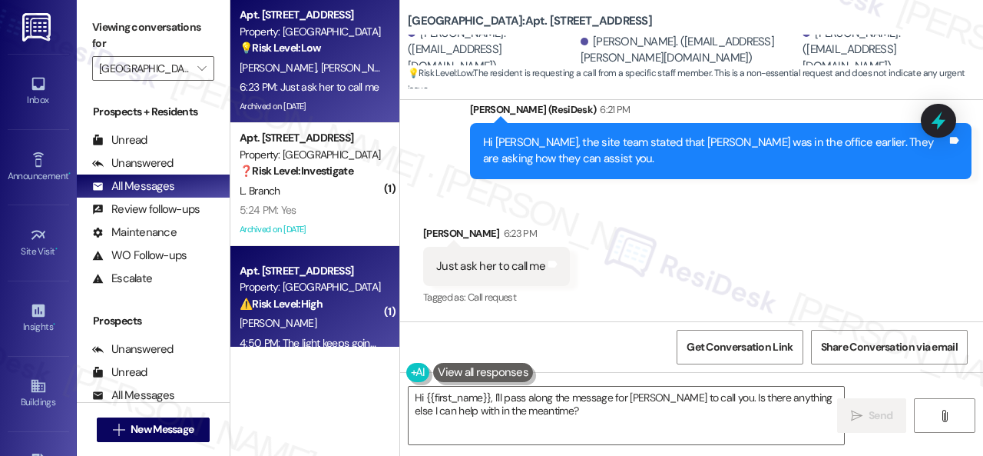
drag, startPoint x: 549, startPoint y: 414, endPoint x: 307, endPoint y: 342, distance: 251.8
click at [307, 342] on div "Apt. 2403, 1 Halston South Point Property: Halston South Point 💡 Risk Level: Lo…" at bounding box center [606, 228] width 753 height 456
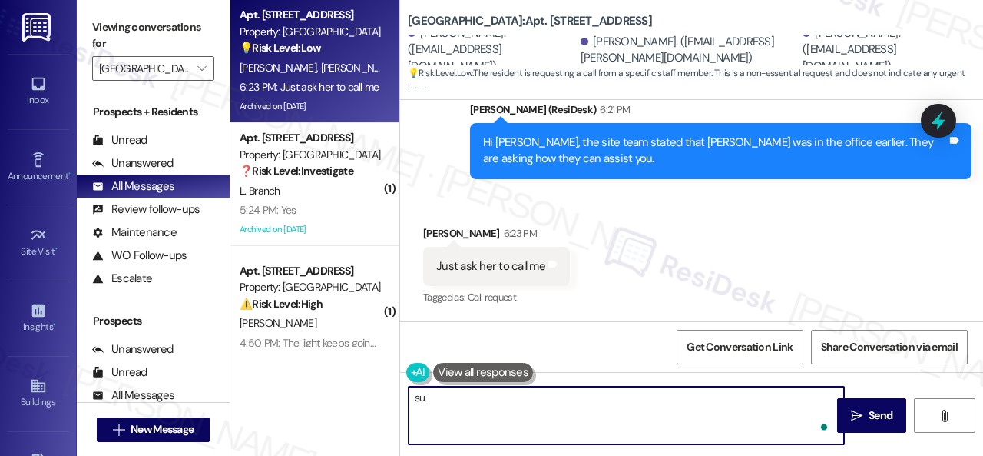
type textarea "s"
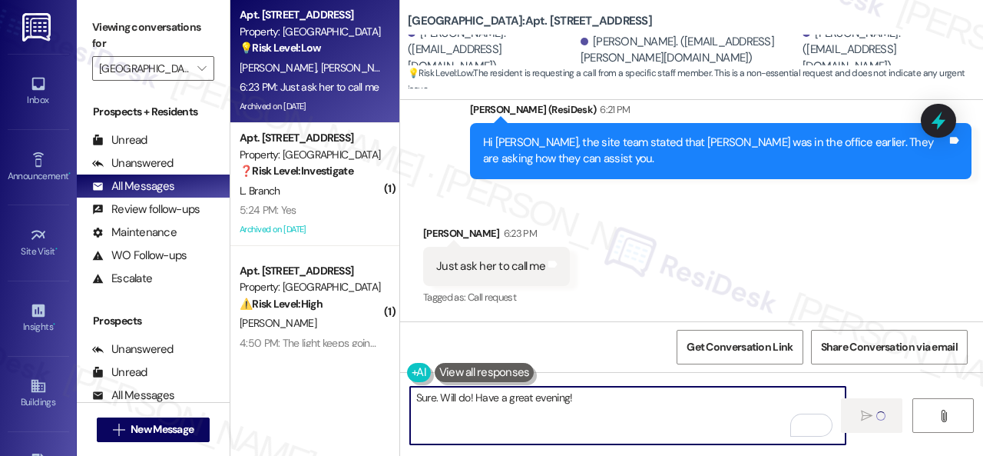
type textarea "Sure. Will do! Have a great evening!"
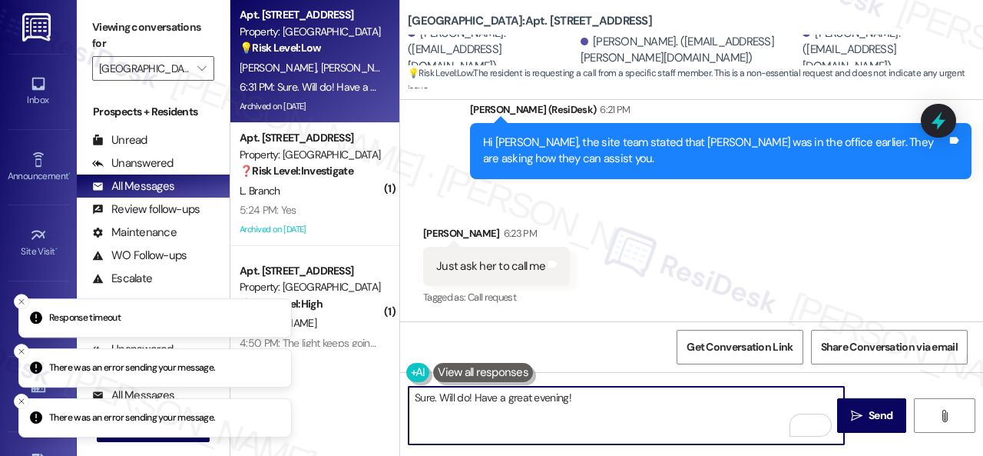
scroll to position [14863, 0]
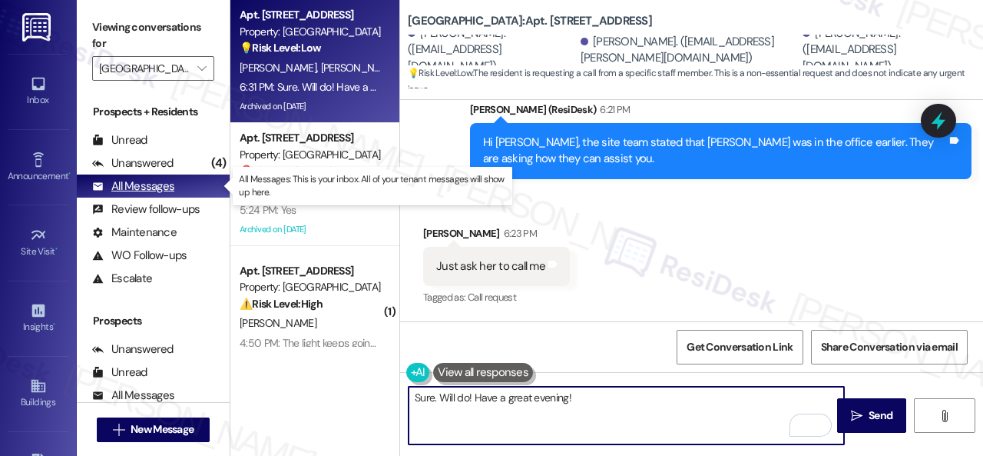
click at [144, 185] on div "All Messages" at bounding box center [133, 186] width 82 height 16
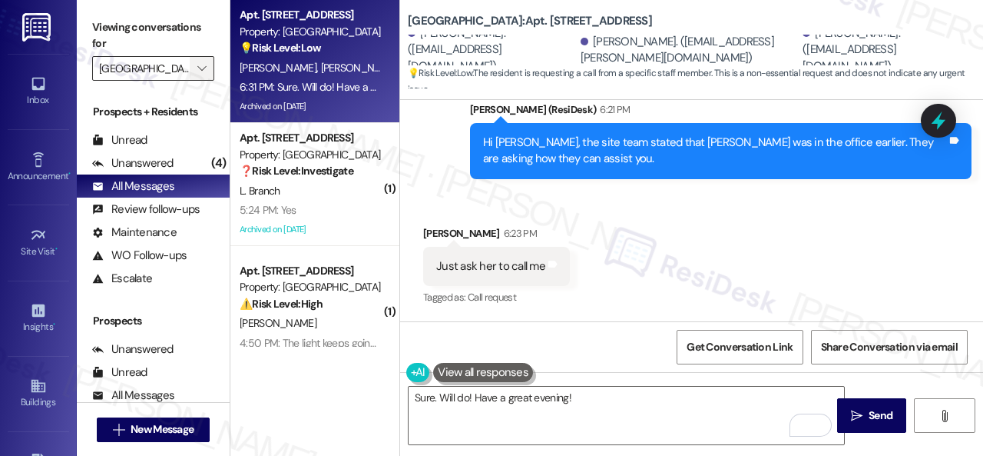
click at [201, 65] on icon "" at bounding box center [201, 68] width 8 height 12
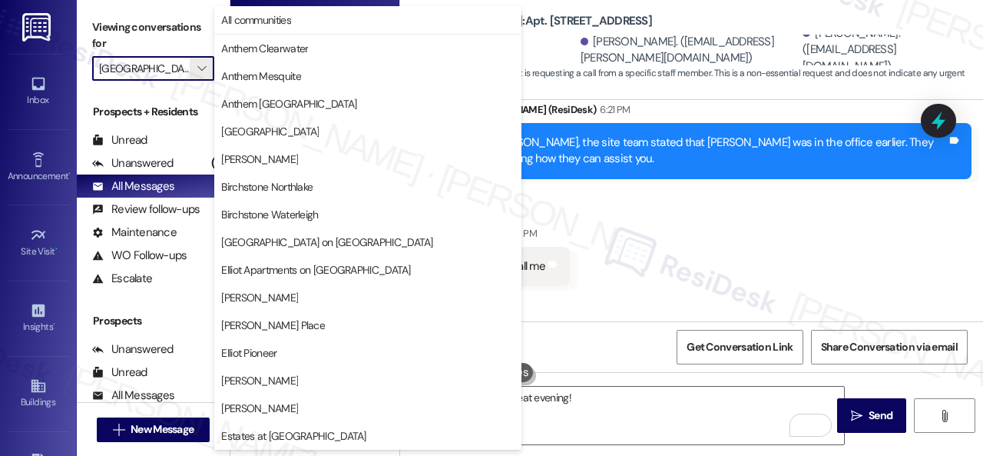
scroll to position [526, 0]
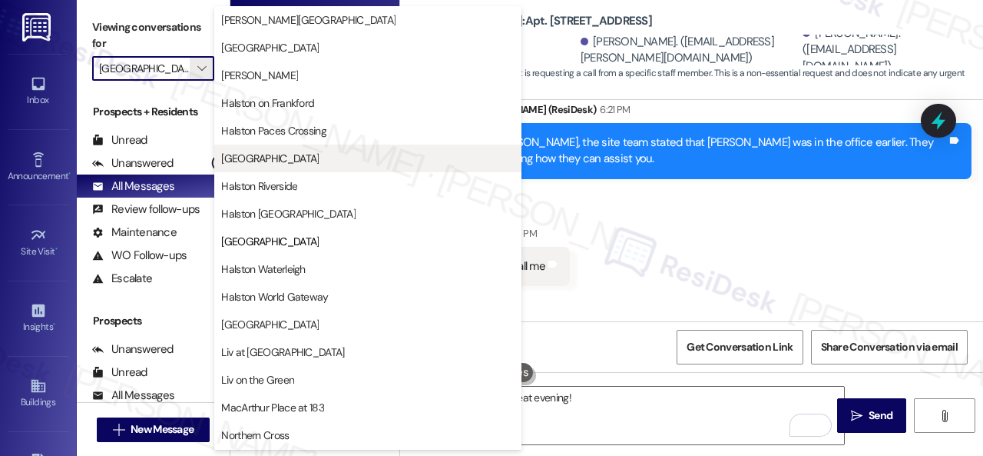
click at [267, 160] on span "[GEOGRAPHIC_DATA]" at bounding box center [270, 158] width 98 height 15
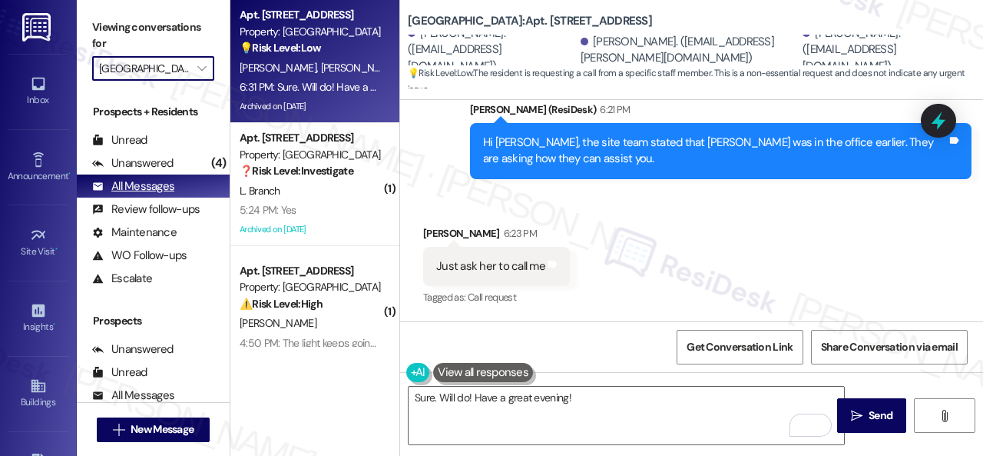
type input "[GEOGRAPHIC_DATA]"
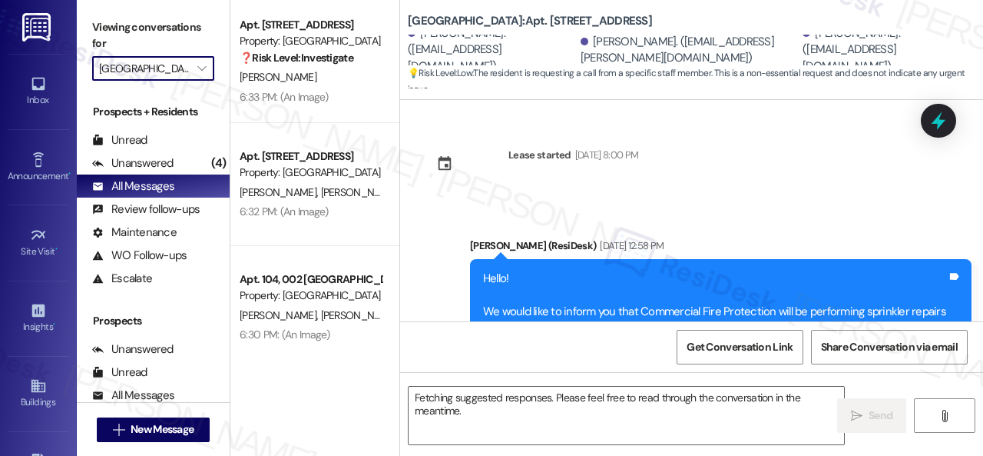
scroll to position [14862, 0]
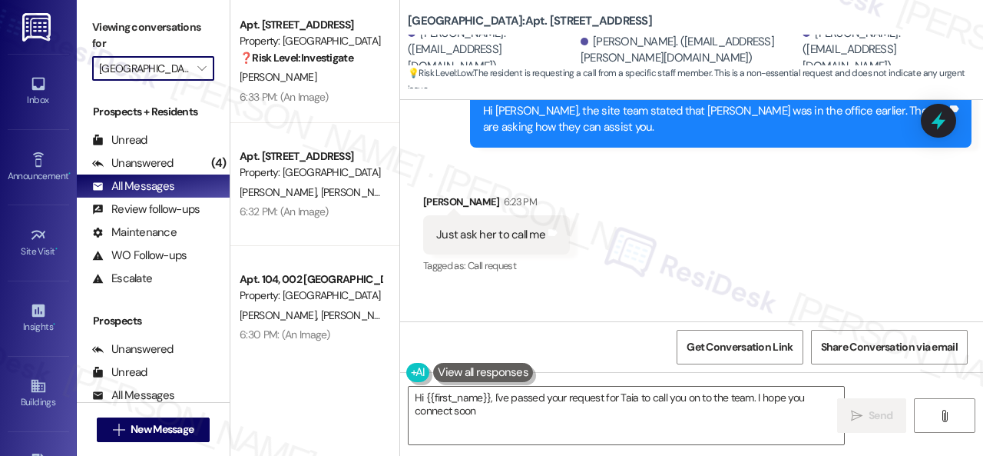
type textarea "Hi {{first_name}}, I've passed your request for Taia to call you on to the team…"
click at [198, 67] on icon "" at bounding box center [201, 68] width 8 height 12
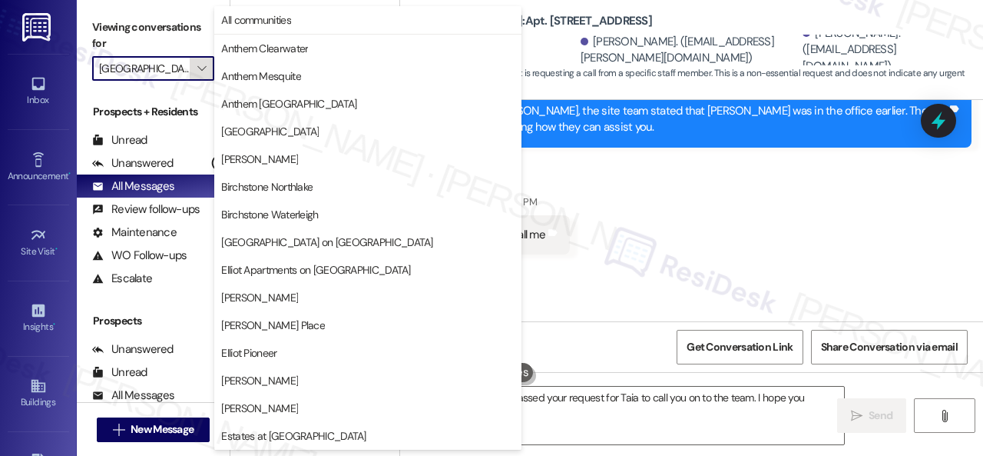
scroll to position [526, 0]
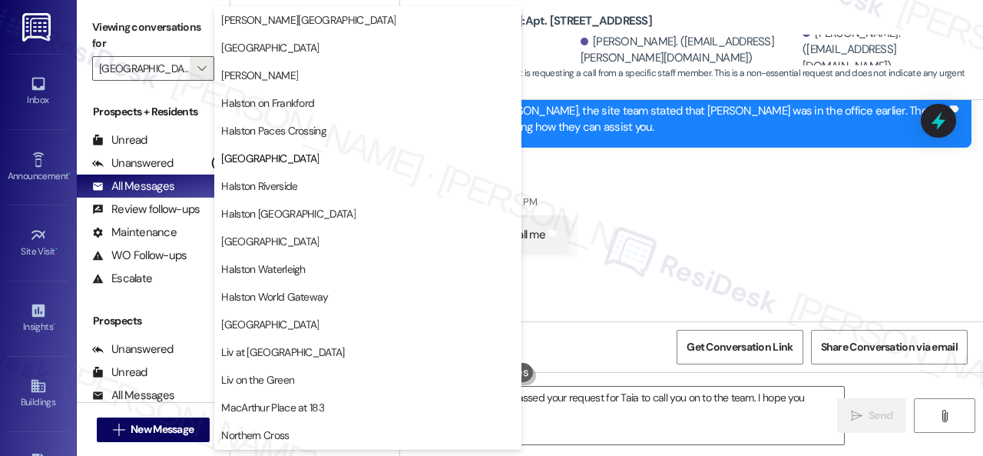
click at [632, 242] on div "Received via SMS Chereise Martin 6:23 PM Just ask her to call me Tags and notes…" at bounding box center [691, 224] width 583 height 130
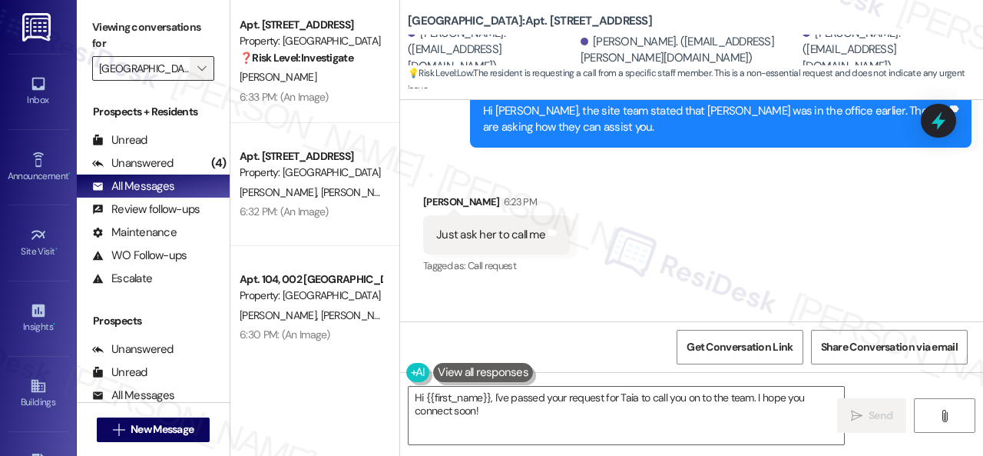
click at [203, 65] on icon "" at bounding box center [201, 68] width 8 height 12
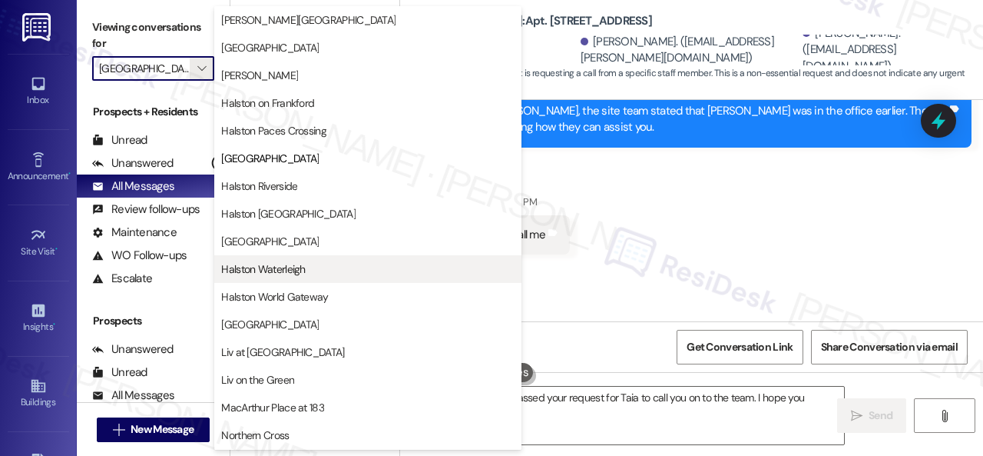
click at [263, 269] on span "Halston Waterleigh" at bounding box center [263, 268] width 84 height 15
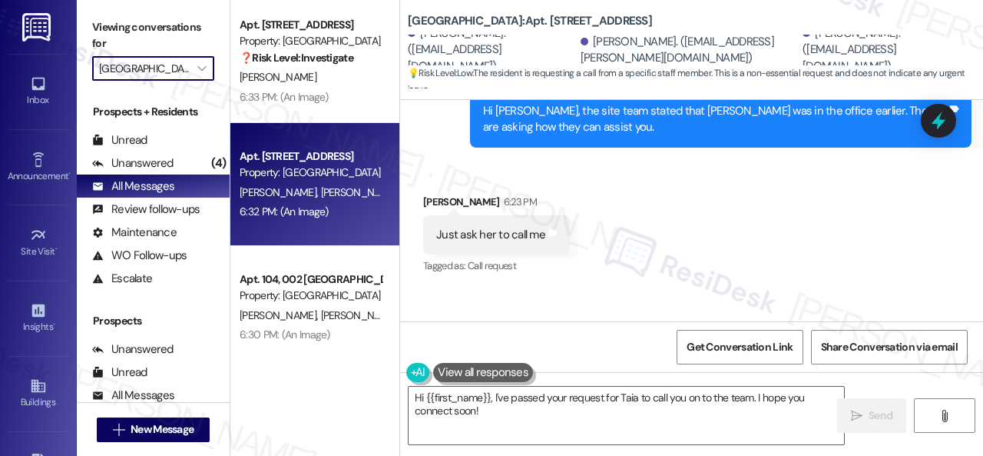
type input "Halston Waterleigh"
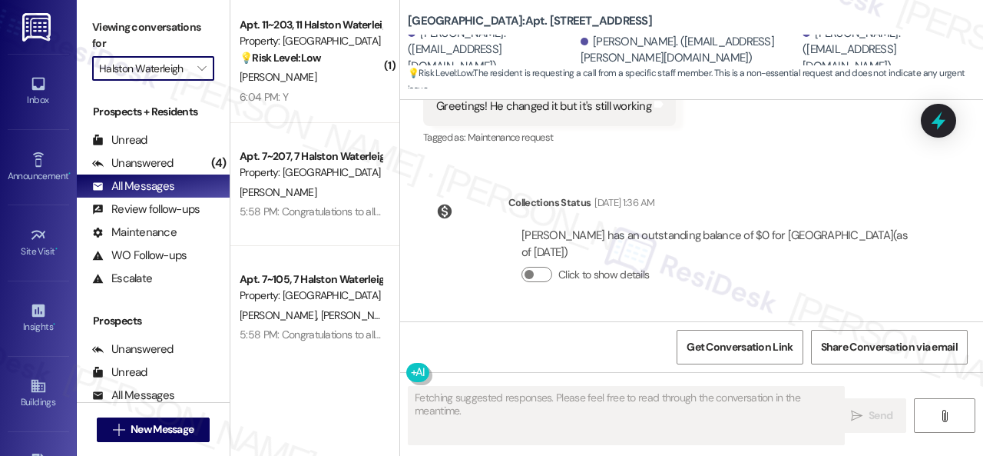
scroll to position [14862, 0]
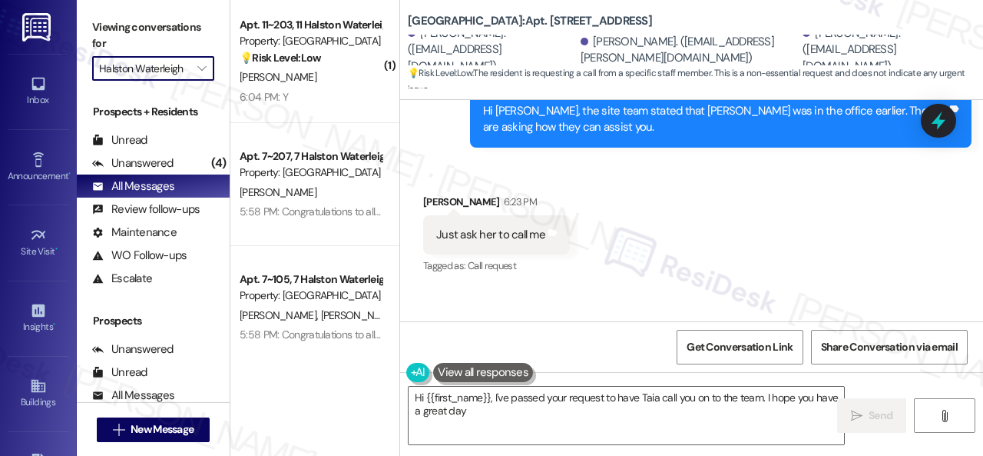
type textarea "Hi {{first_name}}, I've passed your request to have Taia call you on to the tea…"
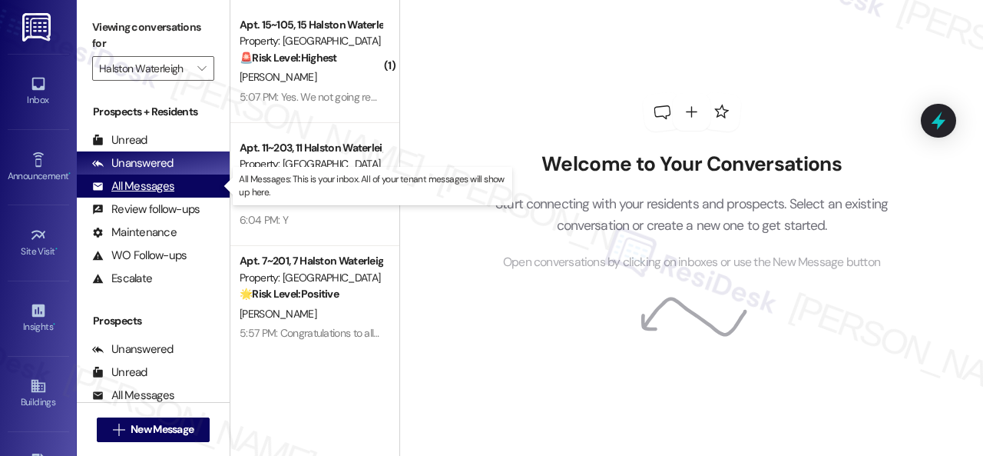
click at [135, 188] on div "All Messages" at bounding box center [133, 186] width 82 height 16
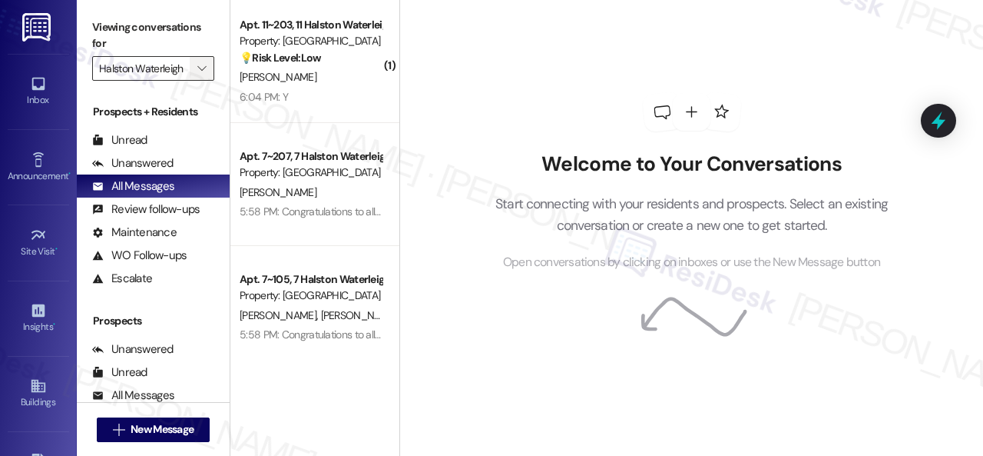
click at [201, 71] on icon "" at bounding box center [201, 68] width 8 height 12
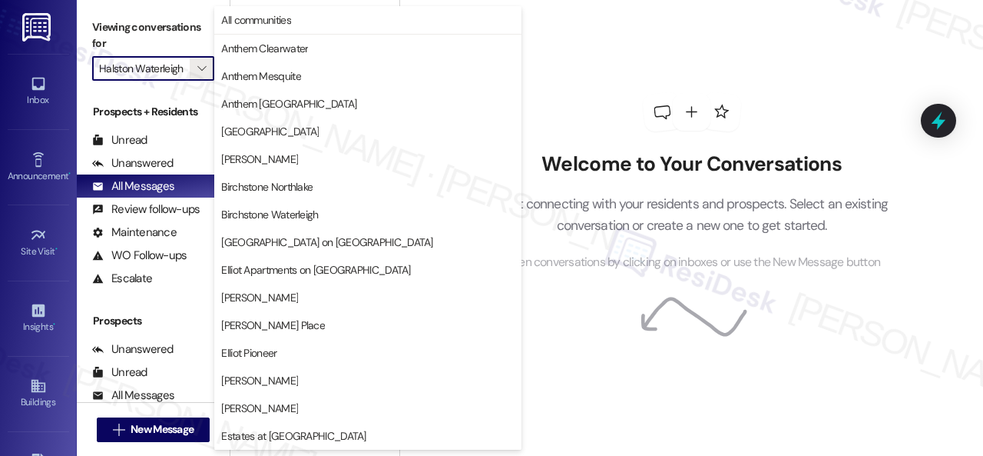
scroll to position [526, 0]
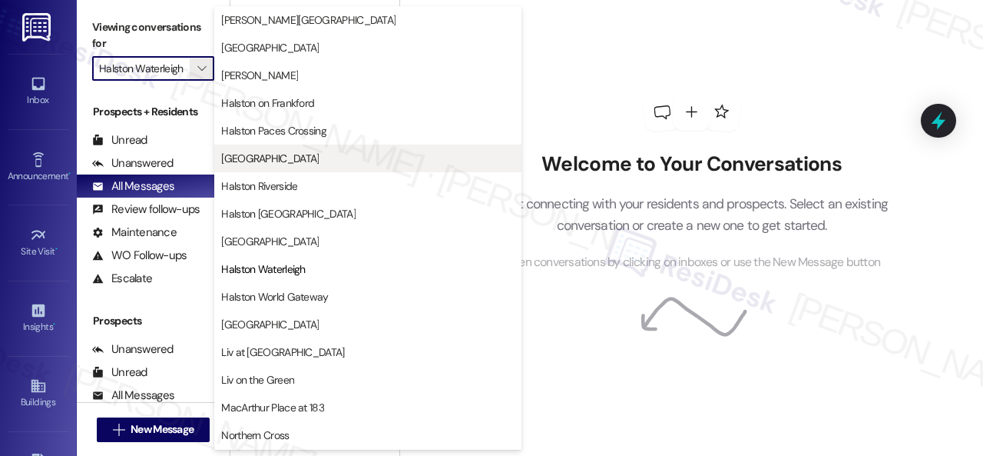
click at [275, 154] on span "[GEOGRAPHIC_DATA]" at bounding box center [270, 158] width 98 height 15
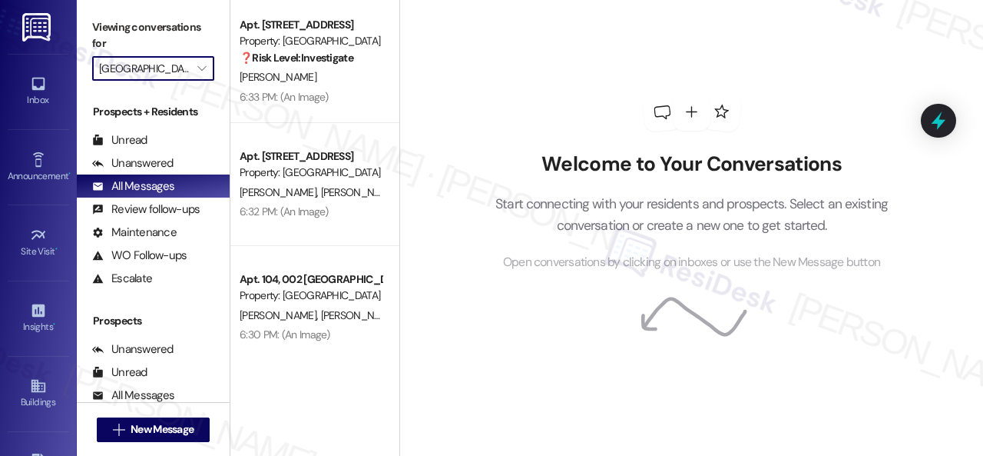
click at [469, 75] on div "Welcome to Your Conversations Start connecting with your residents and prospect…" at bounding box center [692, 182] width 461 height 364
click at [465, 30] on div "Welcome to Your Conversations Start connecting with your residents and prospect…" at bounding box center [692, 182] width 461 height 364
click at [202, 67] on icon "" at bounding box center [201, 68] width 8 height 12
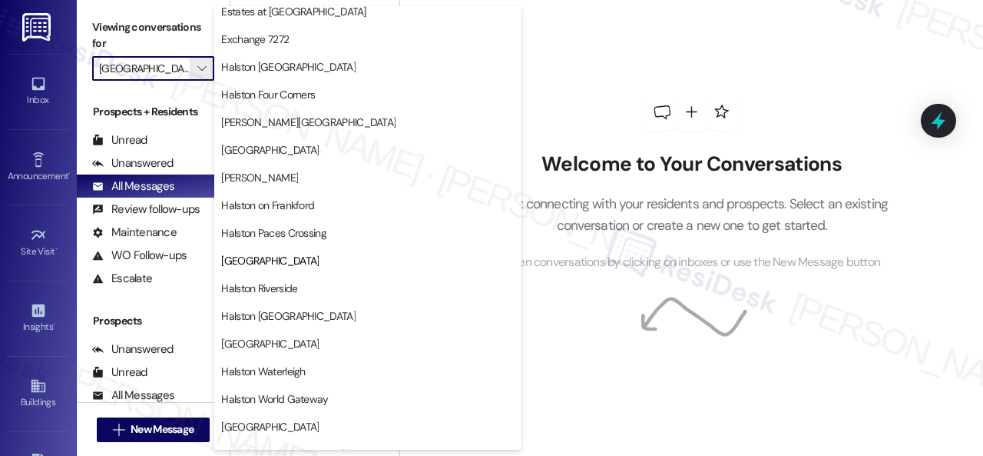
scroll to position [461, 0]
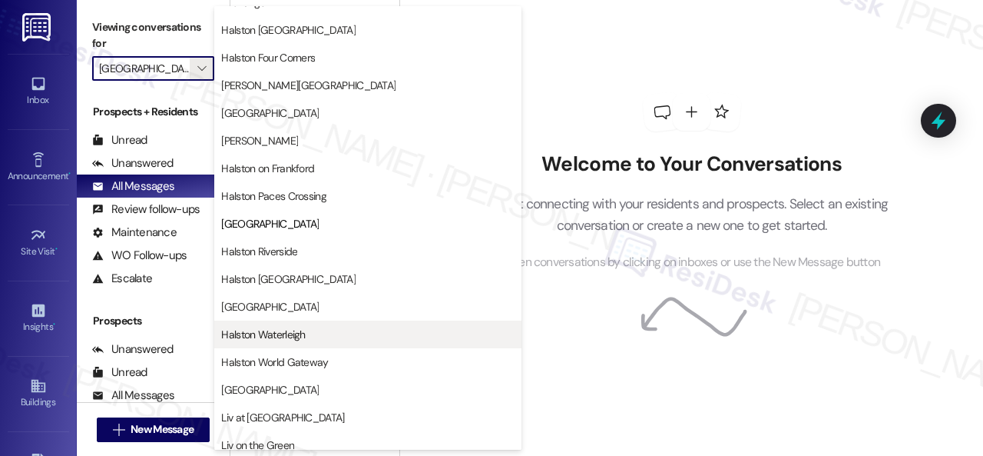
click at [284, 330] on span "Halston Waterleigh" at bounding box center [263, 334] width 84 height 15
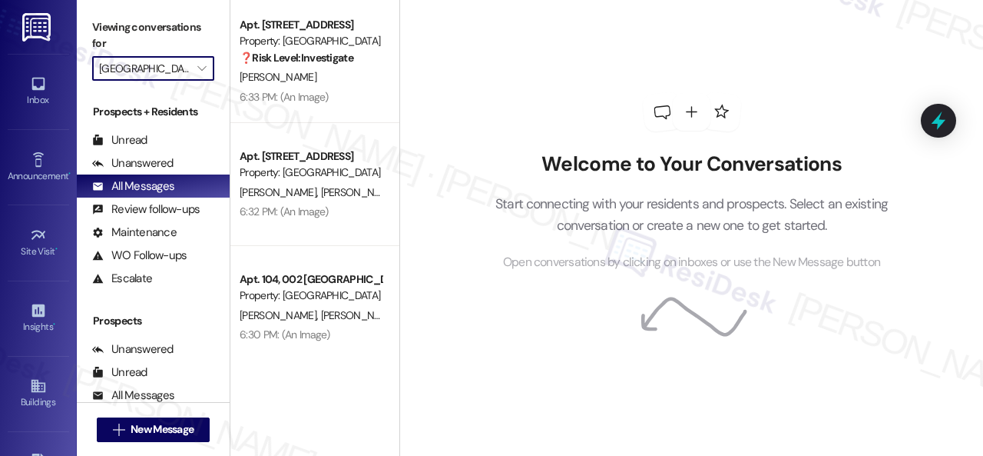
type input "Halston Waterleigh"
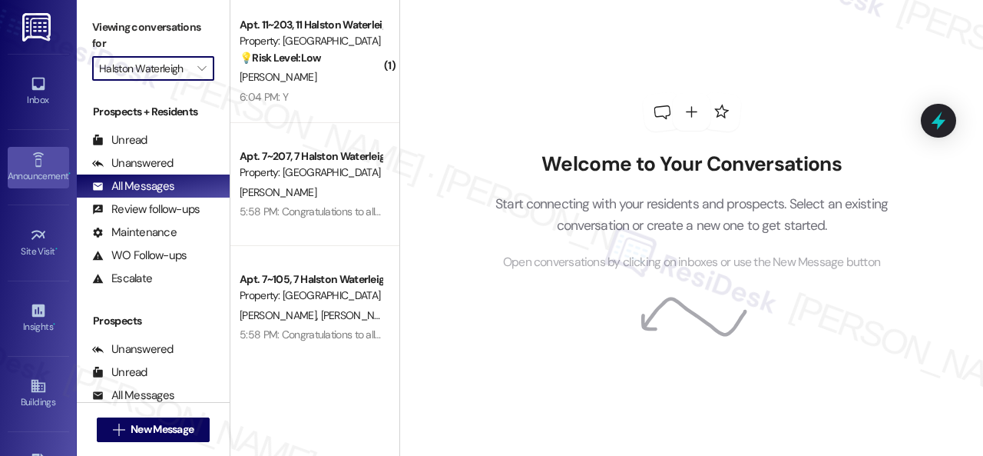
click at [51, 165] on link "Announcement •" at bounding box center [38, 167] width 61 height 41
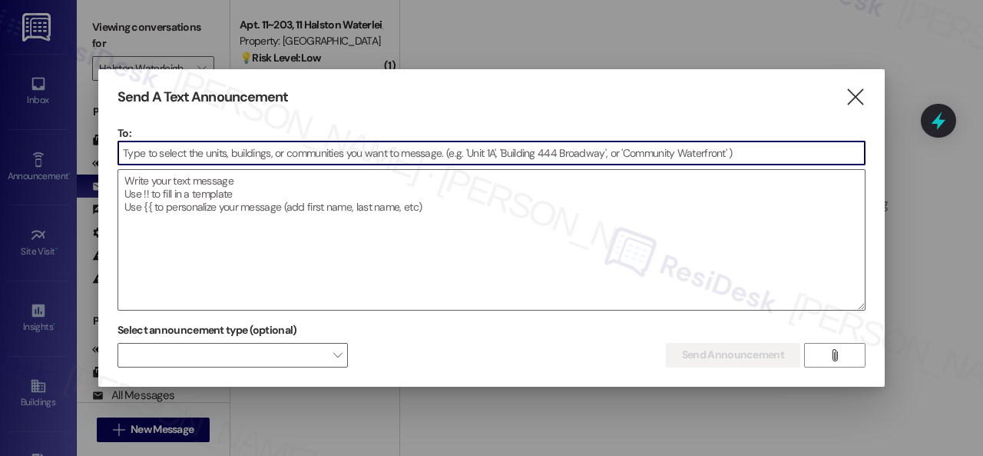
click at [260, 153] on input at bounding box center [491, 152] width 747 height 23
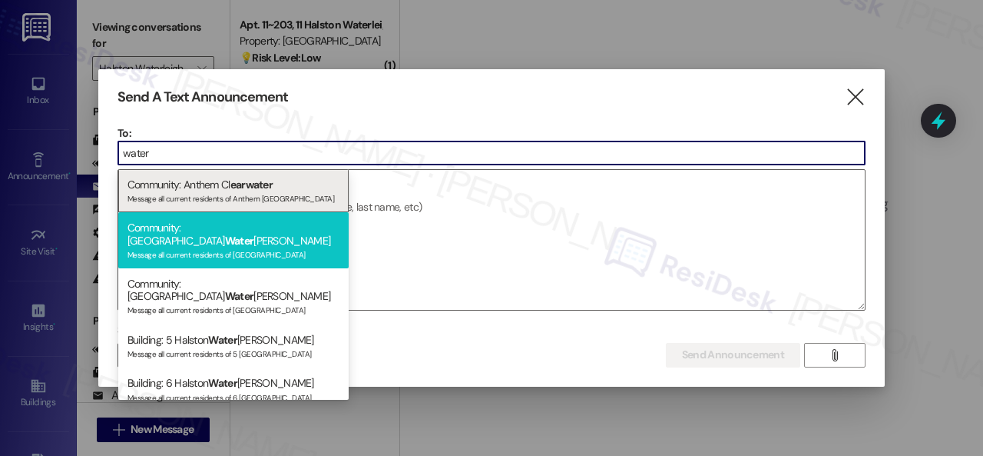
type input "water"
click at [225, 234] on span "Water" at bounding box center [239, 241] width 29 height 14
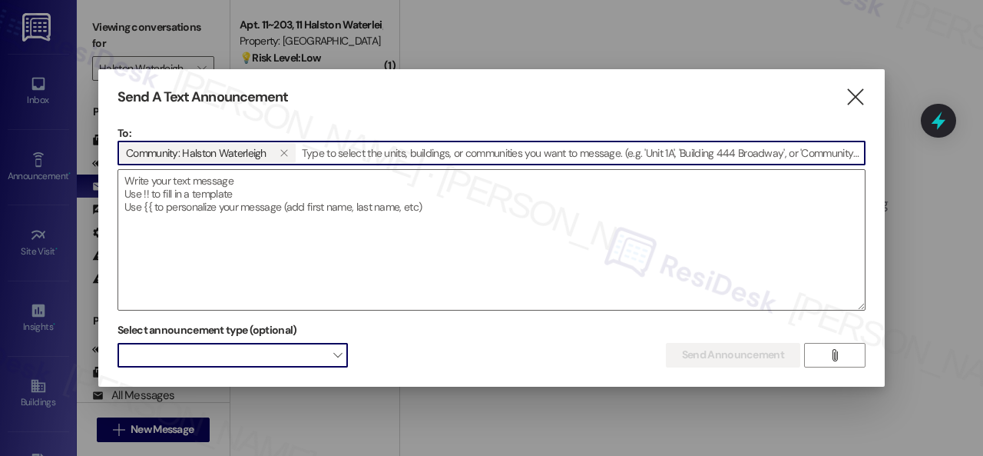
click at [239, 350] on span at bounding box center [233, 355] width 230 height 25
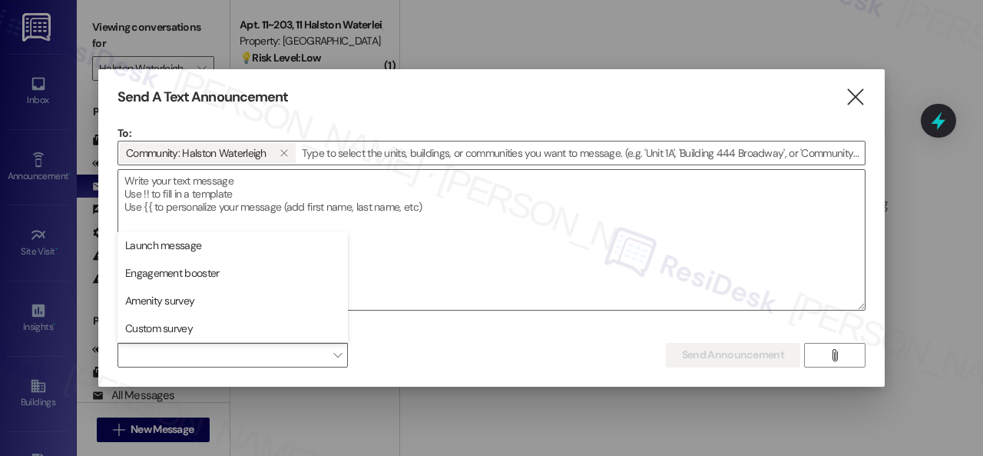
drag, startPoint x: 176, startPoint y: 330, endPoint x: 187, endPoint y: 329, distance: 11.5
click at [178, 330] on span "Custom survey" at bounding box center [159, 327] width 68 height 15
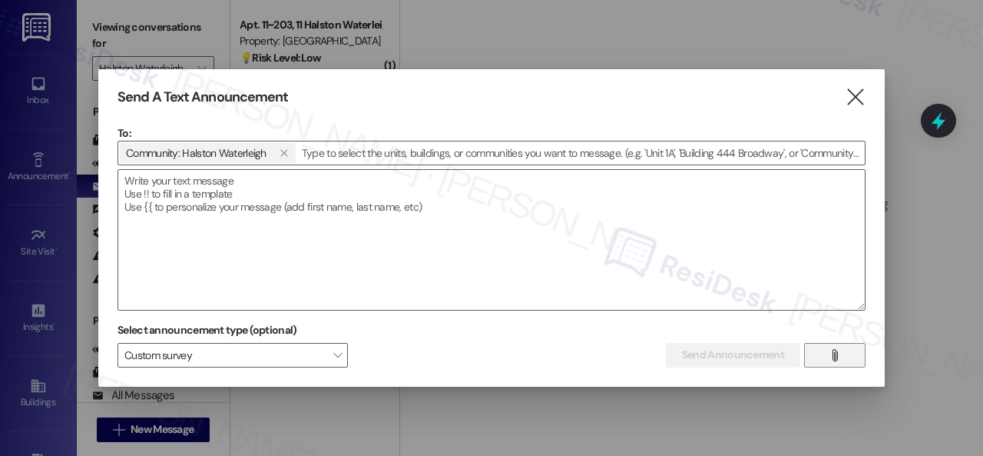
click at [850, 353] on button "" at bounding box center [834, 355] width 61 height 25
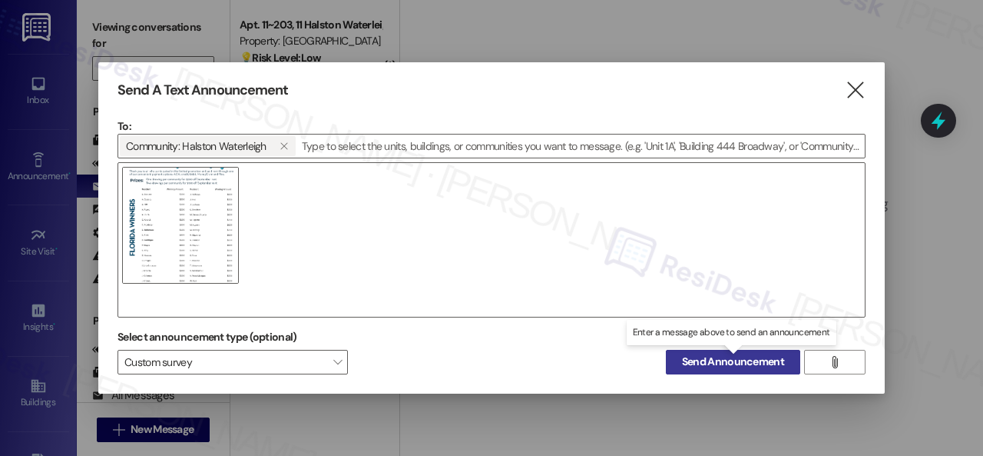
click at [704, 360] on span "Send Announcement" at bounding box center [733, 361] width 102 height 16
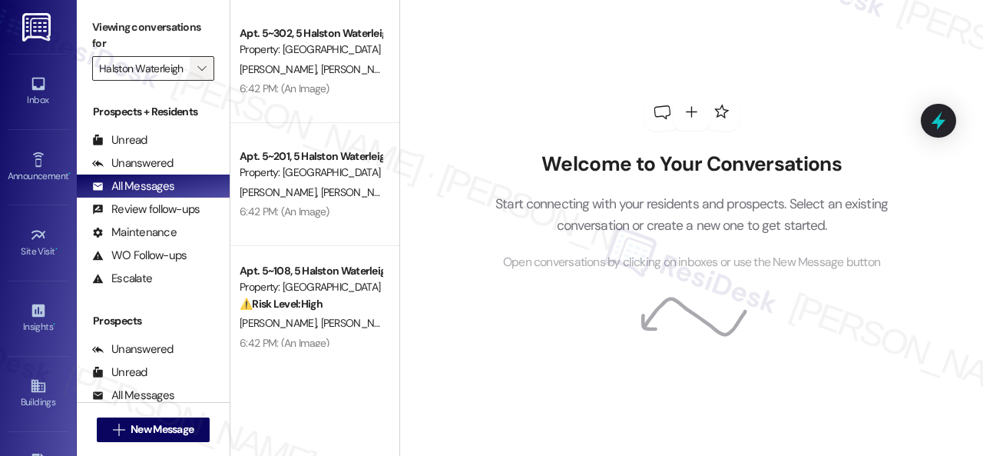
click at [199, 71] on icon "" at bounding box center [201, 68] width 8 height 12
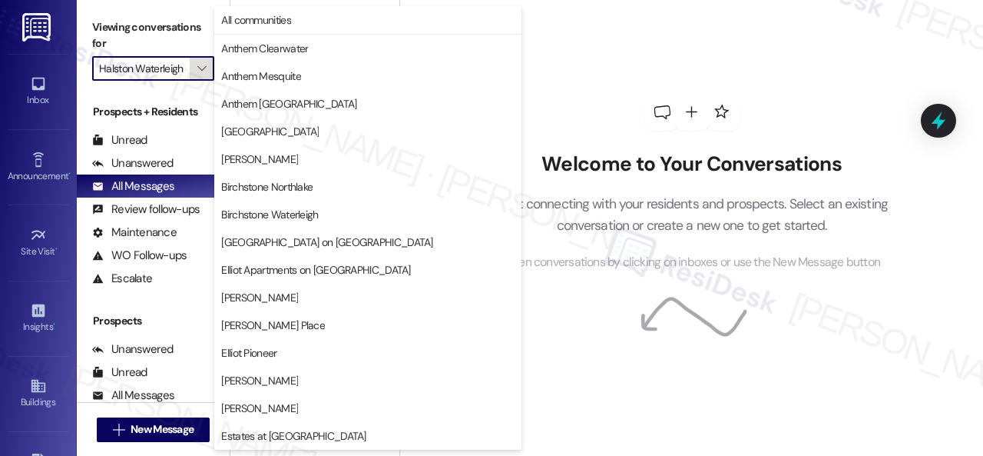
scroll to position [526, 0]
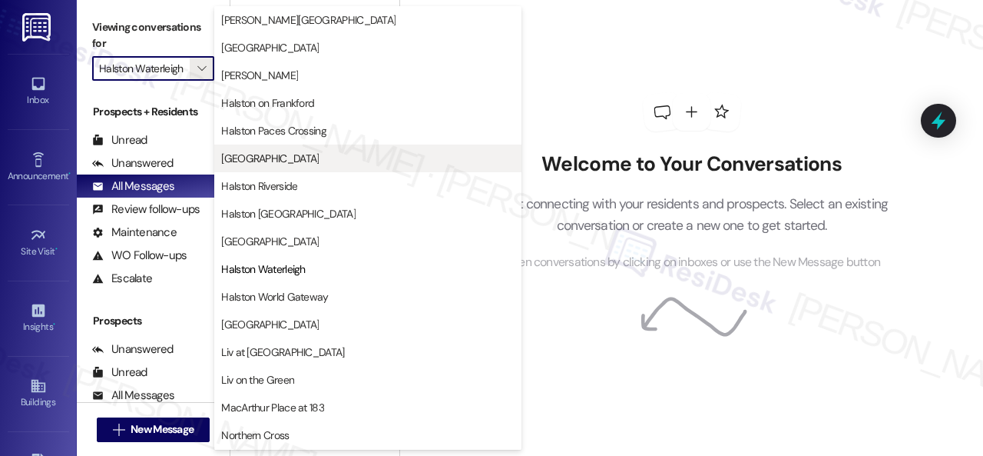
click at [257, 157] on span "[GEOGRAPHIC_DATA]" at bounding box center [270, 158] width 98 height 15
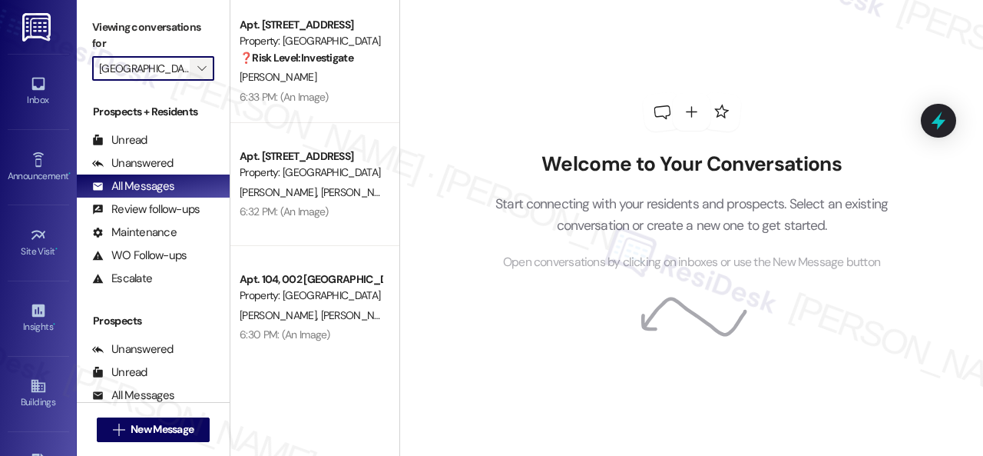
click at [198, 72] on icon "" at bounding box center [201, 68] width 8 height 12
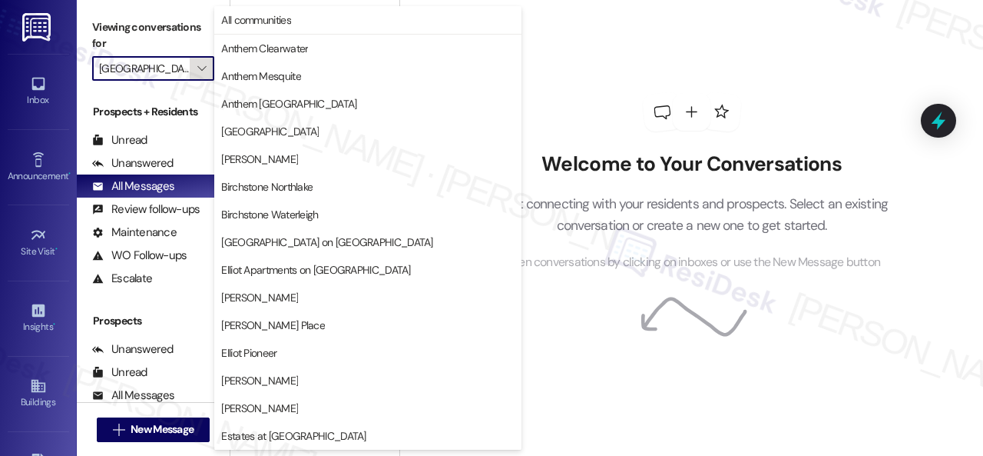
scroll to position [526, 0]
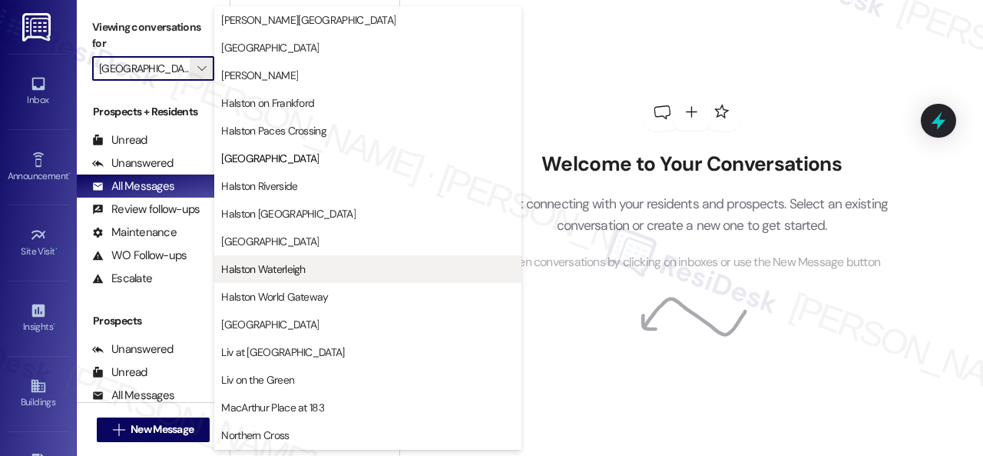
click at [277, 268] on span "Halston Waterleigh" at bounding box center [263, 268] width 84 height 15
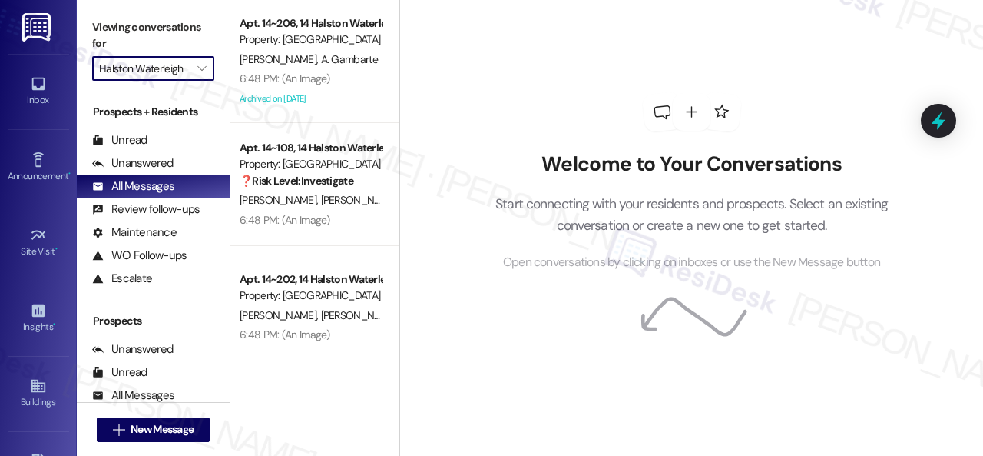
click at [480, 93] on div "Welcome to Your Conversations Start connecting with your residents and prospect…" at bounding box center [692, 182] width 461 height 364
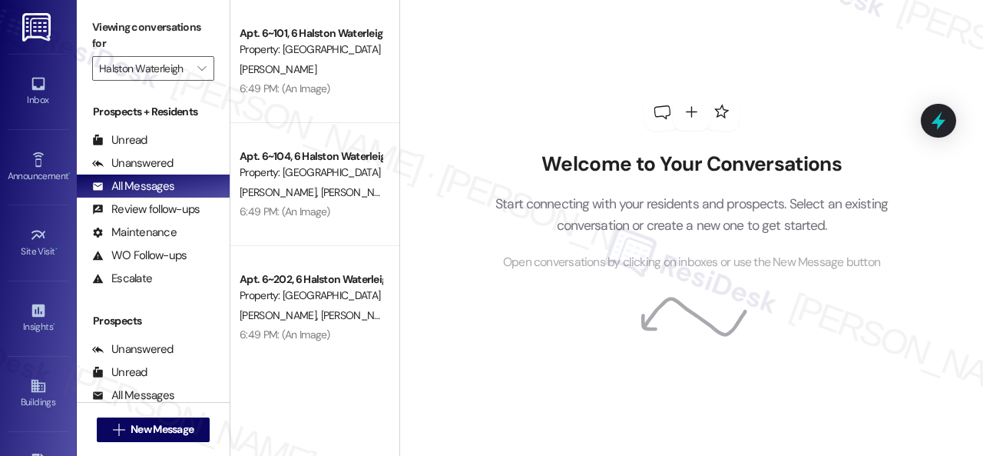
click at [472, 102] on div "Welcome to Your Conversations Start connecting with your residents and prospect…" at bounding box center [692, 182] width 461 height 364
click at [197, 59] on span "" at bounding box center [201, 68] width 15 height 25
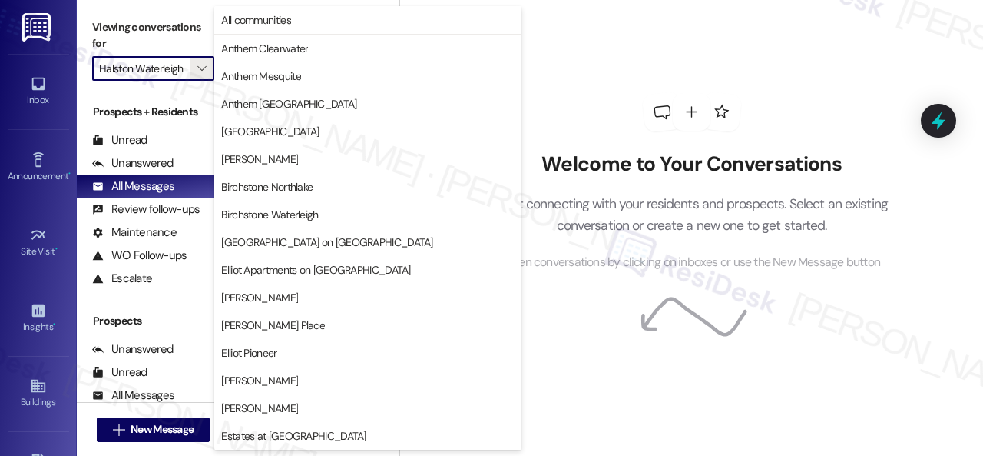
scroll to position [526, 0]
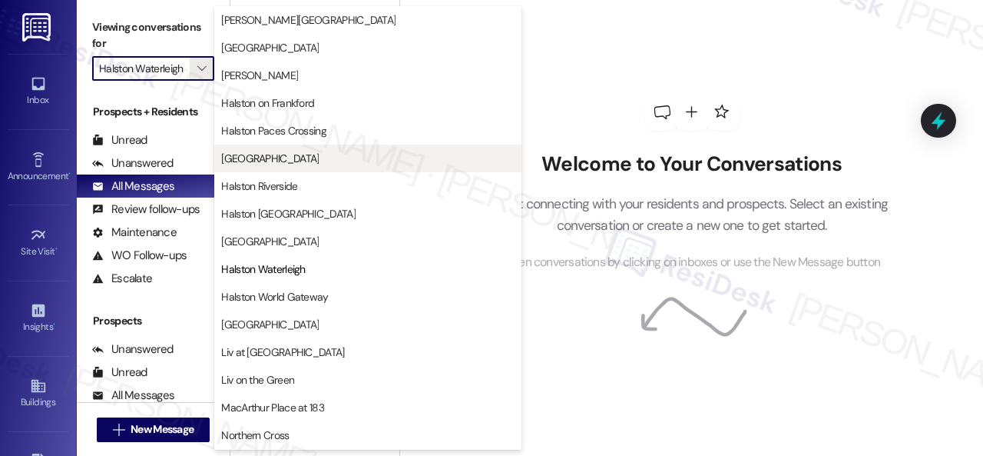
click at [276, 151] on span "[GEOGRAPHIC_DATA]" at bounding box center [270, 158] width 98 height 15
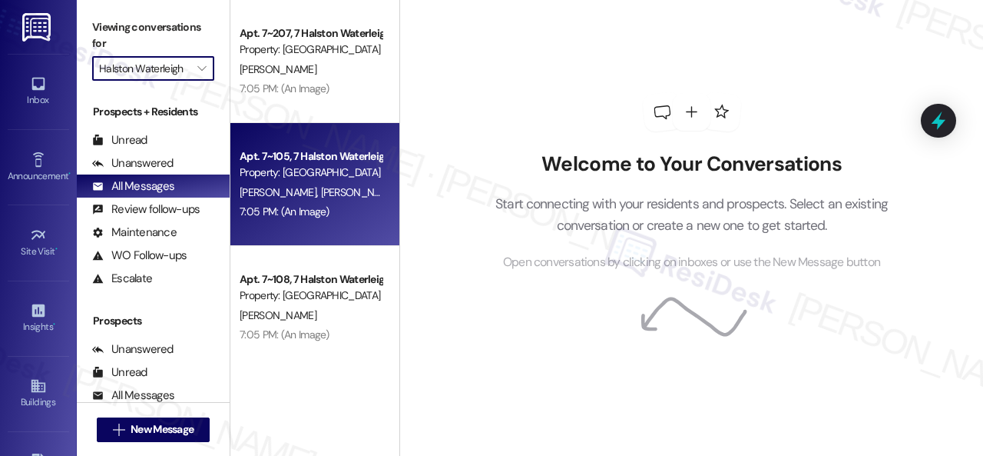
type input "[GEOGRAPHIC_DATA]"
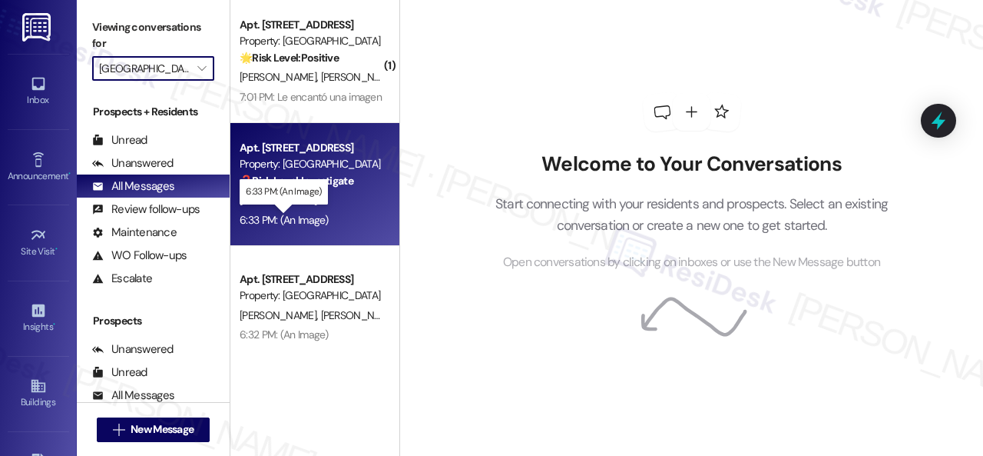
click at [325, 214] on div "6:33 PM: (An Image) 6:33 PM: (An Image)" at bounding box center [284, 220] width 89 height 14
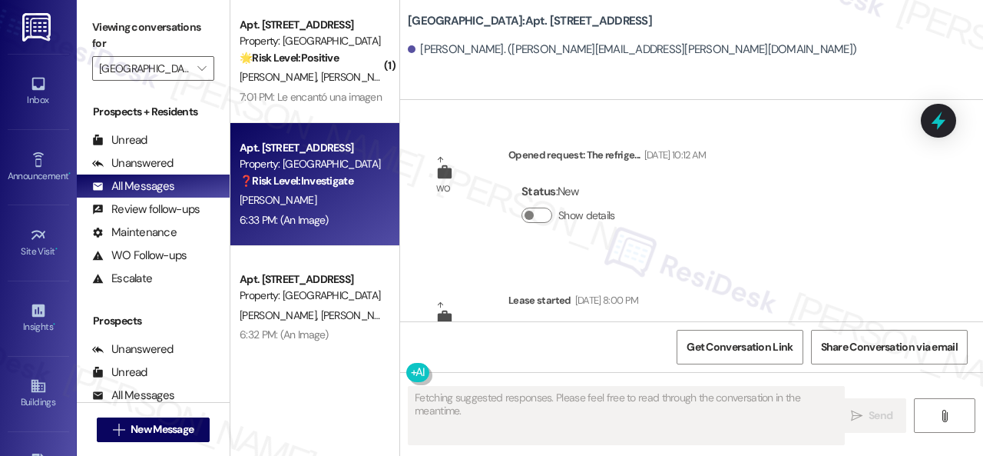
scroll to position [3769, 0]
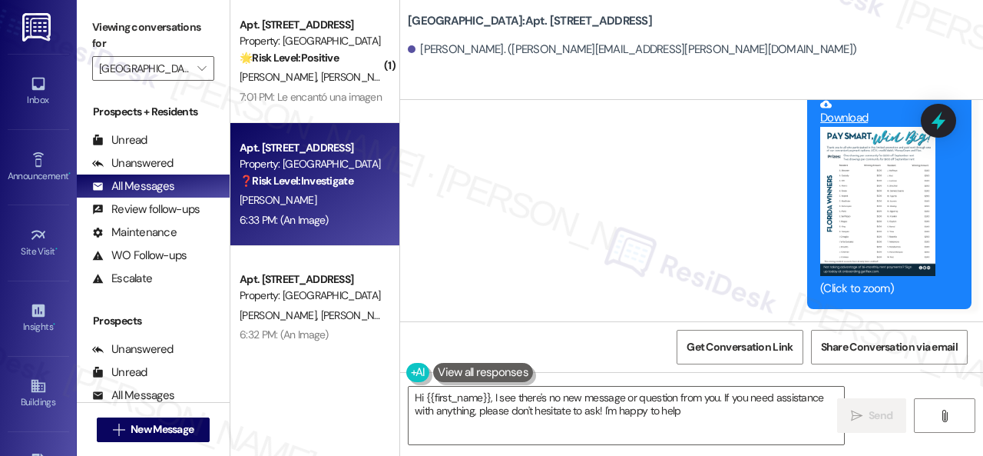
type textarea "Hi {{first_name}}, I see there's no new message or question from you. If you ne…"
